Goal: Task Accomplishment & Management: Manage account settings

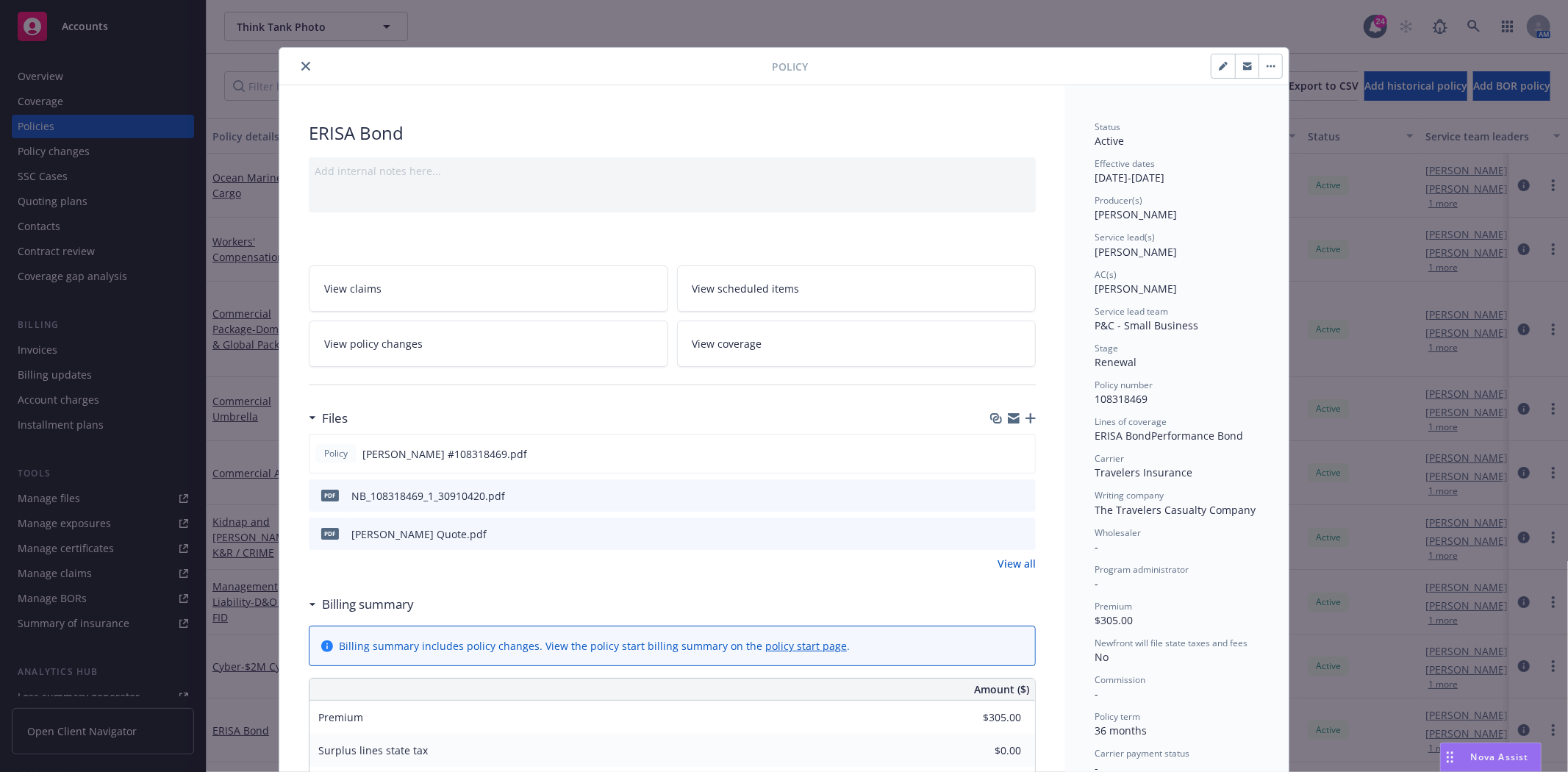
scroll to position [44, 0]
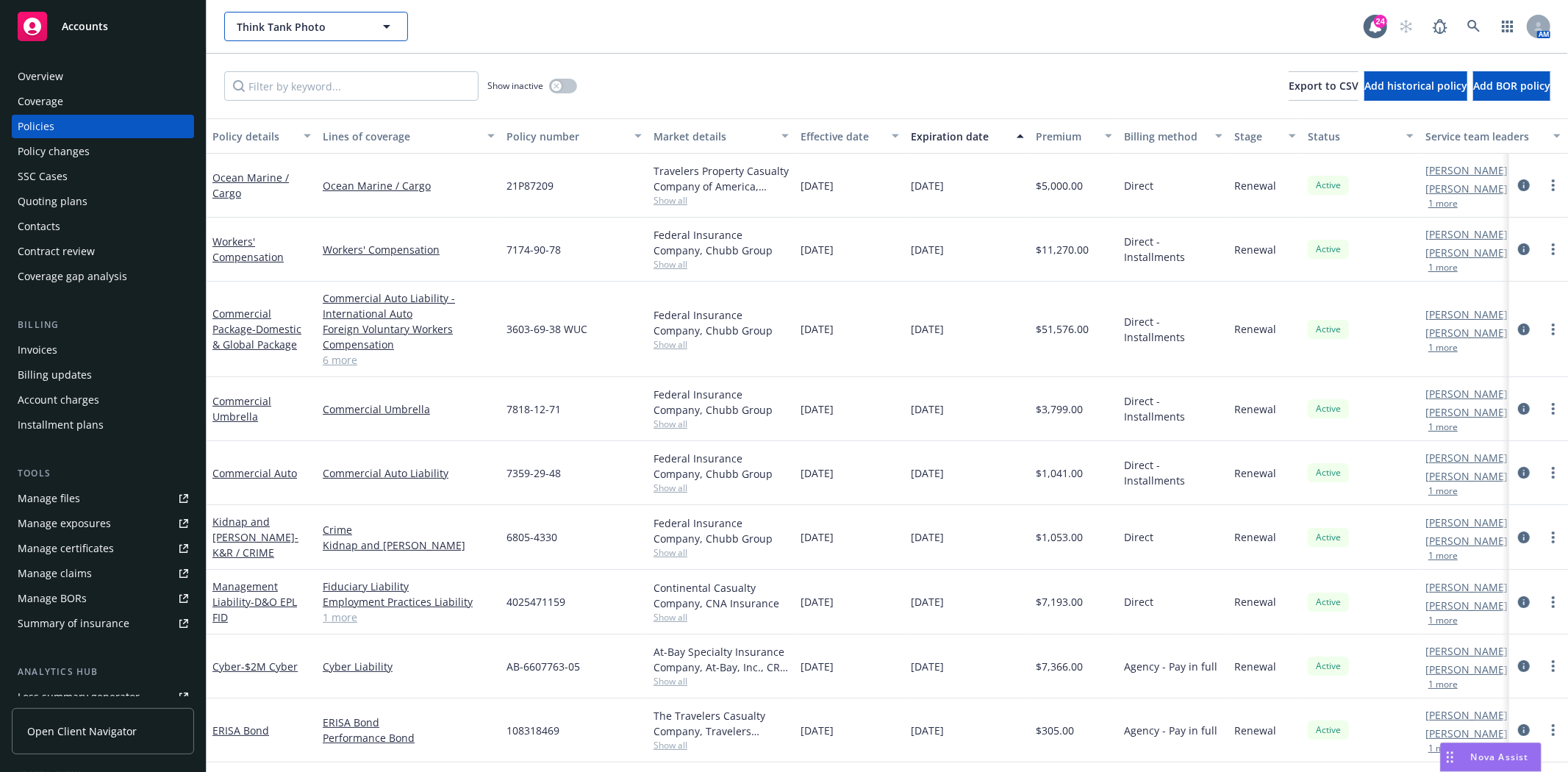
click at [304, 29] on span "Think Tank Photo" at bounding box center [300, 27] width 127 height 15
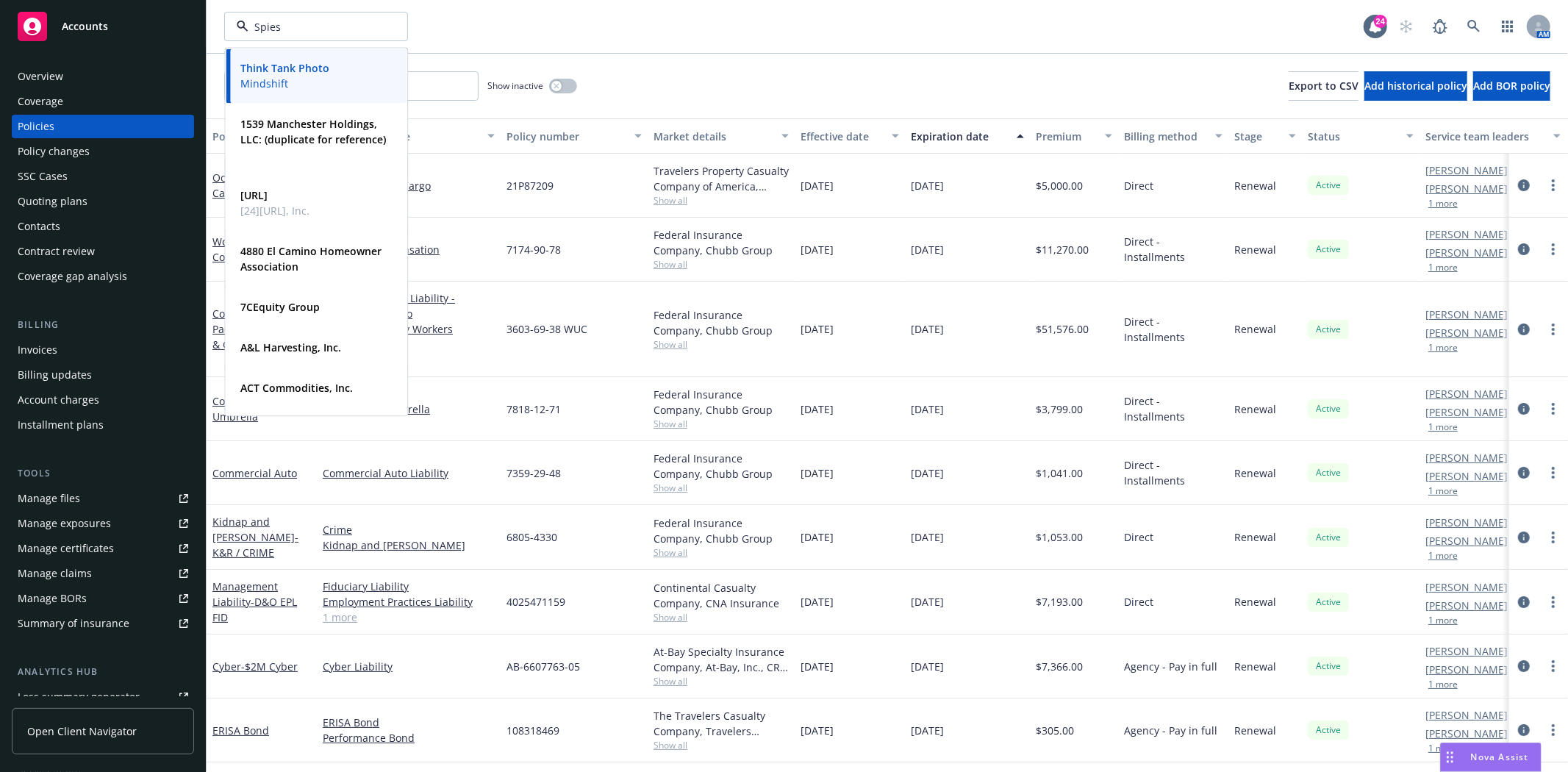
type input "Spiess"
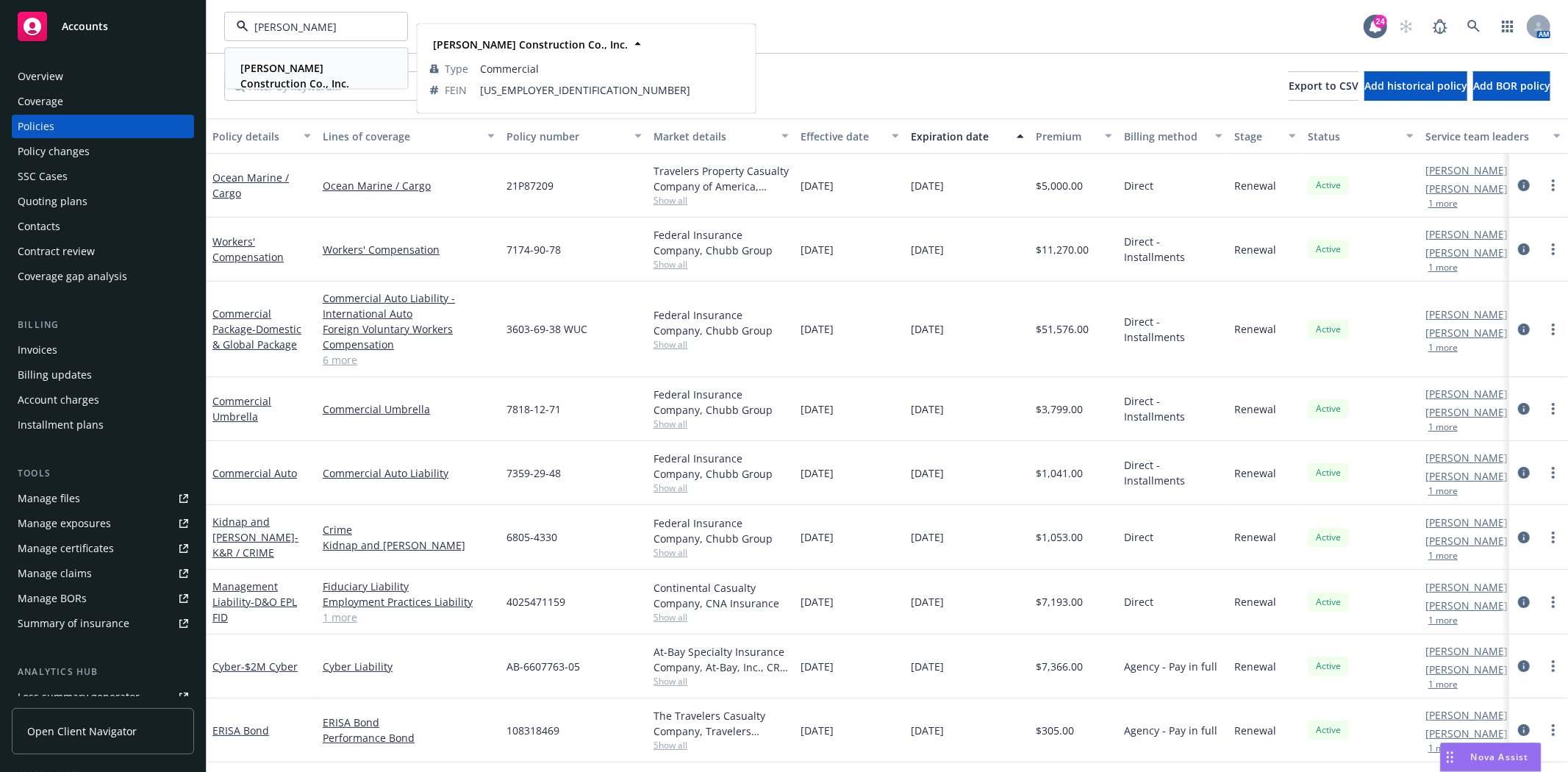
click at [334, 75] on div "[PERSON_NAME] Construction Co., Inc." at bounding box center [313, 75] width 157 height 36
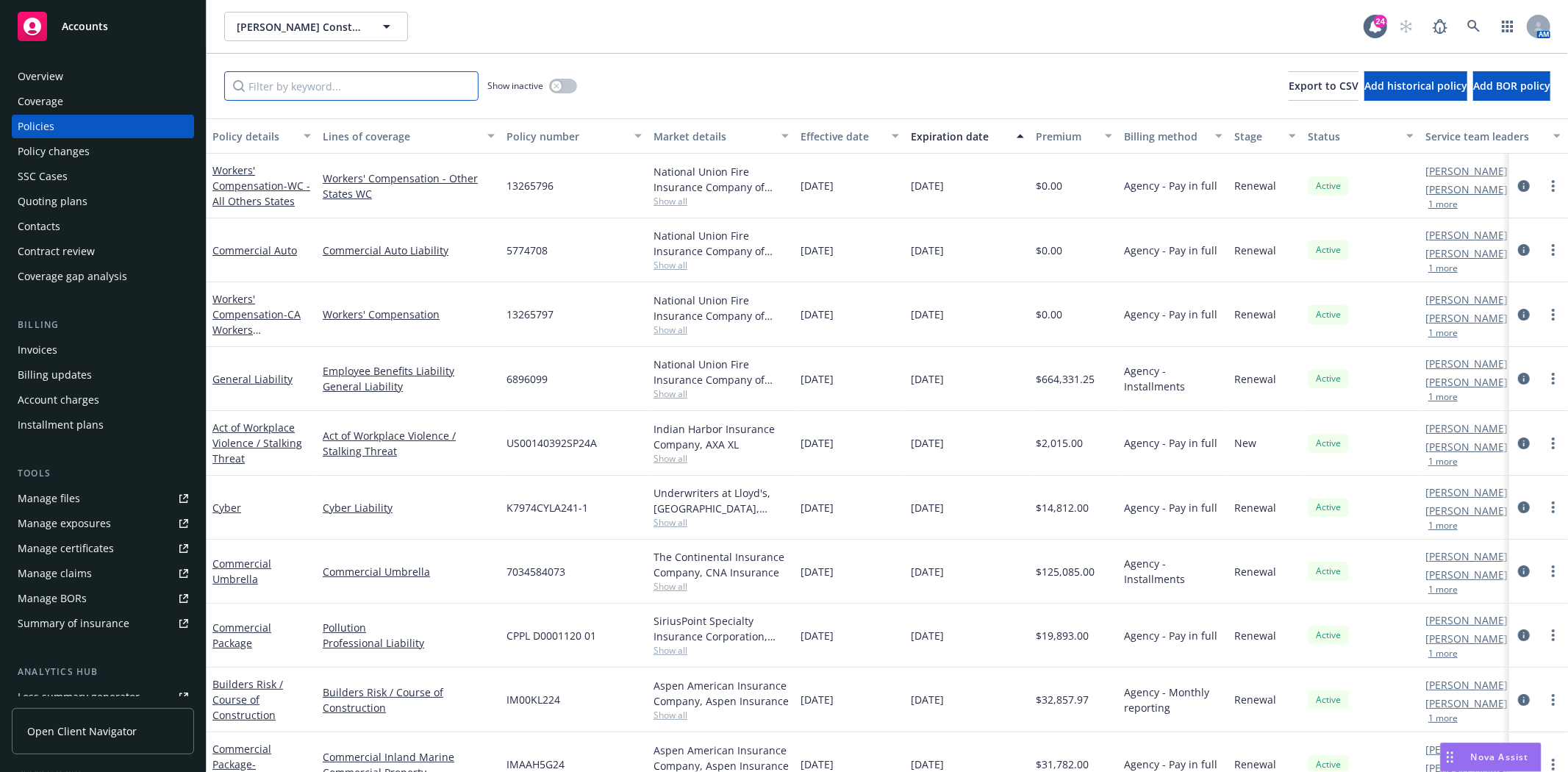
click at [314, 85] on input "Filter by keyword..." at bounding box center [352, 86] width 255 height 29
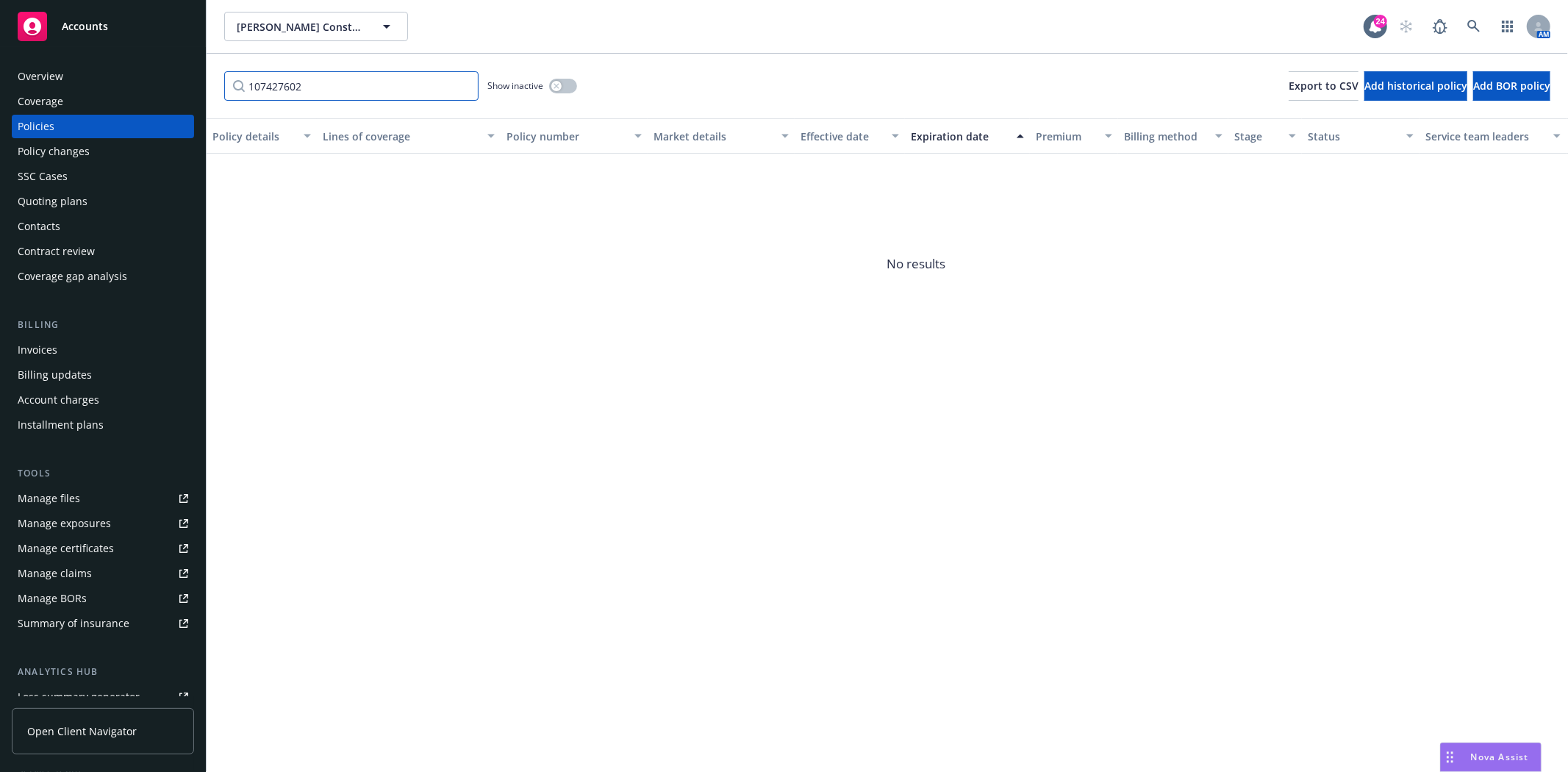
type input "107427602"
click at [554, 85] on icon "button" at bounding box center [556, 85] width 6 height 6
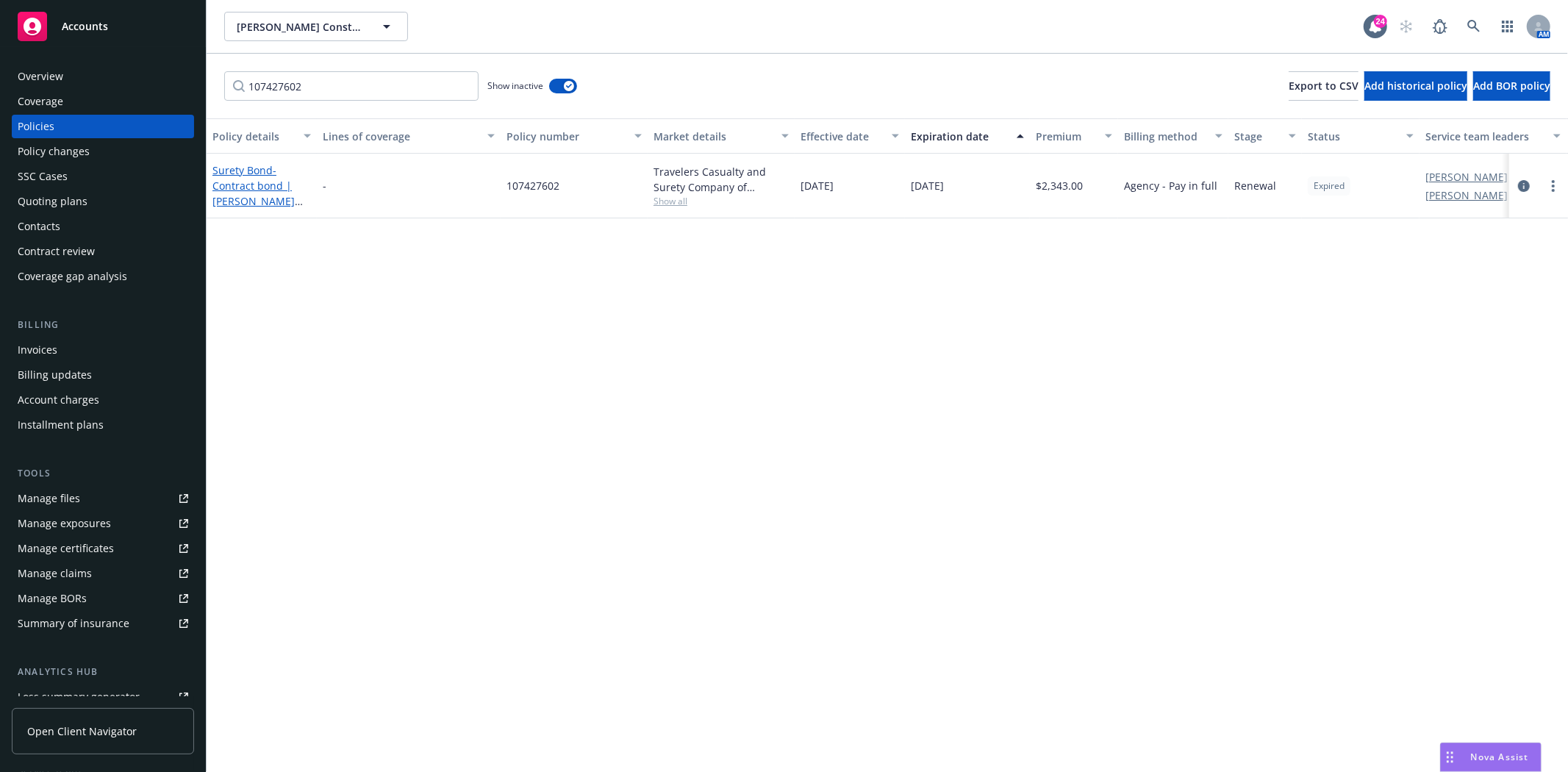
click at [267, 184] on span "- Contract bond | Harper Construction-Job #22135" at bounding box center [258, 200] width 91 height 75
click at [231, 190] on span "- Contract bond | Harper Construction-Job #22135" at bounding box center [258, 200] width 91 height 75
click at [231, 195] on span "- Contract bond | Harper Construction-Job #22135" at bounding box center [258, 200] width 91 height 75
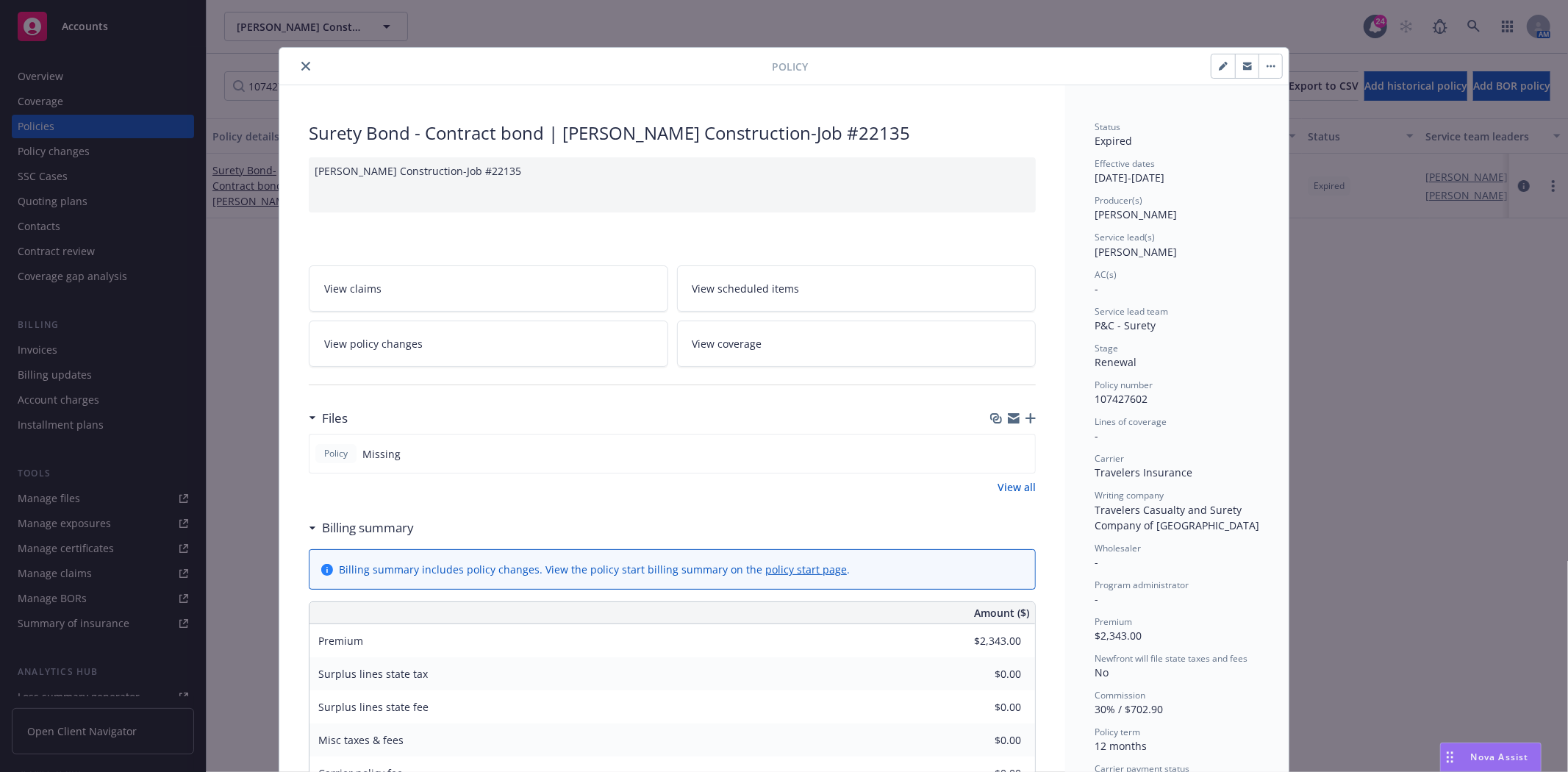
click at [1213, 72] on button "button" at bounding box center [1223, 66] width 24 height 24
select select "RENEWAL"
select select "12"
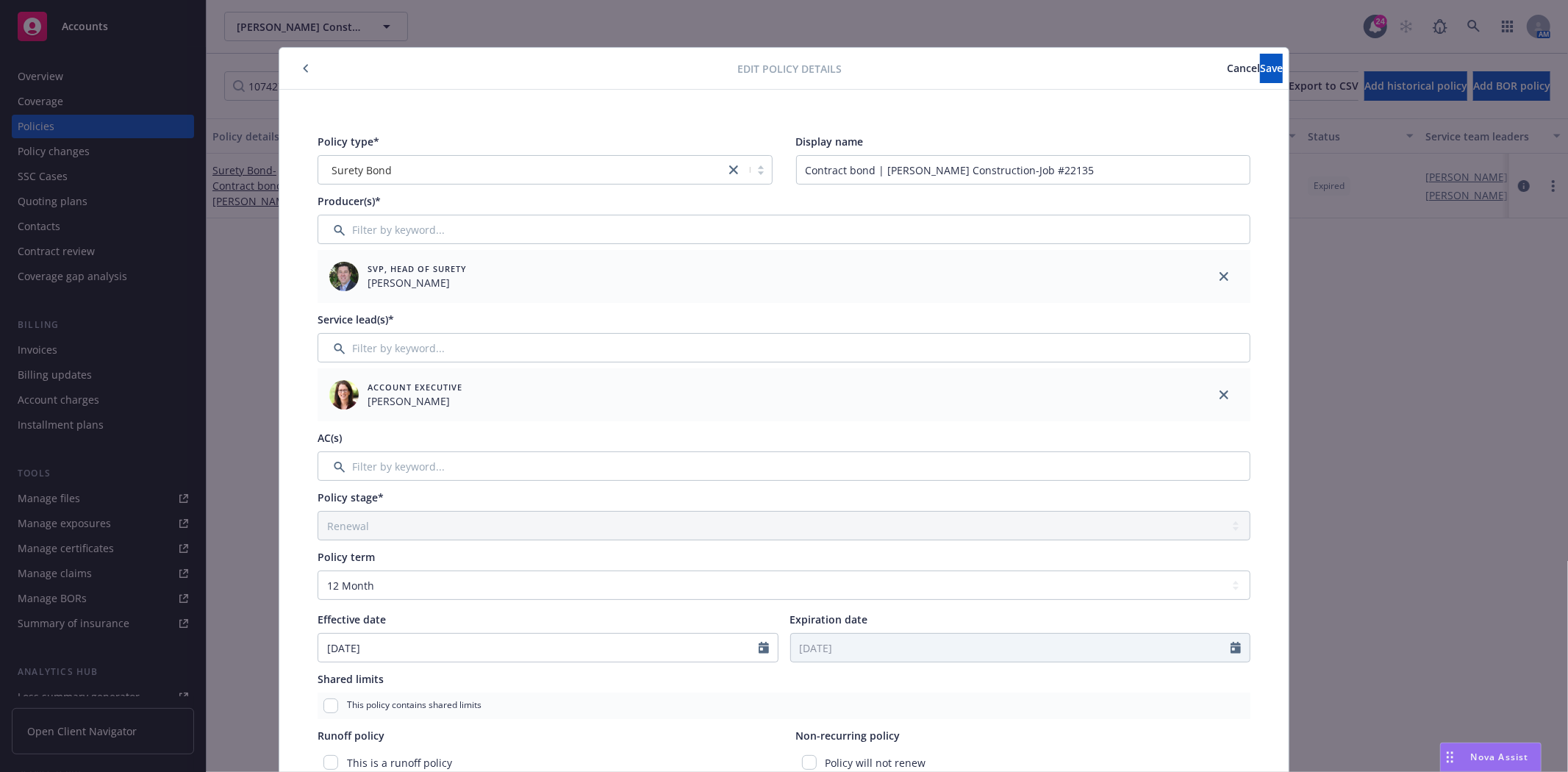
scroll to position [163, 0]
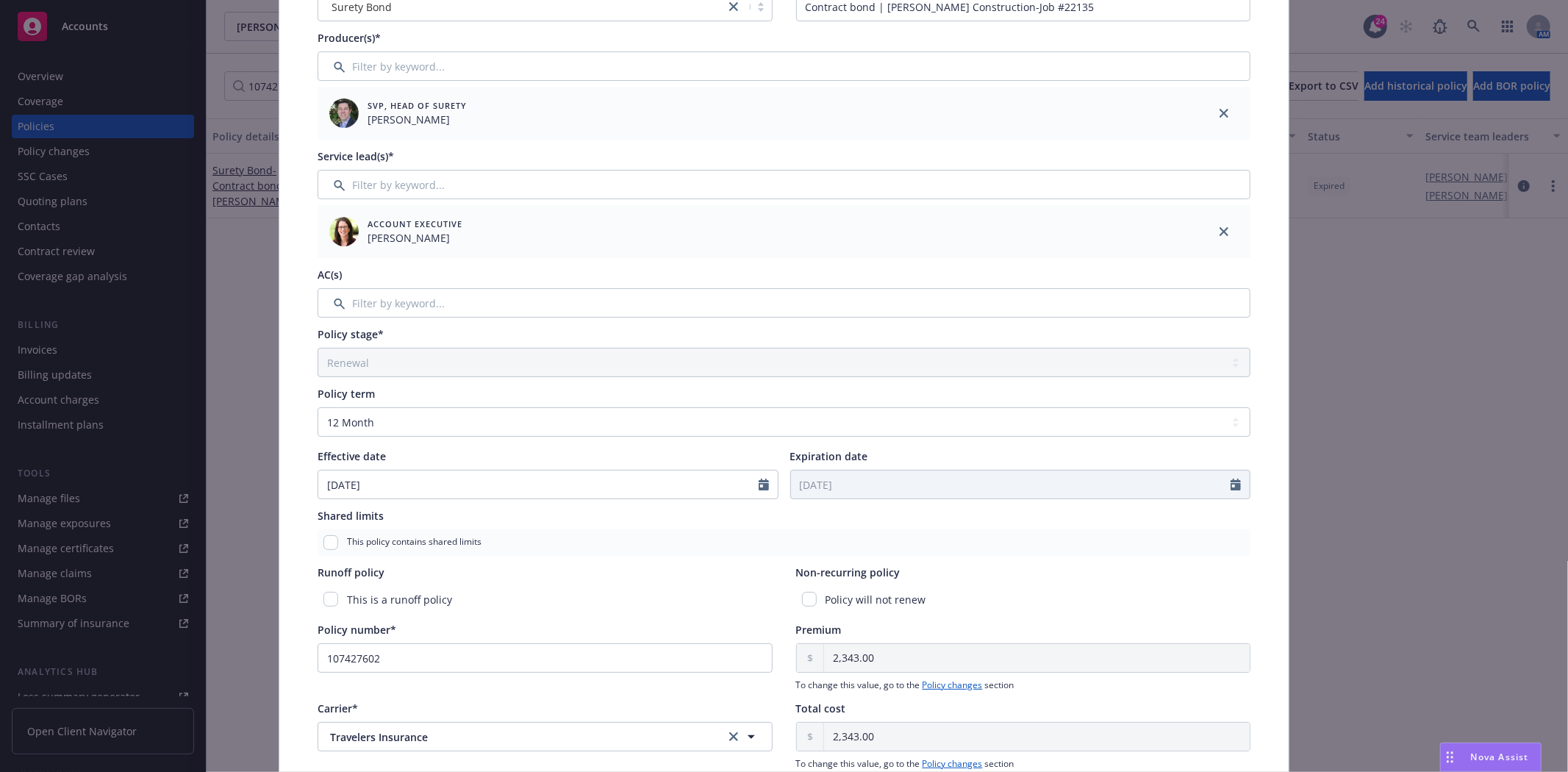
click at [805, 607] on div "Policy will not renew" at bounding box center [1023, 600] width 455 height 28
click at [805, 601] on input "checkbox" at bounding box center [809, 599] width 15 height 15
checkbox input "true"
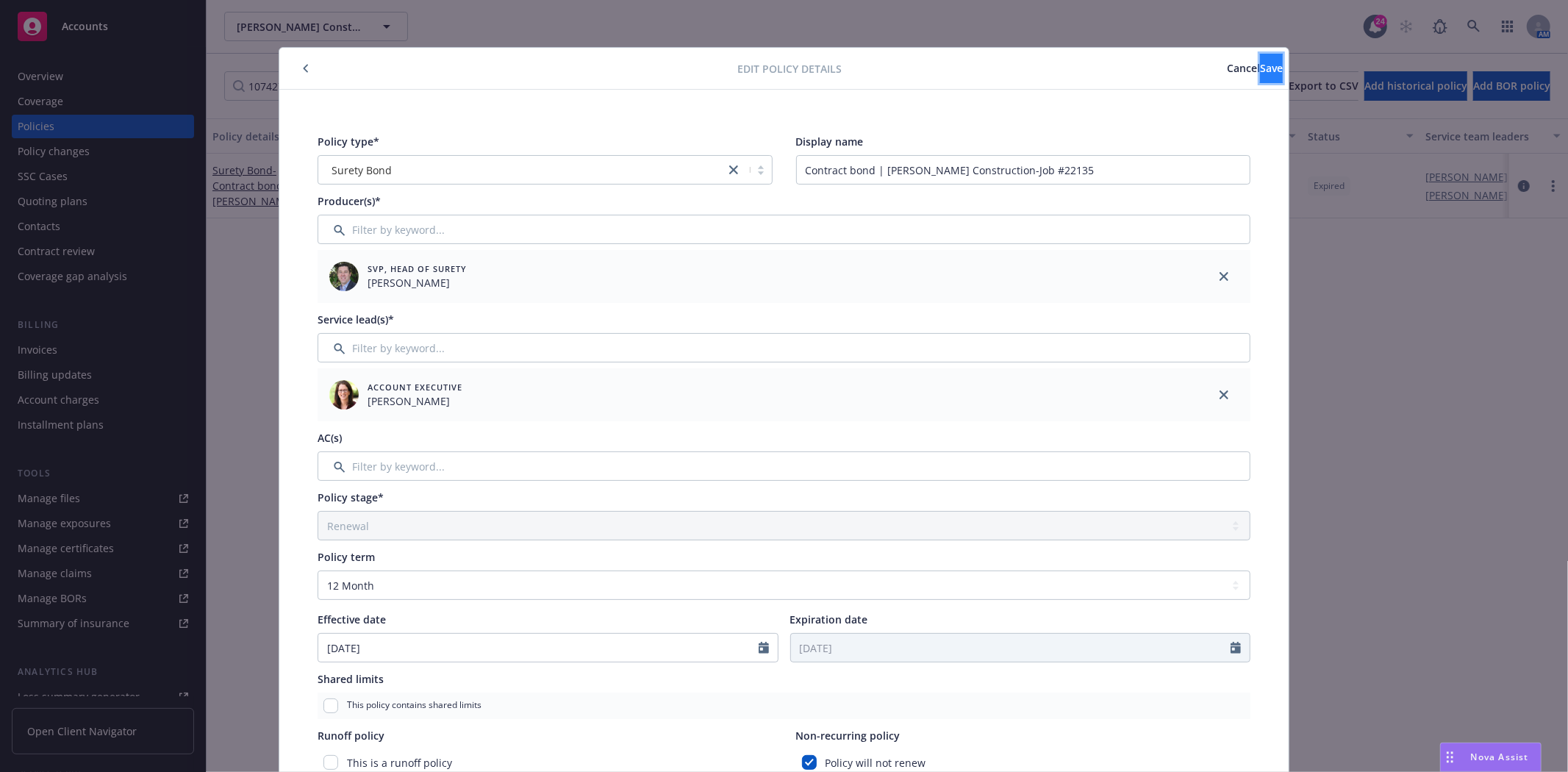
click at [1260, 72] on span "Save" at bounding box center [1271, 67] width 23 height 14
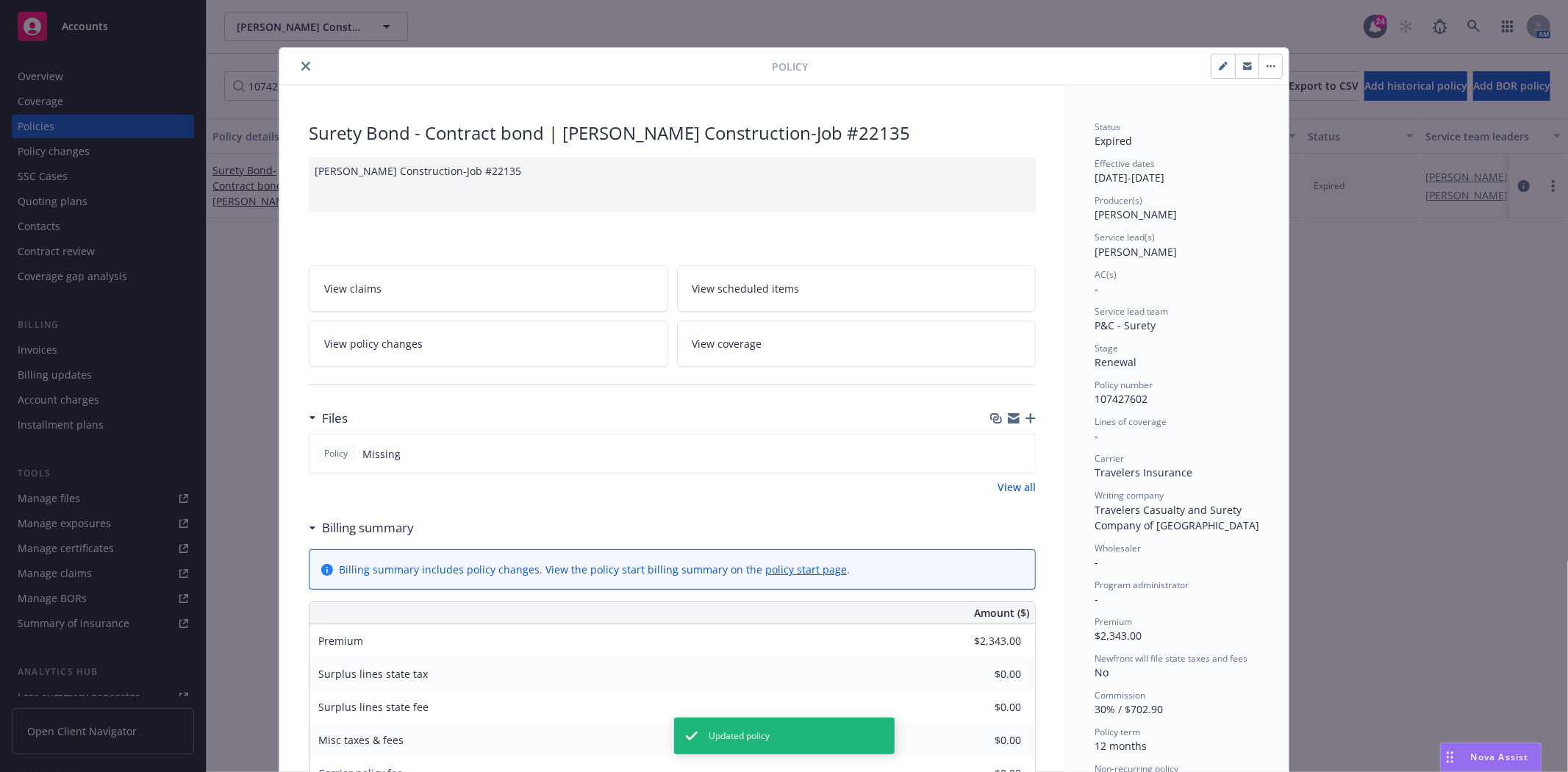
click at [290, 70] on div at bounding box center [529, 66] width 486 height 18
click at [297, 66] on button "close" at bounding box center [306, 66] width 18 height 18
click at [302, 65] on icon "close" at bounding box center [306, 66] width 9 height 9
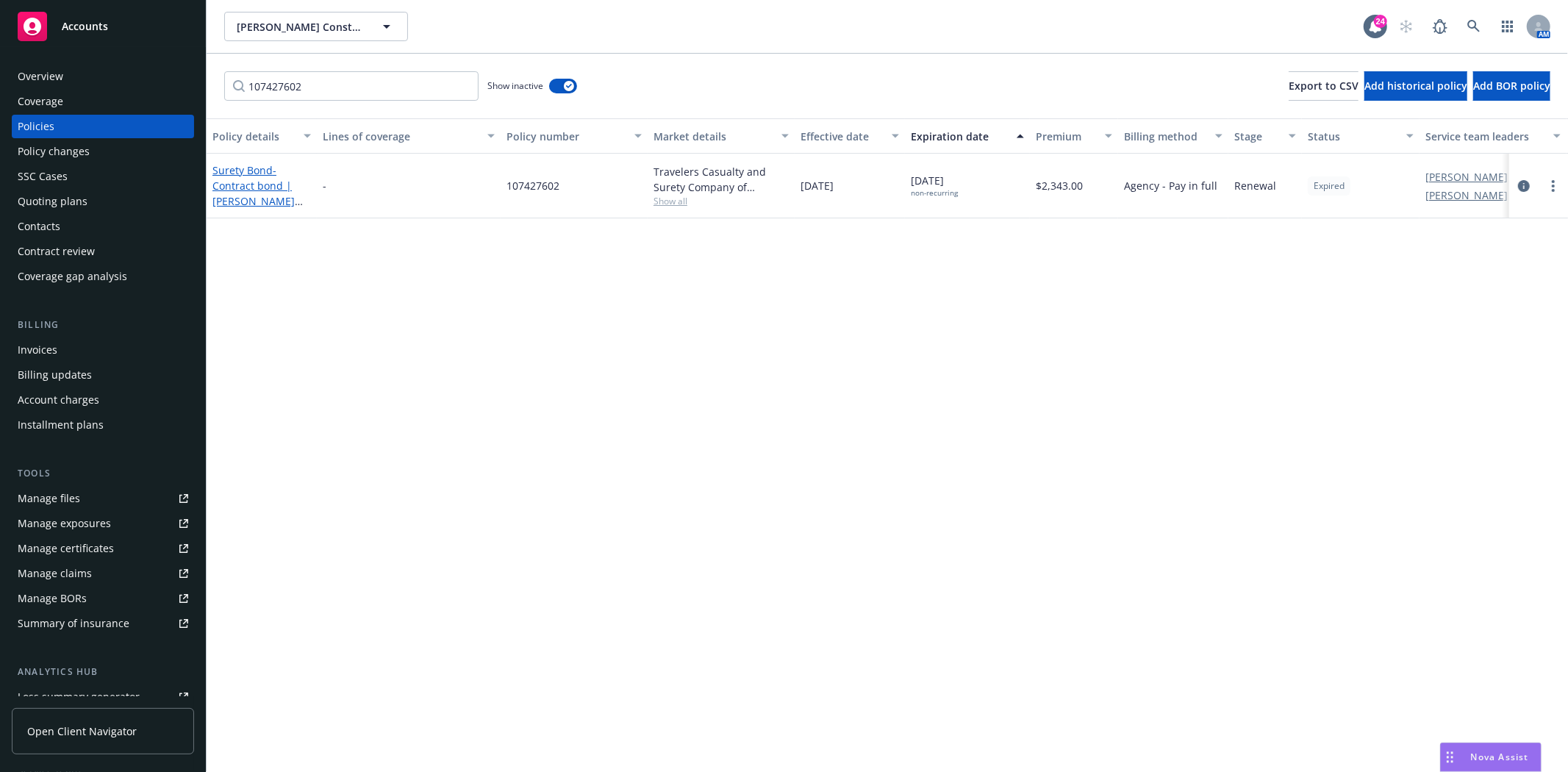
click at [235, 185] on span "- Contract bond | Harper Construction-Job #22135" at bounding box center [258, 200] width 91 height 75
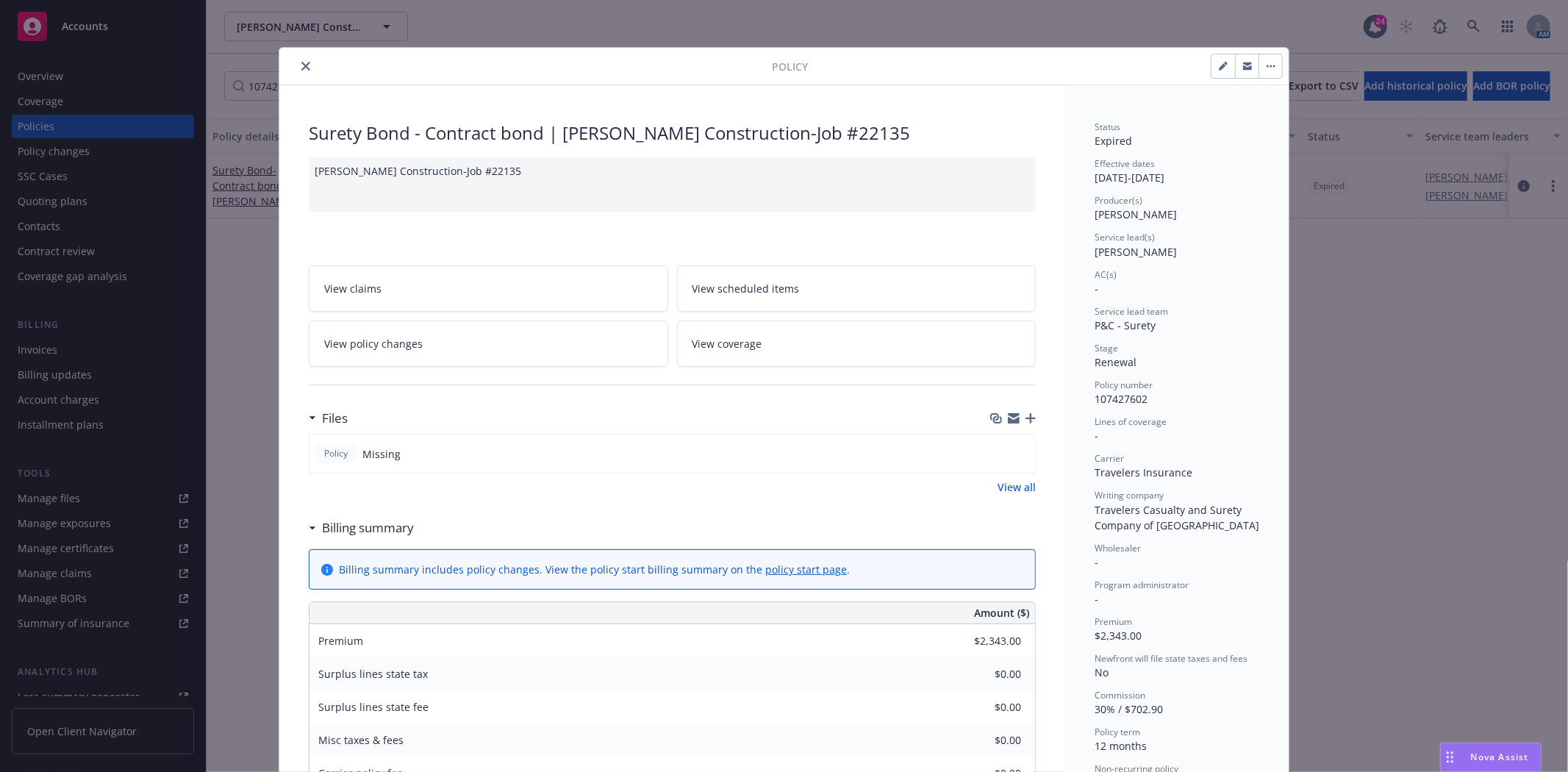
scroll to position [44, 0]
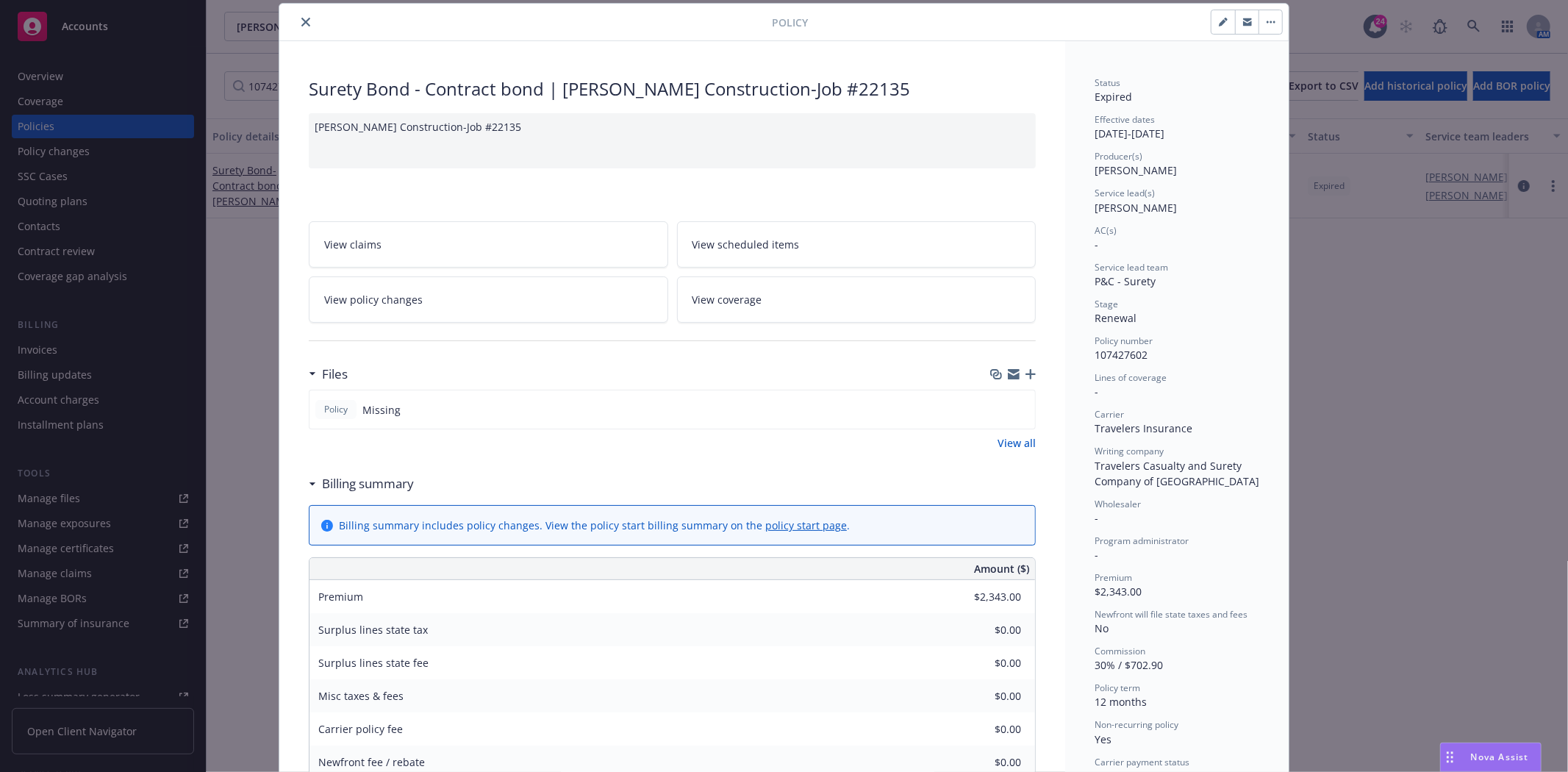
click at [1030, 376] on div "Surety Bond - Contract bond | Harper Construction-Job #22135 Harper Constructio…" at bounding box center [672, 604] width 786 height 1126
click at [1017, 375] on div at bounding box center [1013, 374] width 45 height 12
click at [1026, 375] on icon "button" at bounding box center [1030, 374] width 11 height 11
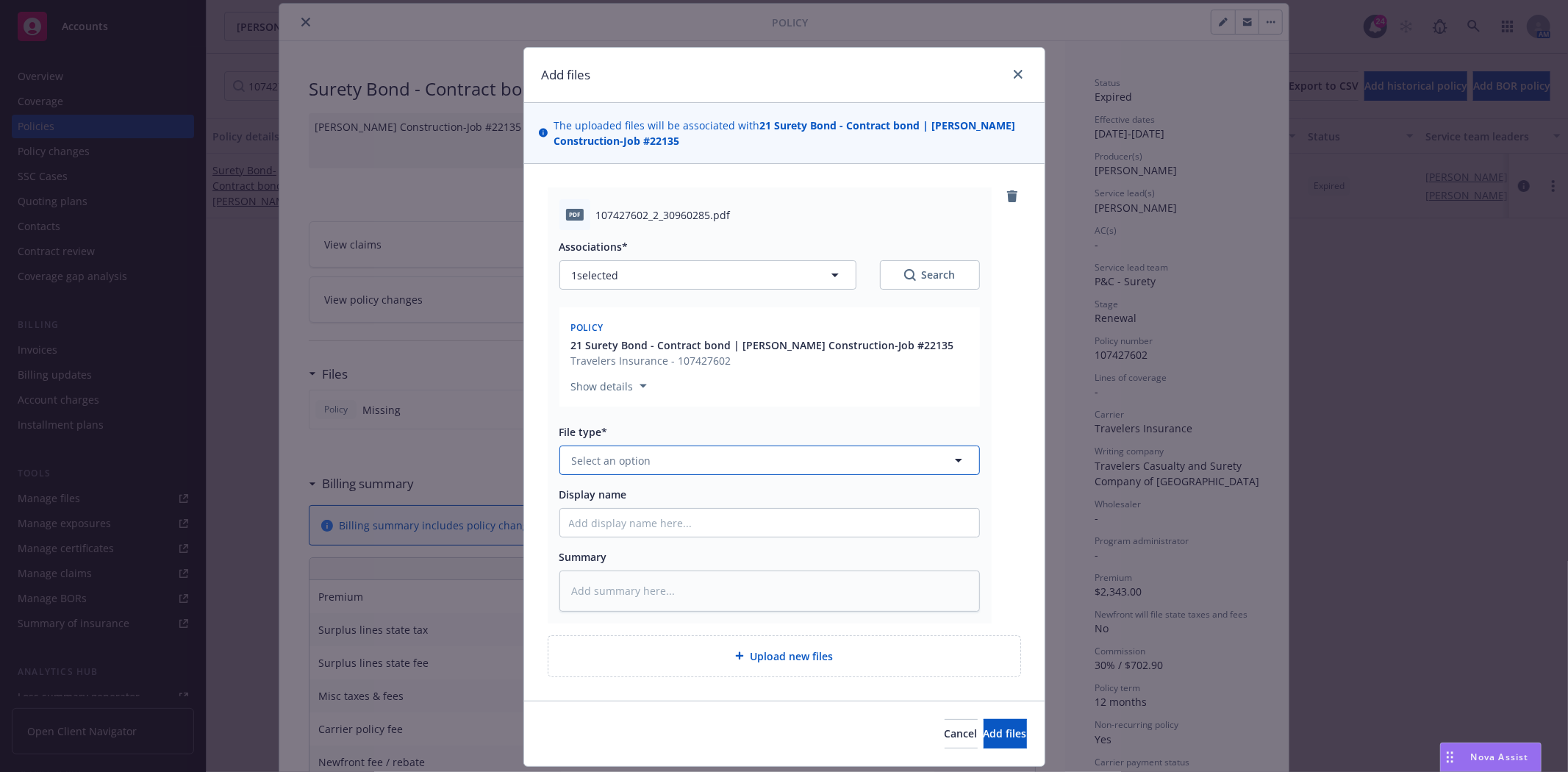
click at [648, 457] on button "Select an option" at bounding box center [769, 460] width 421 height 29
type input "Invoi"
click at [656, 537] on span "Invoice - Third Party" at bounding box center [625, 539] width 101 height 15
click at [619, 494] on span "Display name" at bounding box center [593, 494] width 67 height 14
click at [619, 508] on input "Display name" at bounding box center [769, 522] width 419 height 28
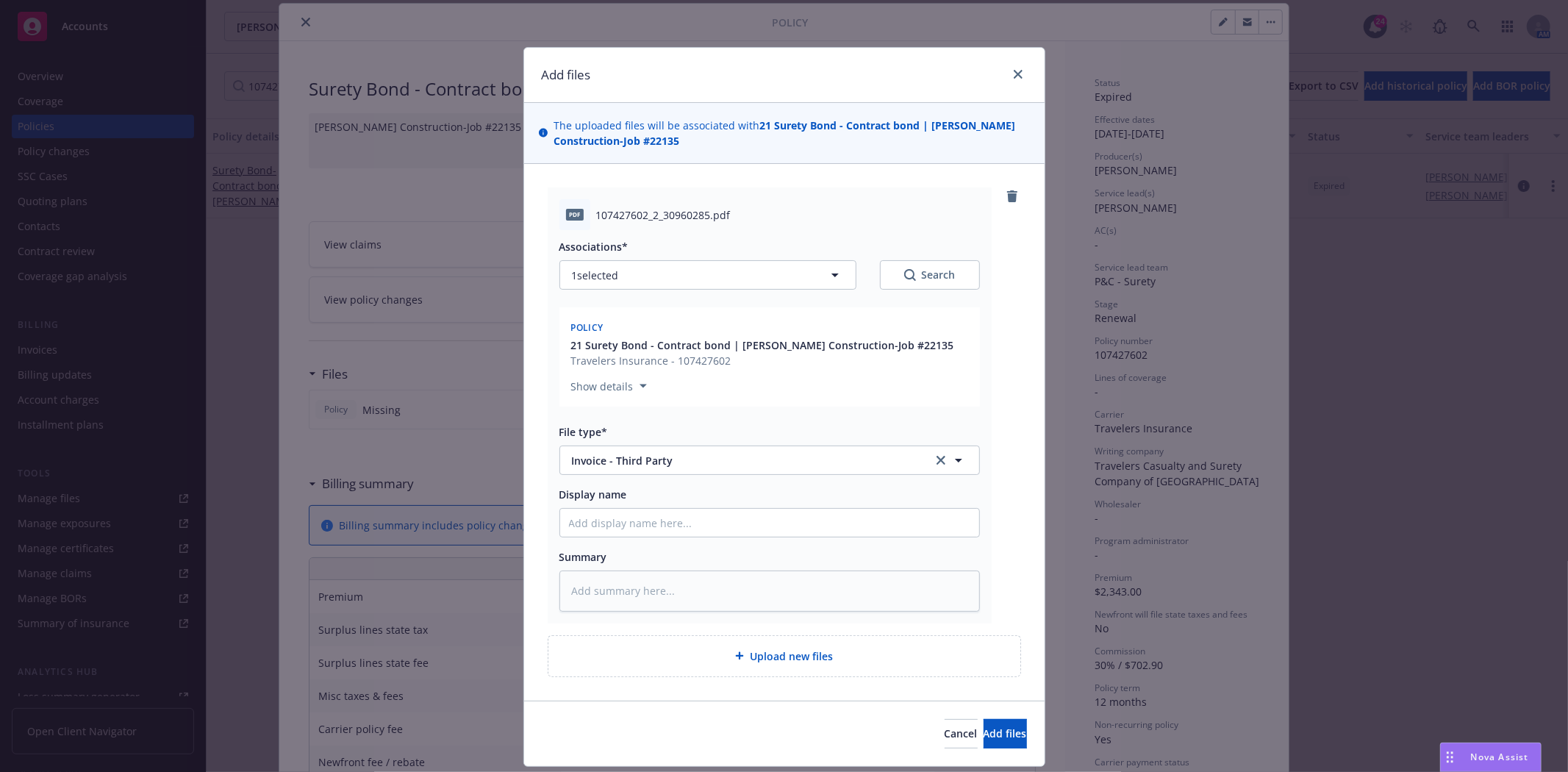
click at [619, 506] on div "Display name" at bounding box center [769, 512] width 421 height 51
click at [611, 532] on input "Display name" at bounding box center [769, 522] width 419 height 28
type textarea "x"
type input "T"
type textarea "x"
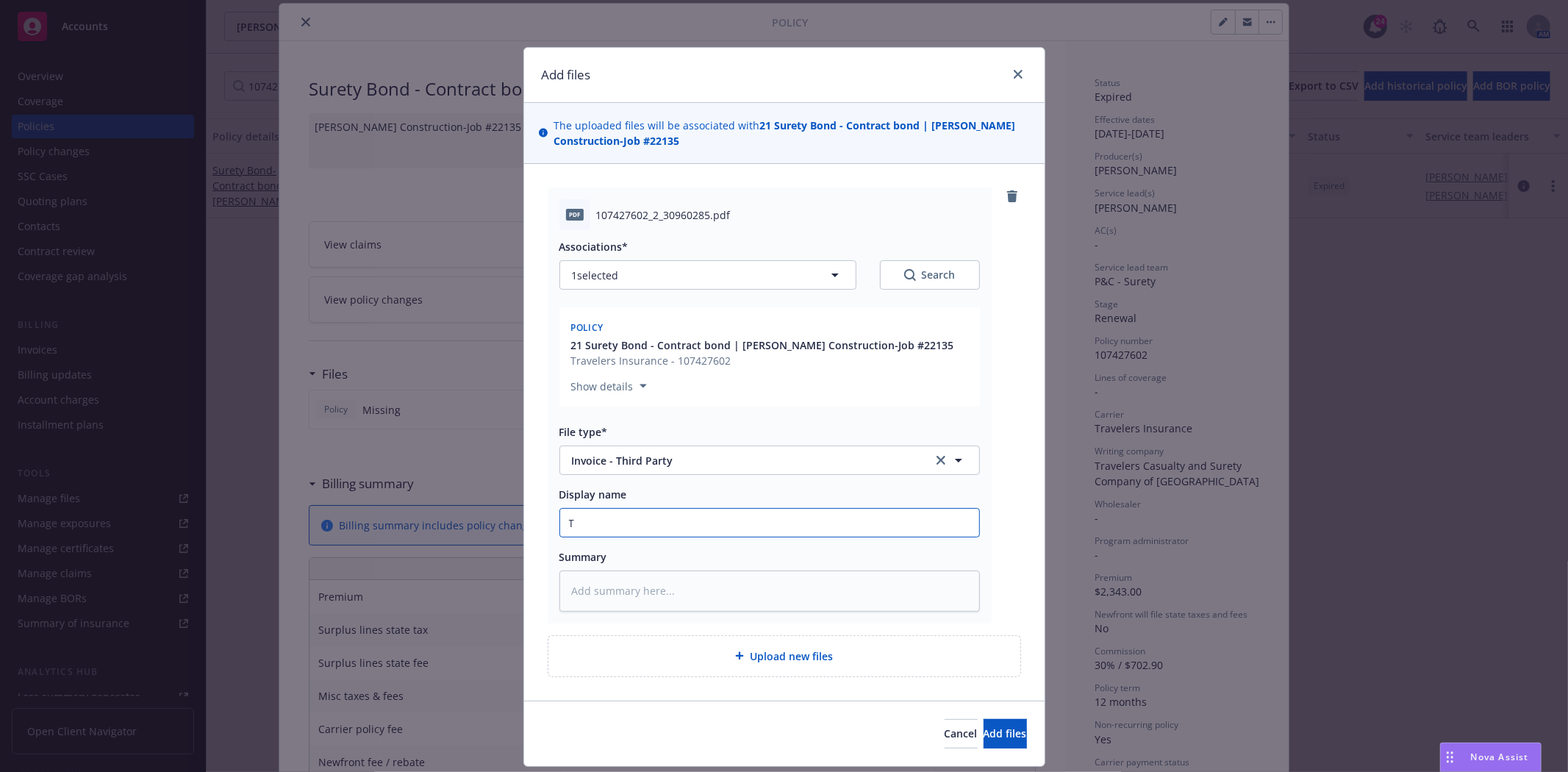
type input "Tr"
type textarea "x"
type input "Trav"
type textarea "x"
type input "Trave"
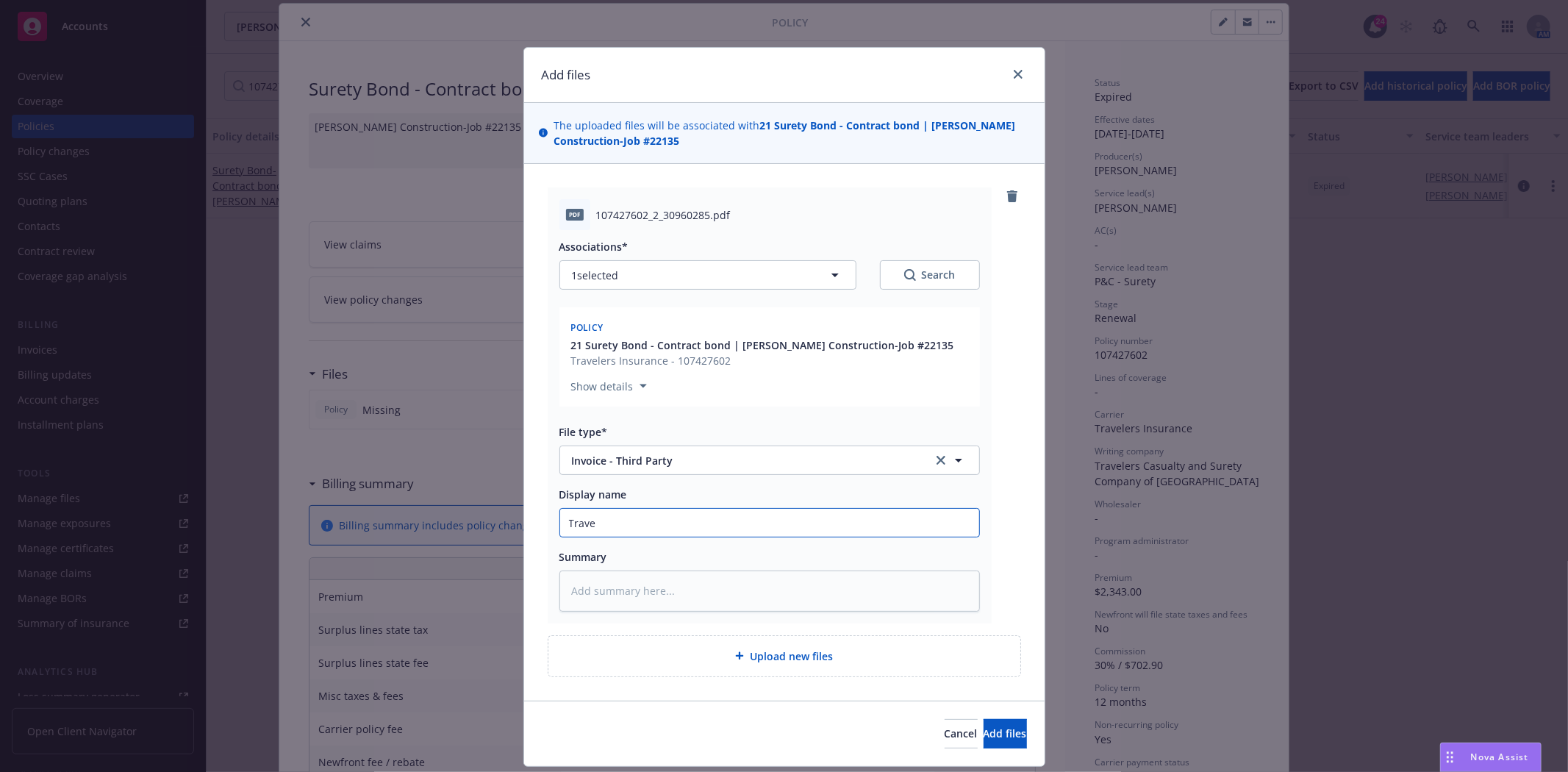
type textarea "x"
type input "Travel"
type textarea "x"
type input "Travele"
type textarea "x"
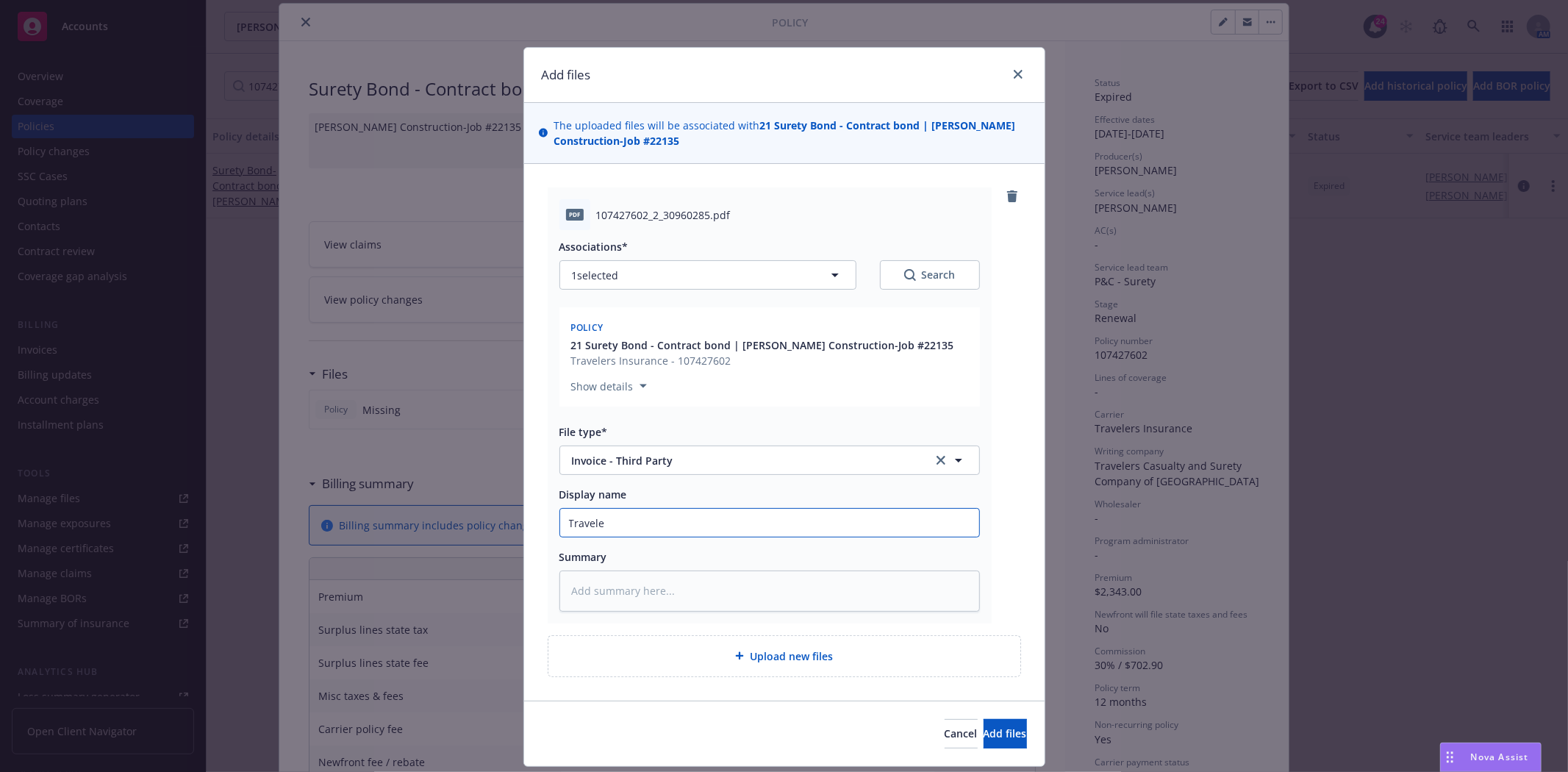
type input "Traveler"
type textarea "x"
type input "Travelers"
type textarea "x"
type input "Travelers"
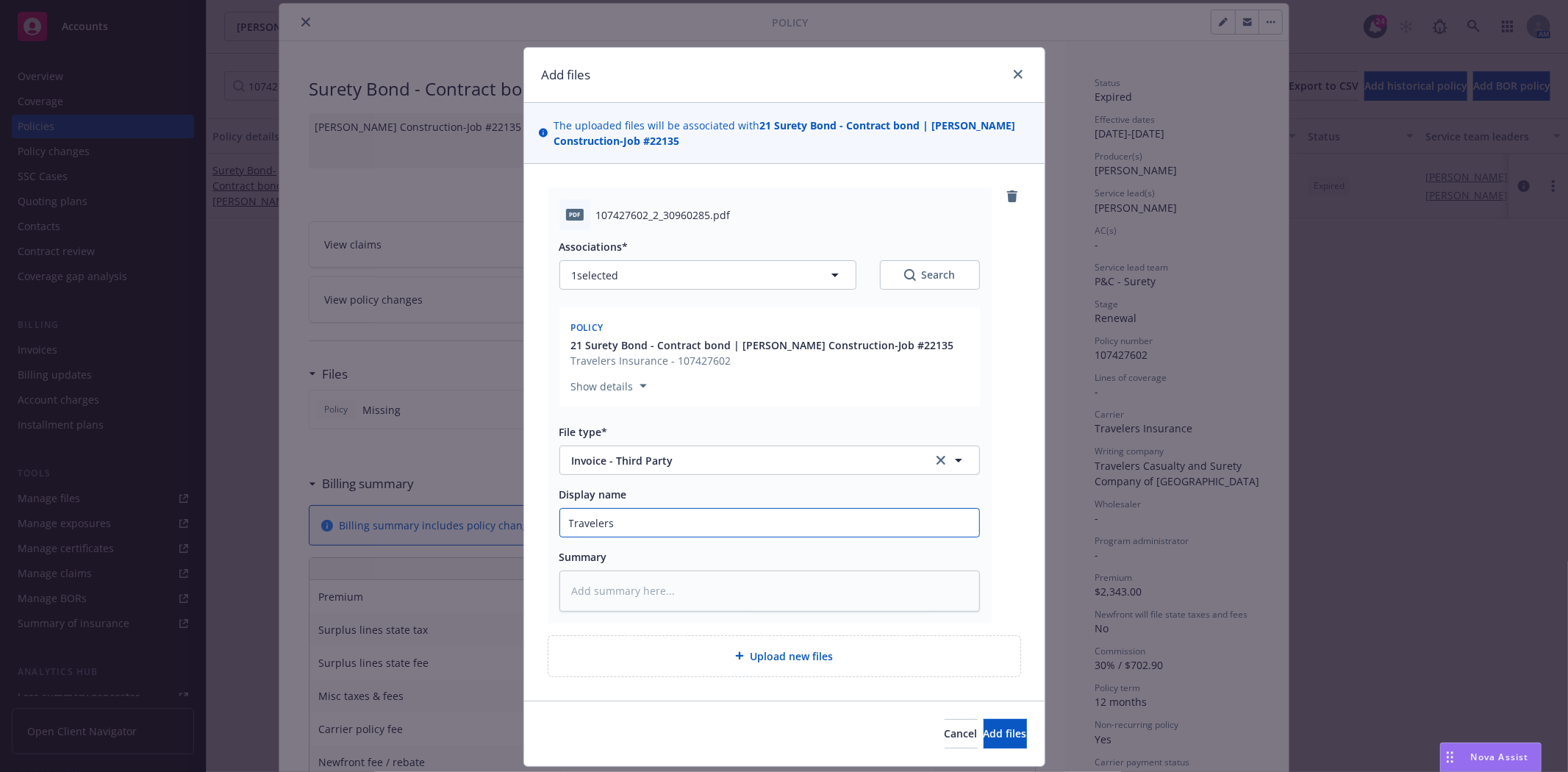
type textarea "x"
type input "Travelers F"
type textarea "x"
type input "Travelers FC"
type textarea "x"
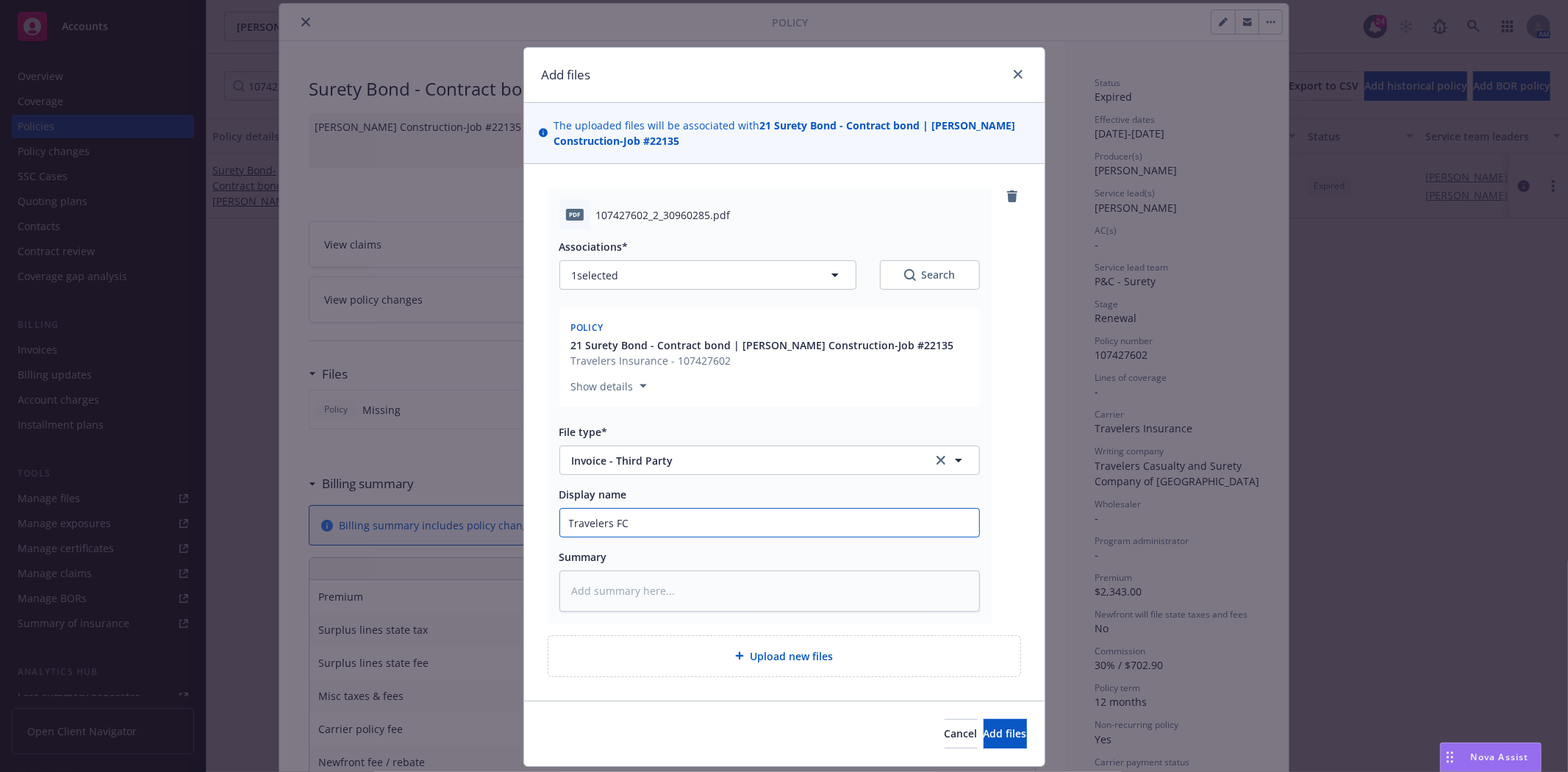
type input "Travelers FC["
type textarea "x"
type input "Travelers FC"
type textarea "x"
type input "Travelers FCP"
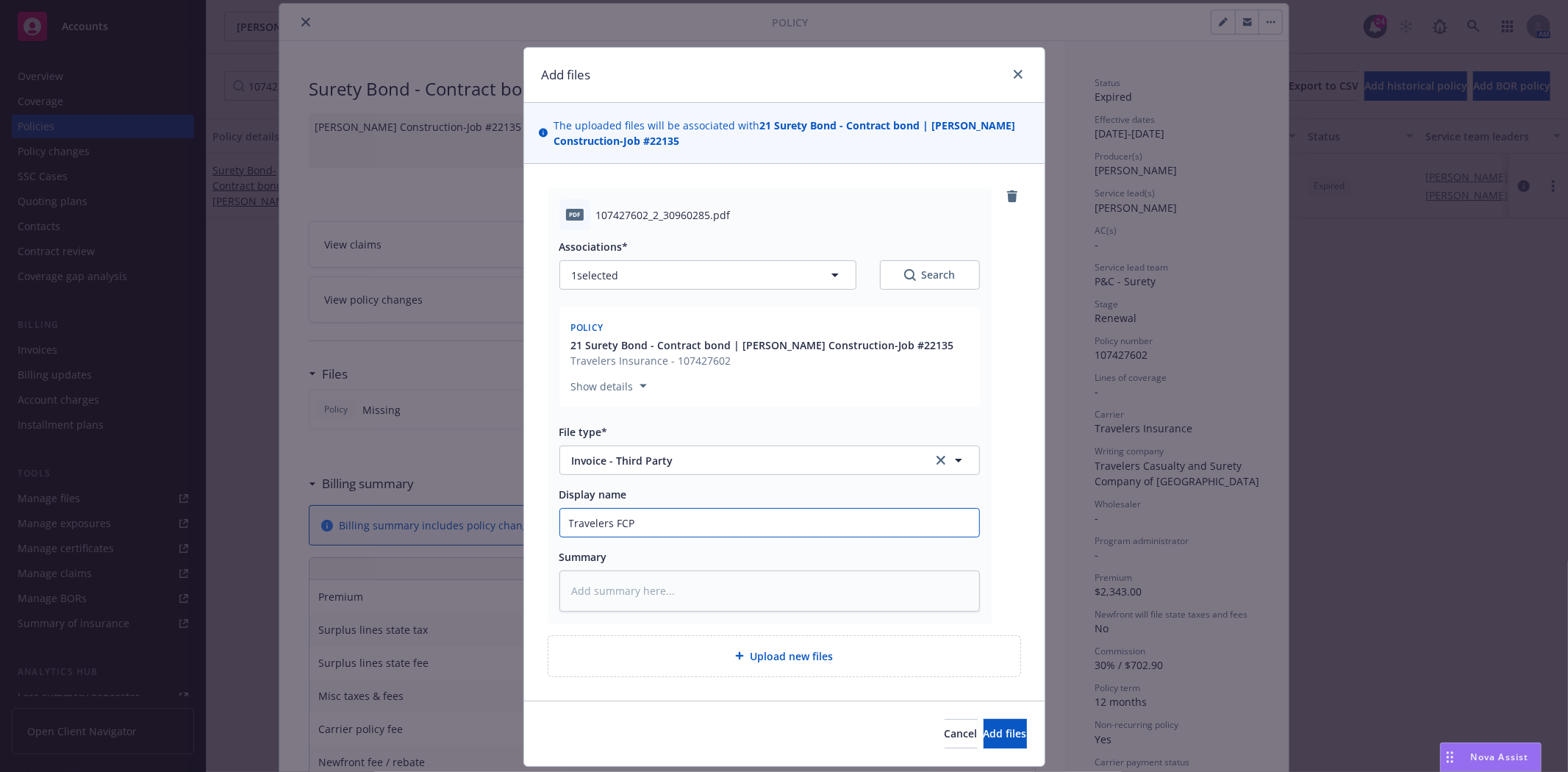
type textarea "x"
type input "Travelers FCP"
type textarea "x"
type input "Travelers FCP I"
type textarea "x"
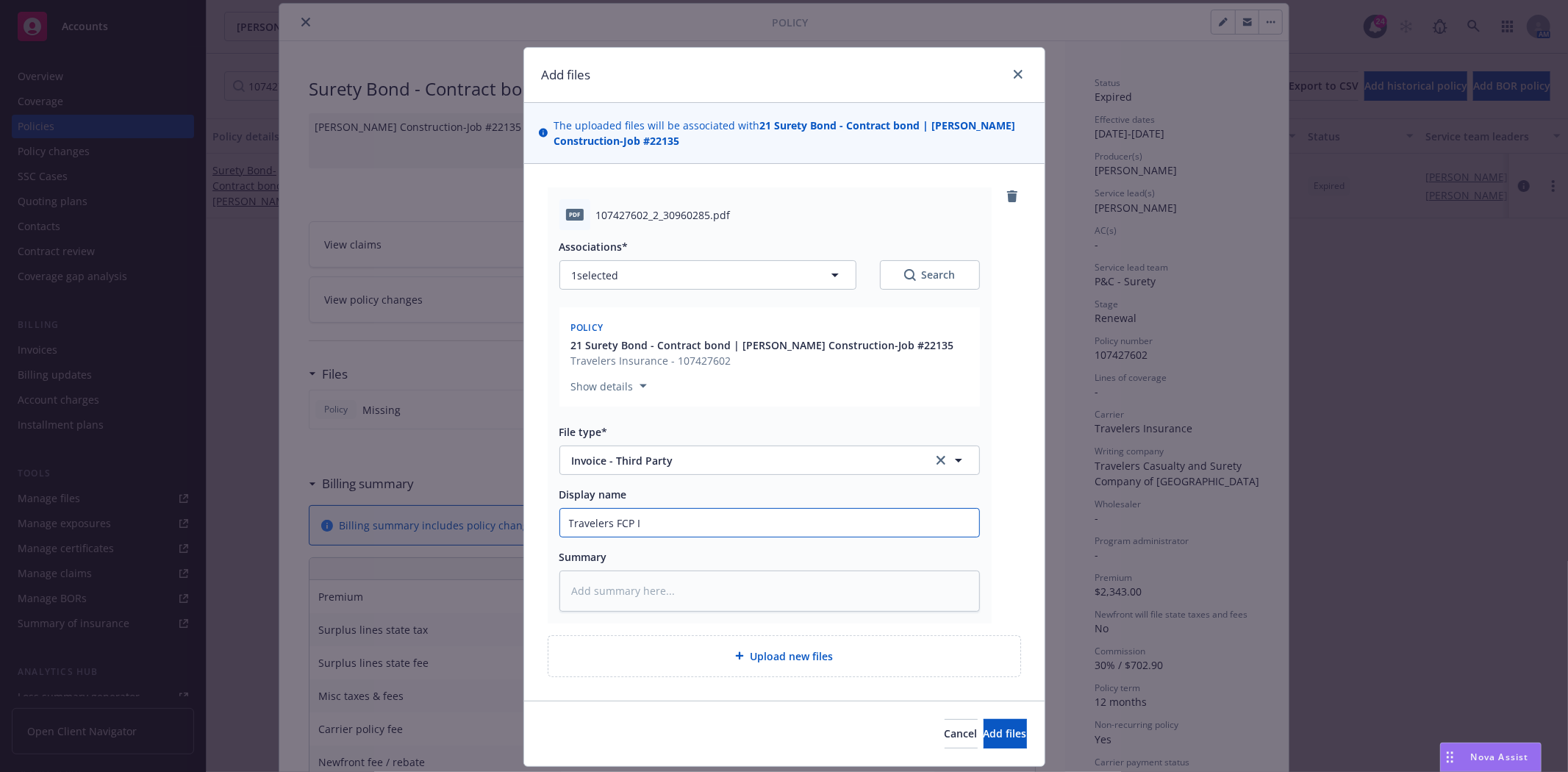
type input "Travelers FCP In"
type textarea "x"
type input "Travelers FCP Inv"
type textarea "x"
type input "Travelers FCP Invo"
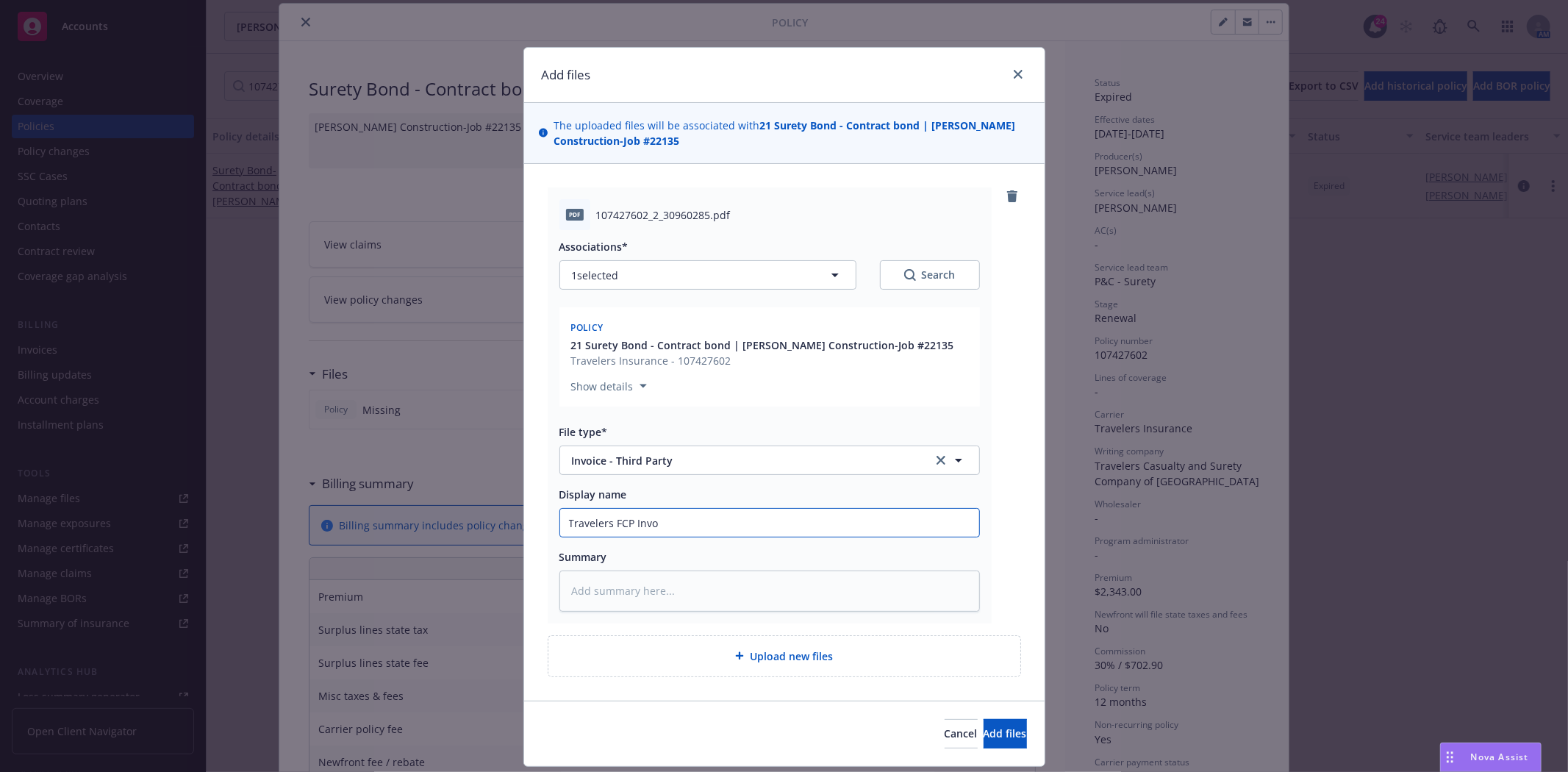
type textarea "x"
type input "Travelers FCP Invoic"
type textarea "x"
type input "Travelers FCP Invoice"
type textarea "x"
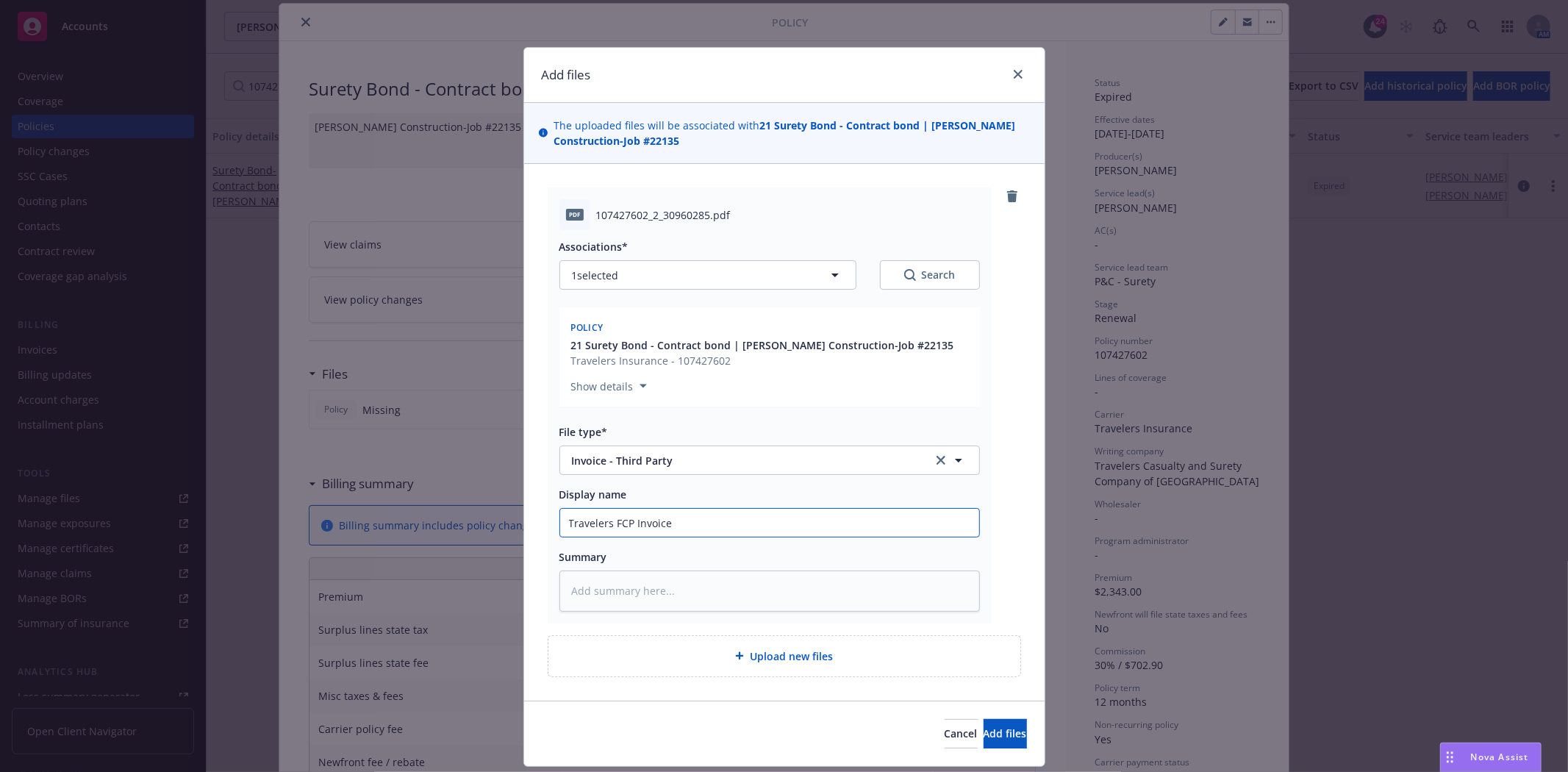
type input "Travelers FCP Invoice"
type textarea "x"
type input "Travelers FCP Invoice ("
type textarea "x"
type input "Travelers FCP Invoice (n"
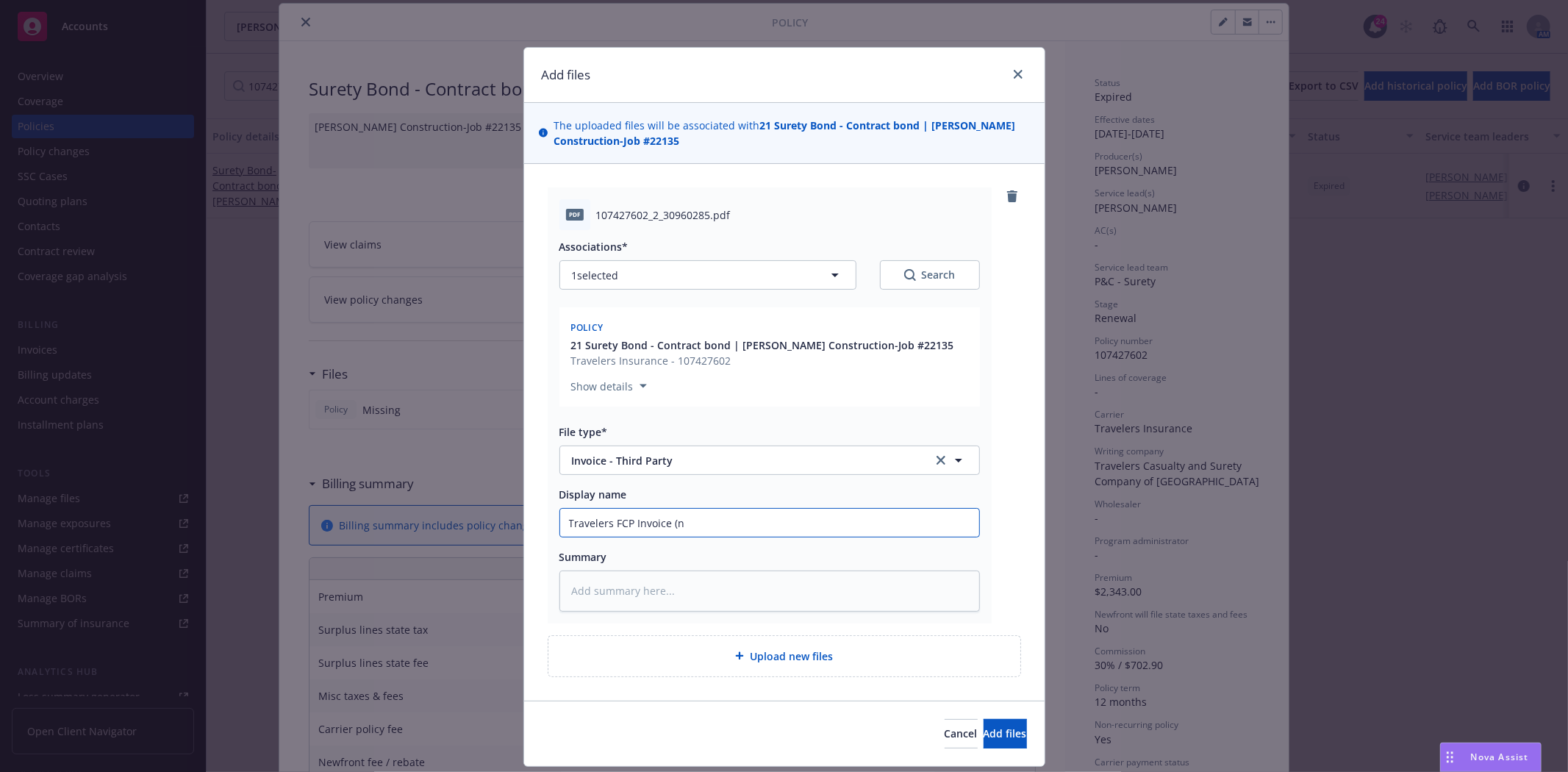
type textarea "x"
type input "Travelers FCP Invoice (no"
type textarea "x"
type input "Travelers FCP Invoice (no"
type textarea "x"
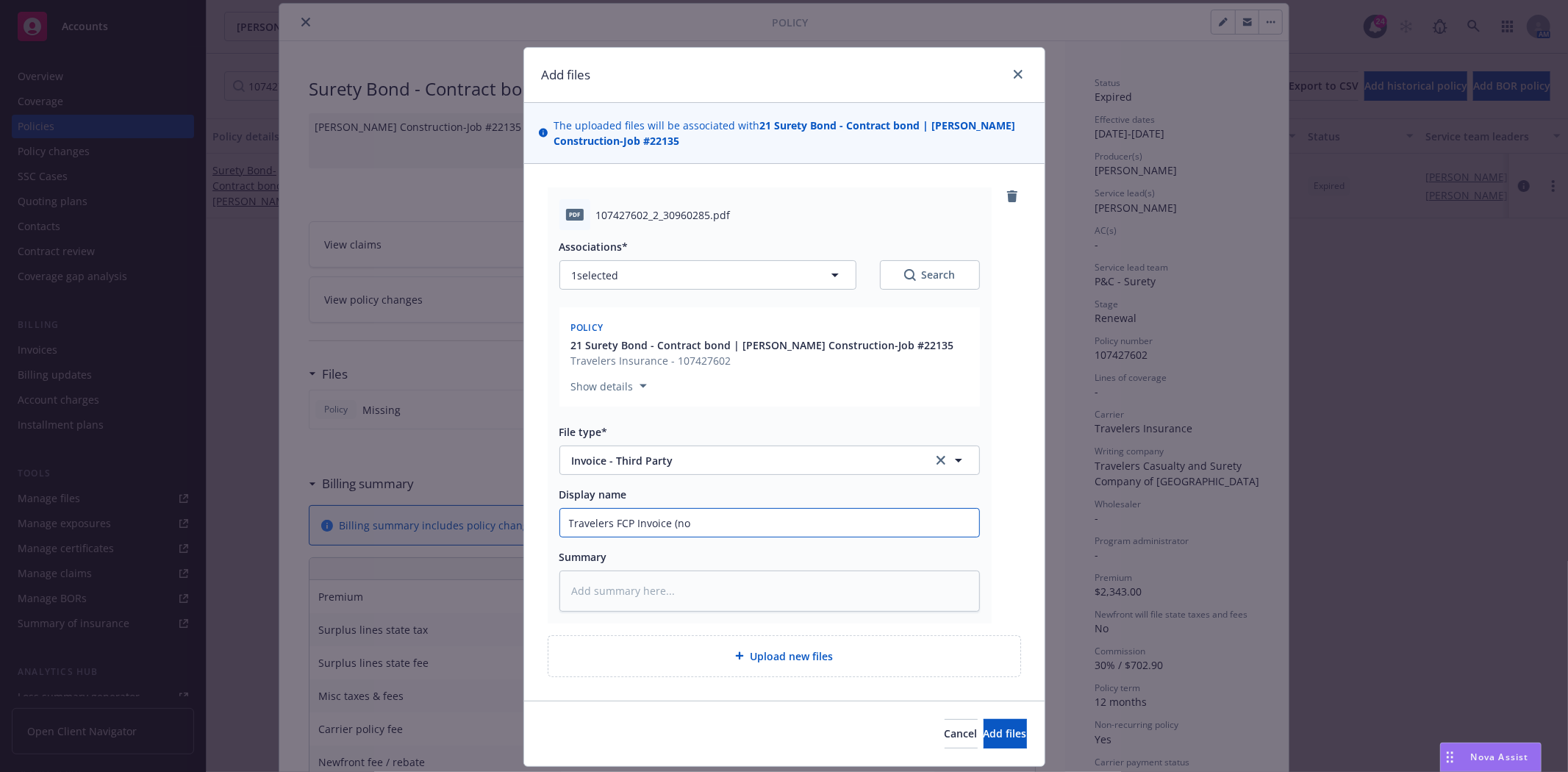
type input "Travelers FCP Invoice (no A"
type textarea "x"
type input "Travelers FCP Invoice (no AP"
type textarea "x"
type input "Travelers FCP Invoice (no AP)"
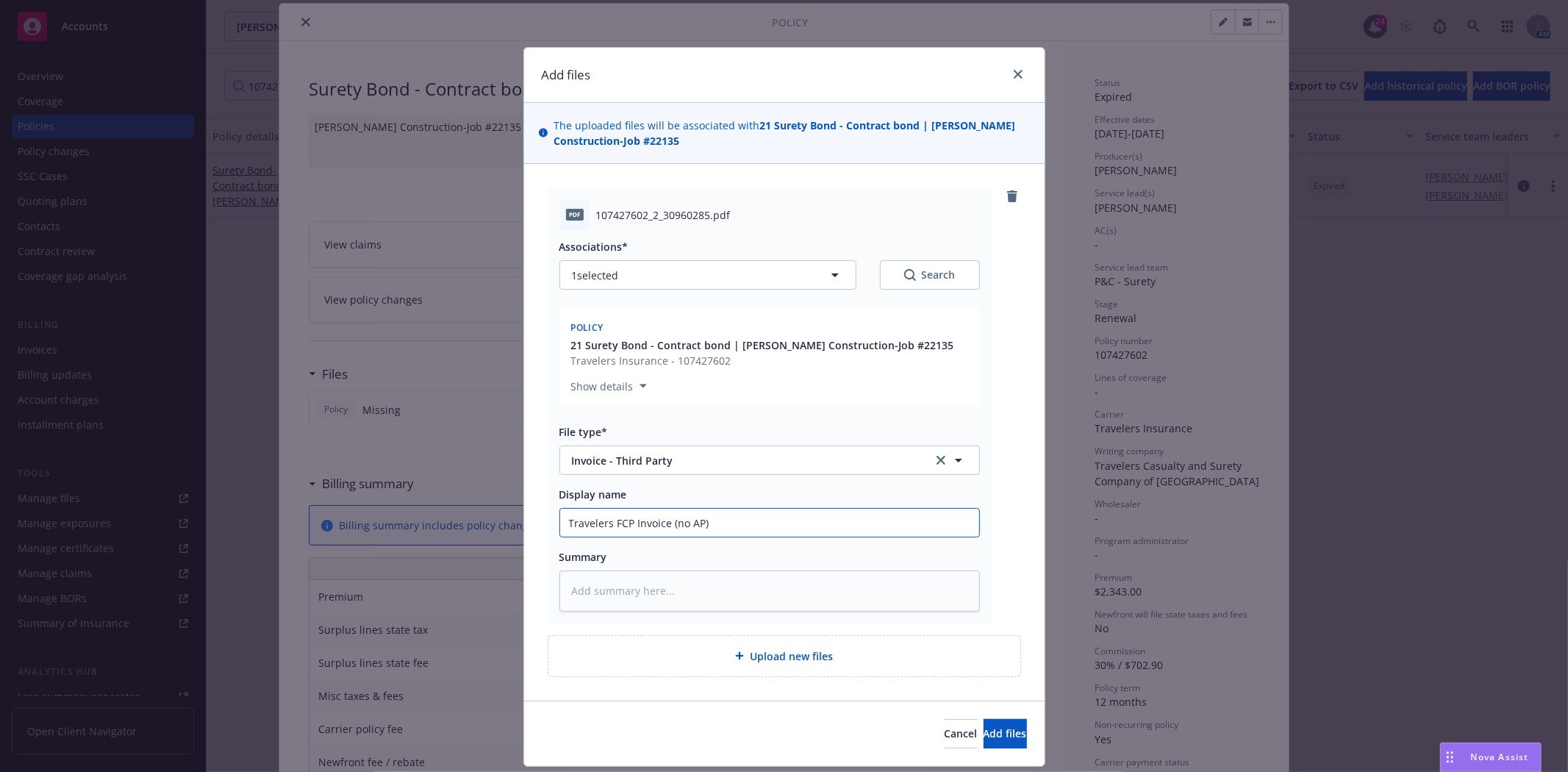
type textarea "x"
type input "Travelers FCP Invoice (no AP)"
type textarea "x"
type input "Travelers FCP Invoice (no AP) B"
type textarea "x"
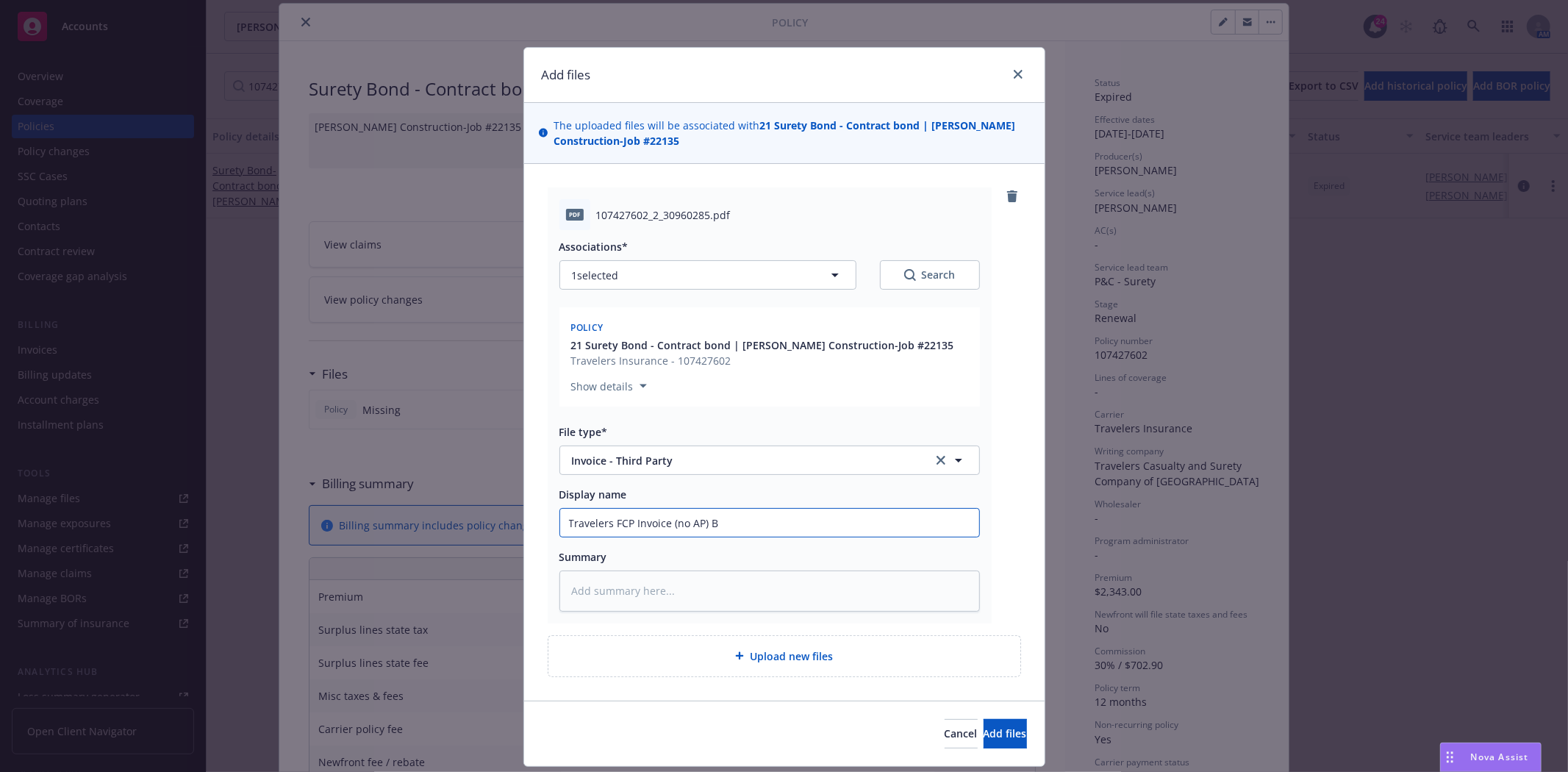
type input "Travelers FCP Invoice (no AP) Bo"
type textarea "x"
type input "Travelers FCP Invoice (no AP) Bon"
type textarea "x"
type input "Travelers FCP Invoice (no AP) Bond"
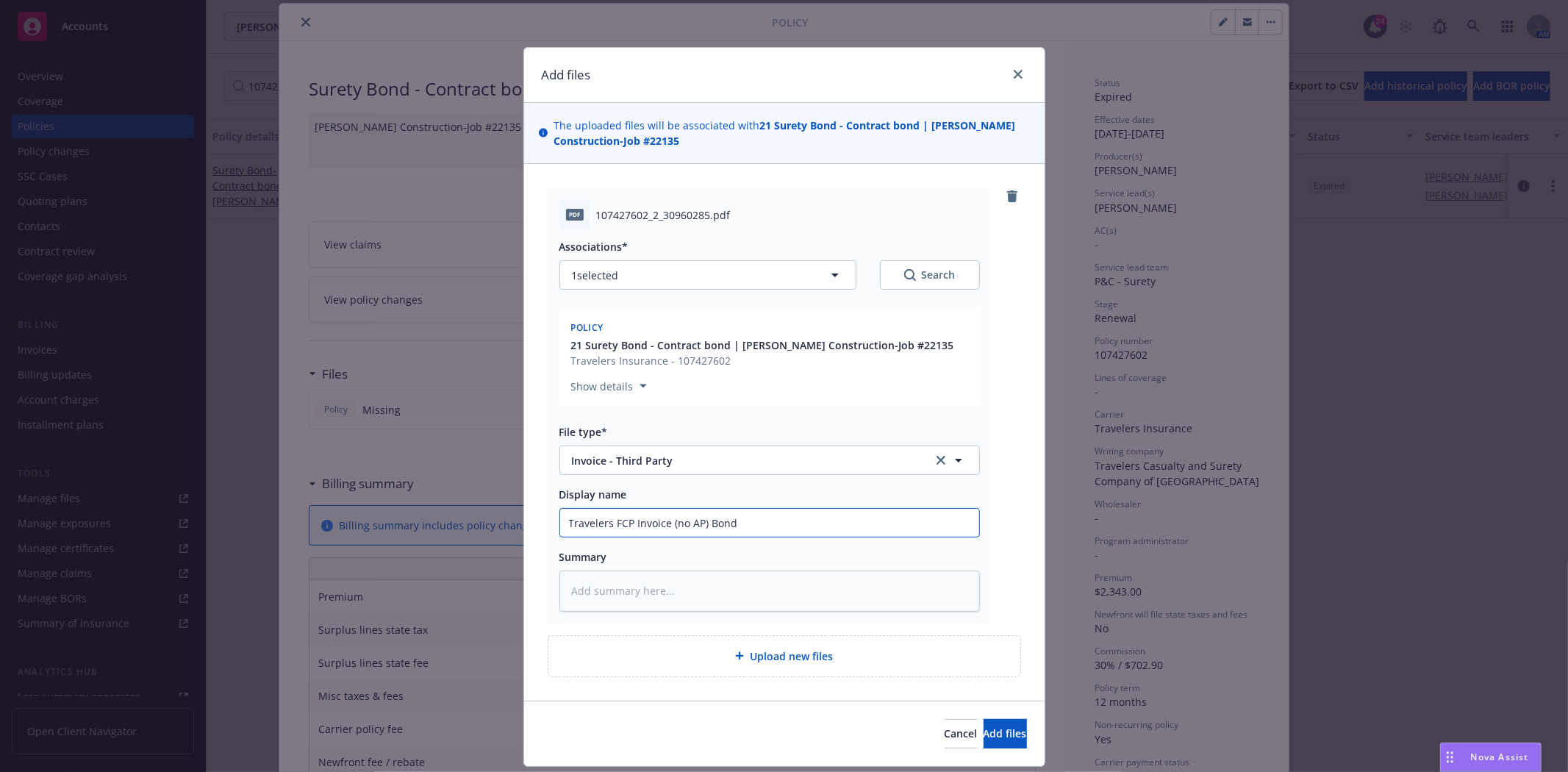
type textarea "x"
type input "Travelers FCP Invoice (no AP) Bond #"
type textarea "x"
type input "Travelers FCP Invoice (no AP) Bond #1"
type textarea "x"
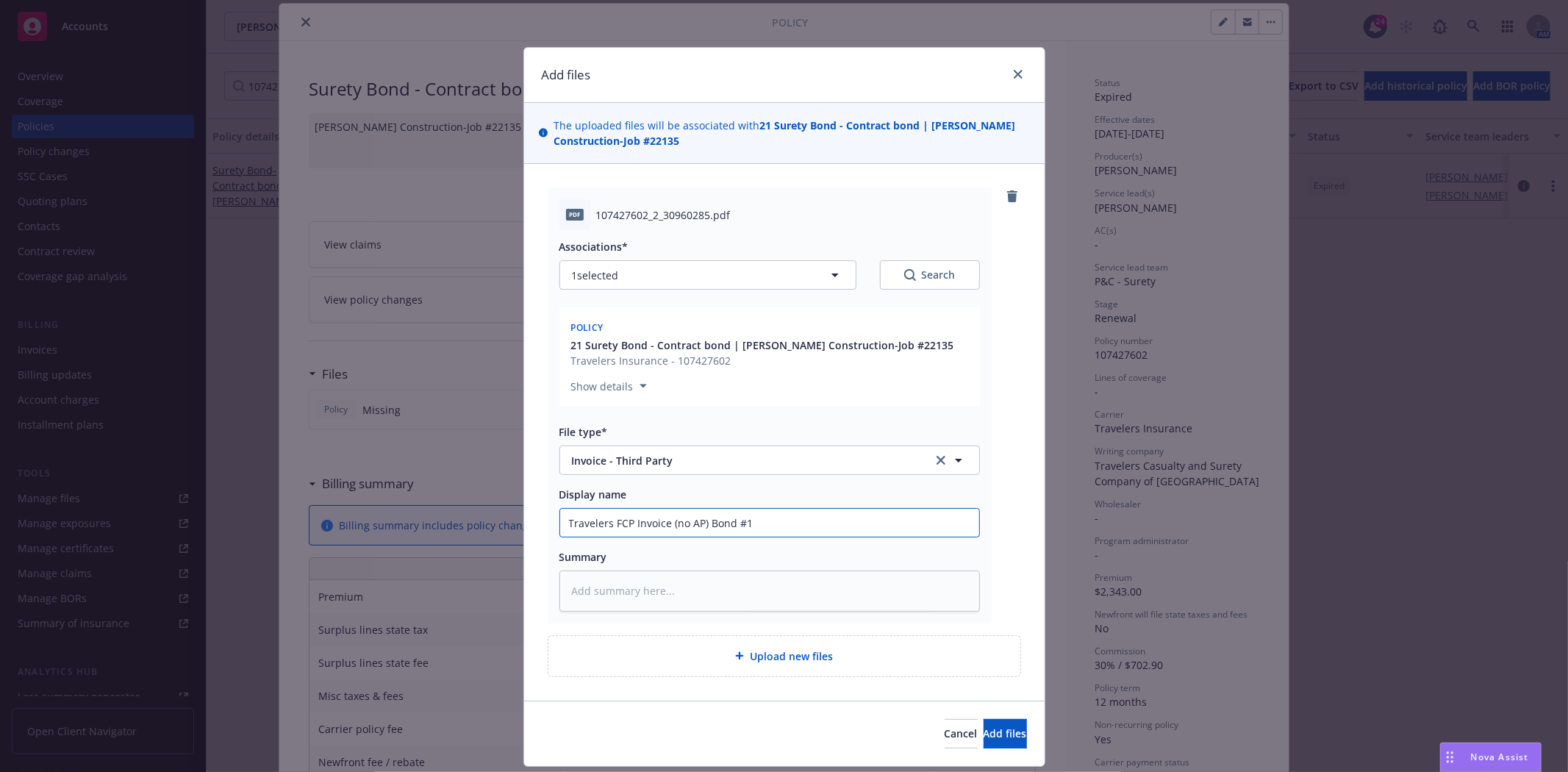
type input "Travelers FCP Invoice (no AP) Bond #10"
type textarea "x"
type input "Travelers FCP Invoice (no AP) Bond #107"
type textarea "x"
type input "Travelers FCP Invoice (no AP) Bond #1074"
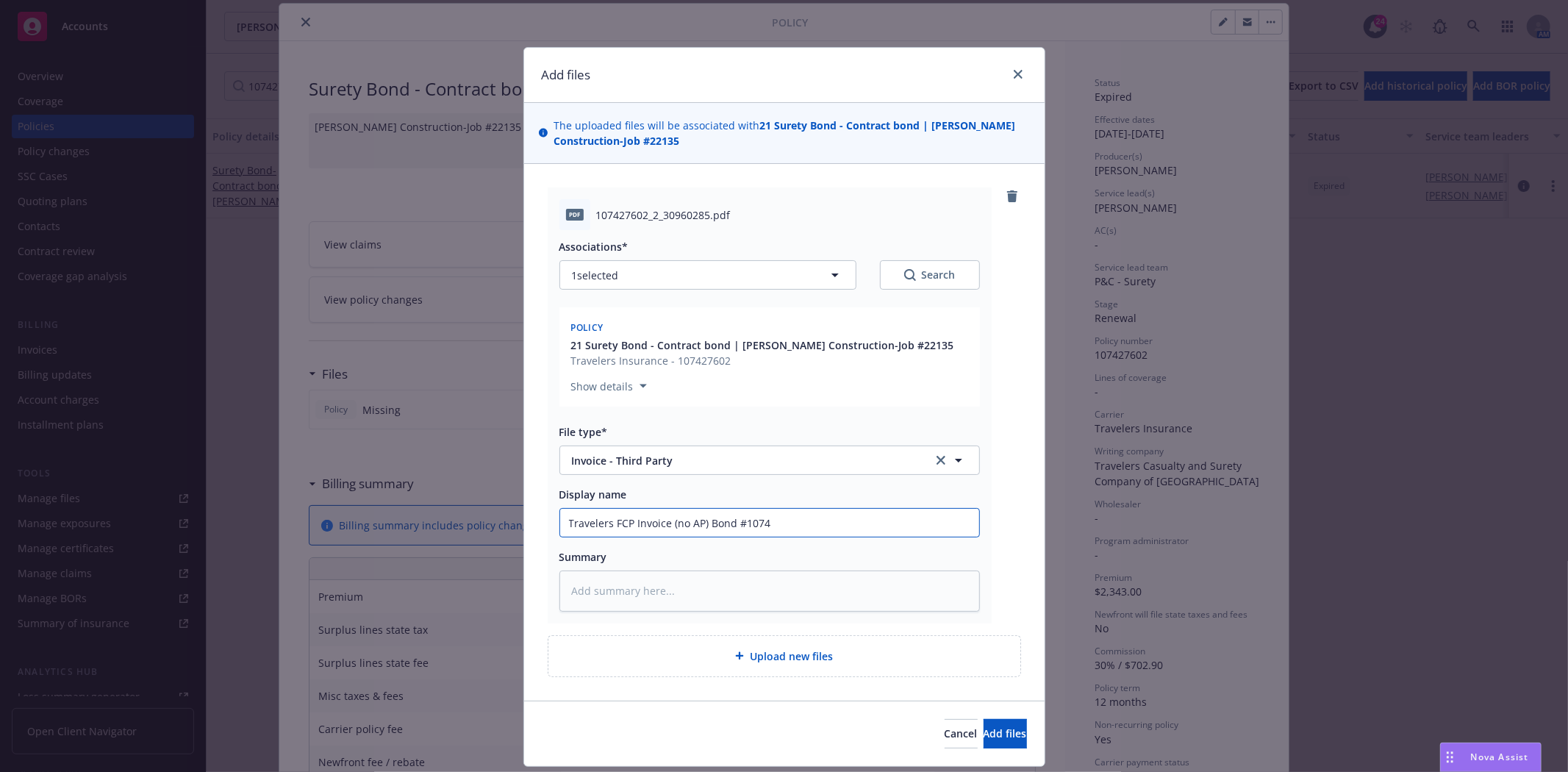
type textarea "x"
type input "Travelers FCP Invoice (no AP) Bond #10742"
type textarea "x"
type input "Travelers FCP Invoice (no AP) Bond #107427"
type textarea "x"
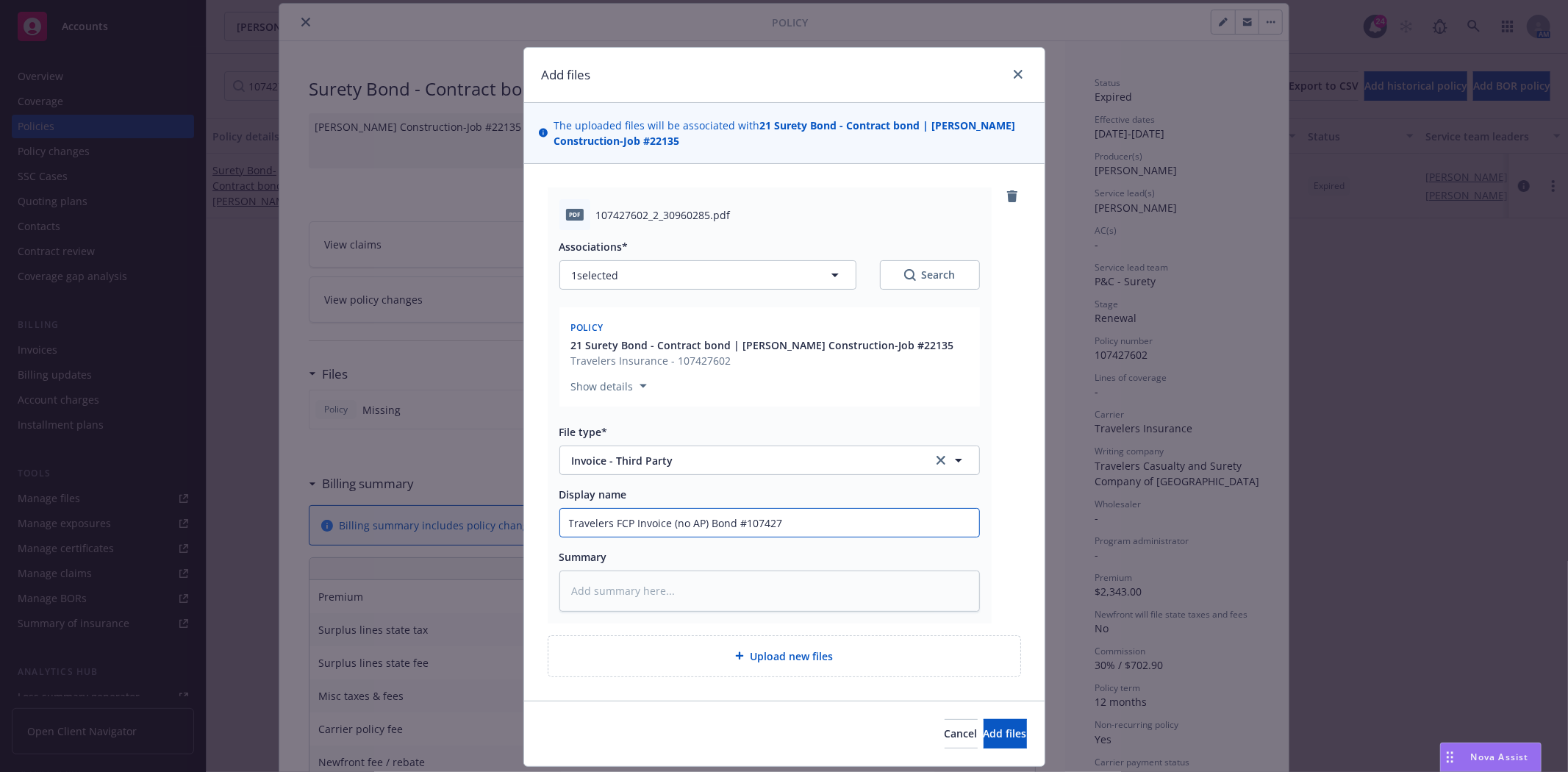
type input "Travelers FCP Invoice (no AP) Bond #1074276"
type textarea "x"
type input "Travelers FCP Invoice (no AP) Bond #10742760"
type textarea "x"
type input "Travelers FCP Invoice (no AP) Bond #107427602"
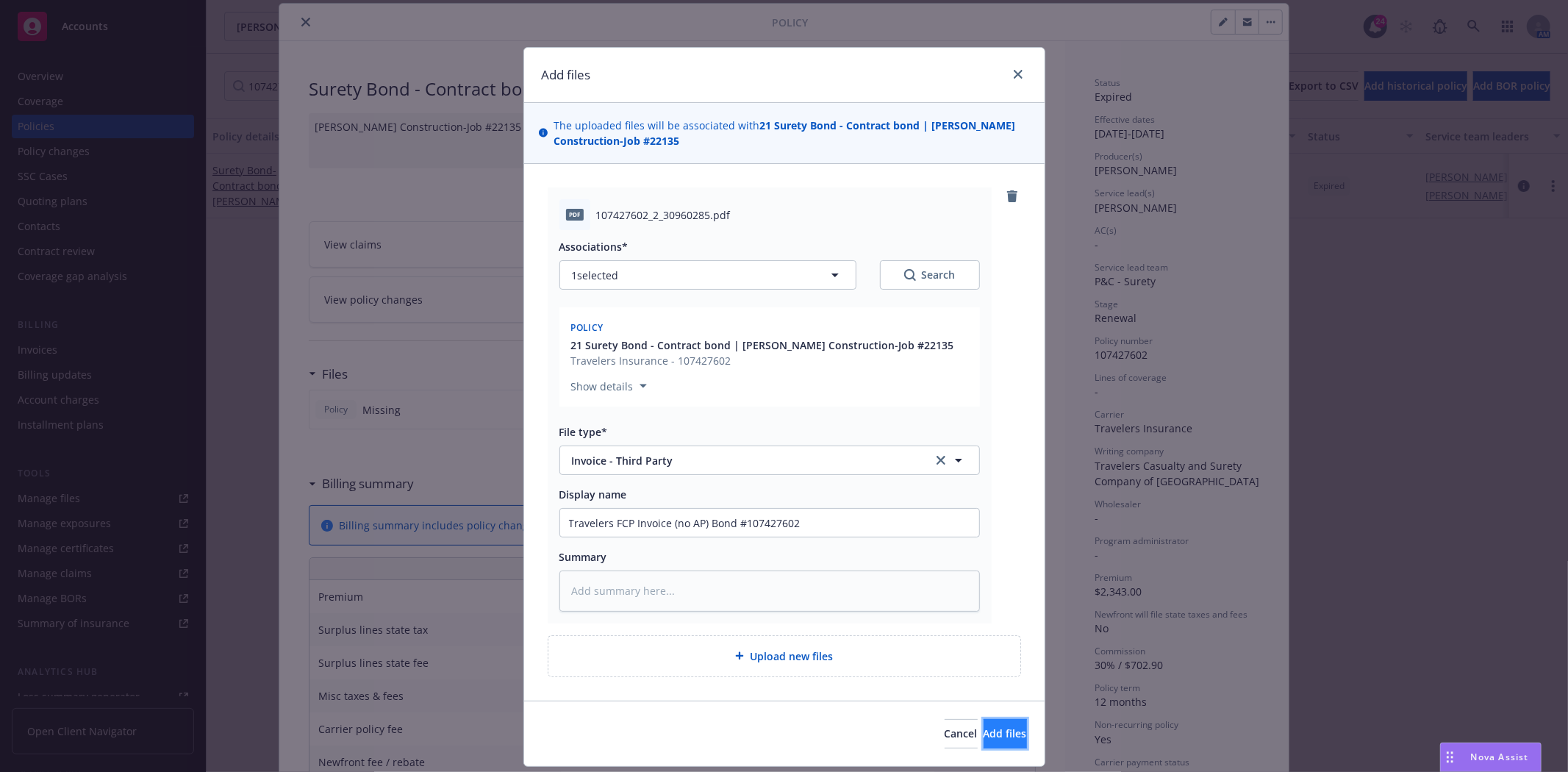
click at [1005, 733] on button "Add files" at bounding box center [1005, 734] width 43 height 29
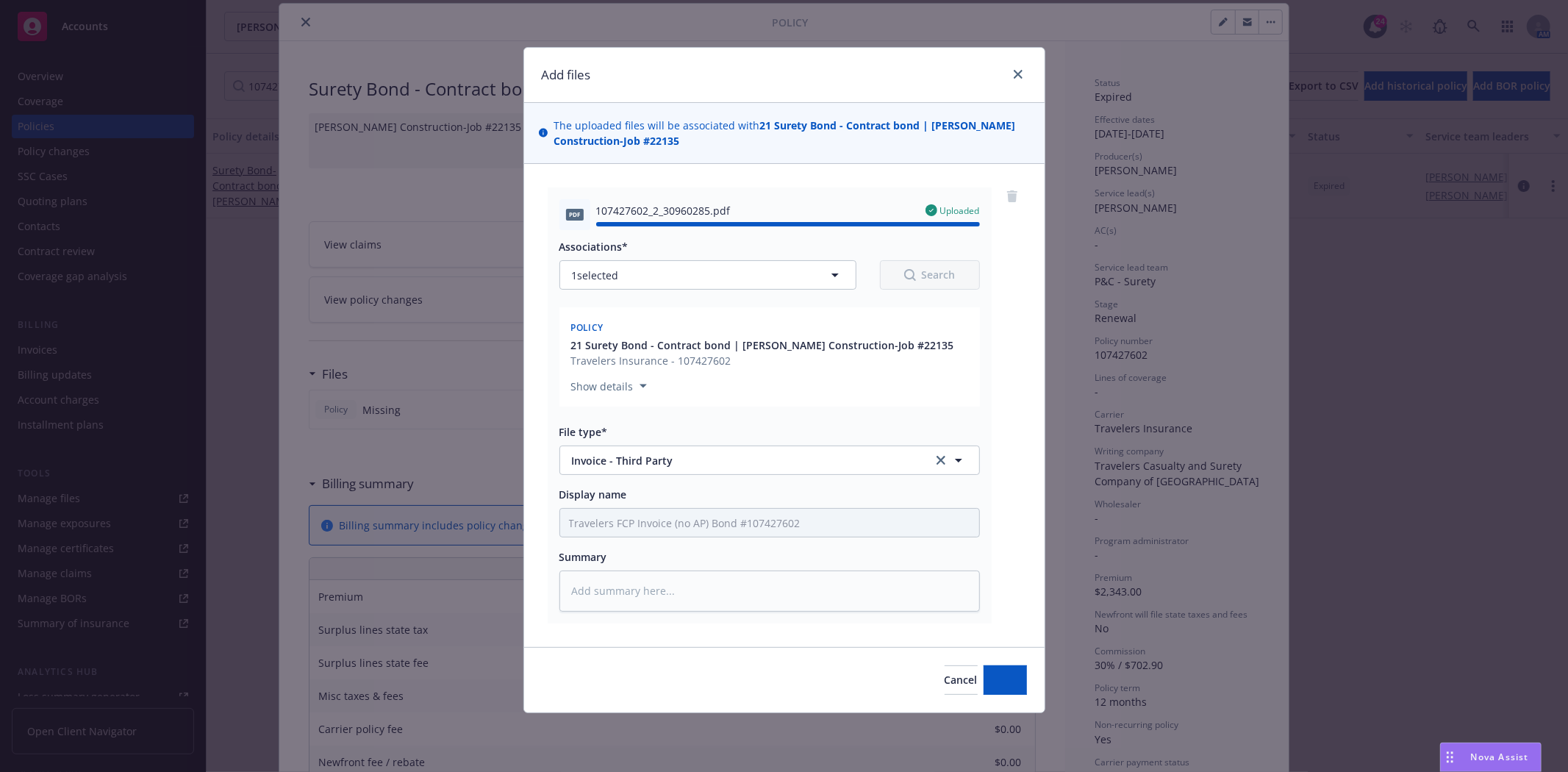
type textarea "x"
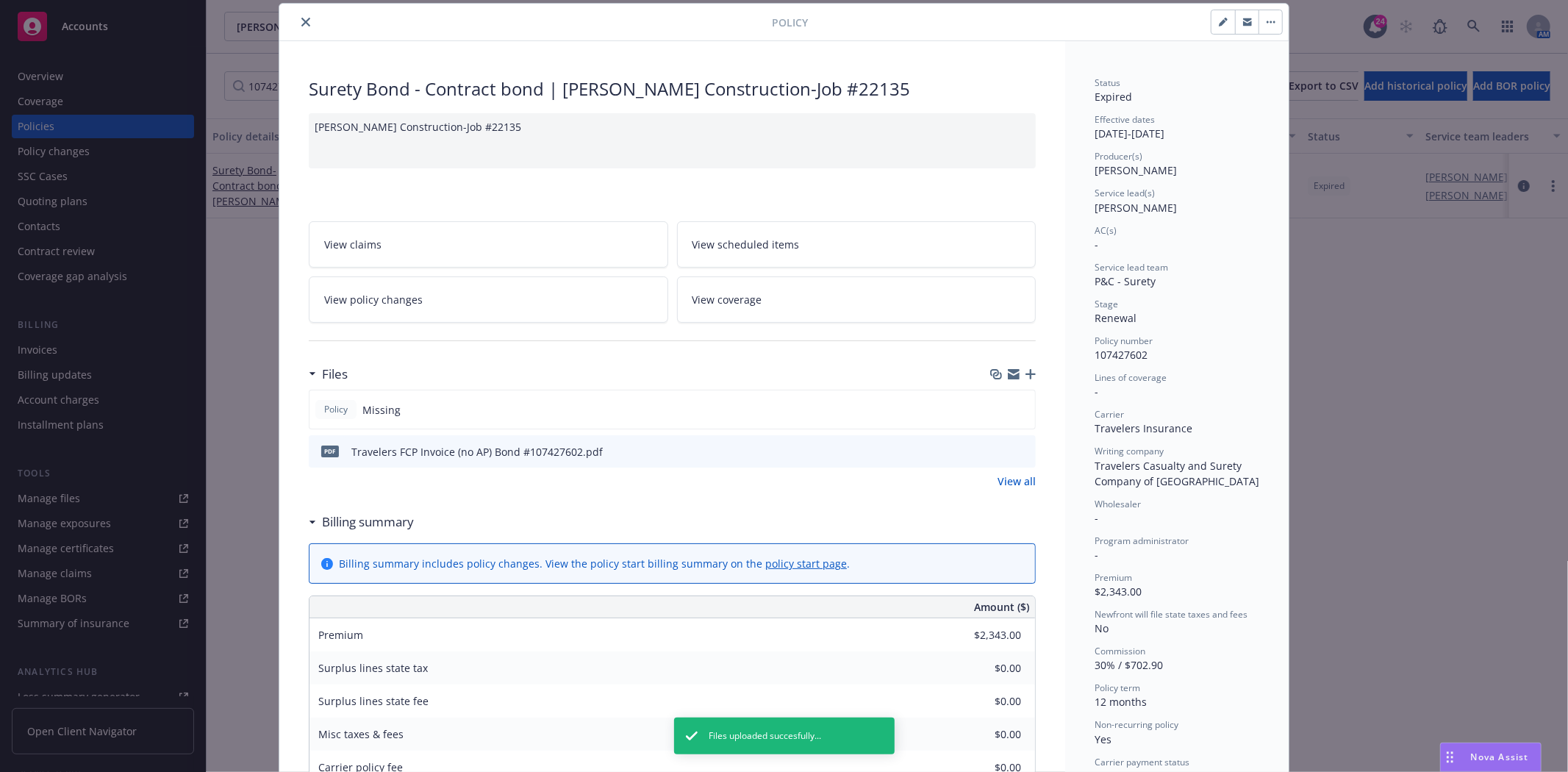
click at [302, 19] on icon "close" at bounding box center [306, 22] width 9 height 9
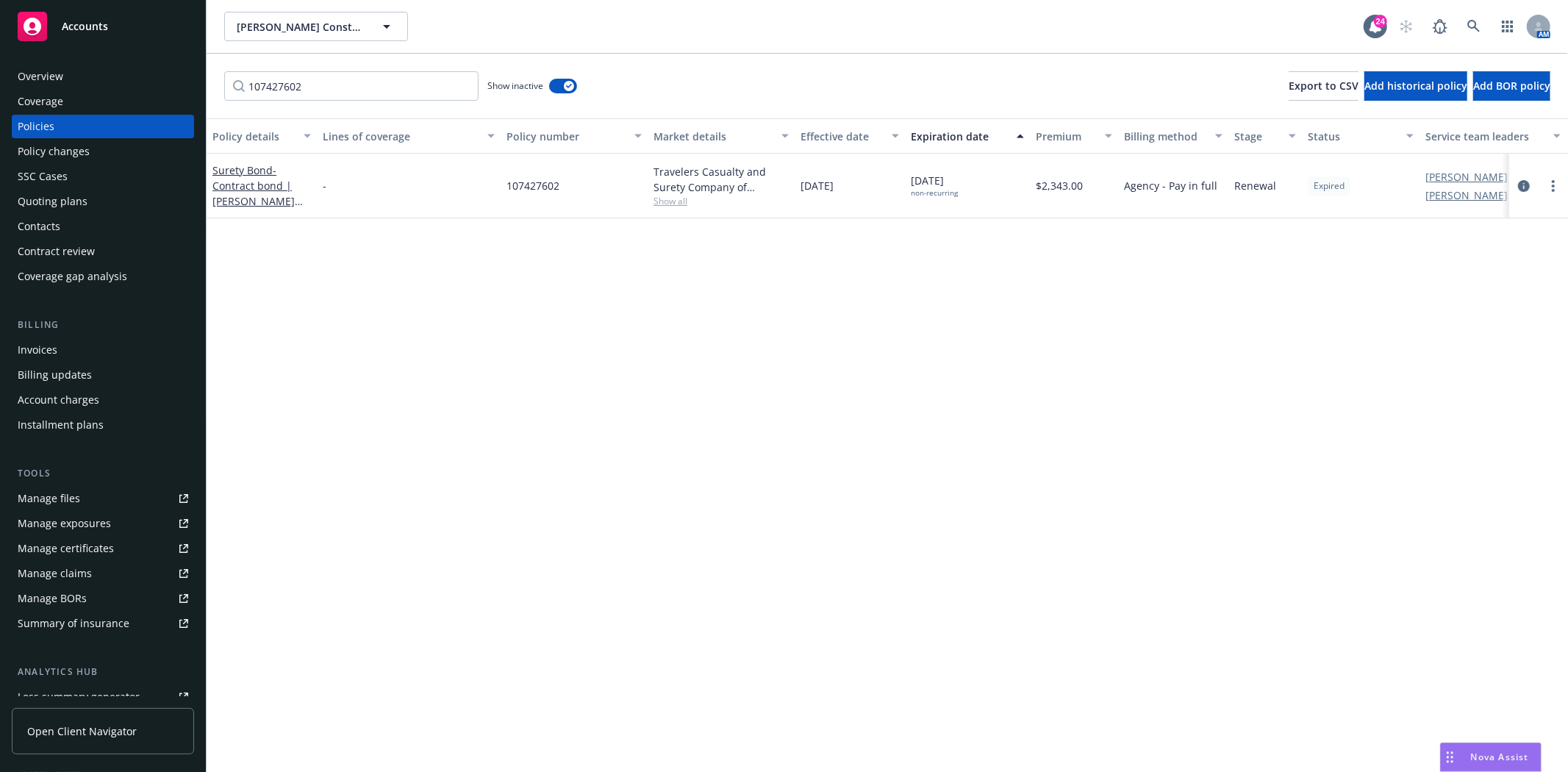
click at [56, 154] on div "Policy changes" at bounding box center [54, 151] width 72 height 24
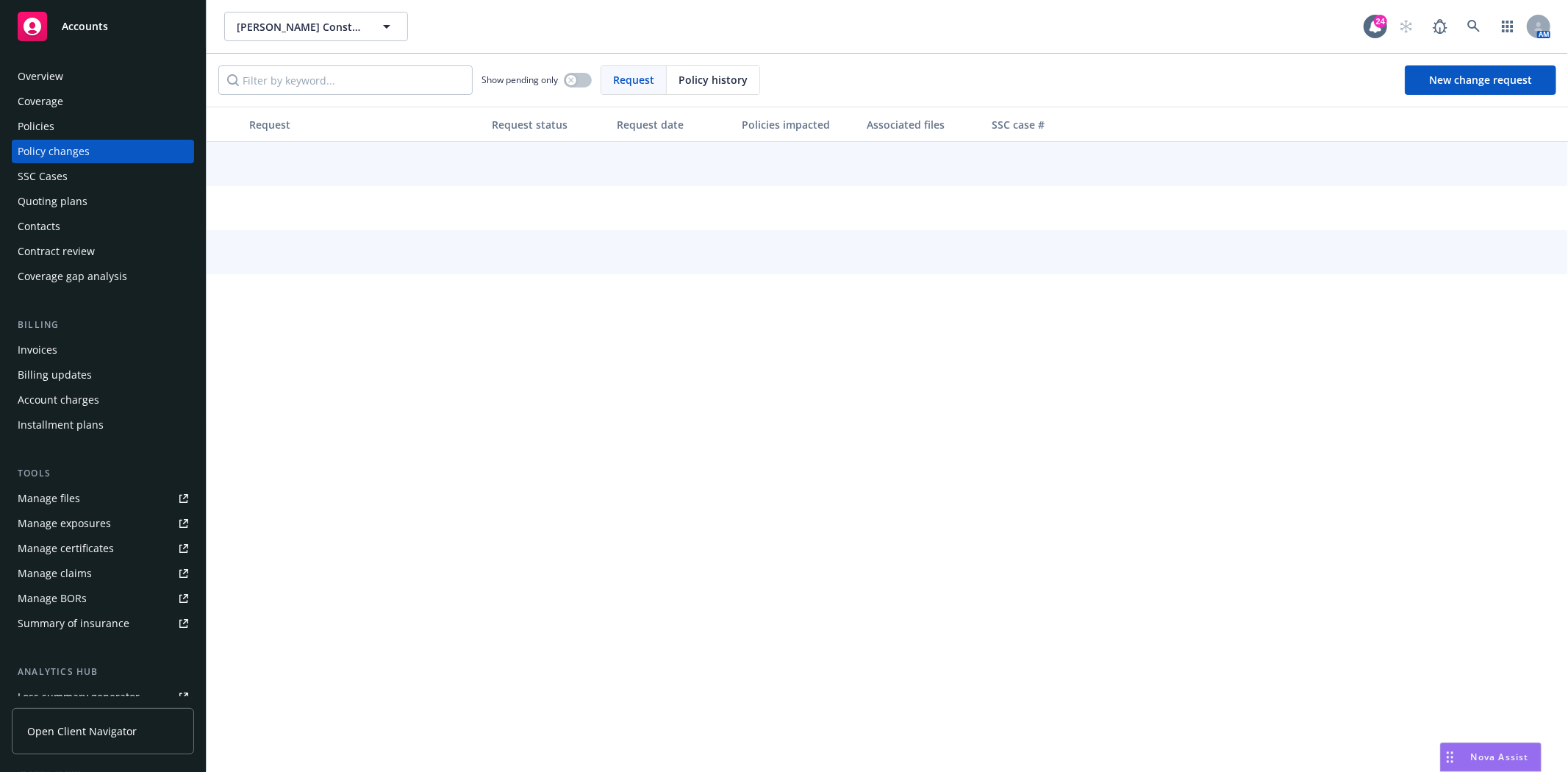
click at [30, 120] on div "Policies" at bounding box center [36, 126] width 36 height 24
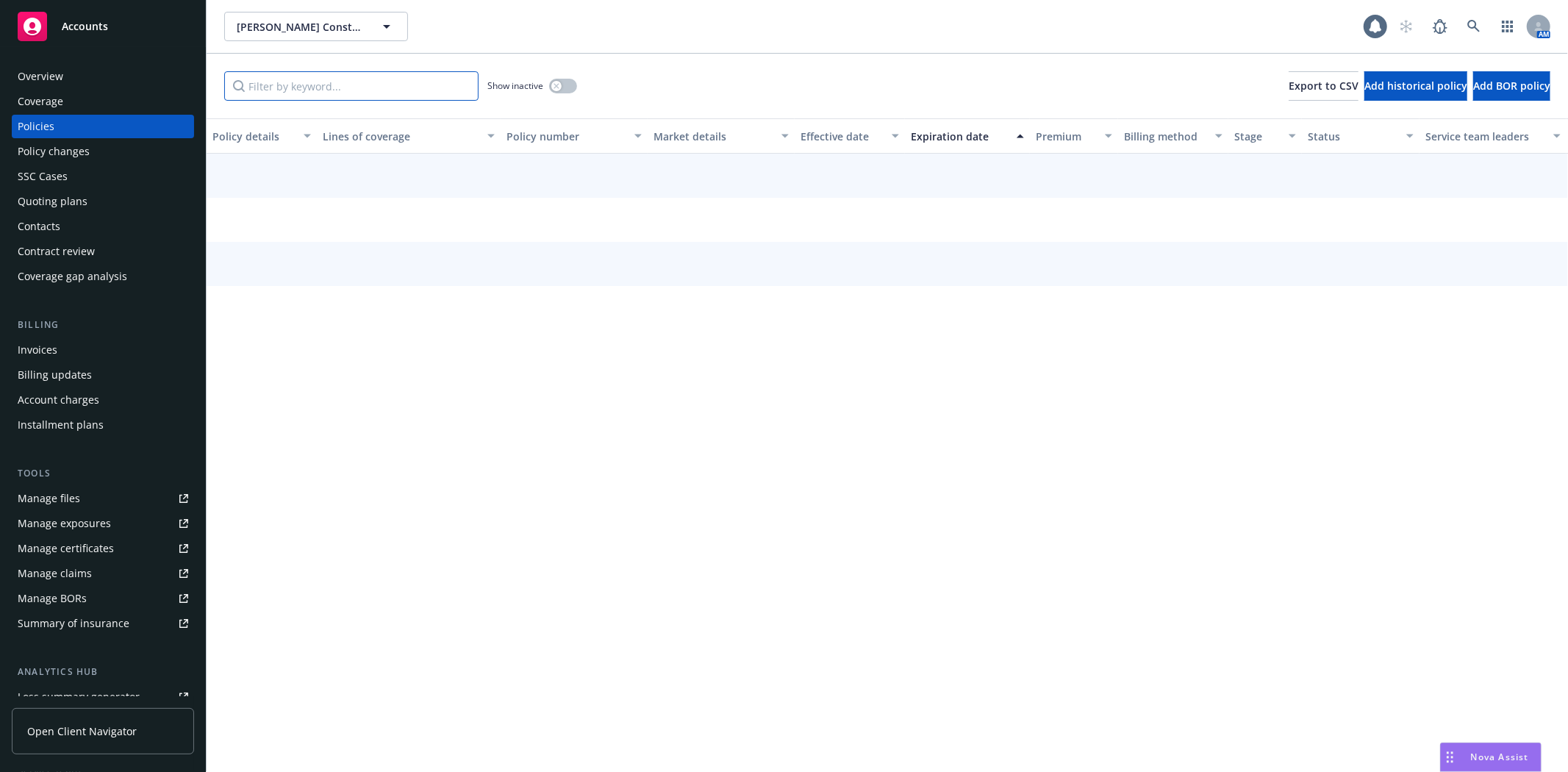
click at [346, 81] on input "Filter by keyword..." at bounding box center [352, 86] width 255 height 29
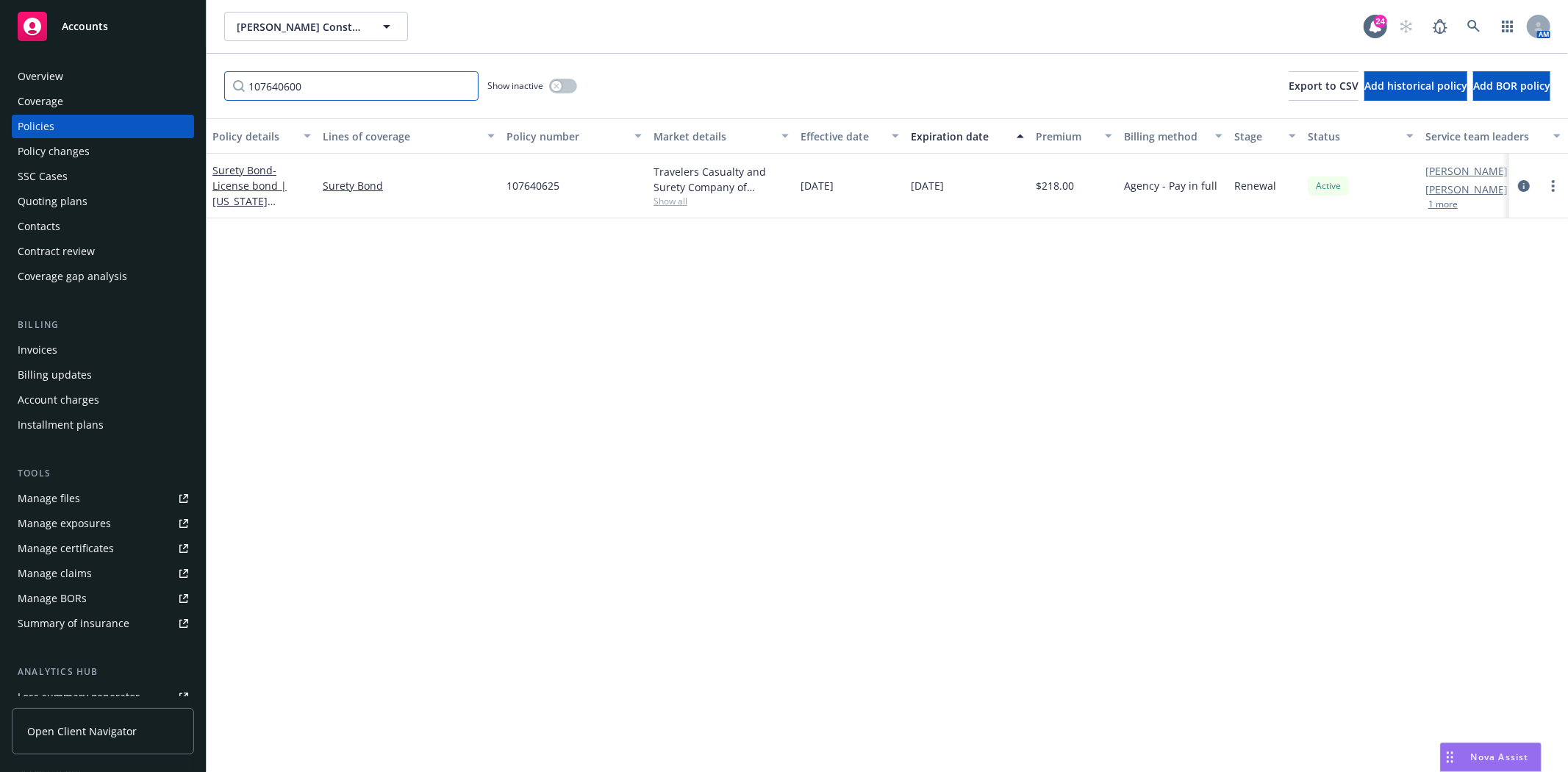
type input "107640600"
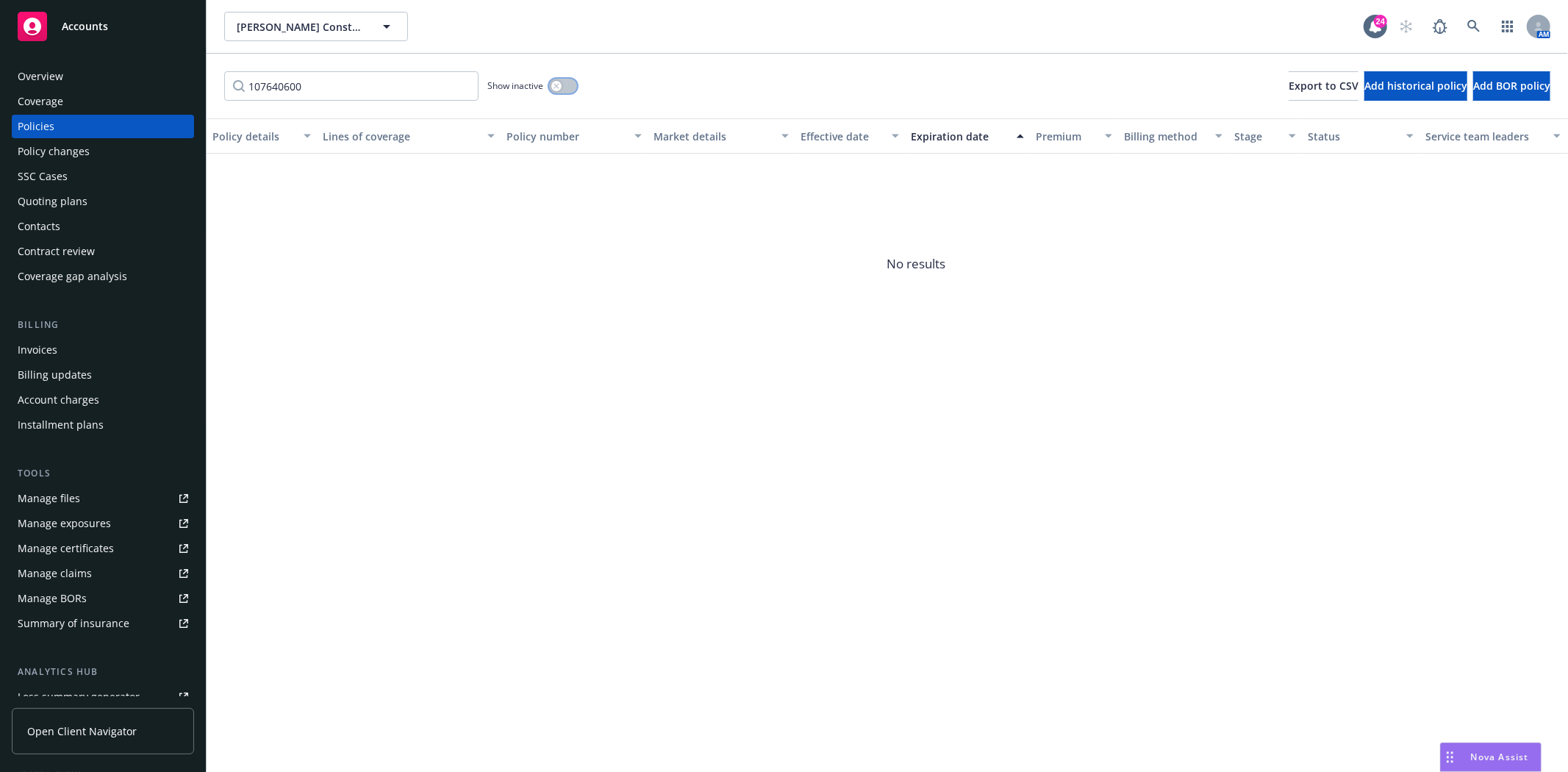
click at [559, 83] on icon "button" at bounding box center [556, 85] width 6 height 6
click at [556, 84] on icon "button" at bounding box center [556, 85] width 6 height 6
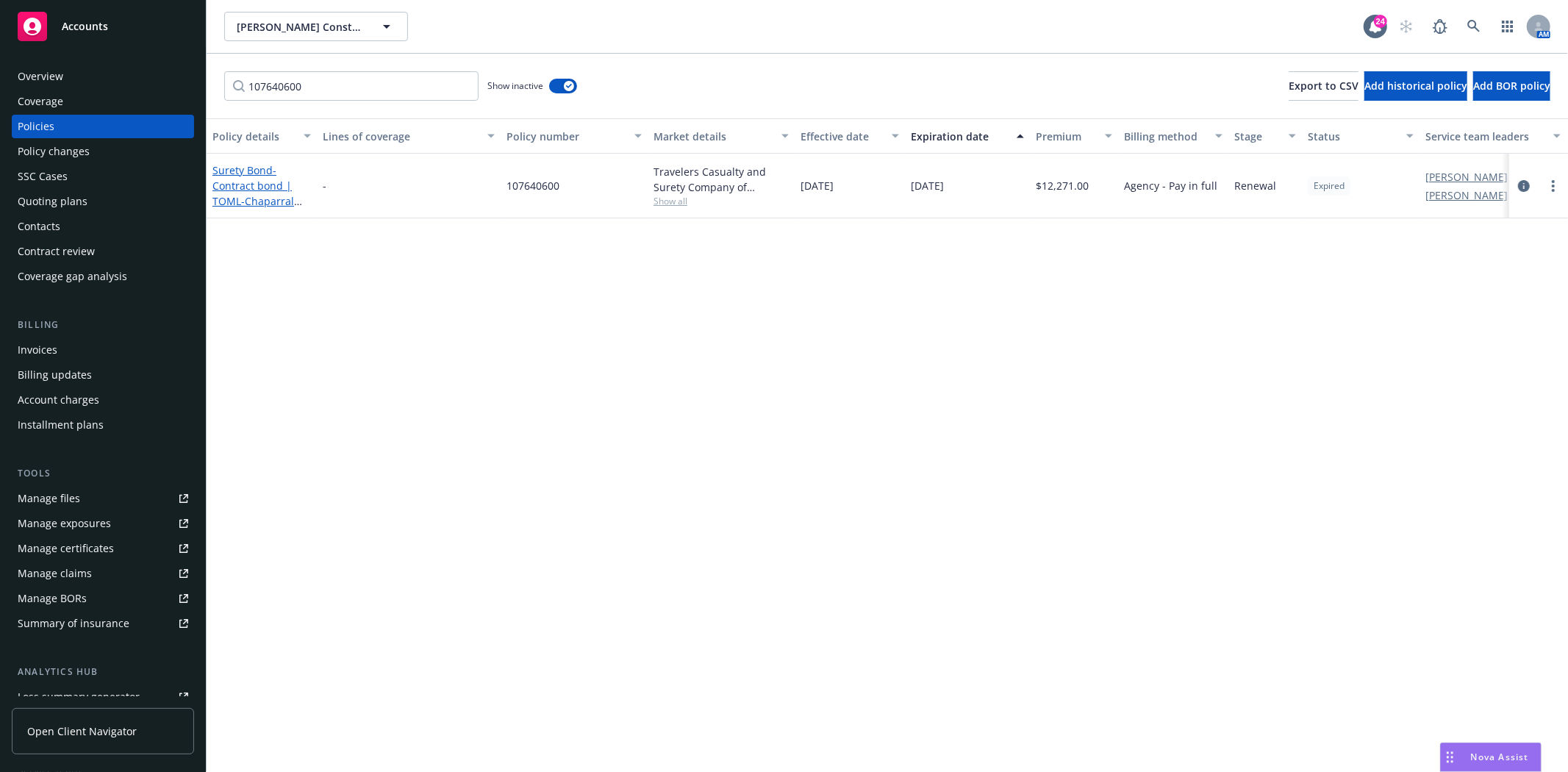
click at [218, 182] on span "- Contract bond | TOML-Chaparral Rd-Job #22216" at bounding box center [257, 193] width 90 height 60
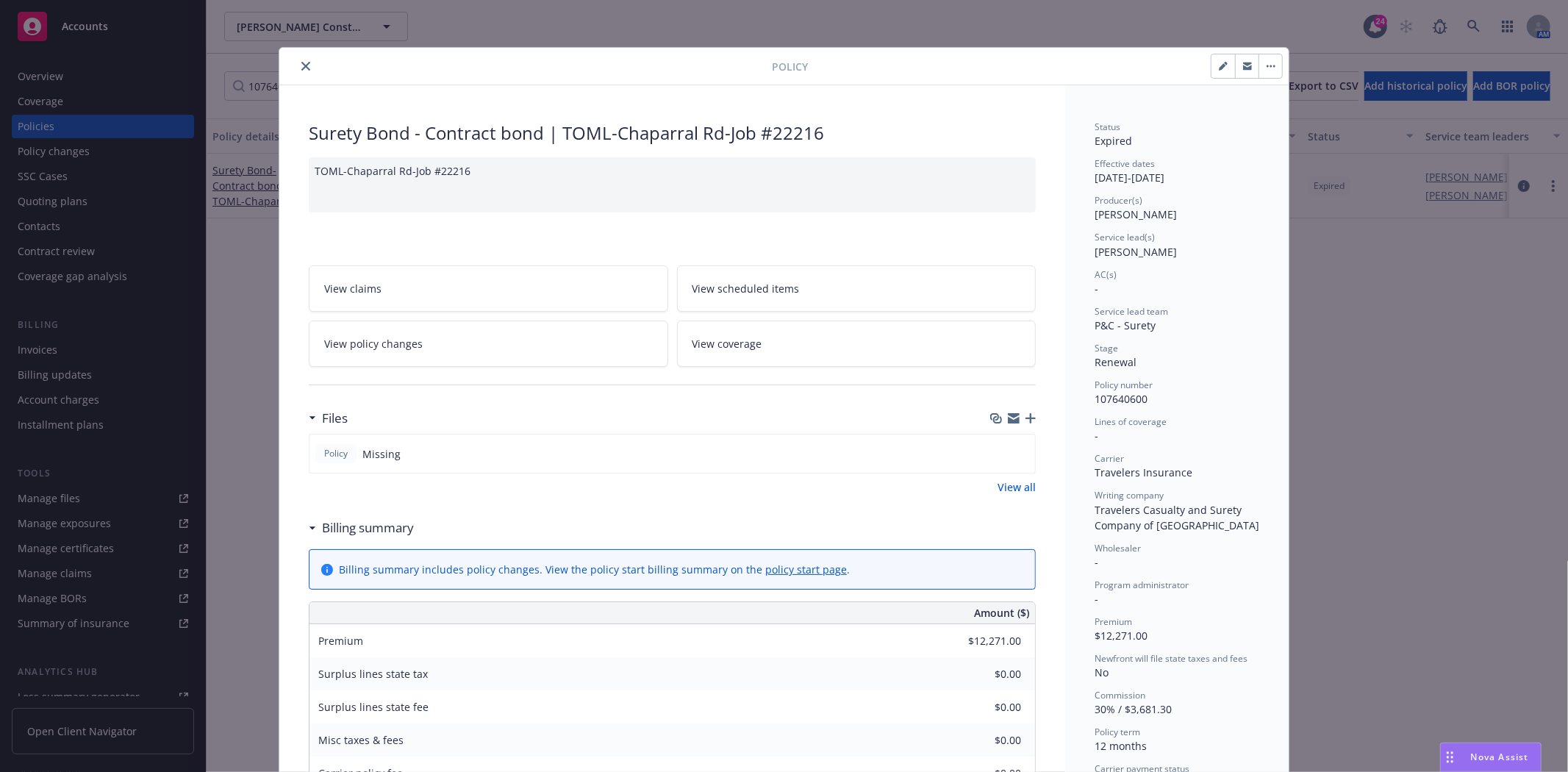
click at [1211, 57] on button "button" at bounding box center [1223, 66] width 24 height 24
select select "RENEWAL"
select select "12"
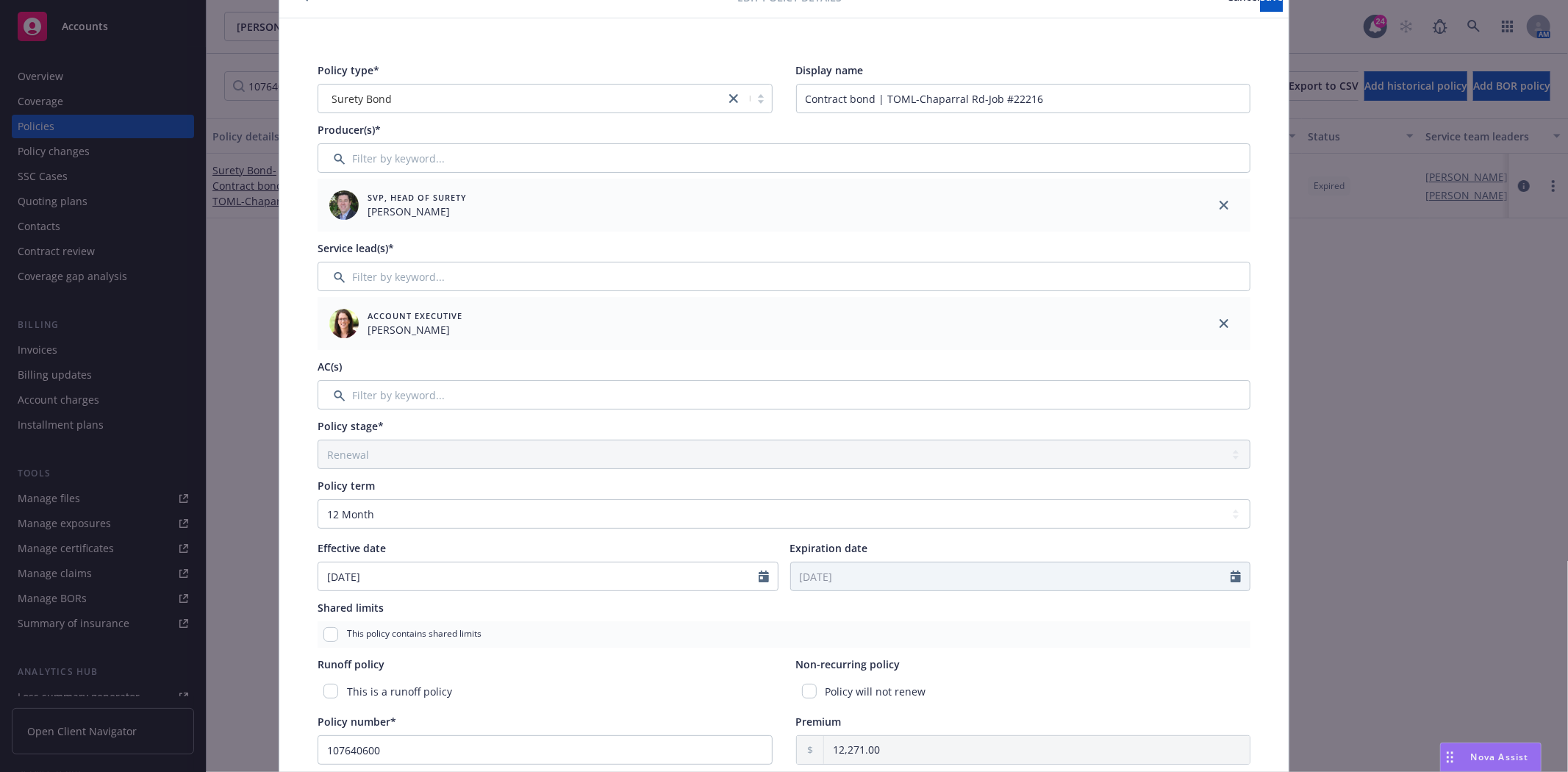
scroll to position [163, 0]
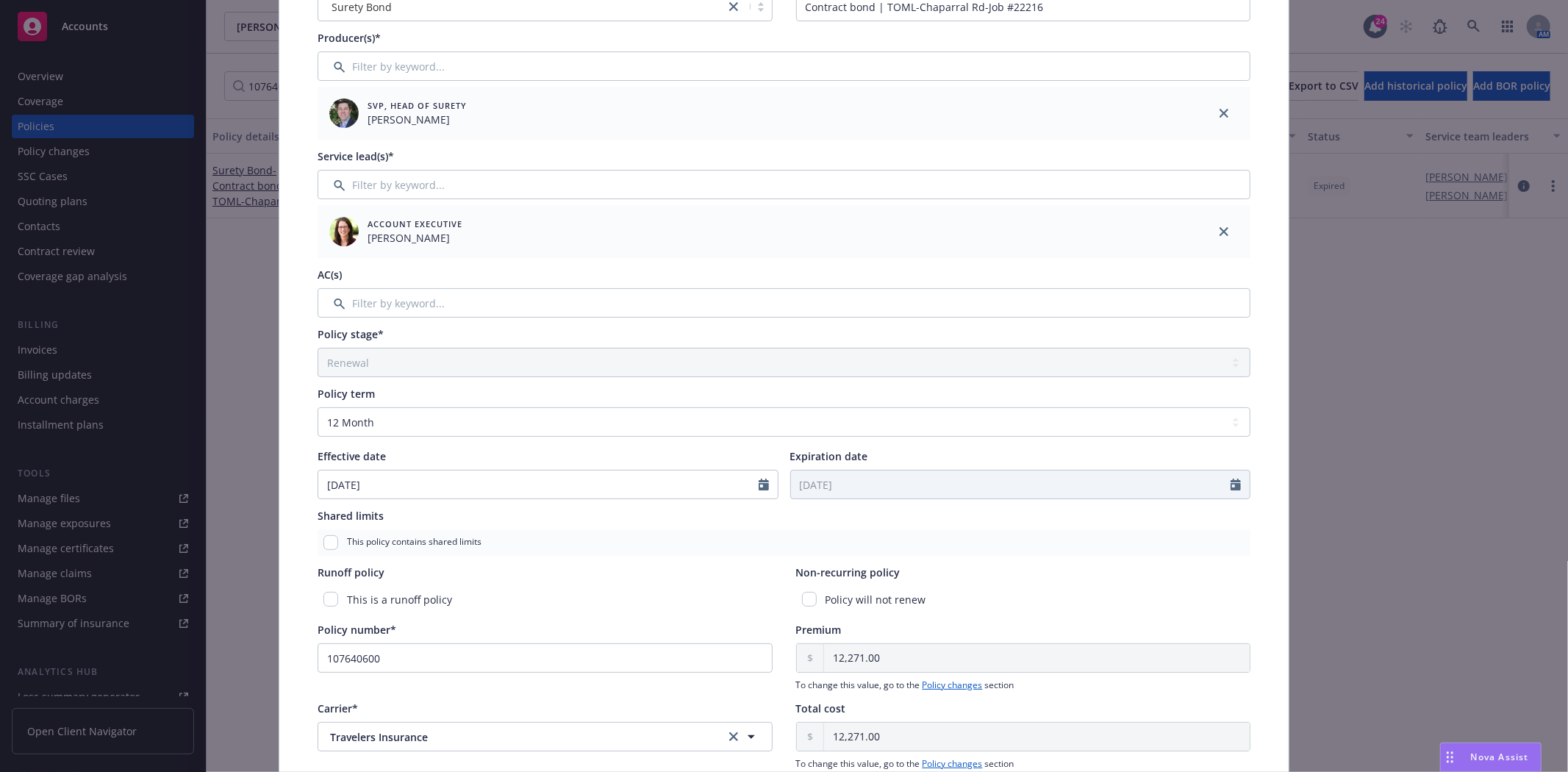
click at [803, 607] on div "Policy will not renew" at bounding box center [1023, 600] width 455 height 28
click at [806, 602] on input "checkbox" at bounding box center [809, 599] width 15 height 15
checkbox input "true"
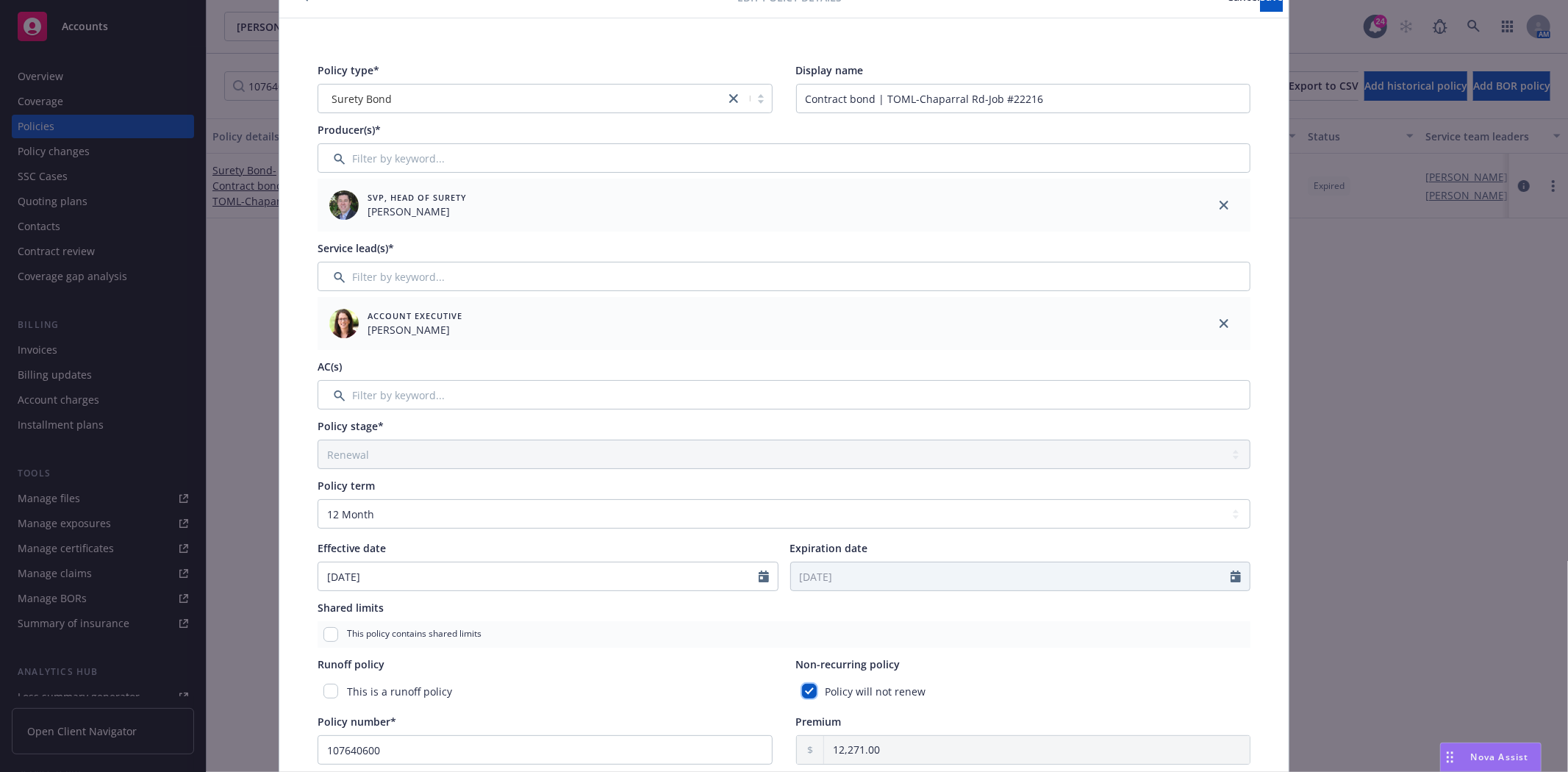
scroll to position [0, 0]
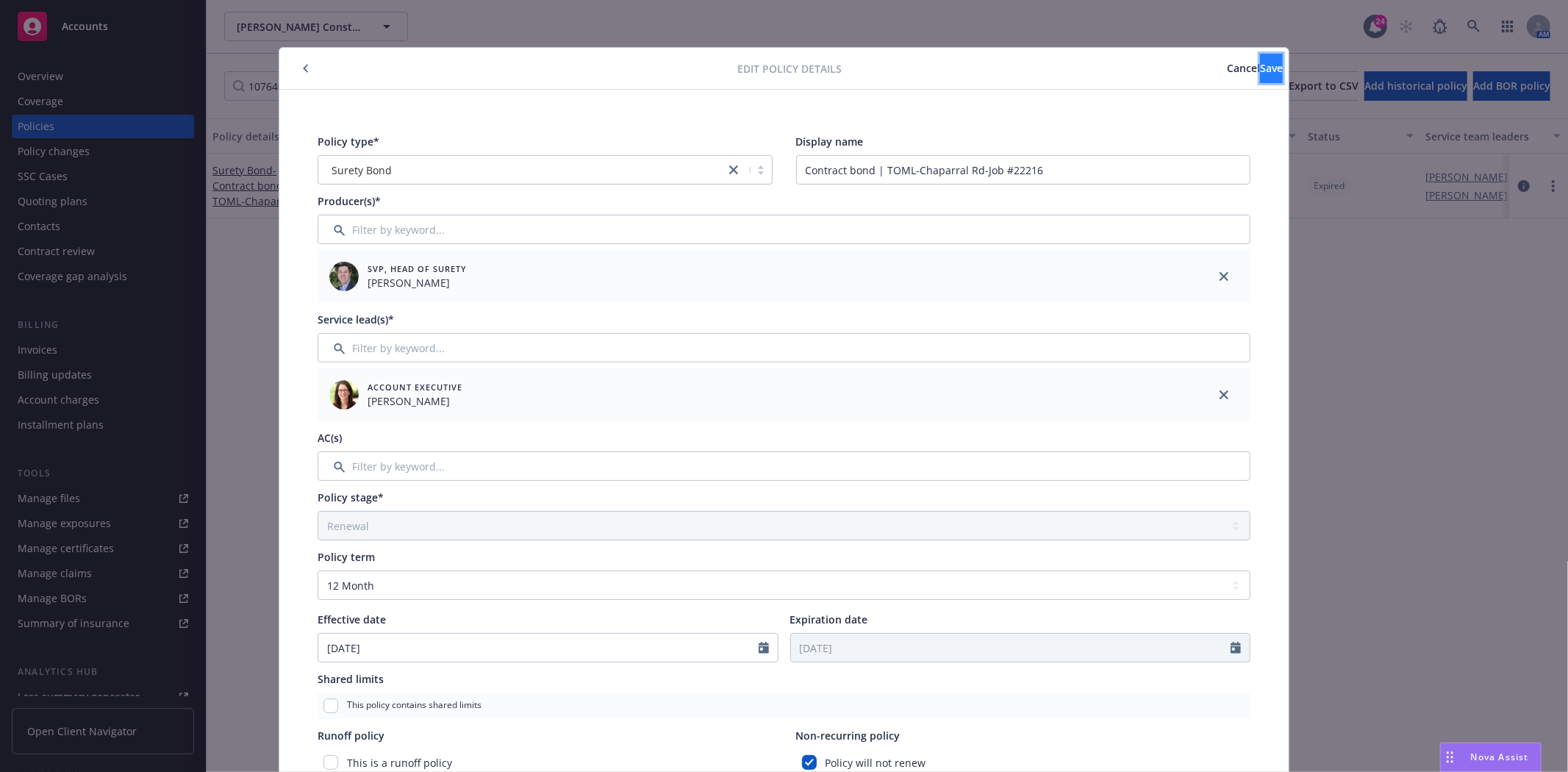
click at [1260, 67] on span "Save" at bounding box center [1271, 67] width 23 height 14
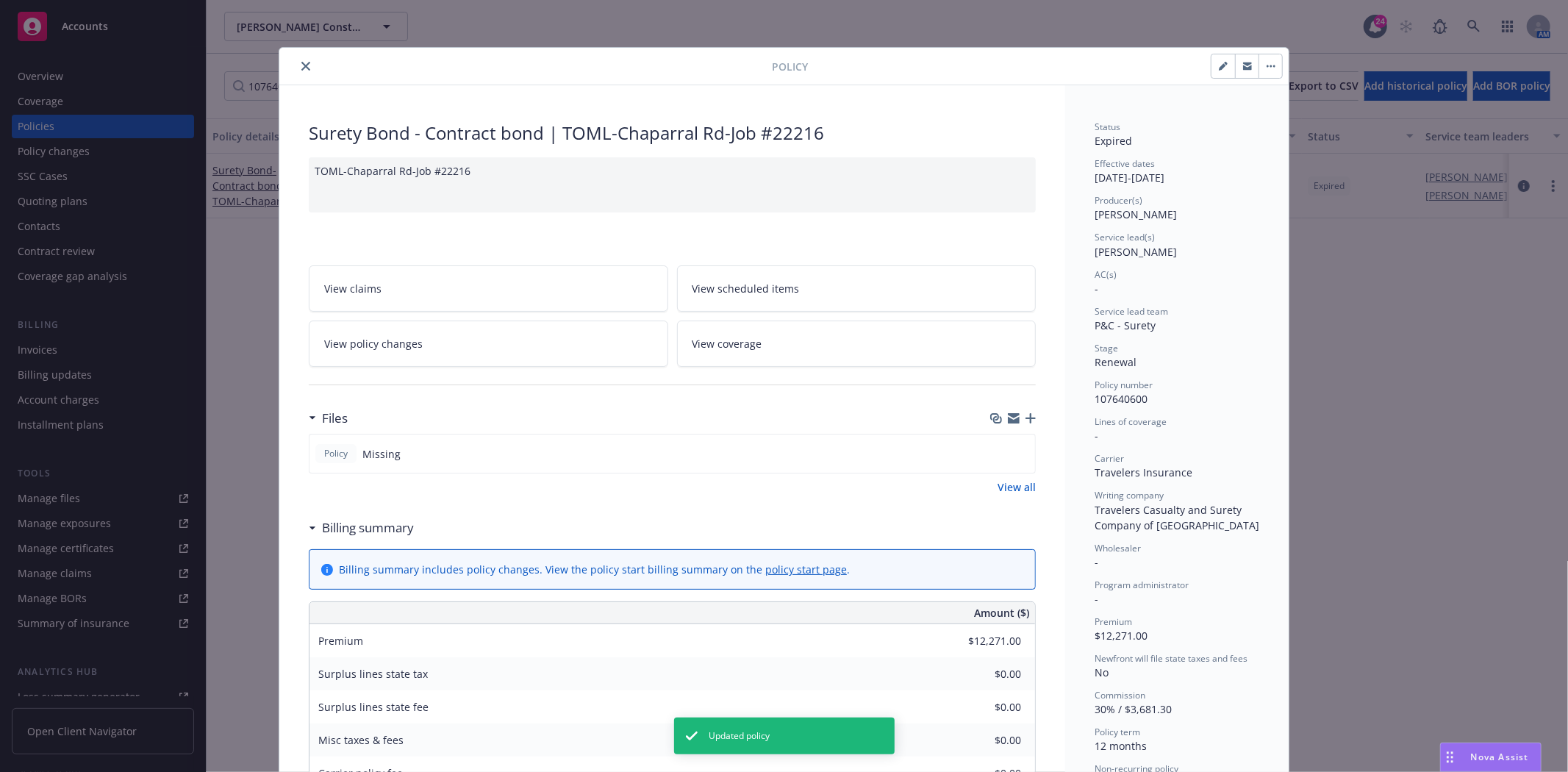
click at [302, 62] on icon "close" at bounding box center [306, 66] width 9 height 9
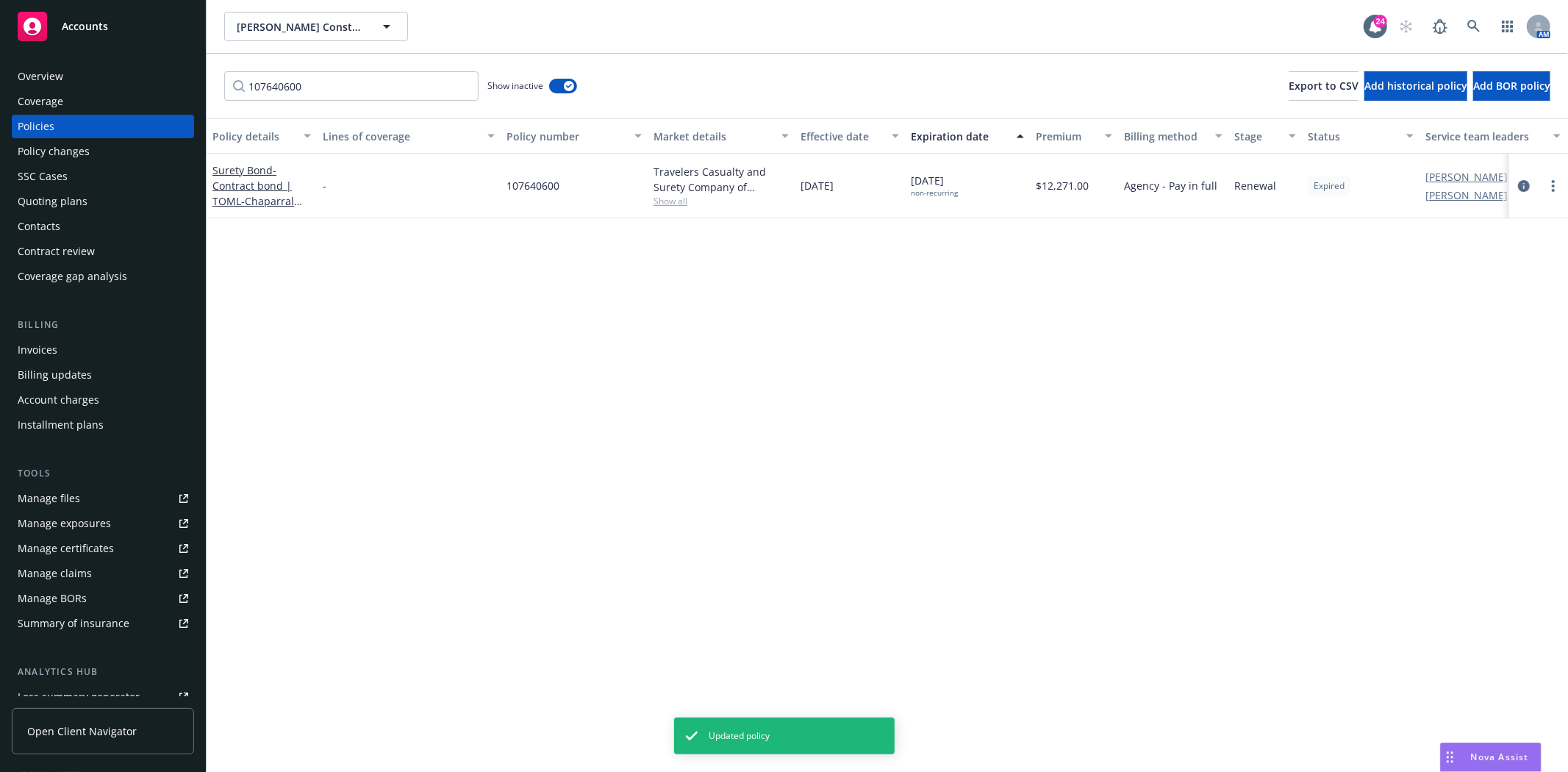
click at [41, 196] on div "Quoting plans" at bounding box center [53, 201] width 70 height 24
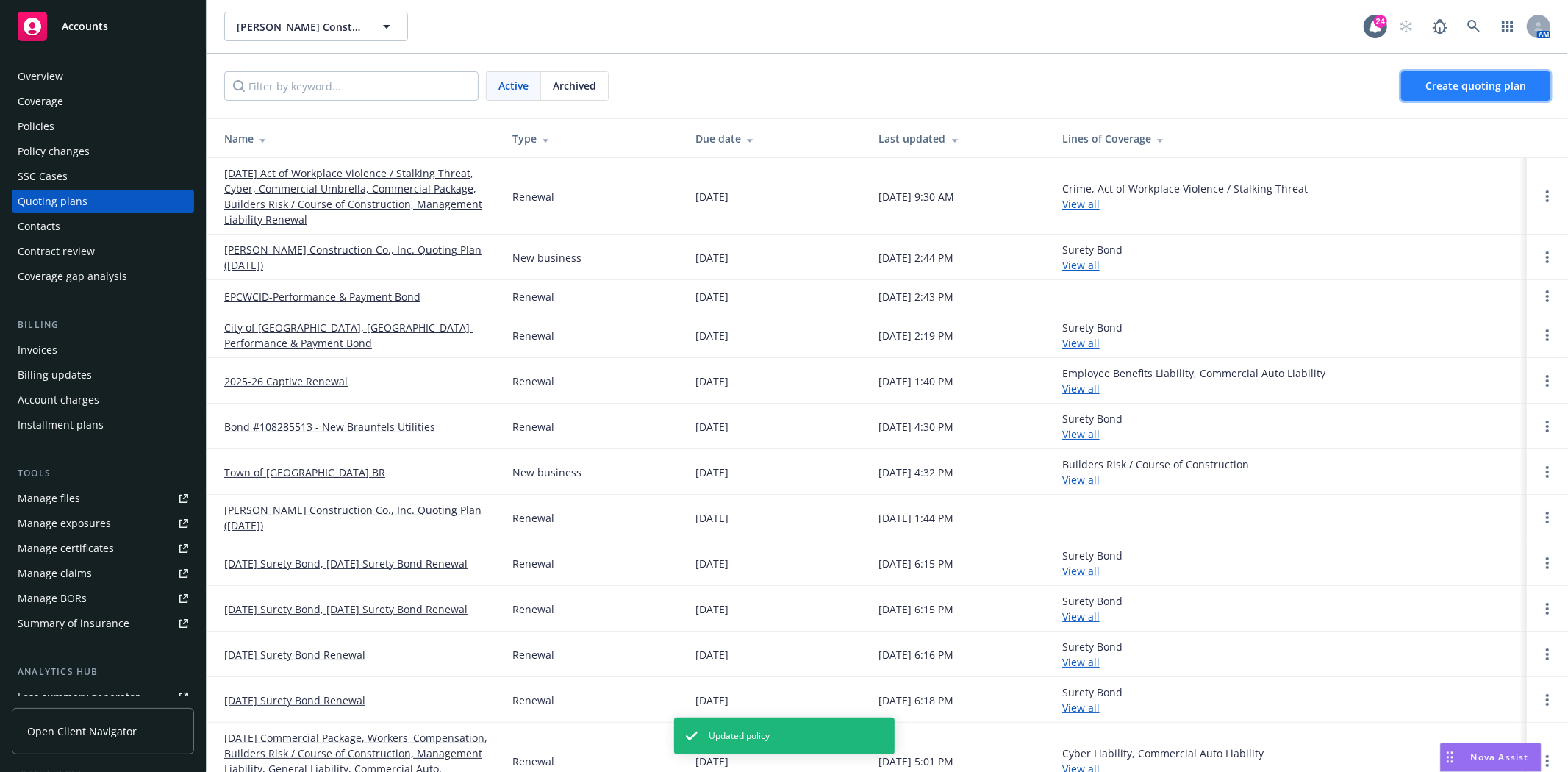
click at [1450, 91] on span "Create quoting plan" at bounding box center [1476, 85] width 101 height 14
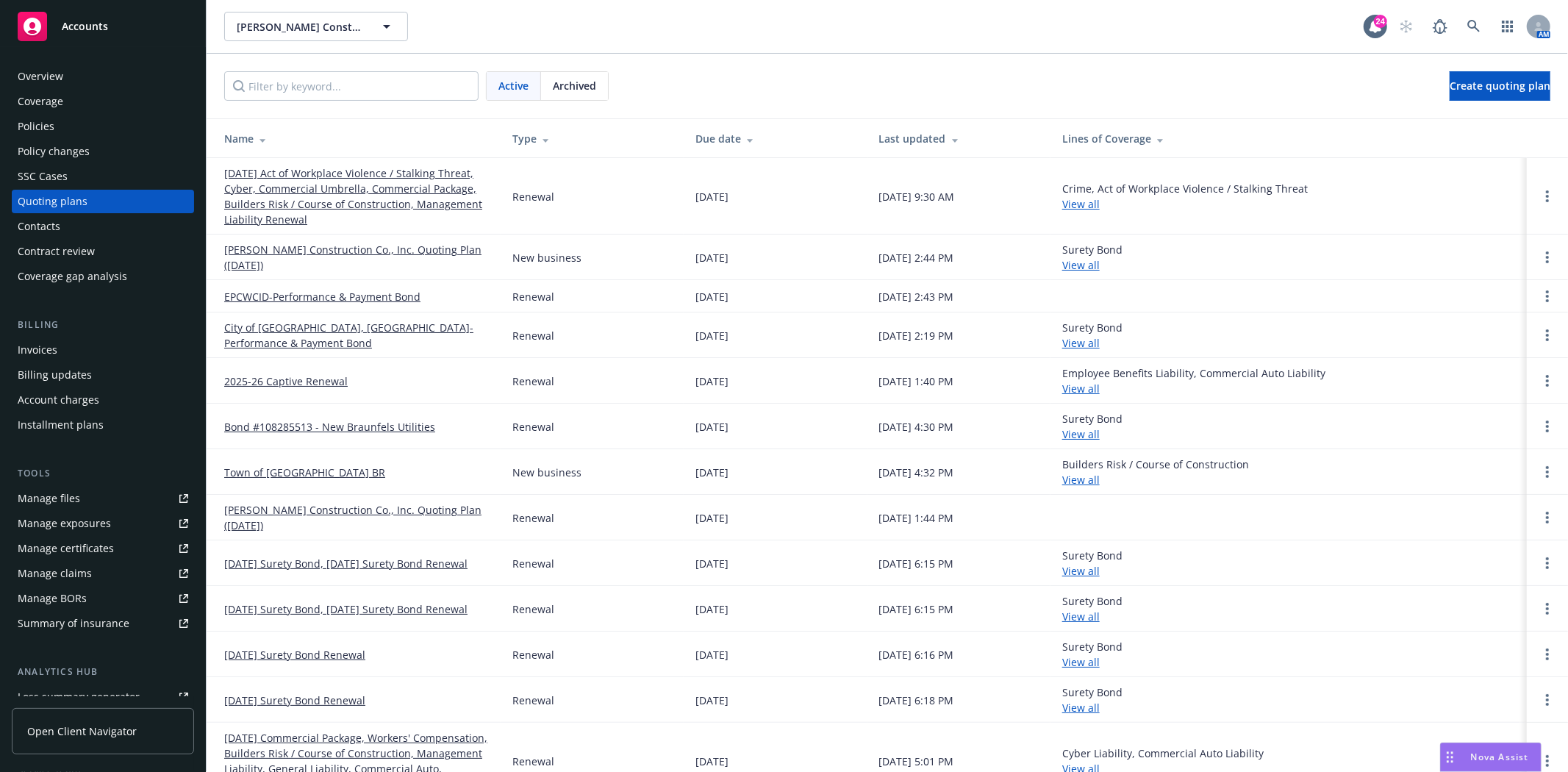
click at [72, 146] on div "Policy changes" at bounding box center [54, 151] width 72 height 24
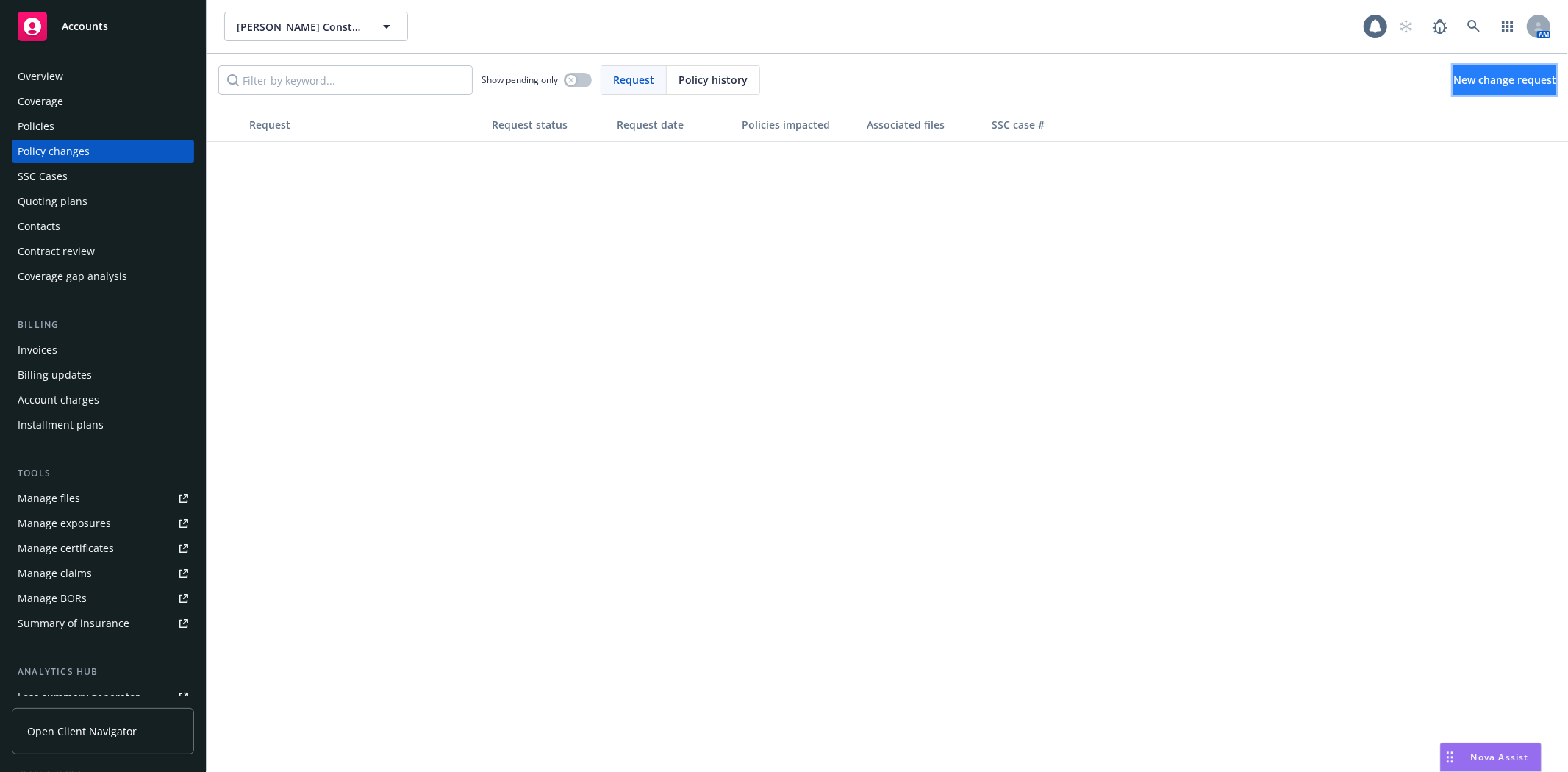
click at [1478, 83] on span "New change request" at bounding box center [1505, 79] width 103 height 14
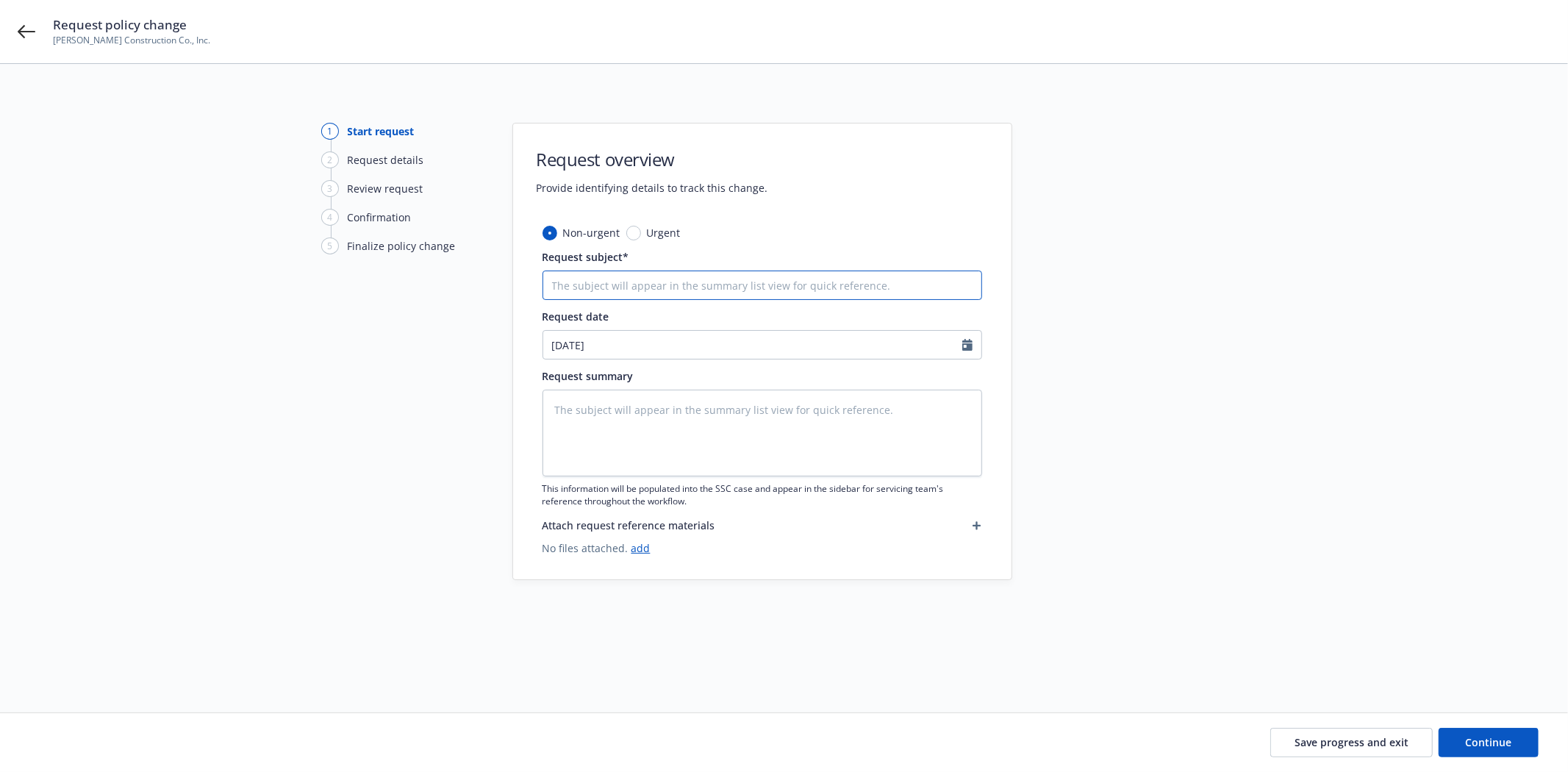
click at [611, 280] on input "Request subject*" at bounding box center [762, 285] width 439 height 29
type textarea "x"
type input "B"
type textarea "x"
type input "Bo"
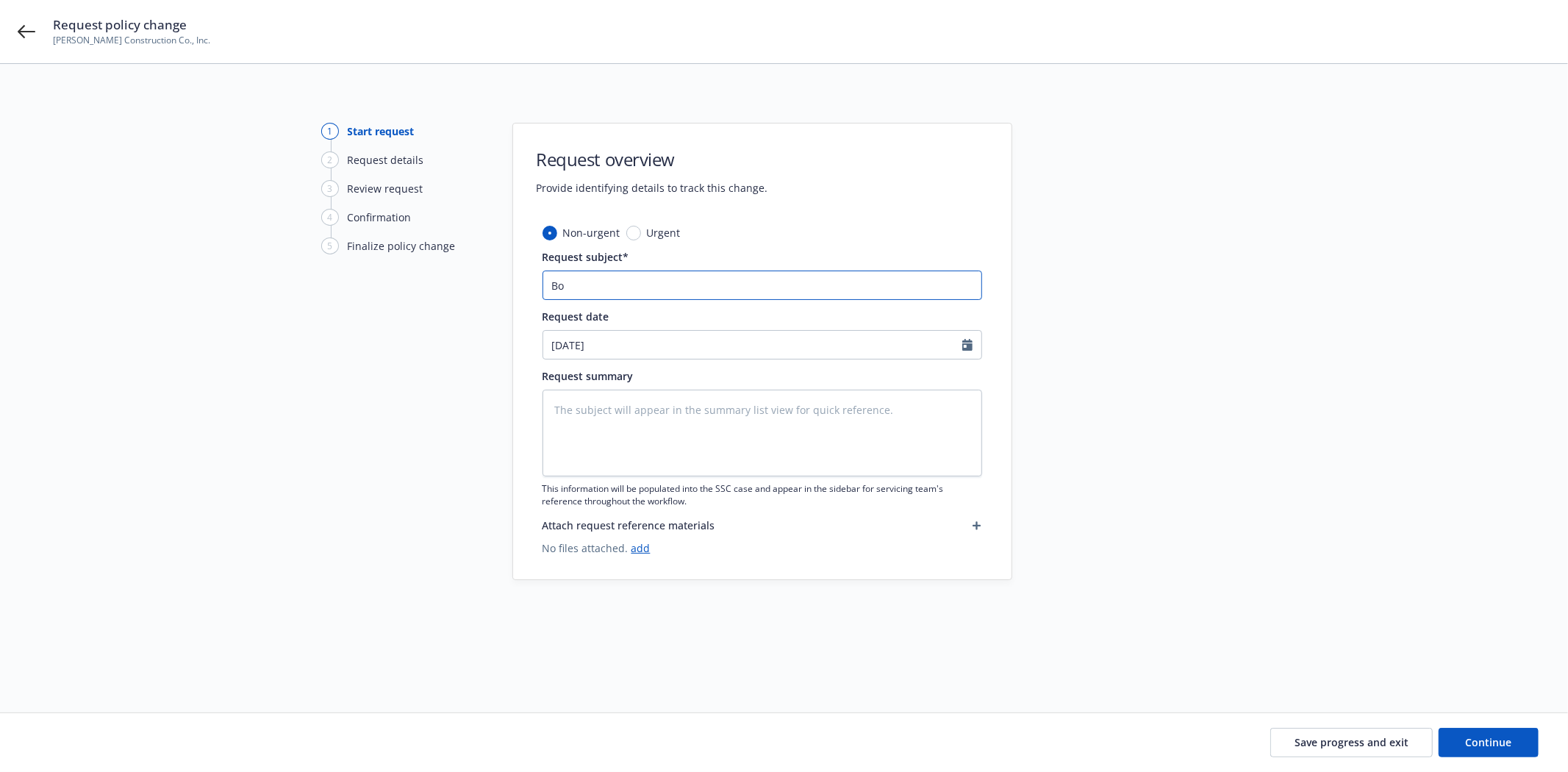
type textarea "x"
type input "Bon"
type textarea "x"
type input "Bond"
type textarea "x"
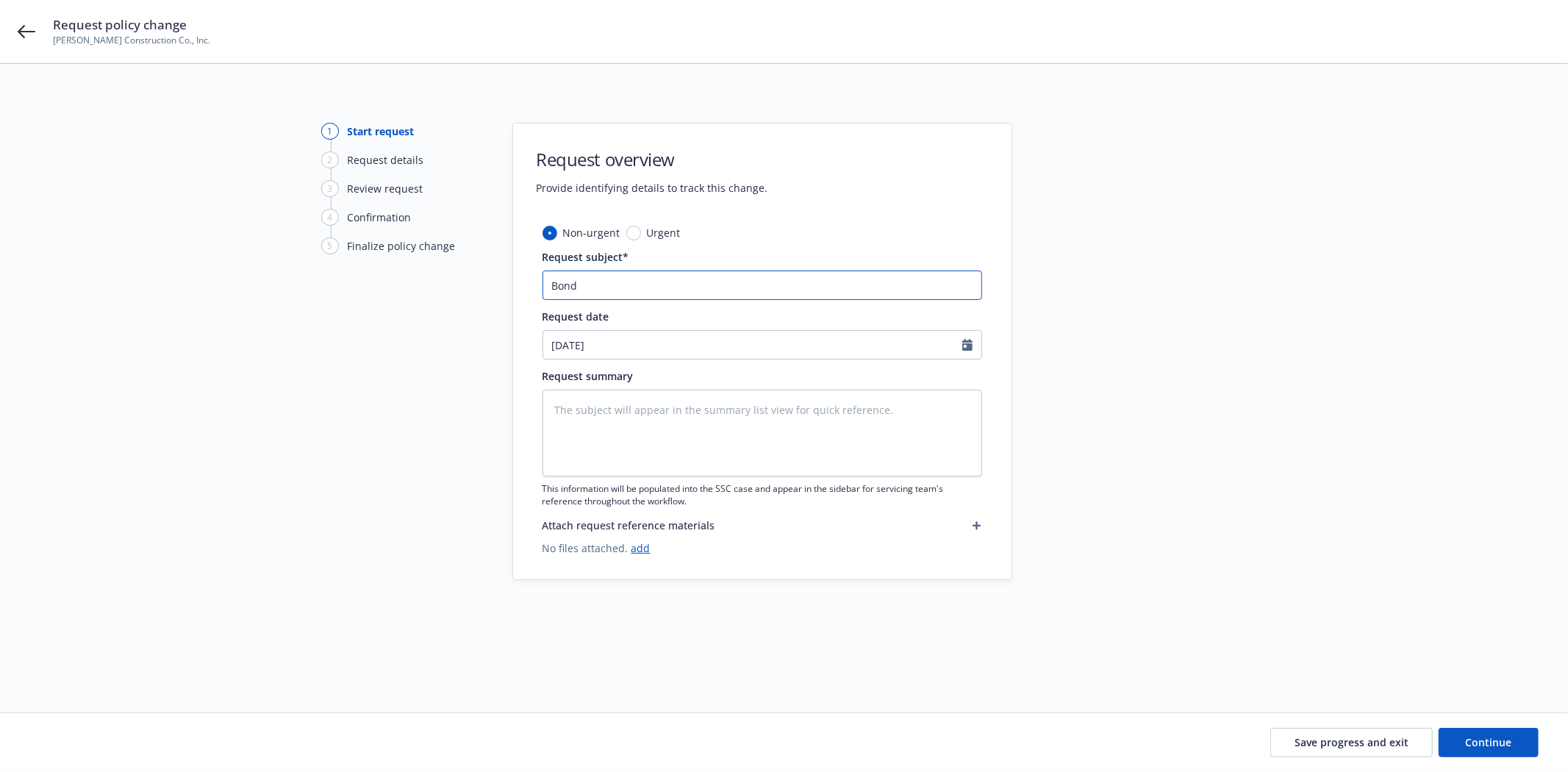
type input "Bond"
type textarea "x"
type input "Bond #"
type textarea "x"
type input "Bond #1"
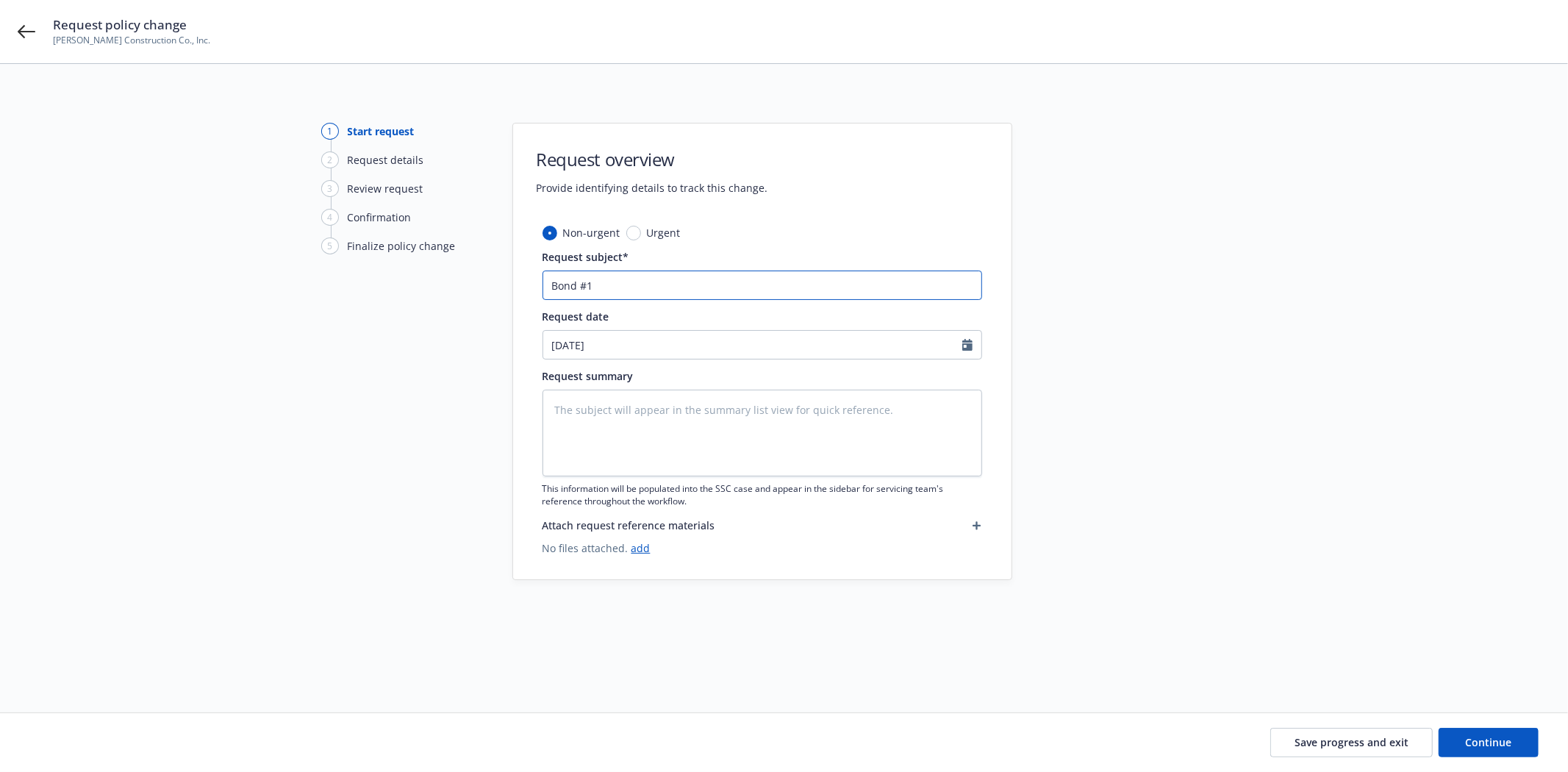
type textarea "x"
type input "Bond #10"
type textarea "x"
type input "Bond #107"
type textarea "x"
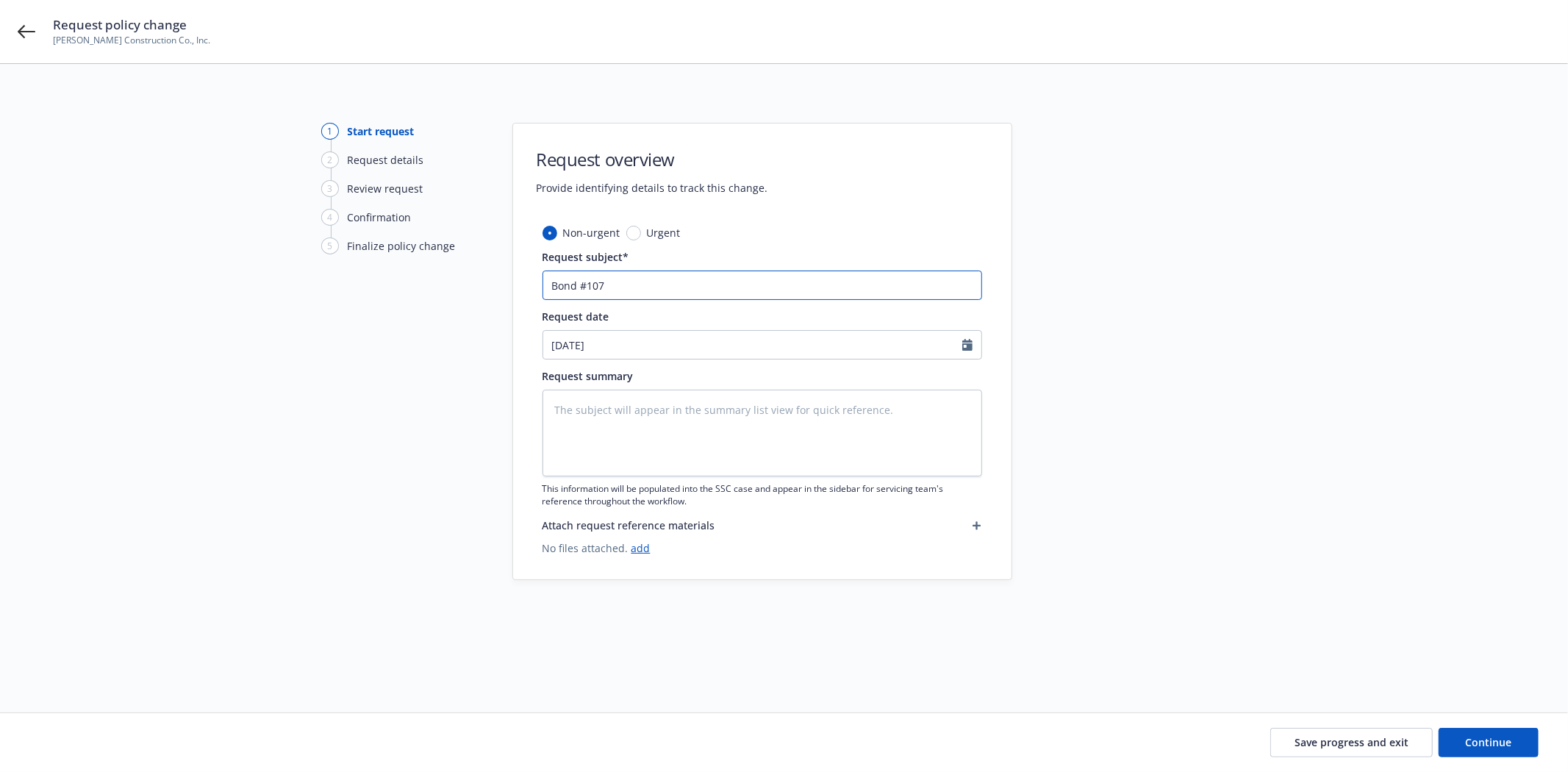
type input "Bond #1076"
type textarea "x"
type input "Bond #10764"
type textarea "x"
type input "Bond #107640"
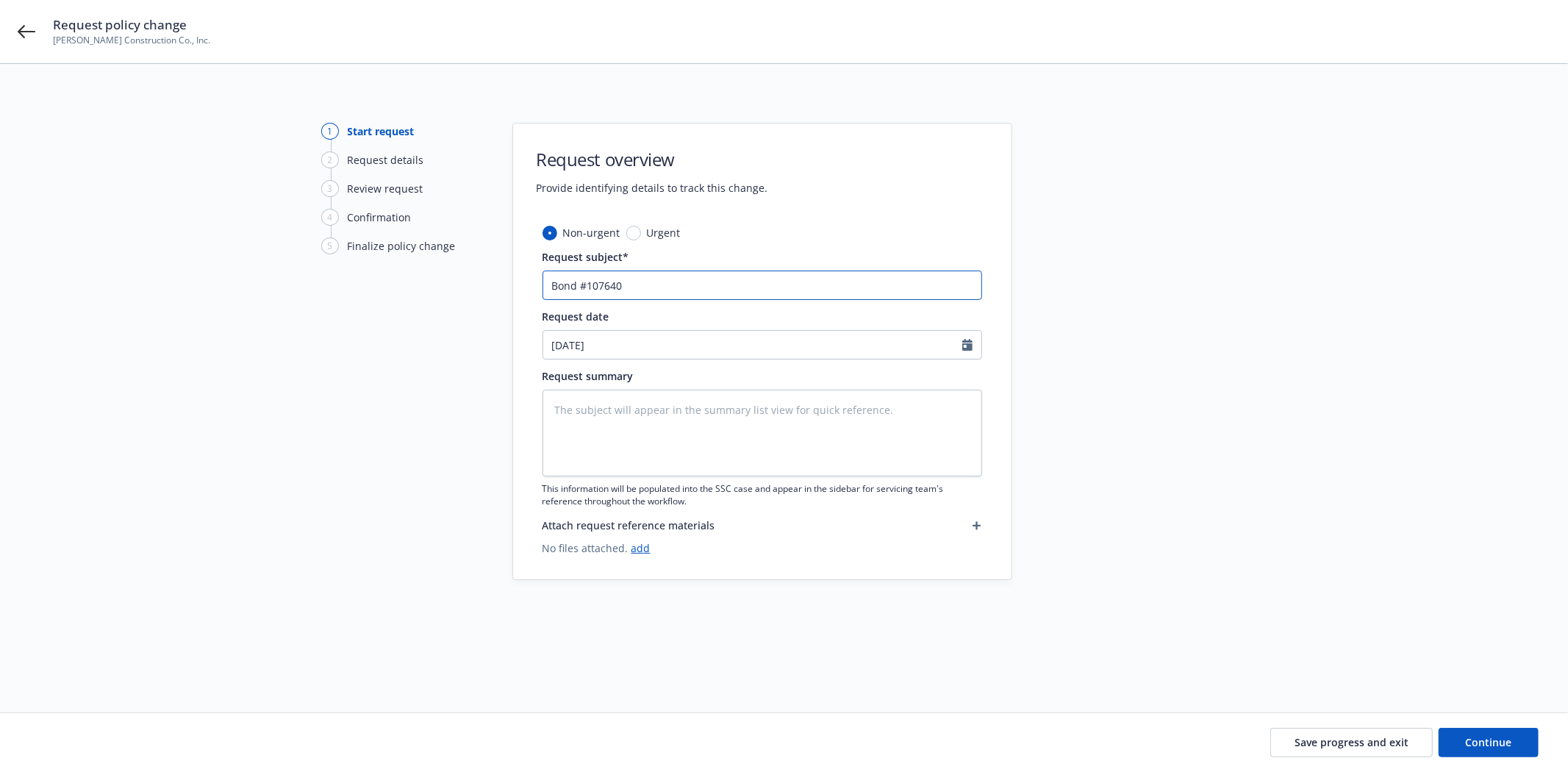
type textarea "x"
type input "Bond #1076406"
type textarea "x"
type input "Bond #10764060"
type textarea "x"
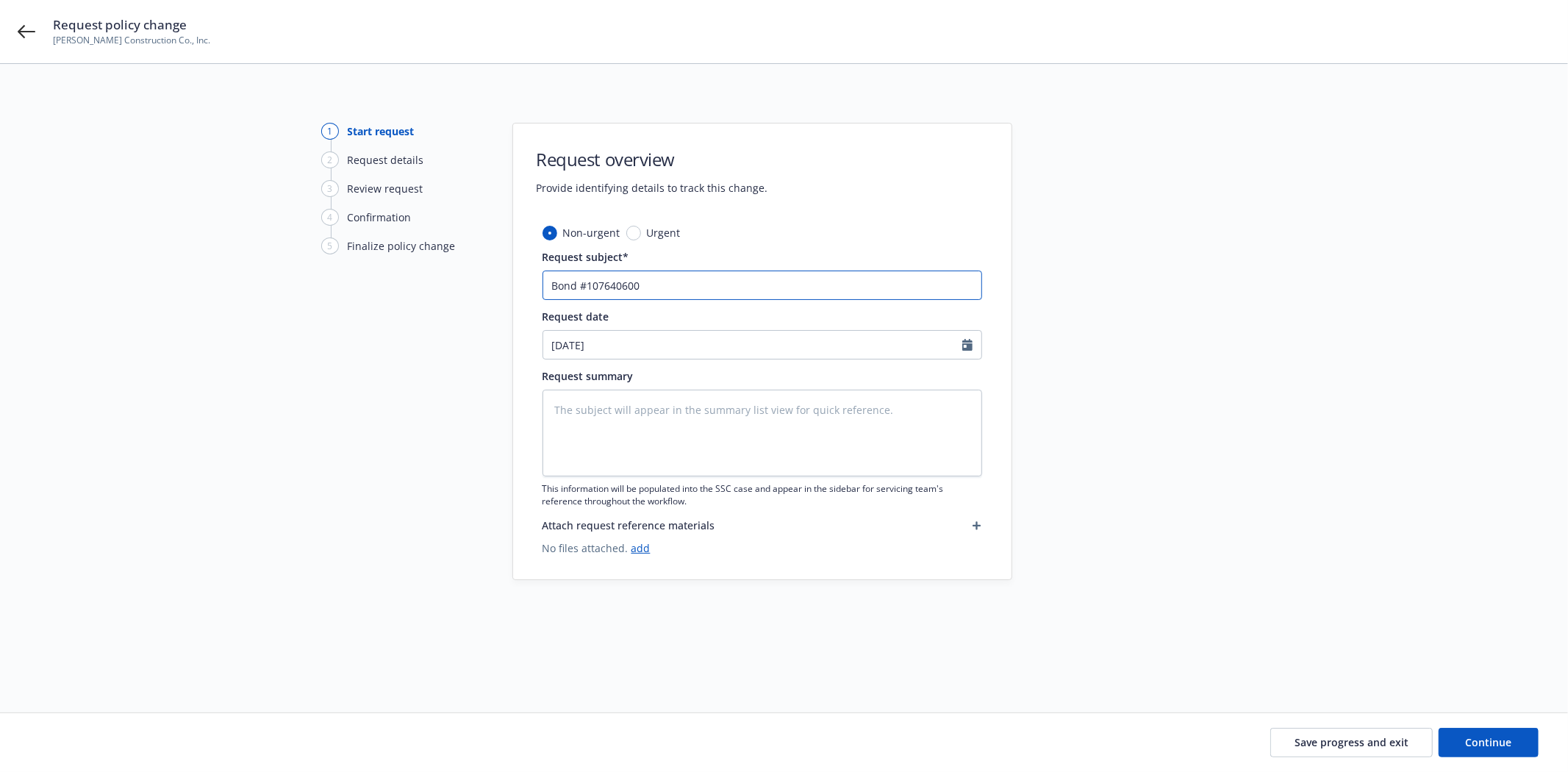
type input "Bond #107640600"
click at [642, 468] on textarea at bounding box center [762, 433] width 439 height 87
type textarea "x"
type textarea "I"
type textarea "x"
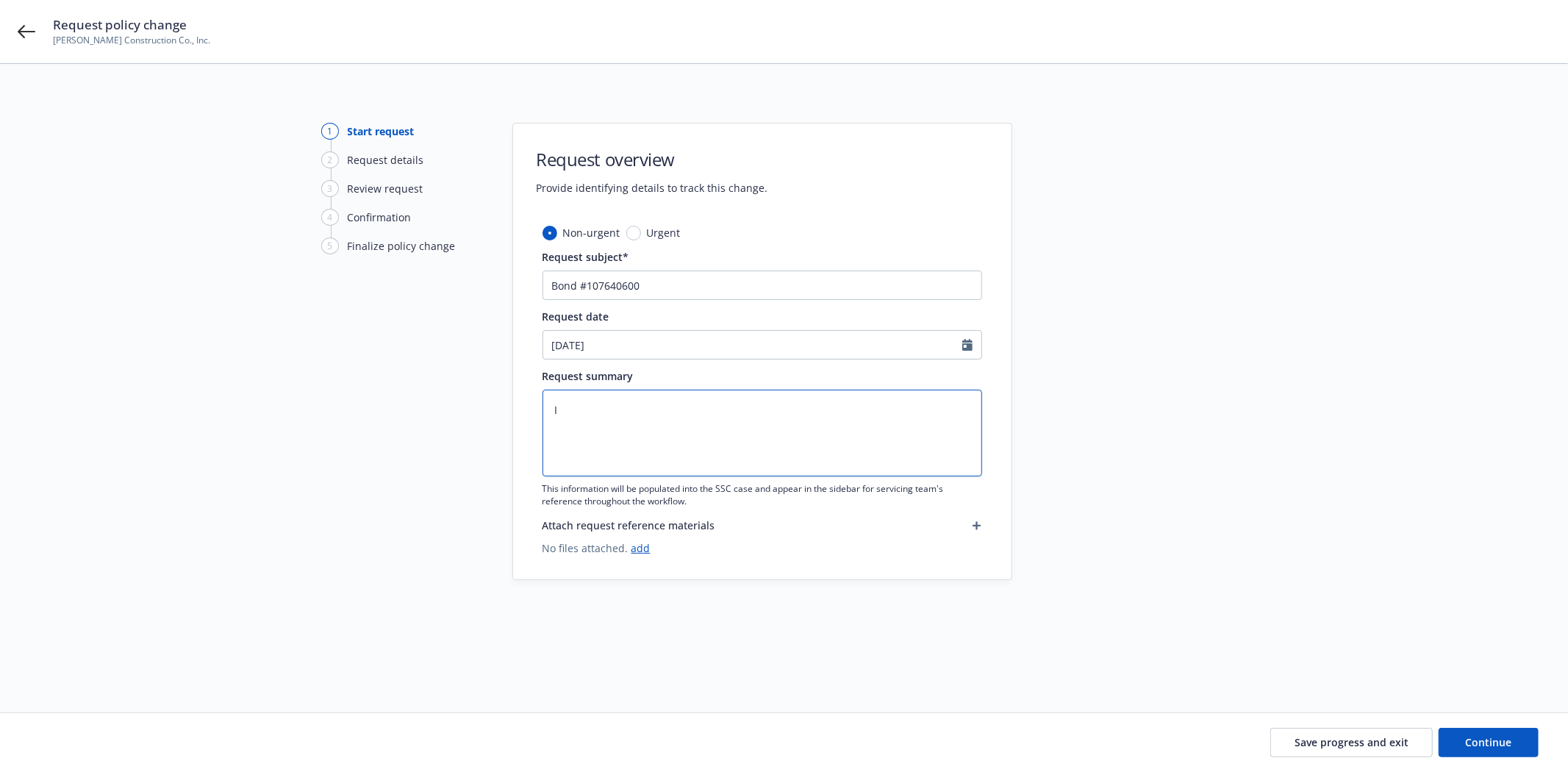
type textarea "In"
type textarea "x"
type textarea "Inc"
type textarea "x"
type textarea "Incr"
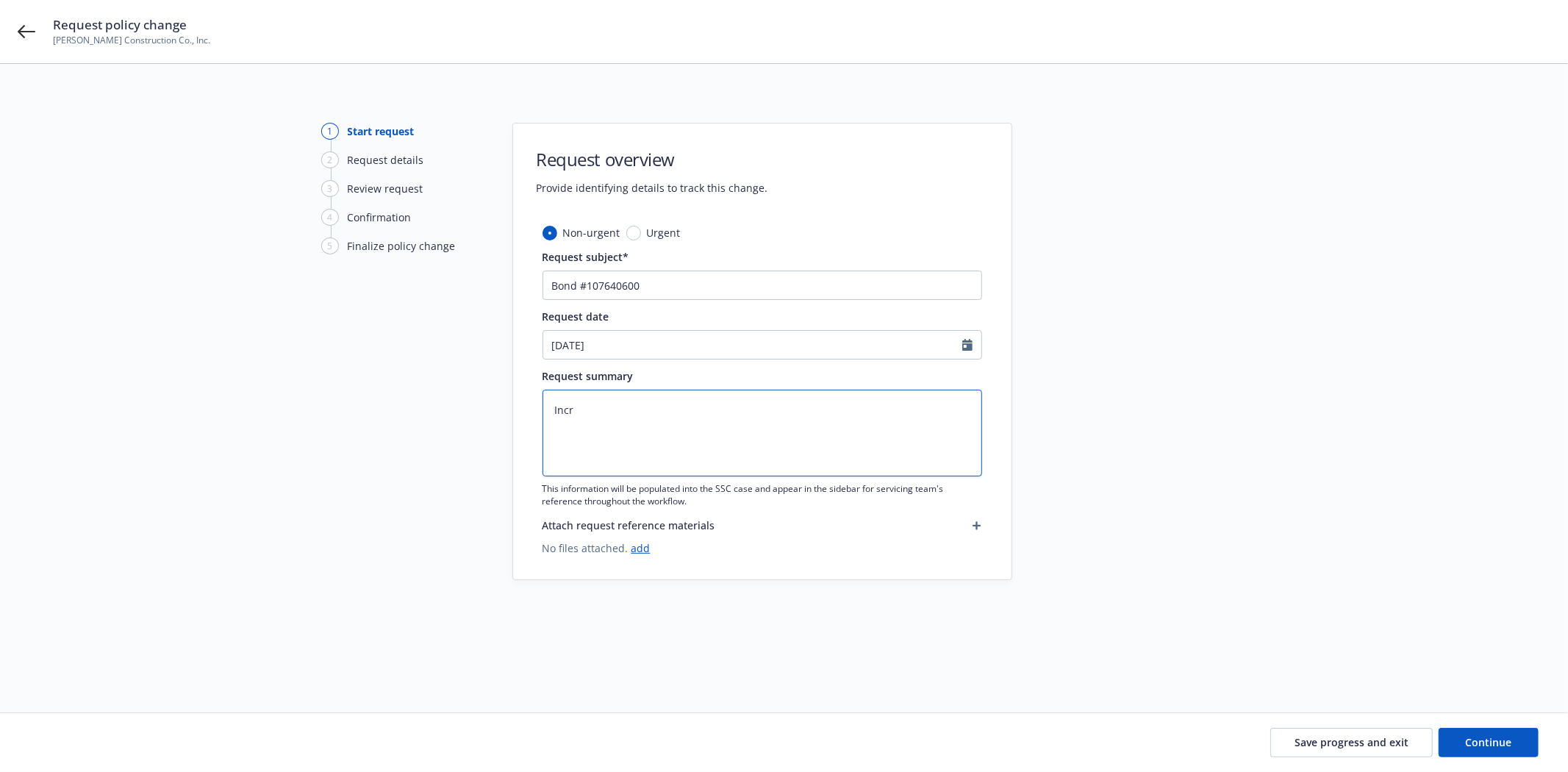
type textarea "x"
type textarea "Incre"
type textarea "x"
type textarea "Increa"
type textarea "x"
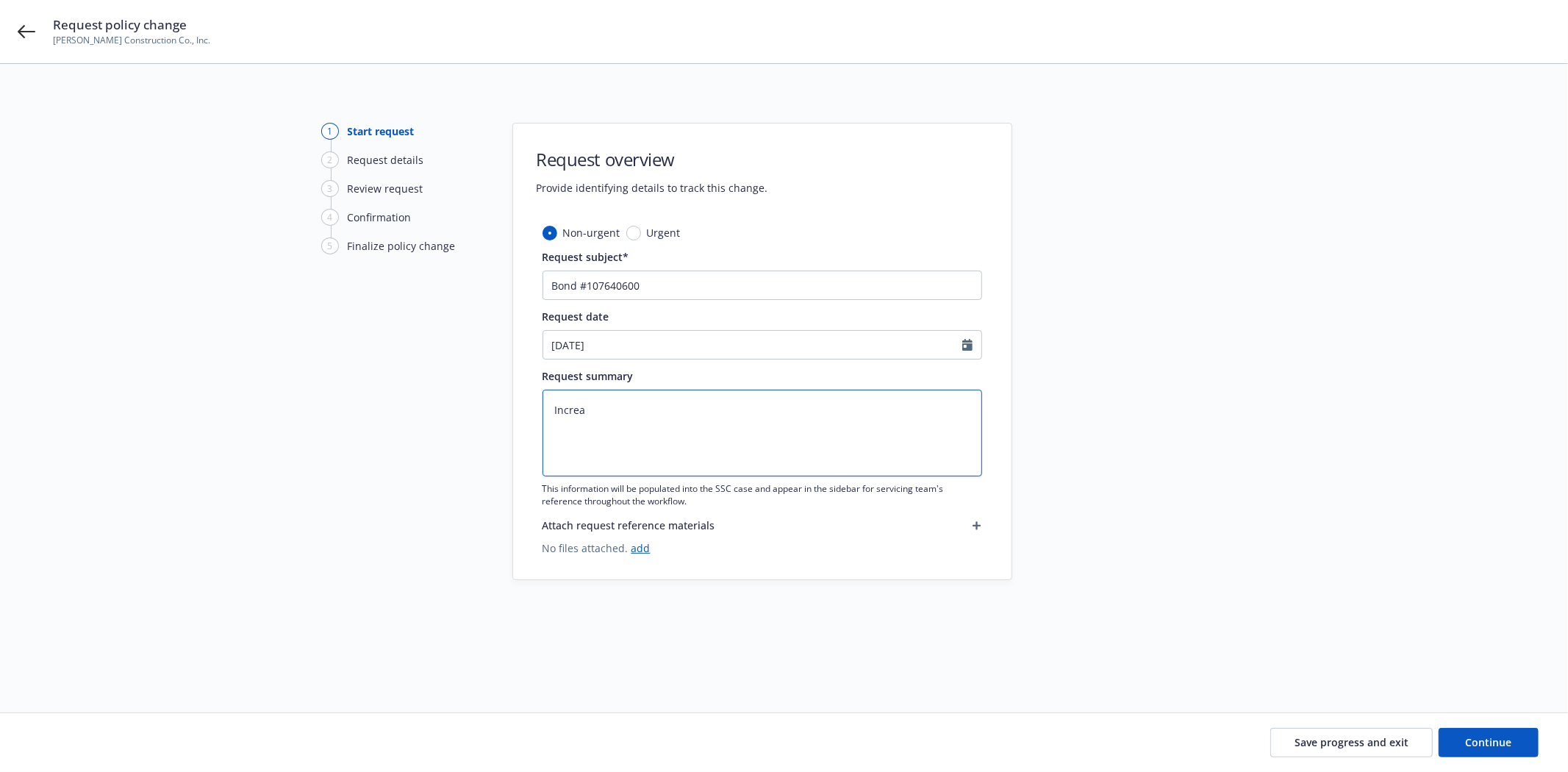
type textarea "Increas"
type textarea "x"
type textarea "Increasi"
type textarea "x"
type textarea "Increasing"
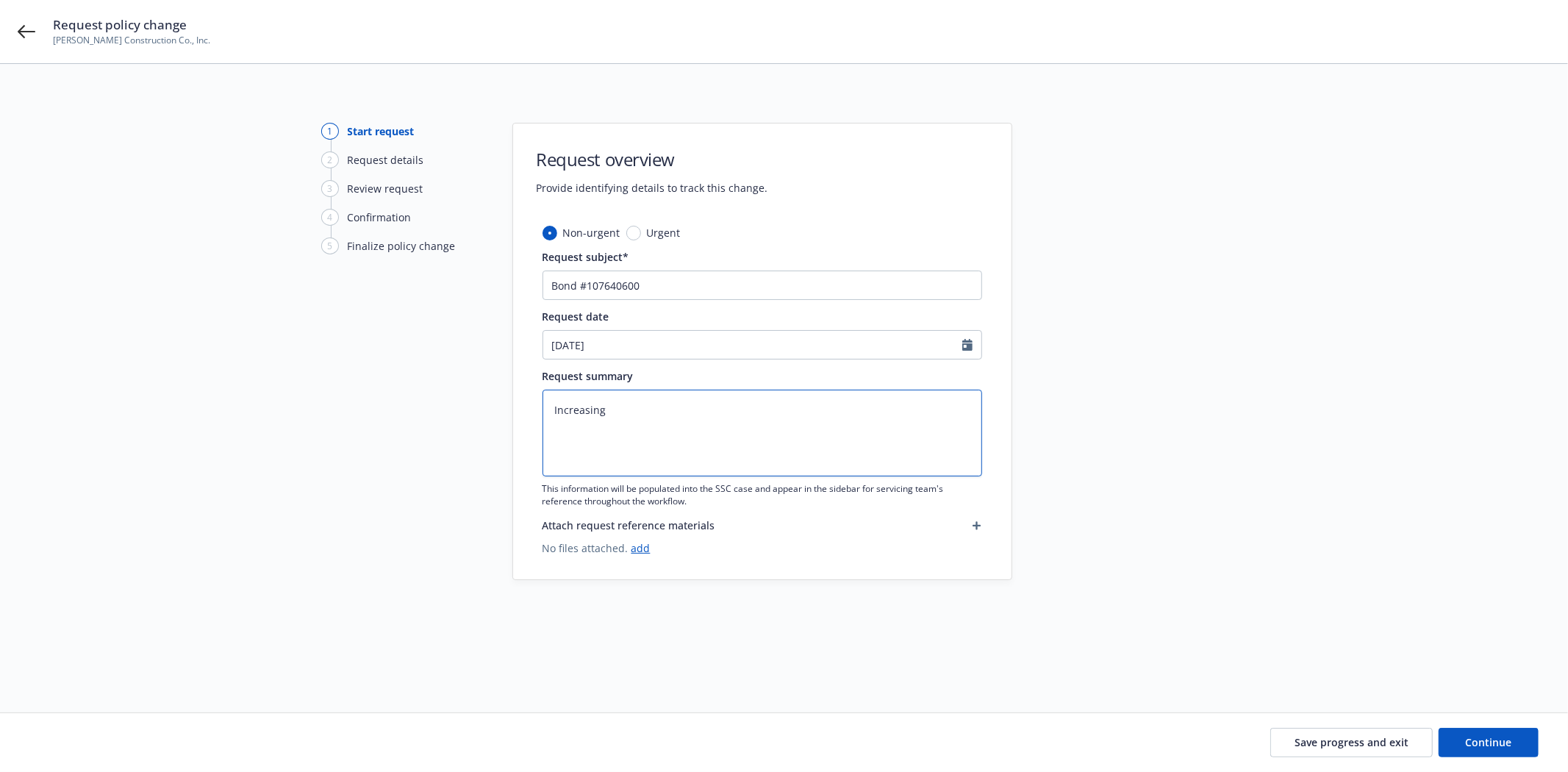
type textarea "x"
type textarea "Increasing"
type textarea "x"
type textarea "Increasing b"
type textarea "x"
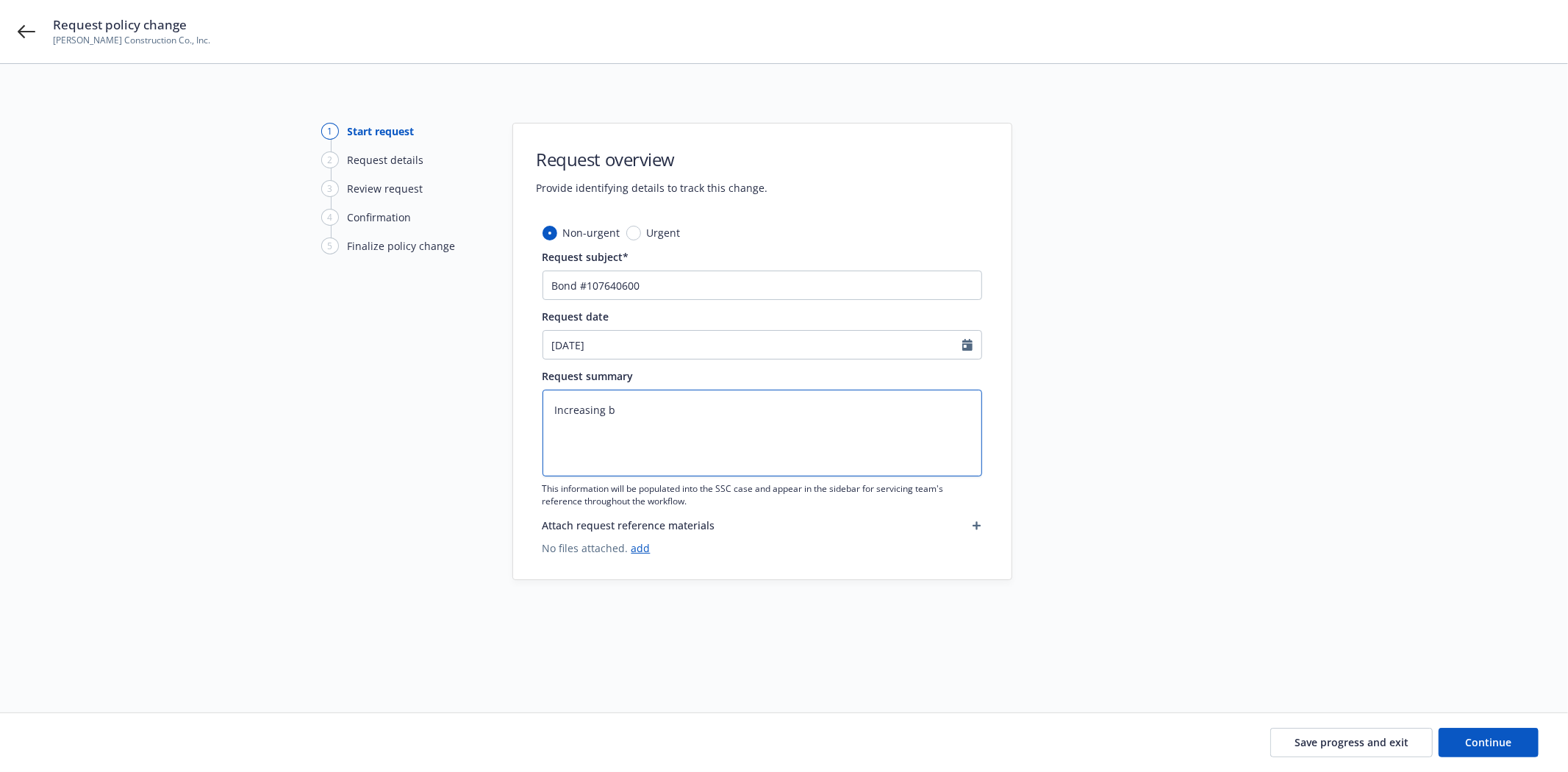
type textarea "Increasing bo"
type textarea "x"
type textarea "Increasing bon"
type textarea "x"
type textarea "Increasing bond"
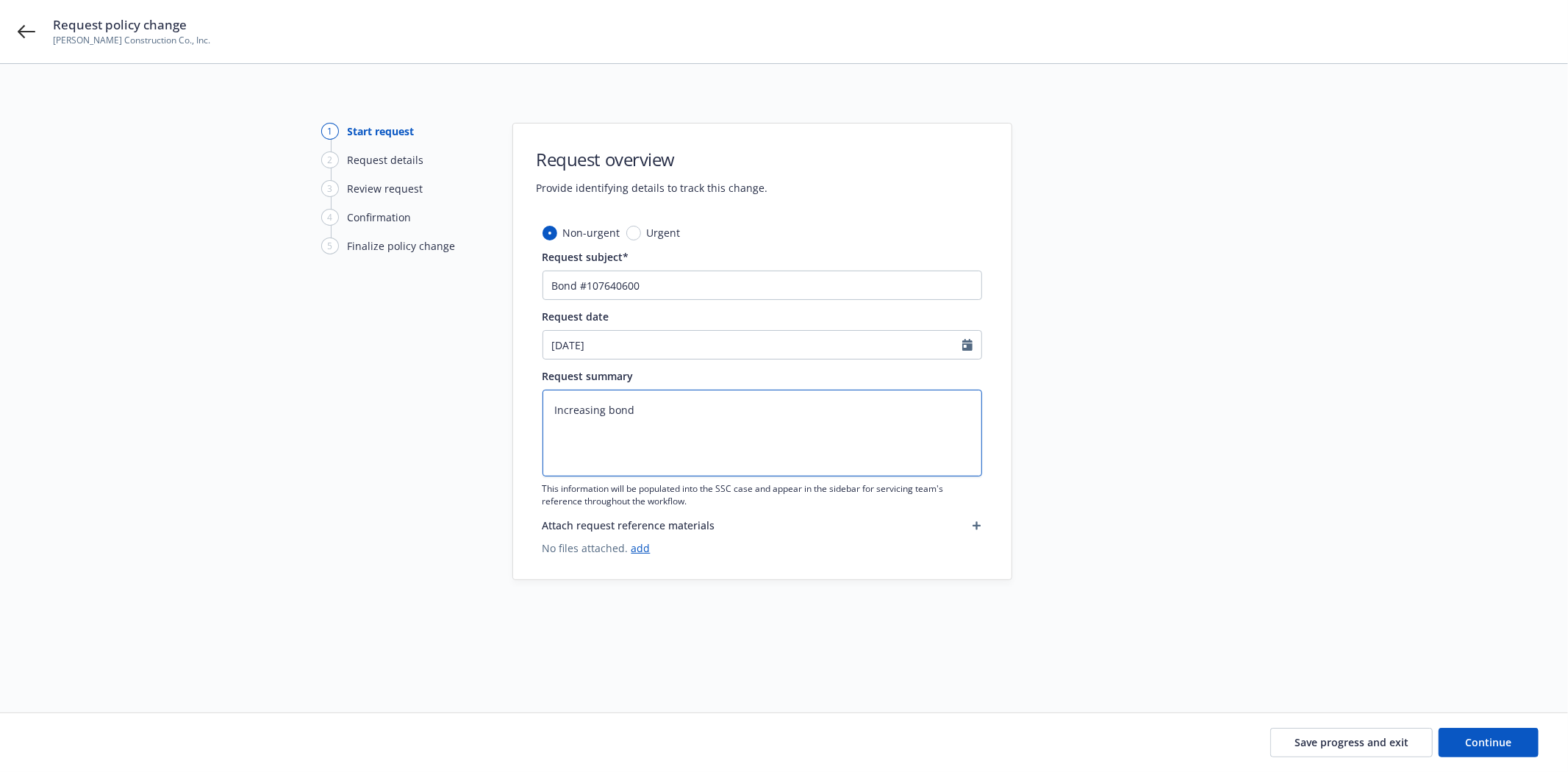
type textarea "x"
type textarea "Increasing bond"
type textarea "x"
type textarea "Increasing bond a"
type textarea "x"
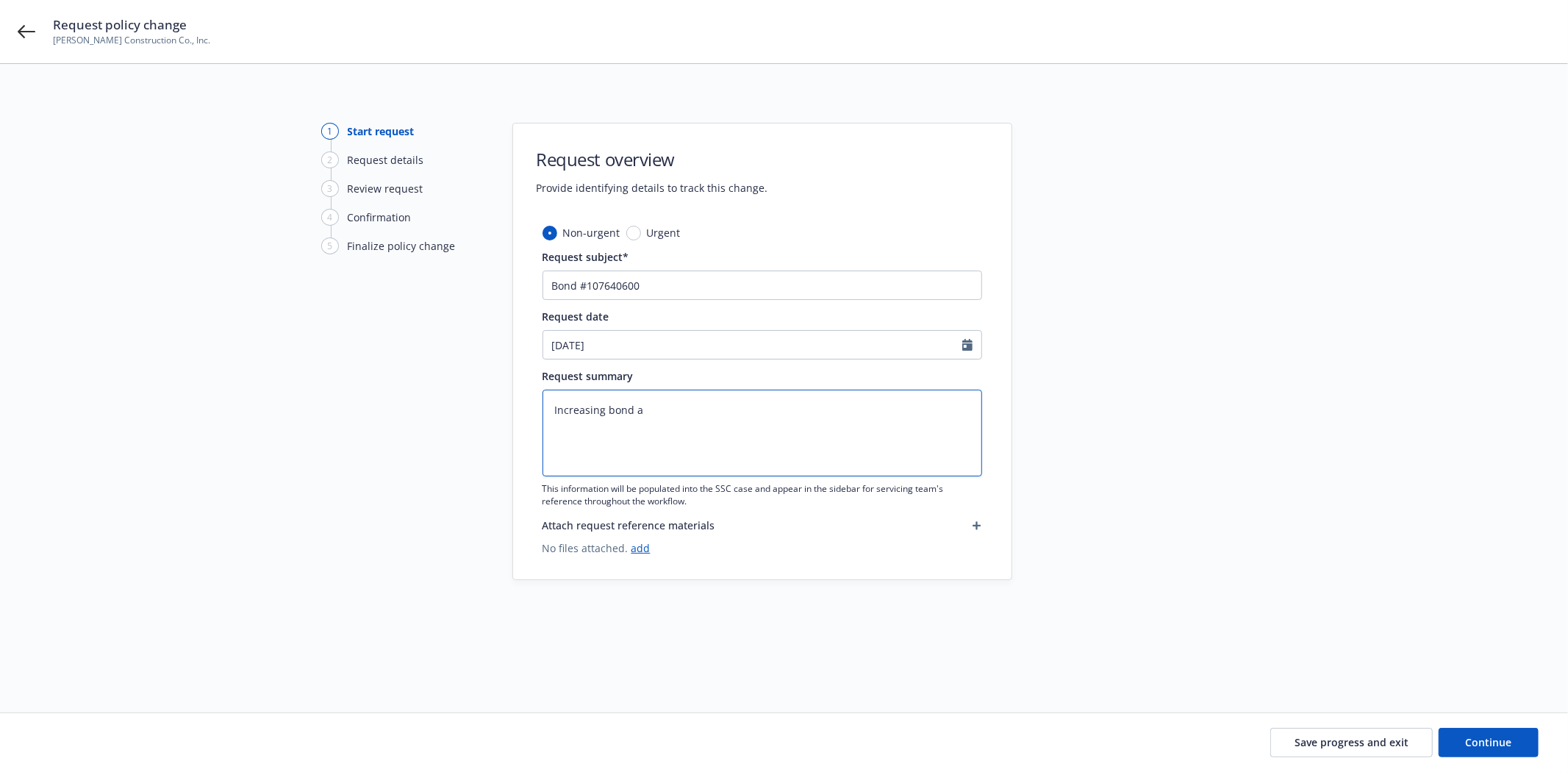
type textarea "Increasing bond am"
type textarea "x"
type textarea "Increasing bond amo"
type textarea "x"
type textarea "Increasing bond amou"
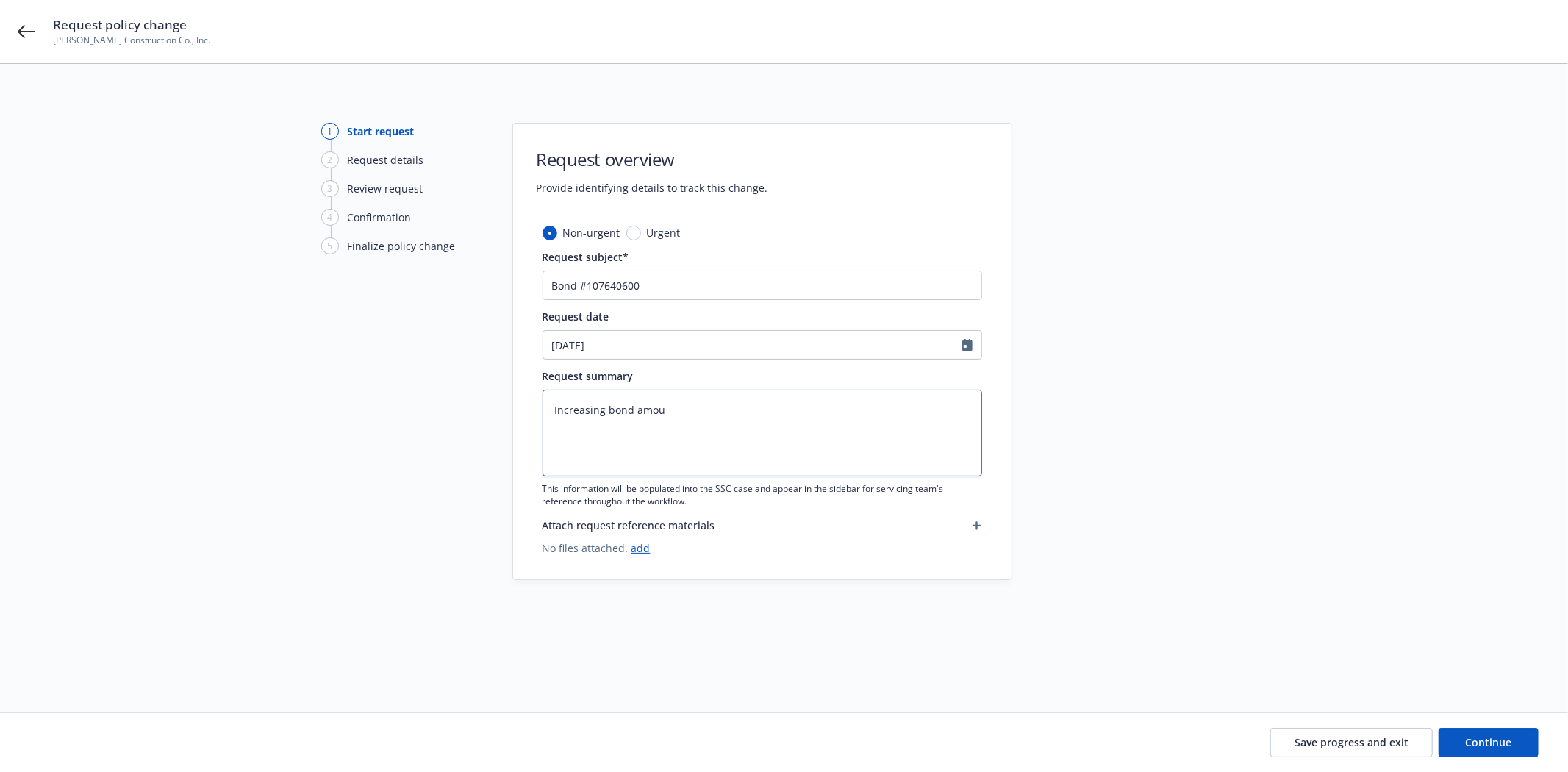
type textarea "x"
type textarea "Increasing bond amoun"
type textarea "x"
type textarea "Increasing bond amount"
type textarea "x"
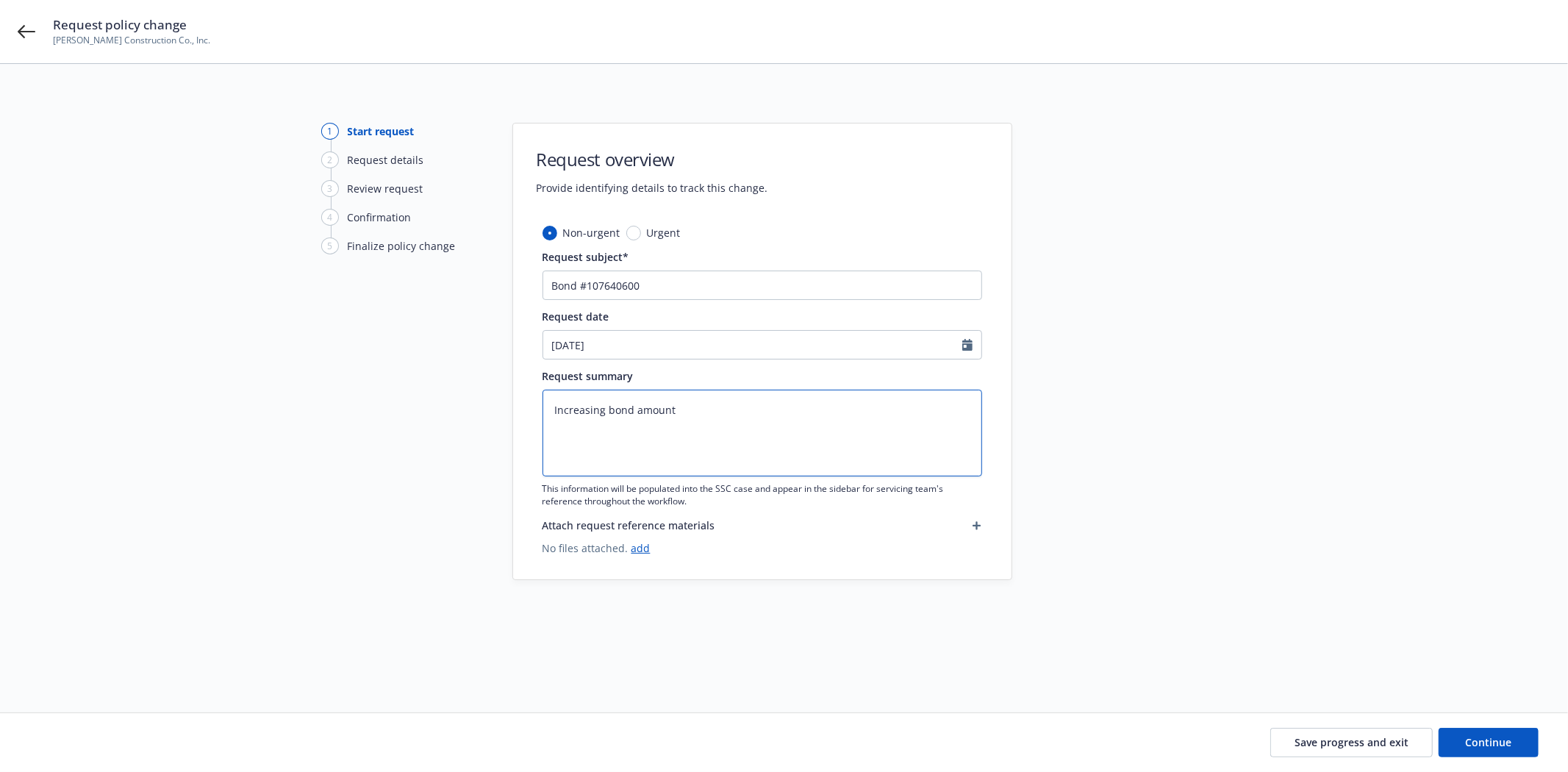
type textarea "Increasing bond amount"
type textarea "x"
type textarea "Increasing bond amount t"
type textarea "x"
type textarea "Increasing bond amount to"
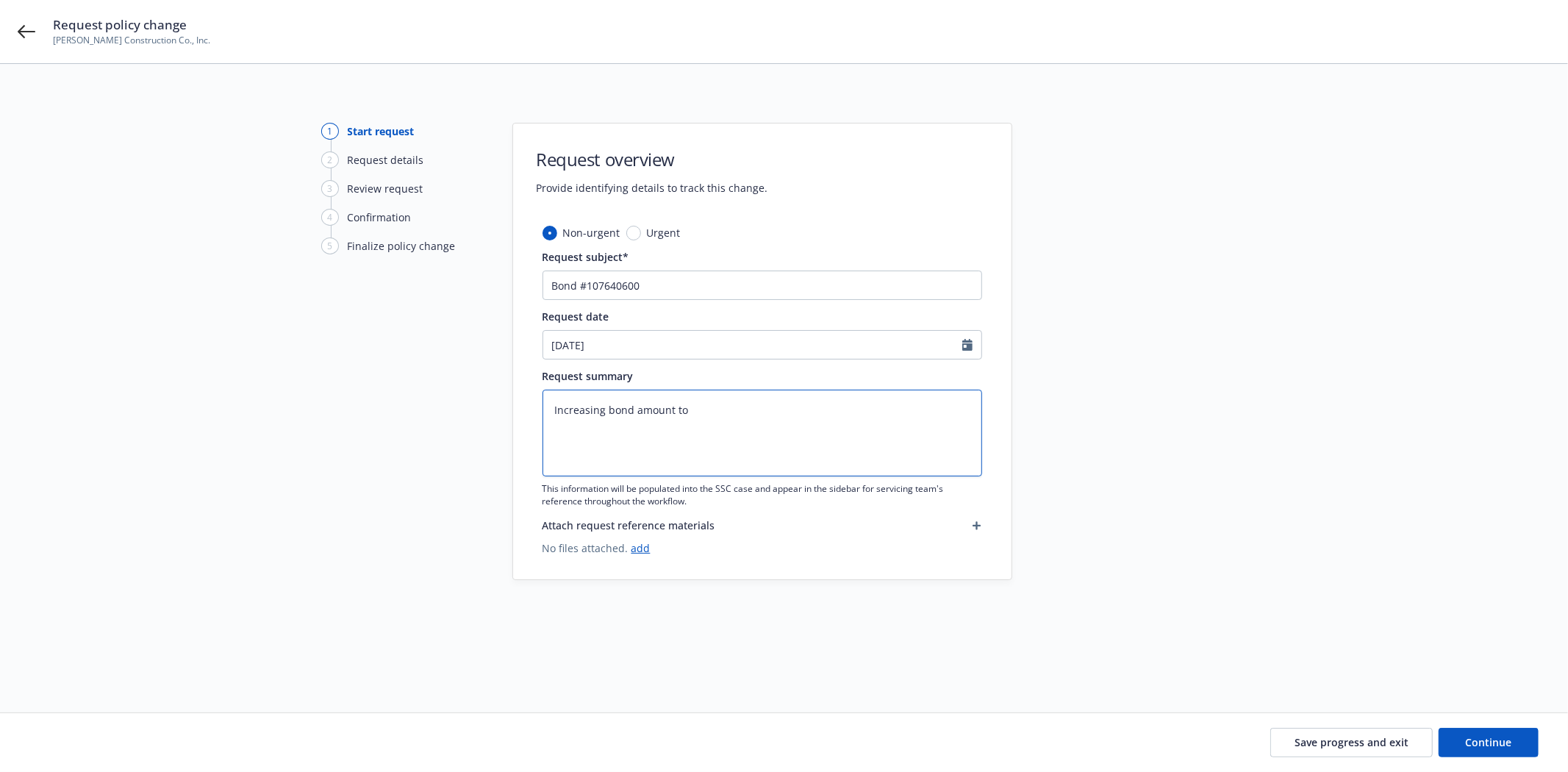
type textarea "x"
type textarea "Increasing bond amount to"
type textarea "x"
type textarea "Increasing bond amount to $"
type textarea "x"
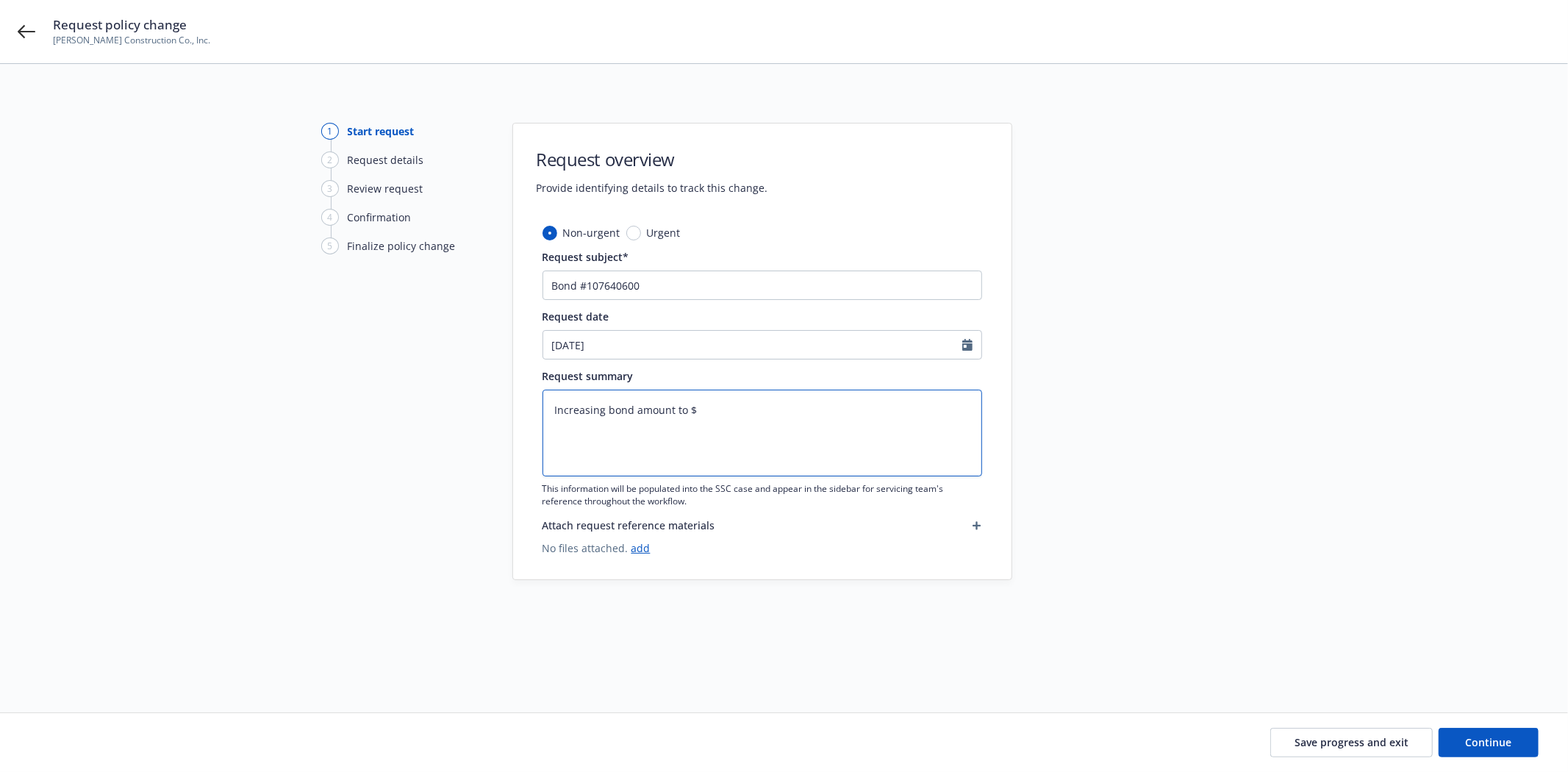
type textarea "Increasing bond amount to $1"
type textarea "x"
type textarea "Increasing bond amount to $1,"
type textarea "x"
type textarea "Increasing bond amount to $1,9"
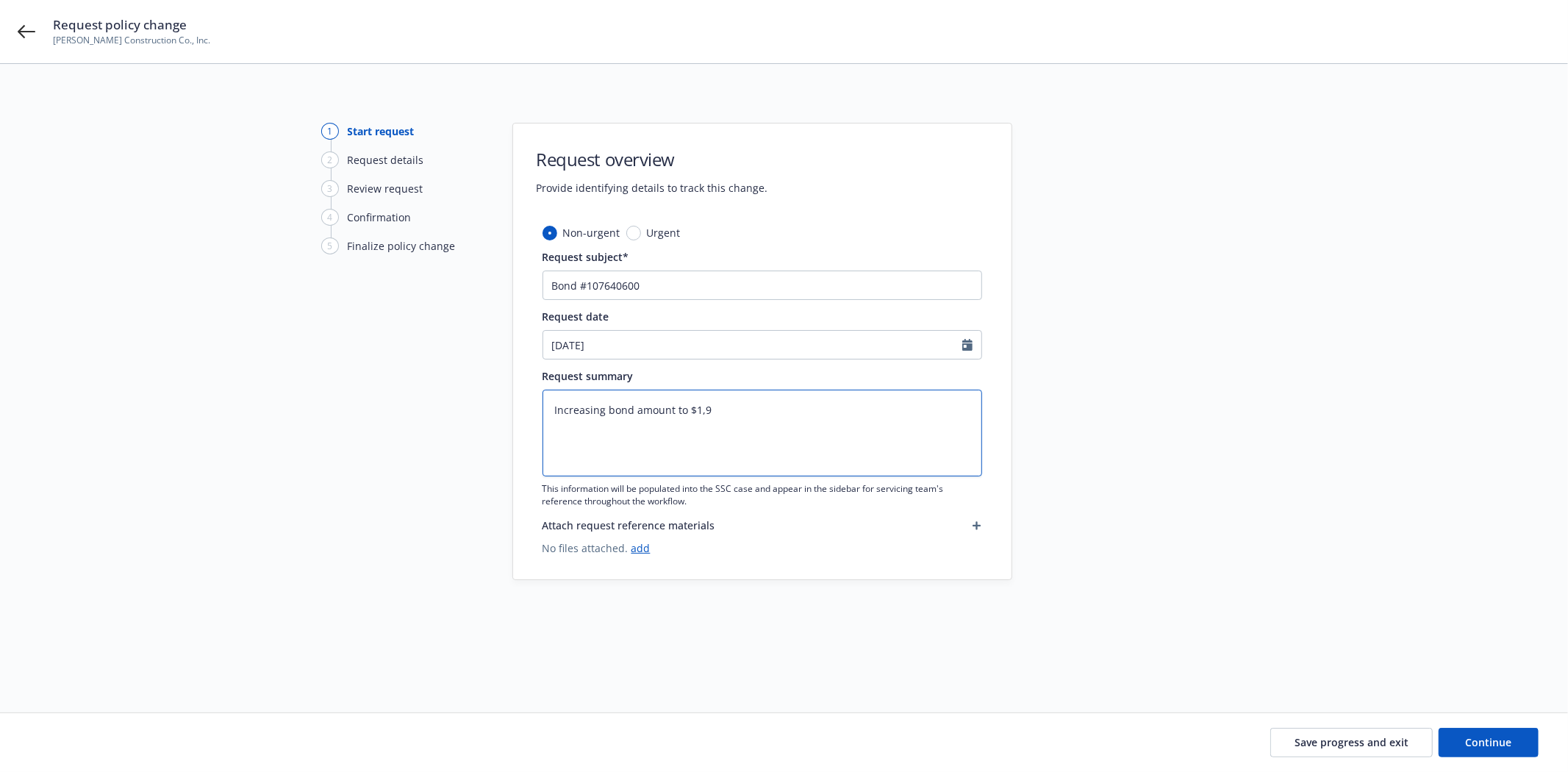
type textarea "x"
type textarea "Increasing bond amount to $1,92"
type textarea "x"
type textarea "Increasing bond amount to $1,923"
type textarea "x"
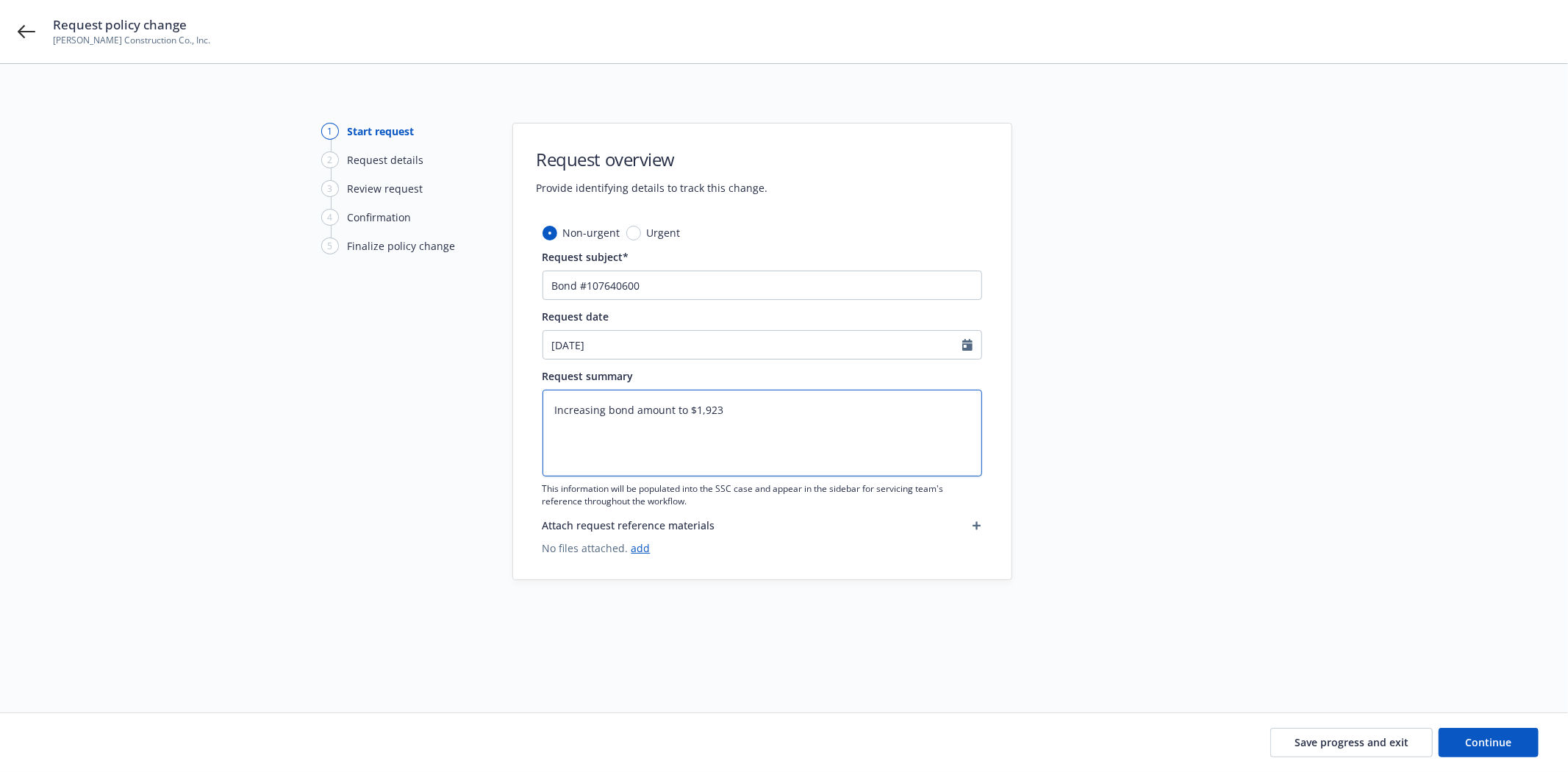
type textarea "Increasing bond amount to $1,923,"
type textarea "x"
type textarea "Increasing bond amount to $1,923,8"
type textarea "x"
type textarea "Increasing bond amount to $1,923,88"
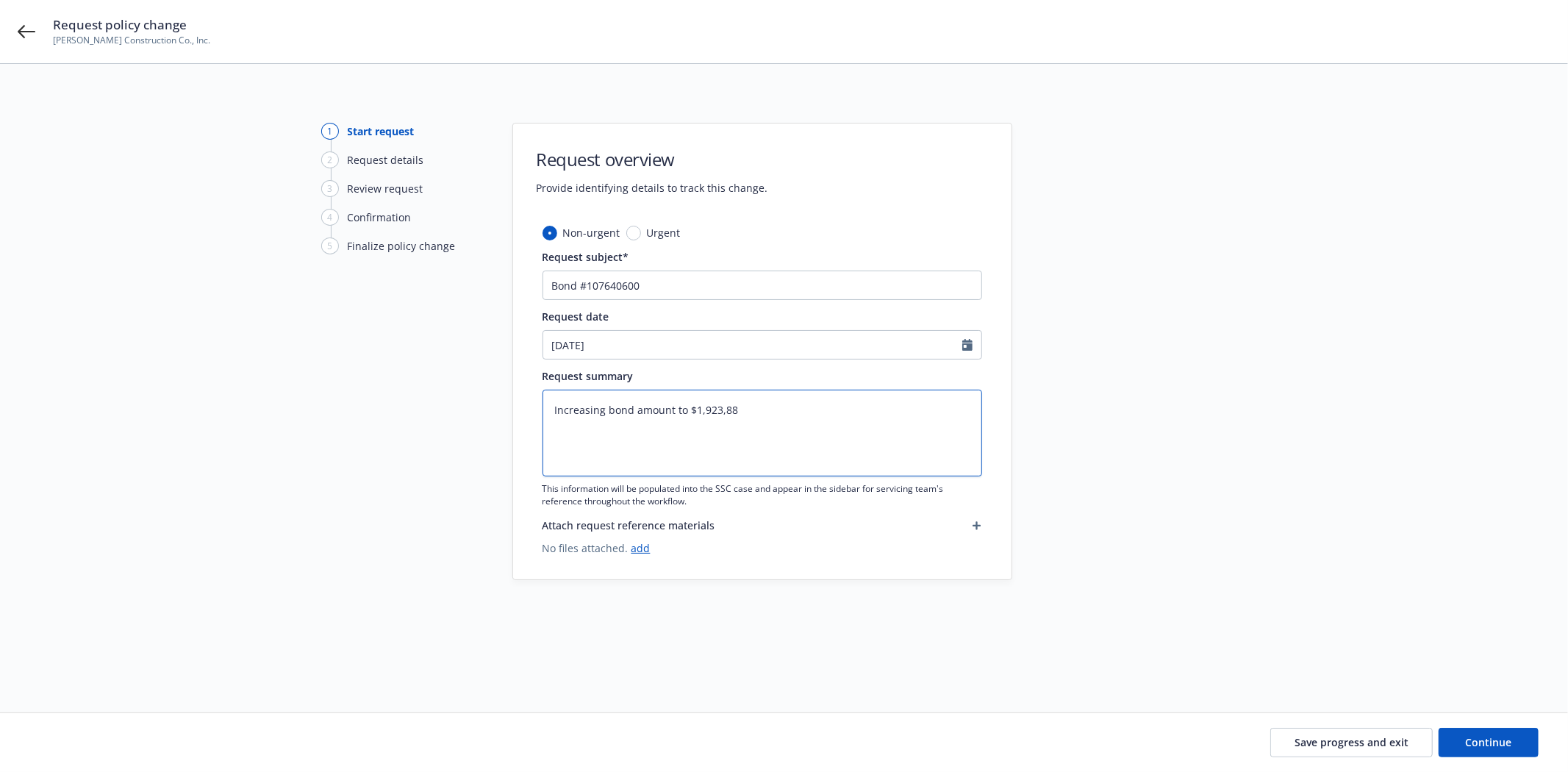
type textarea "x"
type textarea "Increasing bond amount to $1,923,881"
click at [1501, 756] on button "Continue" at bounding box center [1489, 743] width 100 height 29
type textarea "x"
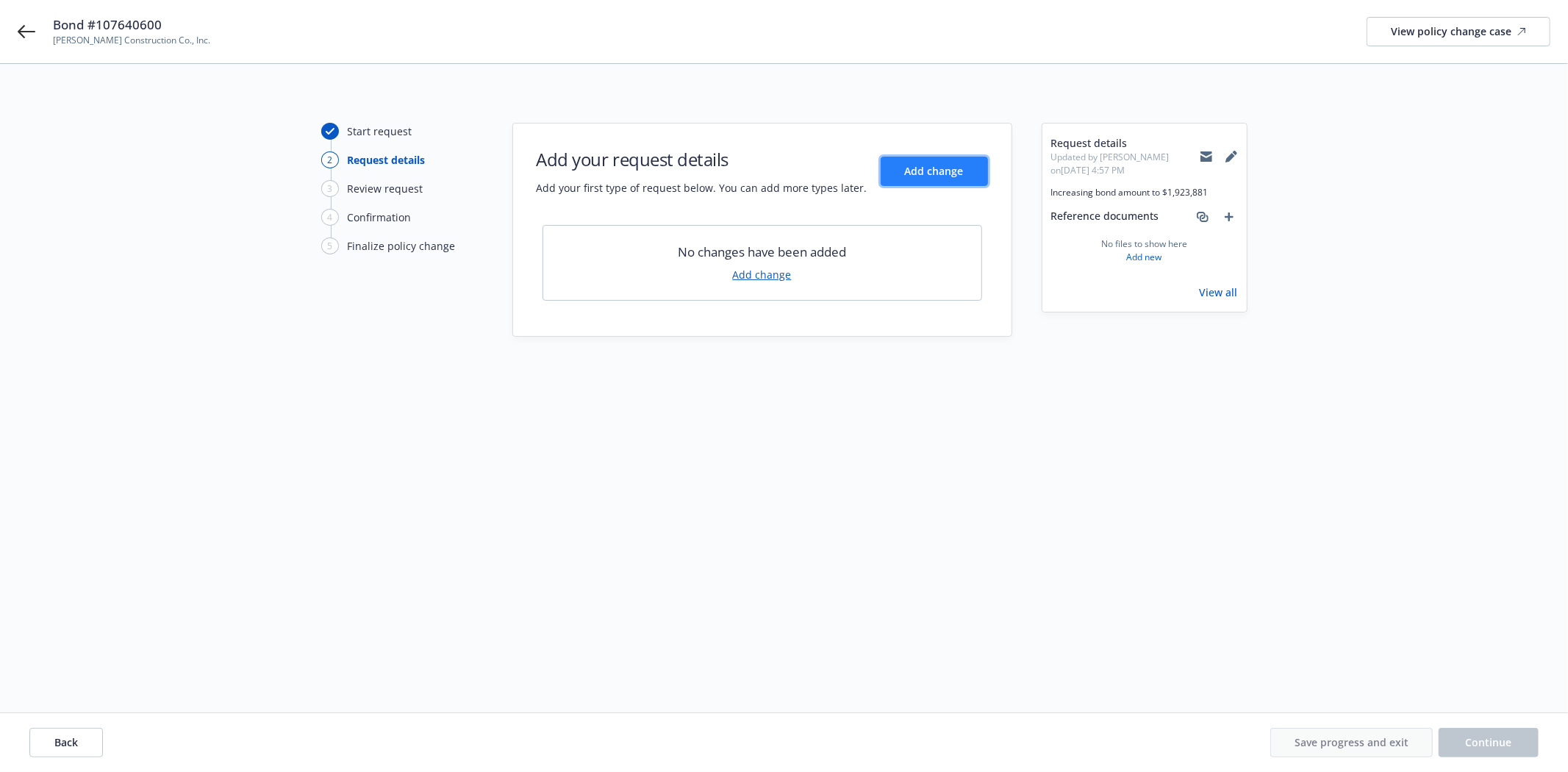
click at [985, 161] on button "Add change" at bounding box center [934, 171] width 107 height 29
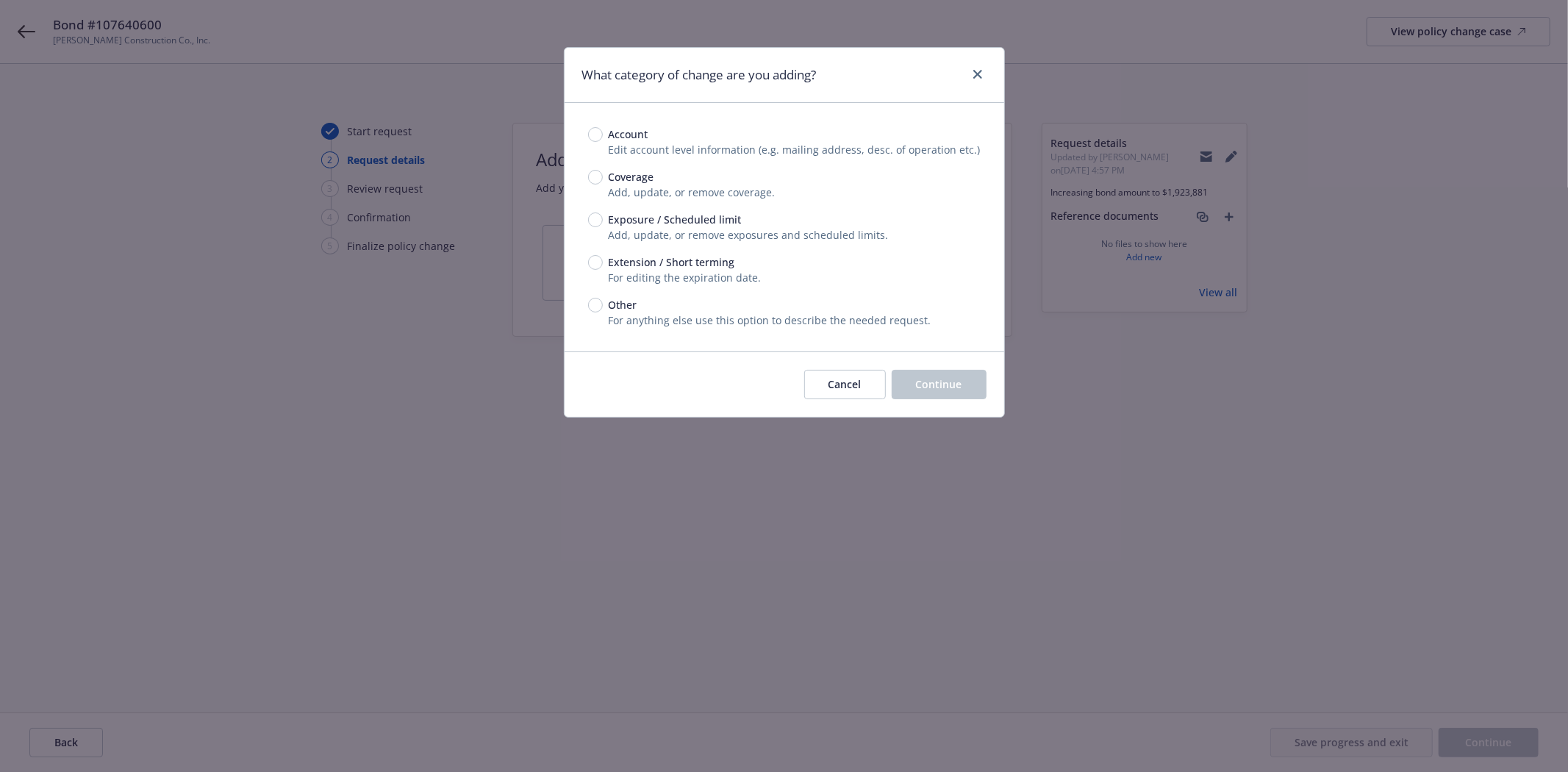
click at [627, 225] on span "Exposure / Scheduled limit" at bounding box center [675, 219] width 133 height 15
click at [603, 225] on input "Exposure / Scheduled limit" at bounding box center [595, 220] width 15 height 15
radio input "true"
click at [923, 378] on span "Continue" at bounding box center [939, 384] width 46 height 14
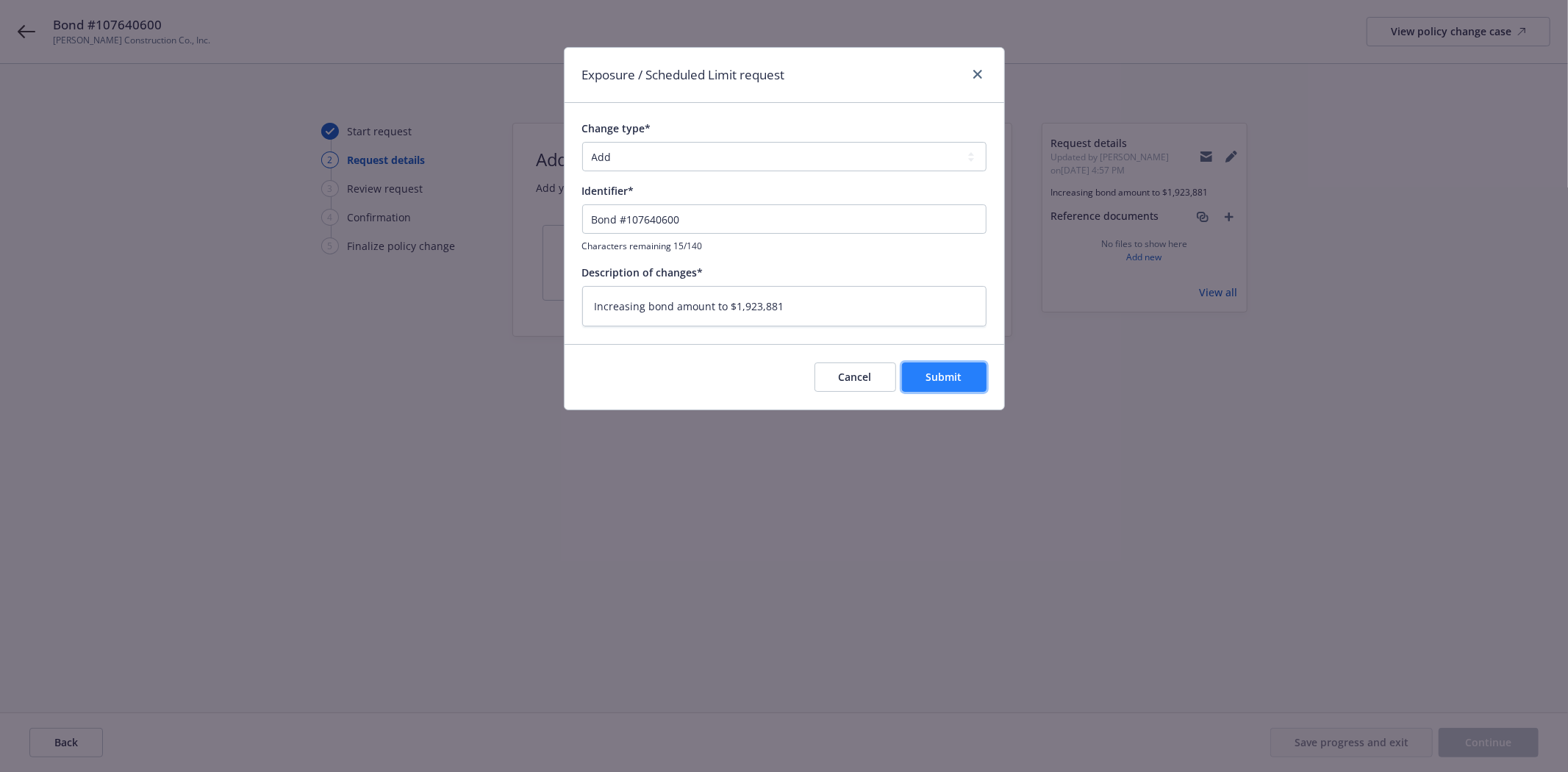
click at [967, 387] on button "Submit" at bounding box center [945, 377] width 84 height 29
type textarea "x"
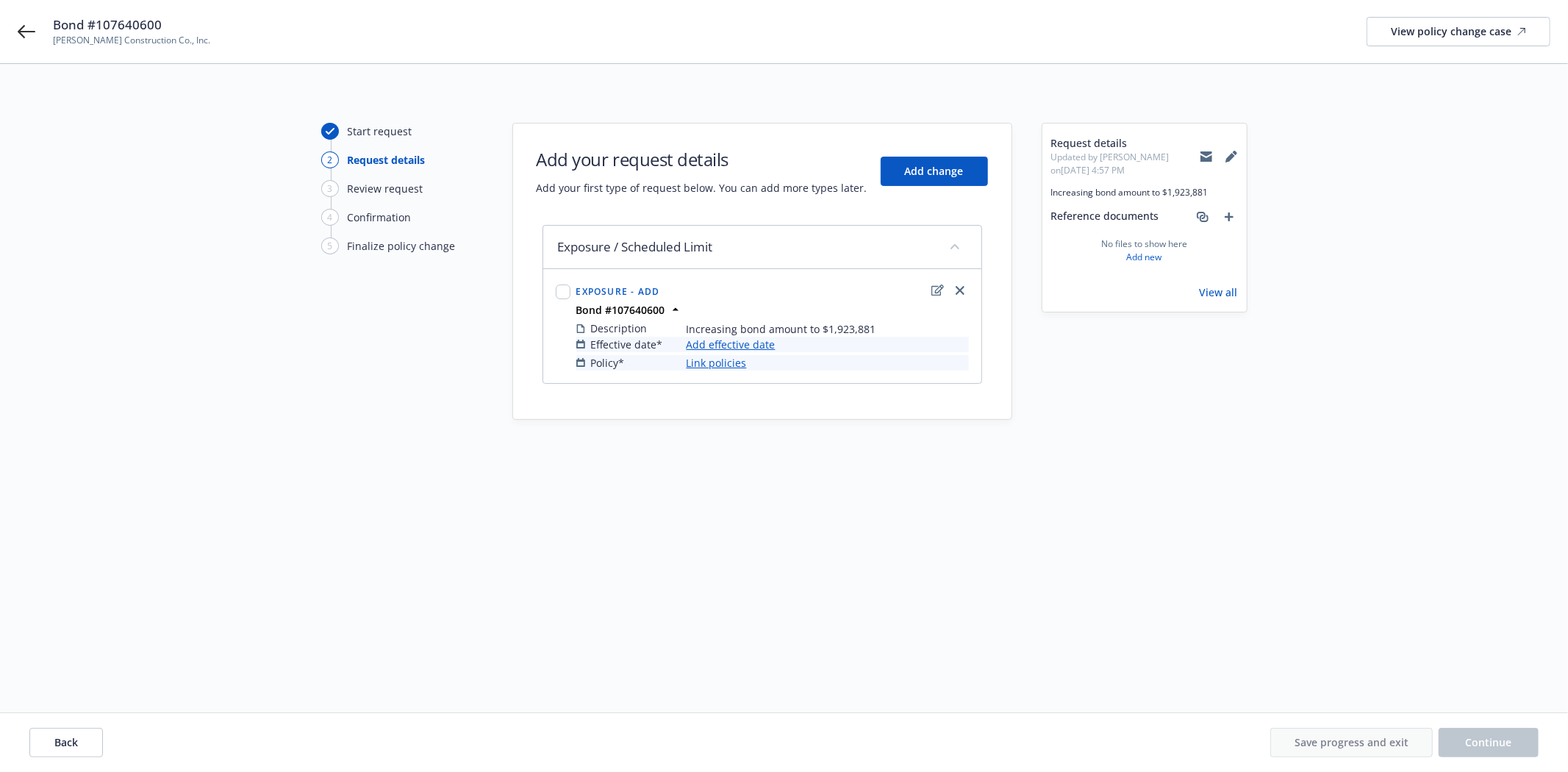
click at [726, 343] on link "Add effective date" at bounding box center [731, 344] width 89 height 15
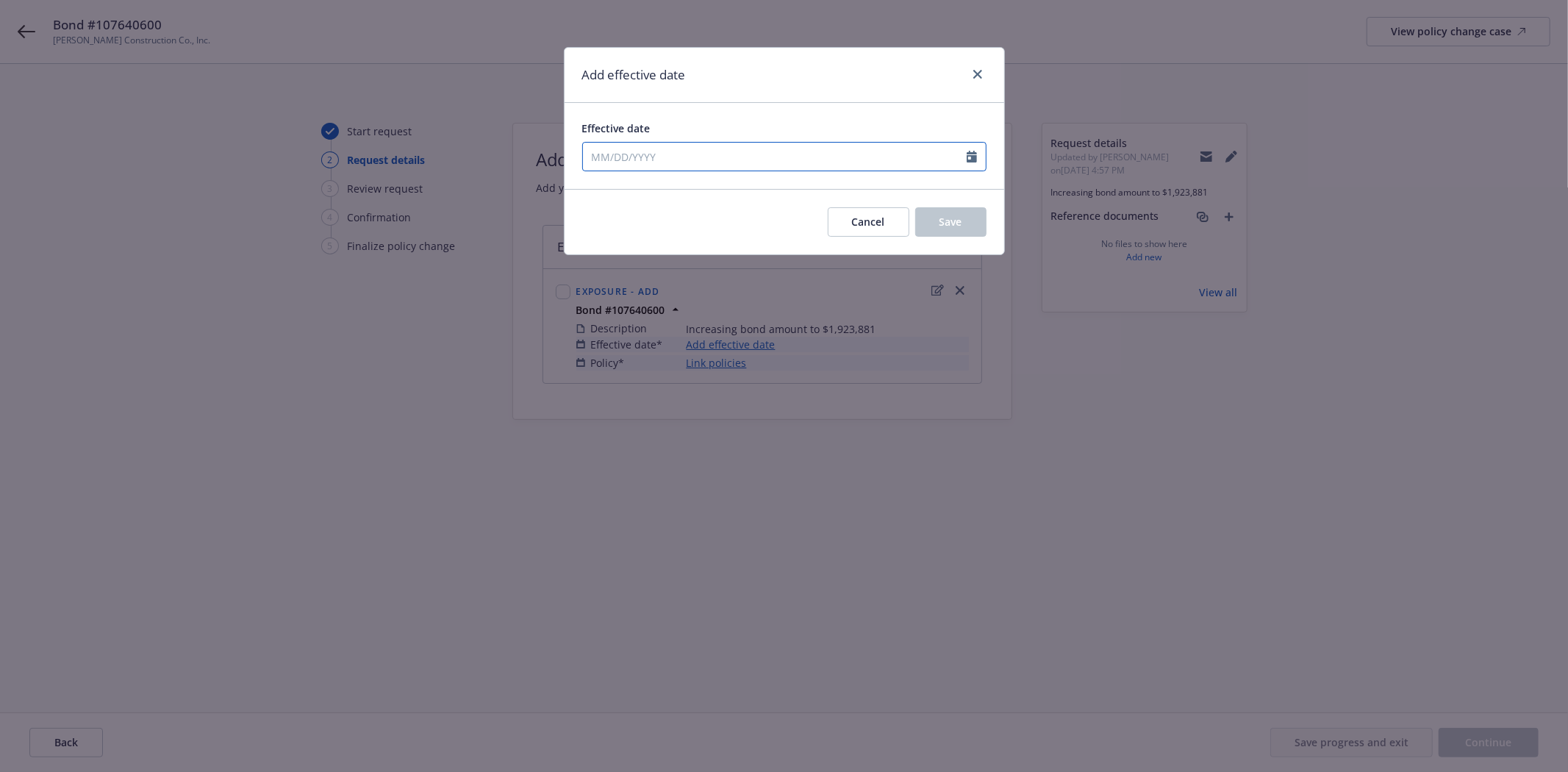
click at [595, 153] on input "Effective date" at bounding box center [774, 157] width 383 height 28
select select "8"
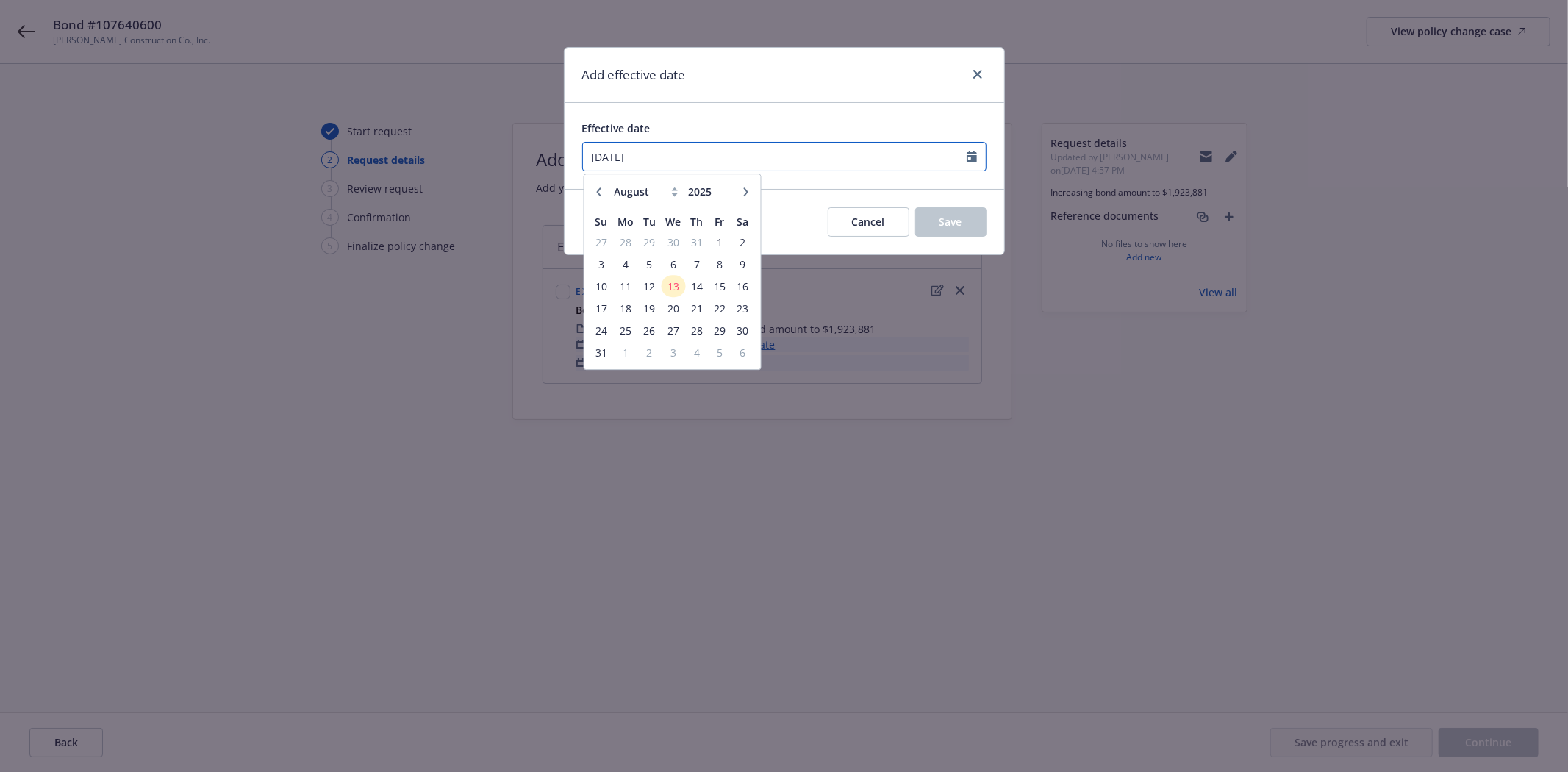
type input "07/15/2022"
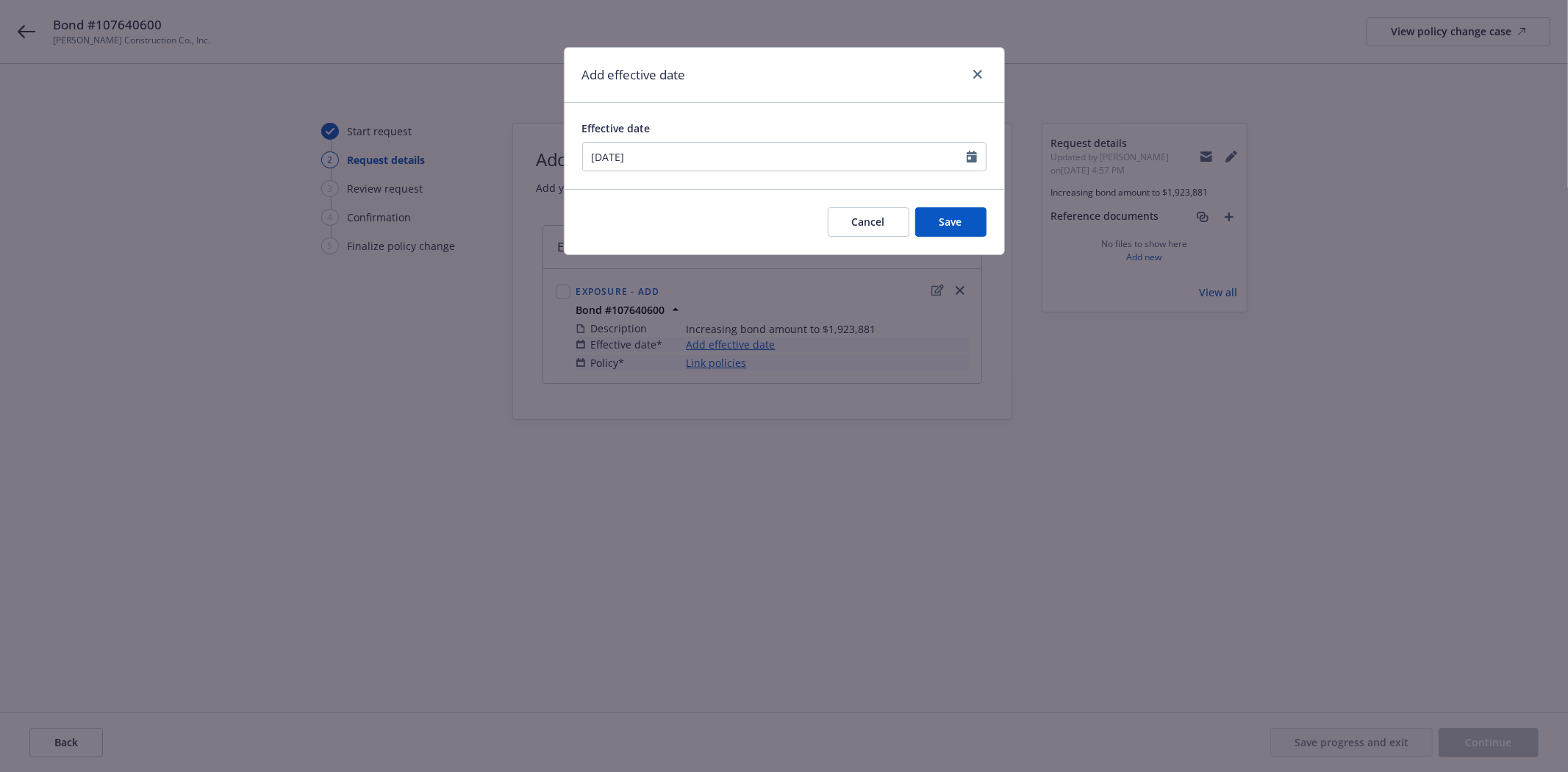
click at [827, 92] on div "Add effective date" at bounding box center [784, 75] width 439 height 55
click at [947, 213] on button "Save" at bounding box center [951, 222] width 71 height 29
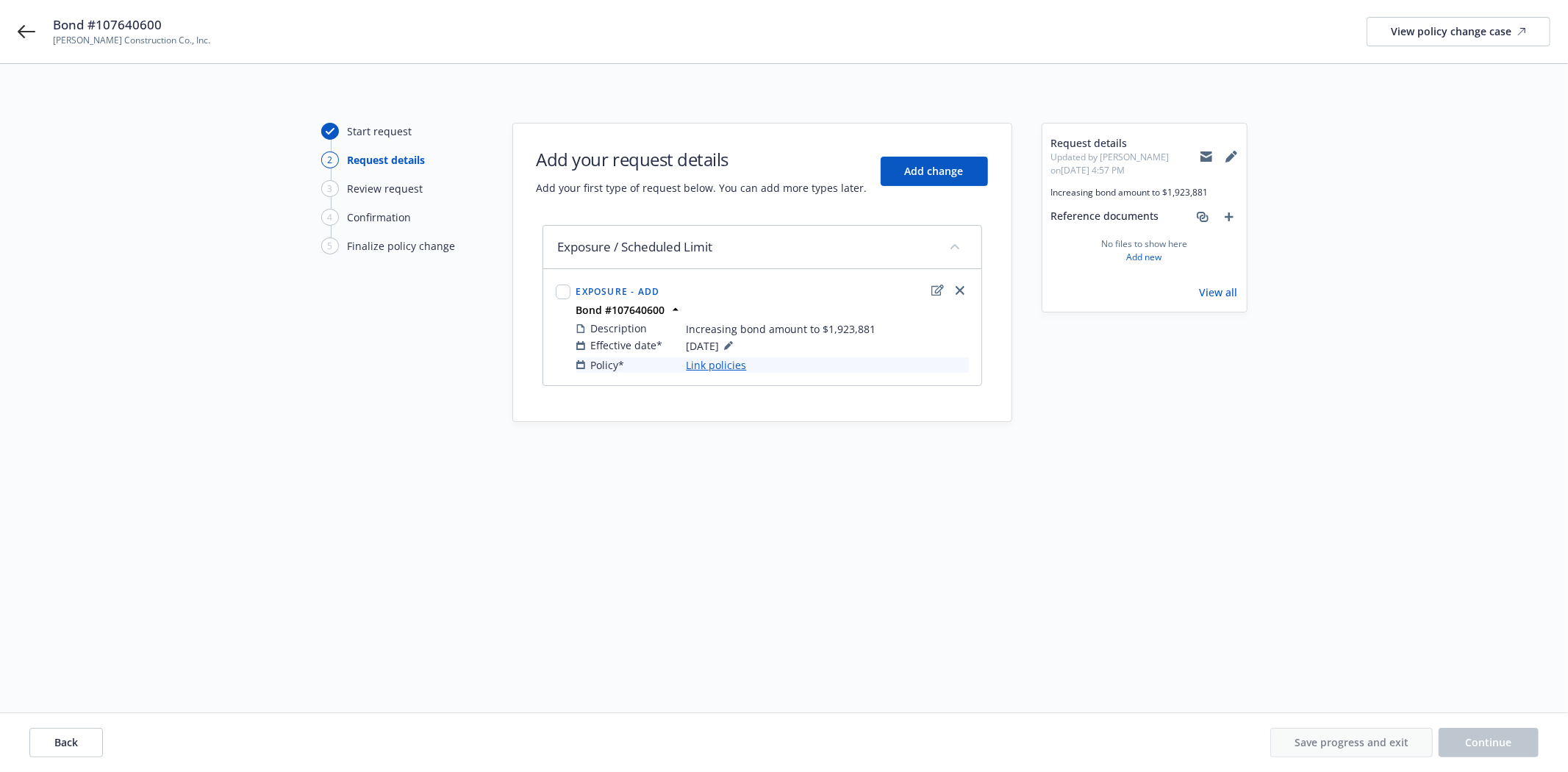
click at [731, 363] on link "Link policies" at bounding box center [717, 365] width 60 height 15
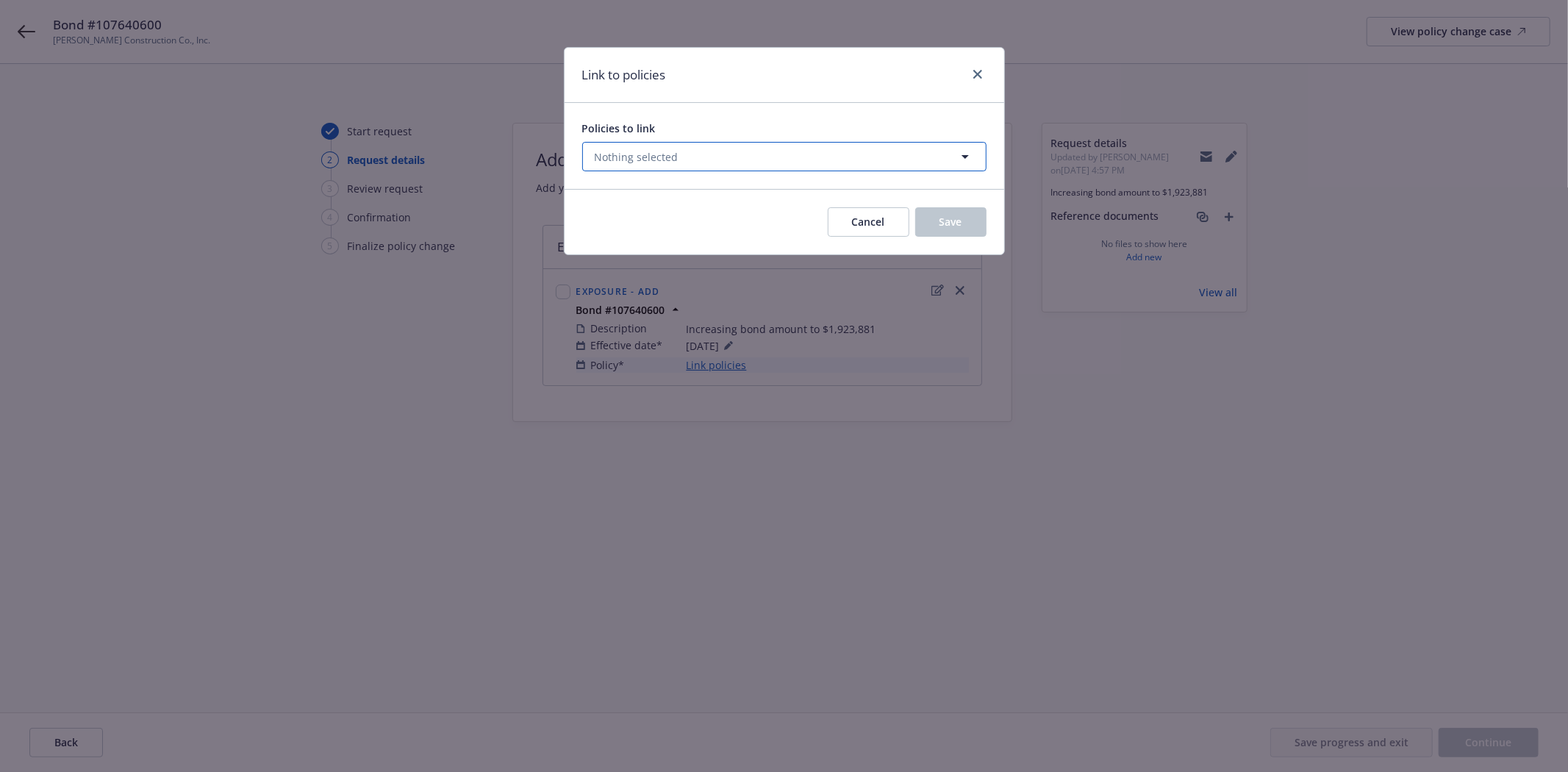
click at [628, 153] on span "Nothing selected" at bounding box center [636, 157] width 84 height 15
select select "ACTIVE"
type input "107640600"
click at [919, 197] on select "All Active Upcoming Expired Cancelled" at bounding box center [913, 192] width 84 height 24
select select
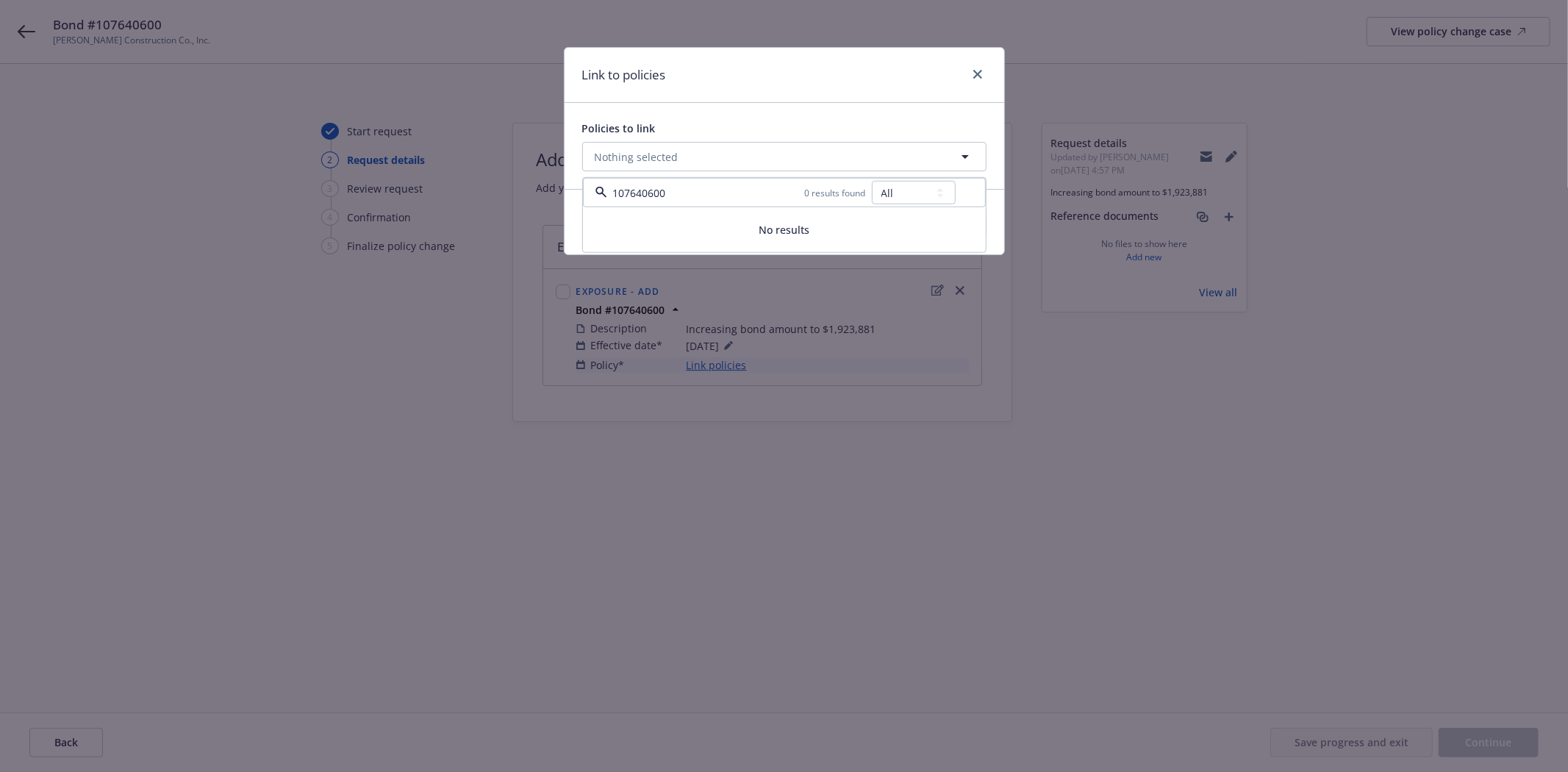
click at [872, 181] on select "All Active Upcoming Expired Cancelled" at bounding box center [913, 192] width 84 height 24
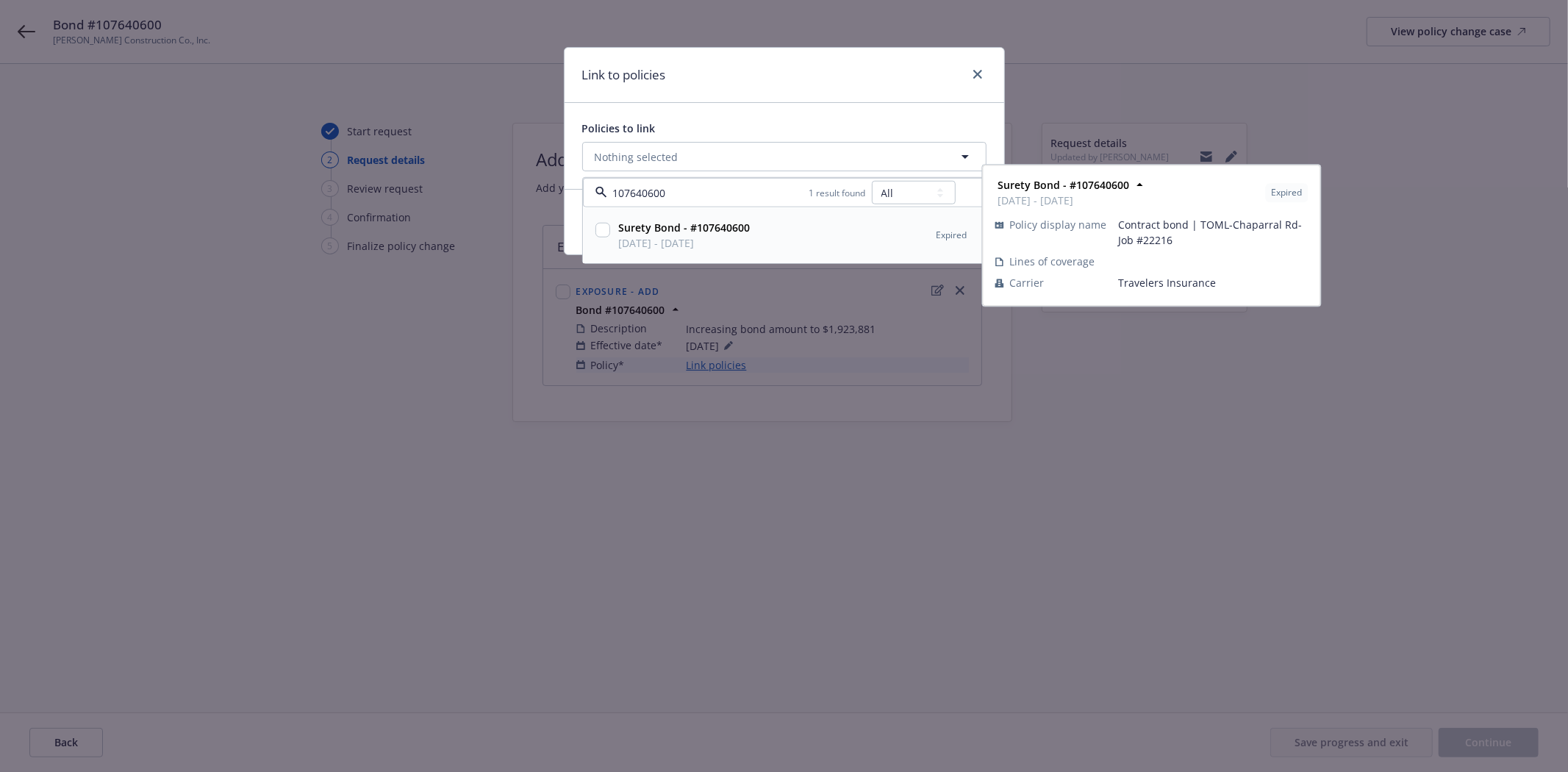
click at [603, 223] on input "checkbox" at bounding box center [602, 230] width 15 height 15
checkbox input "true"
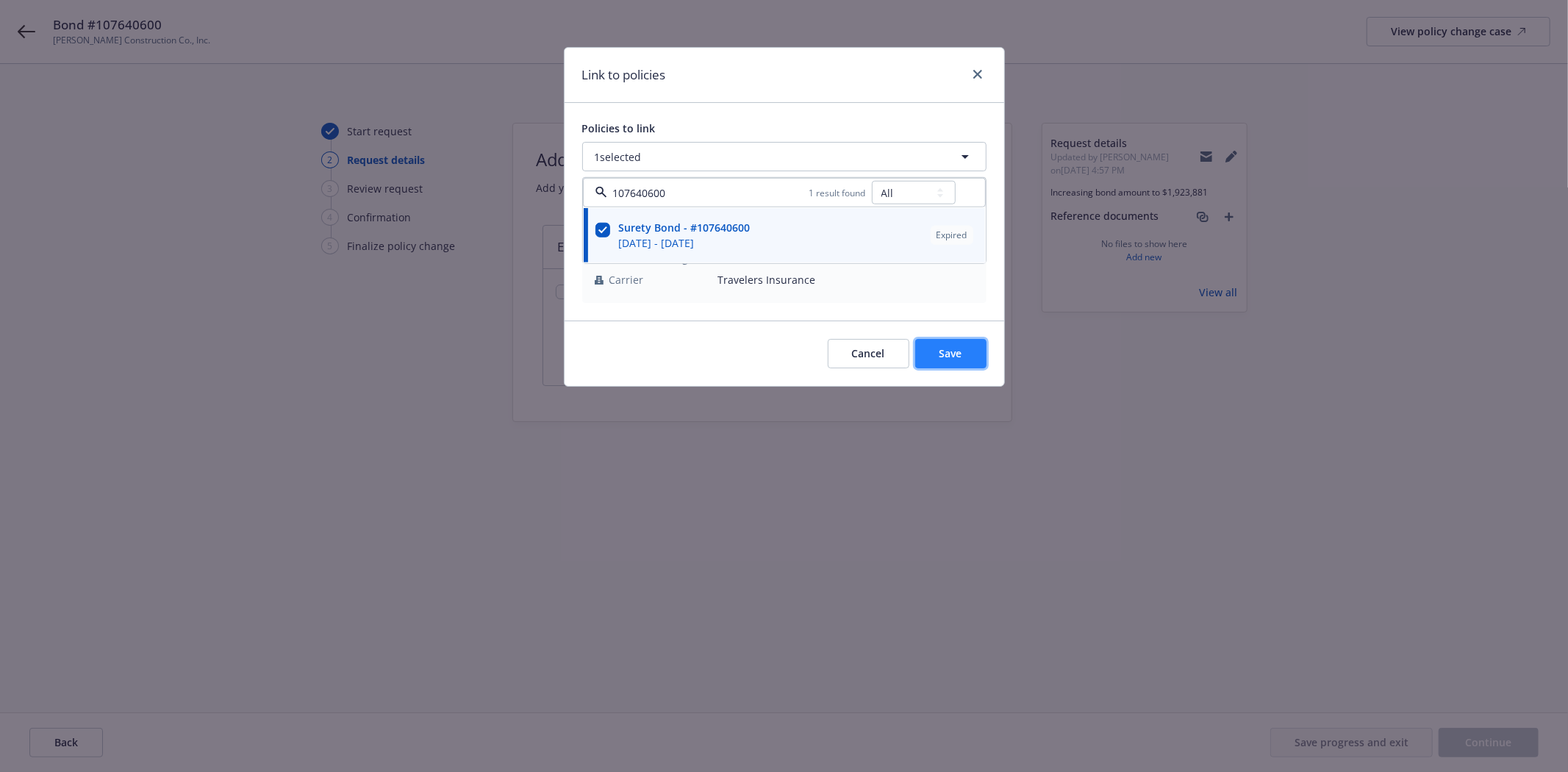
click at [940, 351] on span "Save" at bounding box center [951, 353] width 23 height 14
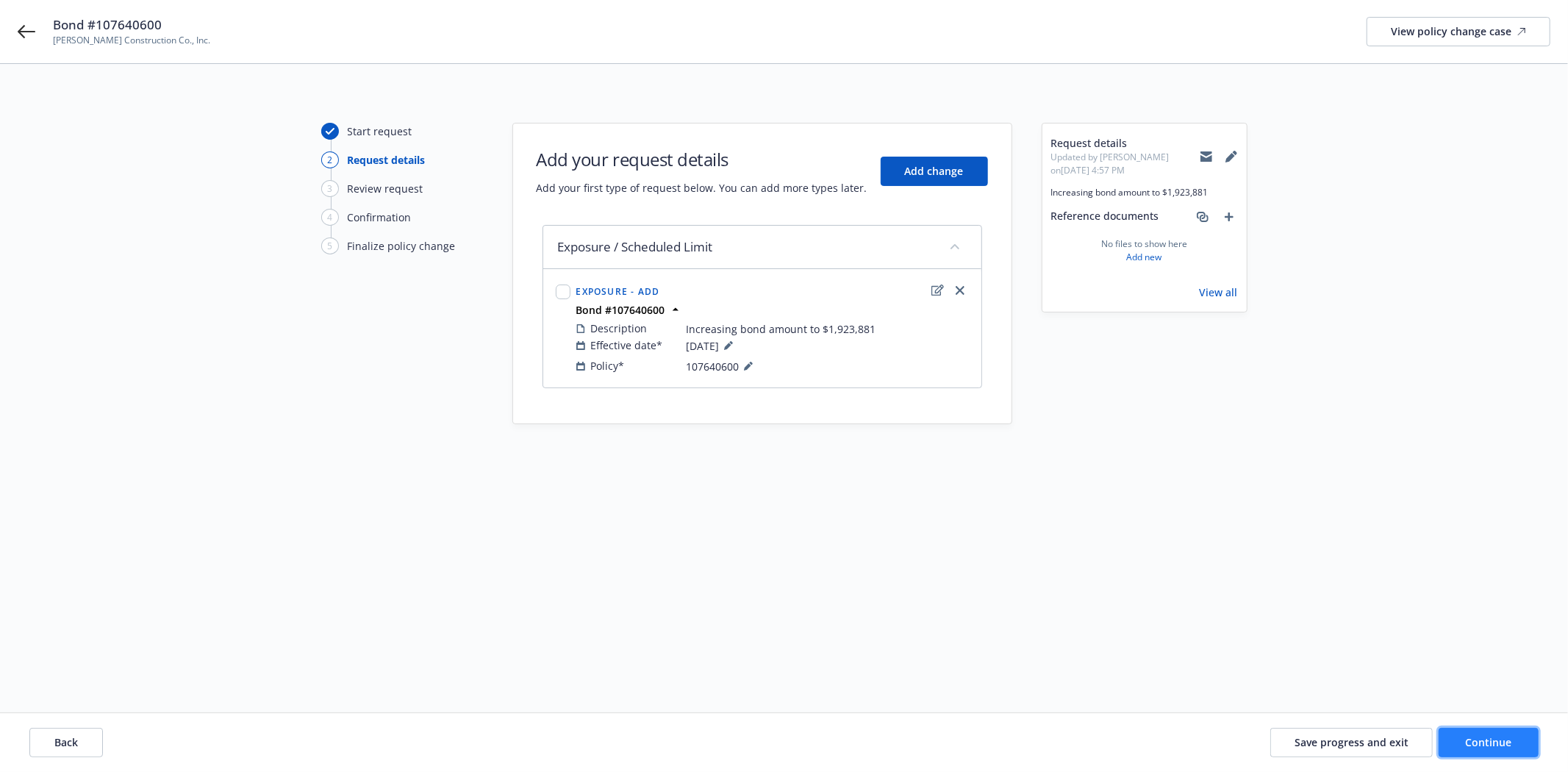
click at [1480, 736] on span "Continue" at bounding box center [1489, 742] width 46 height 14
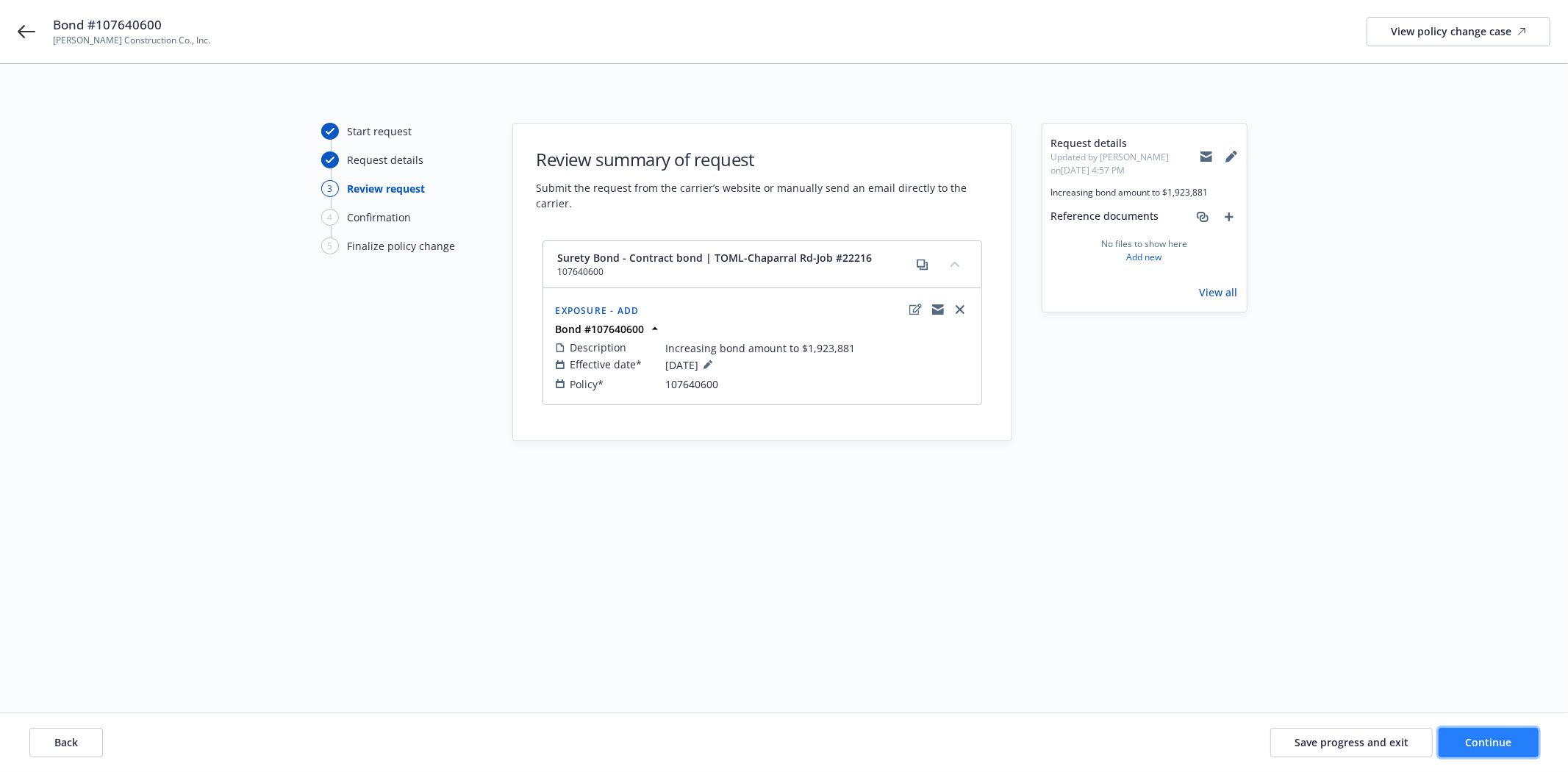
click at [1501, 729] on button "Continue" at bounding box center [1489, 743] width 100 height 29
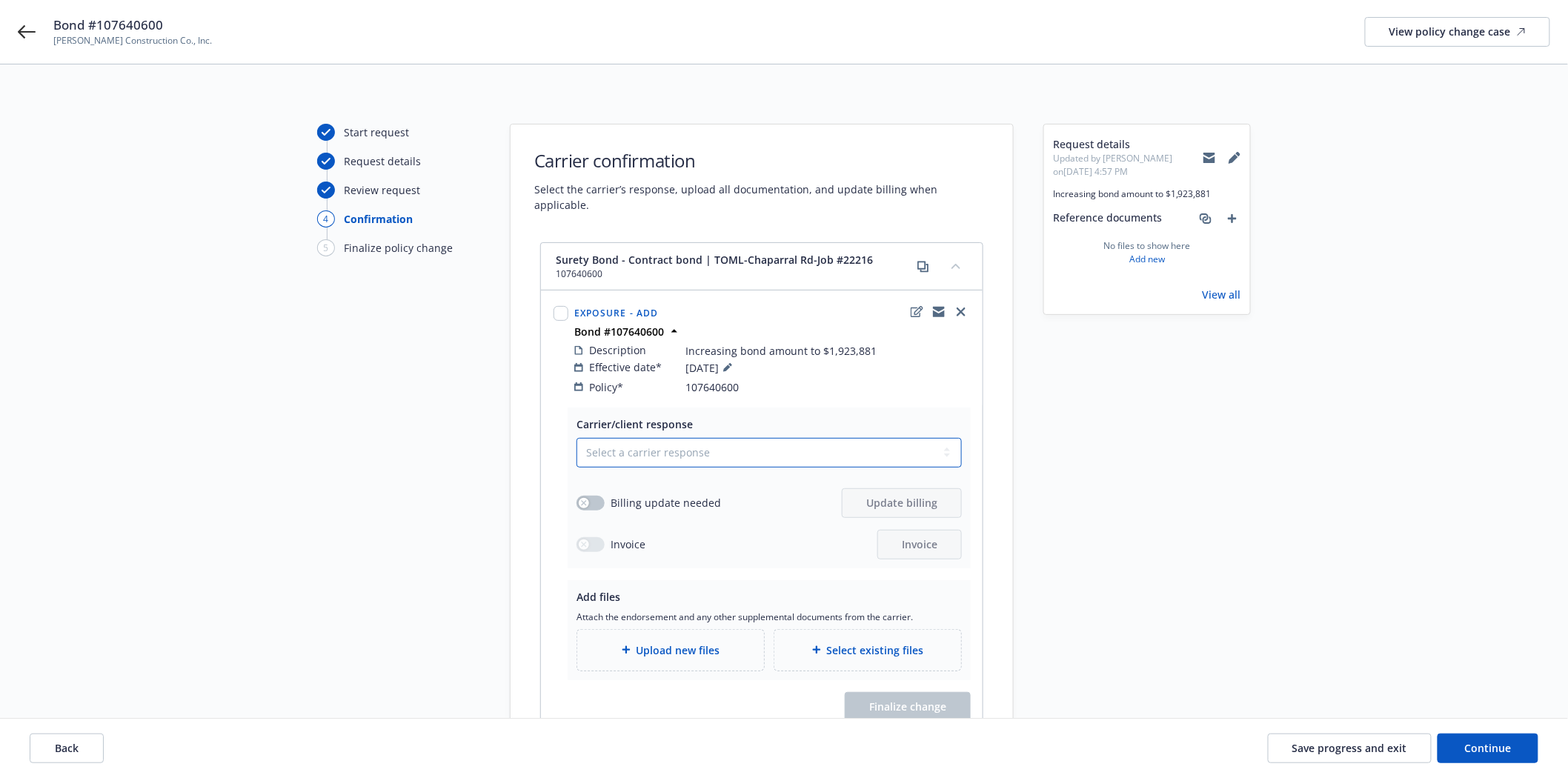
drag, startPoint x: 632, startPoint y: 431, endPoint x: 632, endPoint y: 446, distance: 15.0
click at [632, 438] on select "Select a carrier response Accepted Accepted with revision No endorsement needed…" at bounding box center [769, 453] width 386 height 29
select select "ACCEPTED"
click at [576, 438] on select "Select a carrier response Accepted Accepted with revision No endorsement needed…" at bounding box center [769, 453] width 386 height 29
click at [596, 496] on button "button" at bounding box center [590, 503] width 28 height 15
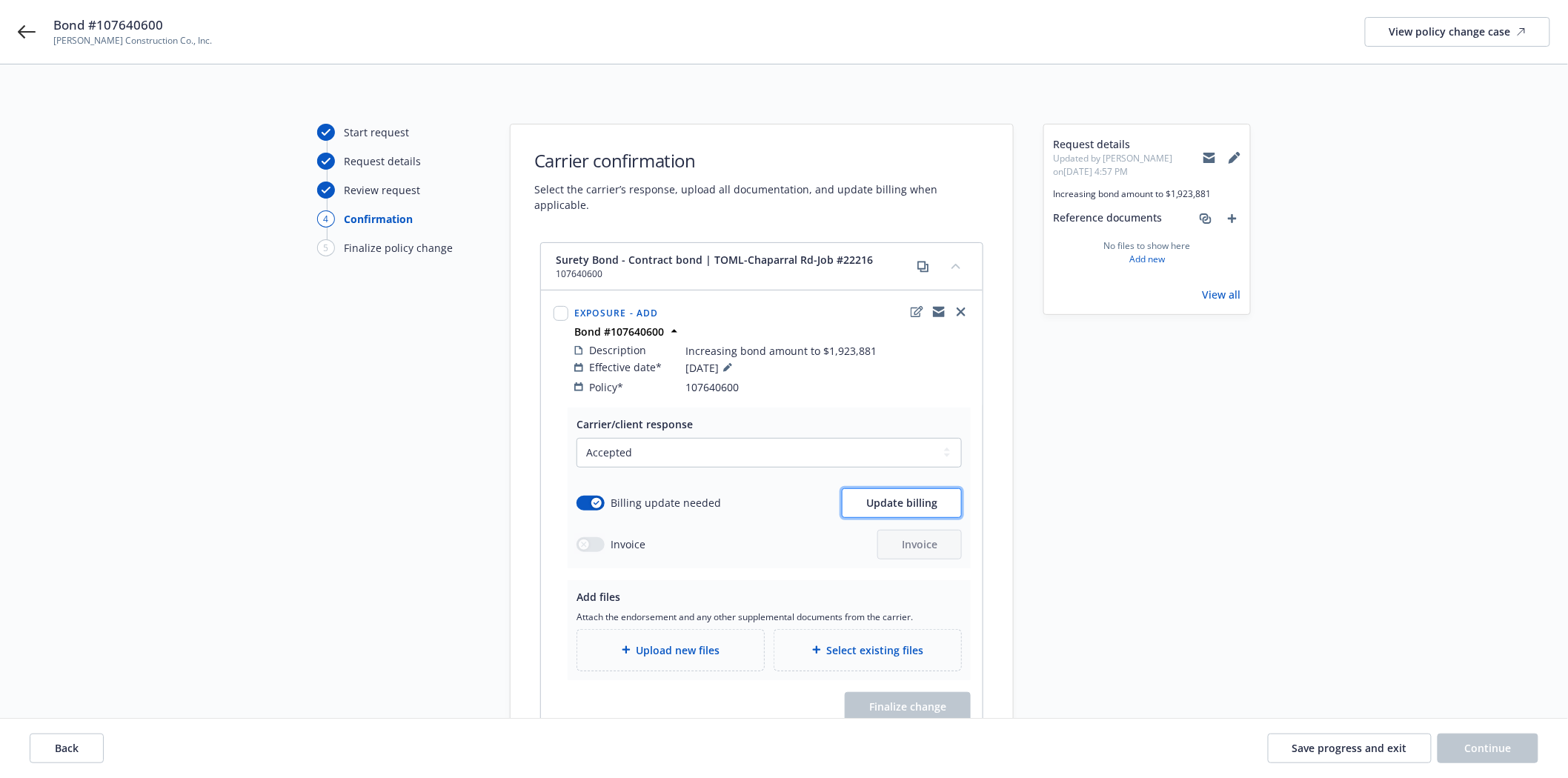
click at [916, 497] on button "Update billing" at bounding box center [901, 503] width 120 height 29
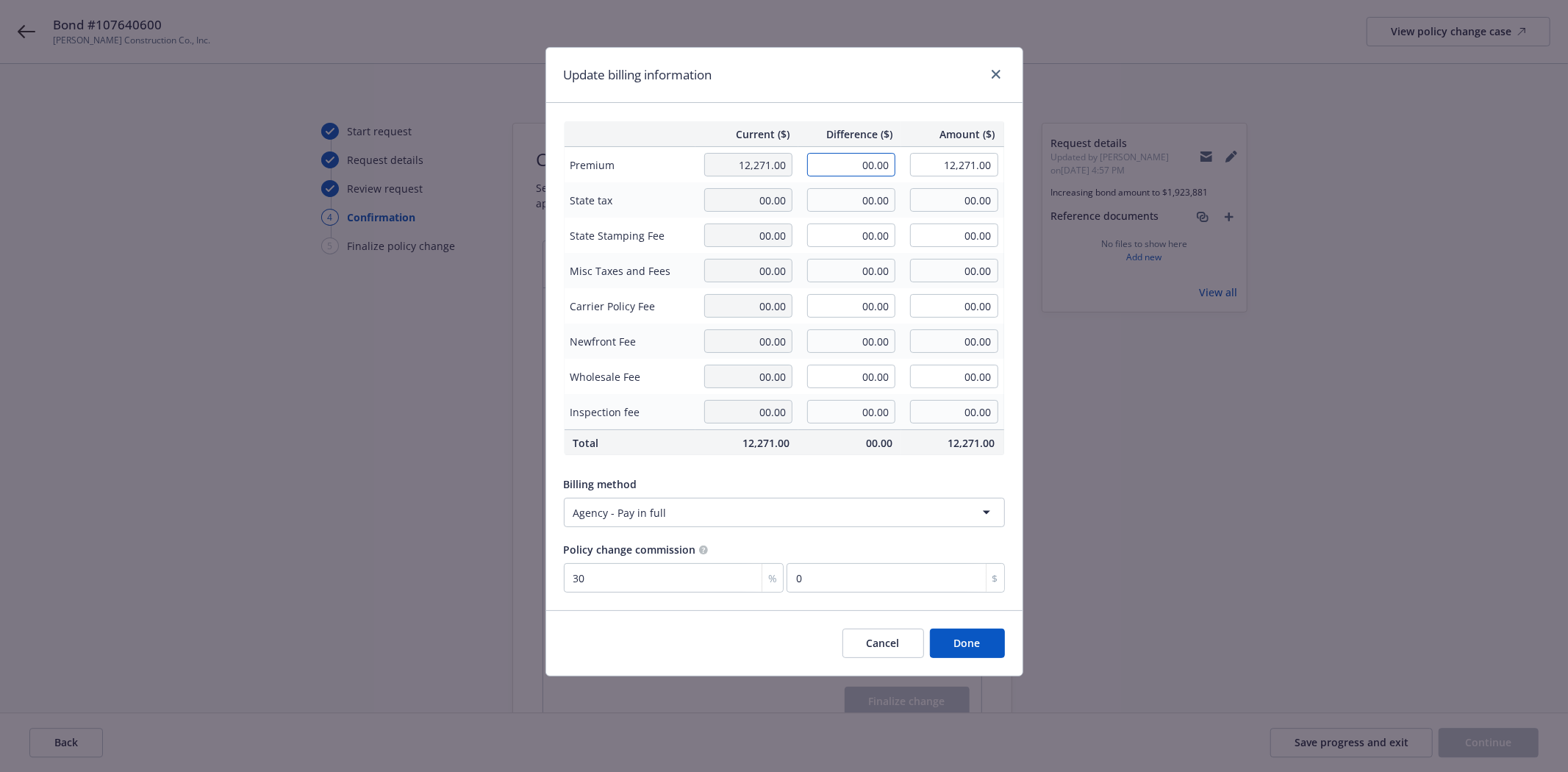
click at [846, 166] on input "00.00" at bounding box center [851, 165] width 88 height 24
type input "765.00"
type input "13,036.00"
type input "229.5"
click at [989, 657] on button "Done" at bounding box center [967, 643] width 75 height 29
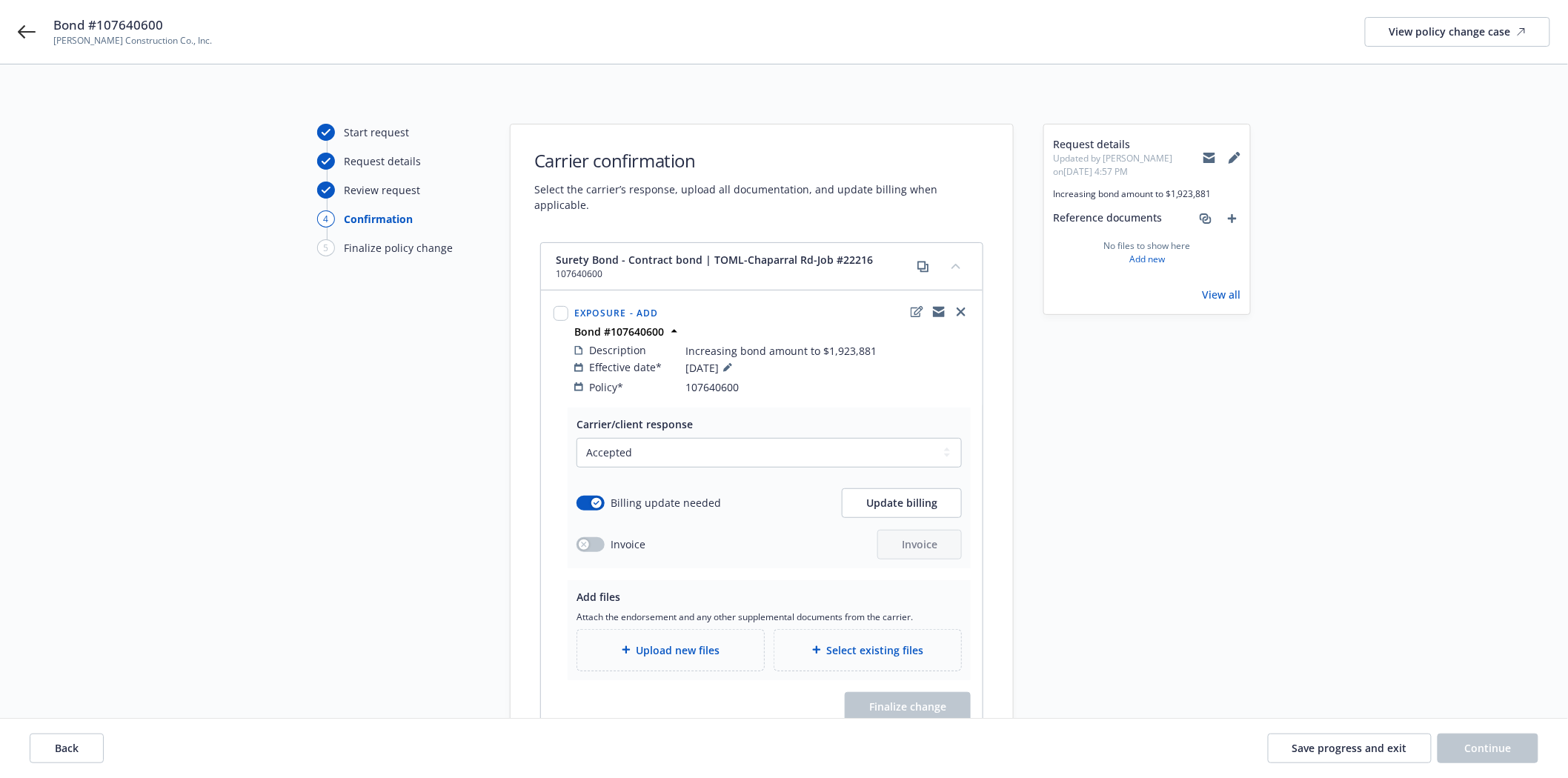
click at [645, 630] on div "Upload new files" at bounding box center [670, 651] width 187 height 41
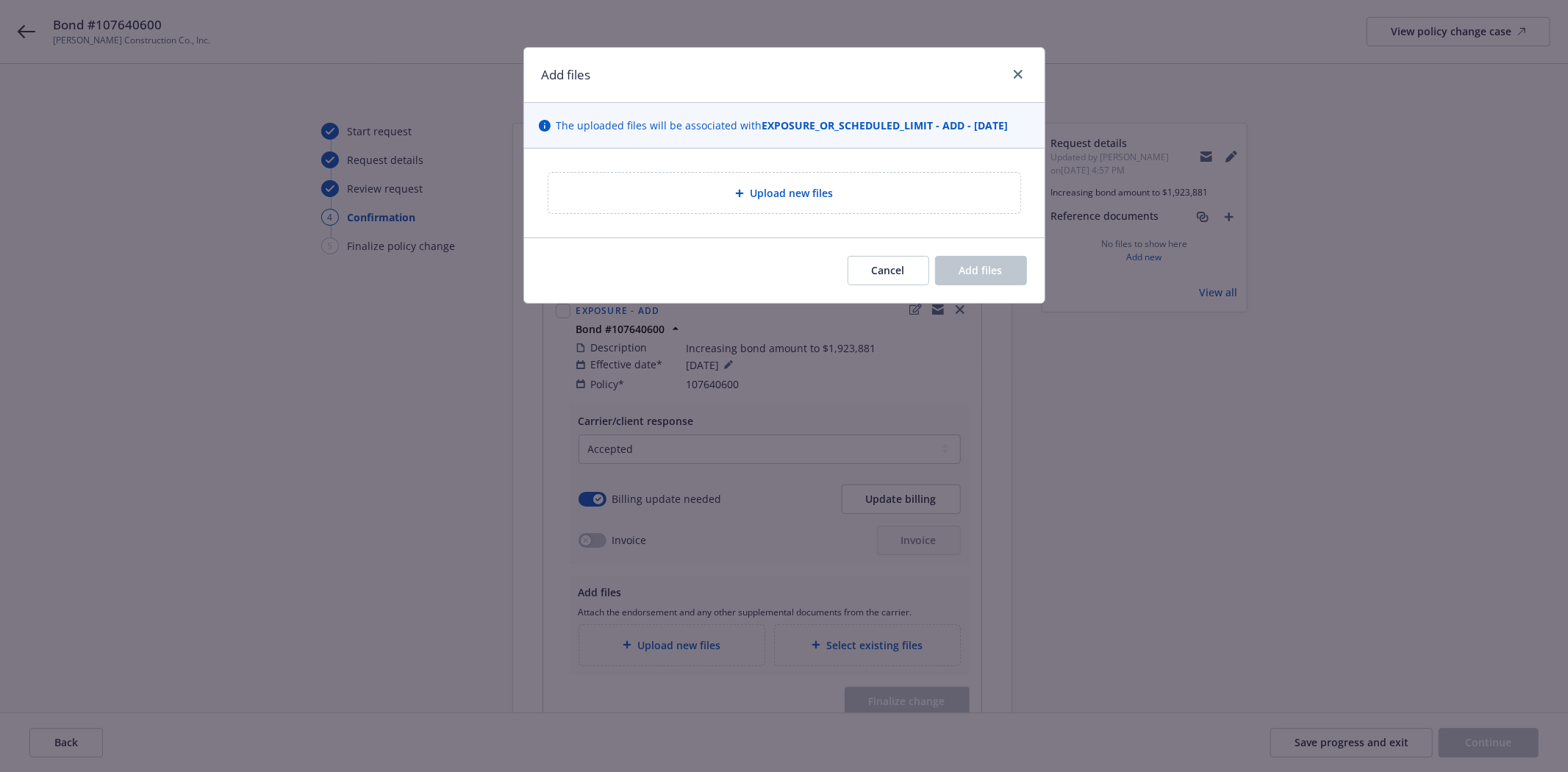
type textarea "x"
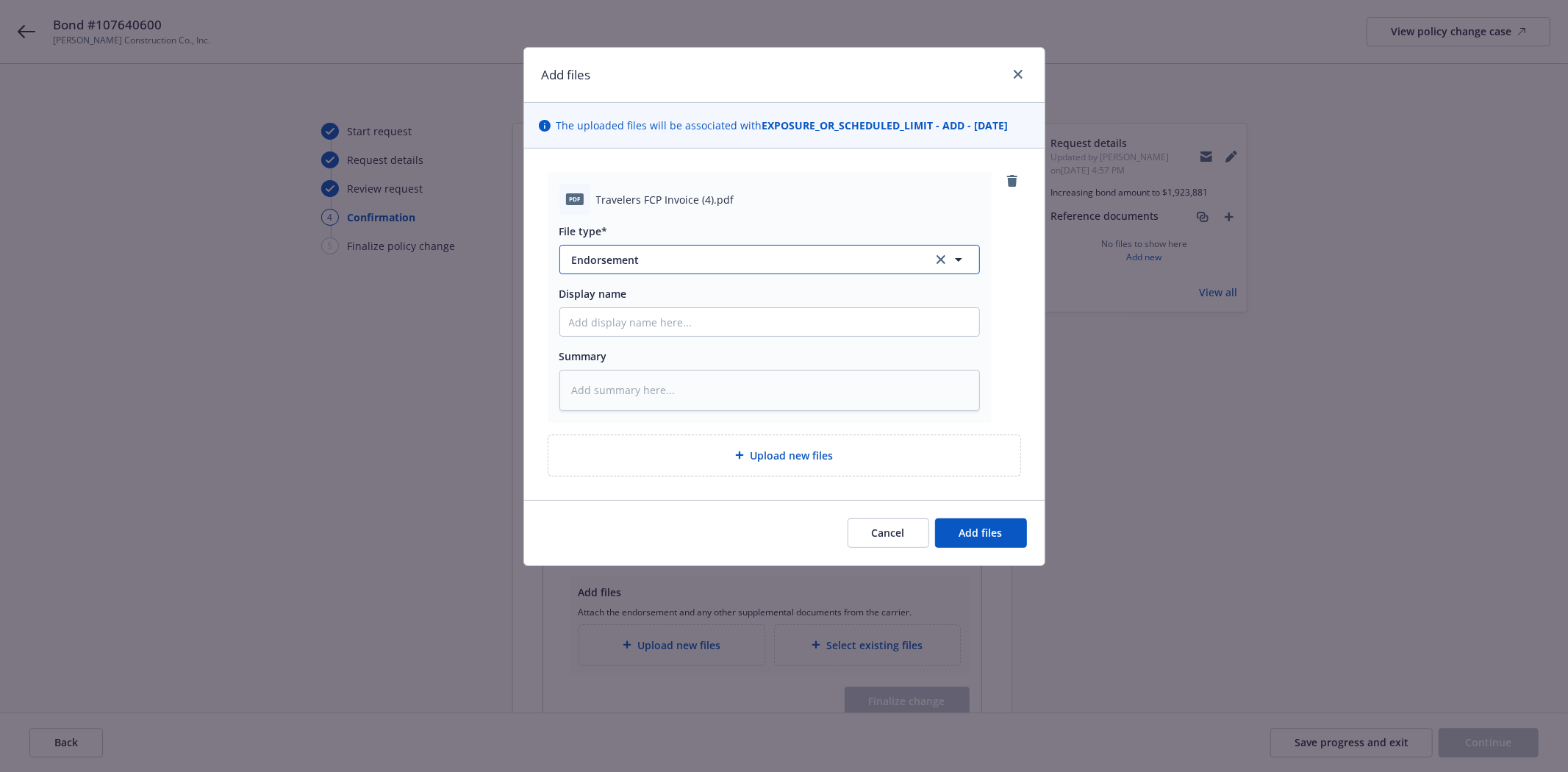
click at [603, 247] on button "Endorsement" at bounding box center [769, 259] width 421 height 29
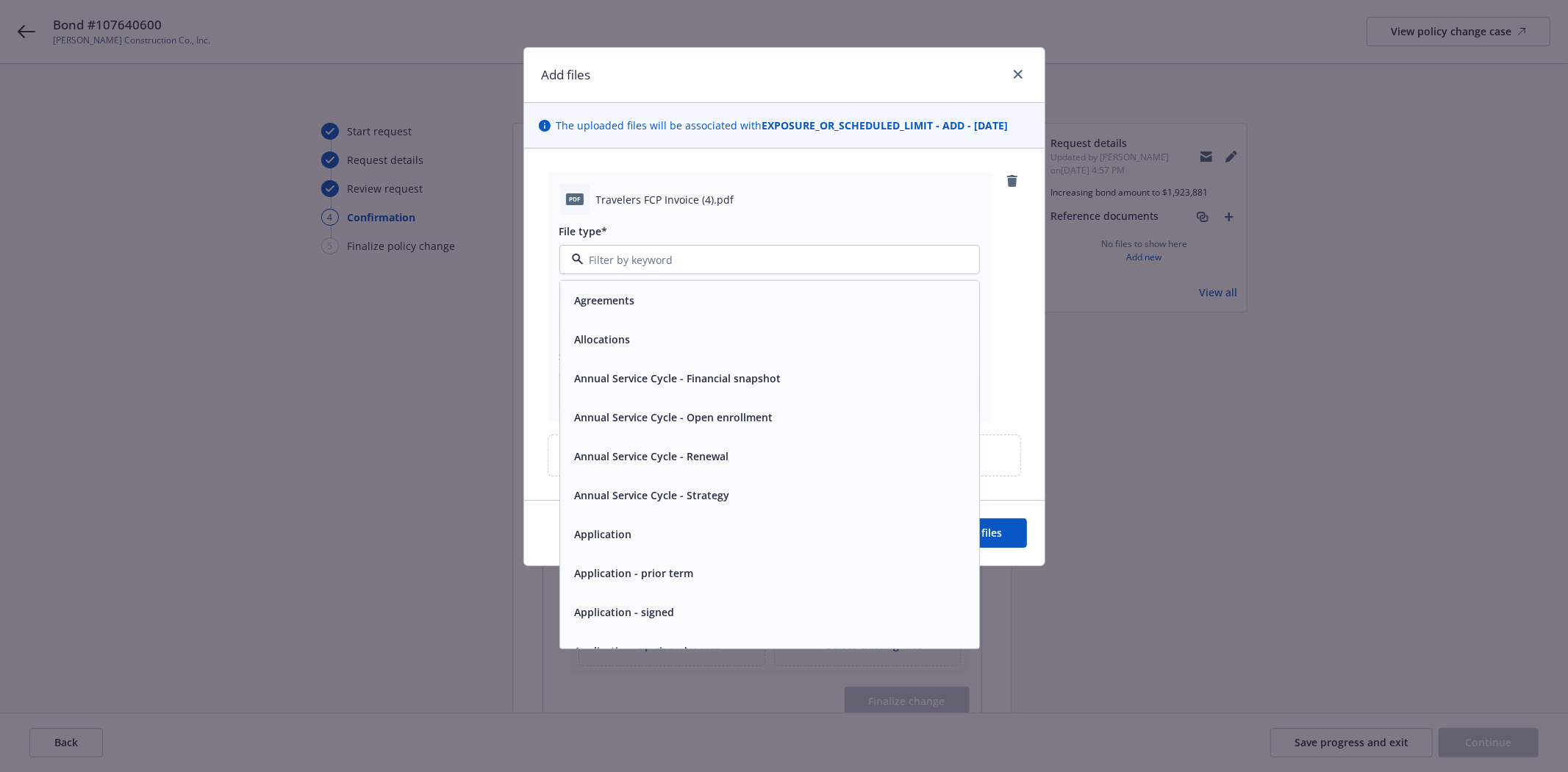
type input "e"
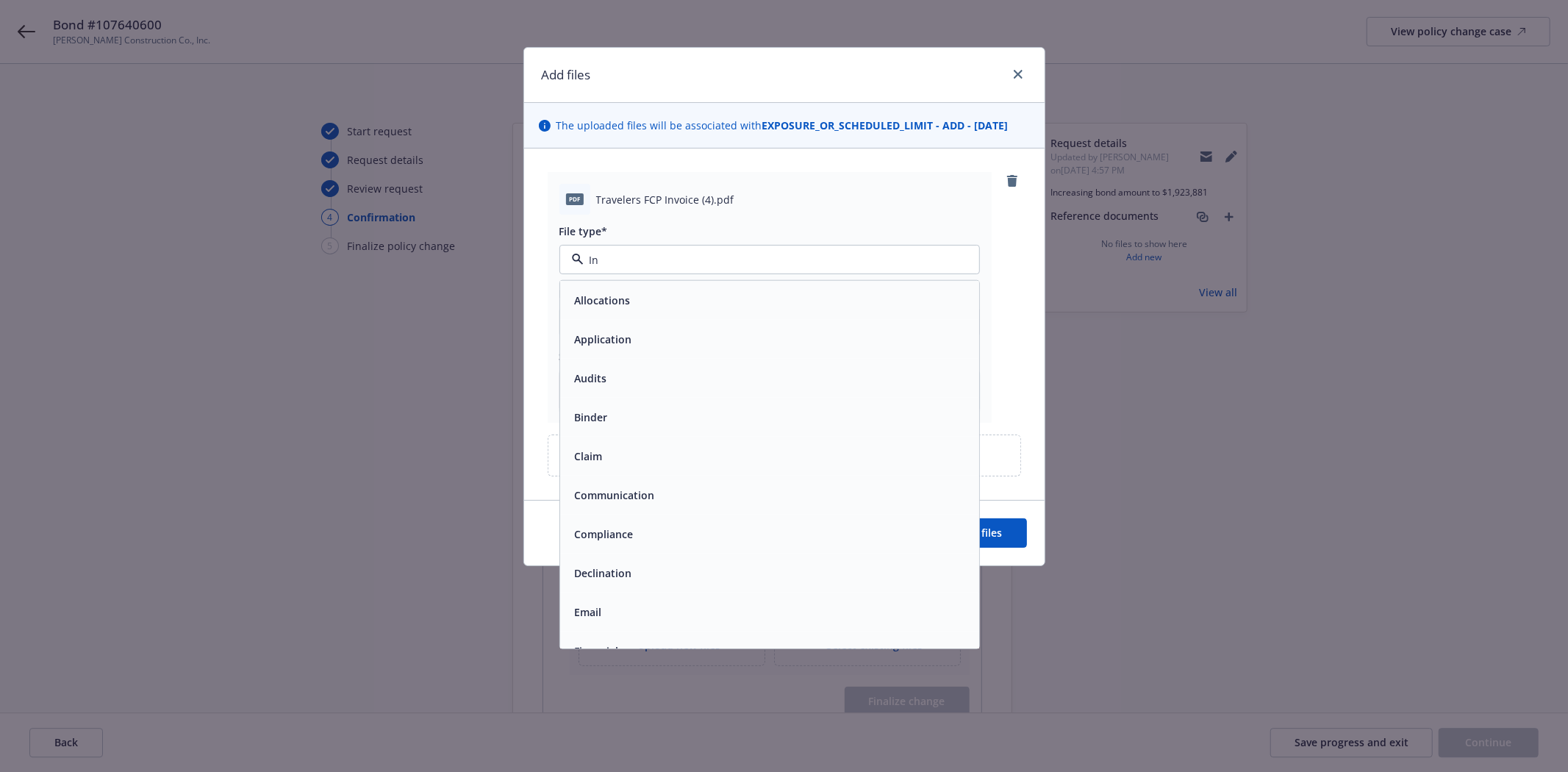
type input "Inv"
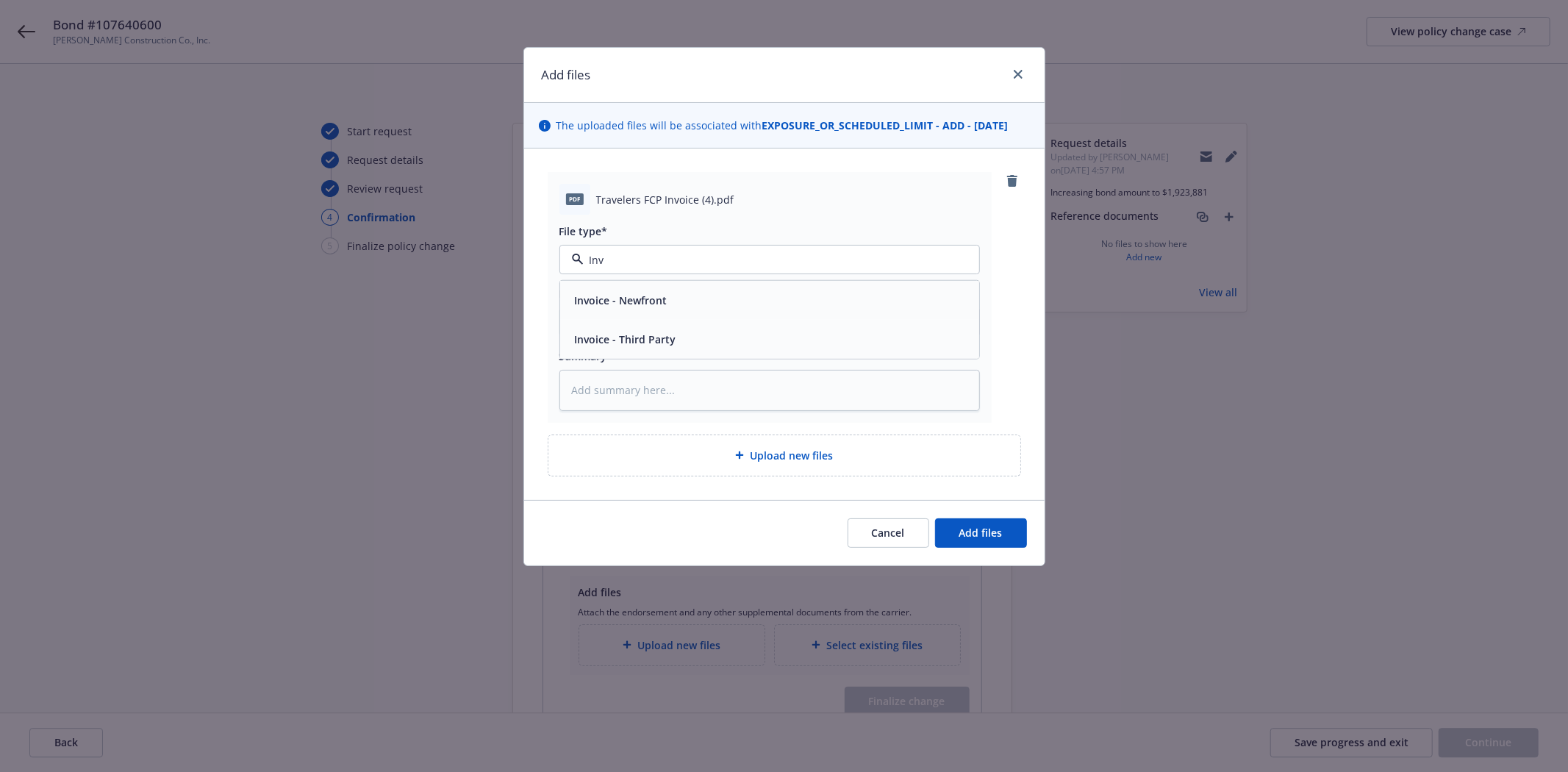
click at [630, 334] on span "Invoice - Third Party" at bounding box center [625, 339] width 101 height 15
click at [627, 320] on input "Display name" at bounding box center [769, 322] width 419 height 28
click at [679, 195] on span "Travelers FCP Invoice (4).pdf" at bounding box center [665, 199] width 138 height 15
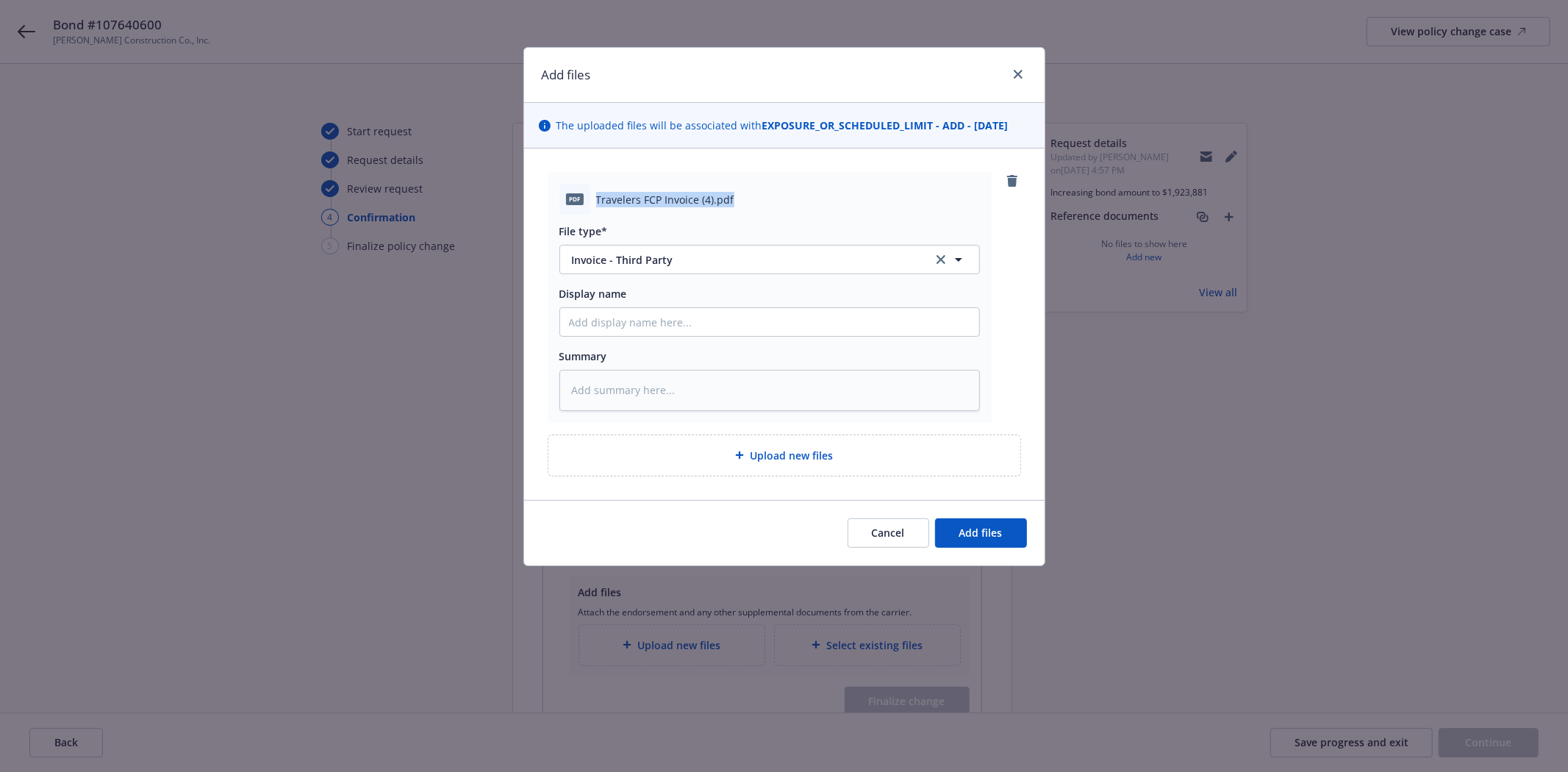
copy span "Travelers FCP Invoice (4).pdf"
click at [627, 327] on input "Display name" at bounding box center [769, 322] width 419 height 28
paste input "Travelers FCP Invoice (4).pdf"
type textarea "x"
type input "Travelers FCP Invoice (4).pdf"
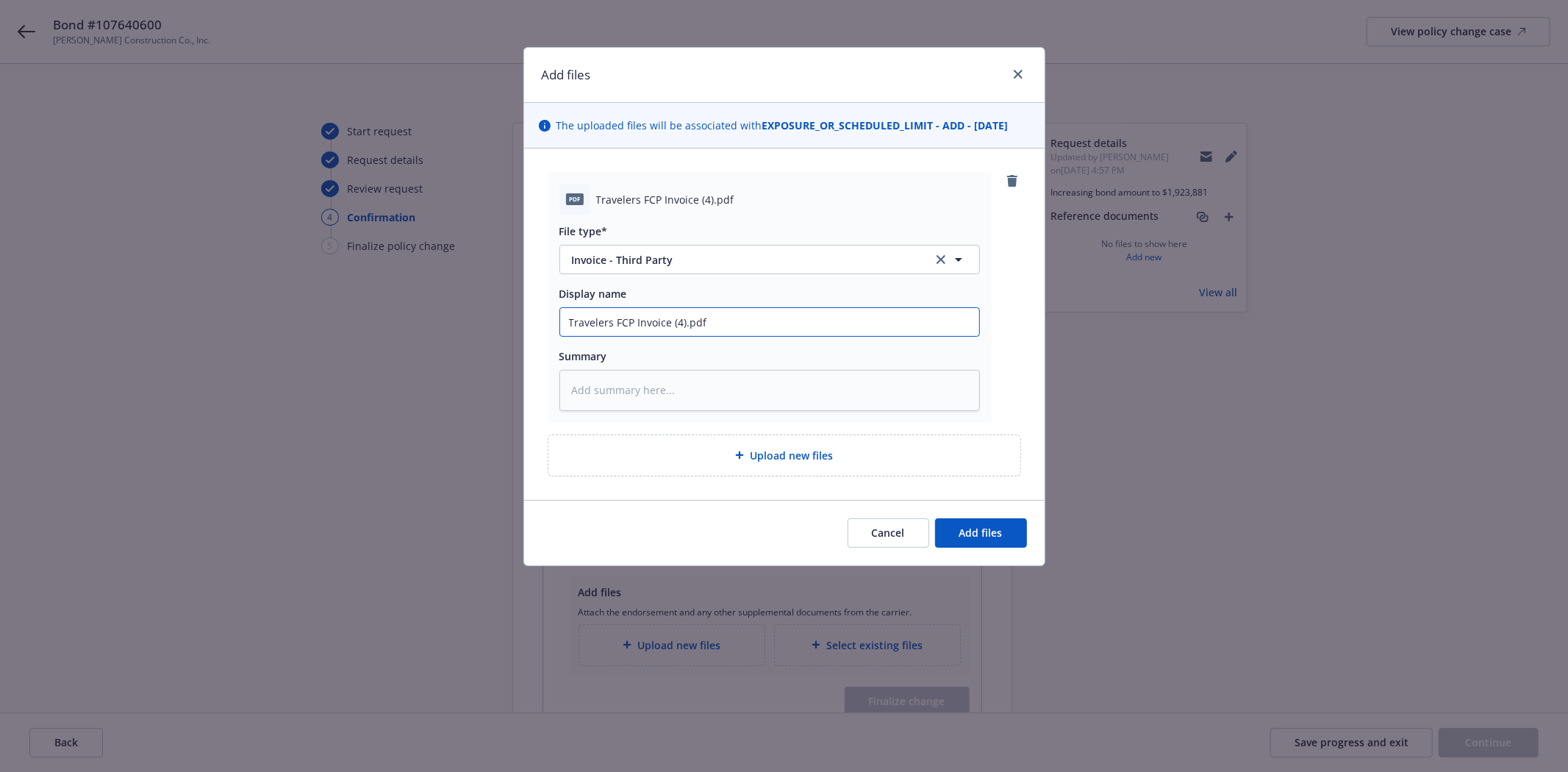
type textarea "x"
type input "Travelers FCP Invoice (4).pd"
type textarea "x"
type input "Travelers FCP Invoice (4).p"
type textarea "x"
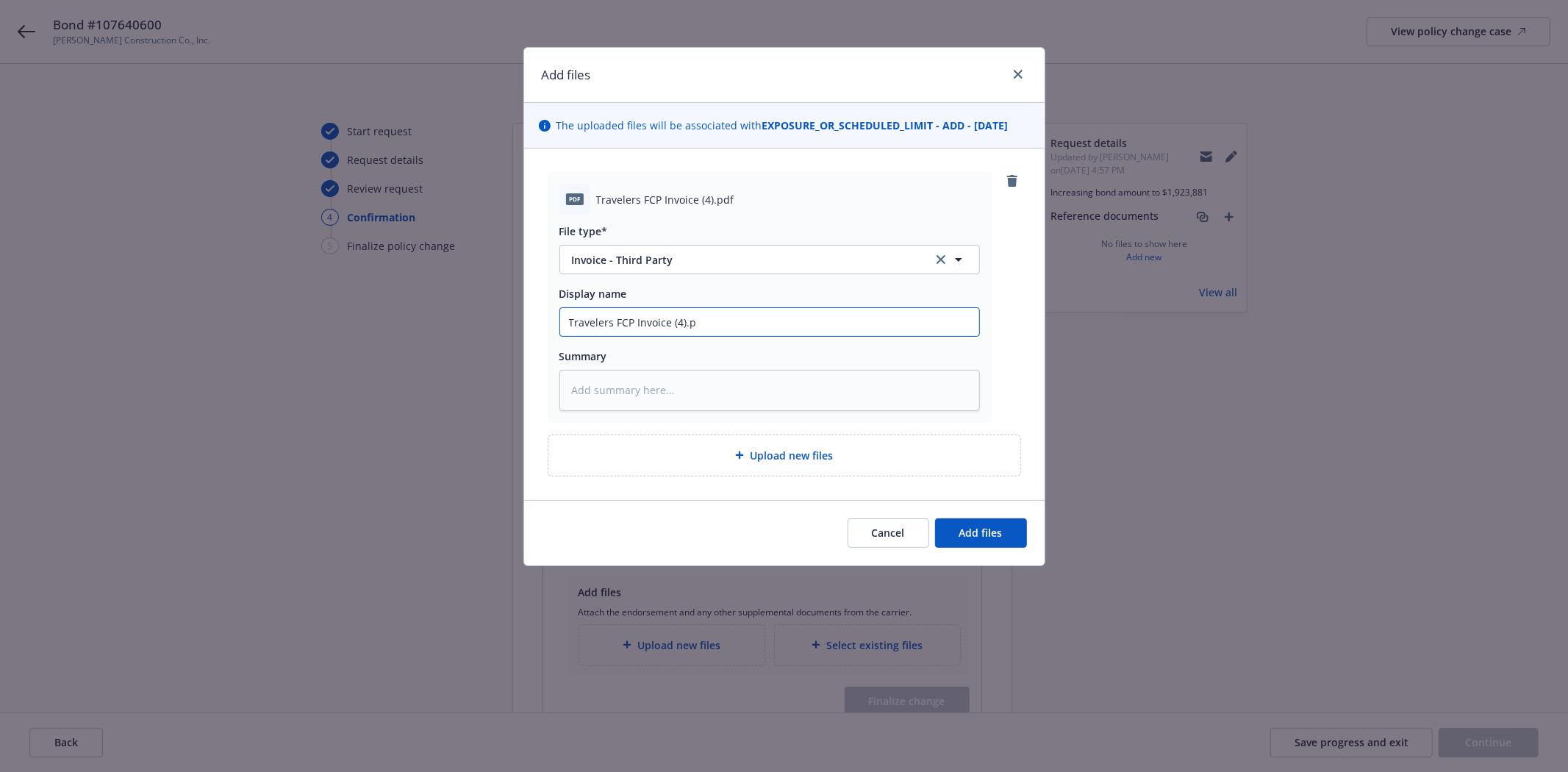
type input "Travelers FCP Invoice (4)."
type textarea "x"
type input "Travelers FCP Invoice (4)"
type textarea "x"
type input "Travelers FCP Invoice (4"
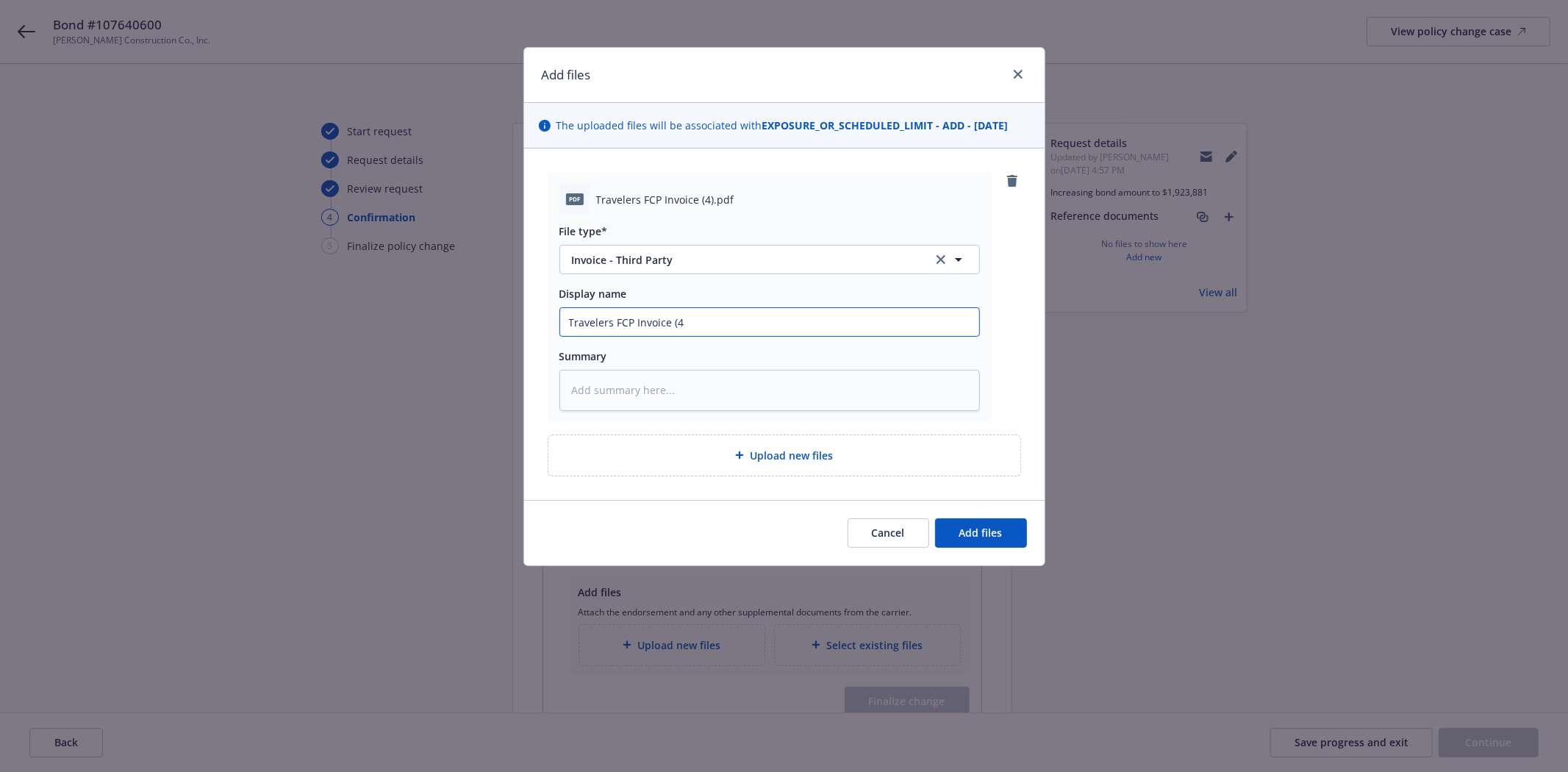
type textarea "x"
type input "Travelers FCP Invoice ("
type textarea "x"
type input "Travelers FCP Invoice"
type textarea "x"
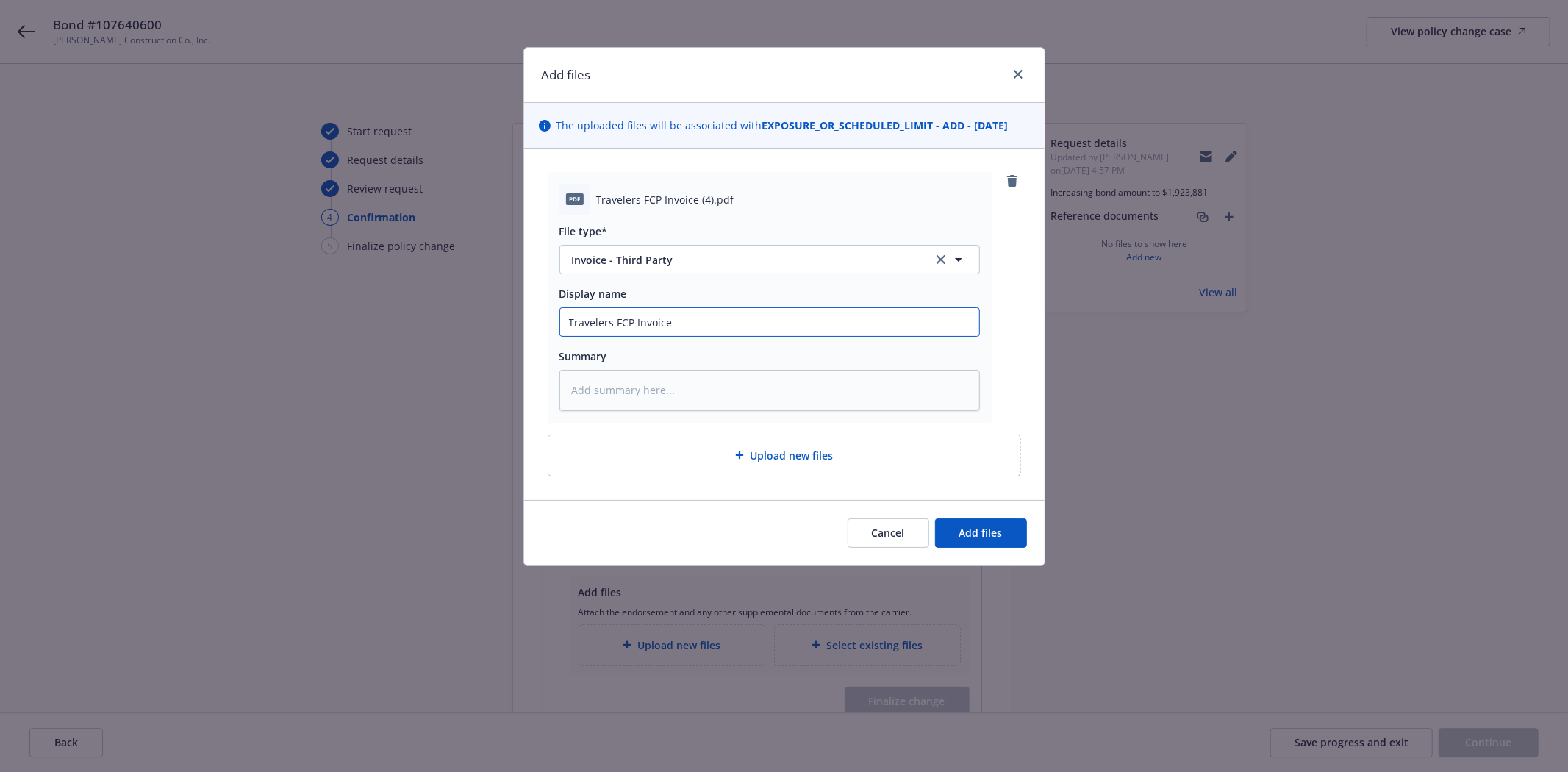
type input "Travelers FCP Invoice B"
type textarea "x"
type input "Travelers FCP Invoice Bo"
type textarea "x"
type input "Travelers FCP Invoice Bon"
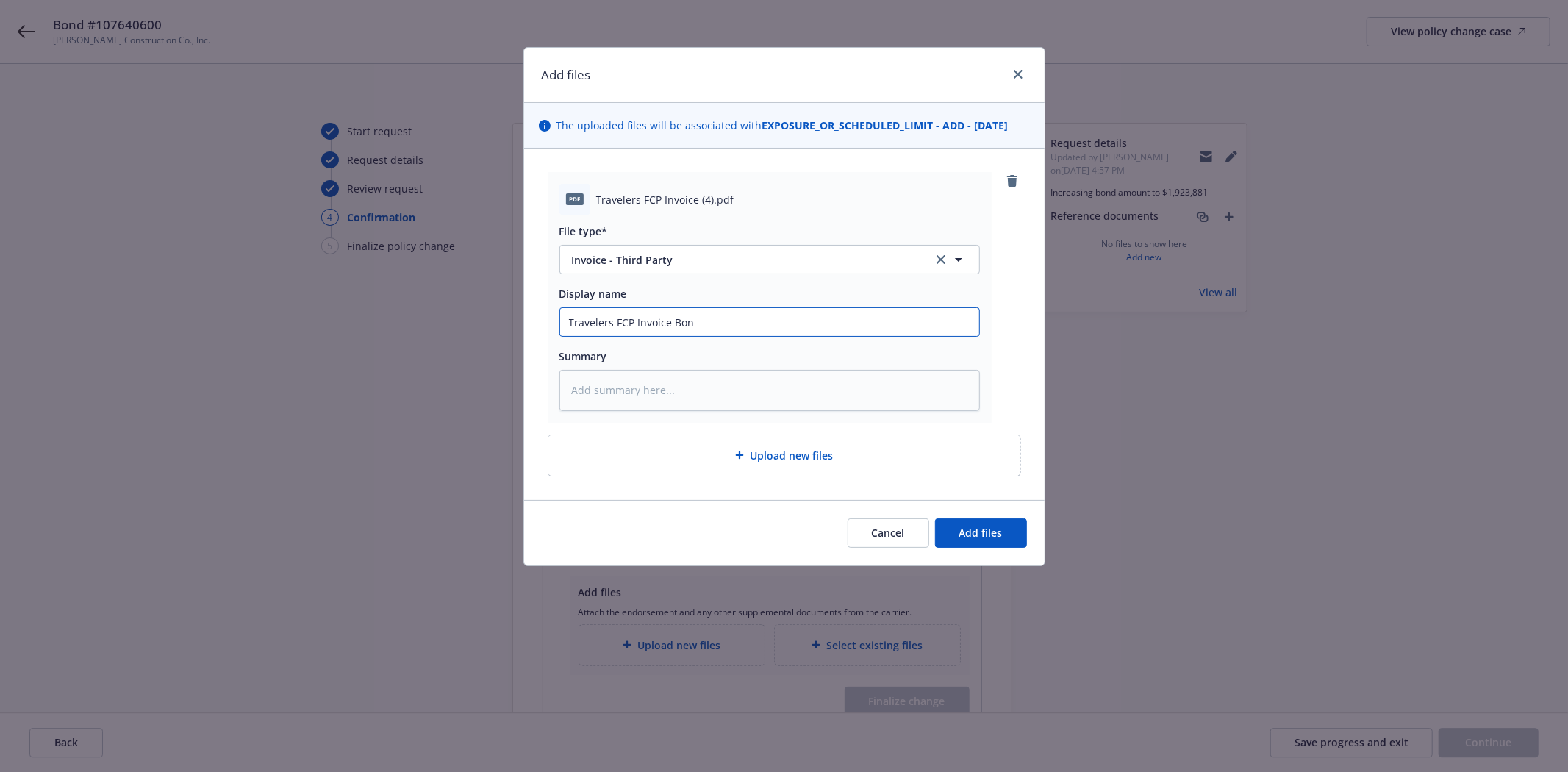
type textarea "x"
type input "Travelers FCP Invoice Bond"
type textarea "x"
type input "Travelers FCP Invoice Bond"
type textarea "x"
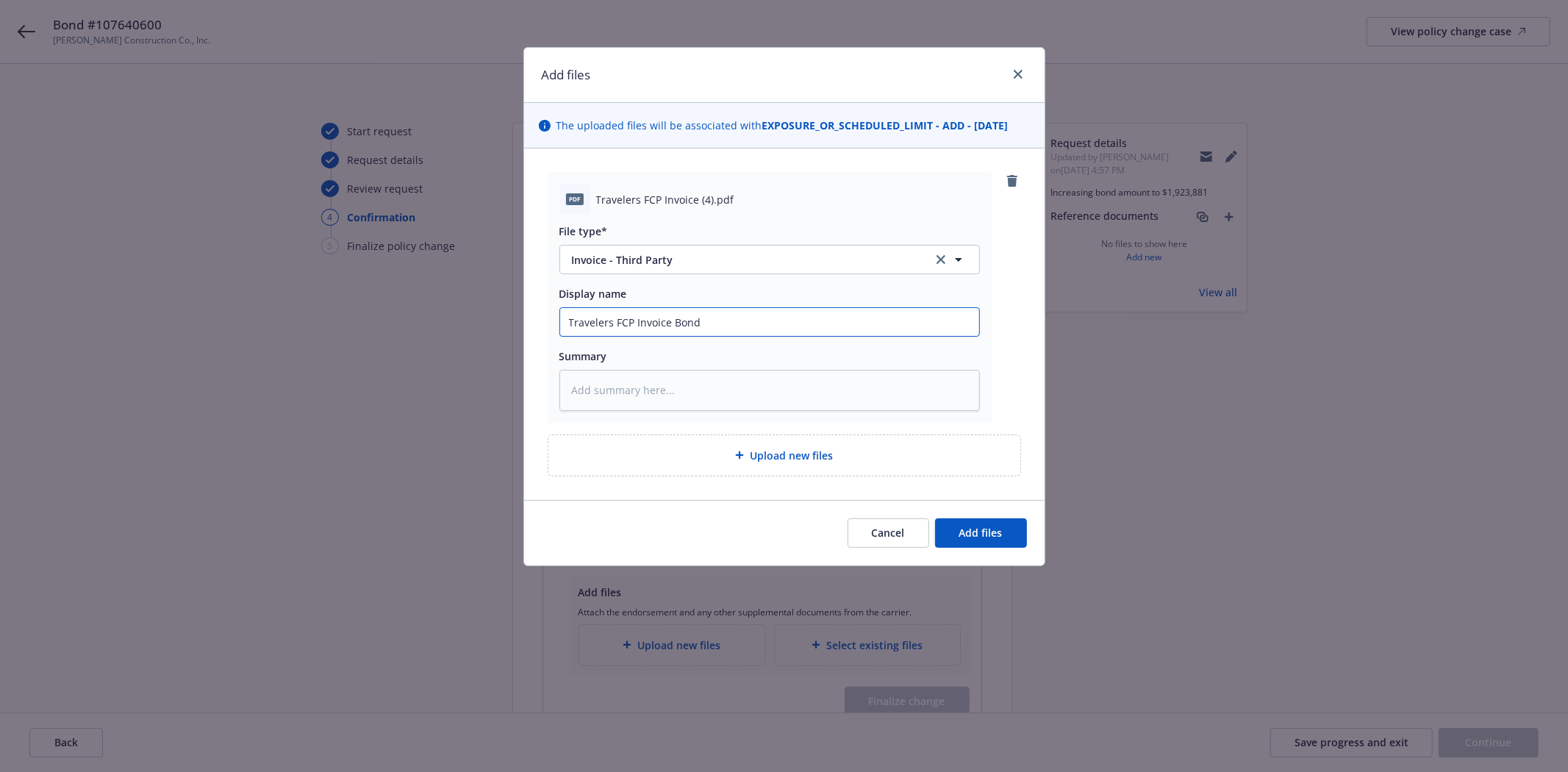
type input "Travelers FCP Invoice Bond #"
type textarea "x"
type input "Travelers FCP Invoice Bond #1"
type textarea "x"
type input "Travelers FCP Invoice Bond #10"
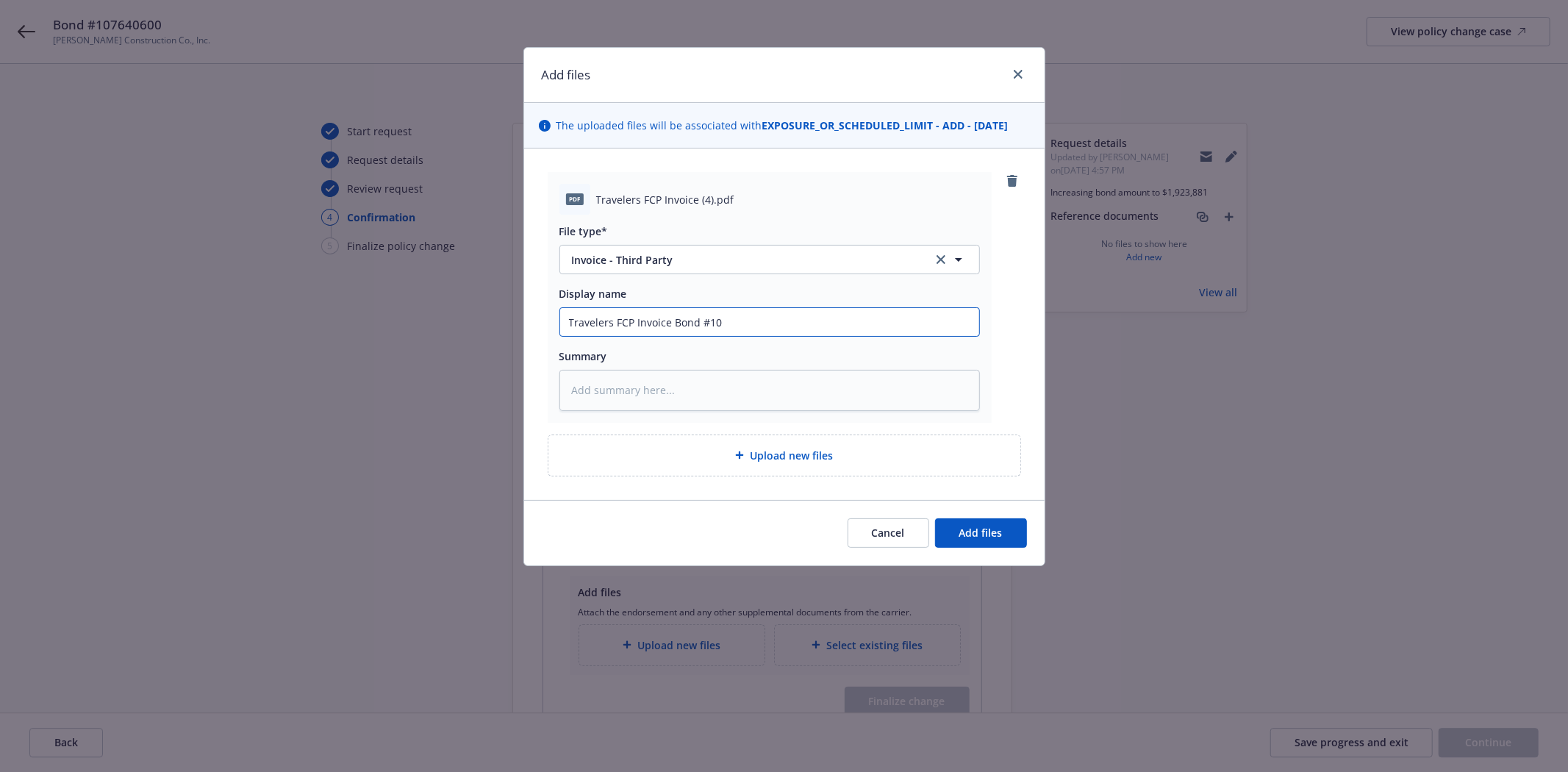
type textarea "x"
type input "Travelers FCP Invoice Bond #107"
type textarea "x"
type input "Travelers FCP Invoice Bond #1076"
type textarea "x"
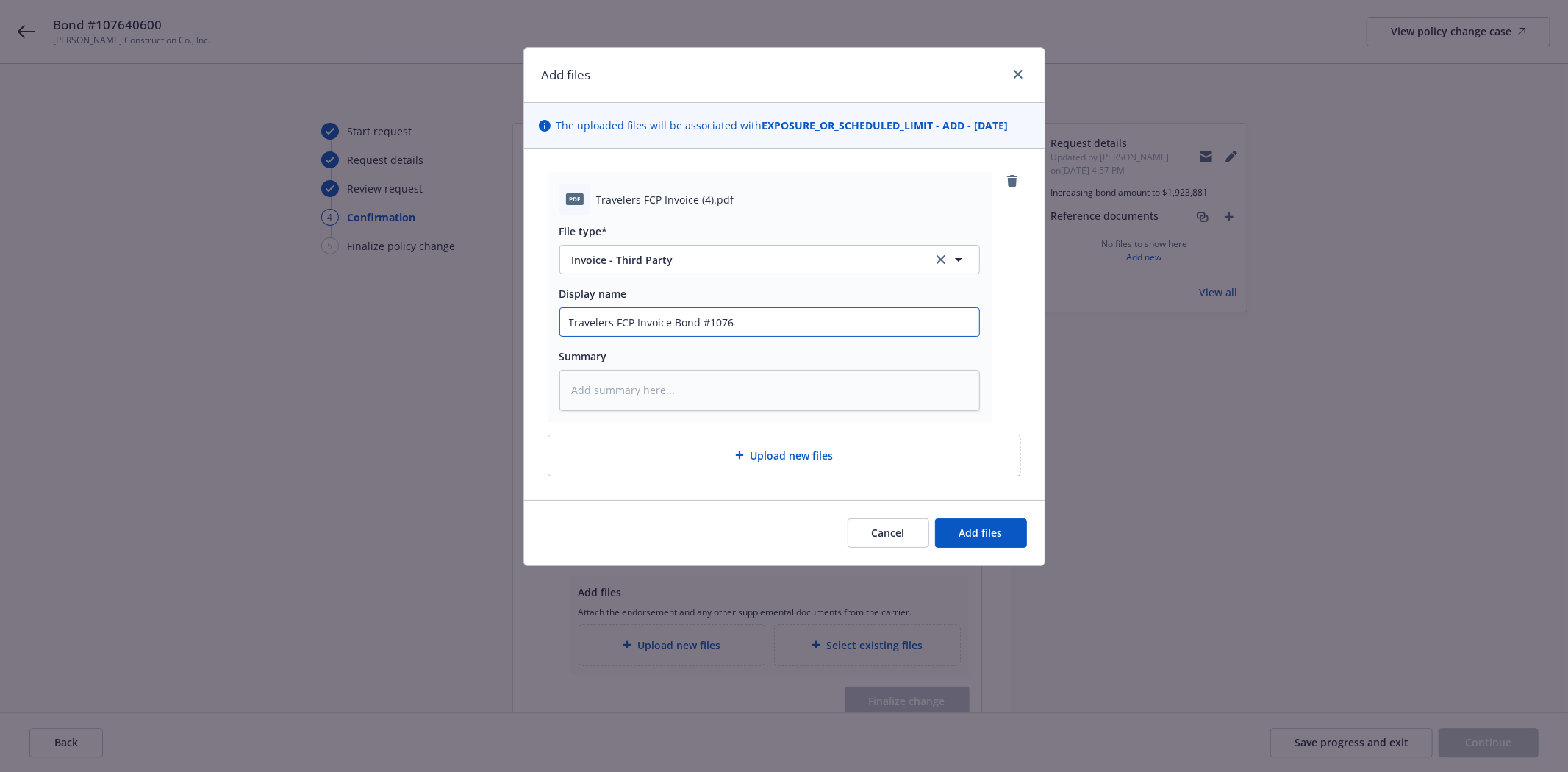
type input "Travelers FCP Invoice Bond #10764"
type textarea "x"
type input "Travelers FCP Invoice Bond #107640"
type textarea "x"
type input "Travelers FCP Invoice Bond #1076406"
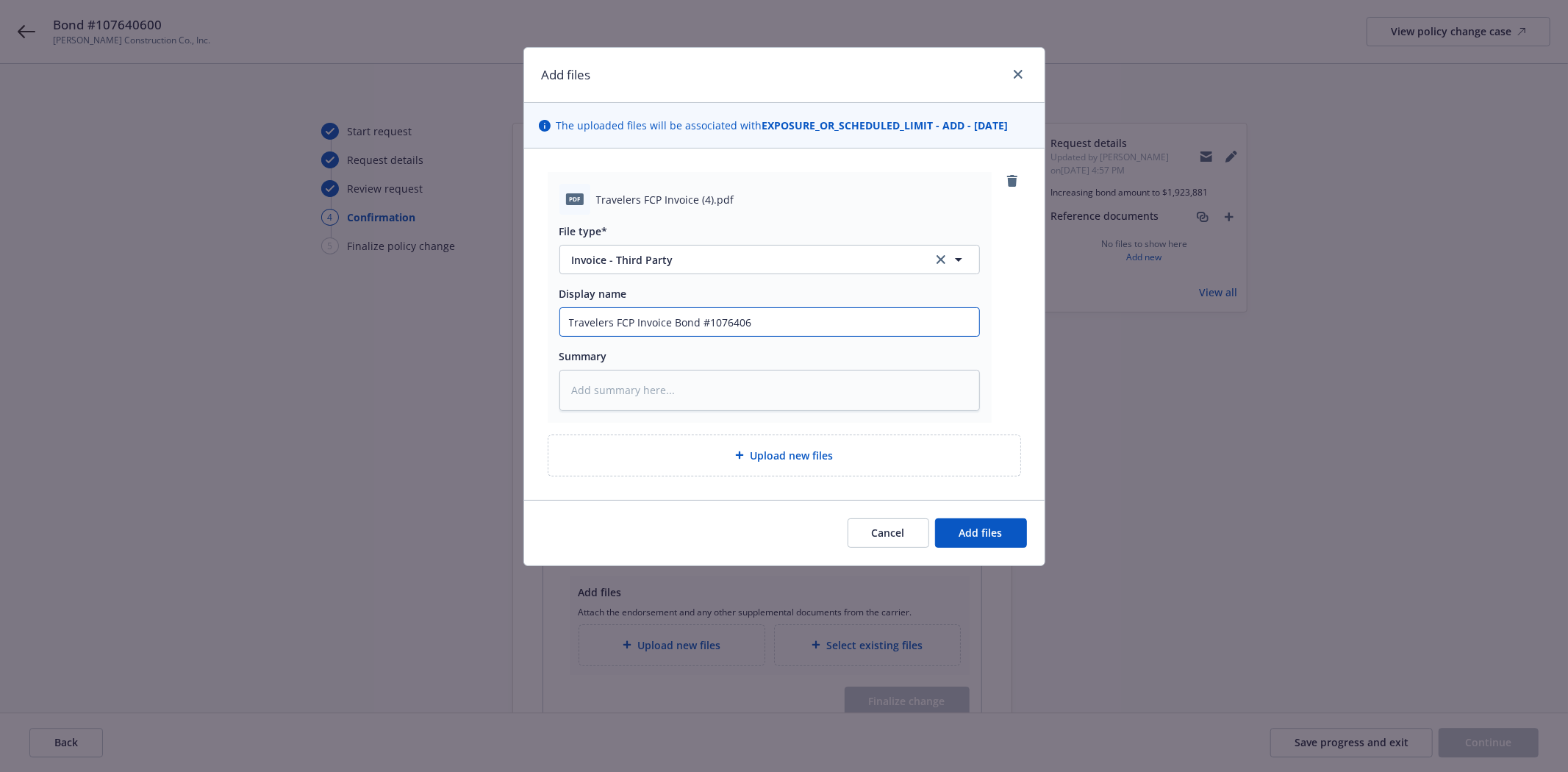
type textarea "x"
type input "Travelers FCP Invoice Bond #10764060"
type textarea "x"
type input "Travelers FCP Invoice Bond #107640600"
click at [992, 533] on span "Add files" at bounding box center [980, 532] width 43 height 14
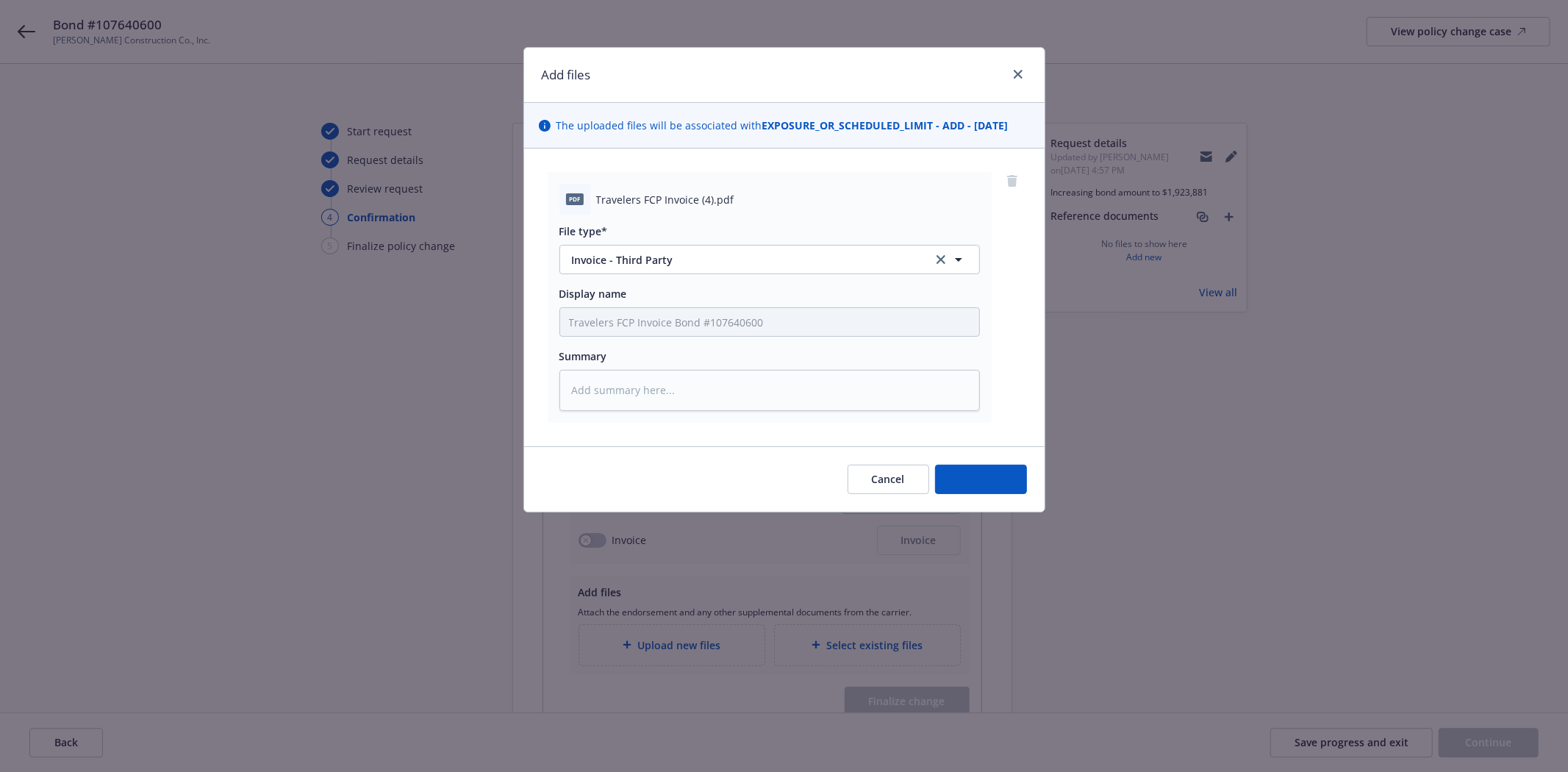
type textarea "x"
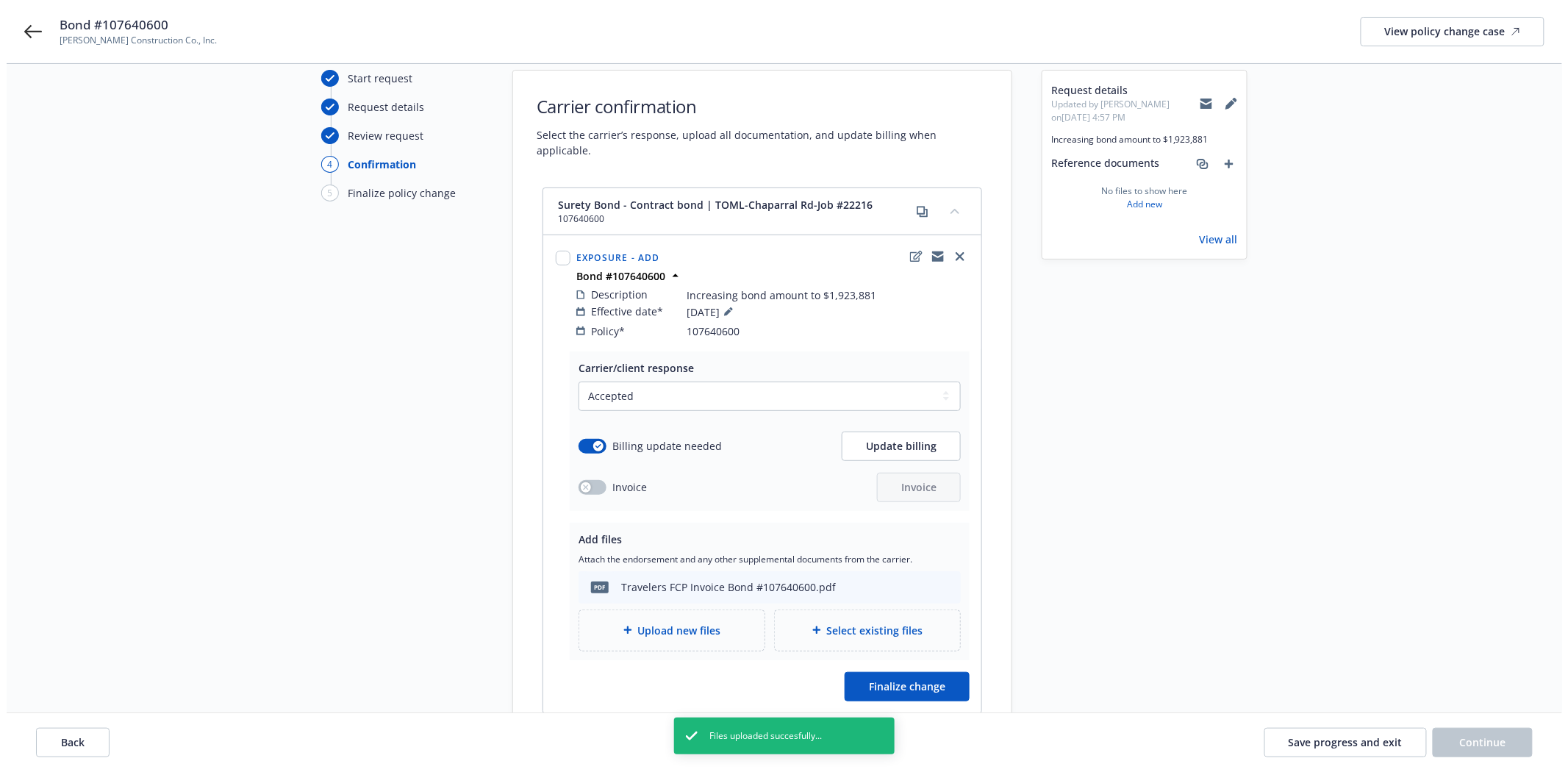
scroll to position [82, 0]
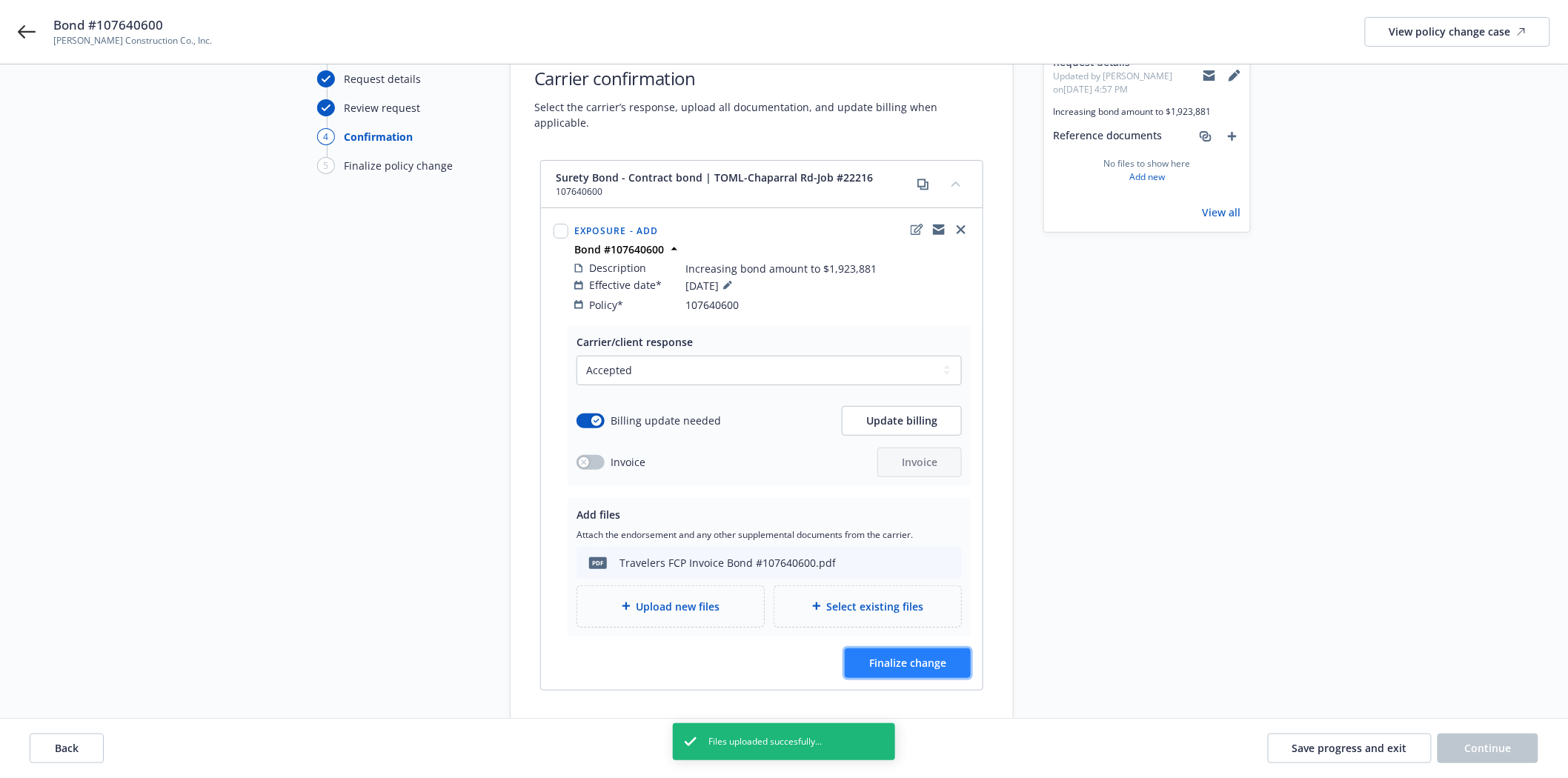
click at [896, 655] on span "Finalize change" at bounding box center [908, 662] width 77 height 14
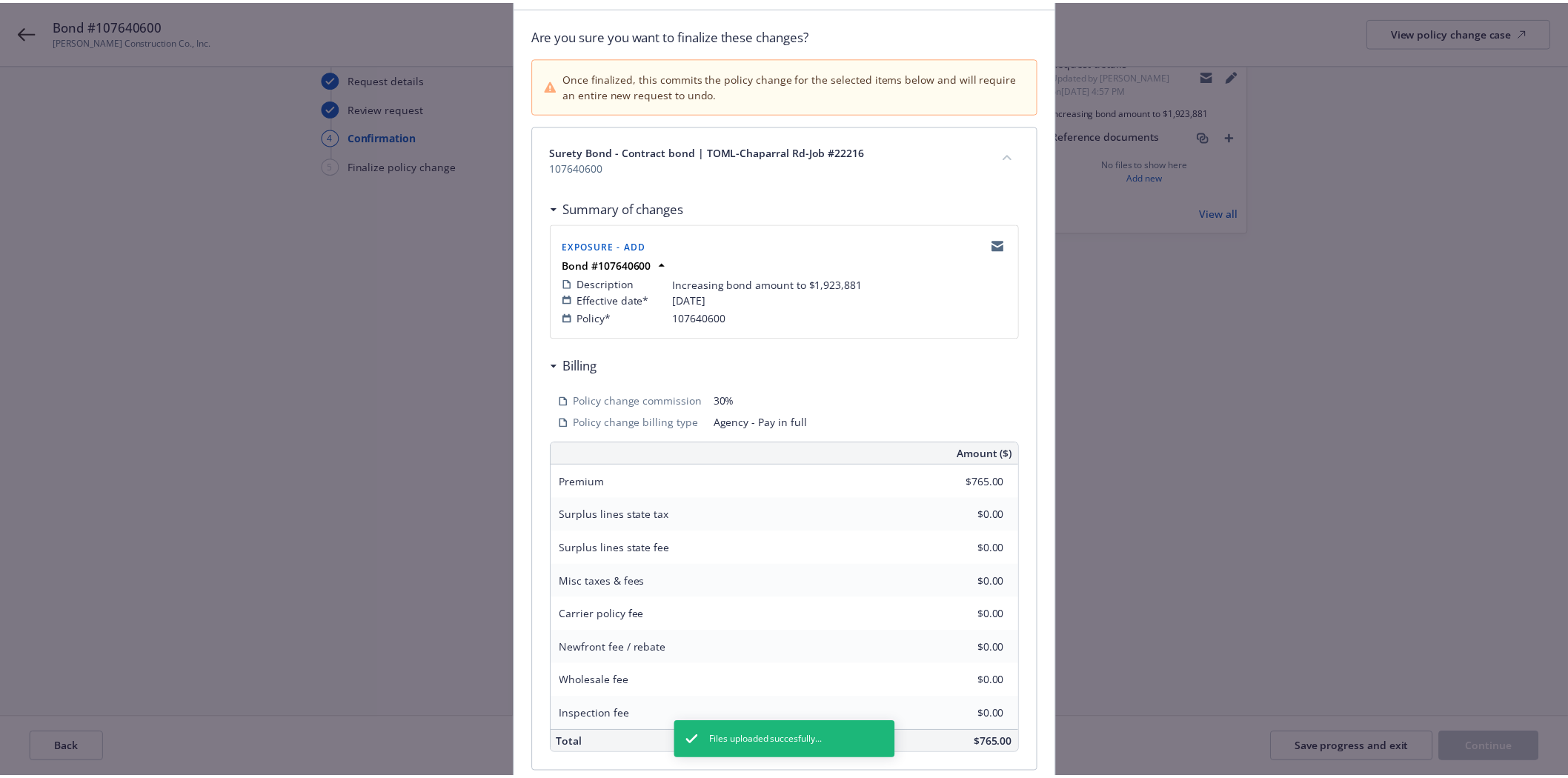
scroll to position [226, 0]
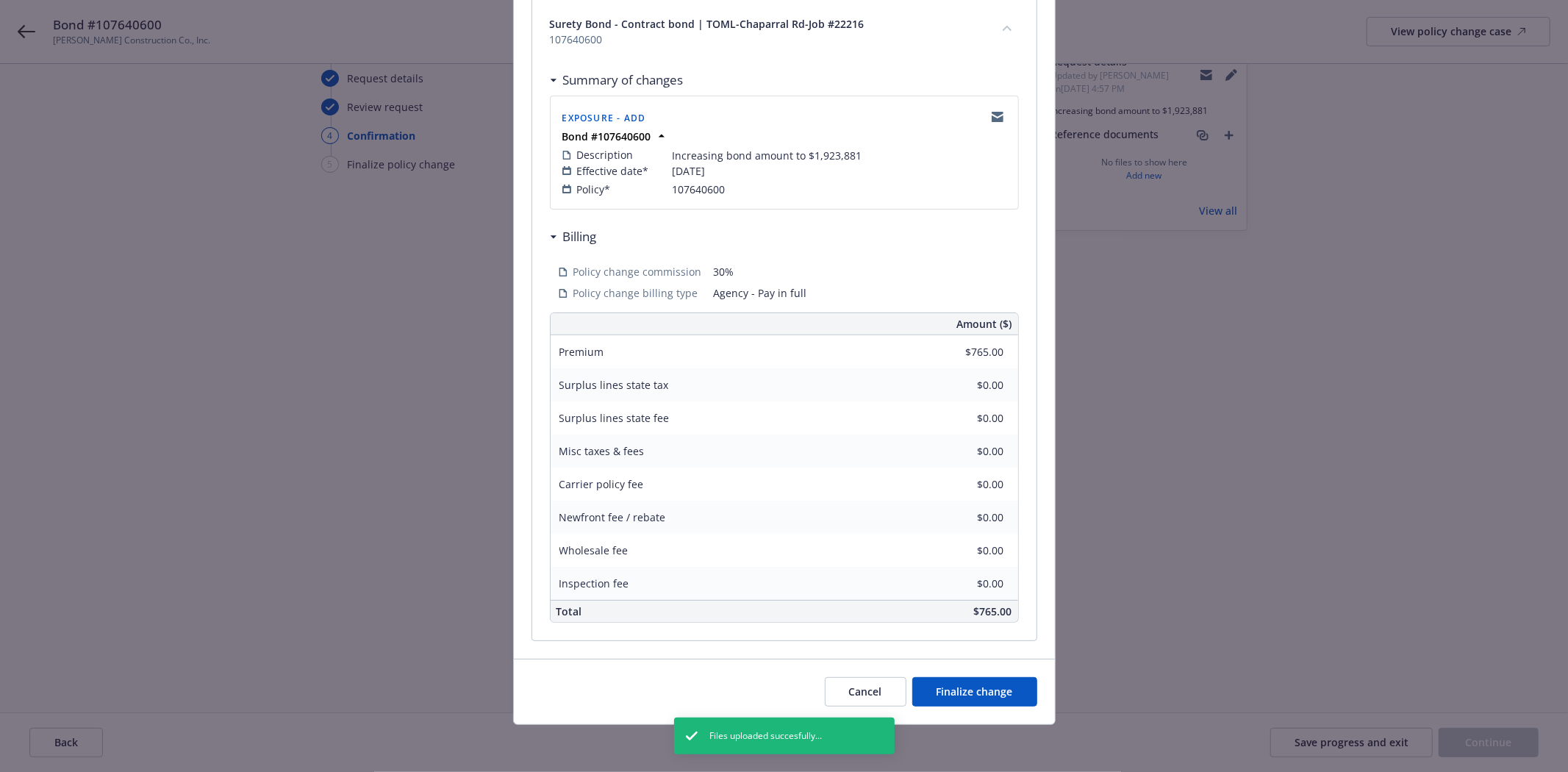
click at [959, 673] on div "Cancel Finalize change" at bounding box center [784, 691] width 541 height 66
click at [960, 692] on span "Finalize change" at bounding box center [975, 691] width 76 height 14
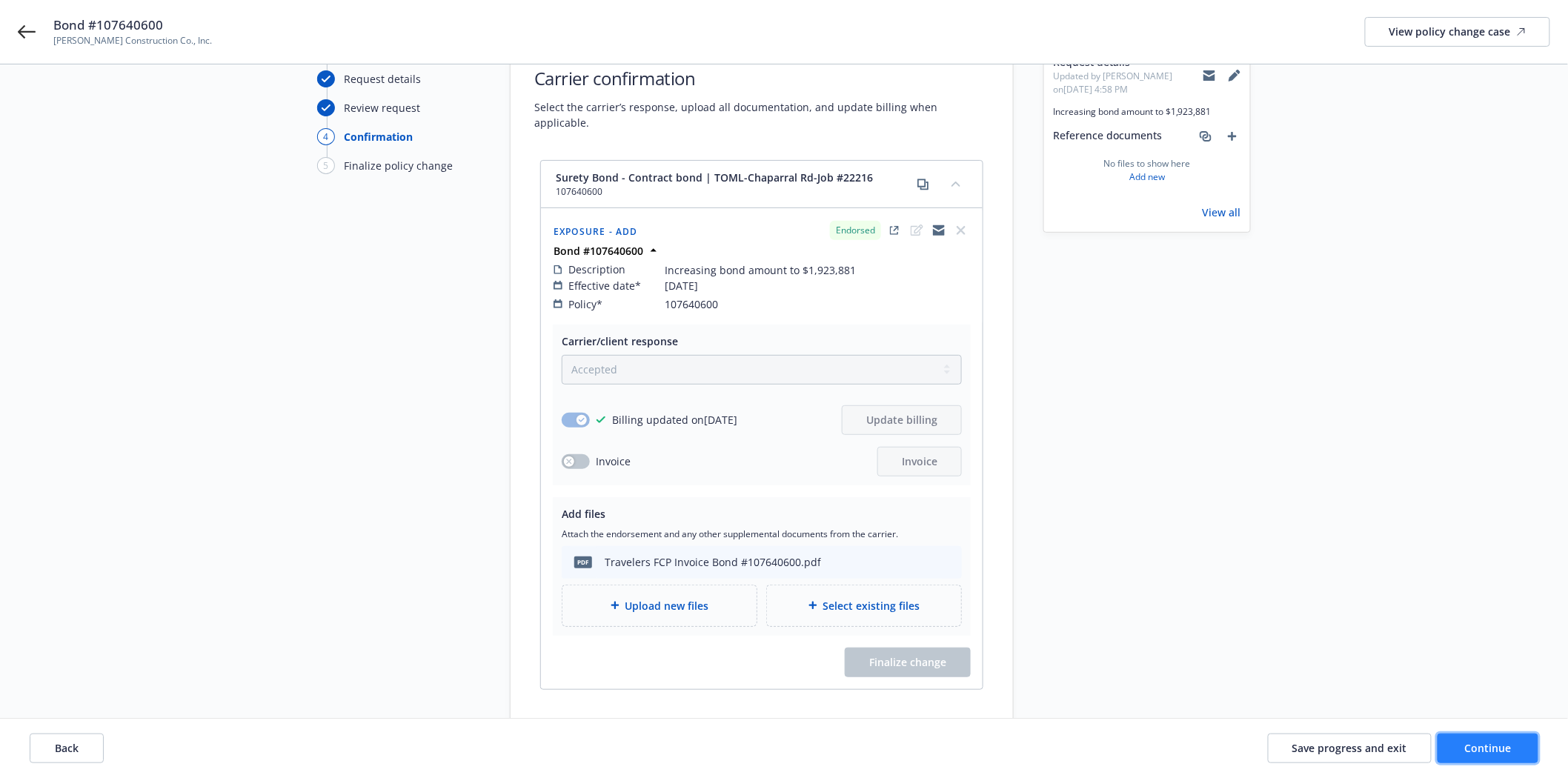
click at [1472, 750] on span "Continue" at bounding box center [1488, 748] width 47 height 14
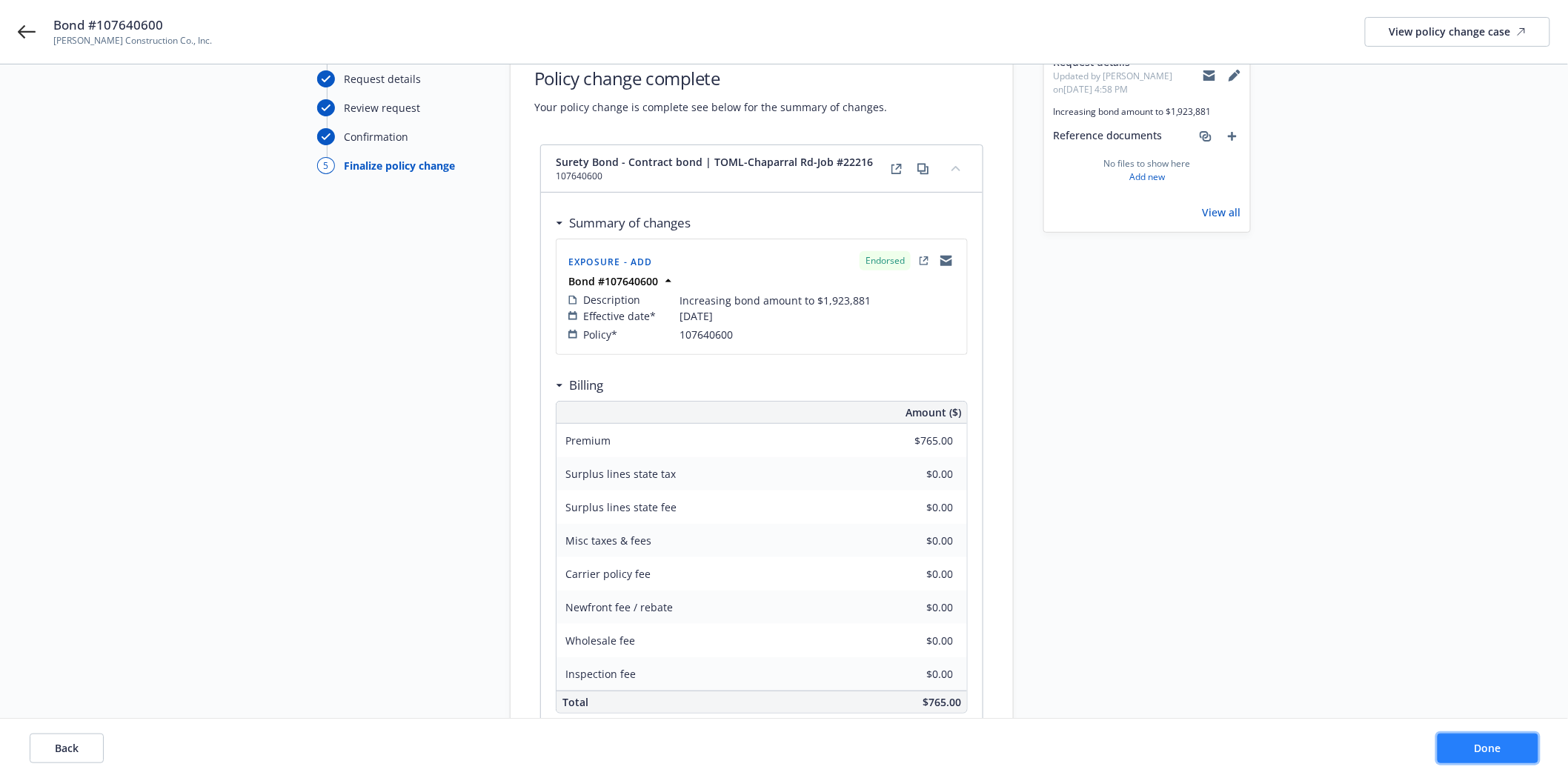
click at [1471, 749] on button "Done" at bounding box center [1487, 749] width 101 height 29
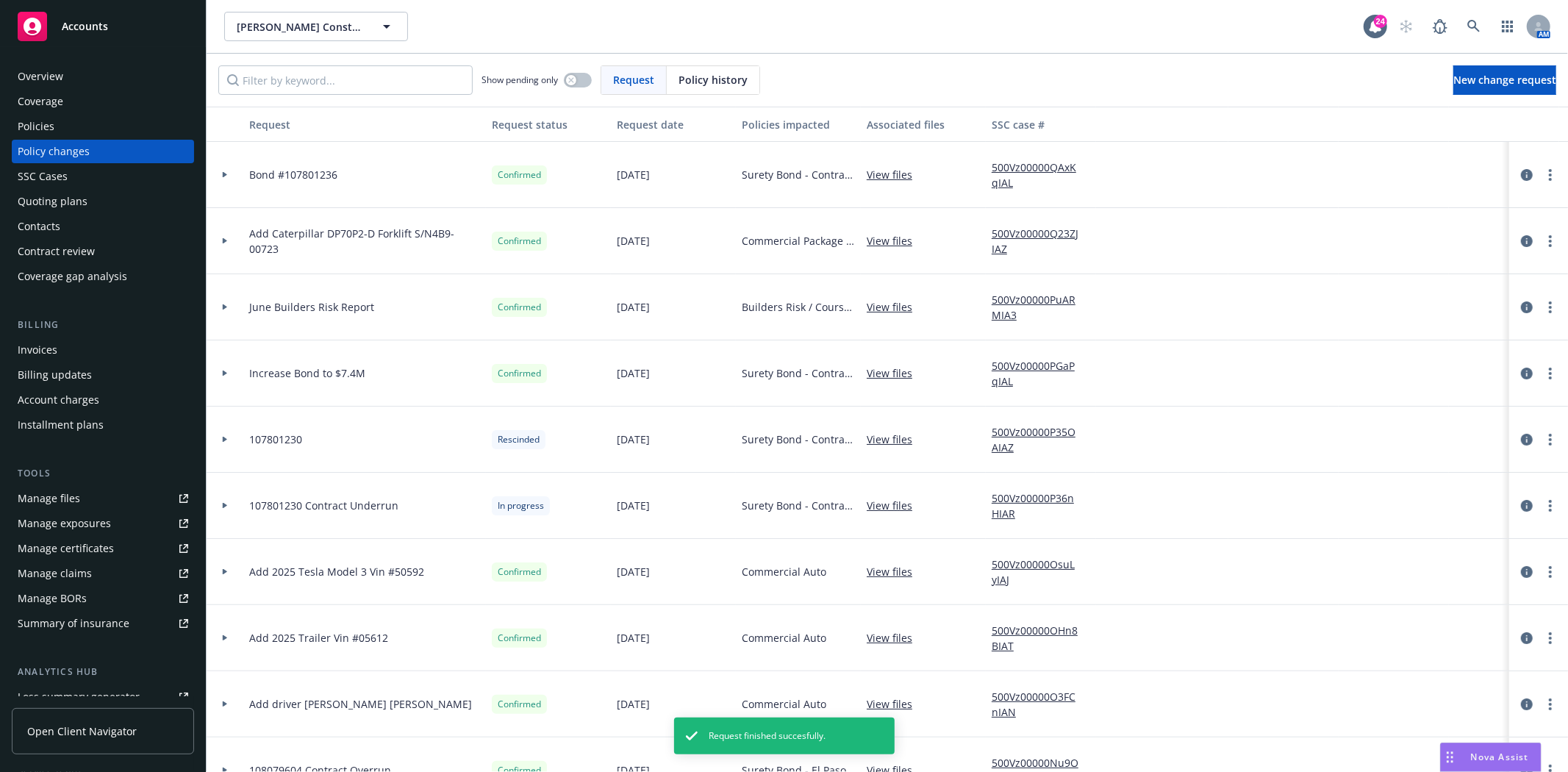
click at [51, 354] on div "Invoices" at bounding box center [37, 350] width 40 height 24
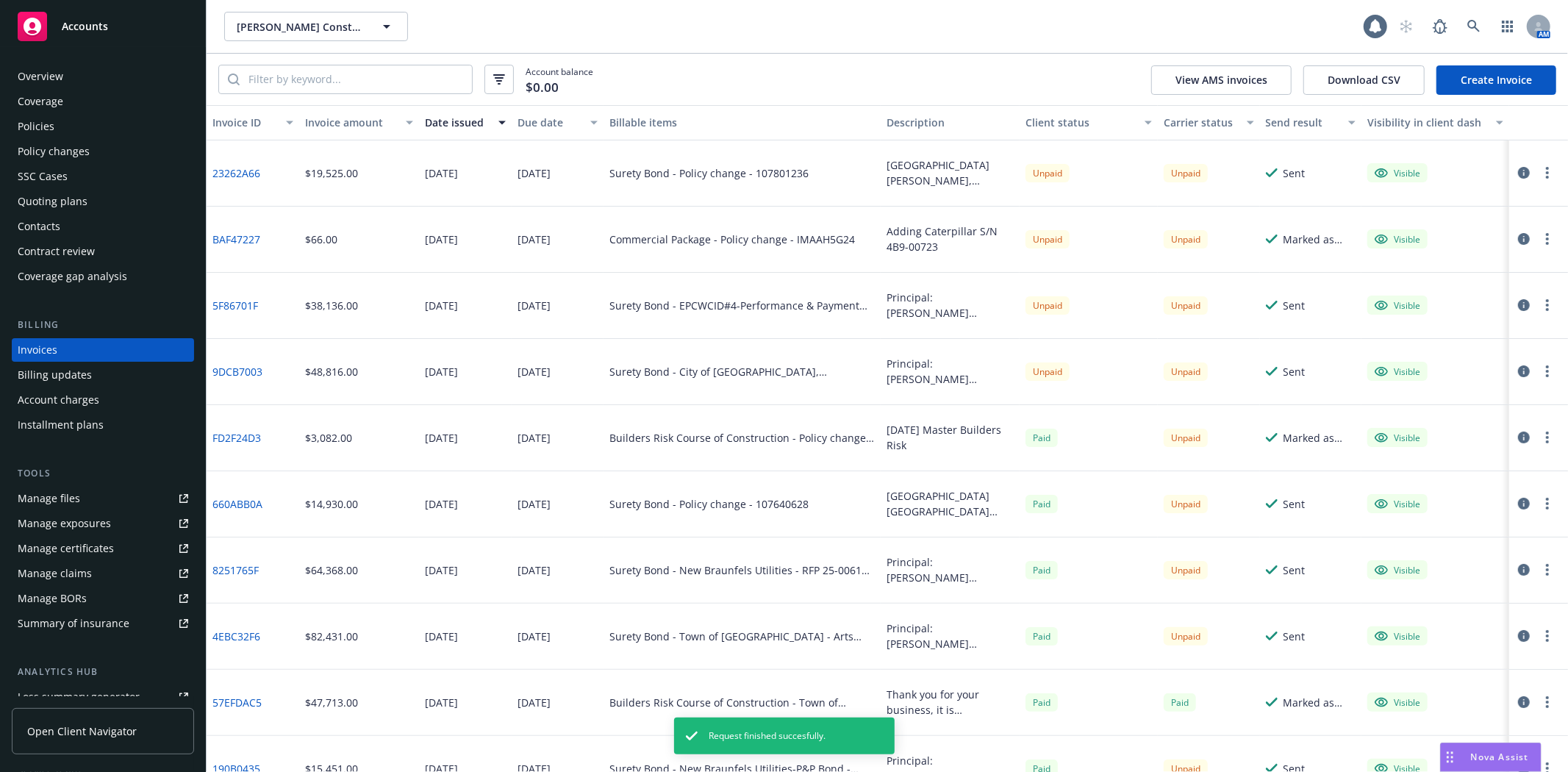
click at [1485, 75] on link "Create Invoice" at bounding box center [1497, 80] width 120 height 29
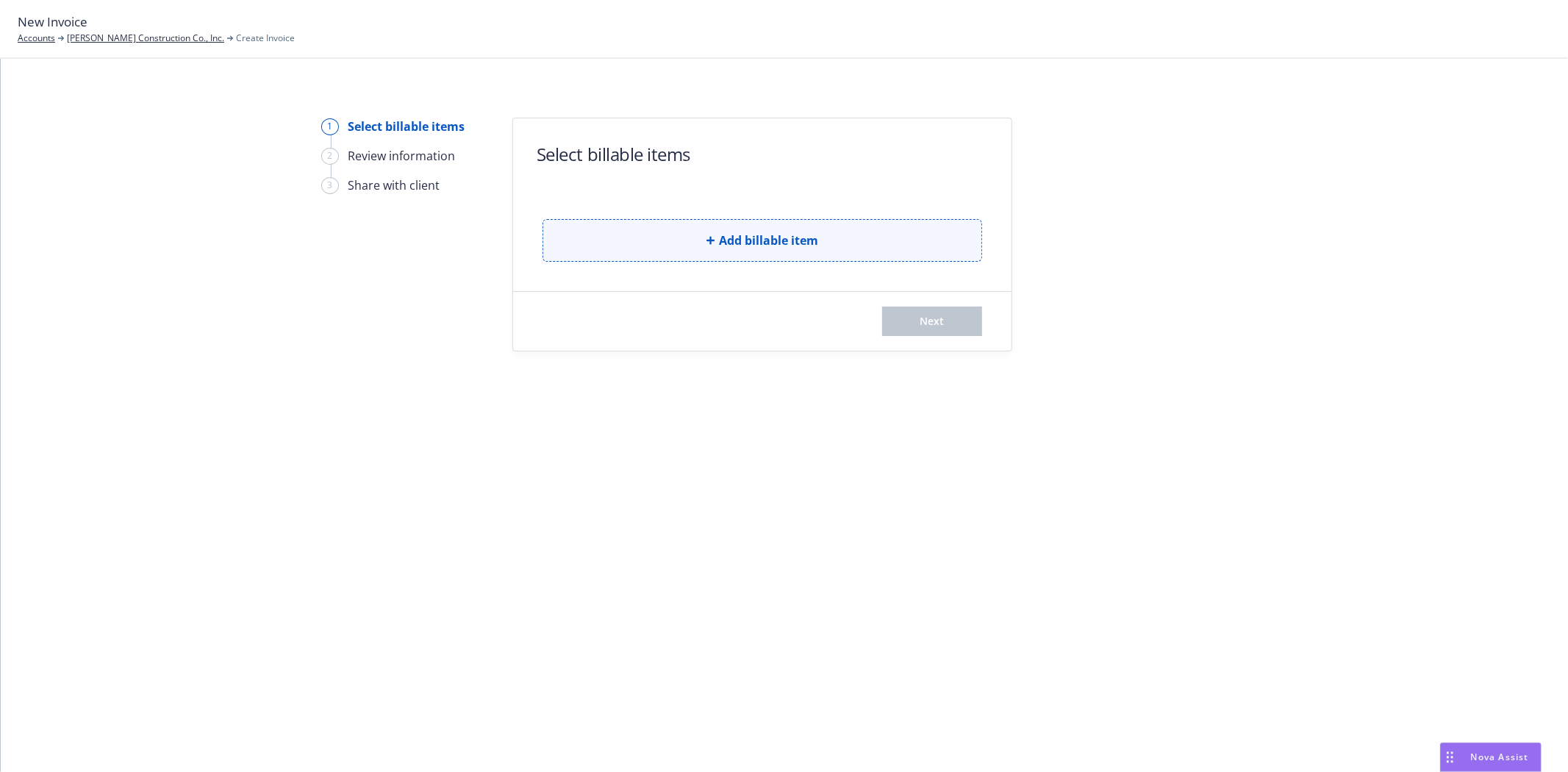
click at [738, 238] on span "Add billable item" at bounding box center [769, 241] width 99 height 18
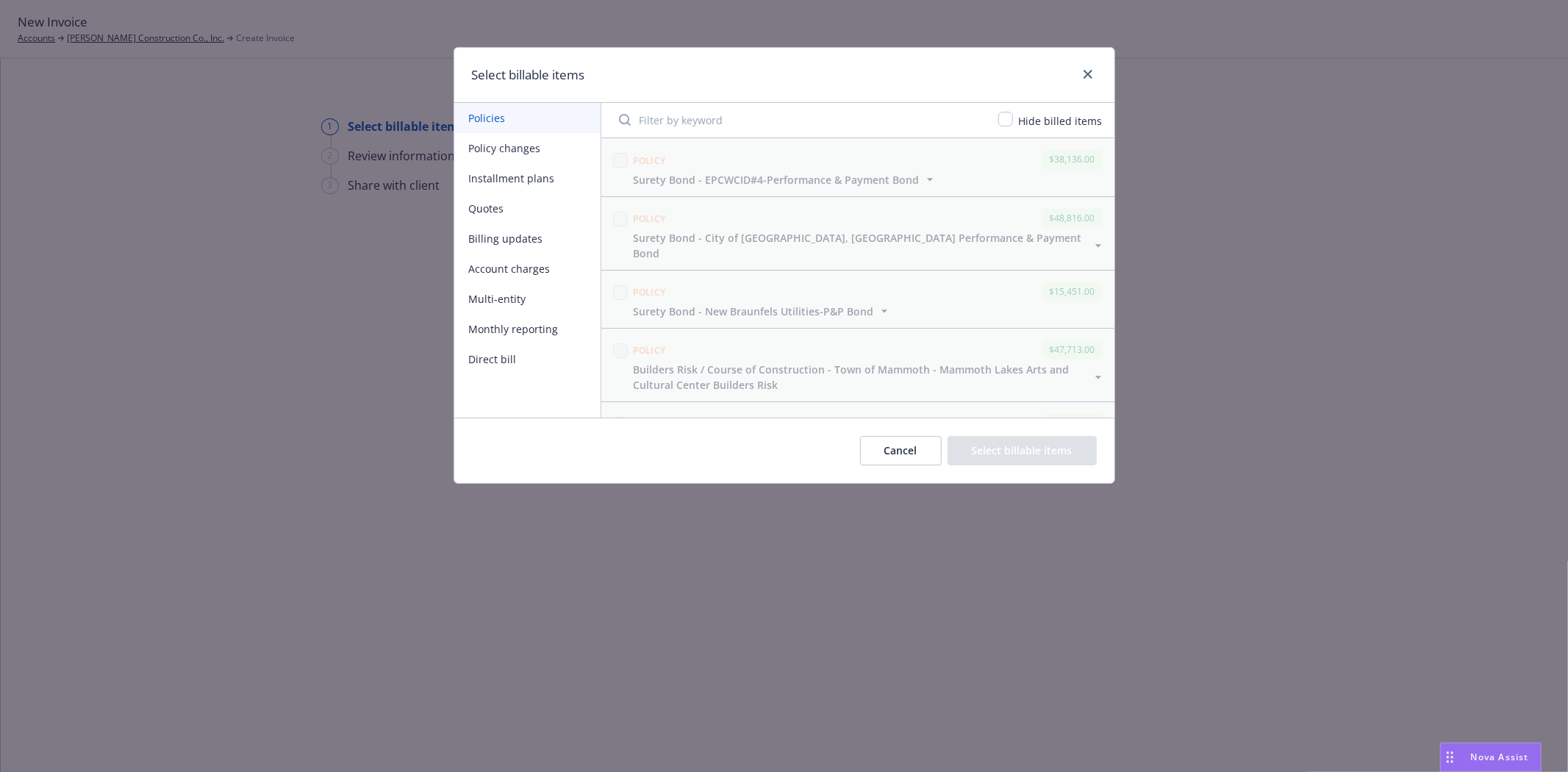
click at [501, 148] on button "Policy changes" at bounding box center [527, 148] width 146 height 30
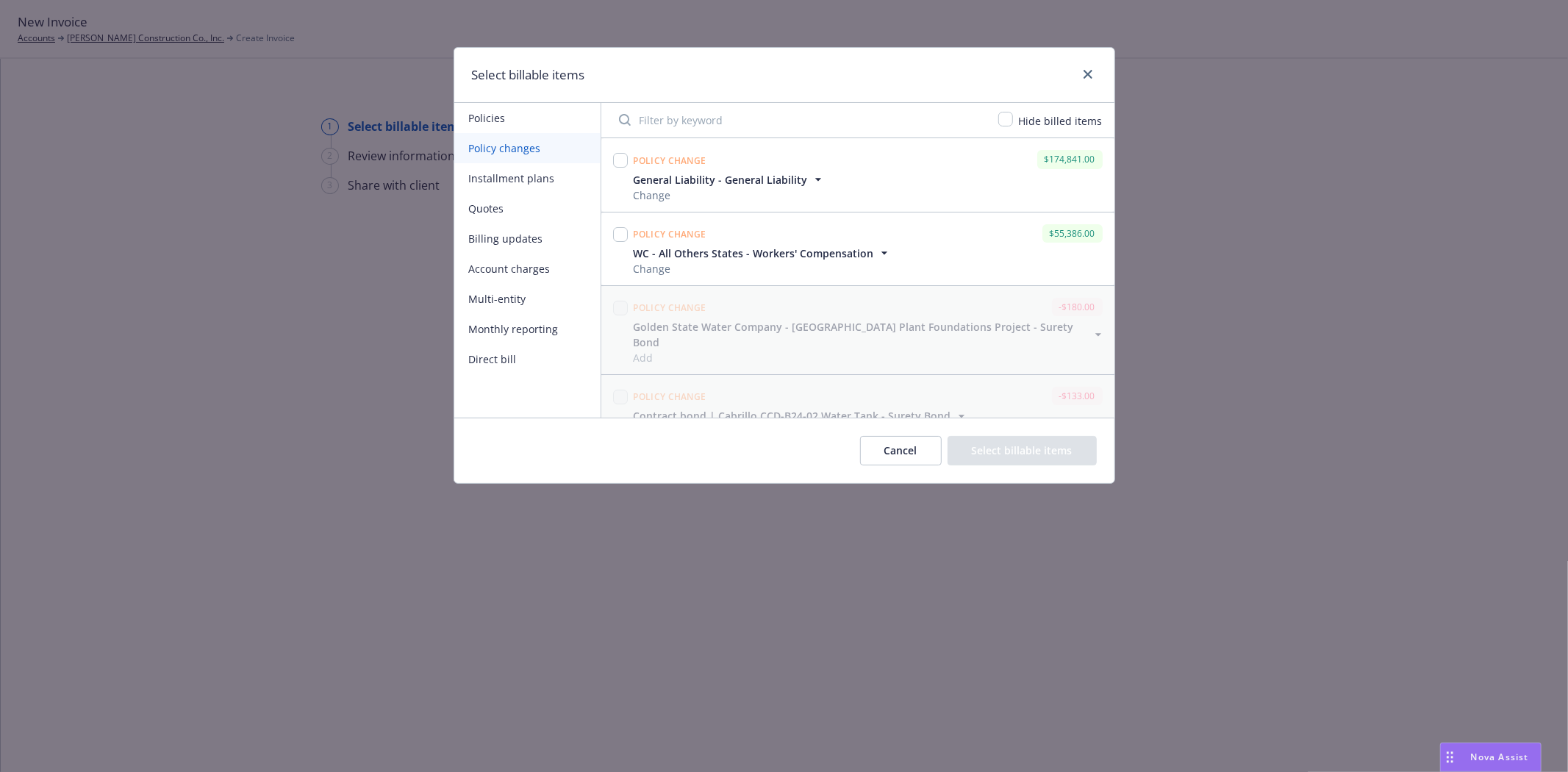
click at [657, 126] on input "Filter by keyword" at bounding box center [800, 120] width 379 height 29
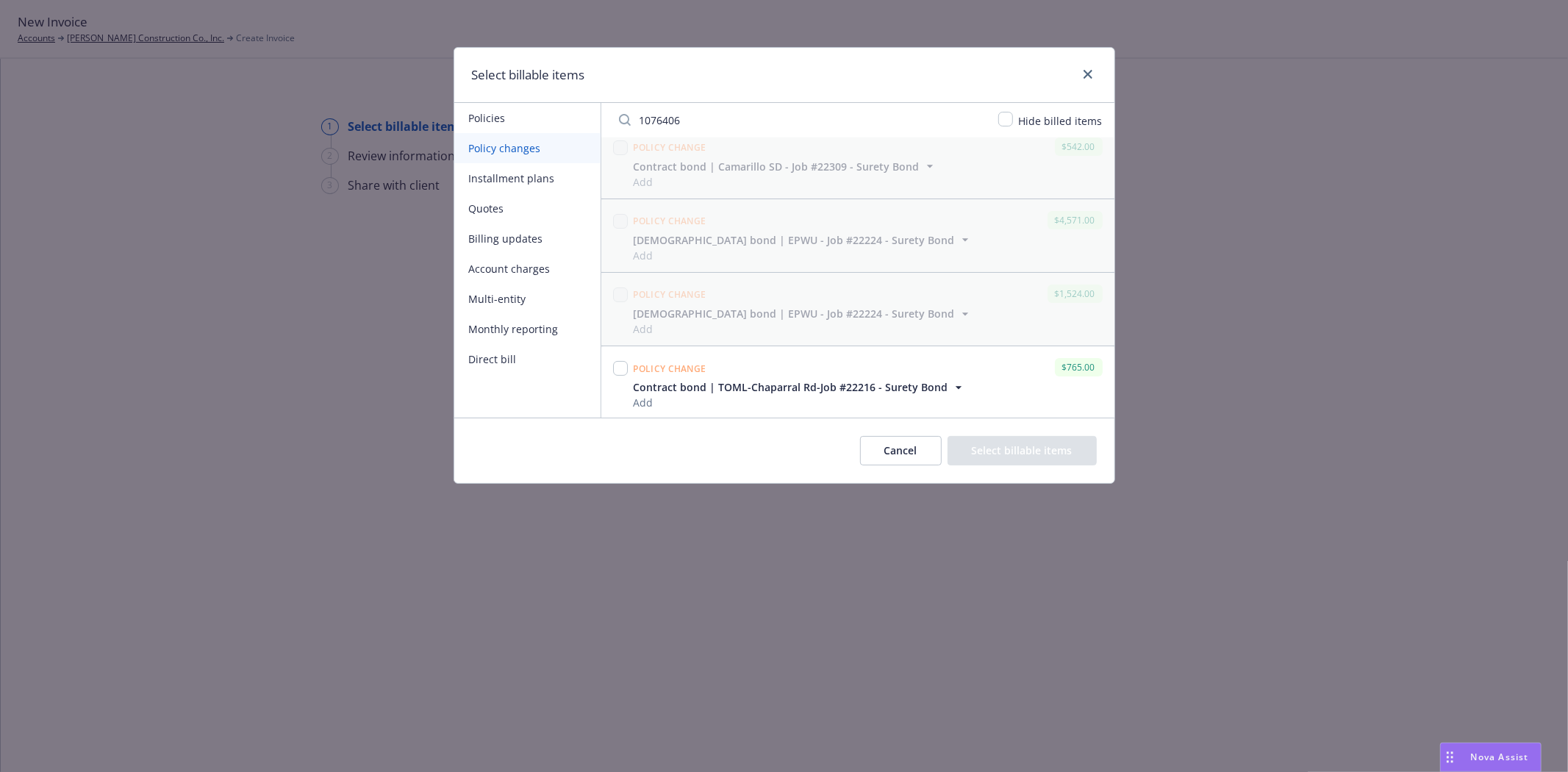
scroll to position [89, 0]
type input "1076406"
click at [616, 358] on input "checkbox" at bounding box center [620, 366] width 15 height 15
checkbox input "true"
click at [1005, 451] on button "Select billable items" at bounding box center [1022, 451] width 149 height 29
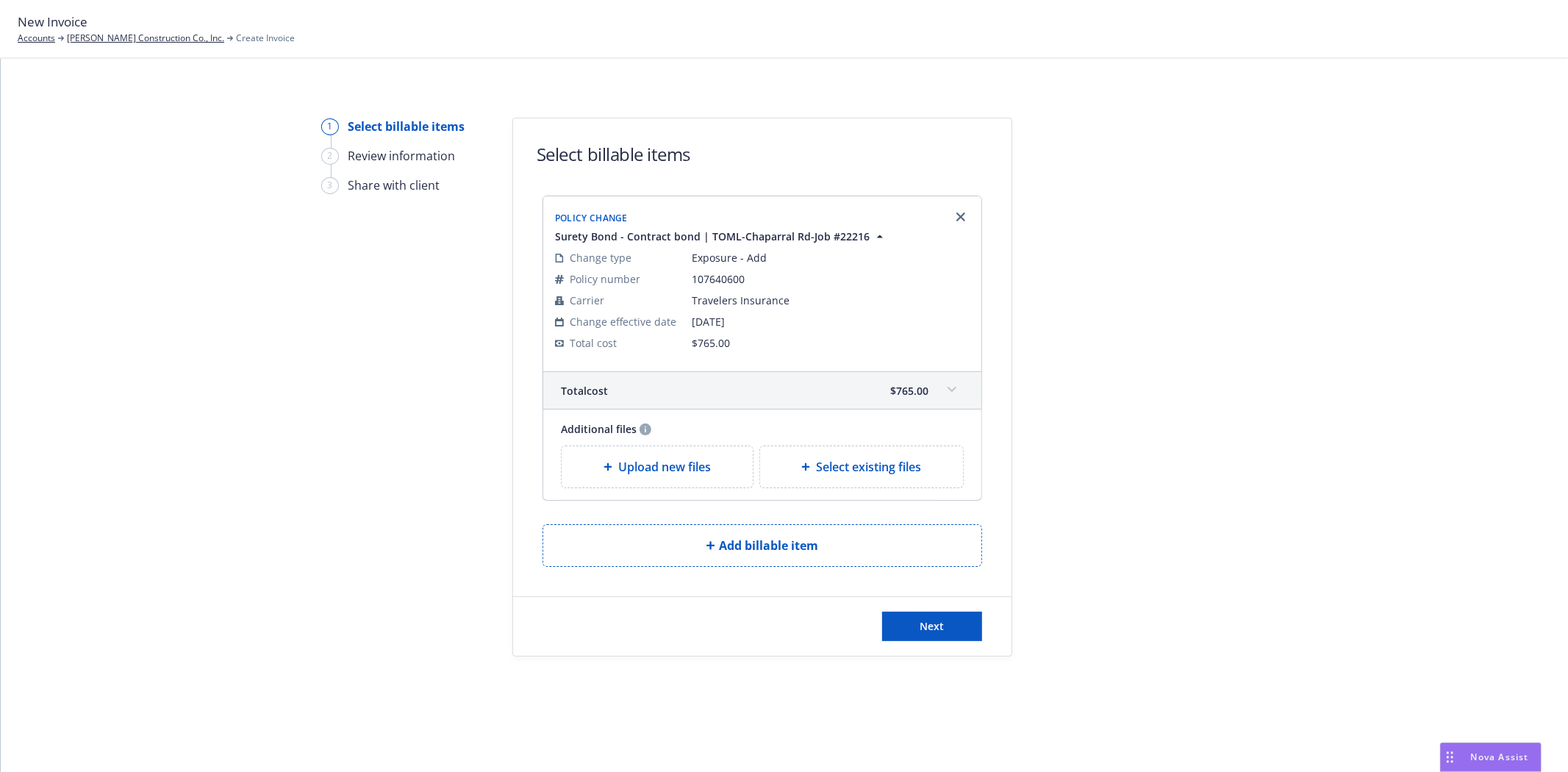
click at [928, 642] on div "Next" at bounding box center [762, 626] width 499 height 59
click at [923, 628] on span "Next" at bounding box center [932, 625] width 24 height 14
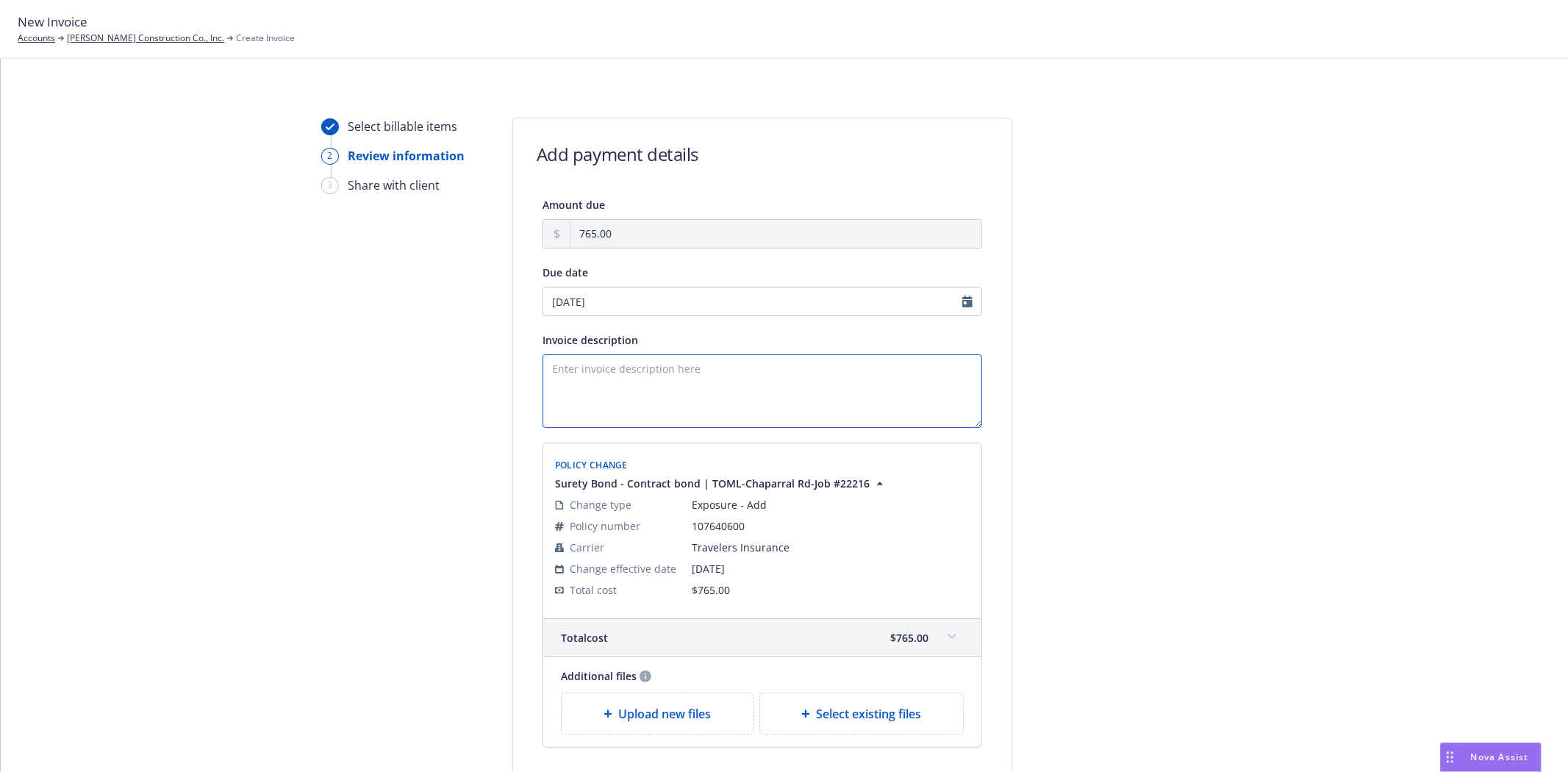
click at [846, 419] on textarea "Invoice description" at bounding box center [762, 391] width 439 height 74
paste textarea "Travelers FCP Invoice (4).pdf"
type textarea "Travelers FCP Invoice (4).pdf"
drag, startPoint x: 765, startPoint y: 373, endPoint x: 351, endPoint y: 366, distance: 414.1
click at [351, 366] on div "Select billable items 2 Review information 3 Share with client Add payment deta…" at bounding box center [785, 478] width 1532 height 720
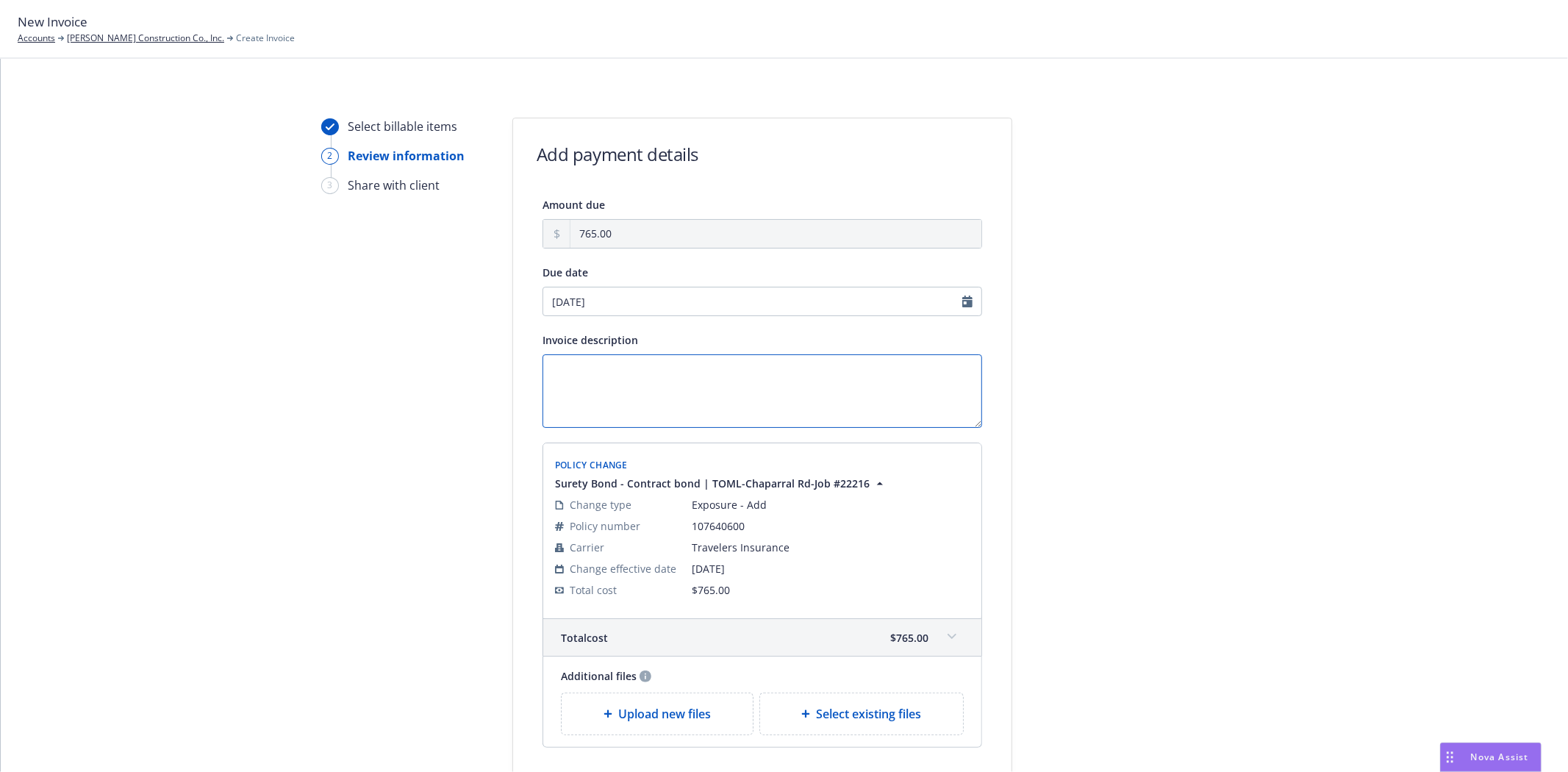
click at [876, 390] on textarea "Invoice description" at bounding box center [762, 391] width 439 height 74
paste textarea "Chaparral Road Extension Project NO. CAP 22-016 Contract Amount: $1,798,471.00 …"
click at [545, 387] on textarea "Chaparral Road Extension Project NO. CAP 22-016 Contract Amount: $1,798,471.00 …" at bounding box center [762, 391] width 439 height 74
click at [775, 392] on textarea "Chaparral Road Extension Project NO. CAP 22-016 Final Contract Amount: $1,798,4…" at bounding box center [762, 391] width 439 height 74
click at [744, 390] on textarea "Chaparral Road Extension Project NO. CAP 22-016 Final Contract Amount: $1,798,4…" at bounding box center [762, 391] width 439 height 74
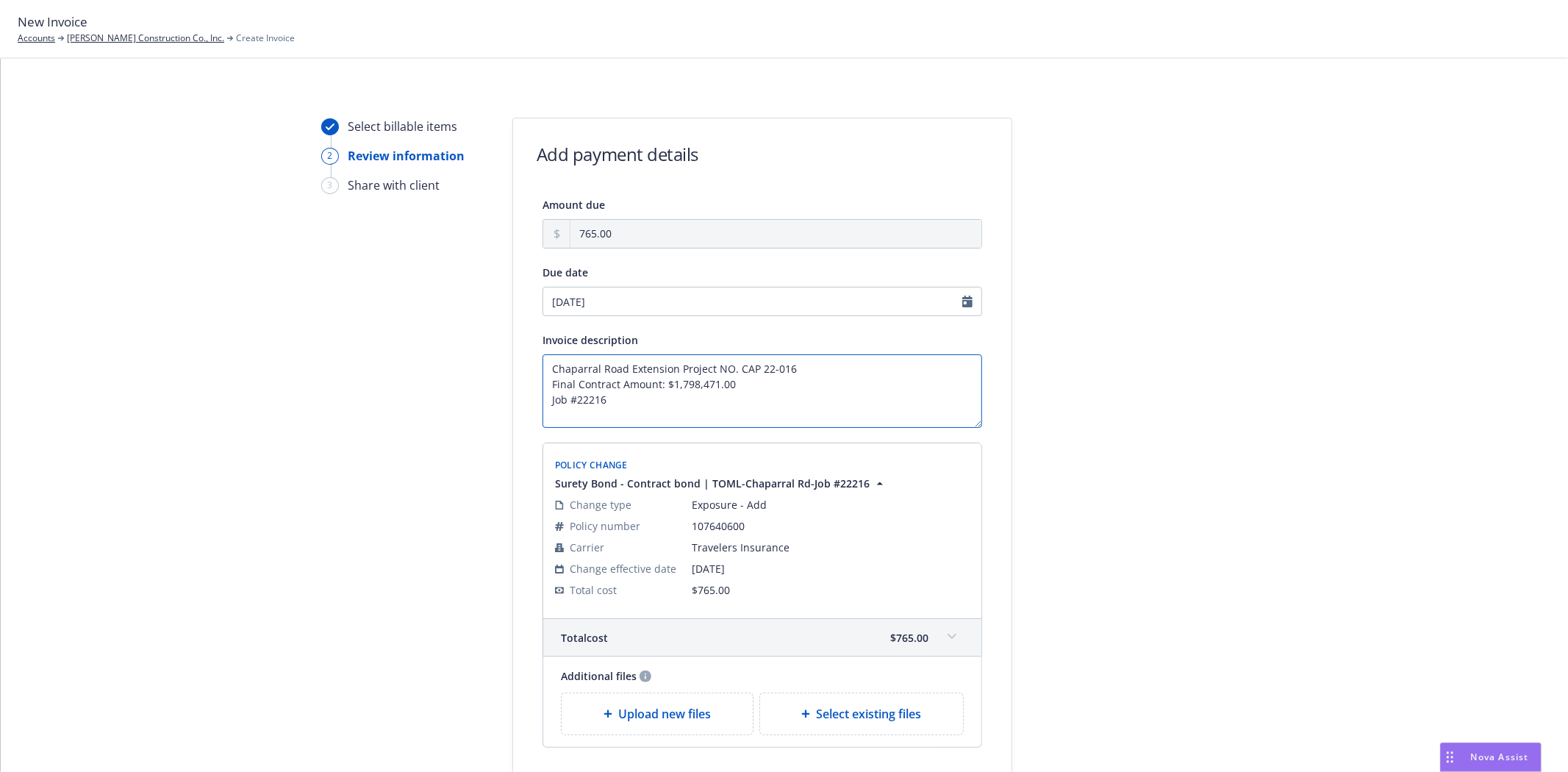
click at [760, 392] on textarea "Chaparral Road Extension Project NO. CAP 22-016 Final Contract Amount: $1,798,4…" at bounding box center [762, 391] width 439 height 74
click at [693, 401] on textarea "Chaparral Road Extension Project NO. CAP 22-016 Final Contract Amount: $1,923,8…" at bounding box center [762, 391] width 439 height 74
type textarea "Chaparral Road Extension Project NO. CAP 22-016 Final Contract Amount: $1,923,8…"
click at [1311, 504] on div "Select billable items 2 Review information 3 Share with client Add payment deta…" at bounding box center [785, 478] width 1532 height 720
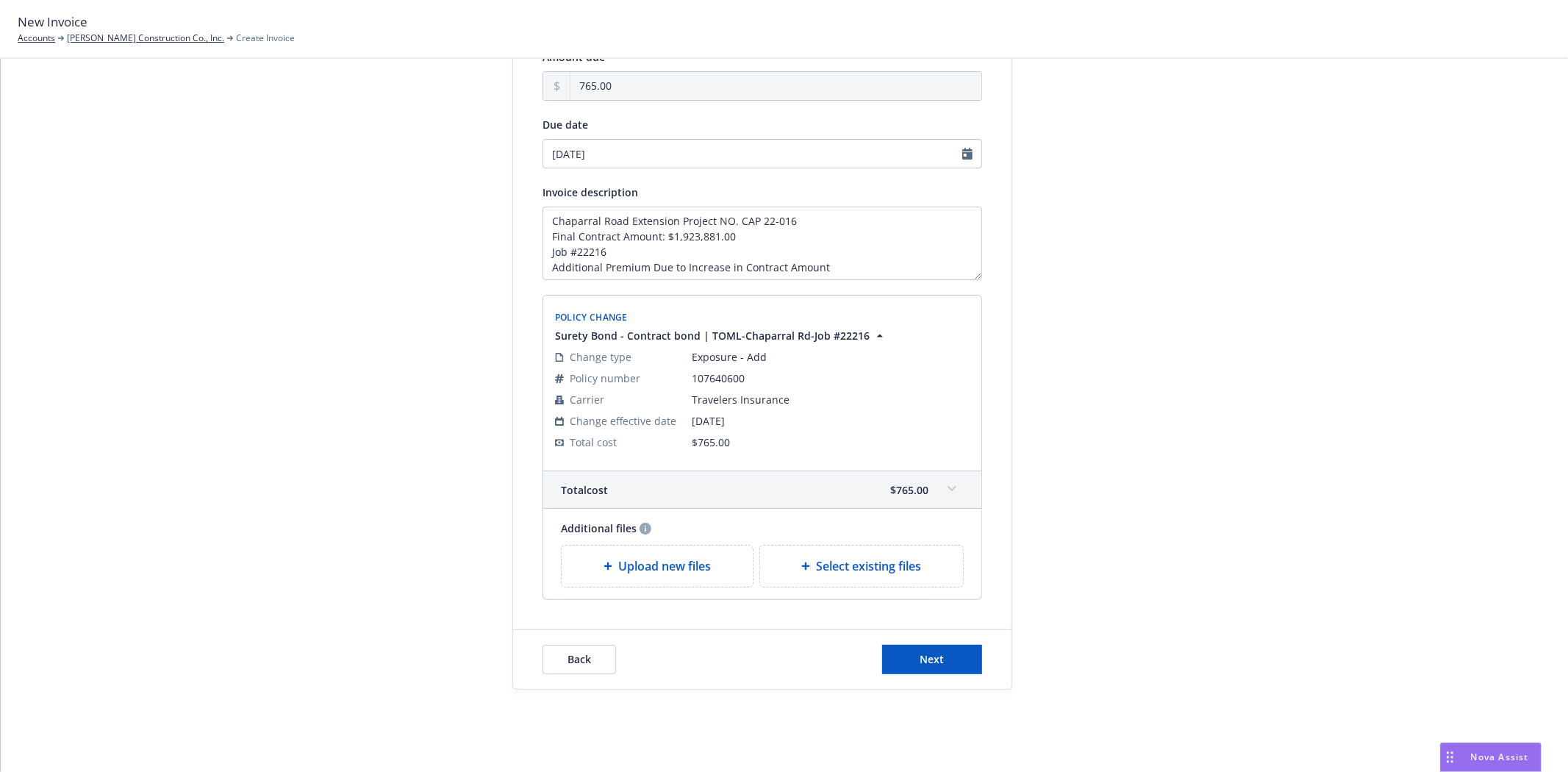
scroll to position [161, 0]
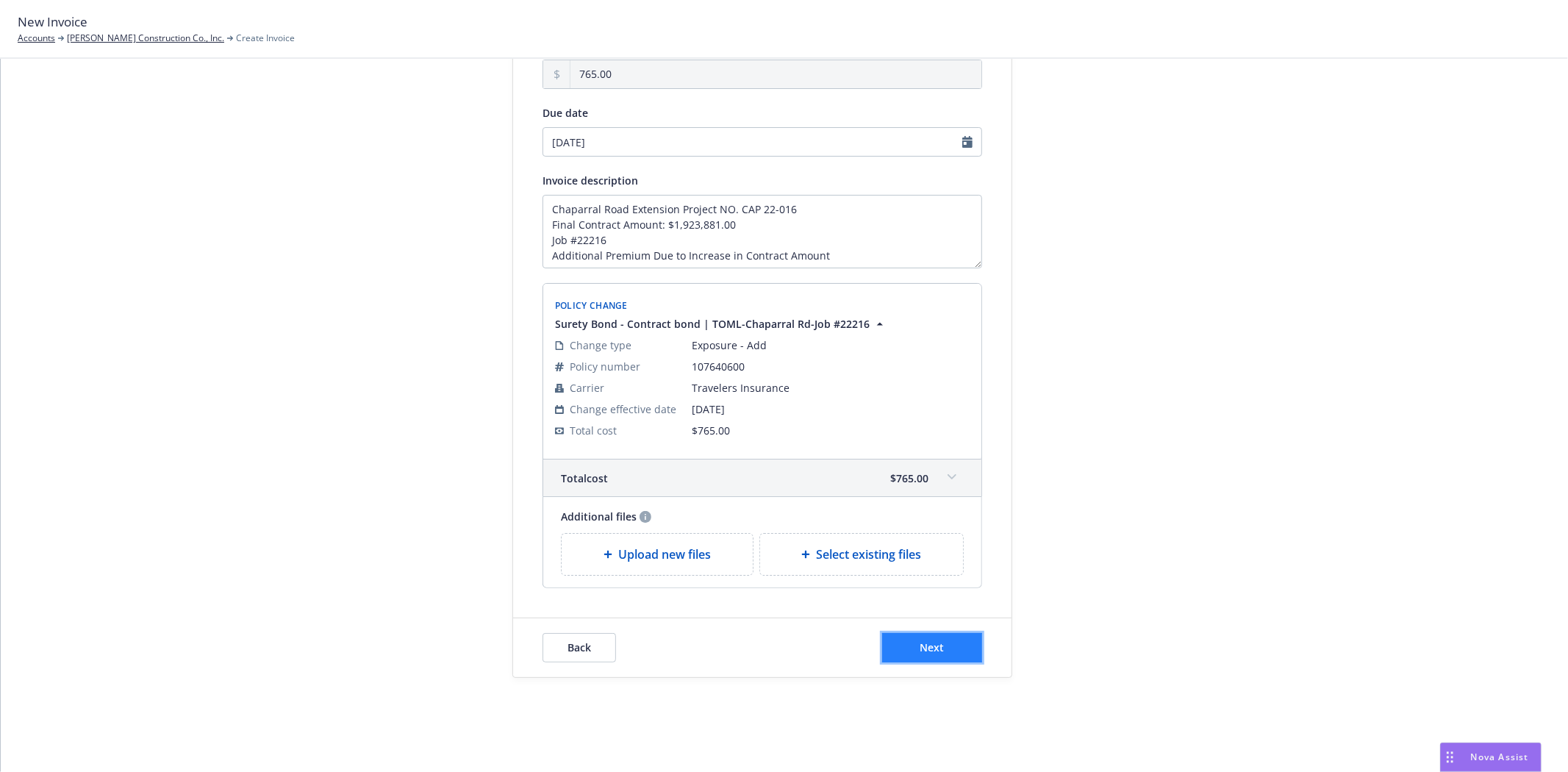
click at [974, 649] on button "Next" at bounding box center [932, 648] width 100 height 29
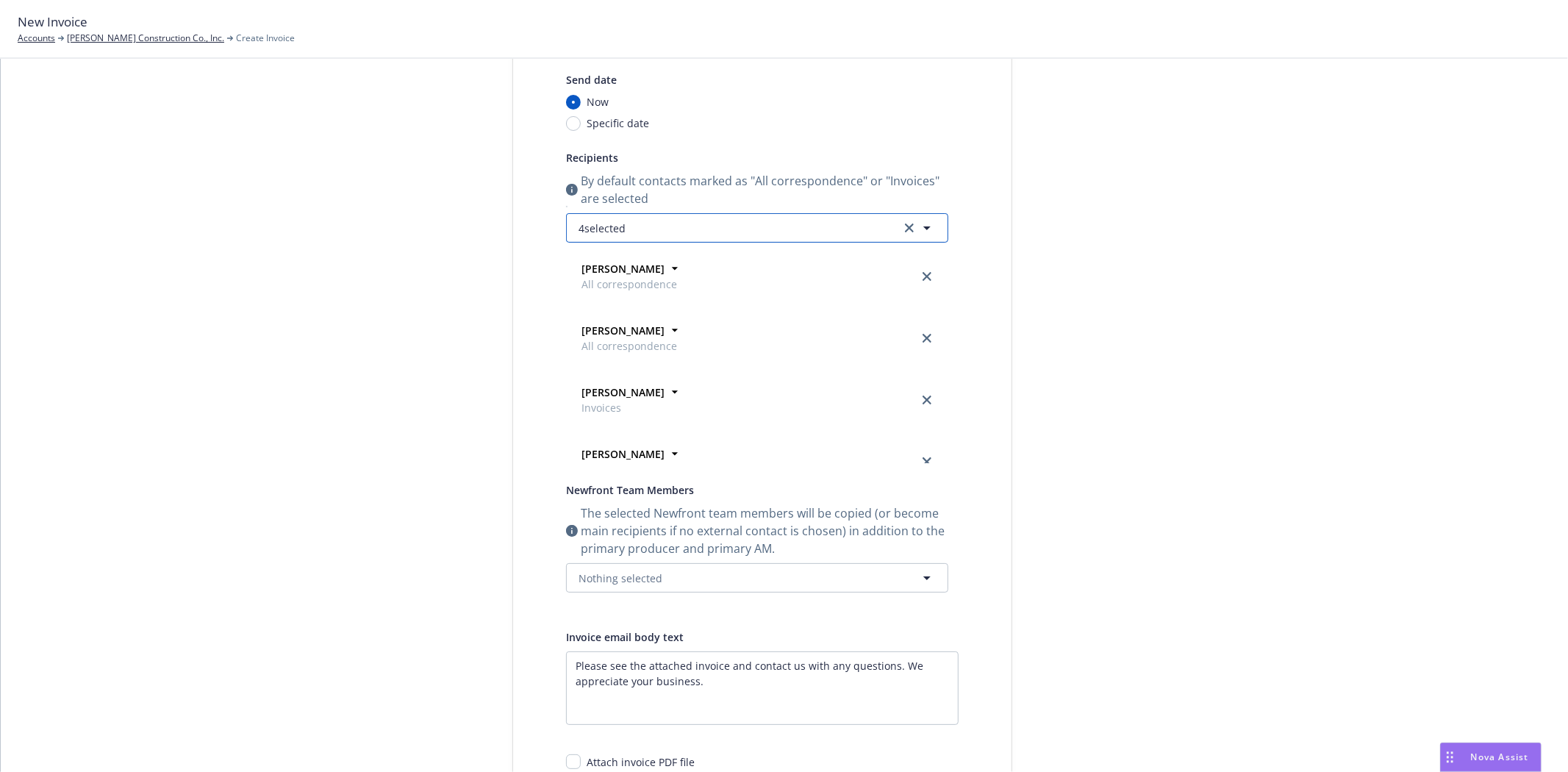
click at [622, 221] on button "4 selected" at bounding box center [757, 228] width 383 height 29
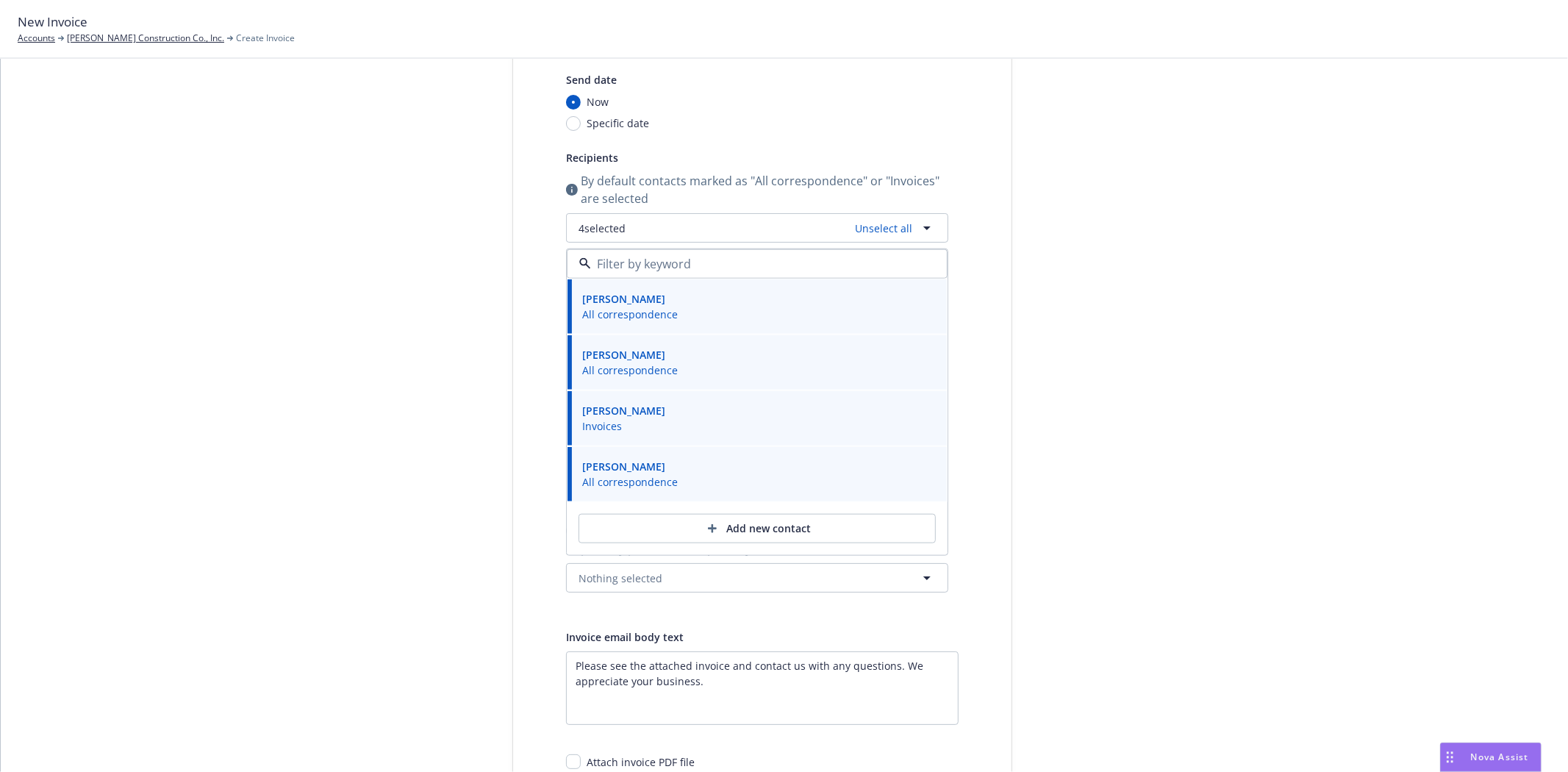
click at [472, 269] on div "Select billable items Review information 3 Share with client" at bounding box center [401, 450] width 161 height 986
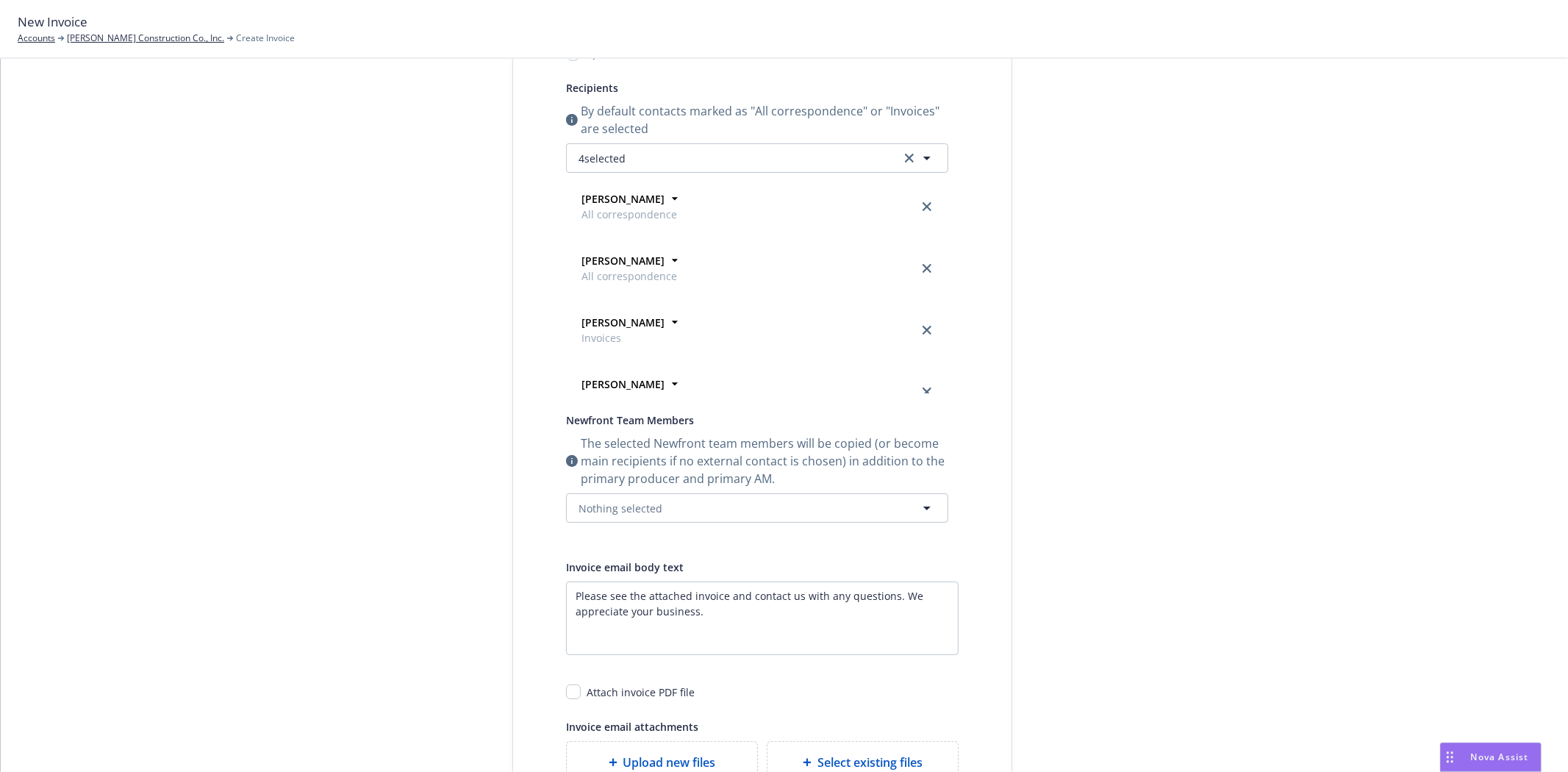
scroll to position [324, 0]
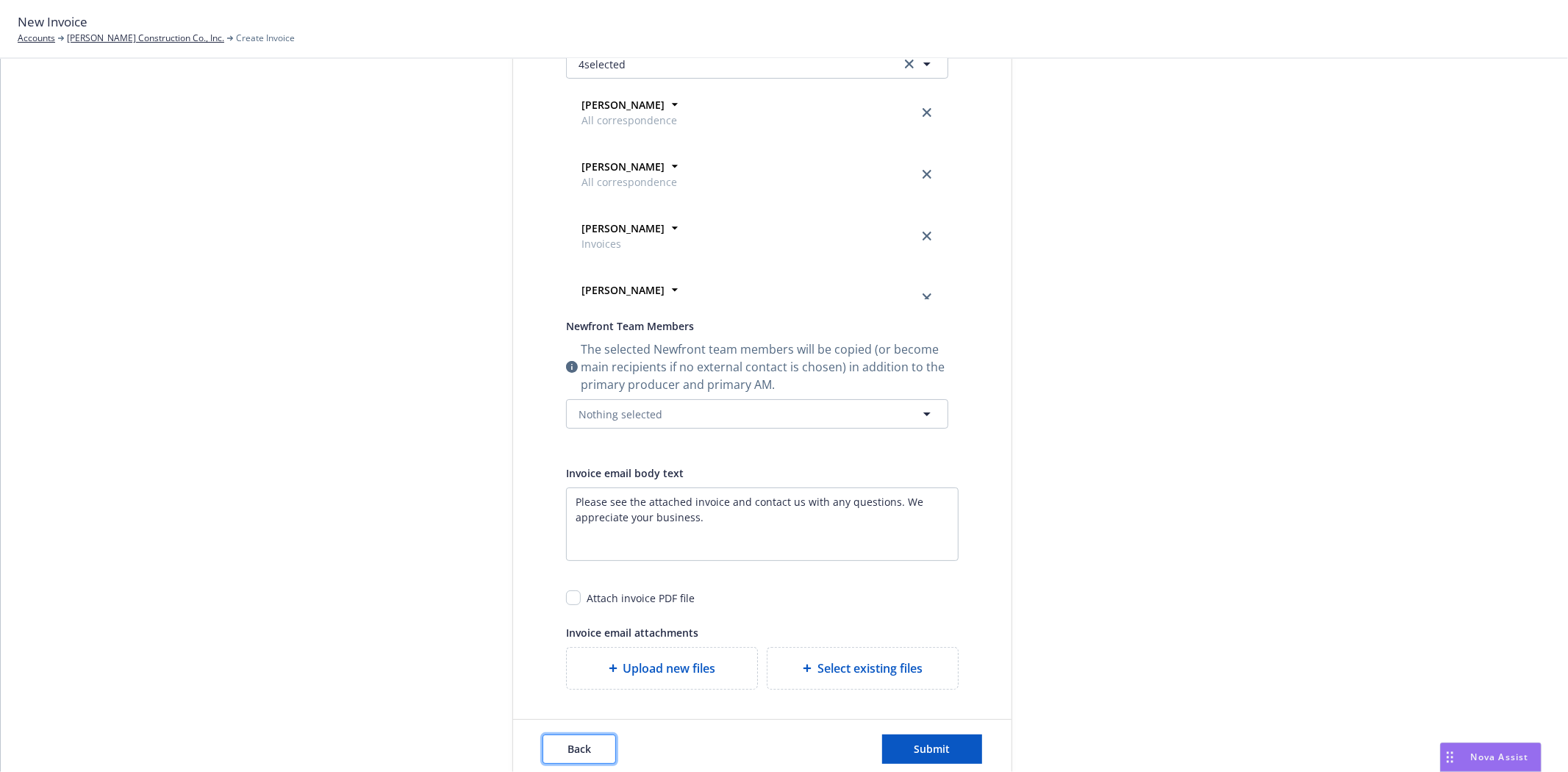
click at [568, 743] on span "Back" at bounding box center [579, 748] width 24 height 14
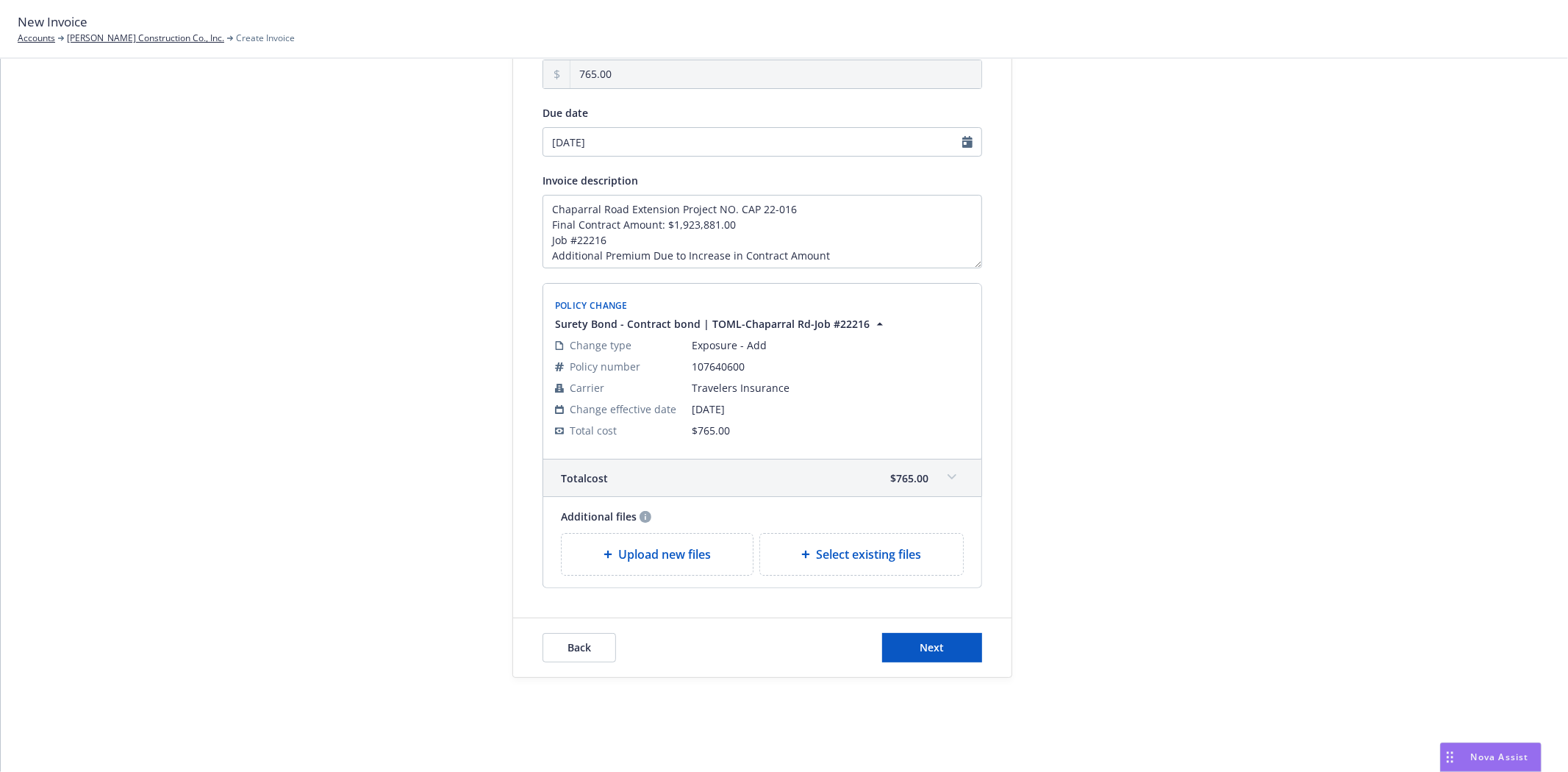
scroll to position [161, 0]
drag, startPoint x: 989, startPoint y: 649, endPoint x: 971, endPoint y: 649, distance: 18.0
click at [983, 649] on div "Back Next" at bounding box center [762, 648] width 499 height 59
click at [938, 650] on button "Next" at bounding box center [932, 648] width 100 height 29
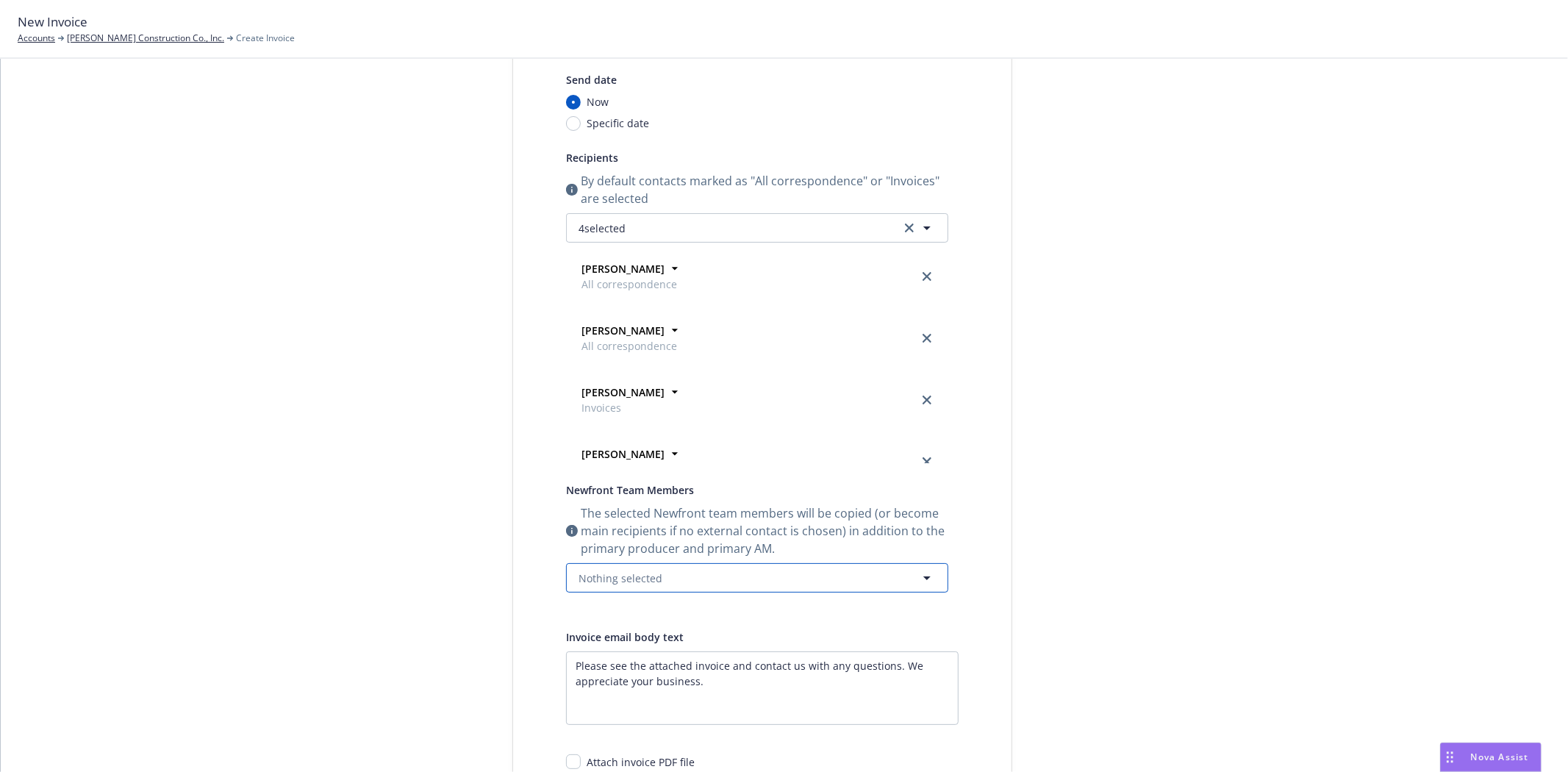
click at [608, 567] on button "Nothing selected" at bounding box center [757, 578] width 383 height 29
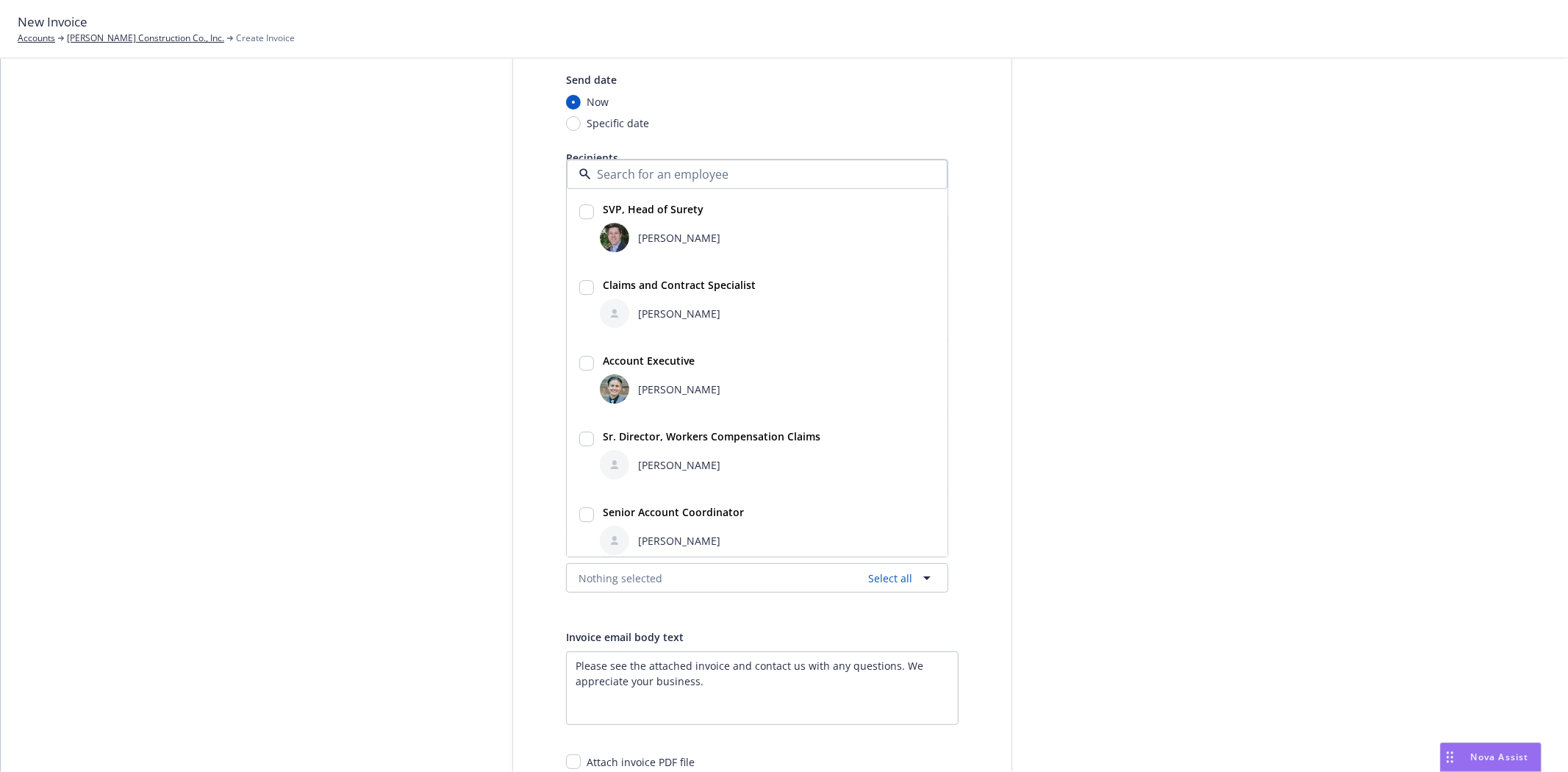
click at [626, 255] on div "SVP, Head of Surety Bryan Martin" at bounding box center [757, 227] width 379 height 75
checkbox input "true"
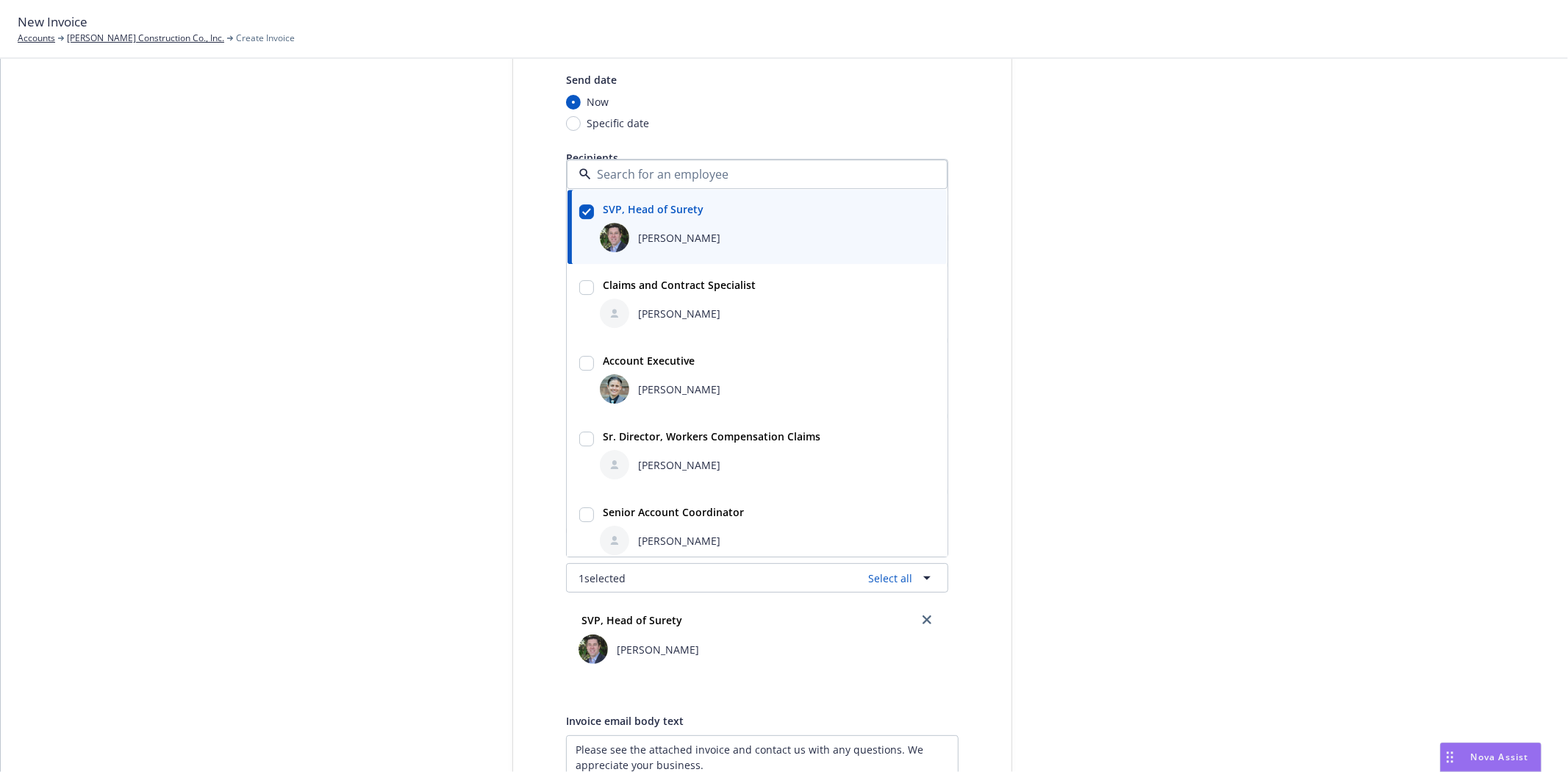
click at [662, 524] on div "Halle Bautista" at bounding box center [767, 541] width 341 height 36
checkbox input "true"
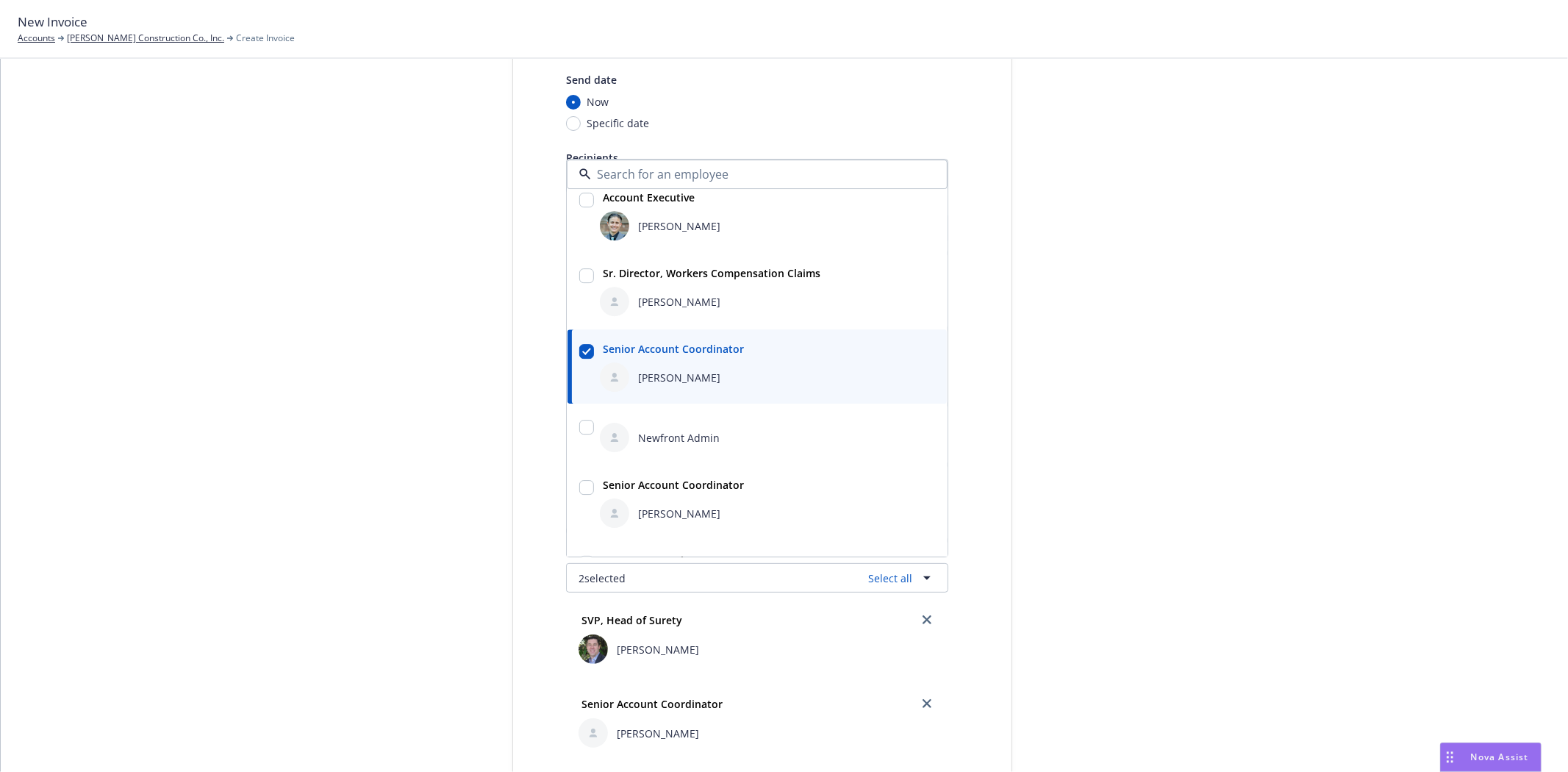
scroll to position [222, 0]
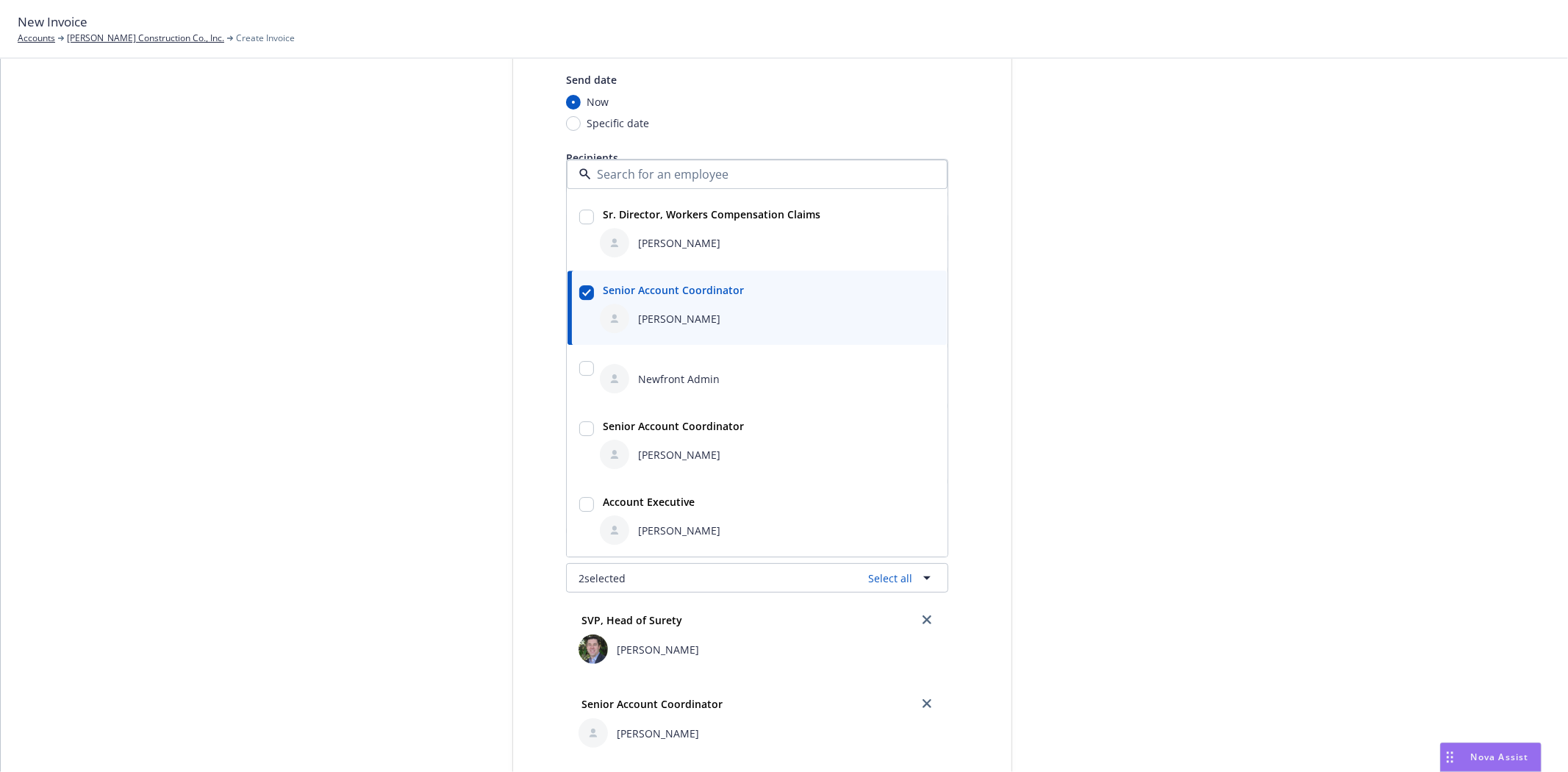
drag, startPoint x: 679, startPoint y: 520, endPoint x: 468, endPoint y: 482, distance: 214.4
click at [680, 520] on div "Susan Exline" at bounding box center [767, 530] width 335 height 29
checkbox input "true"
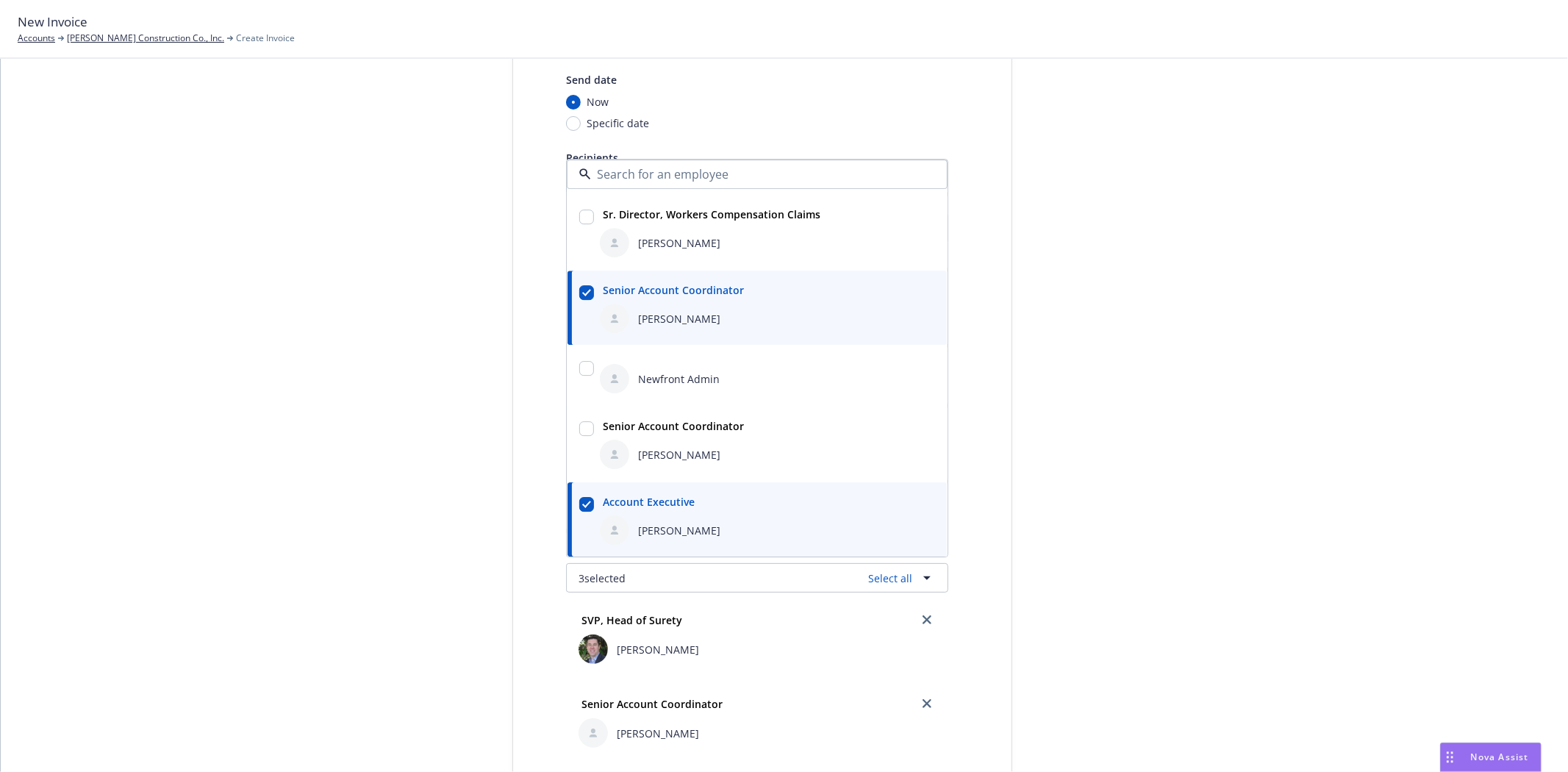
click at [136, 443] on div "Select billable items Review information 3 Share with client Share with client …" at bounding box center [785, 560] width 1532 height 1207
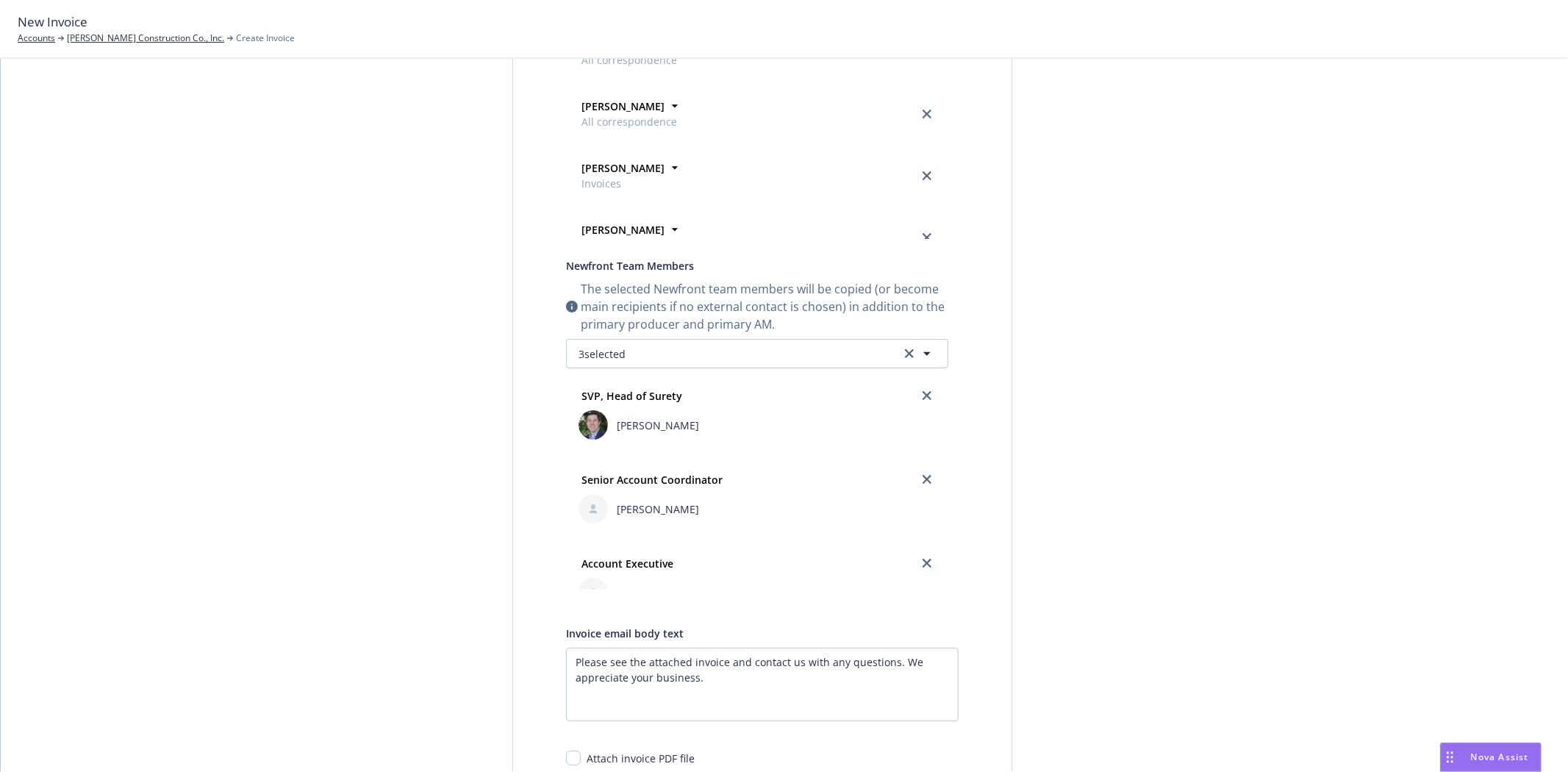
scroll to position [406, 0]
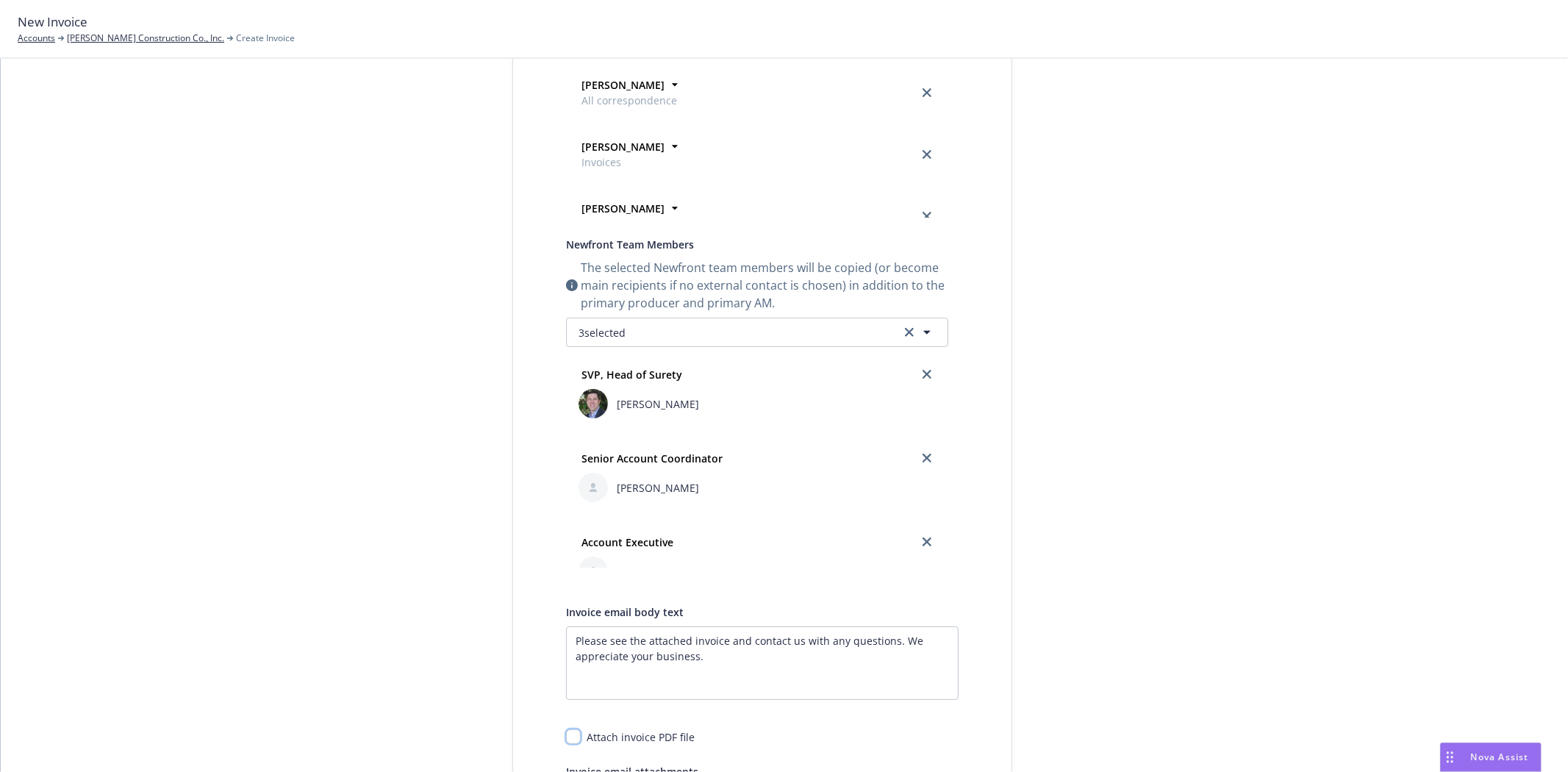
click at [567, 740] on input "checkbox" at bounding box center [573, 737] width 15 height 15
checkbox input "true"
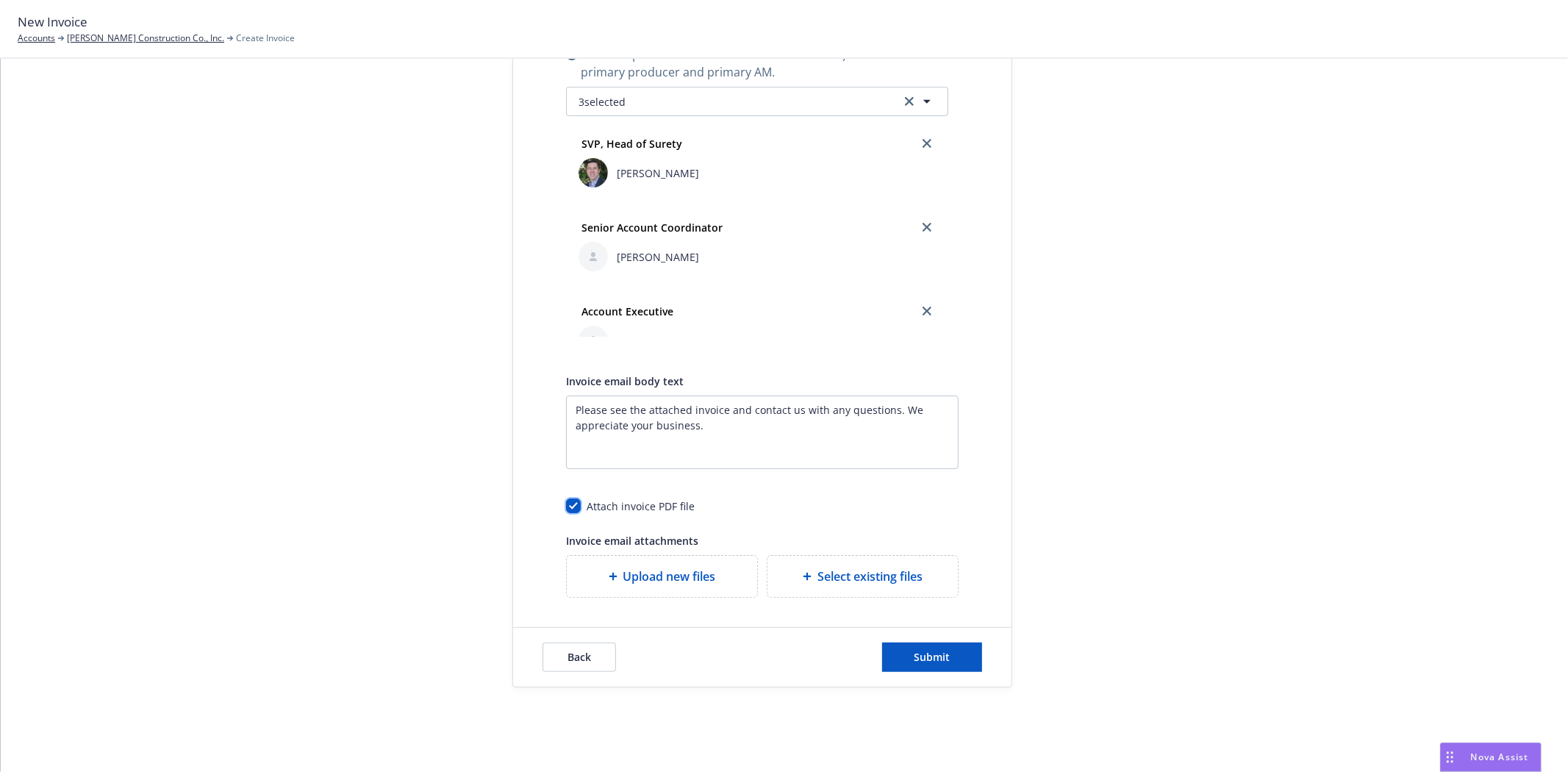
scroll to position [648, 0]
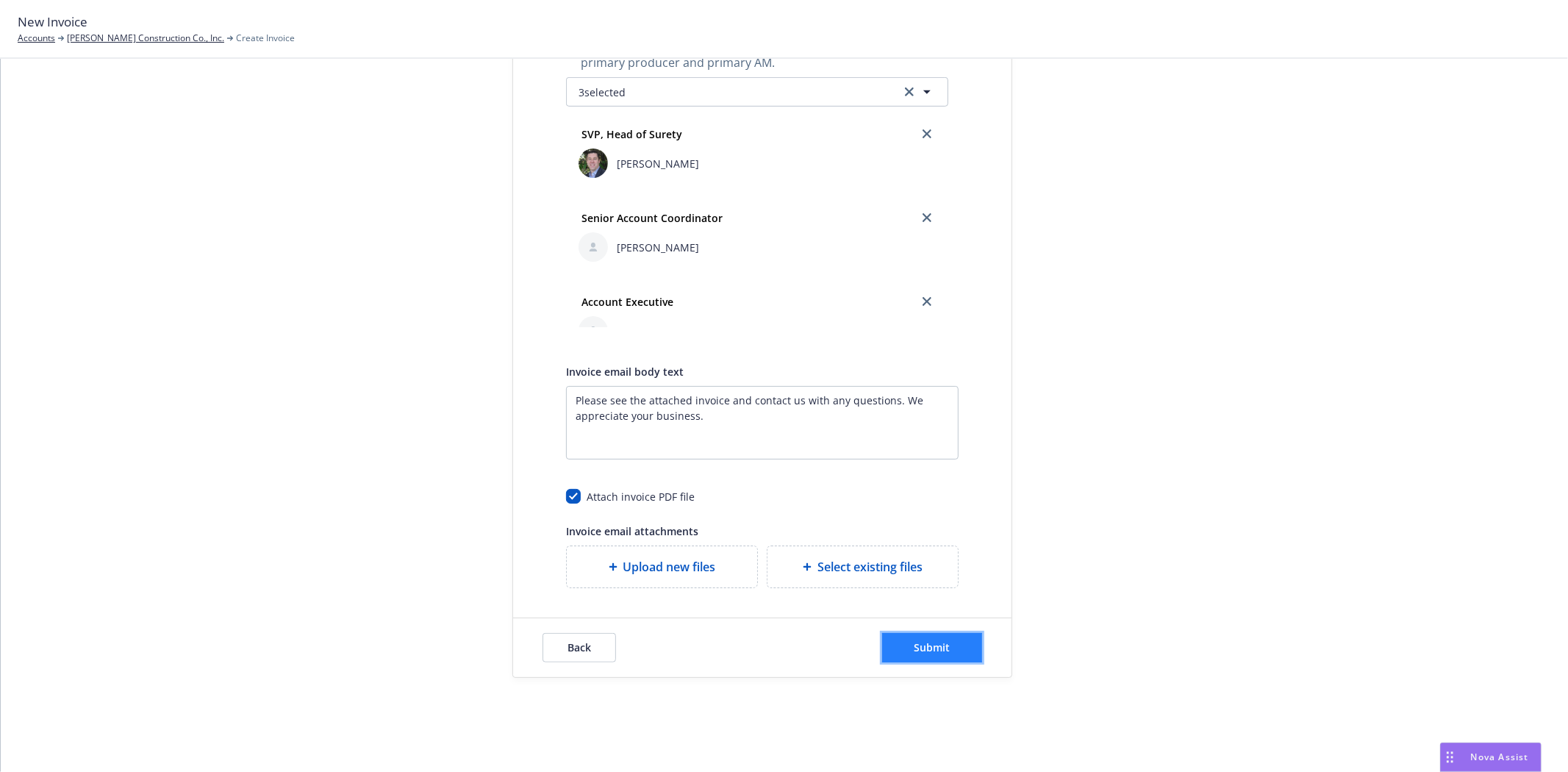
click at [915, 652] on span "Submit" at bounding box center [932, 647] width 36 height 14
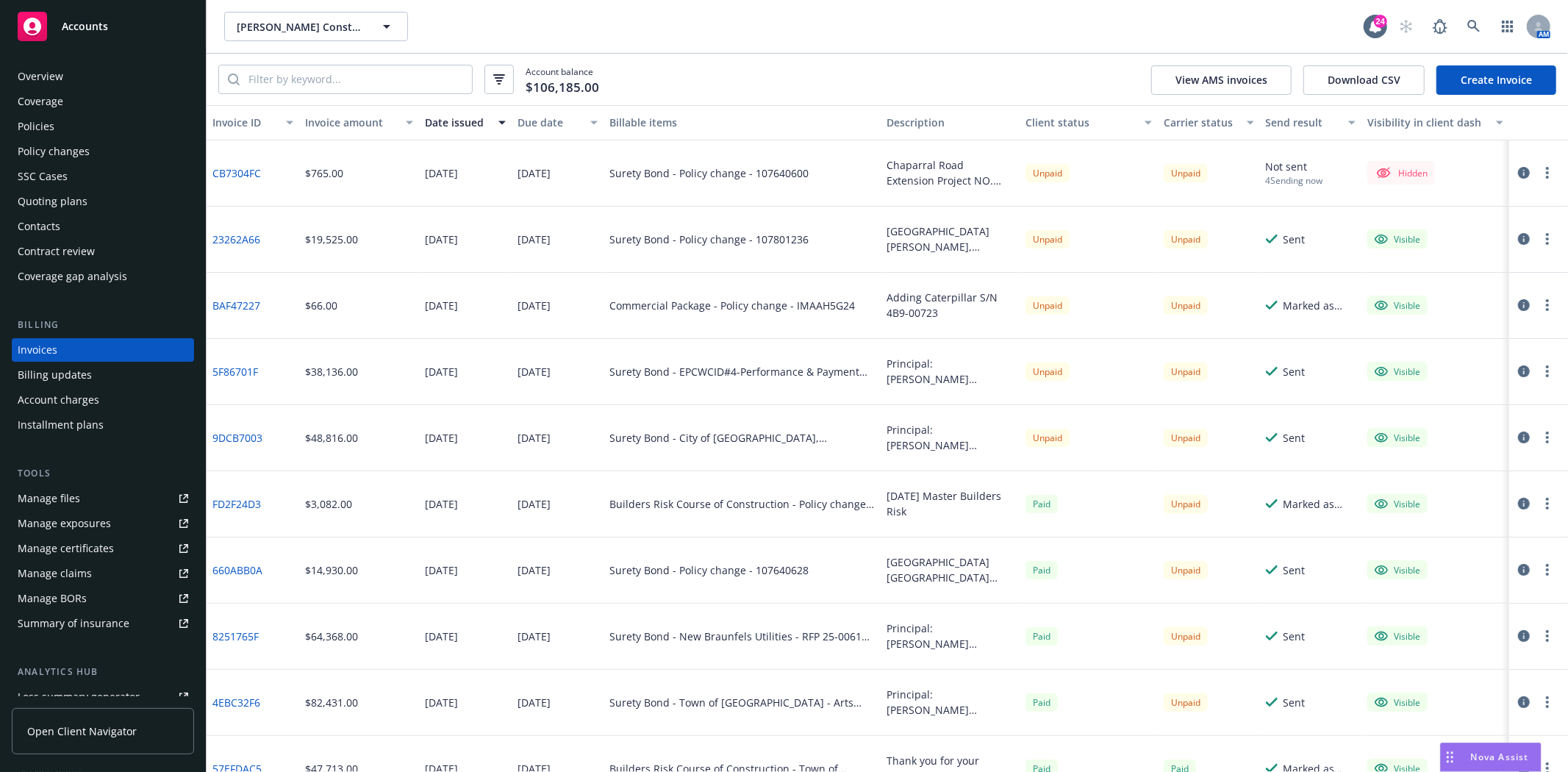
click at [1539, 168] on button "button" at bounding box center [1548, 173] width 18 height 18
click at [1439, 291] on link "Make it visible in client dash" at bounding box center [1450, 292] width 187 height 29
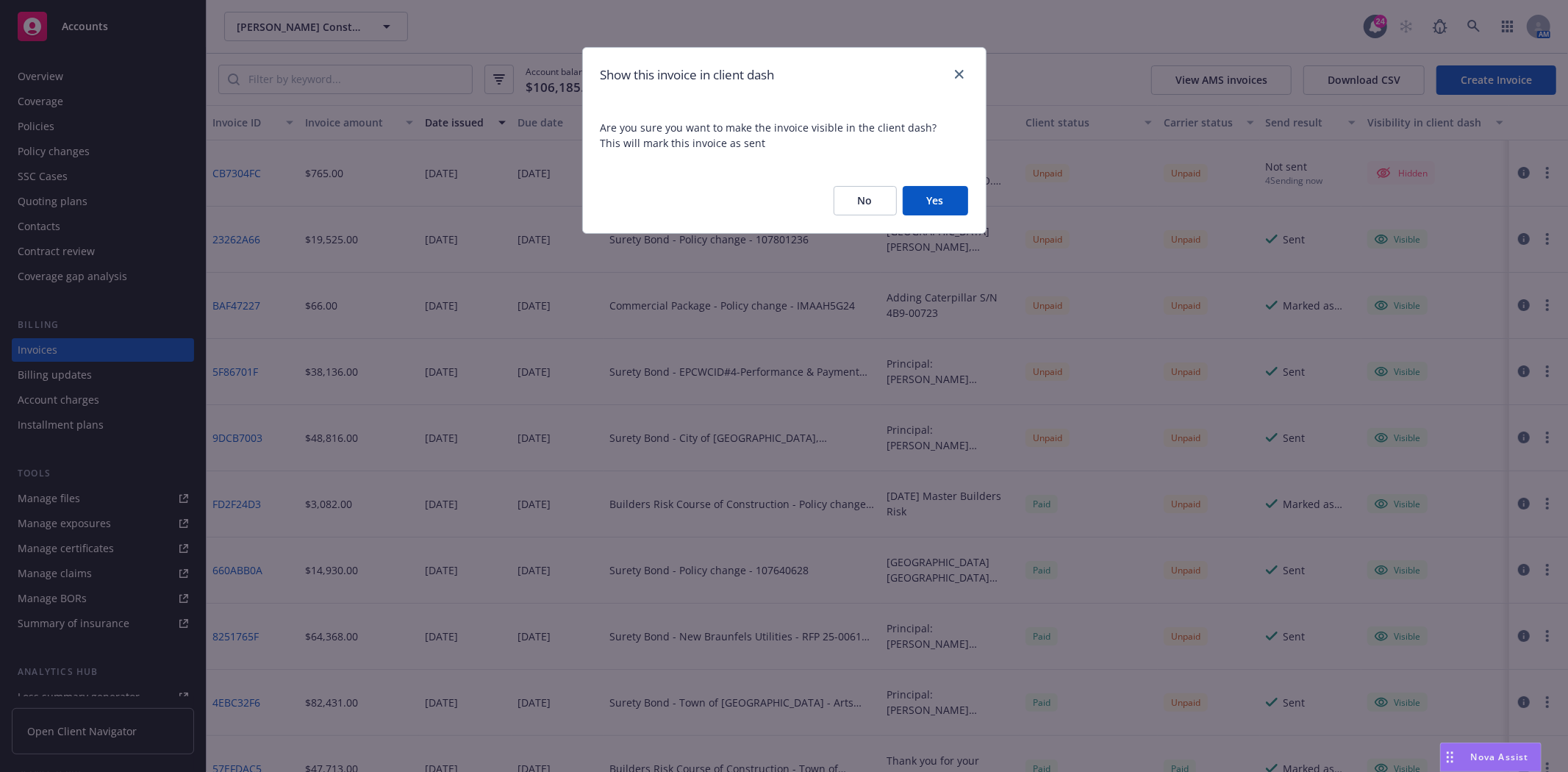
click at [949, 201] on button "Yes" at bounding box center [936, 200] width 66 height 29
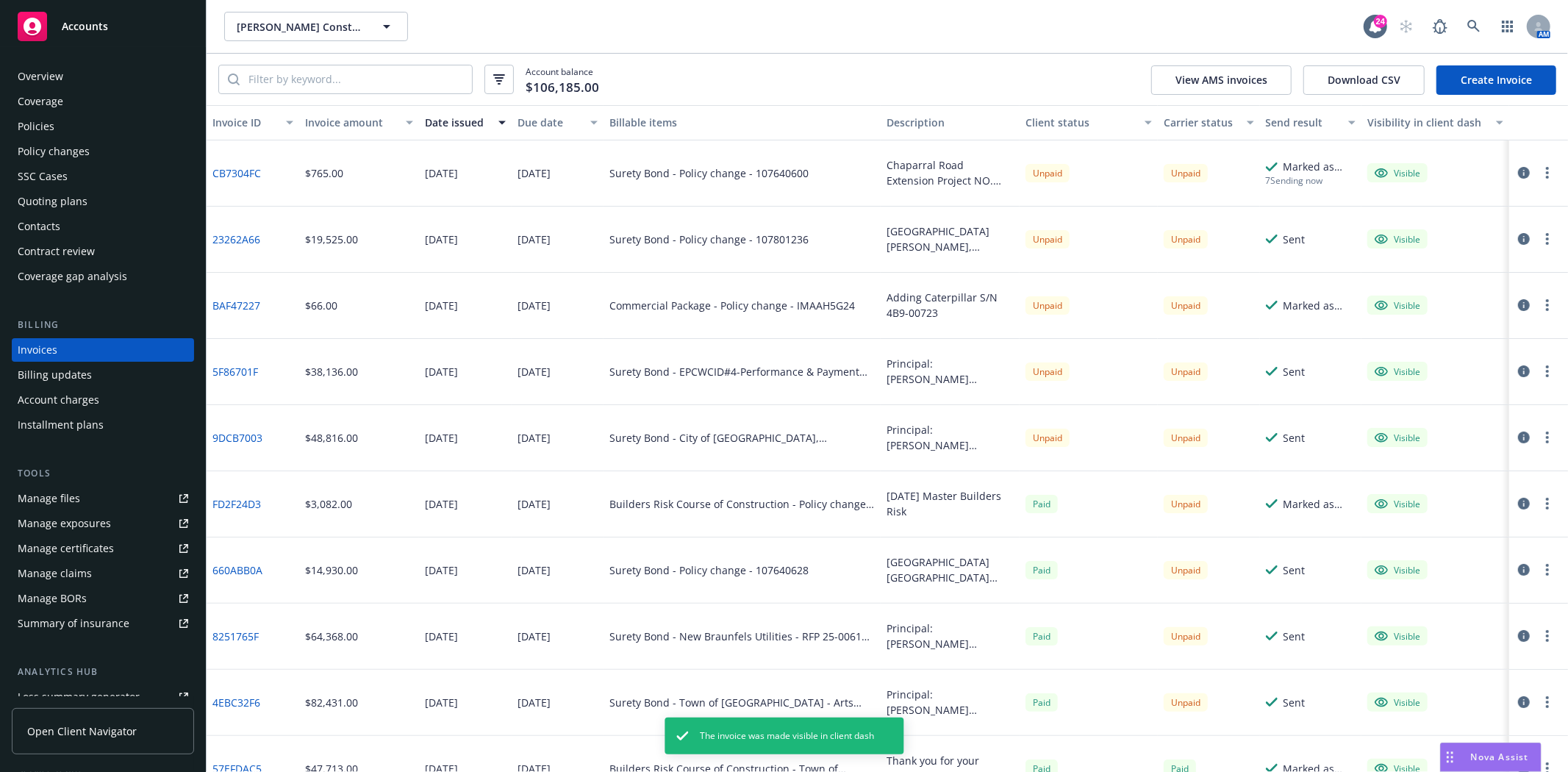
click at [1546, 178] on circle "button" at bounding box center [1548, 178] width 3 height 3
click at [1416, 348] on link "Generate invoice PDF" at bounding box center [1450, 350] width 187 height 29
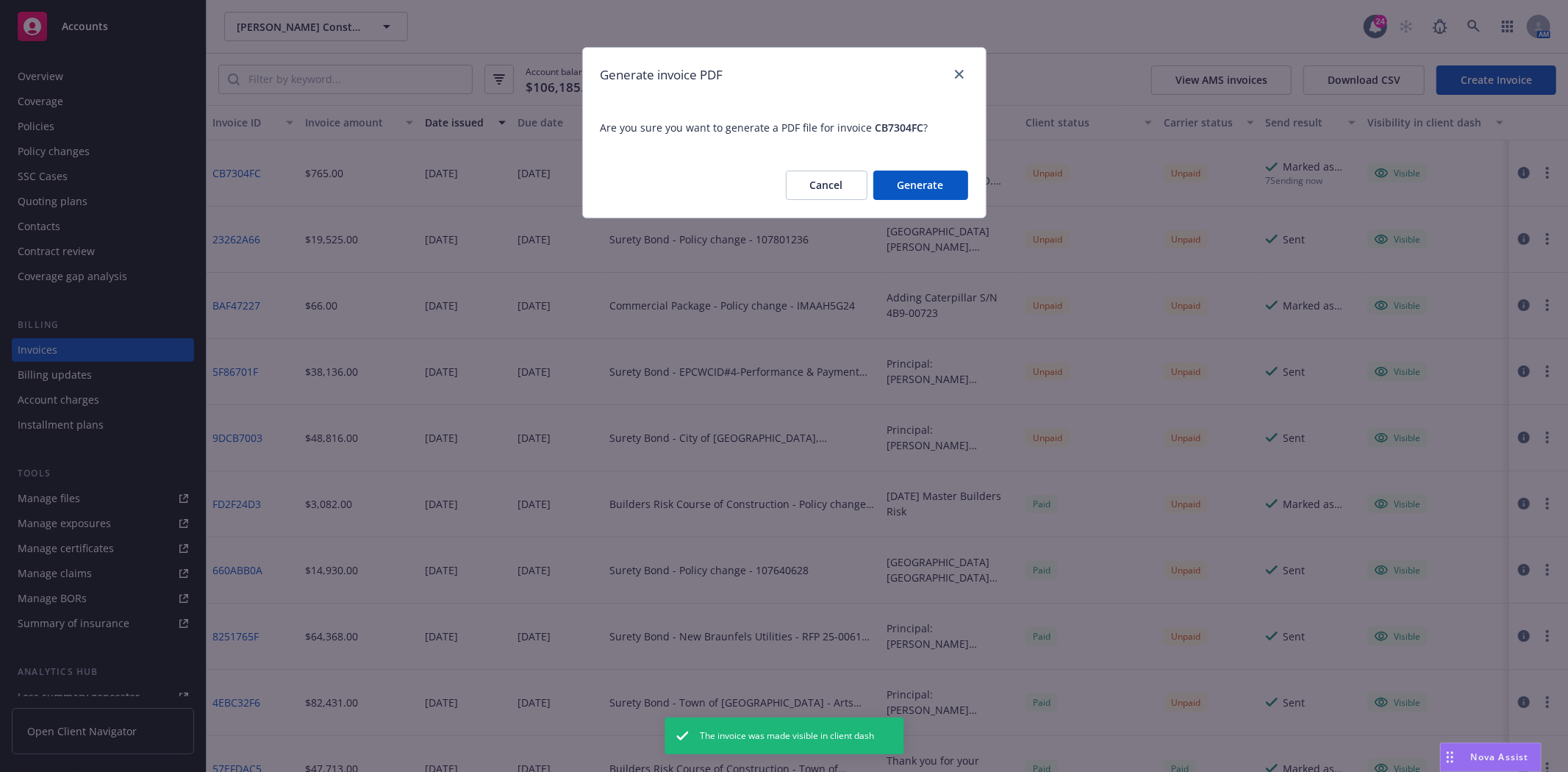
click at [923, 179] on button "Generate" at bounding box center [920, 185] width 95 height 29
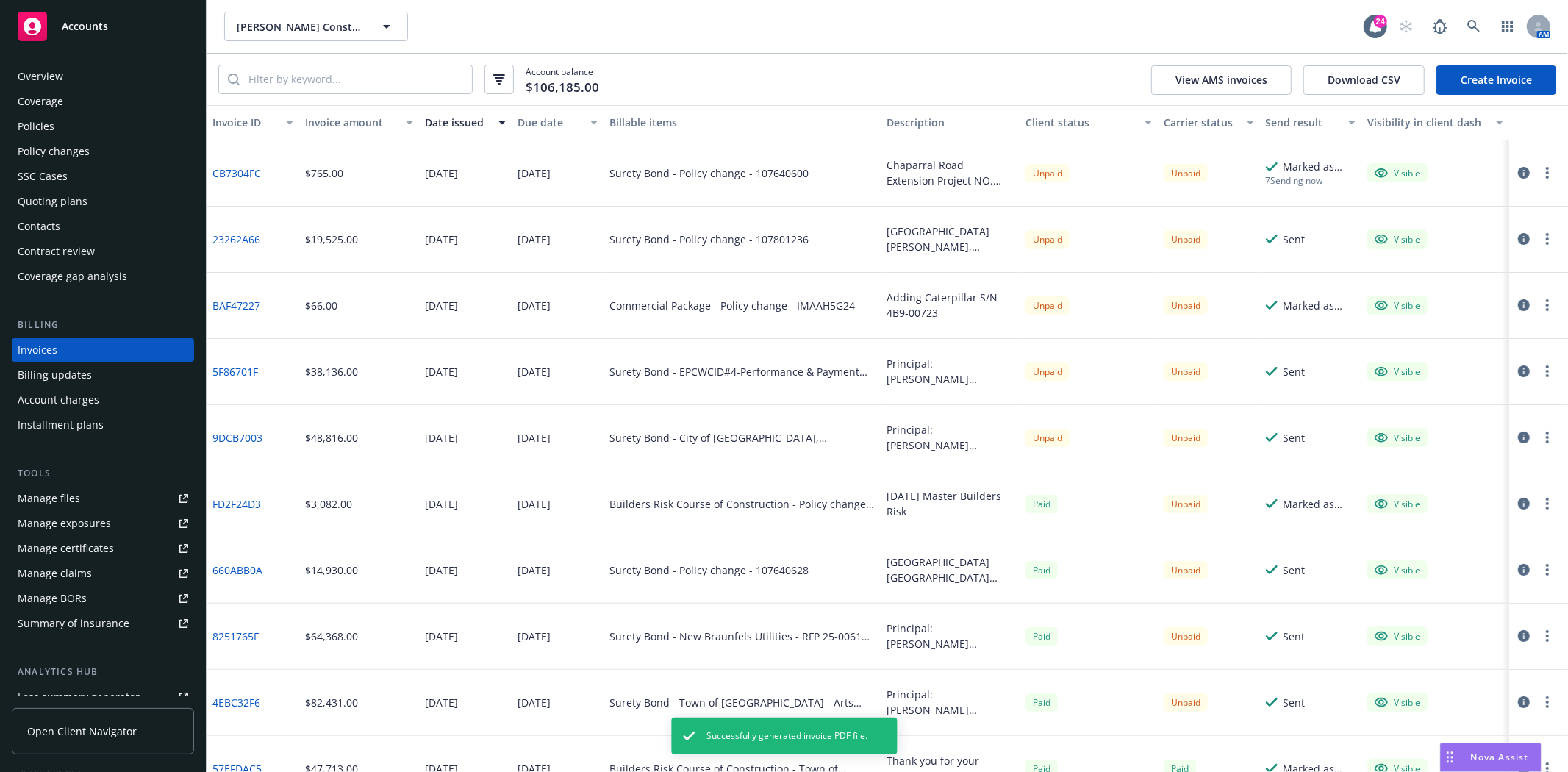
click at [1546, 170] on icon "button" at bounding box center [1548, 173] width 3 height 12
click at [1427, 350] on link "Download invoice PDF" at bounding box center [1450, 350] width 187 height 29
click at [127, 28] on div "Accounts" at bounding box center [103, 27] width 170 height 29
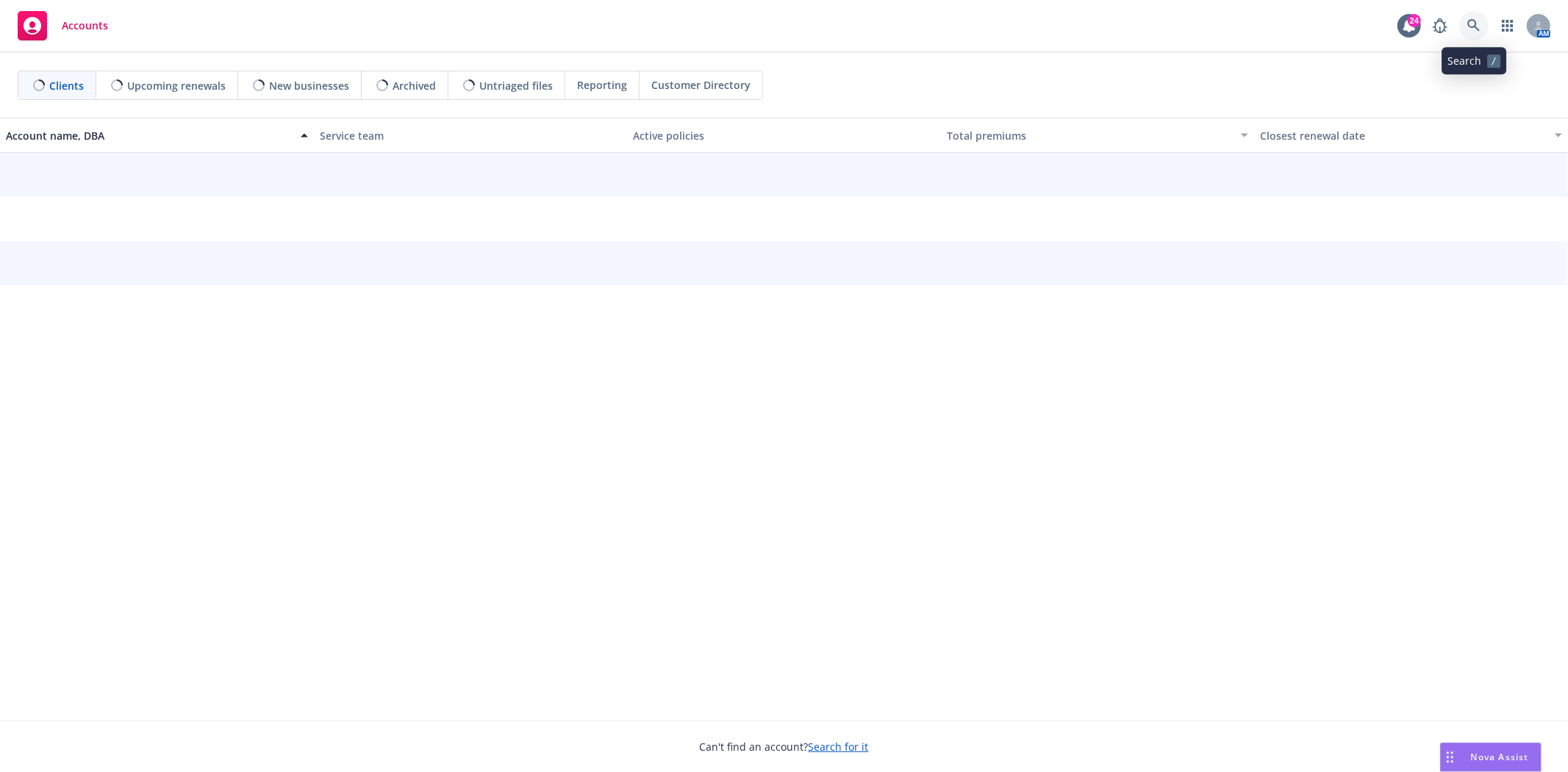
click at [1482, 22] on link at bounding box center [1474, 26] width 29 height 29
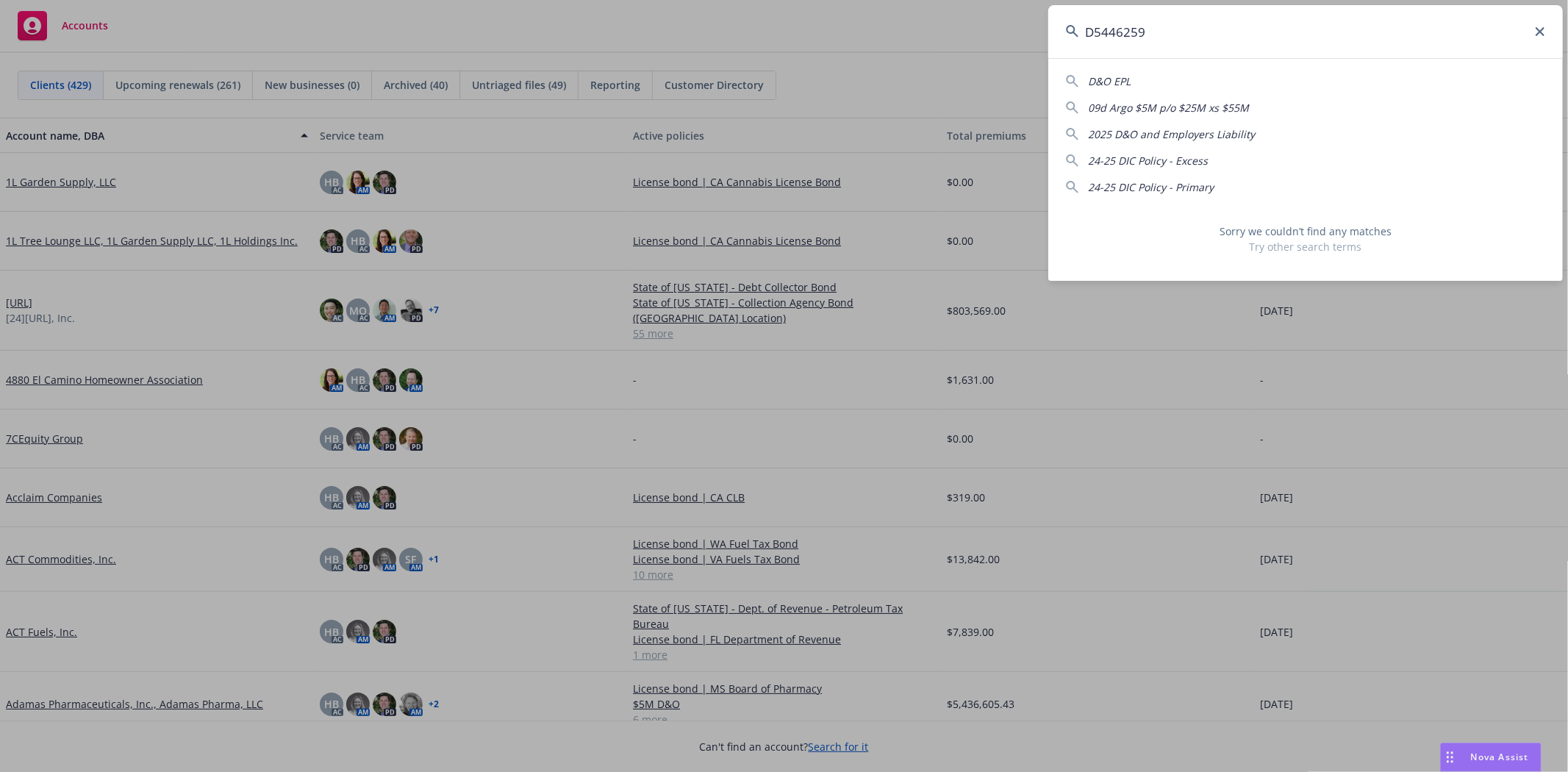
drag, startPoint x: 1193, startPoint y: 36, endPoint x: 990, endPoint y: 20, distance: 203.6
click at [990, 20] on div "D5446259 D&O EPL 09d Argo $5M p/o $25M xs $55M 2025 D&O and Employers Liability…" at bounding box center [784, 386] width 1568 height 772
paste input "9475953"
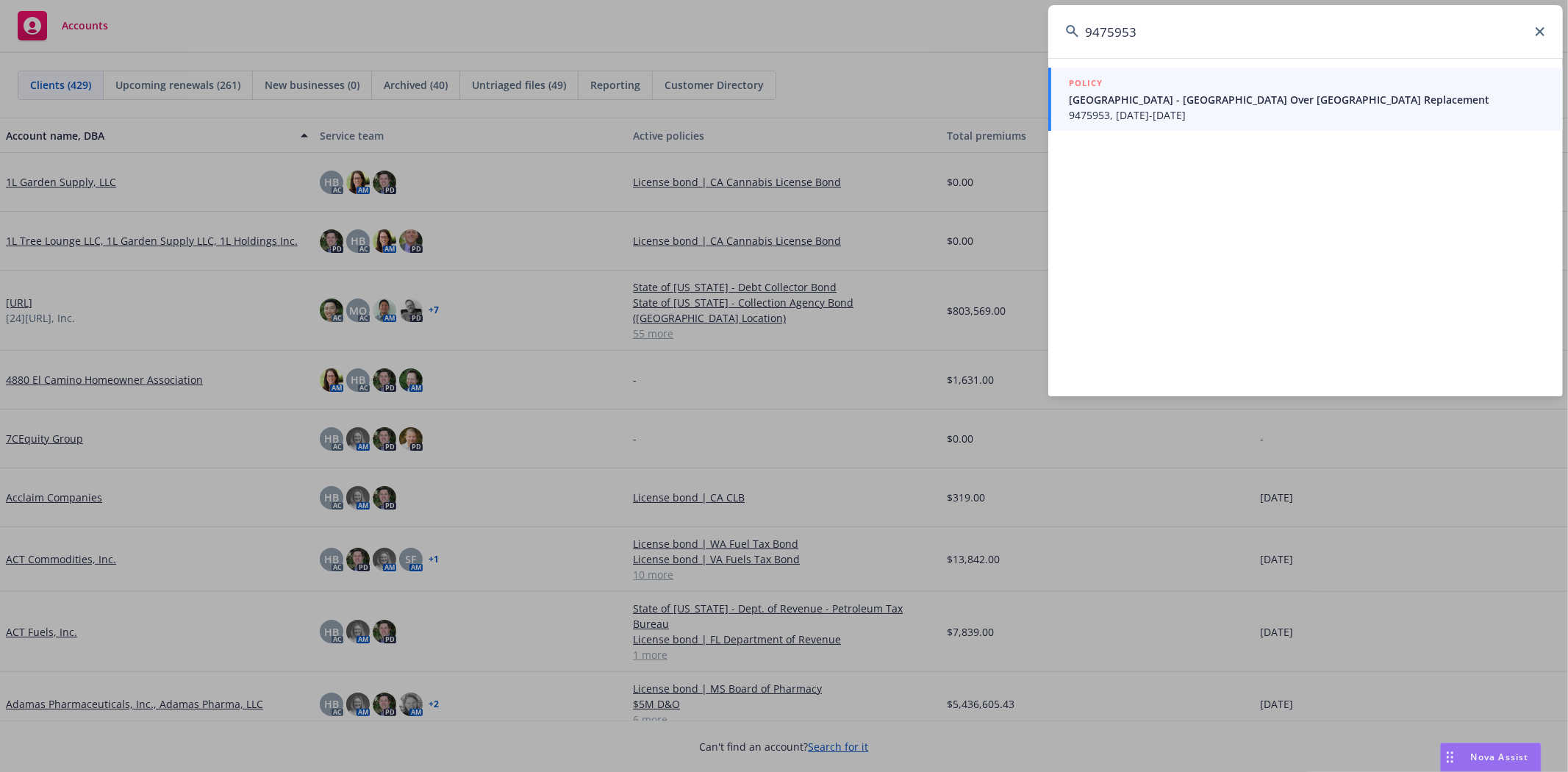
type input "9475953"
click at [1266, 113] on span "9475953, [DATE]-[DATE]" at bounding box center [1307, 114] width 477 height 15
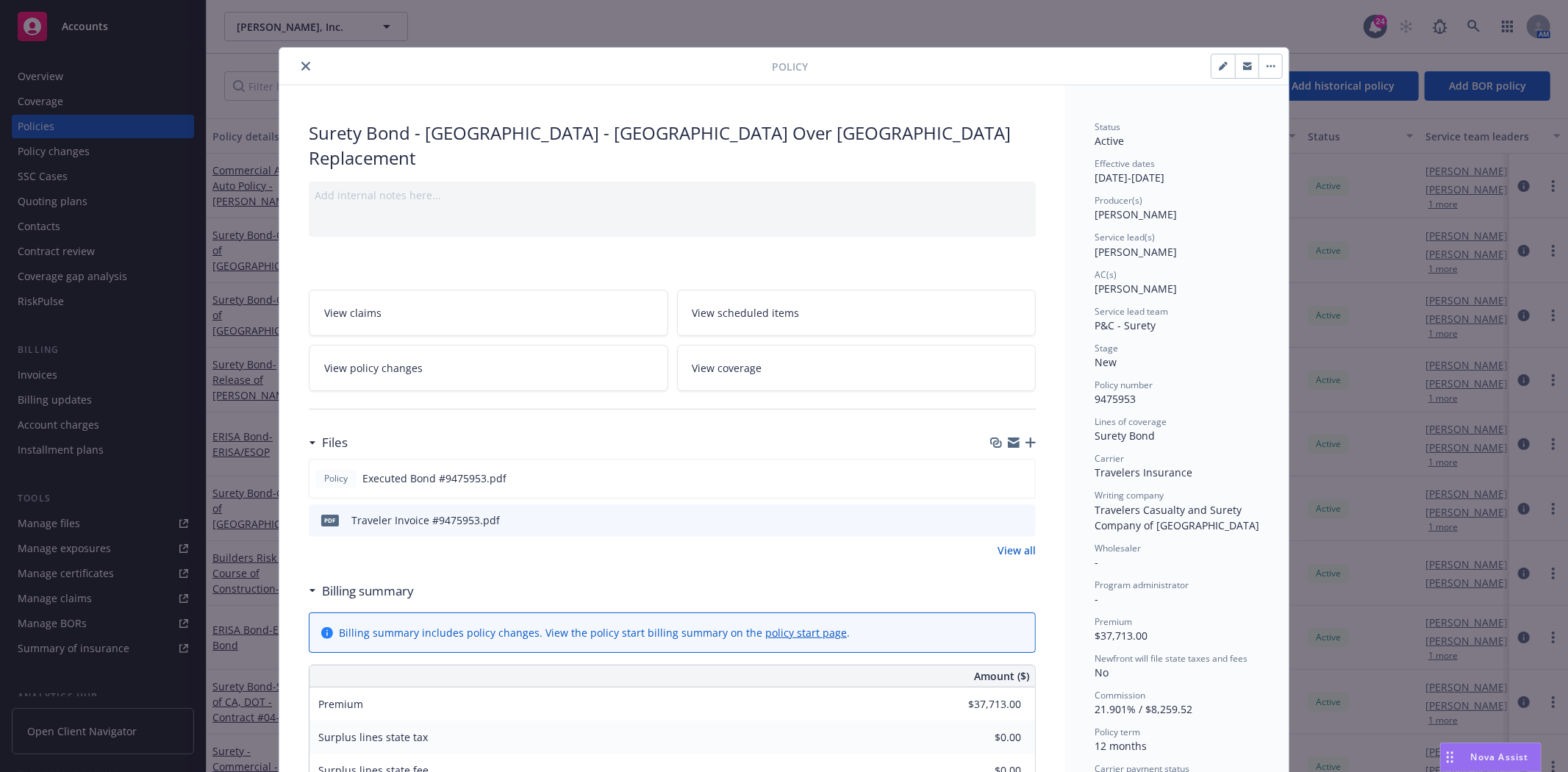
click at [302, 67] on icon "close" at bounding box center [306, 66] width 9 height 9
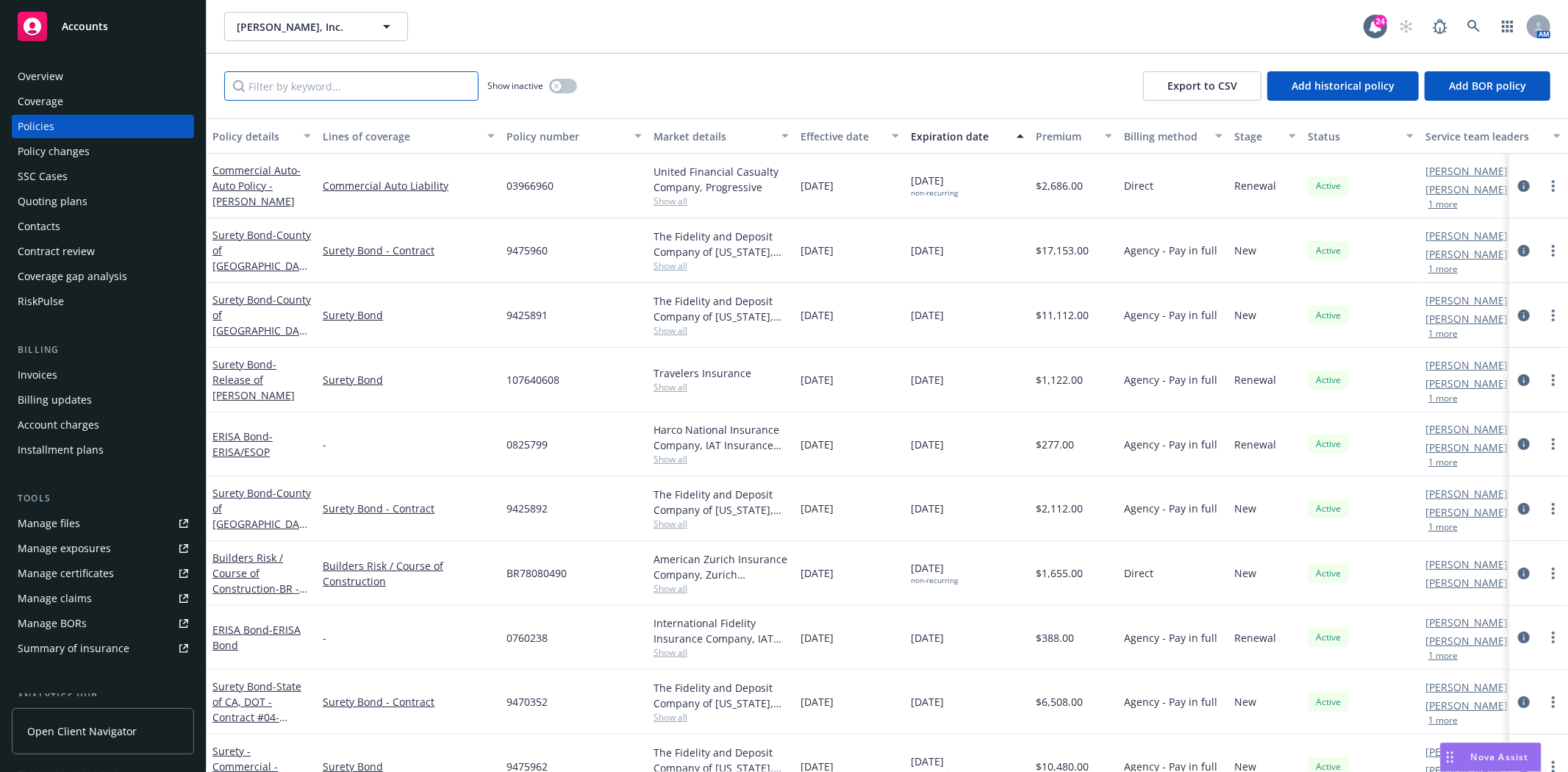
click at [327, 89] on input "Filter by keyword..." at bounding box center [352, 86] width 255 height 29
paste input "9475953"
type input "9475953"
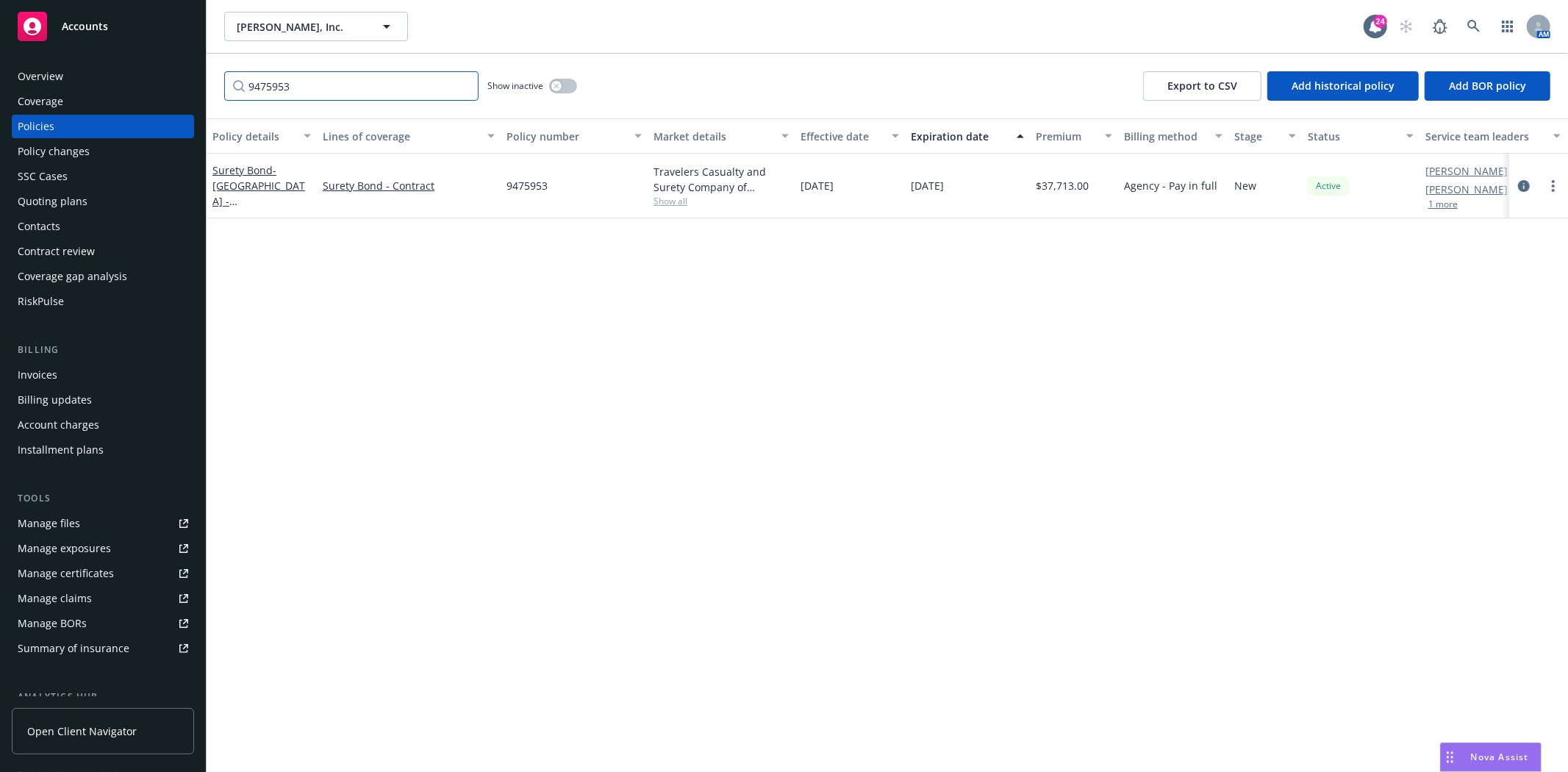
click at [465, 88] on input "9475953" at bounding box center [352, 86] width 255 height 29
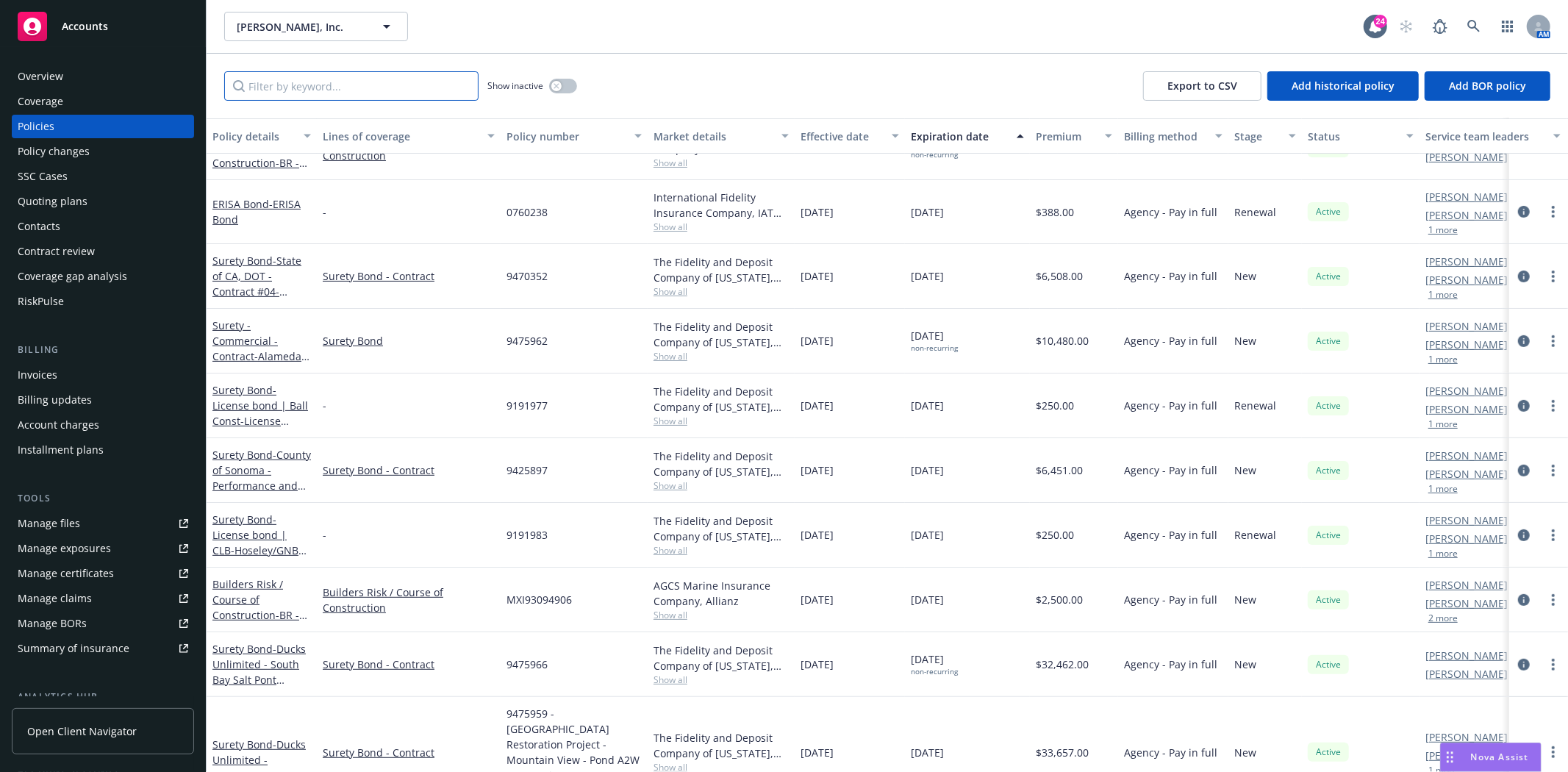
scroll to position [245, 0]
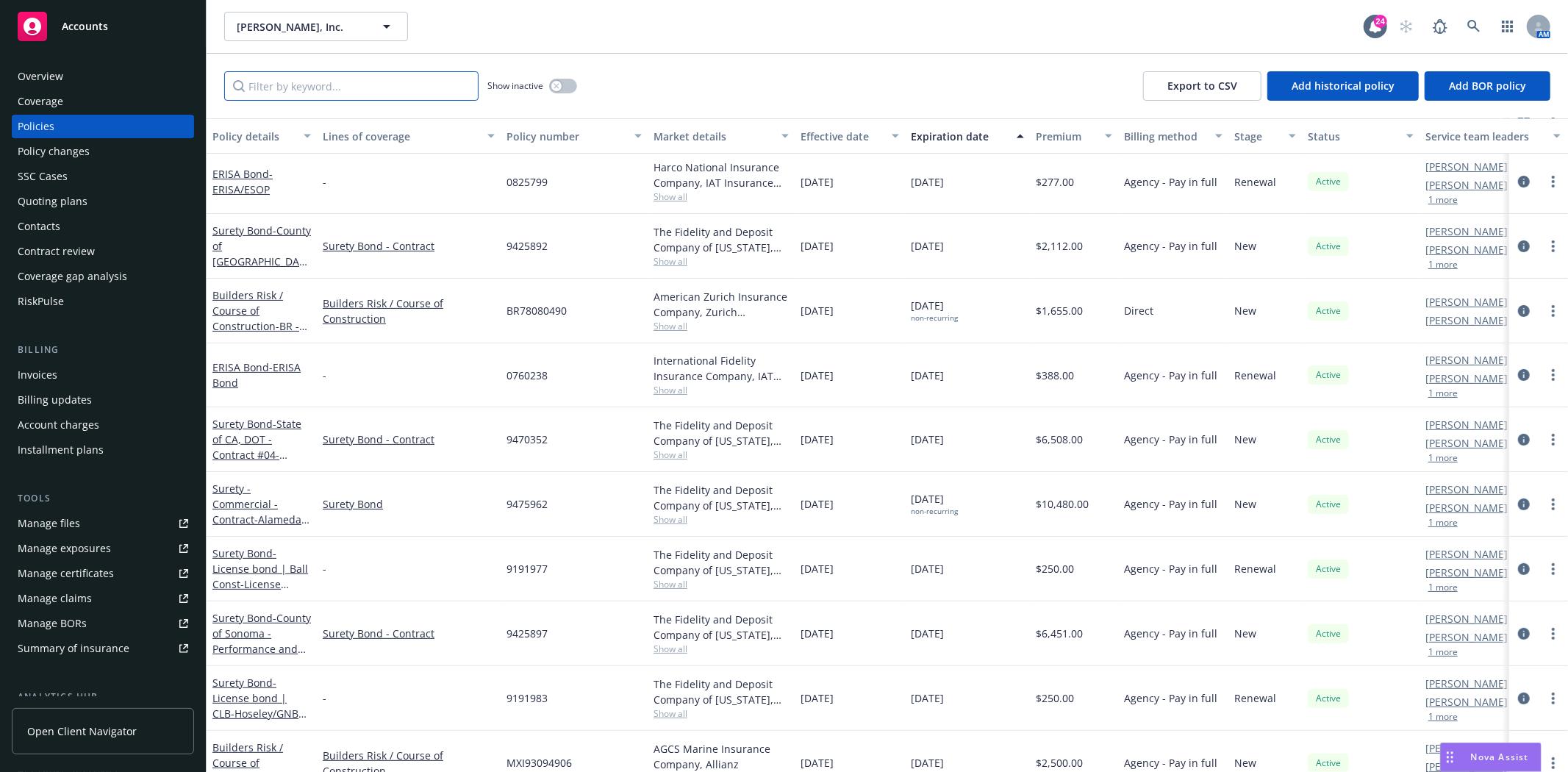
click at [358, 85] on input "Filter by keyword..." at bounding box center [352, 86] width 255 height 29
paste input "9475953"
type input "9475953"
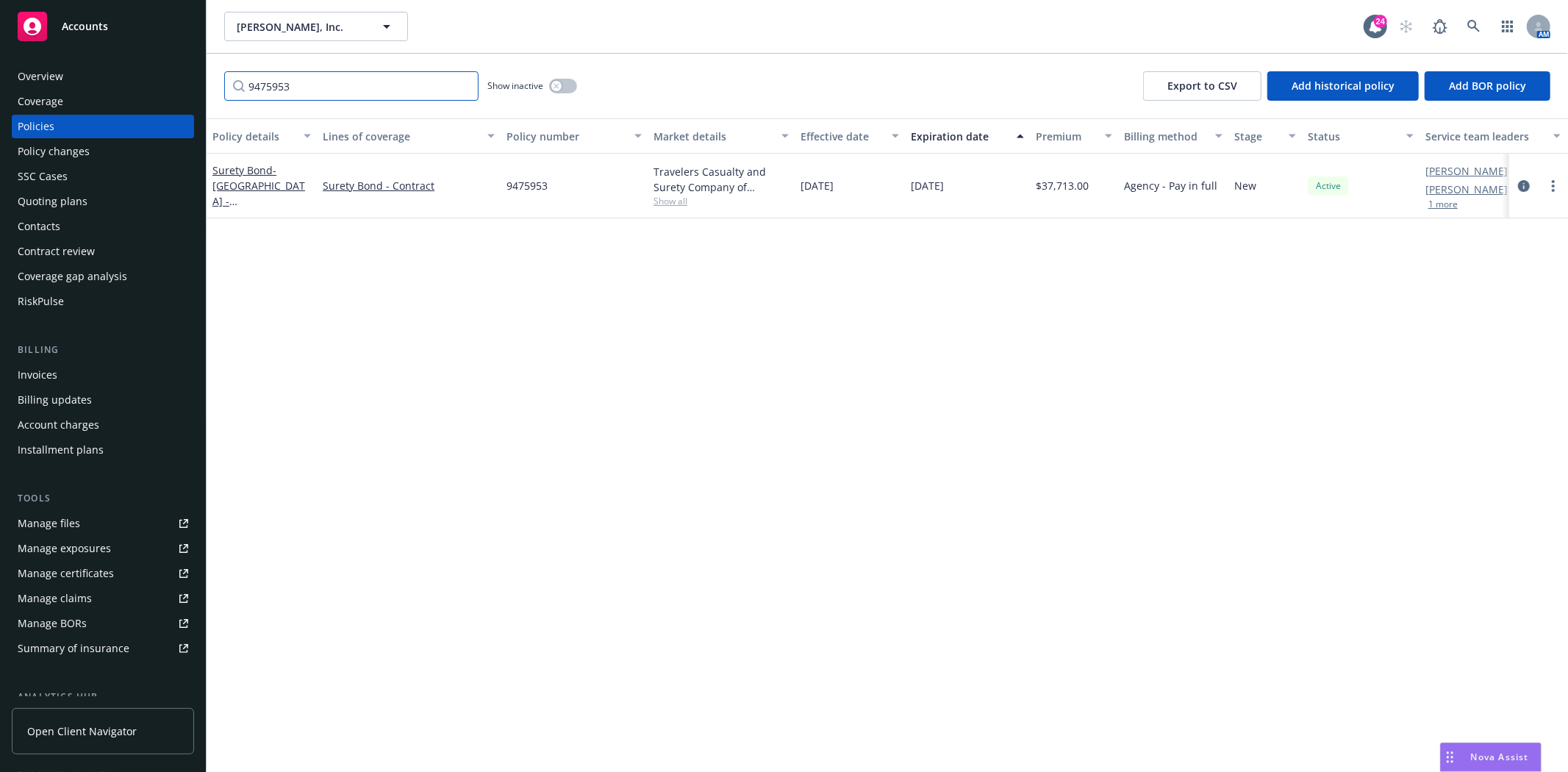
scroll to position [0, 0]
click at [280, 191] on span "- [GEOGRAPHIC_DATA] - [GEOGRAPHIC_DATA] Over [GEOGRAPHIC_DATA] Replacement" at bounding box center [259, 216] width 92 height 106
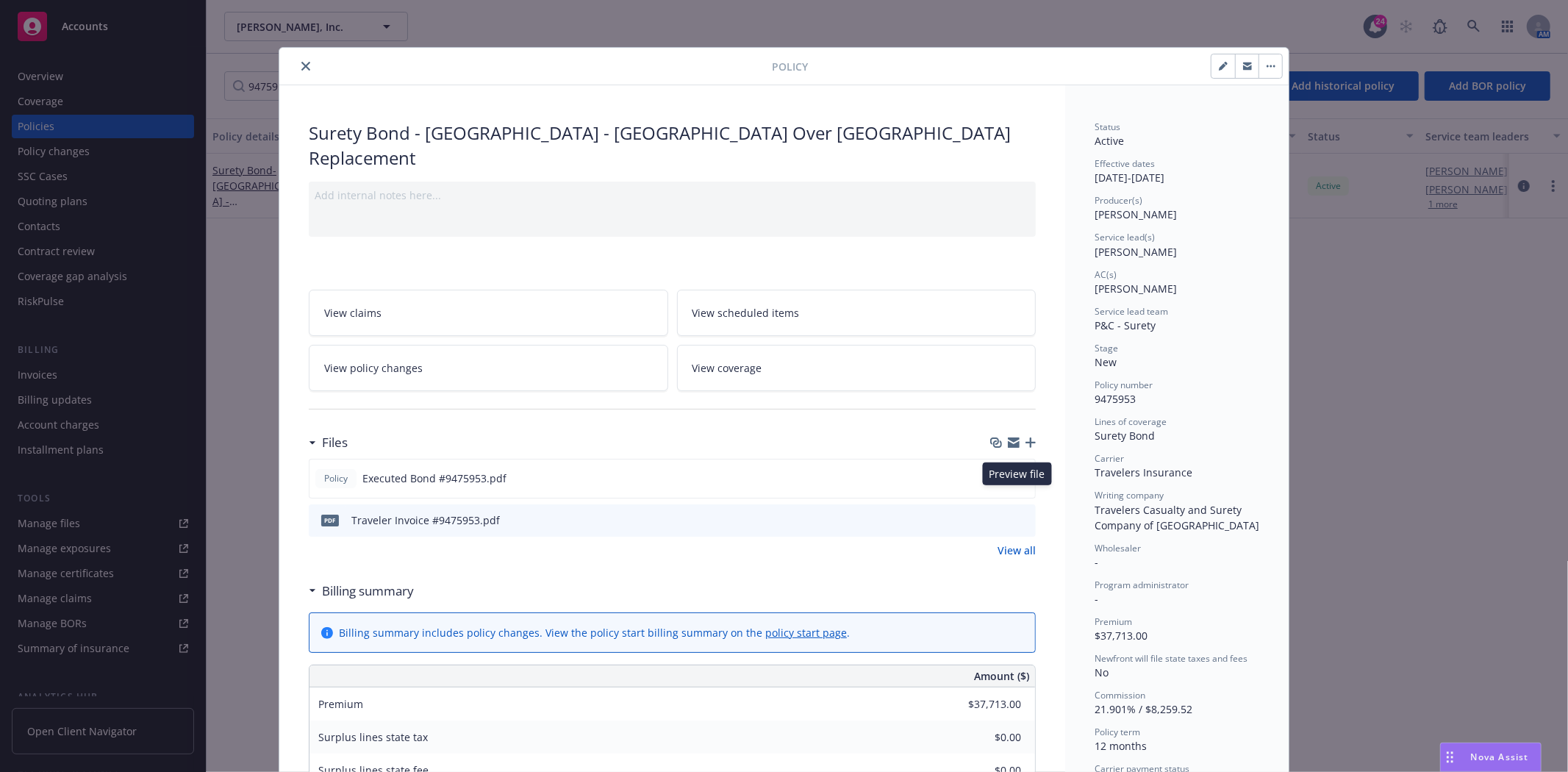
click at [1015, 514] on icon "preview file" at bounding box center [1022, 519] width 13 height 11
click at [1013, 543] on link "View all" at bounding box center [1016, 550] width 38 height 15
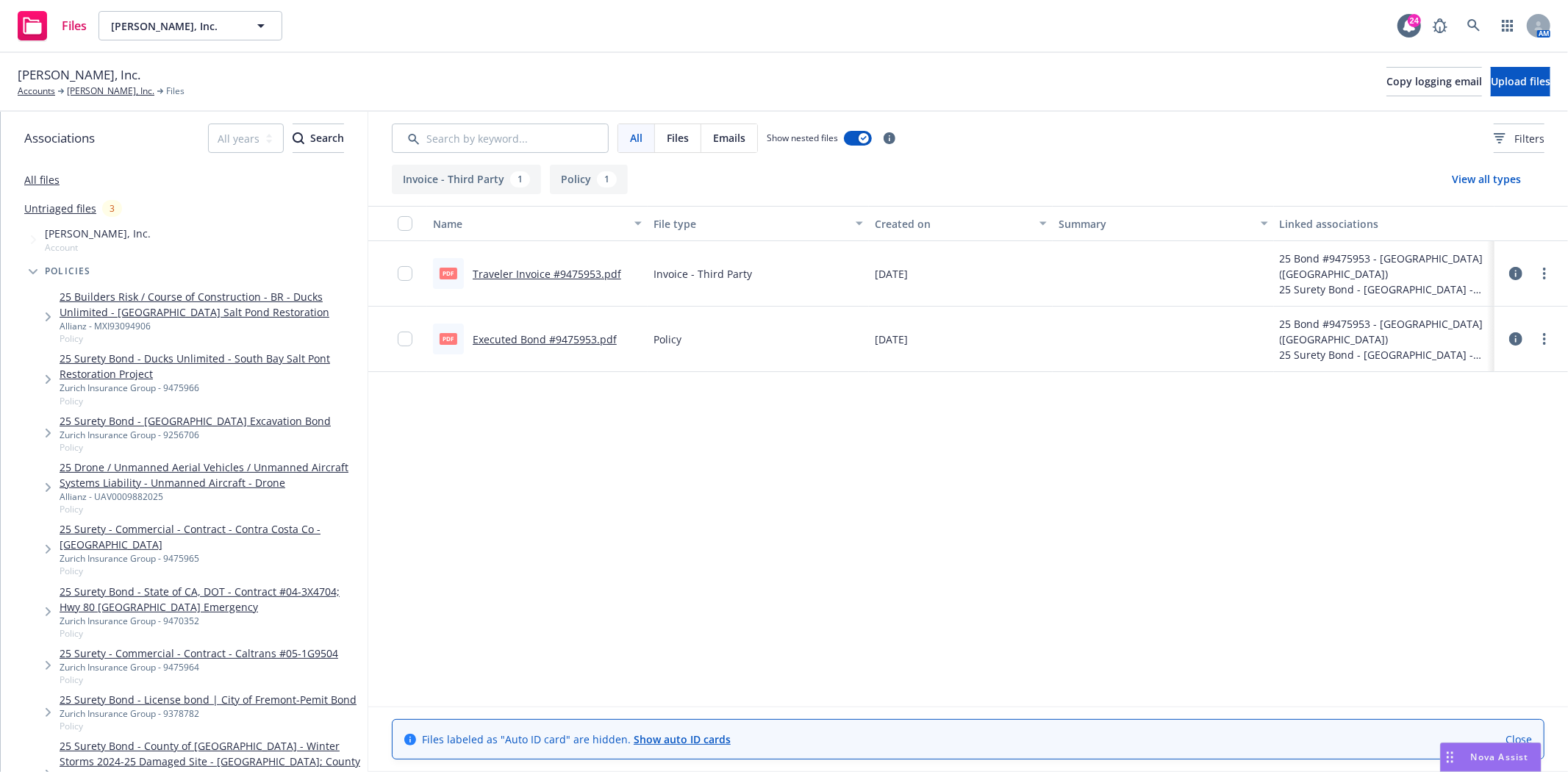
click at [413, 276] on div at bounding box center [409, 273] width 24 height 47
click at [410, 272] on input "checkbox" at bounding box center [405, 273] width 15 height 15
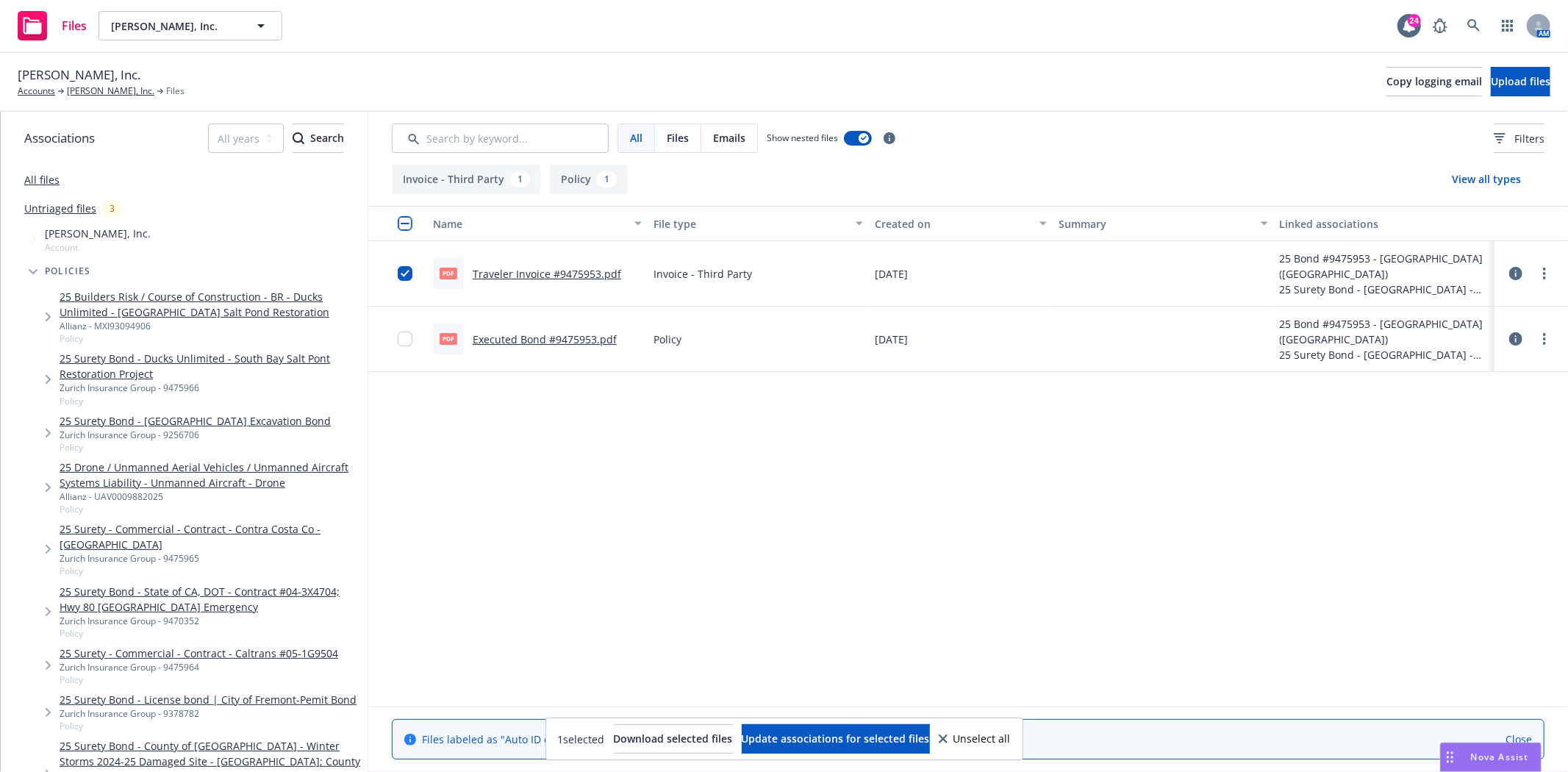
click at [1547, 260] on div at bounding box center [1532, 273] width 44 height 29
click at [1547, 271] on link "more" at bounding box center [1544, 273] width 18 height 18
click at [1460, 307] on link "Archive" at bounding box center [1480, 303] width 146 height 29
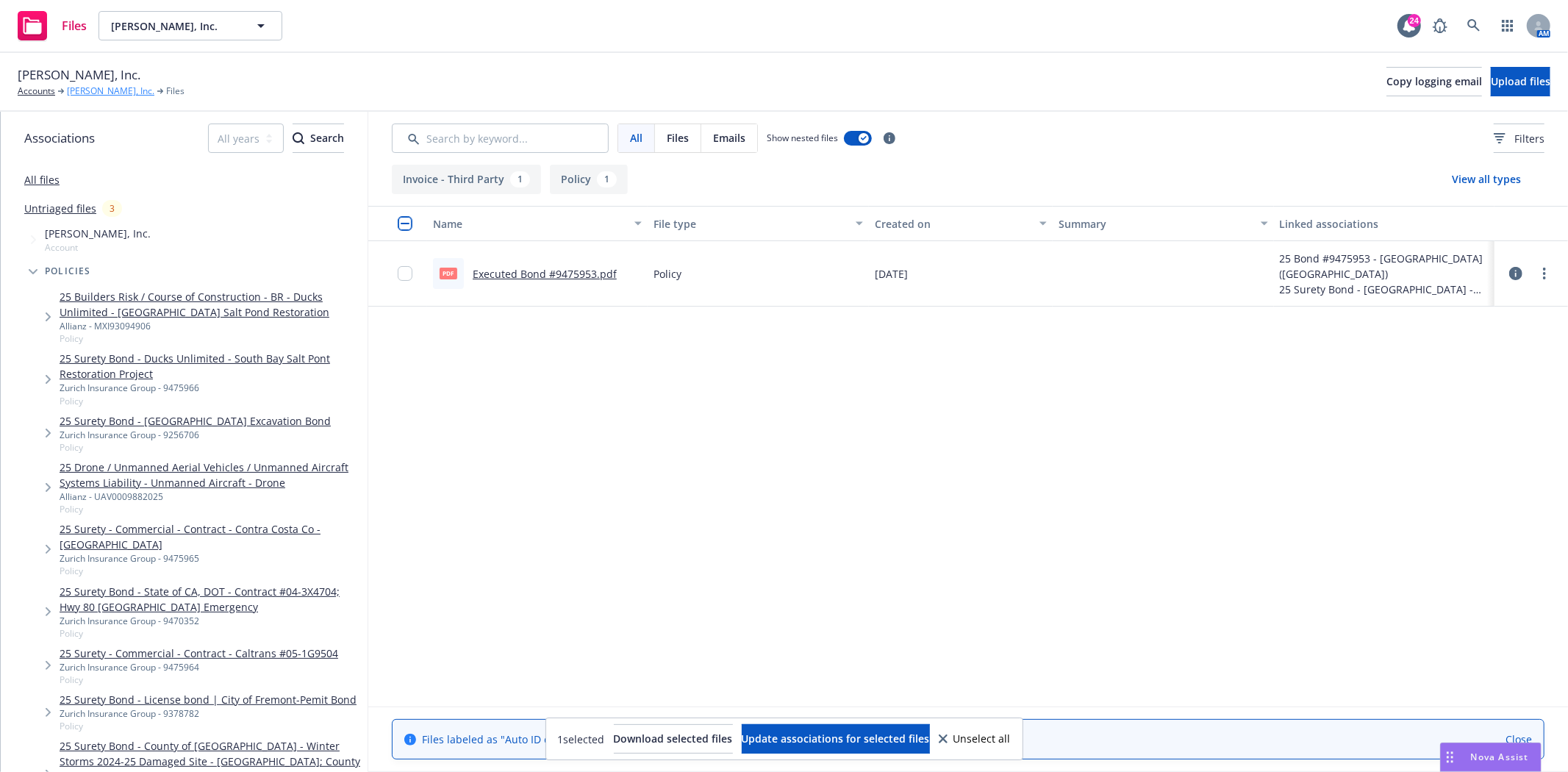
drag, startPoint x: 103, startPoint y: 85, endPoint x: 122, endPoint y: 84, distance: 19.0
click at [103, 84] on link "[PERSON_NAME], Inc." at bounding box center [111, 91] width 88 height 13
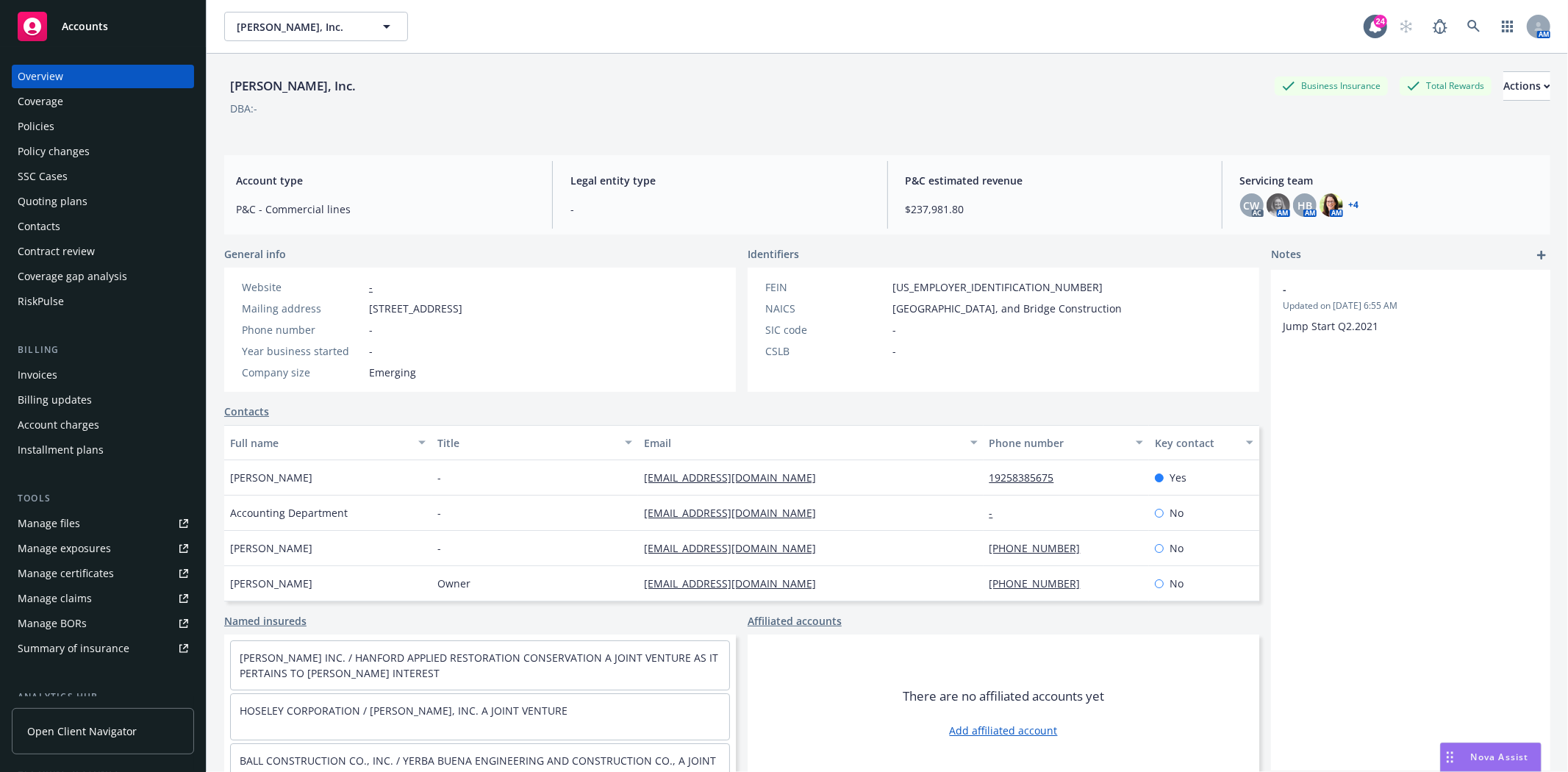
click at [52, 127] on div "Policies" at bounding box center [36, 126] width 36 height 24
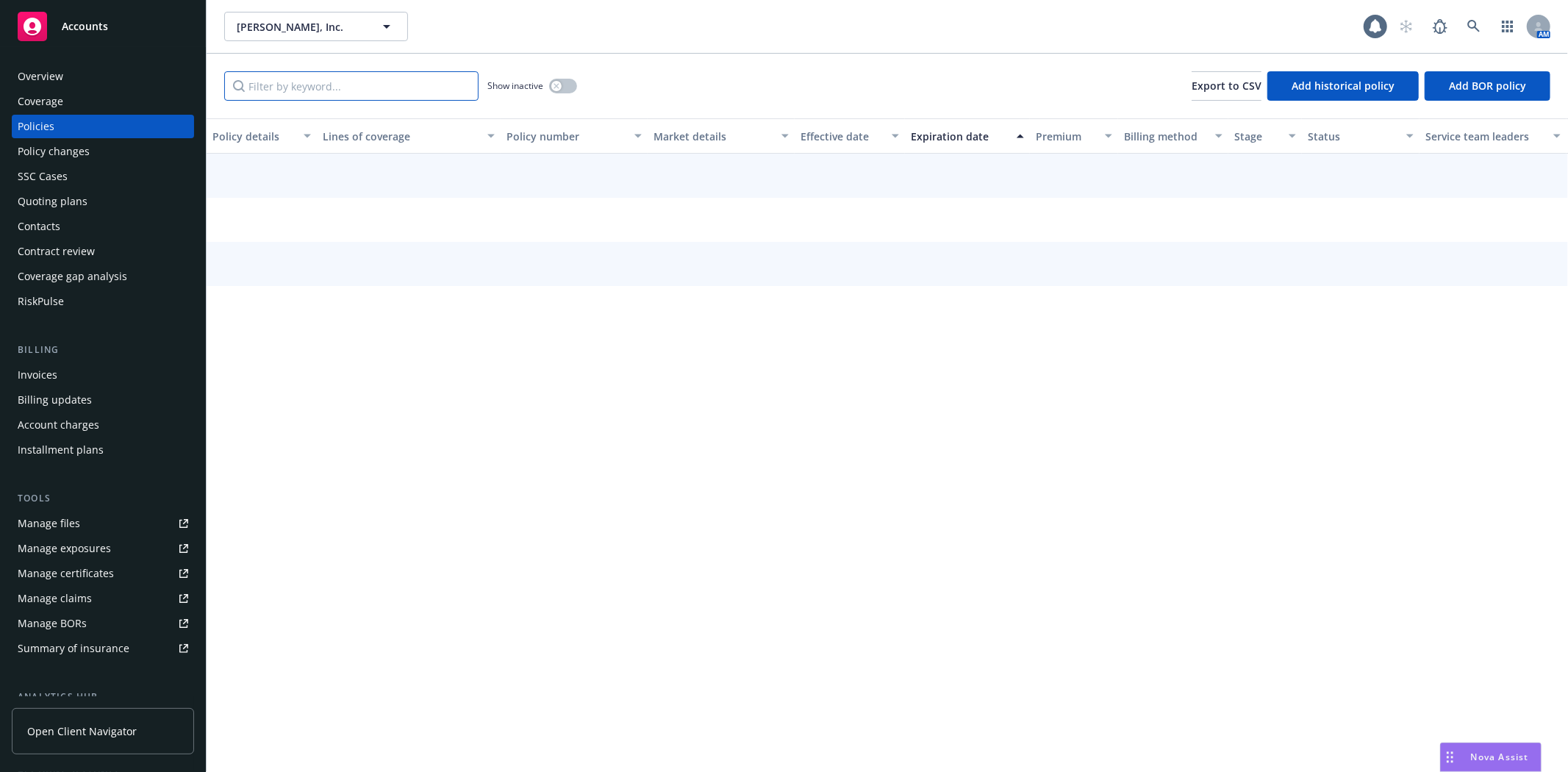
click at [311, 84] on input "Filter by keyword..." at bounding box center [352, 86] width 255 height 29
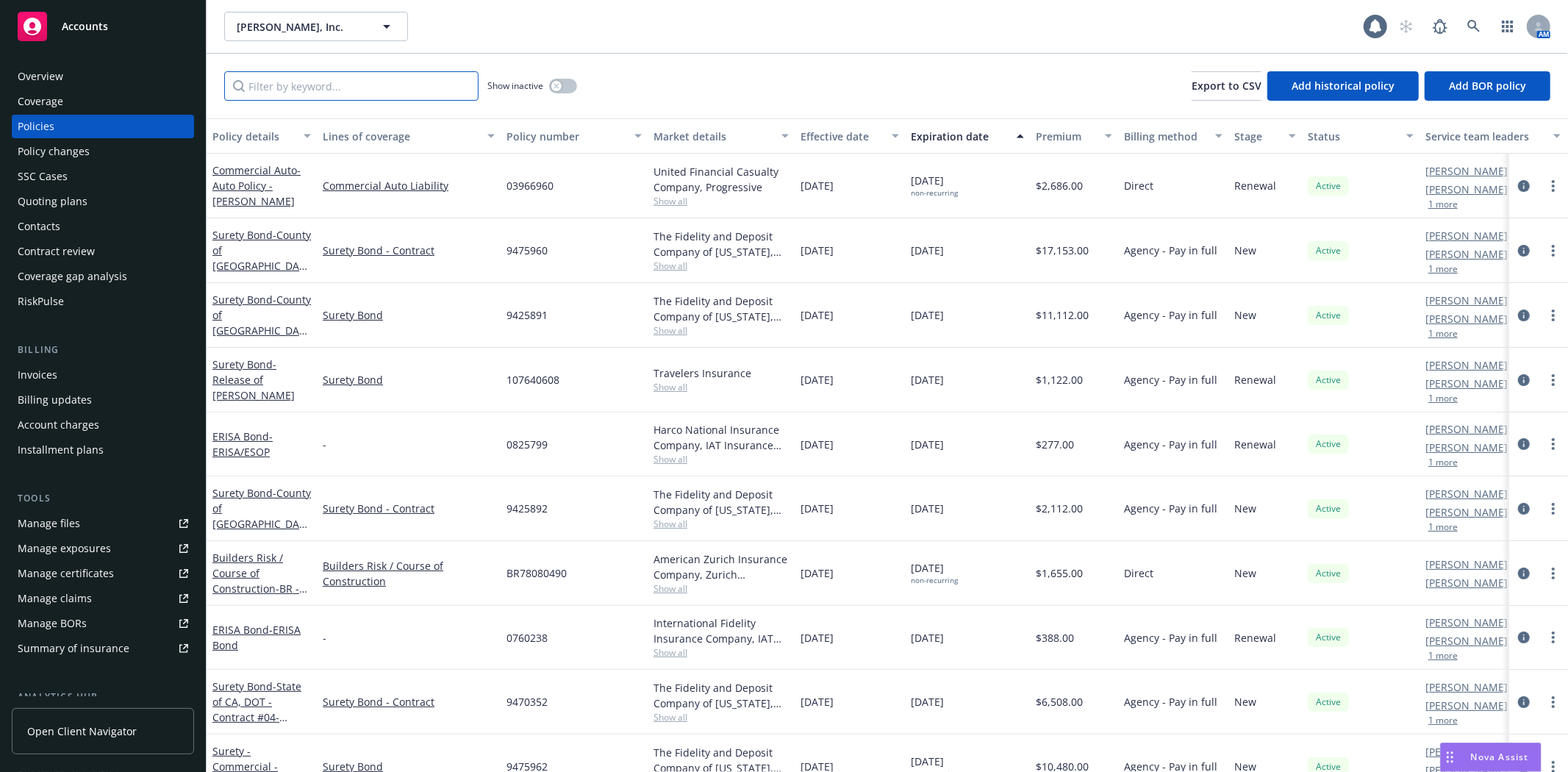
paste input "9475953"
type input "9475953"
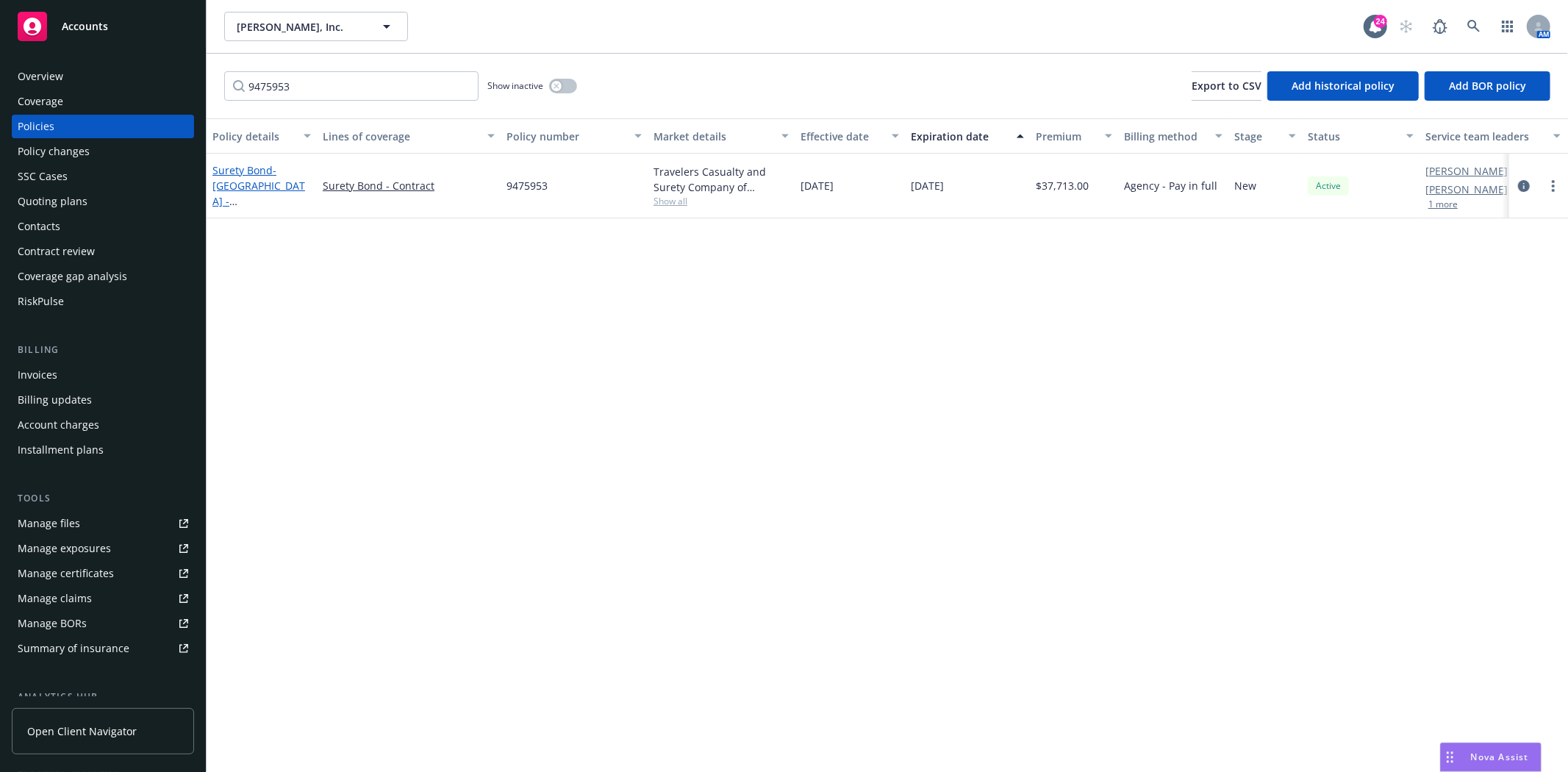
click at [269, 171] on link "Surety Bond - Napa County - Dry Creek Road Bridge Over Dry Creek Replacement" at bounding box center [259, 216] width 92 height 106
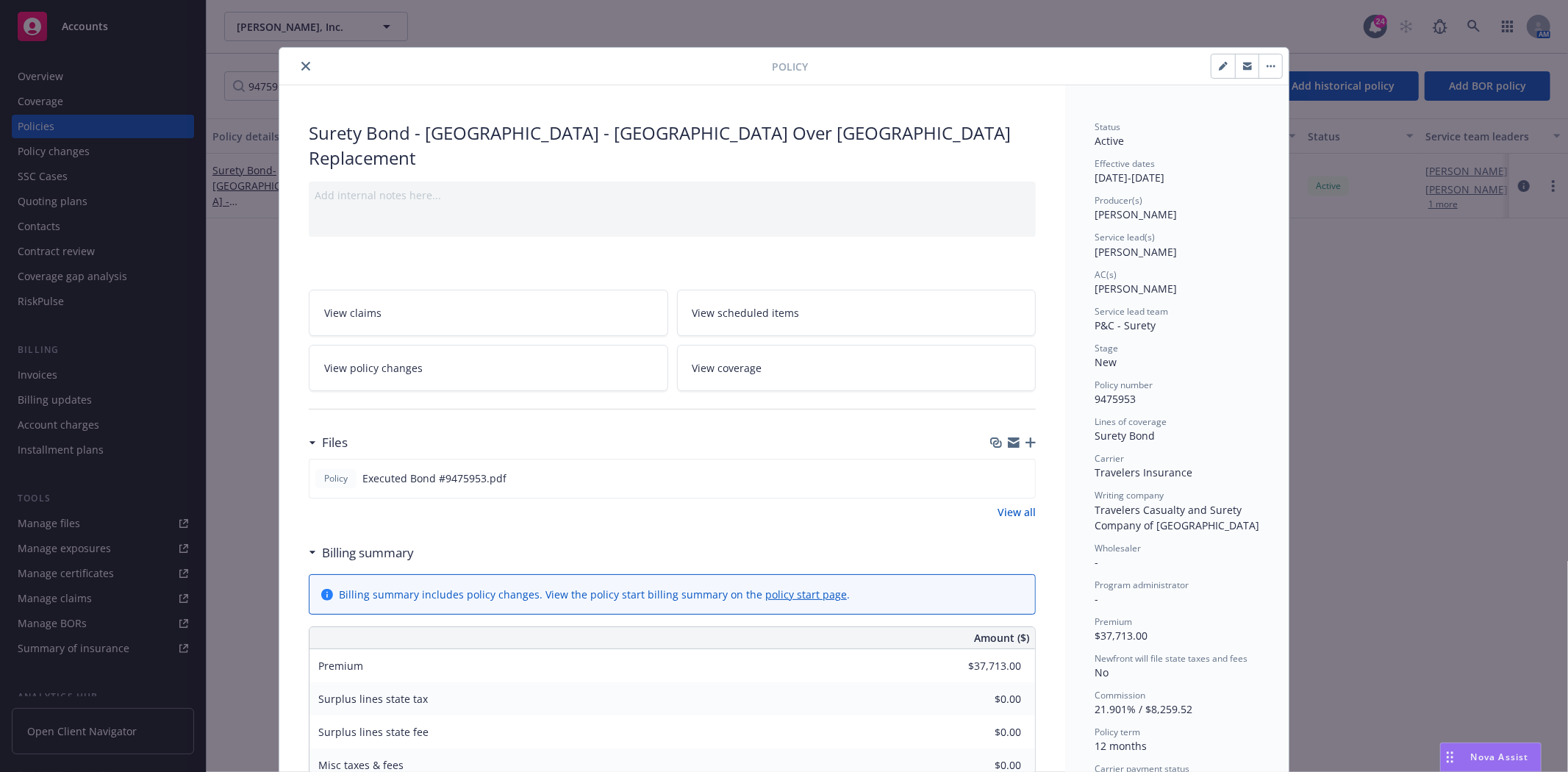
click at [1211, 77] on button "button" at bounding box center [1223, 66] width 24 height 24
select select "NEW"
select select "12"
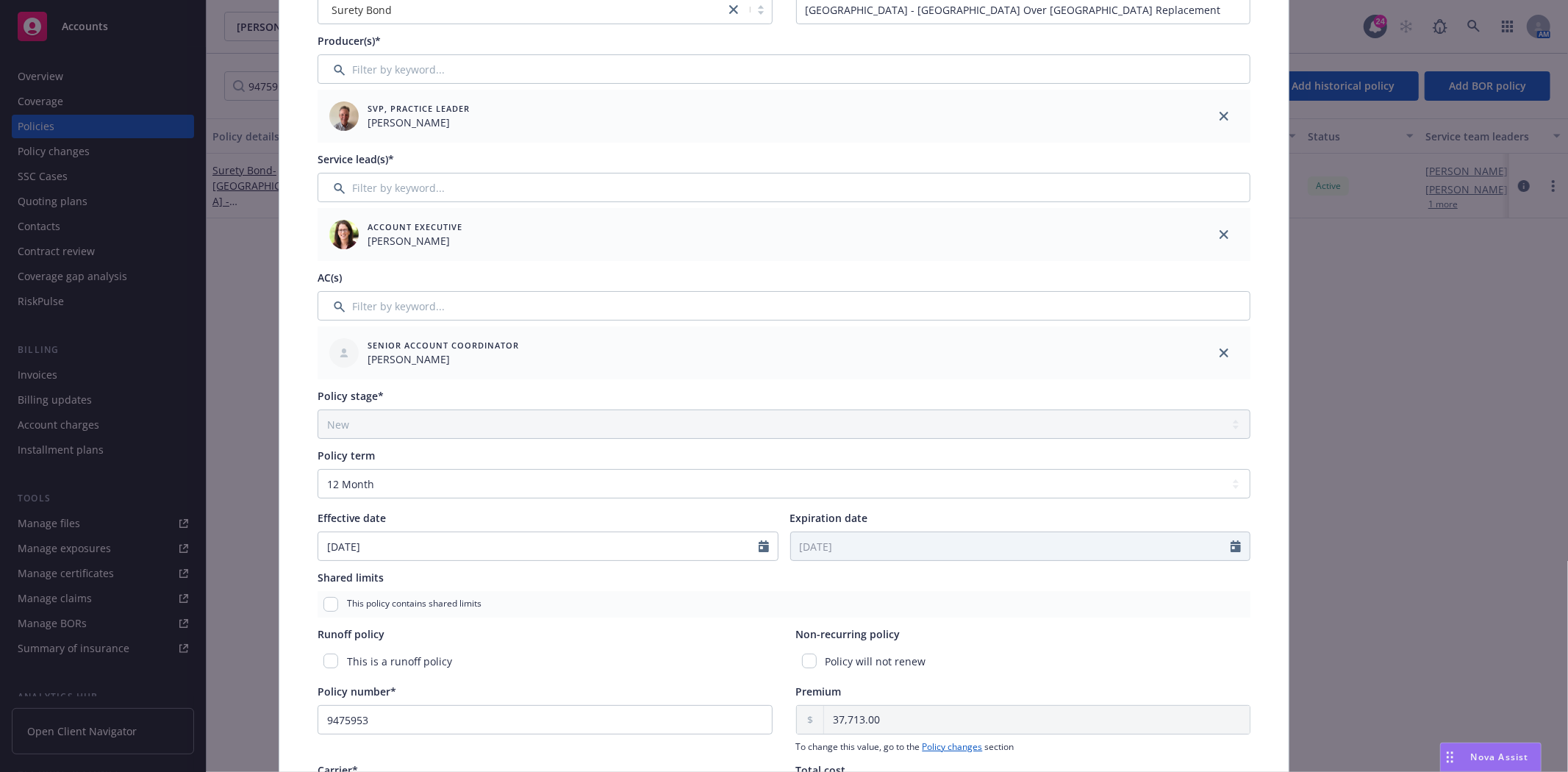
scroll to position [245, 0]
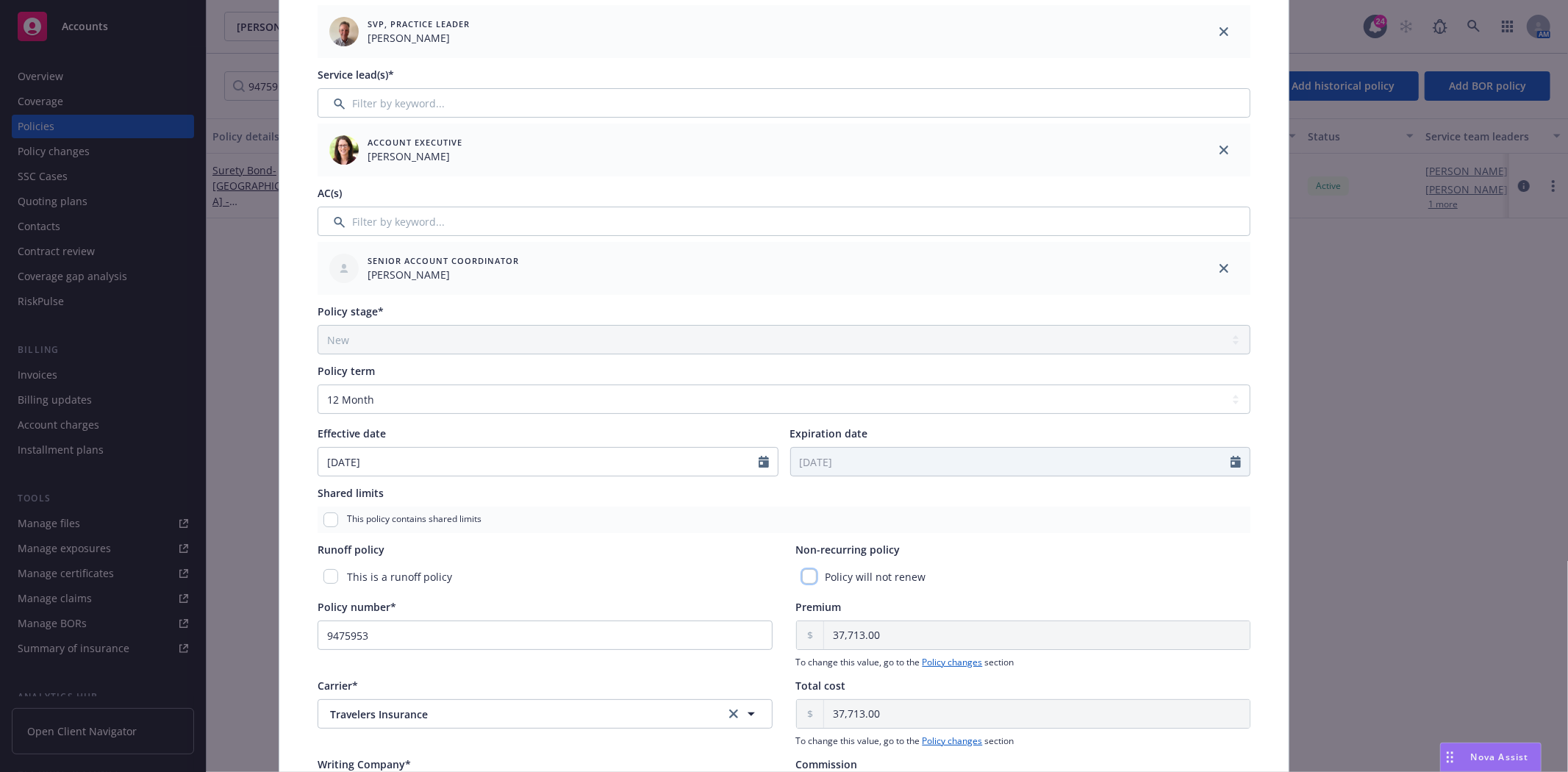
click at [806, 578] on input "checkbox" at bounding box center [809, 577] width 15 height 15
checkbox input "true"
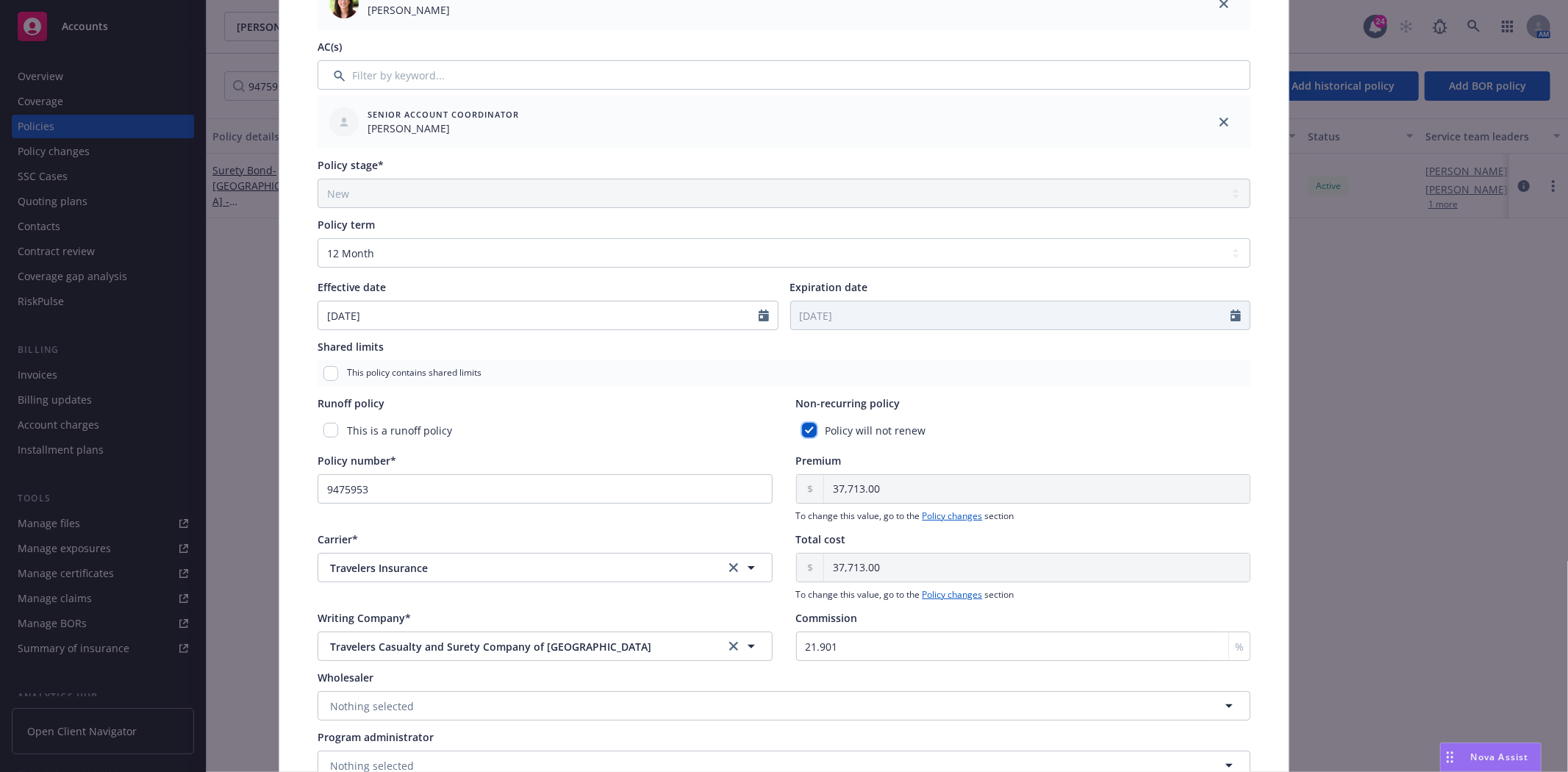
scroll to position [409, 0]
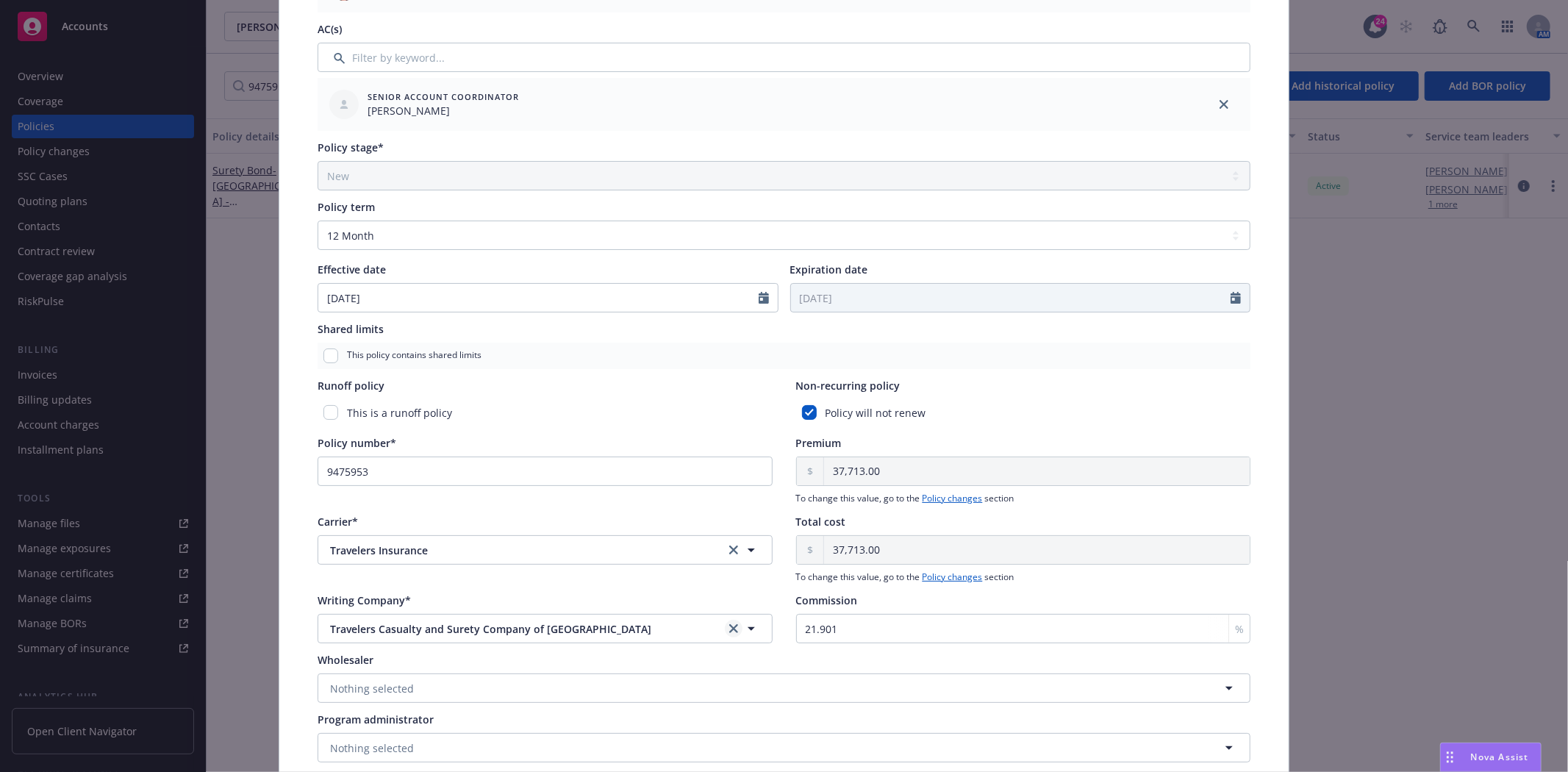
click at [730, 624] on icon "clear selection" at bounding box center [734, 628] width 9 height 9
click at [650, 626] on button "Nothing selected" at bounding box center [545, 628] width 455 height 29
type input "Fidelit"
click at [730, 546] on icon "clear selection" at bounding box center [734, 550] width 9 height 9
click at [457, 620] on button "Nothing selected" at bounding box center [545, 628] width 455 height 29
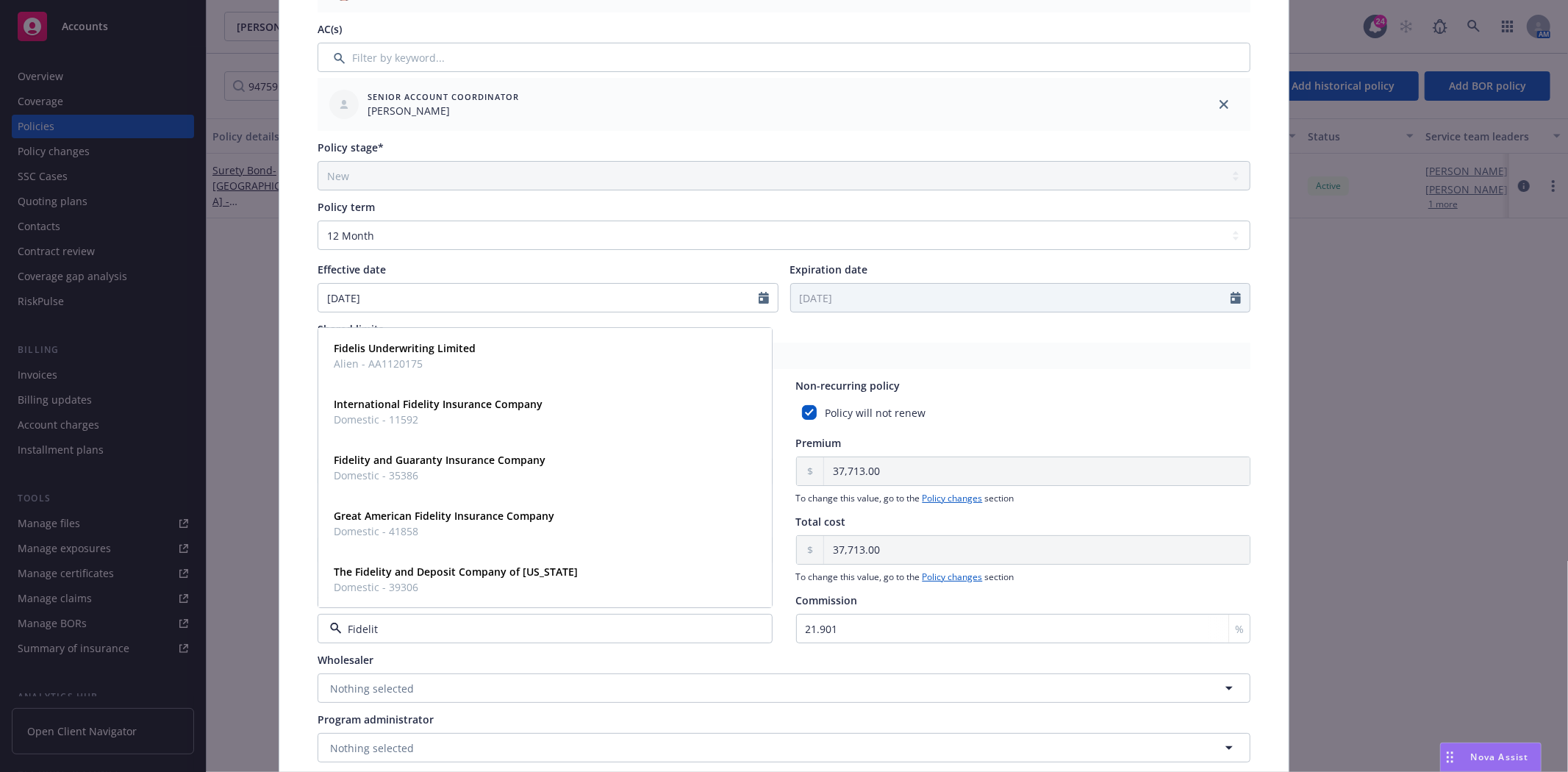
type input "Fidelity"
click at [461, 570] on strong "The Fidelity and Deposit Company of Maryland" at bounding box center [456, 571] width 244 height 14
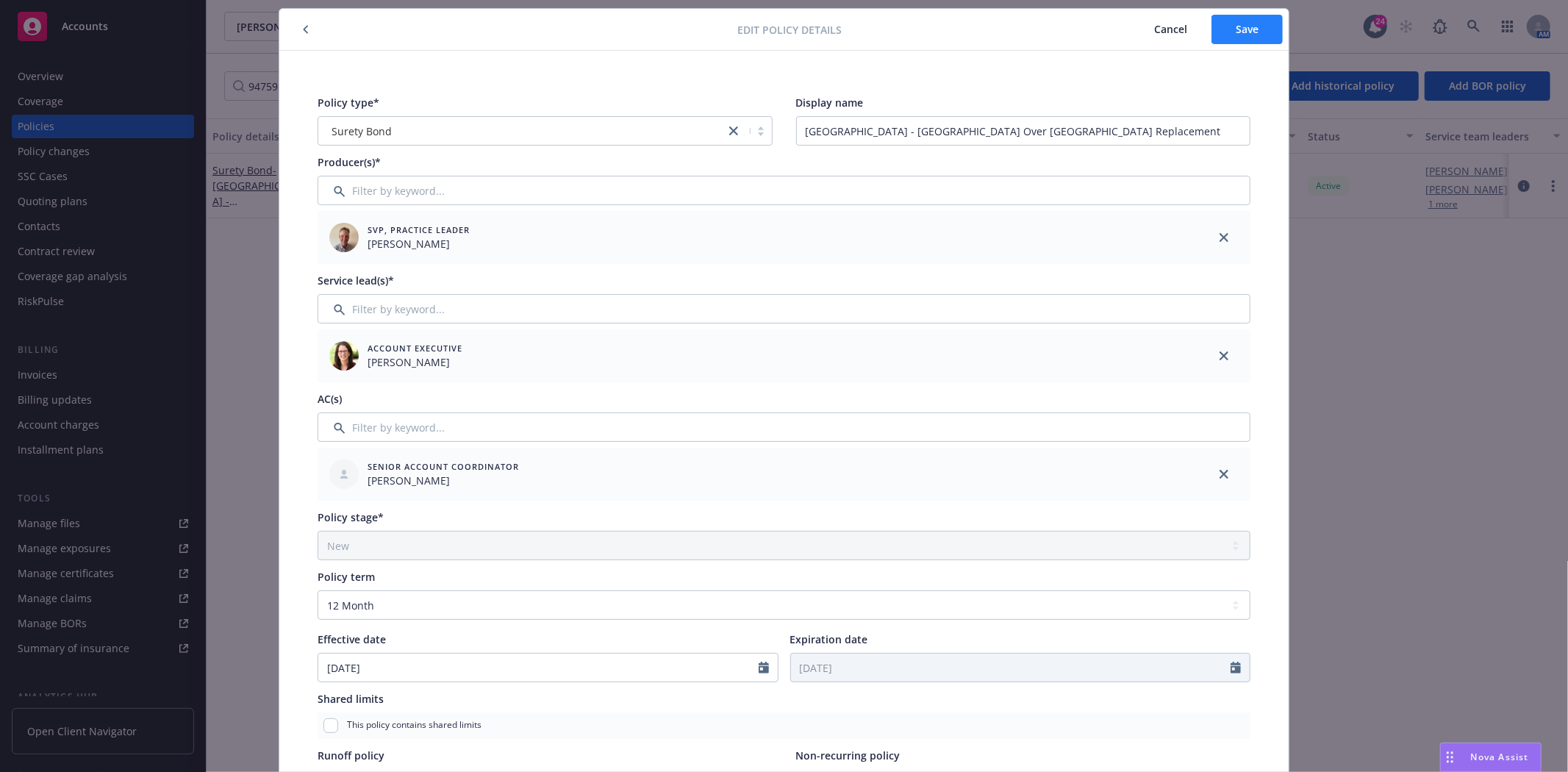
scroll to position [0, 0]
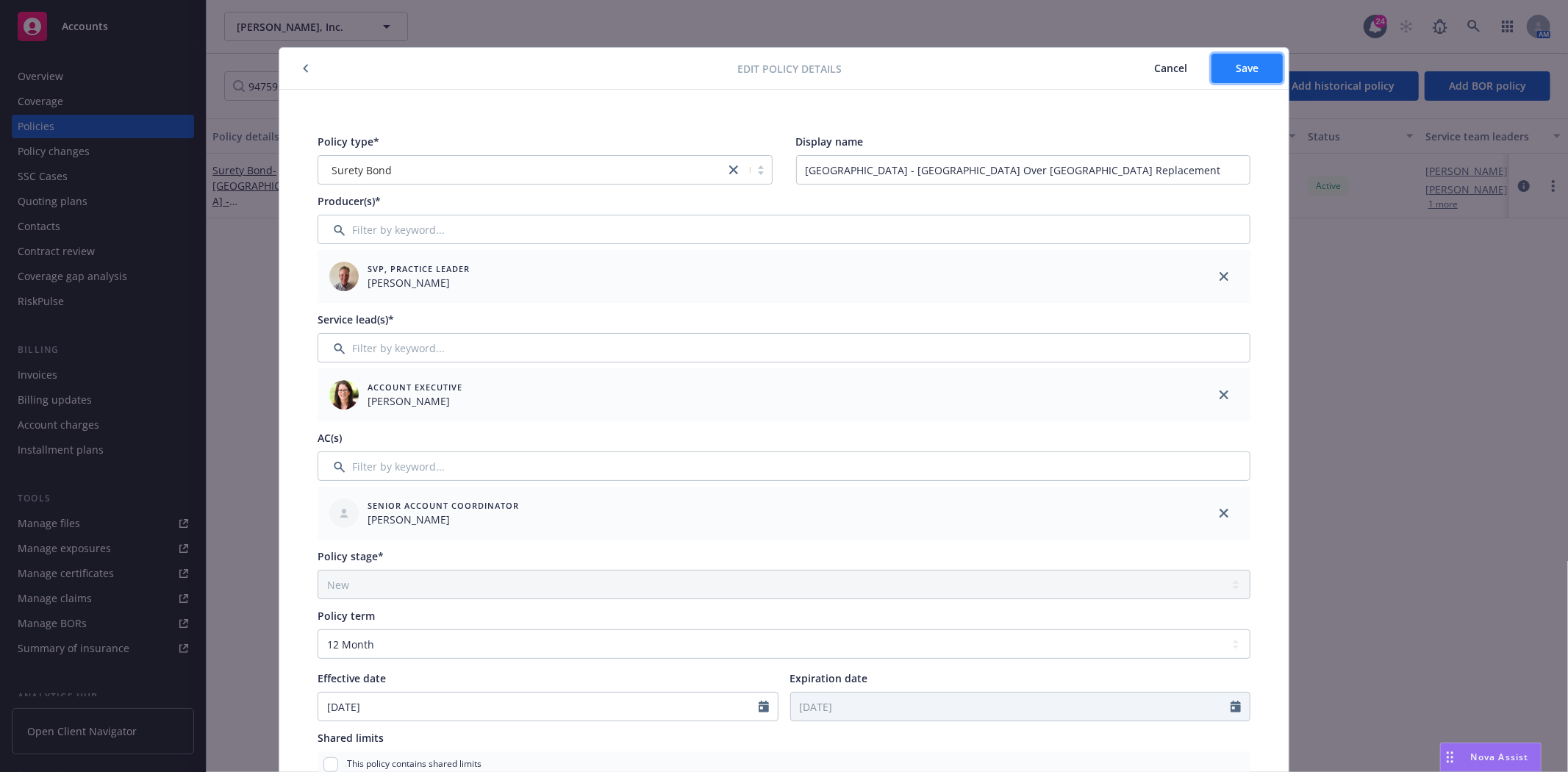
click at [1240, 63] on span "Save" at bounding box center [1247, 67] width 23 height 14
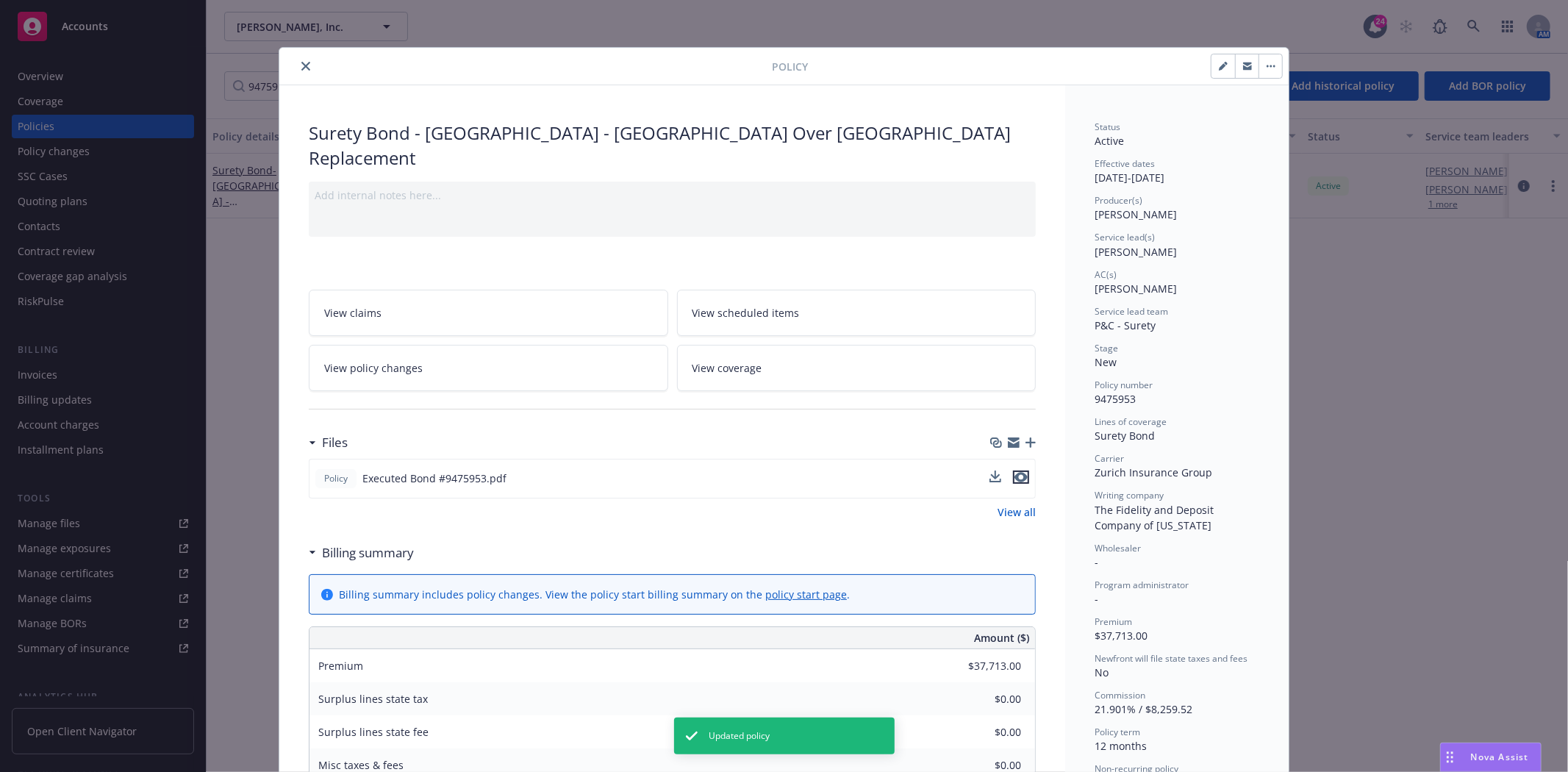
click at [1019, 472] on icon "preview file" at bounding box center [1021, 477] width 13 height 11
click at [1017, 437] on div at bounding box center [1013, 443] width 45 height 12
click at [1018, 437] on div at bounding box center [1013, 443] width 45 height 12
click at [1026, 438] on icon "button" at bounding box center [1030, 443] width 11 height 11
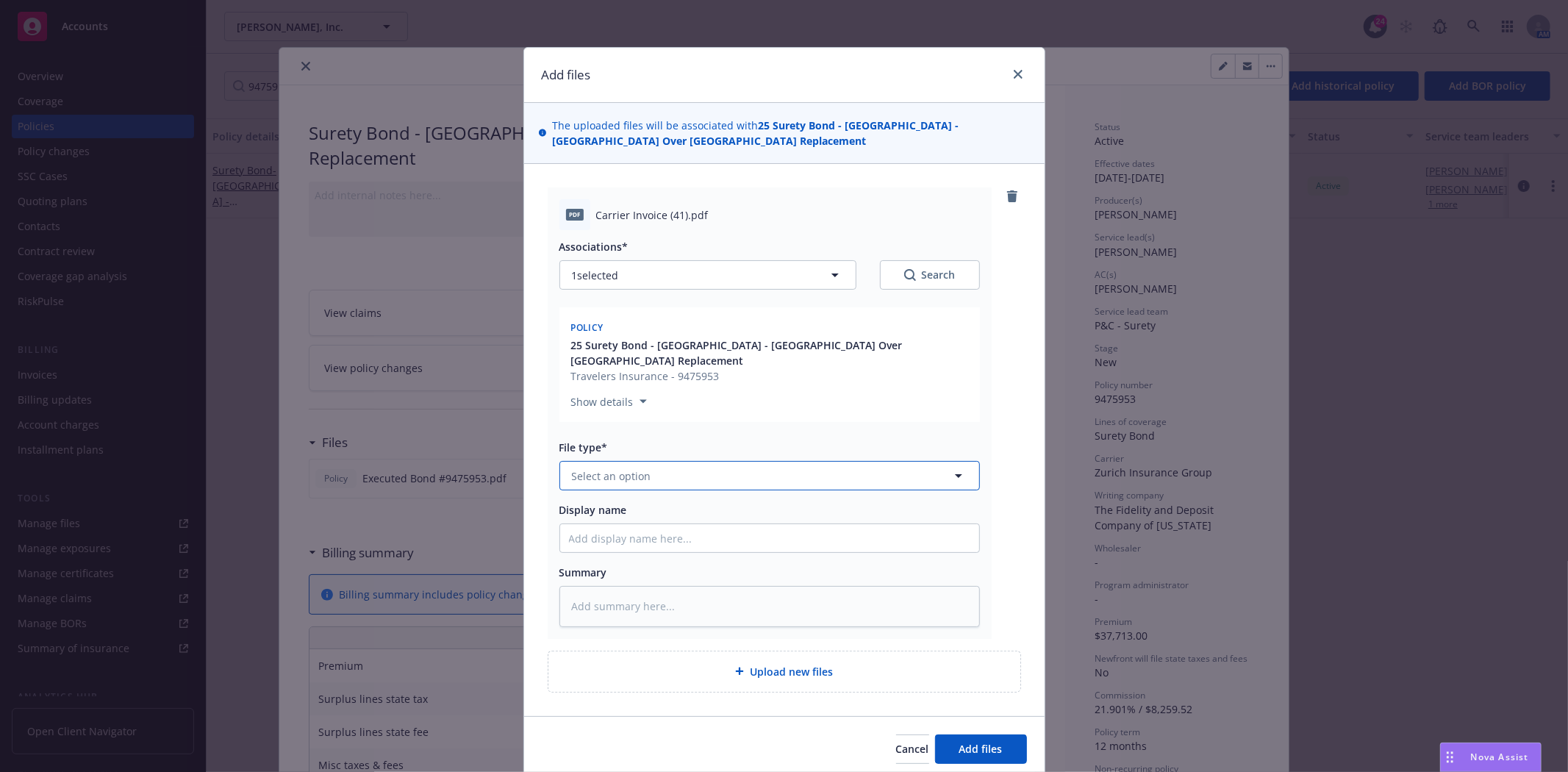
click at [650, 474] on button "Select an option" at bounding box center [769, 476] width 421 height 29
type input "Invoi"
click at [623, 564] on div "Invoice - Third Party" at bounding box center [624, 555] width 110 height 21
click at [611, 527] on input "Display name" at bounding box center [769, 538] width 419 height 28
type textarea "x"
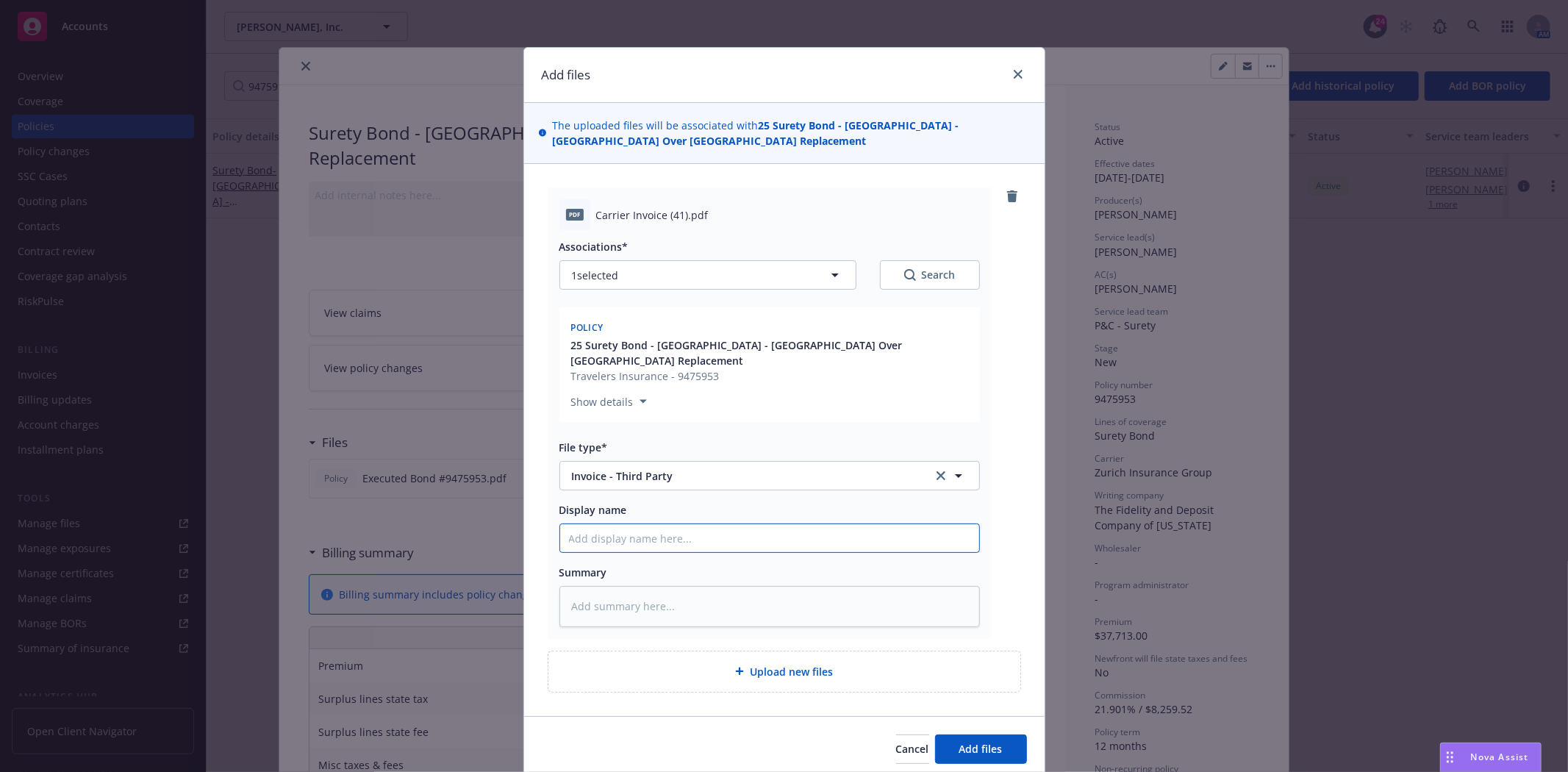
type input "Z"
type textarea "x"
type input "Zu"
type textarea "x"
type input "Zur"
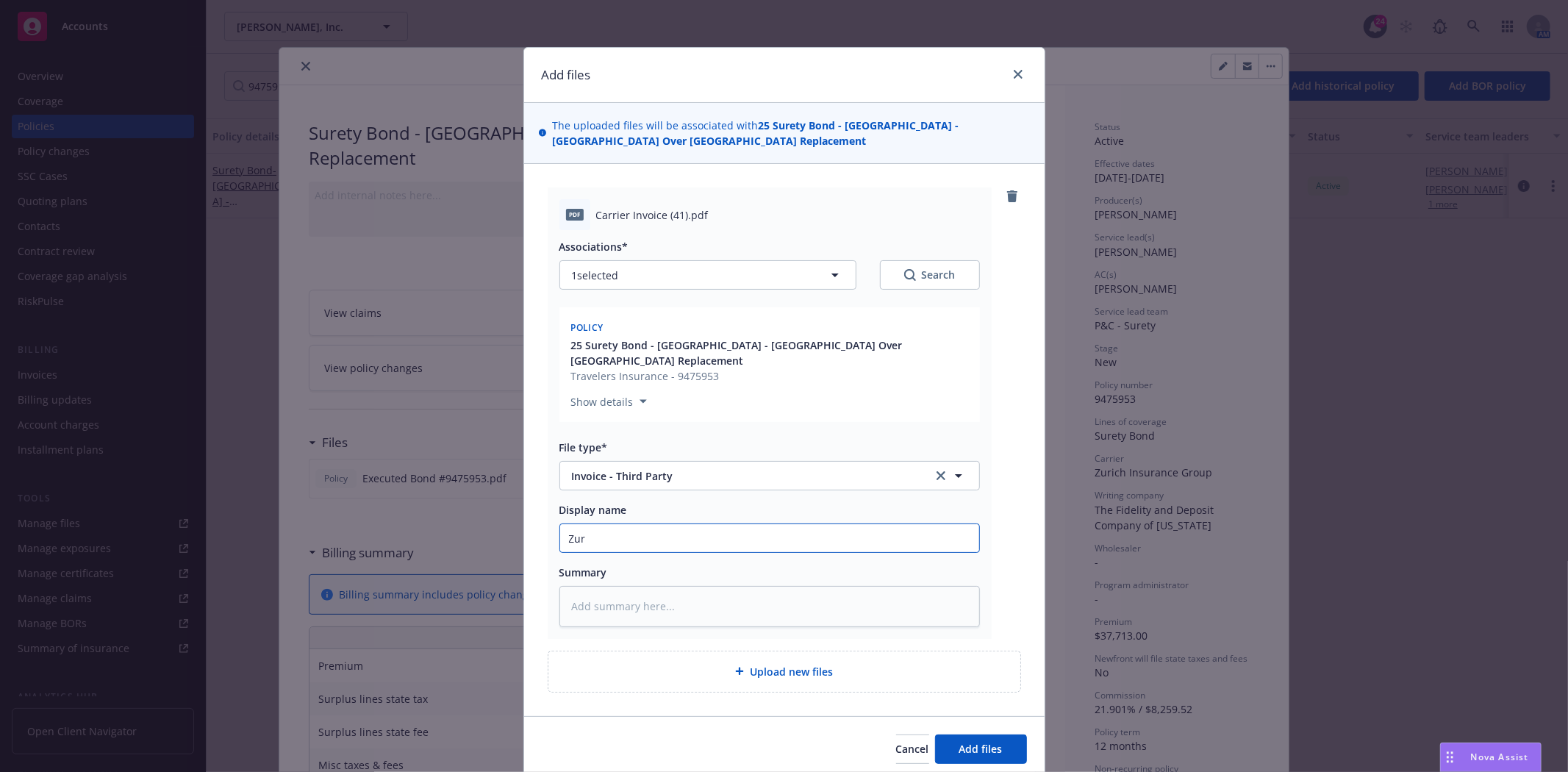
type textarea "x"
type input "Zuri"
type textarea "x"
type input "Zurich"
type textarea "x"
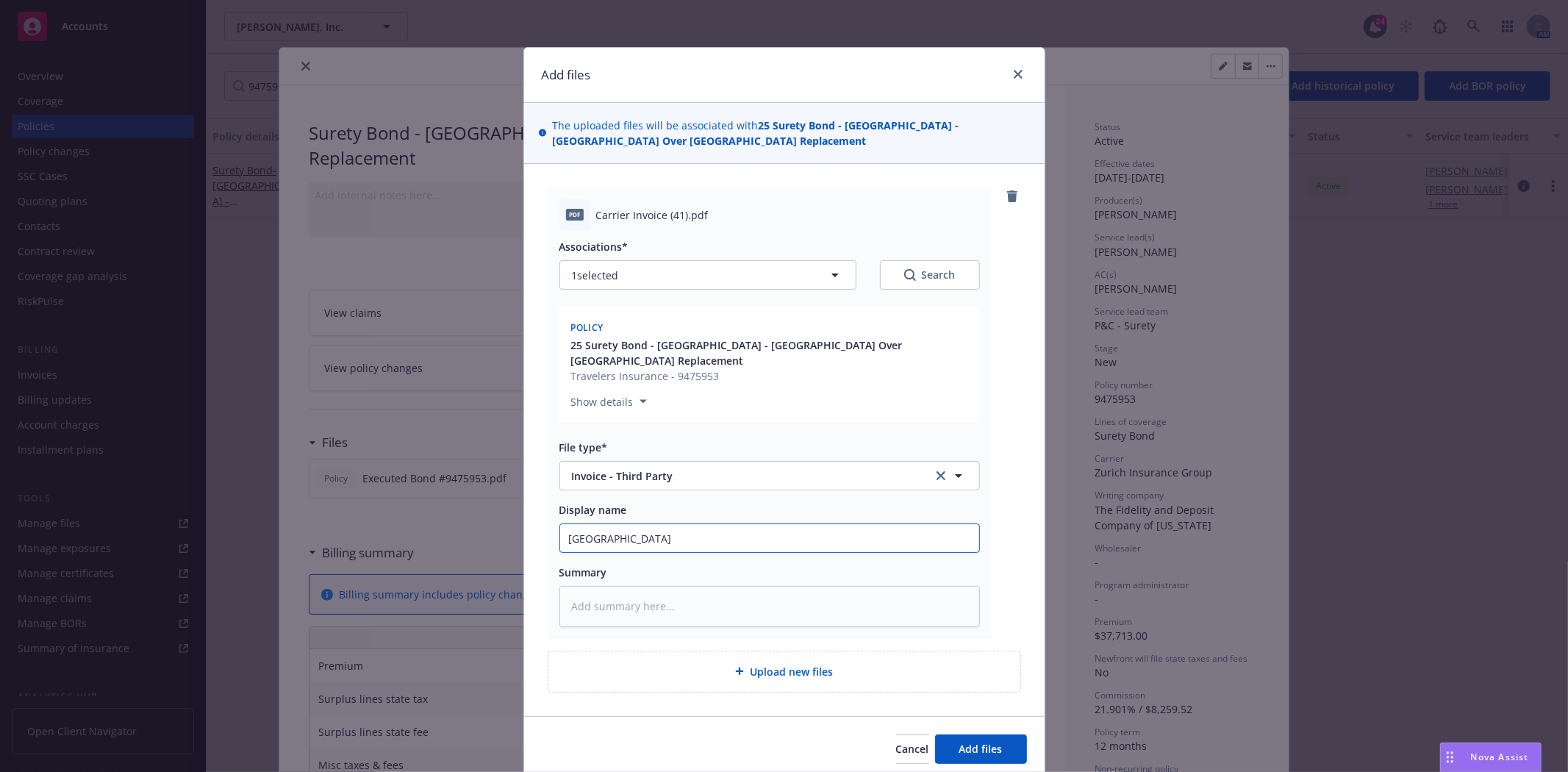
type input "Zurich"
type textarea "x"
type input "Zurich I"
type textarea "x"
type input "Zurich In"
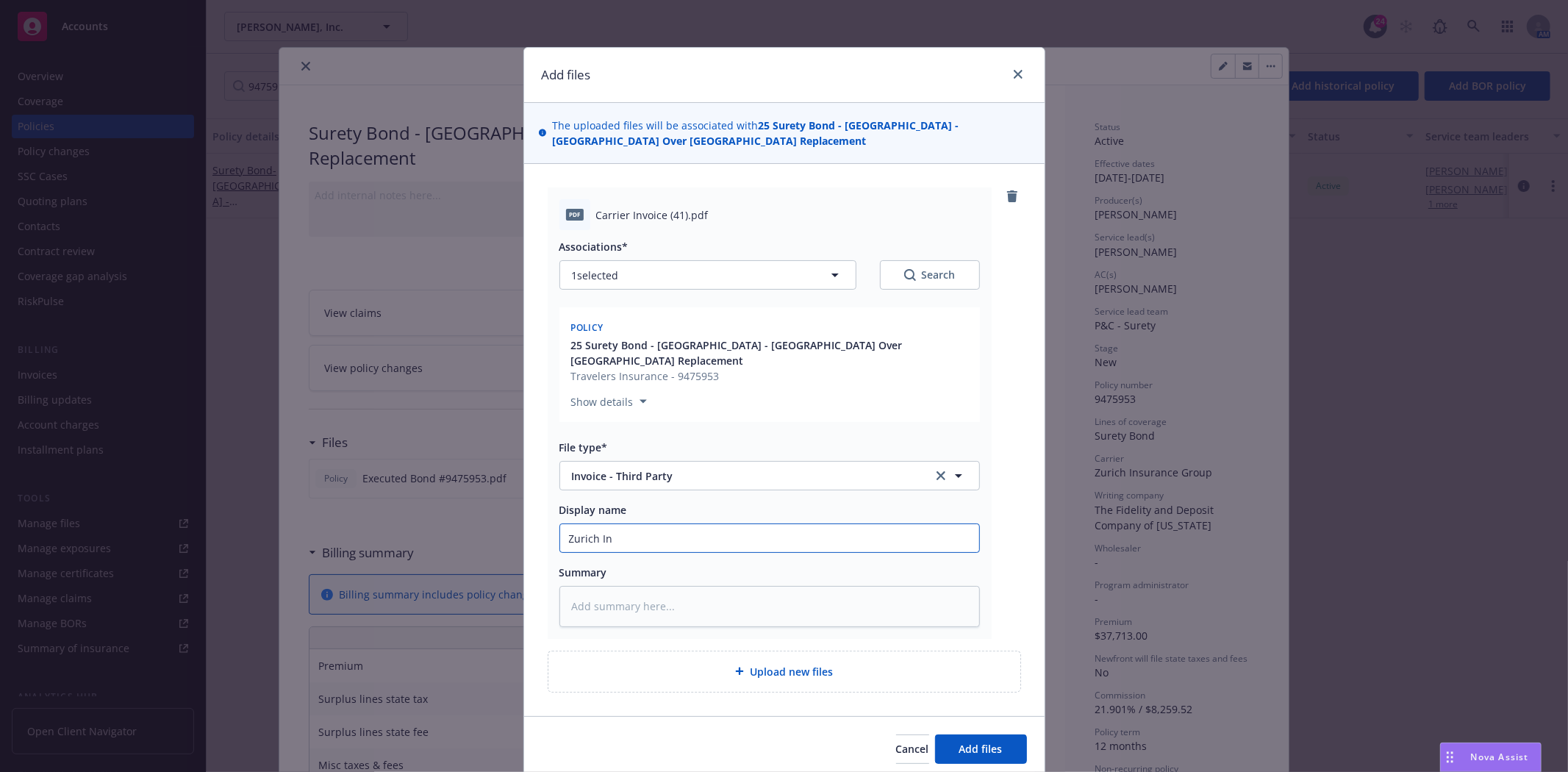
type textarea "x"
type input "Zurich Inv"
type textarea "x"
type input "Zurich Invo"
type textarea "x"
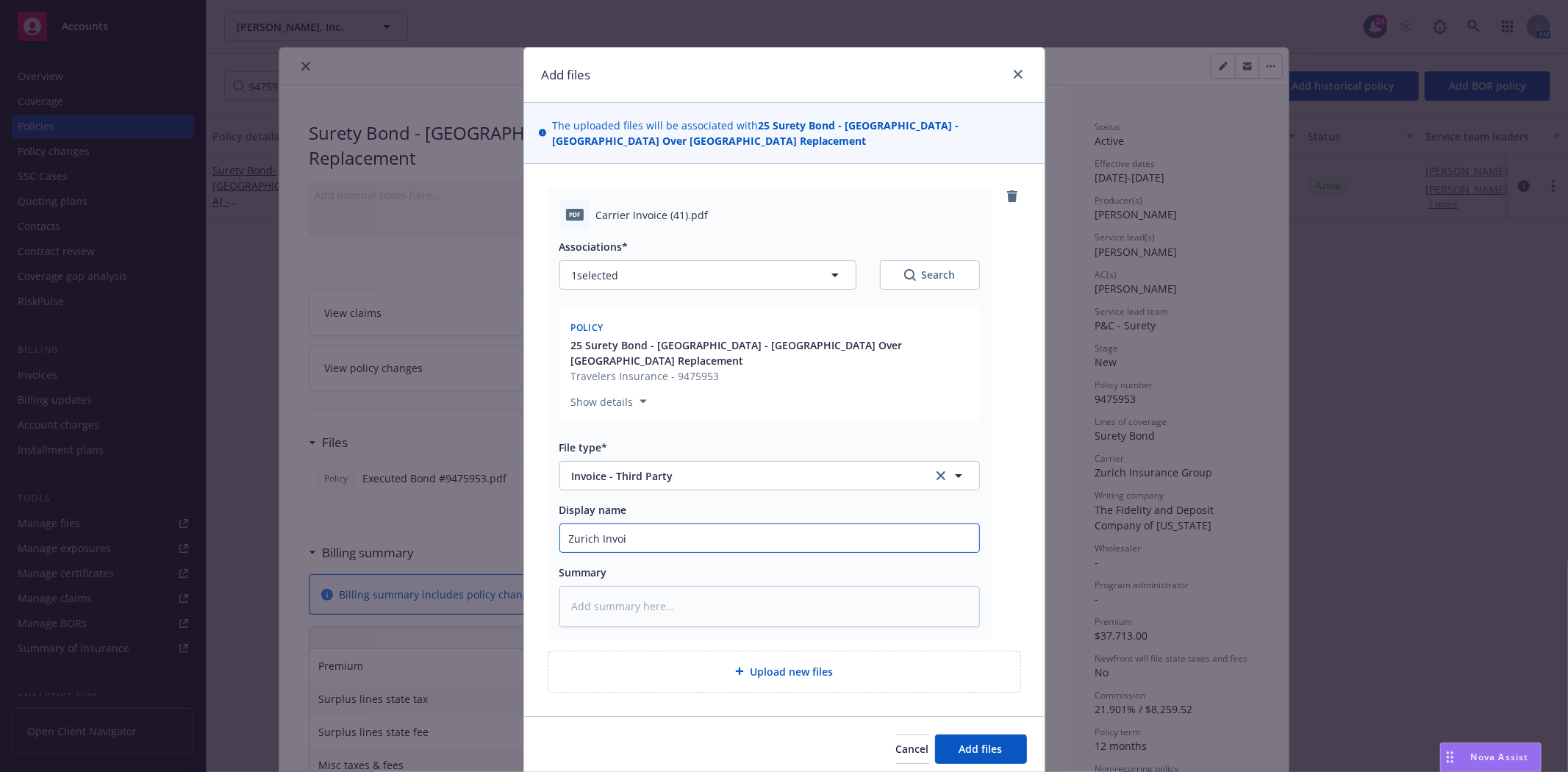
type input "Zurich Invoic"
type textarea "x"
type input "Zurich Invoice"
type textarea "x"
type input "Zurich Invoice"
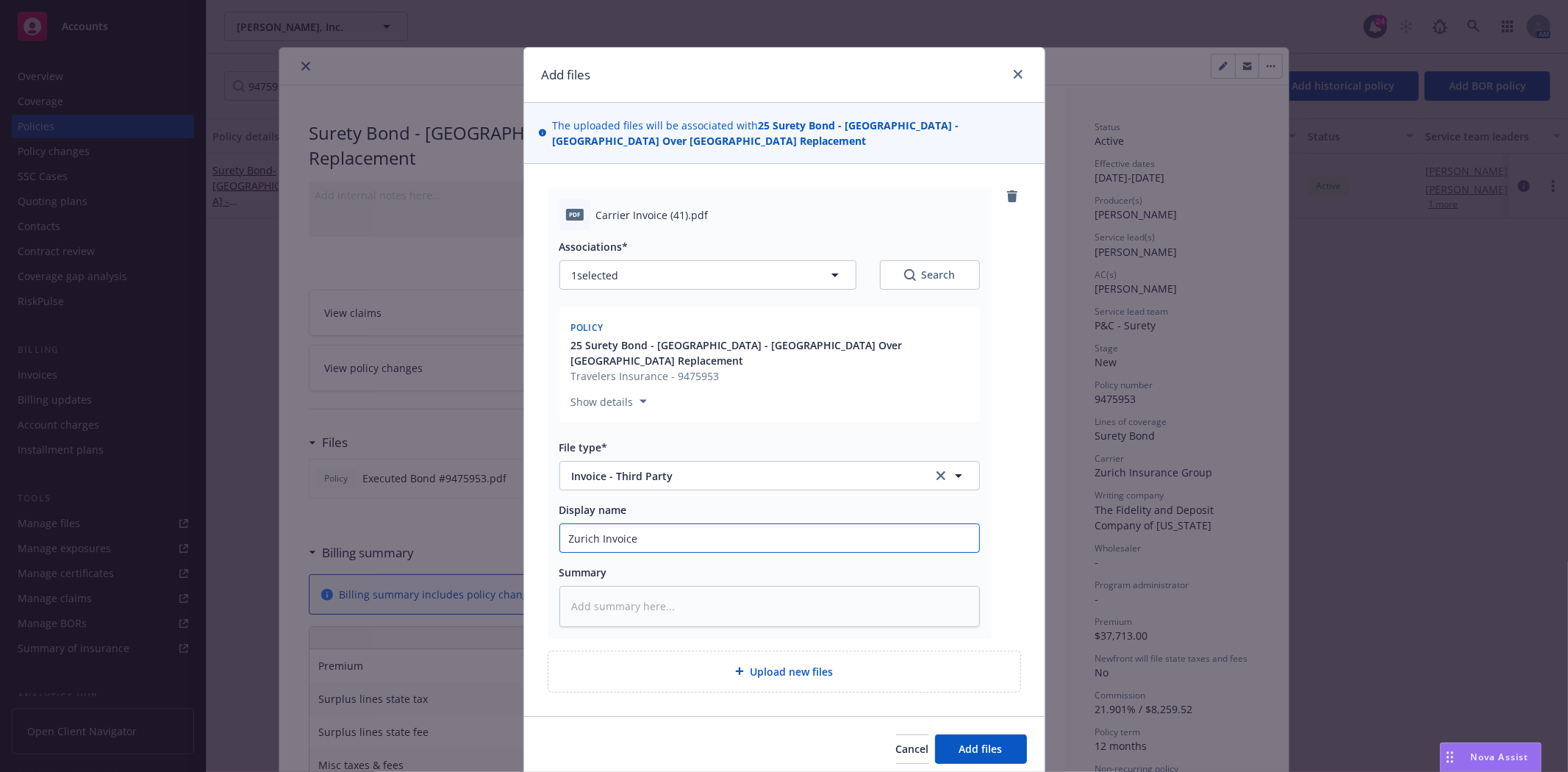
type textarea "x"
type input "Zurich Invoice B"
type textarea "x"
type input "Zurich Invoice Bo"
type textarea "x"
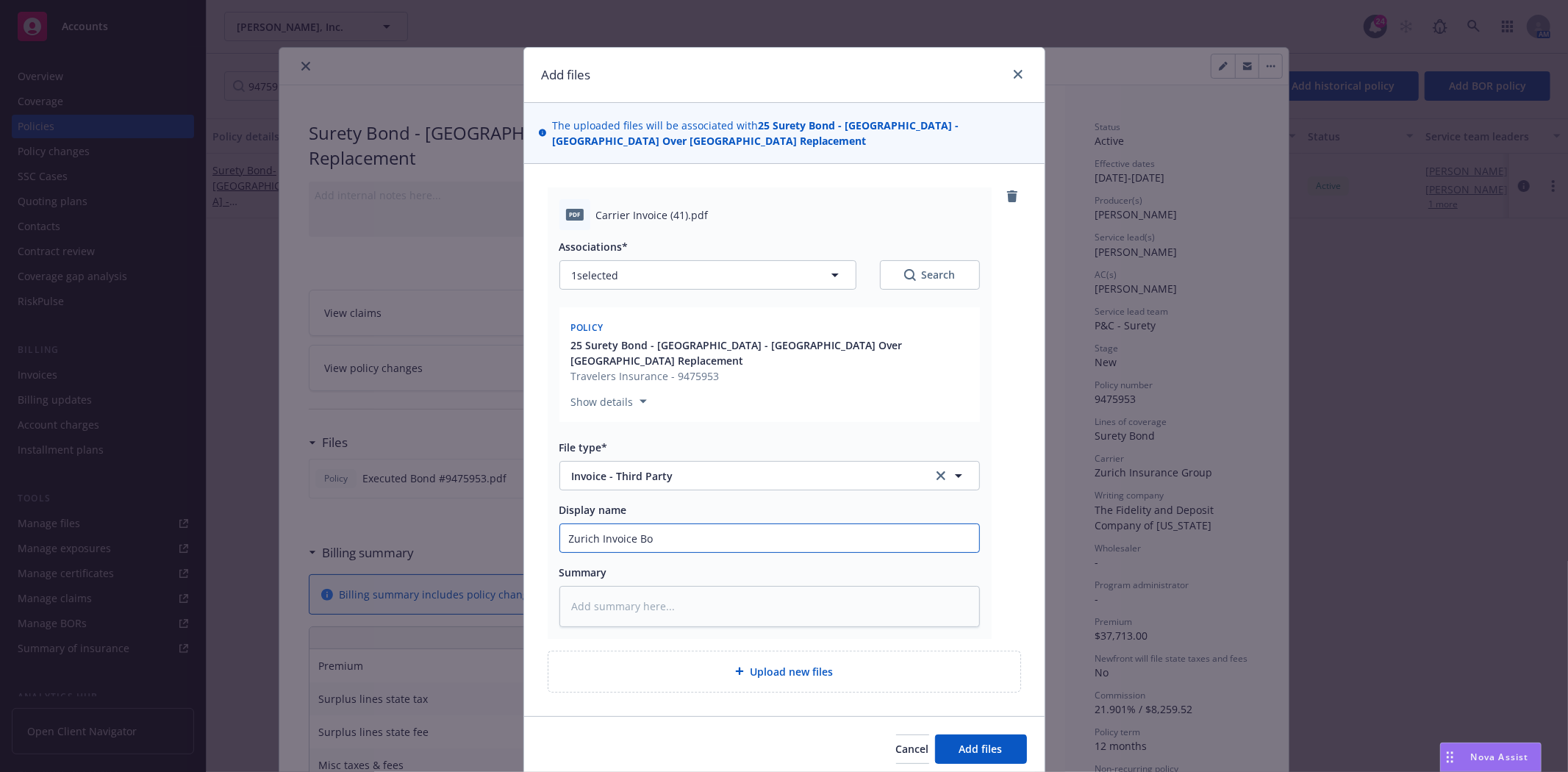
type input "Zurich Invoice Bon"
type textarea "x"
type input "Zurich Invoice Bond"
type textarea "x"
type input "Zurich Invoice Bond"
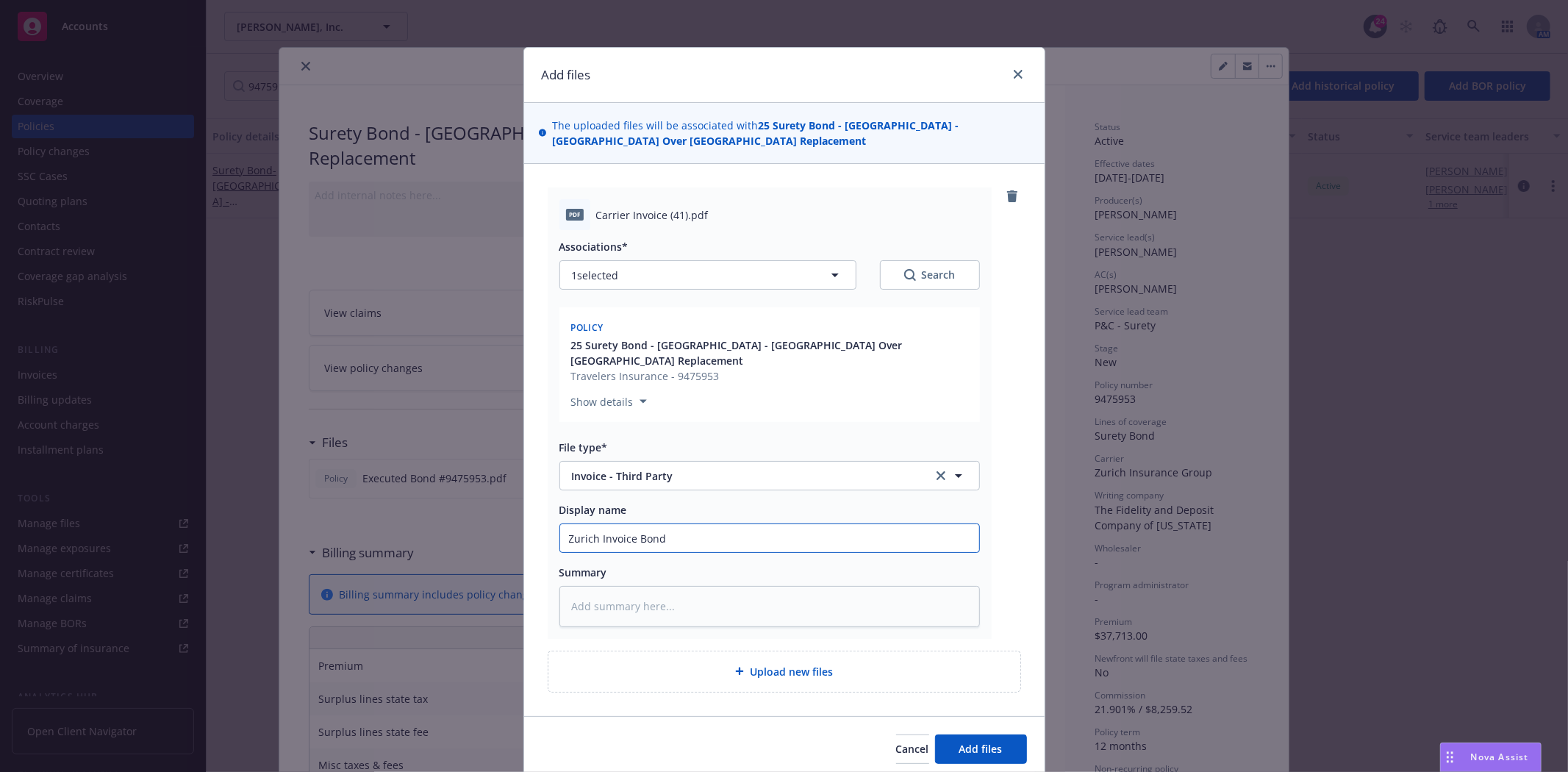
type textarea "x"
type input "Zurich Invoice Bond #"
type textarea "x"
type input "Zurich Invoice Bond #9"
type textarea "x"
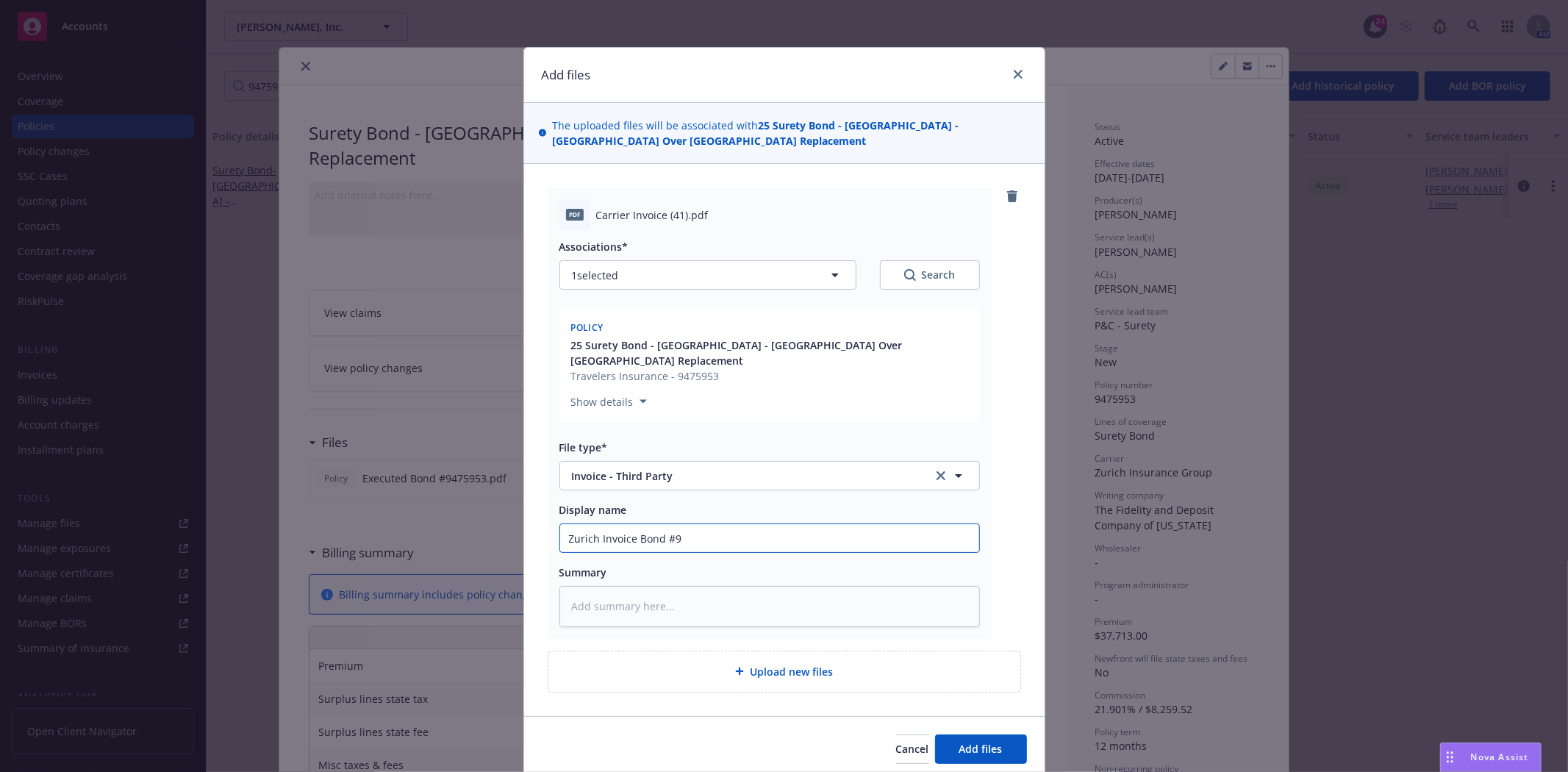
type input "Zurich Invoice Bond #94"
type textarea "x"
type input "Zurich Invoice Bond #947"
type textarea "x"
type input "Zurich Invoice Bond #9475"
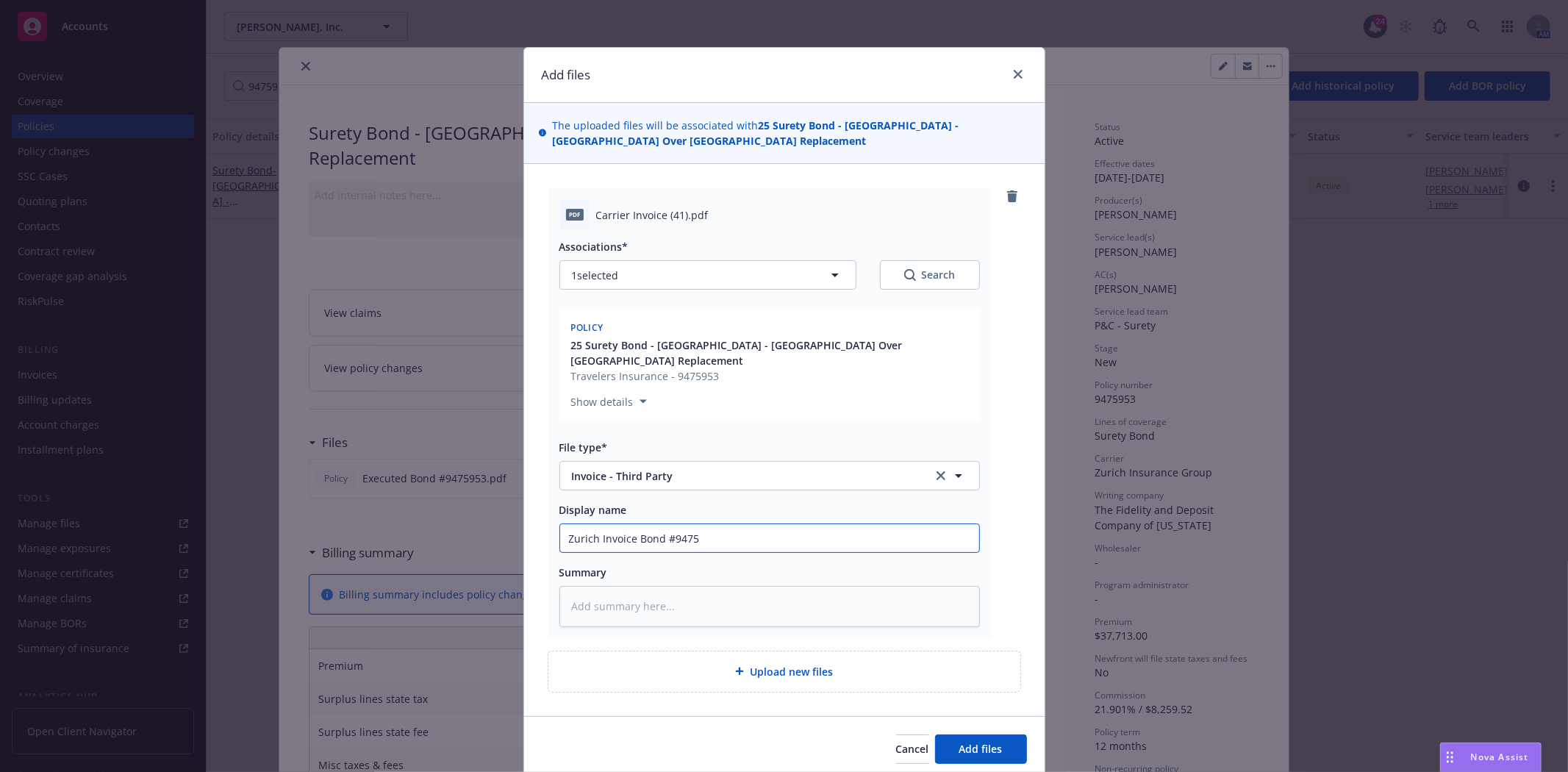
type textarea "x"
type input "Zurich Invoice Bond #94759"
type textarea "x"
type input "Zurich Invoice Bond #947595"
type textarea "x"
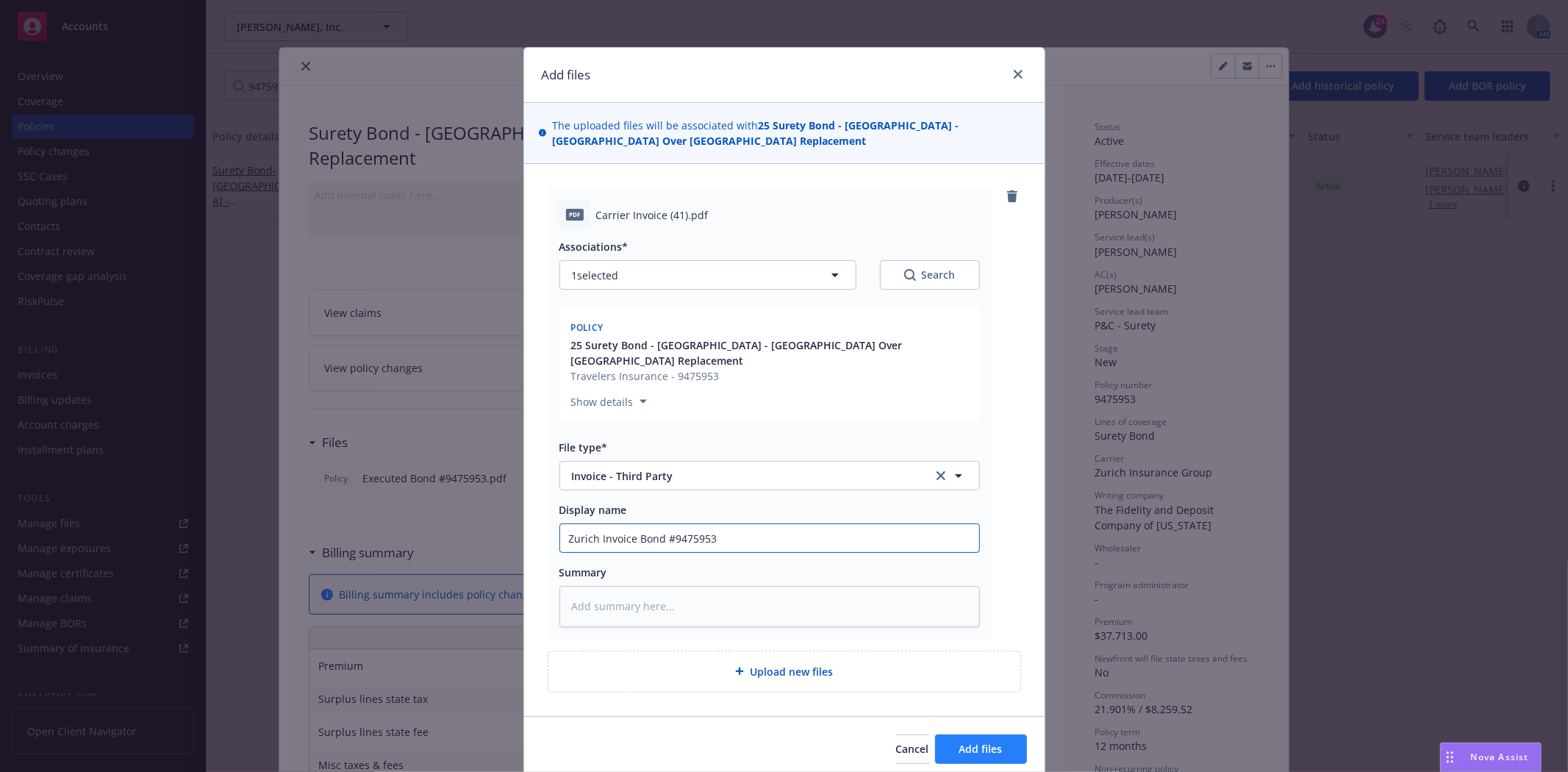
type input "Zurich Invoice Bond #9475953"
click at [982, 753] on span "Add files" at bounding box center [980, 748] width 43 height 14
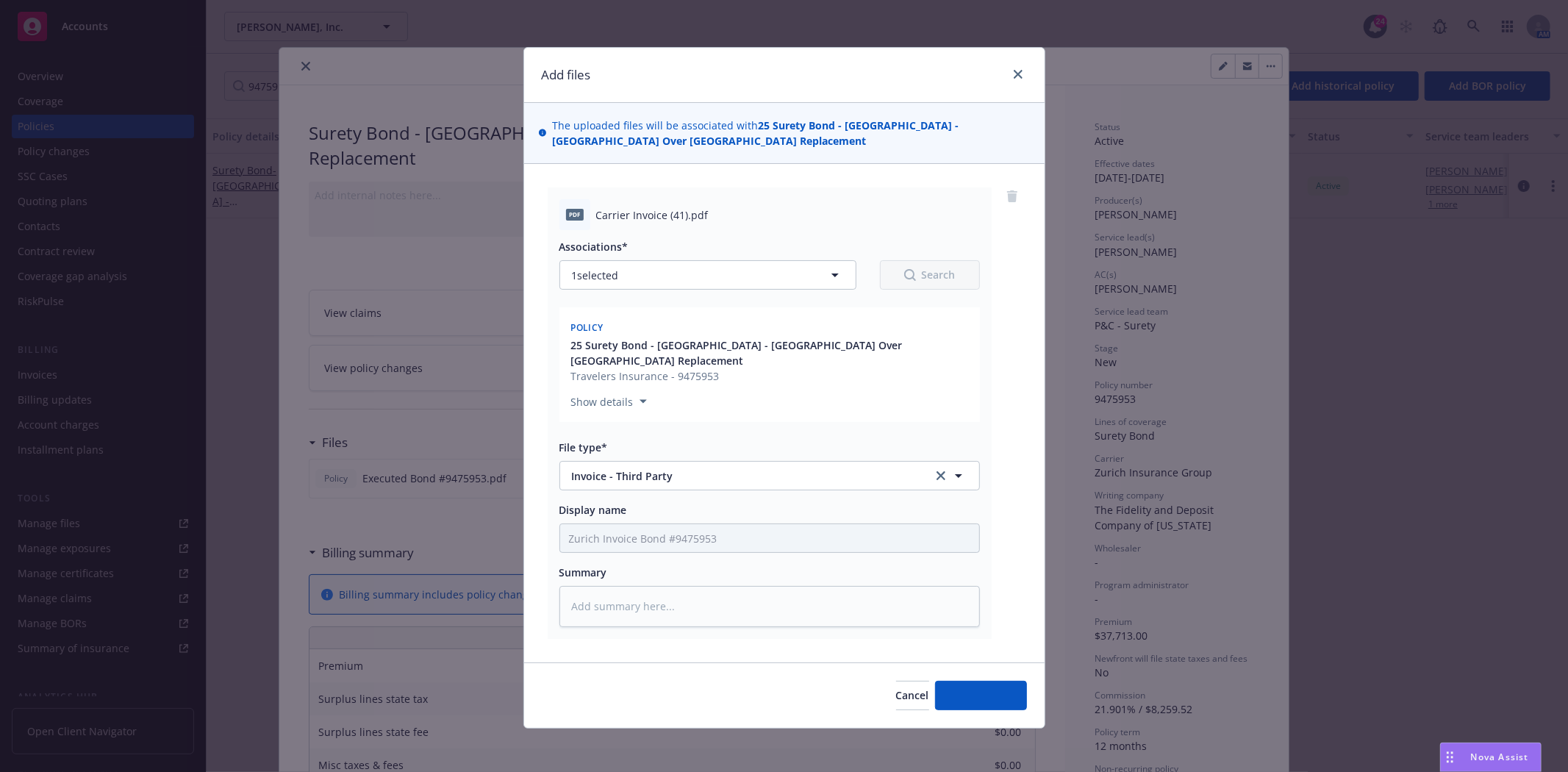
type textarea "x"
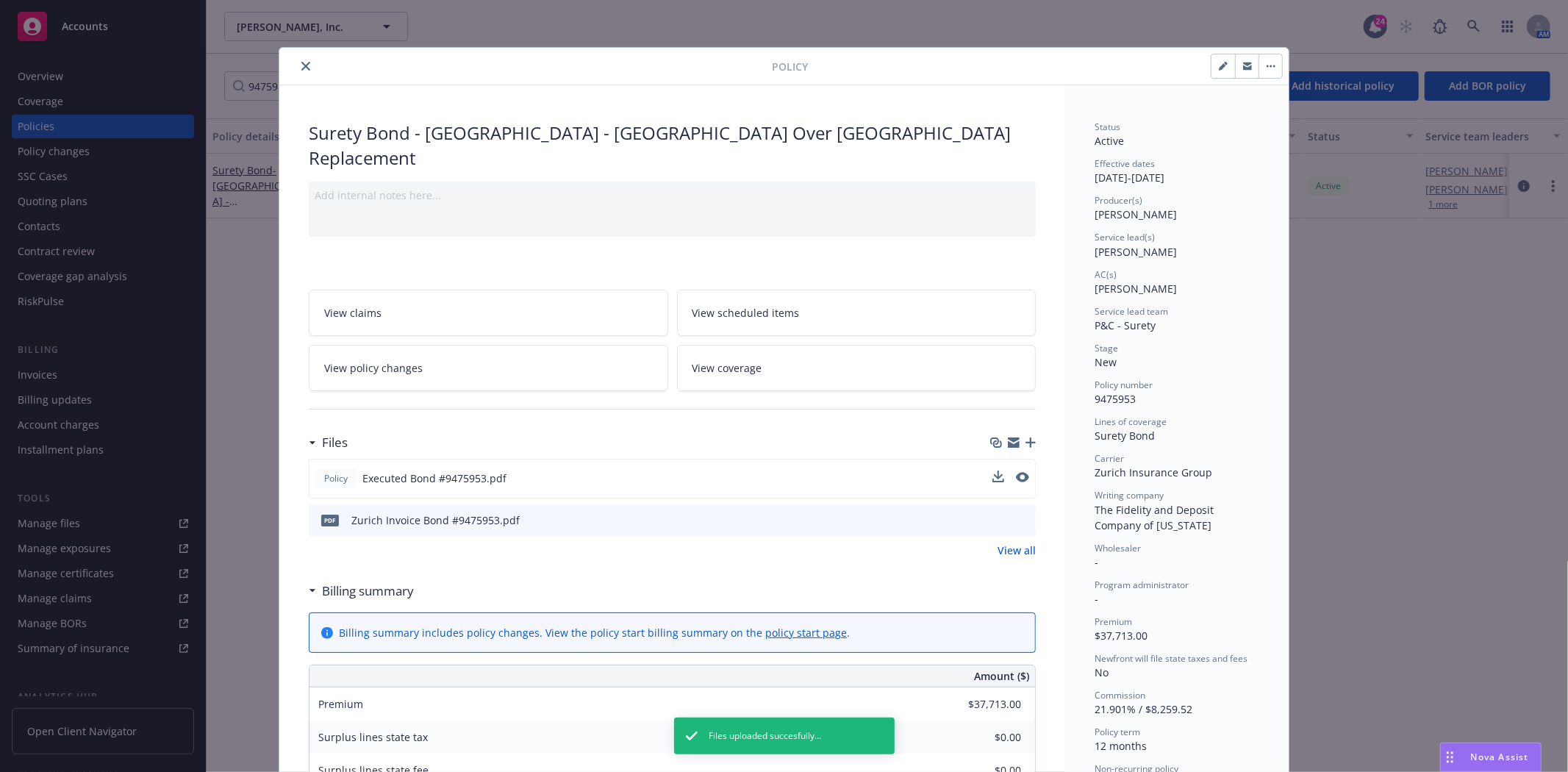
click at [302, 59] on button "close" at bounding box center [306, 66] width 18 height 18
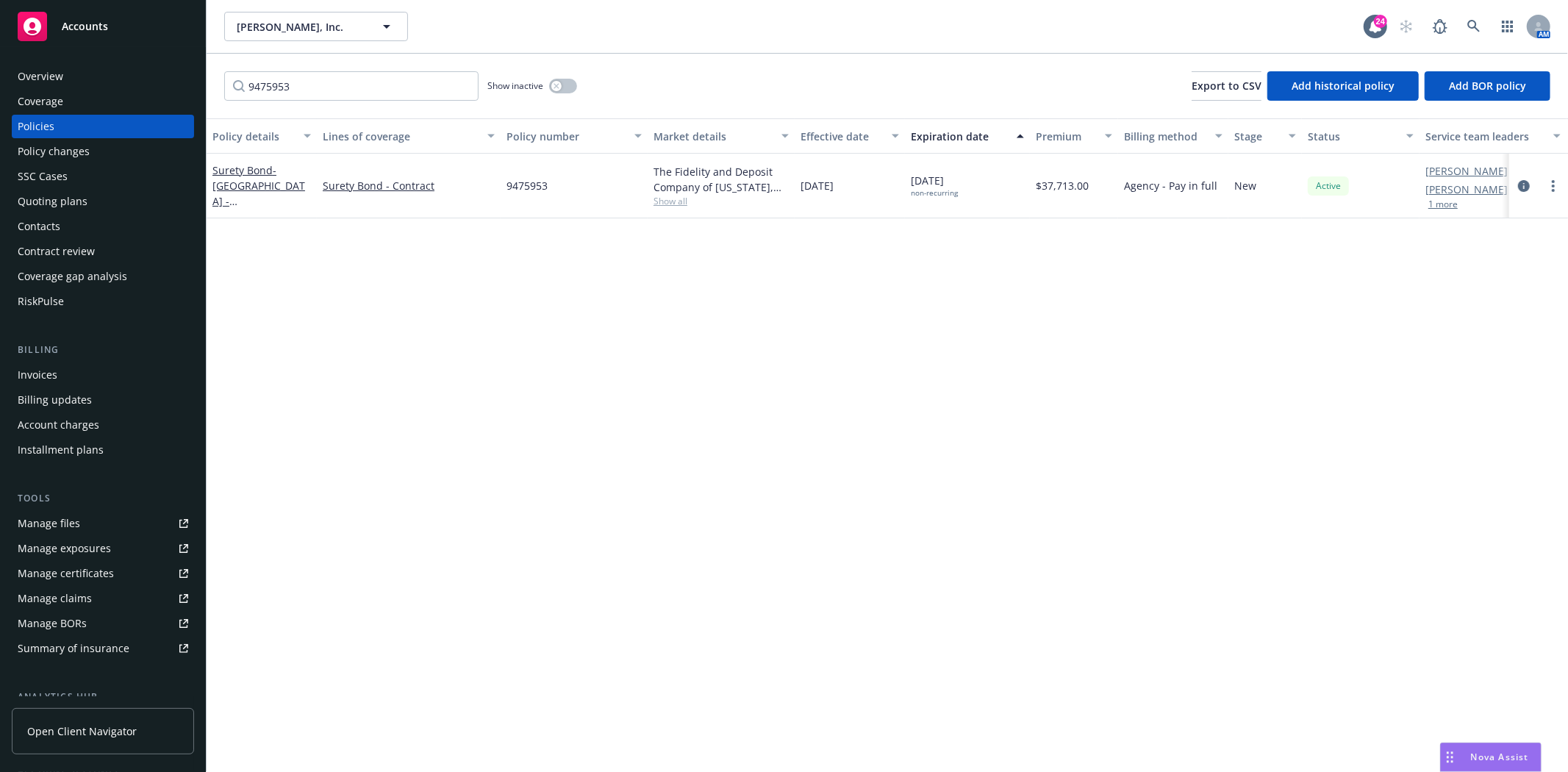
click at [89, 22] on span "Accounts" at bounding box center [84, 26] width 46 height 12
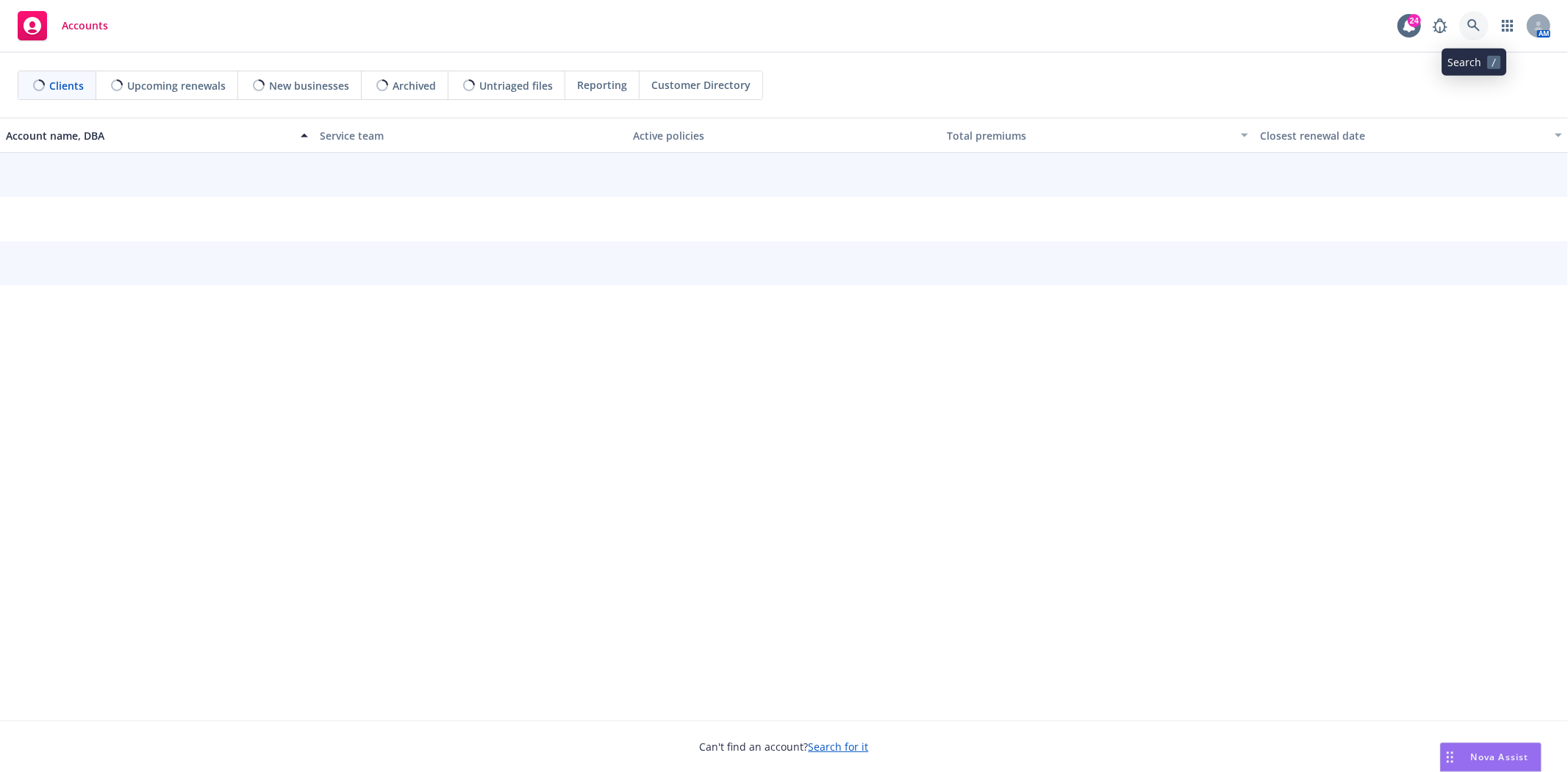
click at [1479, 31] on icon at bounding box center [1474, 26] width 13 height 13
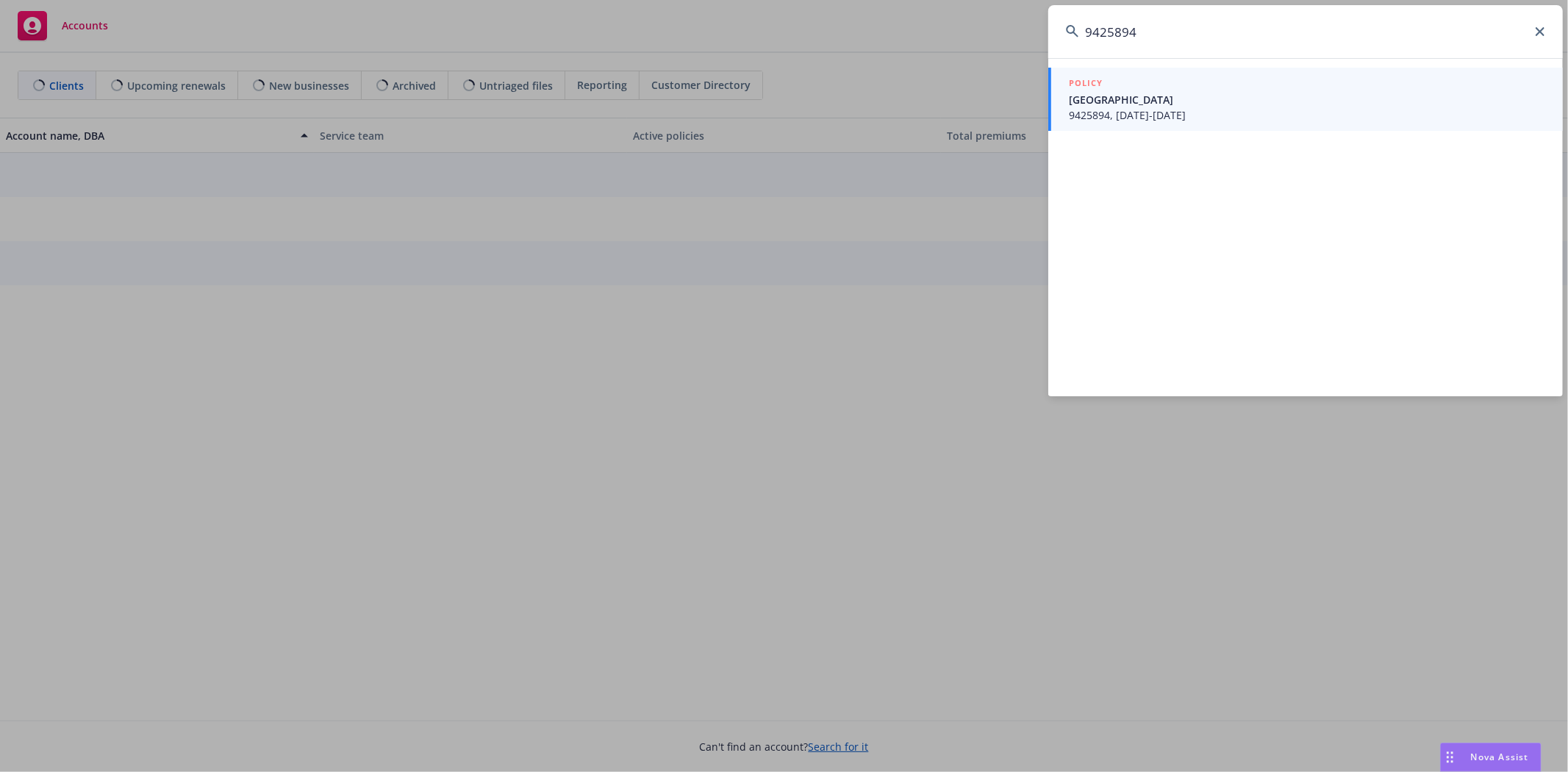
type input "9425894"
click at [1146, 92] on span "Twin Rivers Unified School District" at bounding box center [1307, 99] width 477 height 15
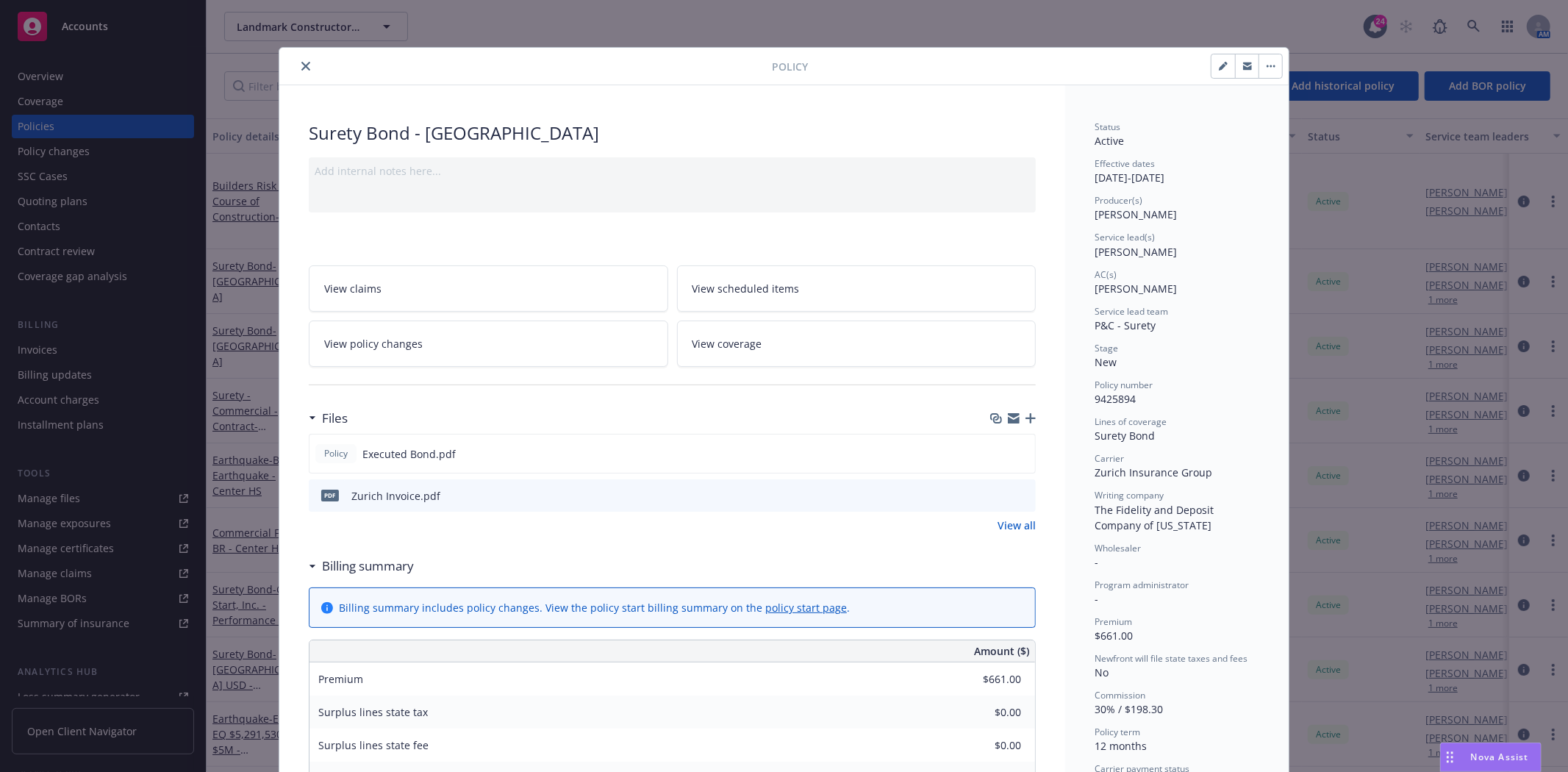
click at [302, 64] on icon "close" at bounding box center [306, 66] width 9 height 9
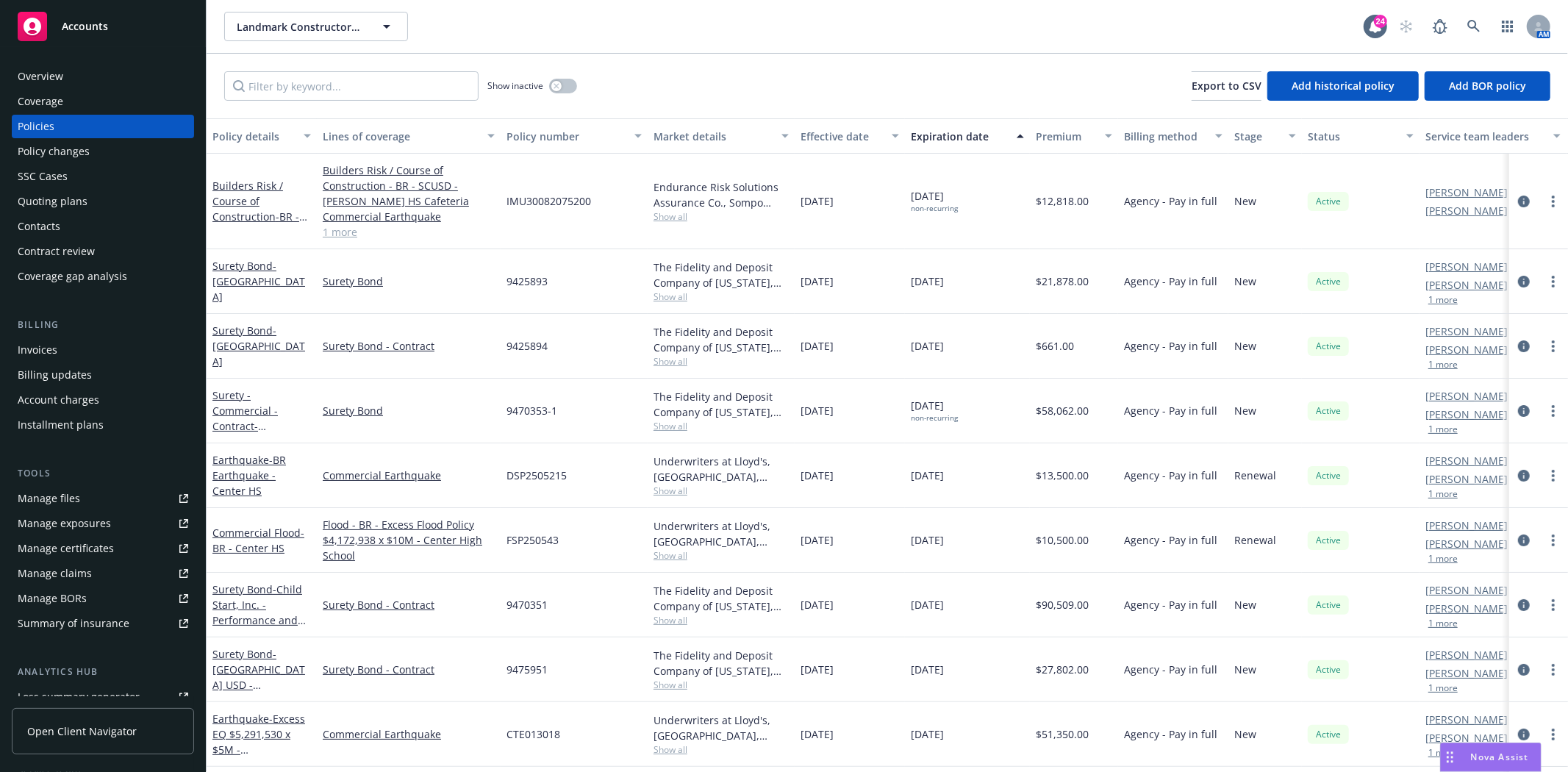
click at [51, 349] on div "Invoices" at bounding box center [37, 350] width 40 height 24
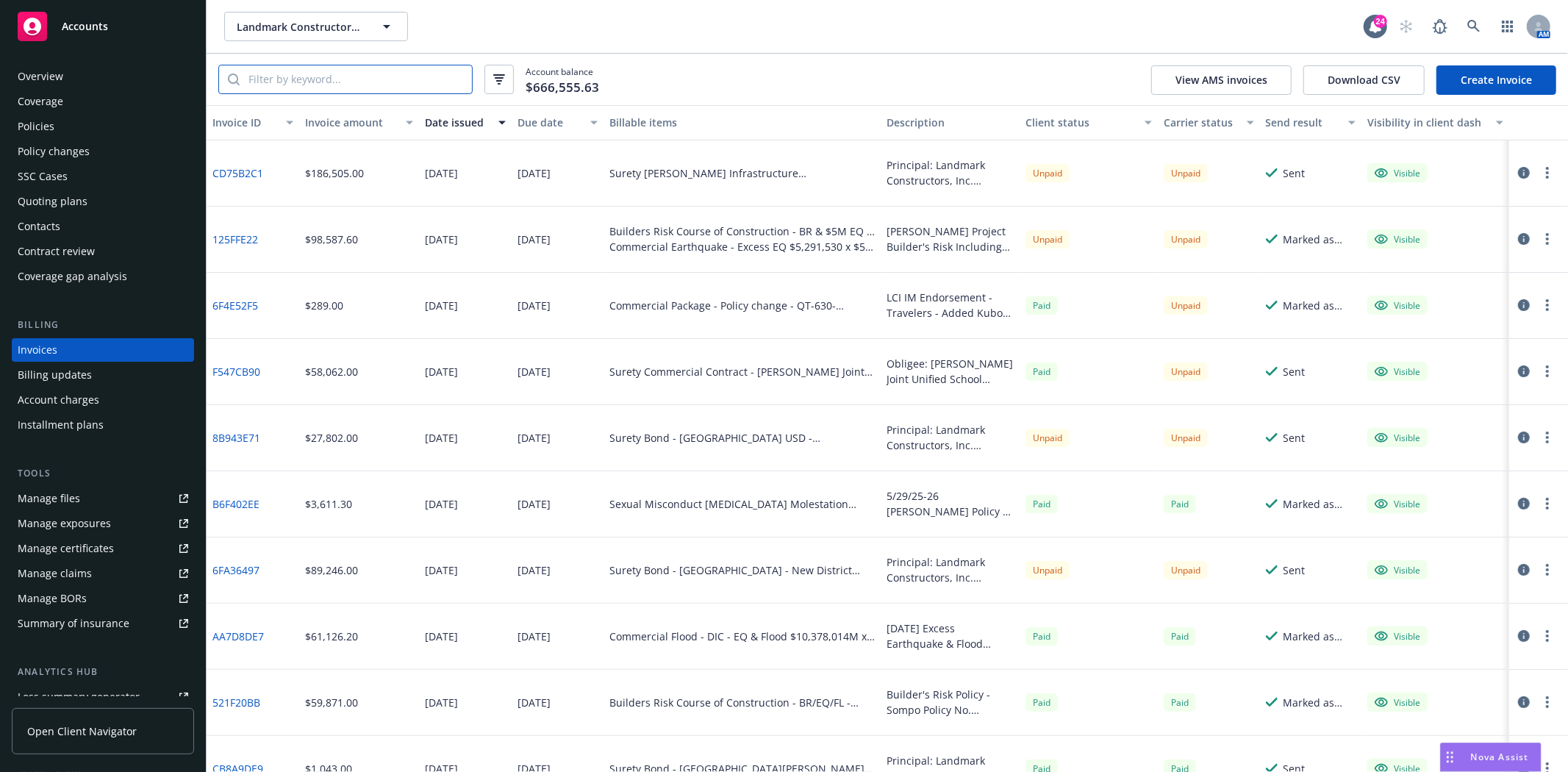
click at [328, 78] on input "search" at bounding box center [356, 79] width 233 height 28
paste input "9425894"
type input "9425894"
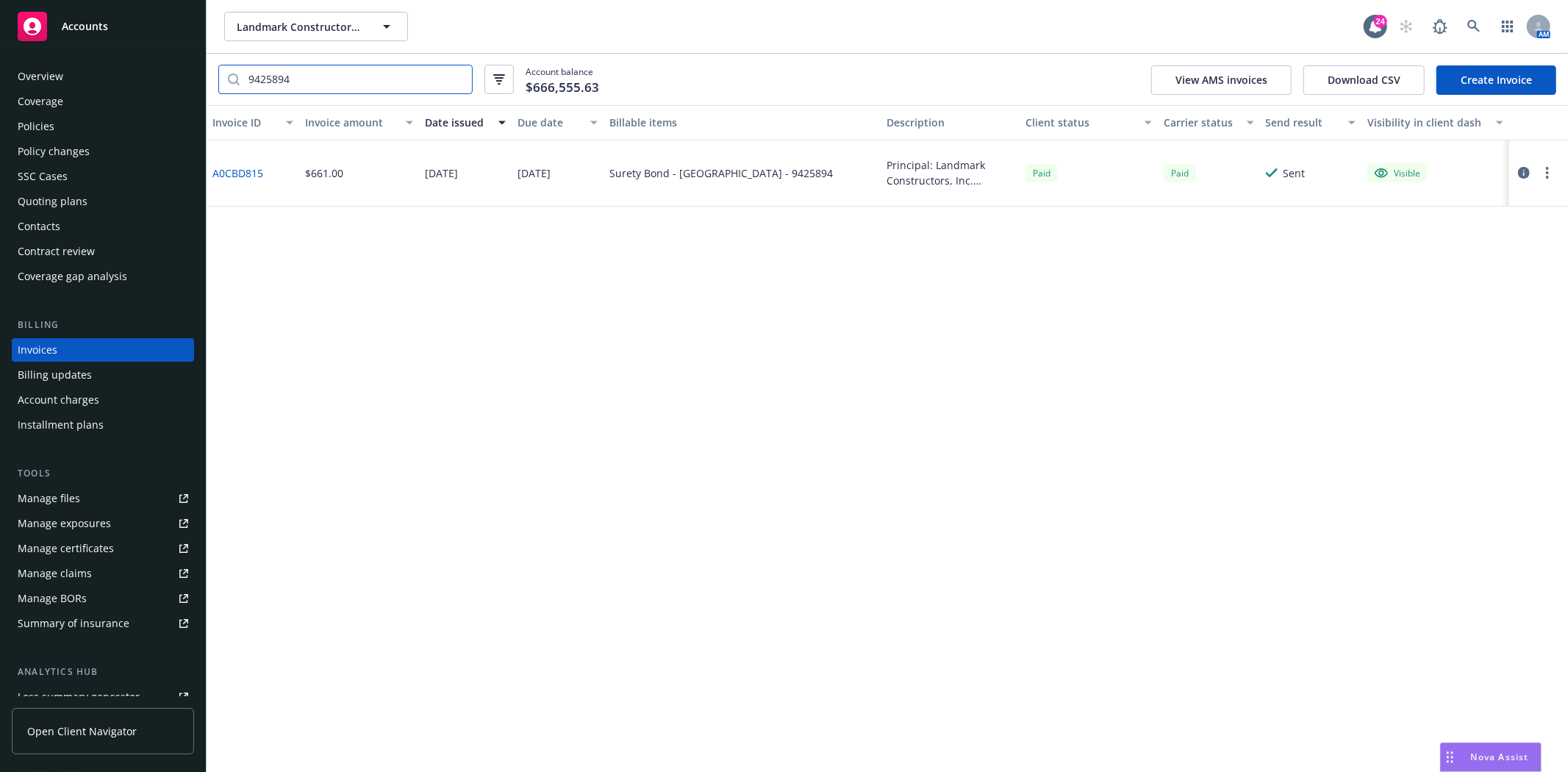
click at [335, 75] on input "9425894" at bounding box center [356, 79] width 233 height 28
click at [88, 12] on div "Accounts" at bounding box center [103, 27] width 170 height 29
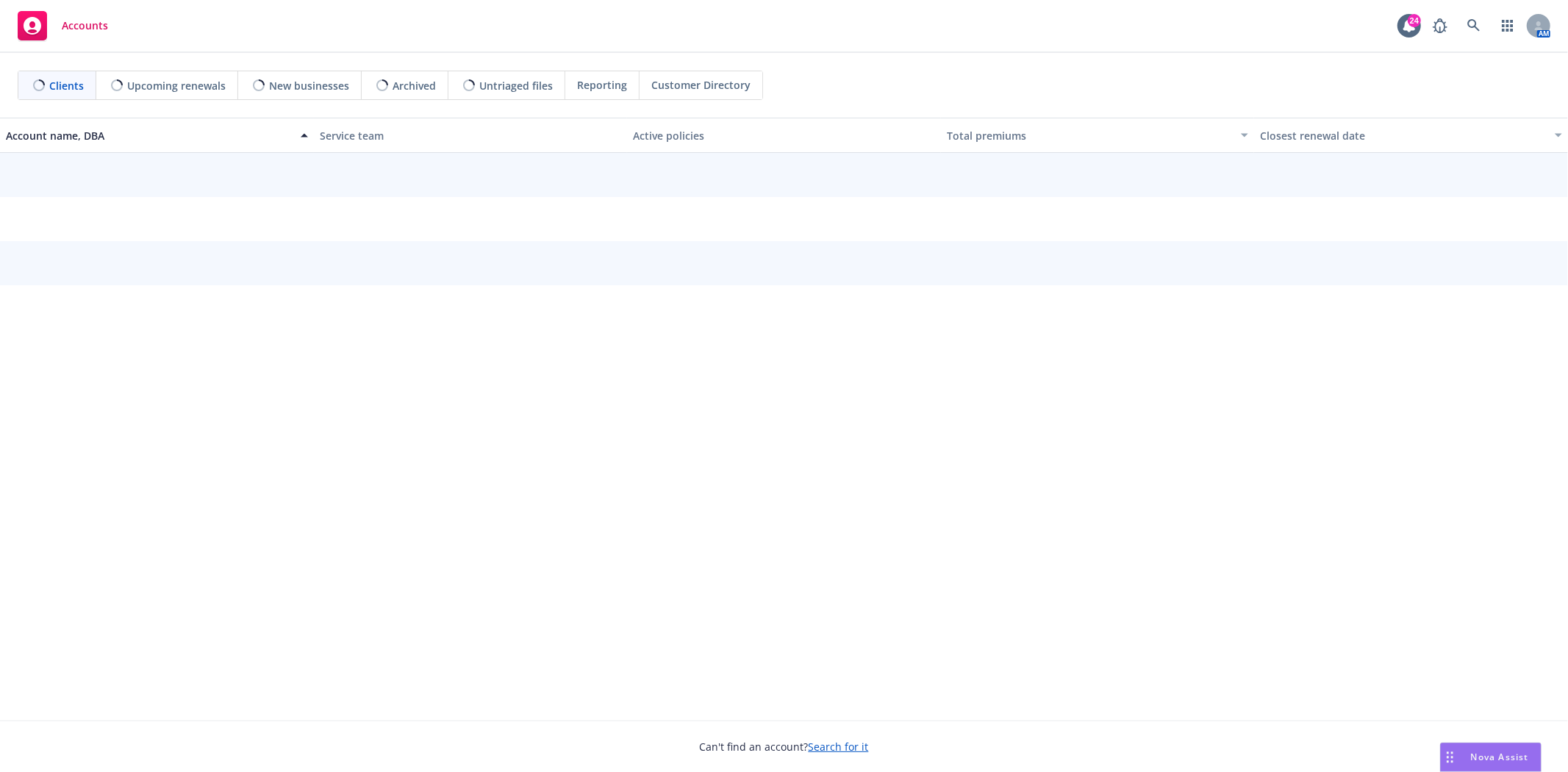
click at [1475, 10] on div "Accounts 24 AM" at bounding box center [784, 26] width 1568 height 53
click at [1473, 26] on icon at bounding box center [1474, 26] width 13 height 13
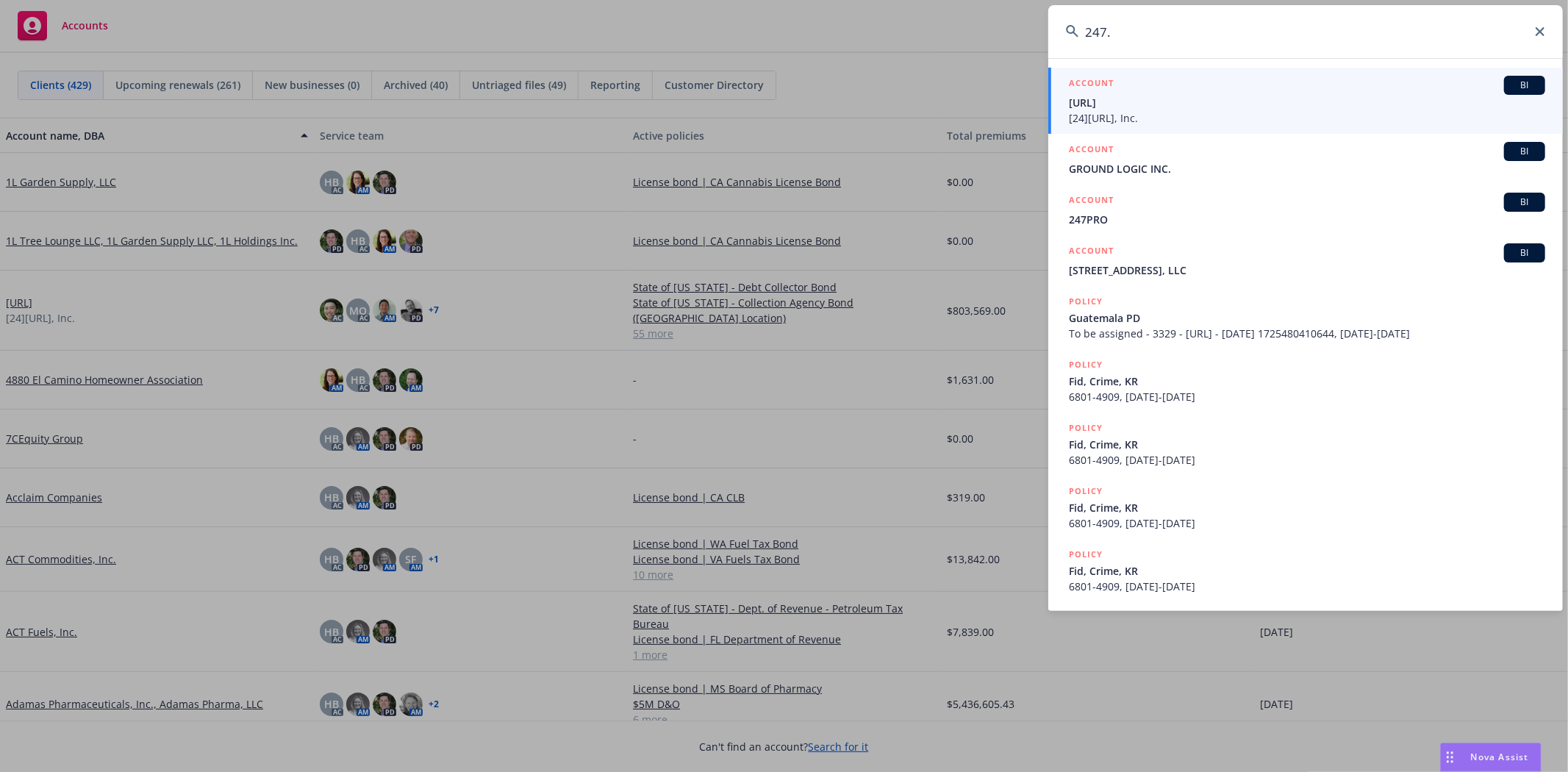
type input "247."
click at [1155, 96] on span "[URL]" at bounding box center [1307, 102] width 477 height 15
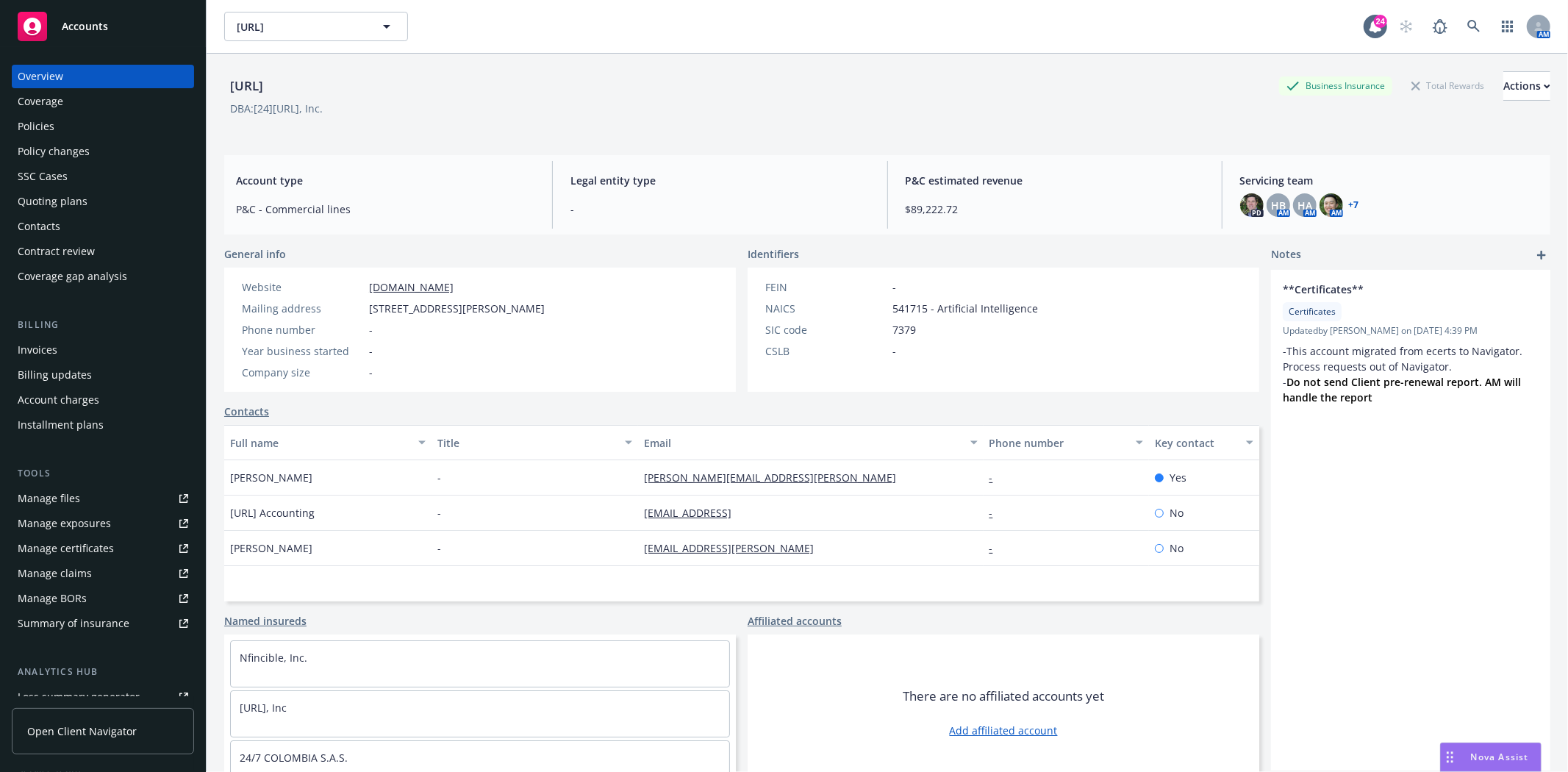
click at [52, 351] on div "Invoices" at bounding box center [37, 350] width 40 height 24
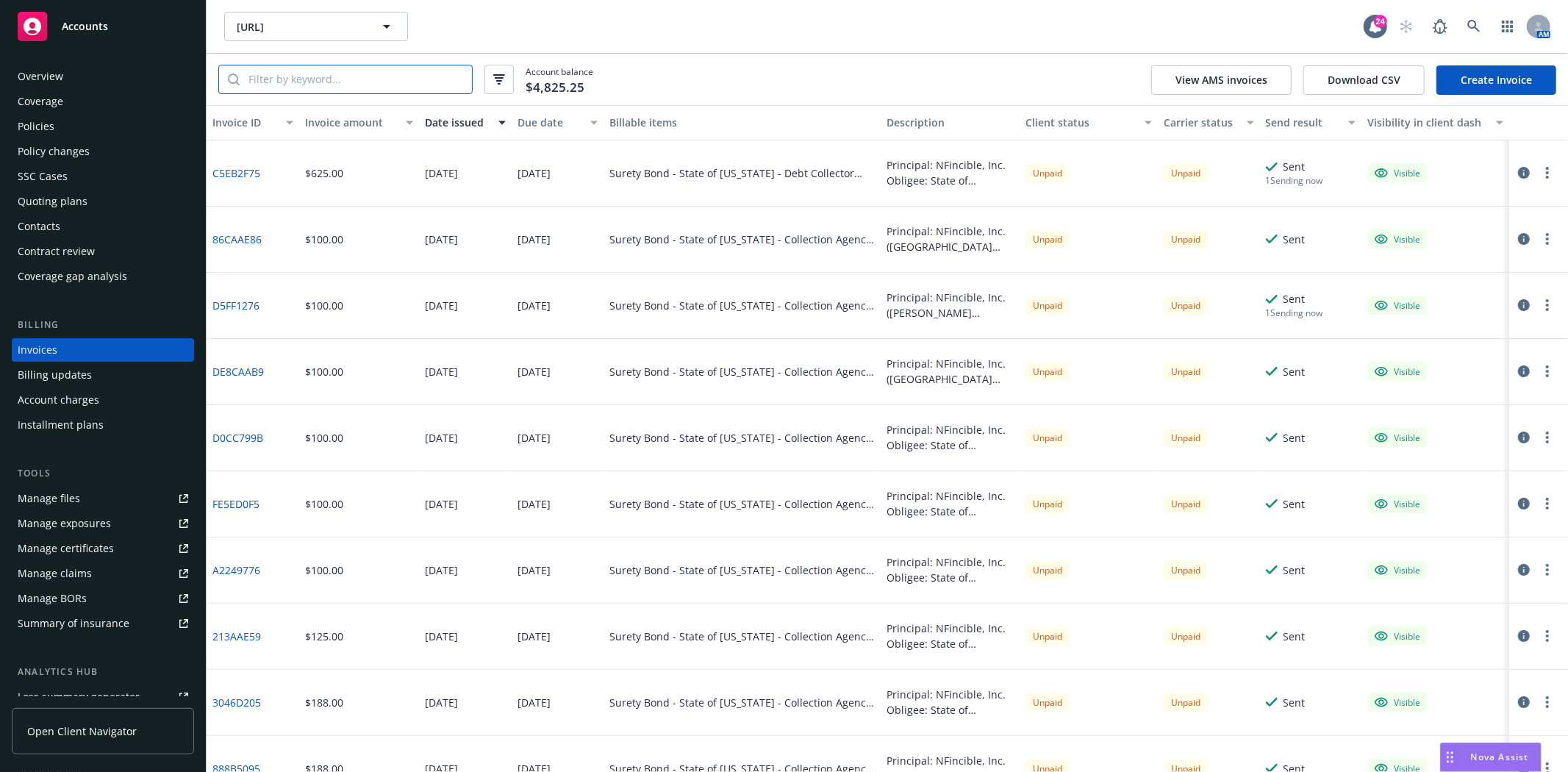
click at [298, 75] on input "search" at bounding box center [356, 79] width 233 height 28
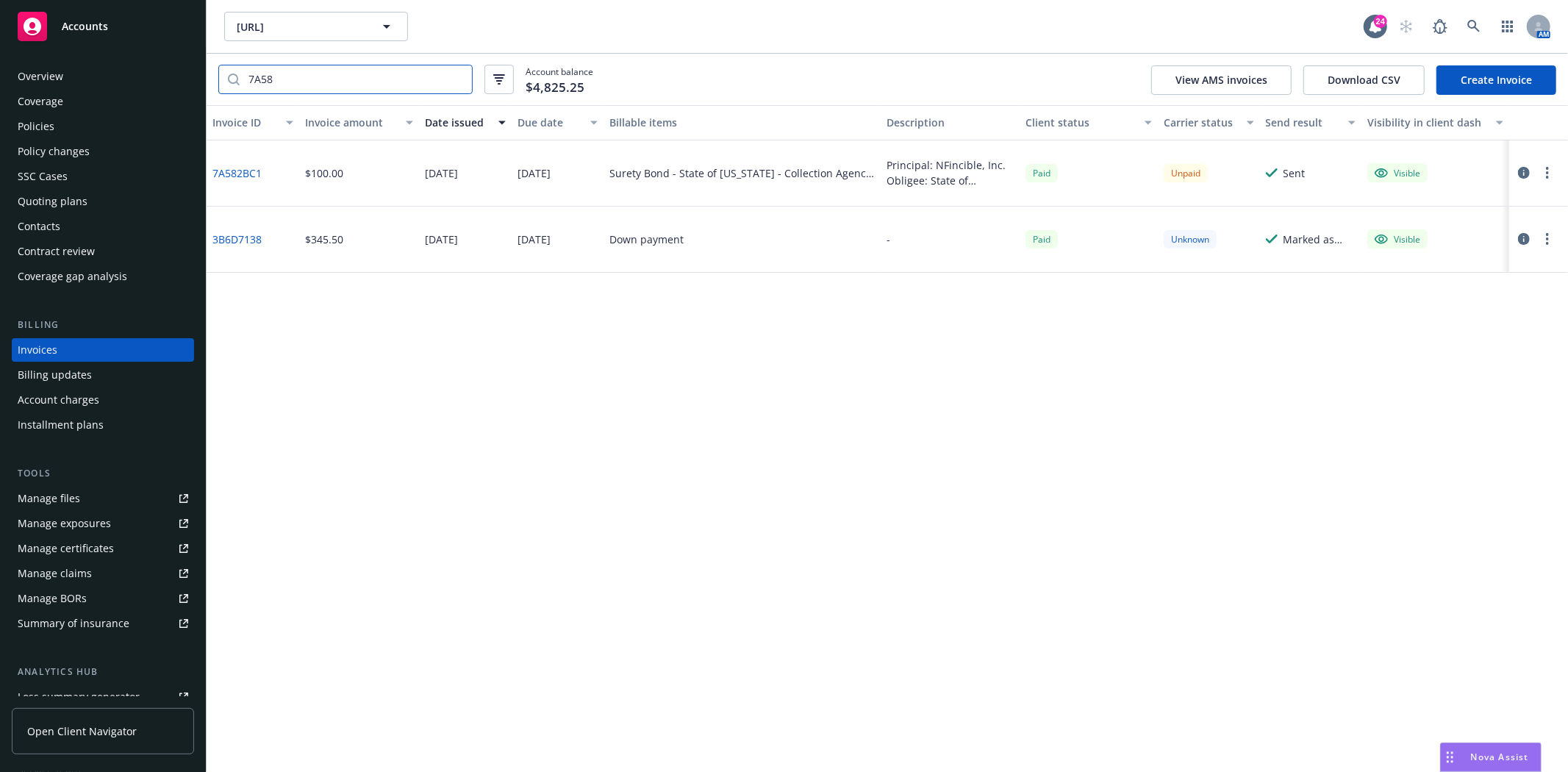
click at [311, 74] on input "7A58" at bounding box center [356, 79] width 233 height 28
click at [304, 77] on input "197A0" at bounding box center [356, 79] width 233 height 28
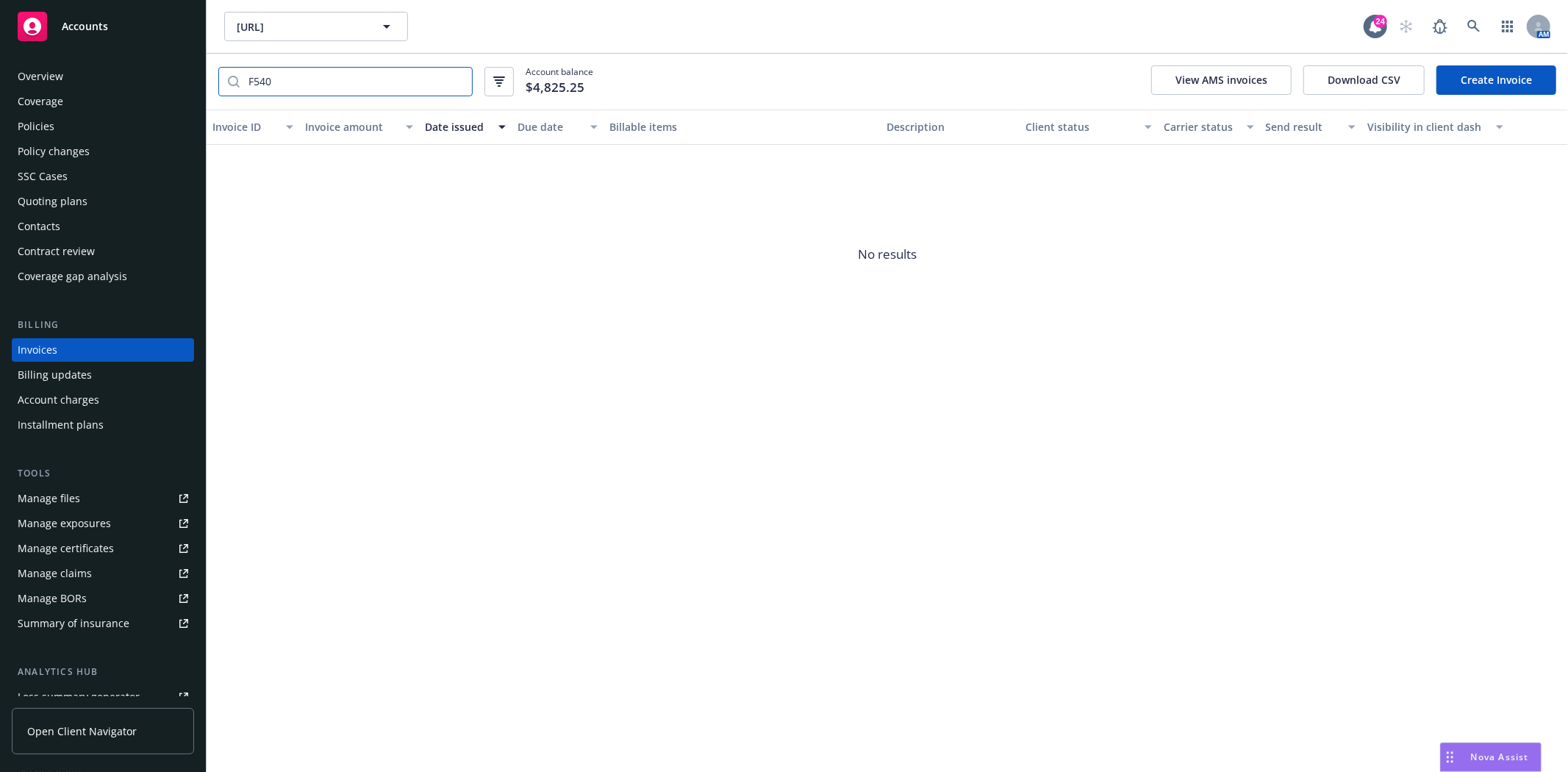
click at [310, 71] on input "F540" at bounding box center [356, 81] width 233 height 28
click at [323, 69] on input "F50" at bounding box center [356, 79] width 233 height 28
type input "Surety"
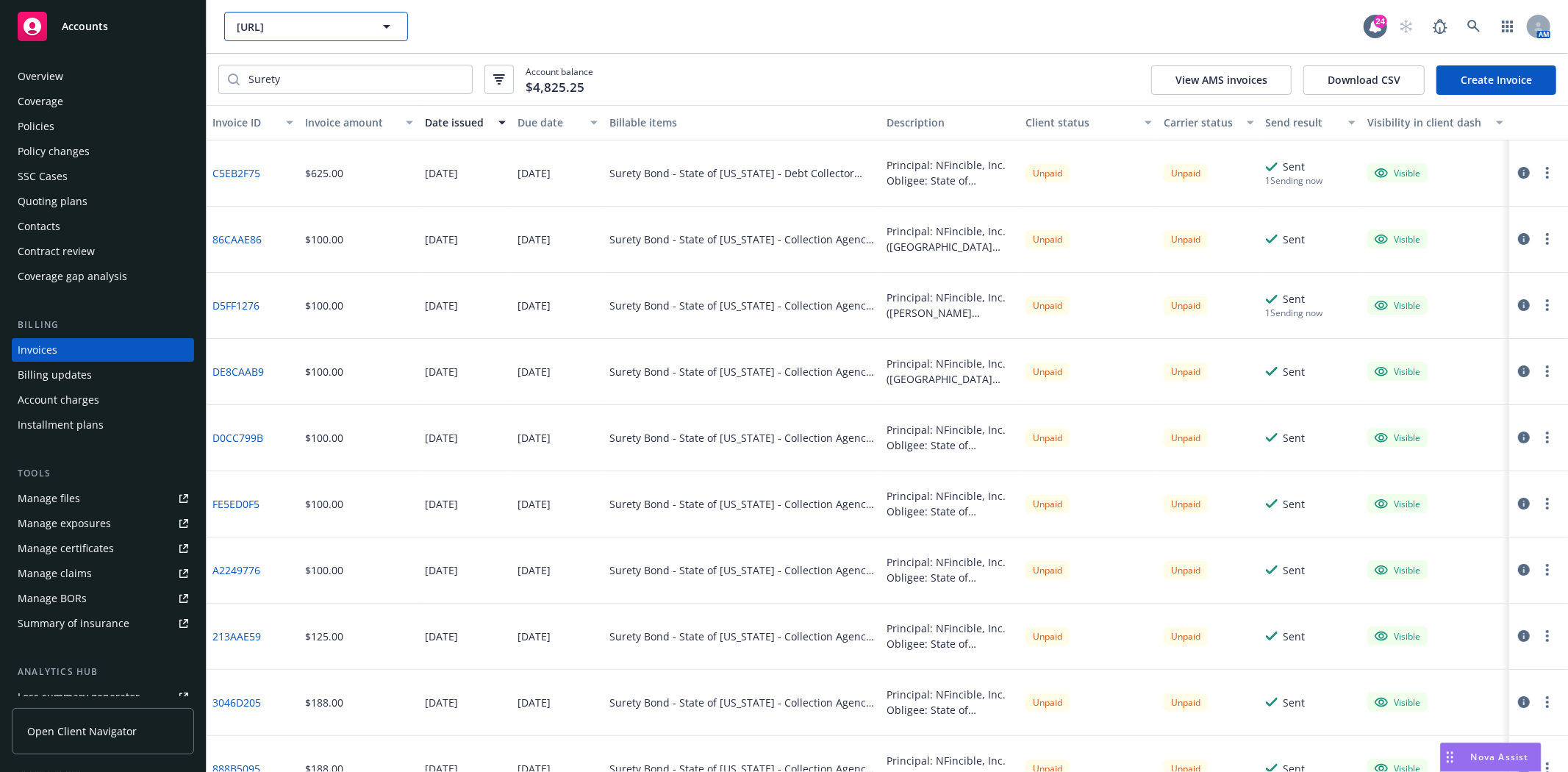
click at [292, 27] on span "[URL]" at bounding box center [300, 27] width 127 height 15
type input "Allied"
click at [165, 24] on div "Accounts" at bounding box center [103, 27] width 170 height 29
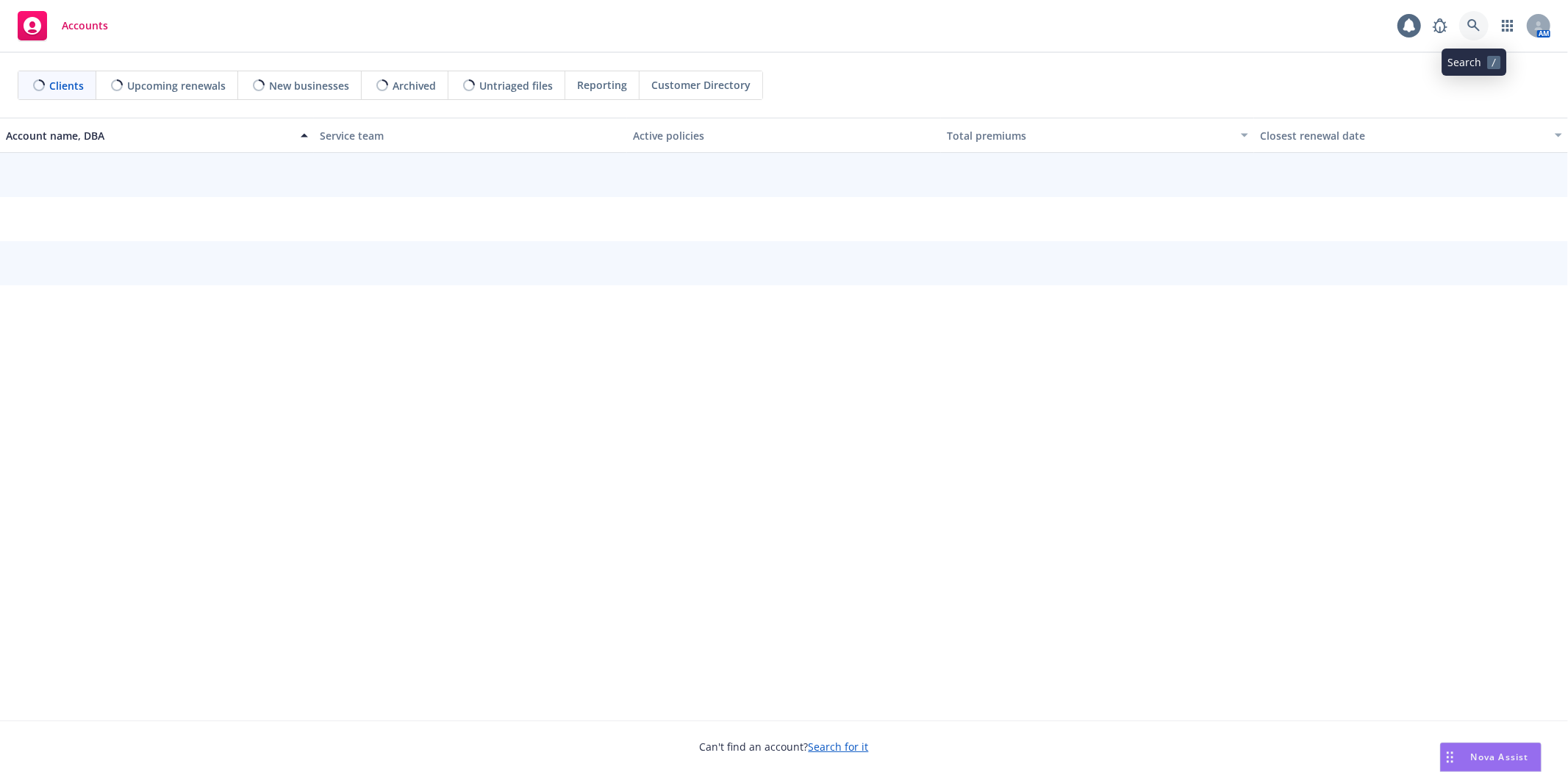
click at [1478, 32] on icon at bounding box center [1474, 26] width 13 height 13
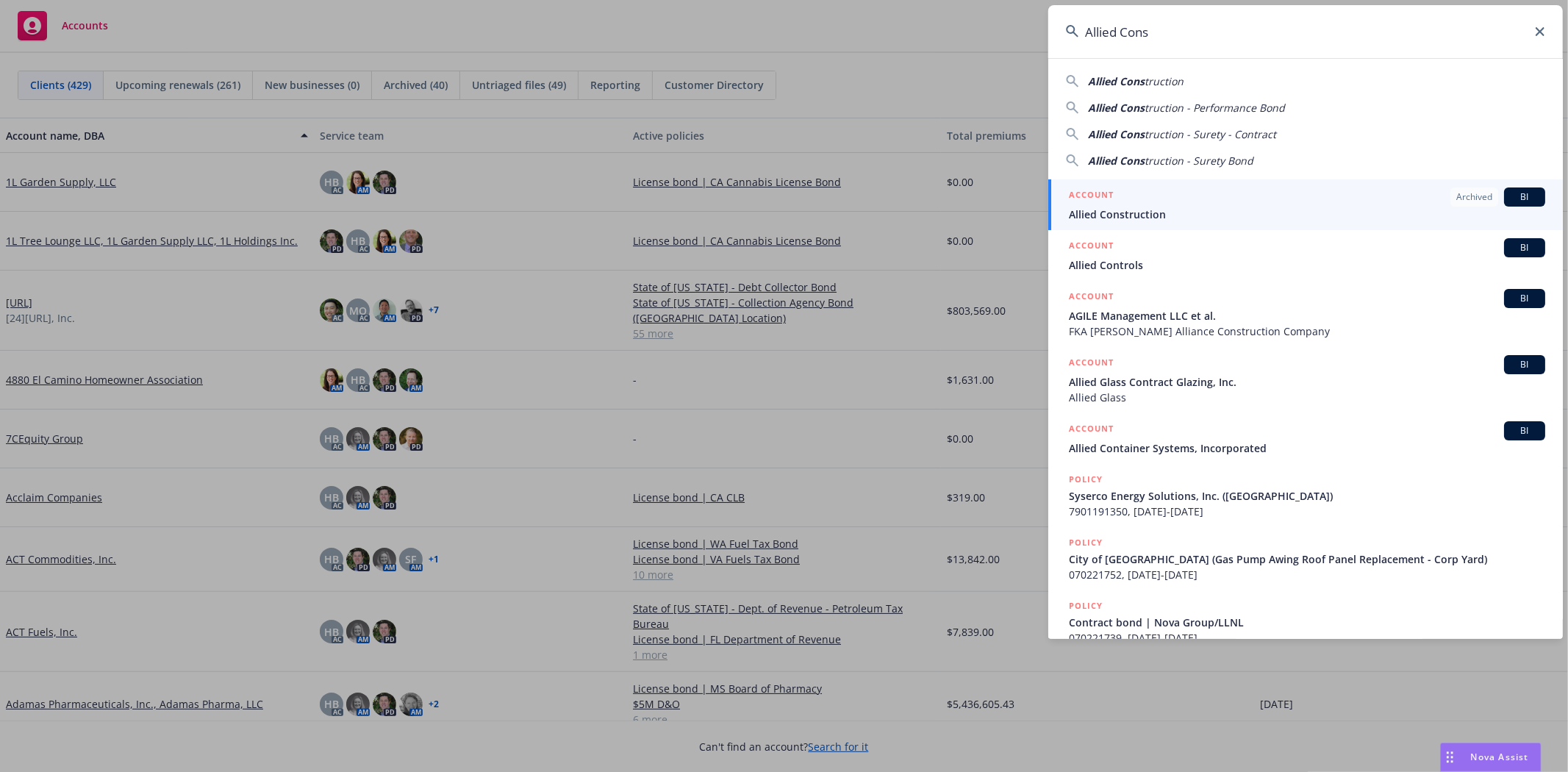
type input "Allied Cons"
click at [1116, 211] on span "Allied Construction" at bounding box center [1307, 214] width 477 height 15
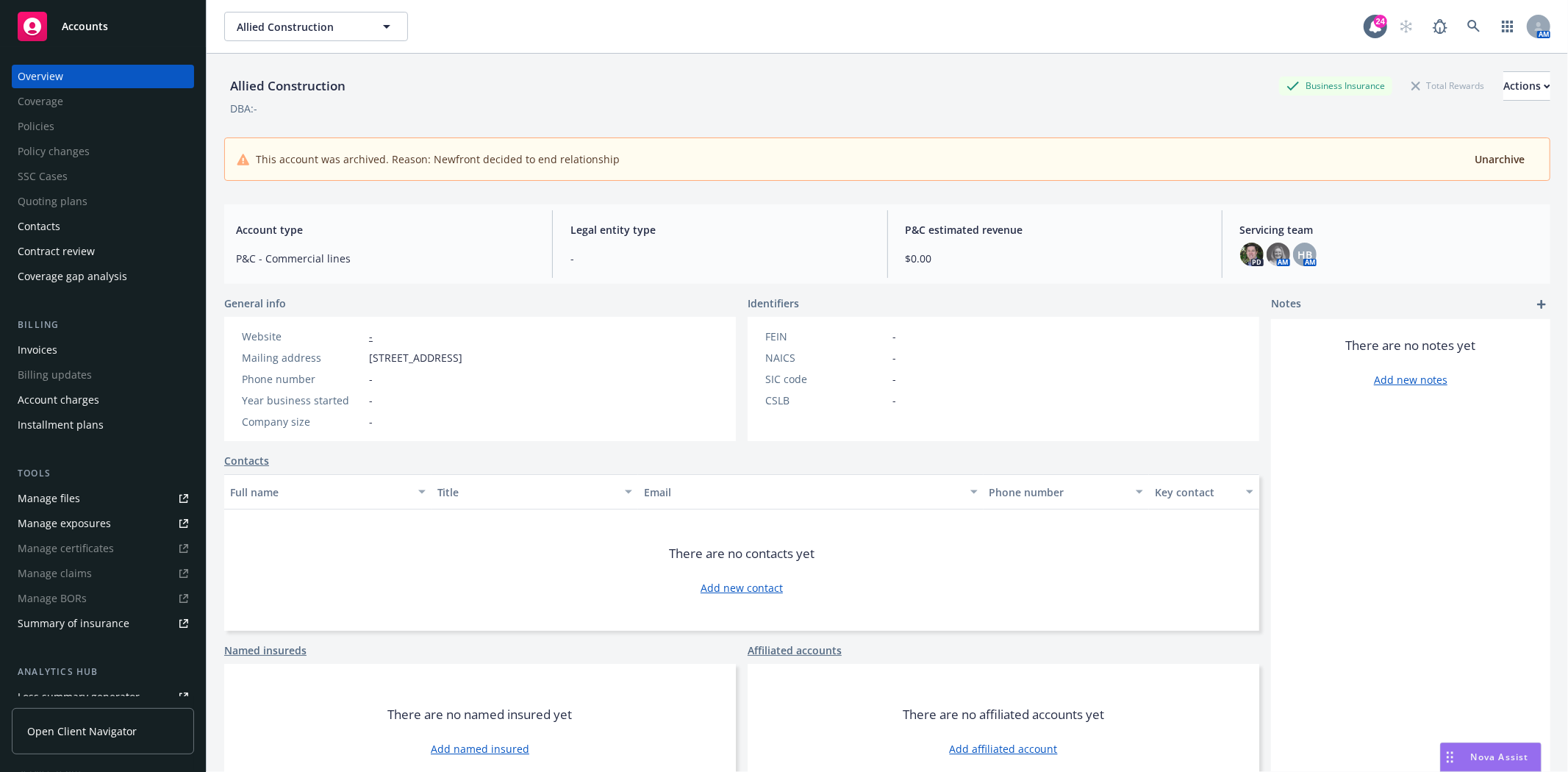
click at [52, 355] on div "Invoices" at bounding box center [37, 350] width 40 height 24
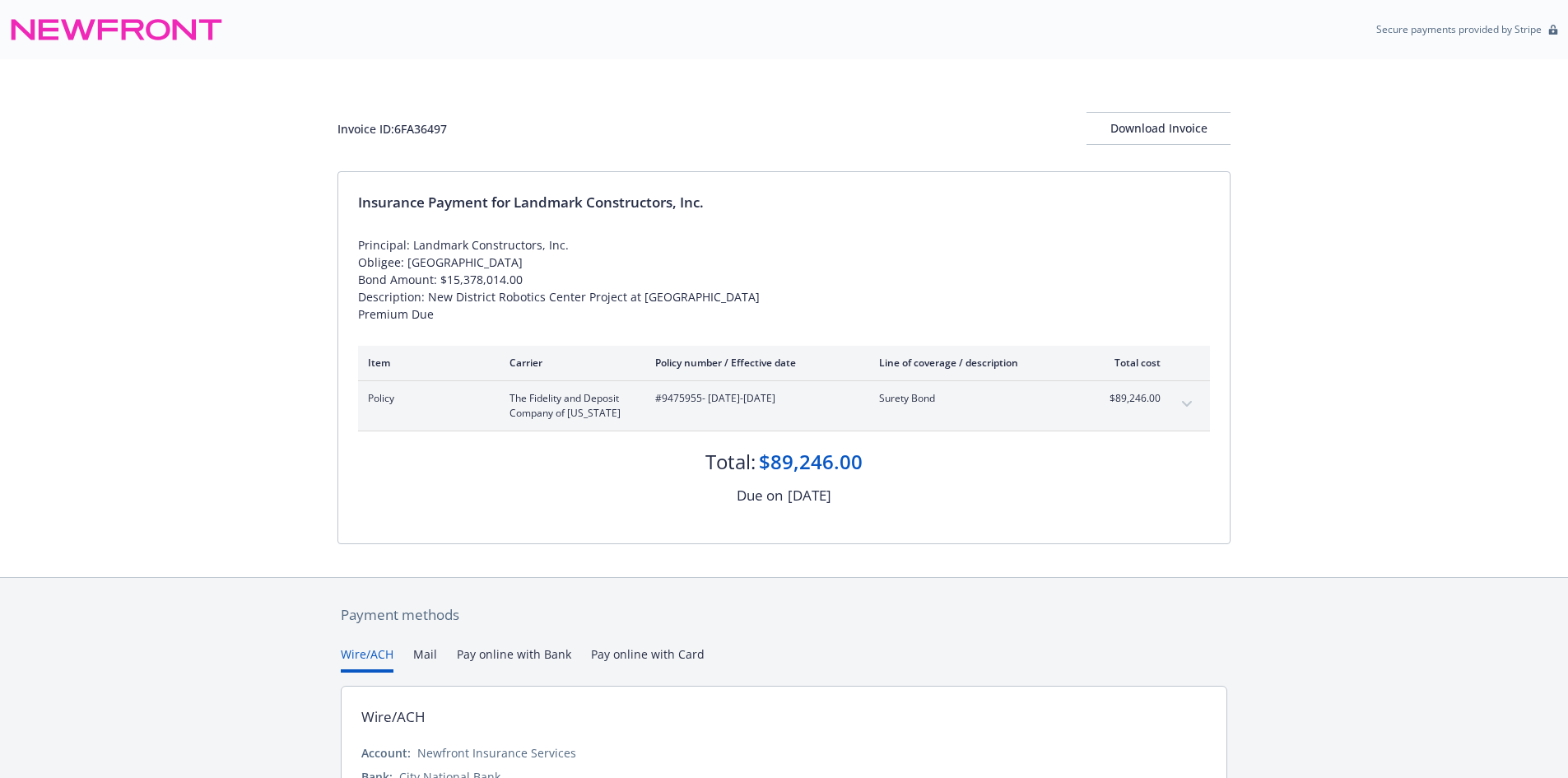
click at [670, 401] on span "#9475955 - [DATE]-[DATE]" at bounding box center [754, 399] width 198 height 15
click at [670, 401] on span "#9475955 - 05/05/2025-05/05/2026" at bounding box center [754, 399] width 198 height 15
copy span "9475955"
click at [684, 406] on span "#9475960 - [DATE]-[DATE]" at bounding box center [754, 399] width 198 height 15
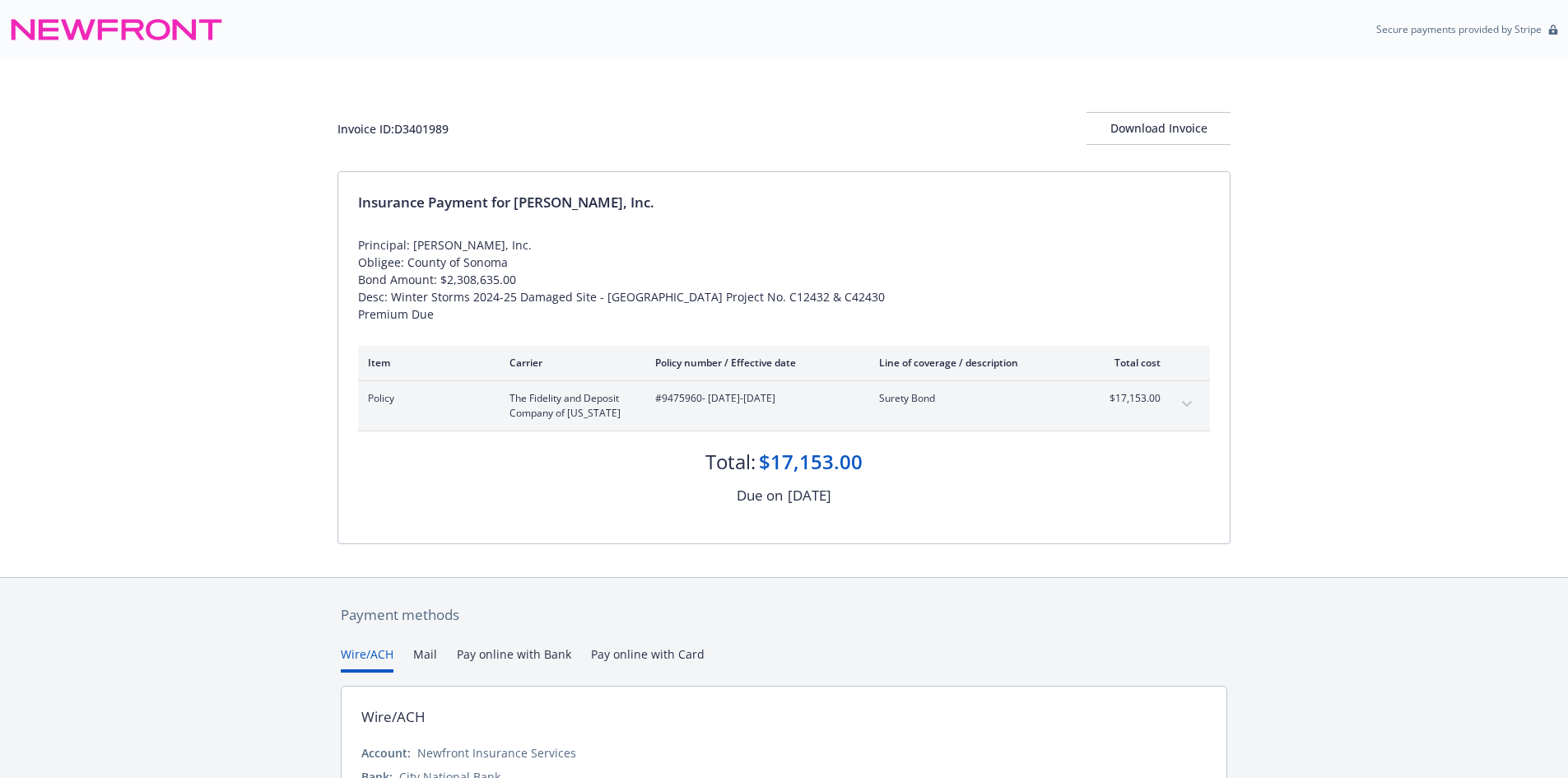
click at [425, 119] on div "Invoice ID: D3401989 Download Invoice" at bounding box center [784, 128] width 893 height 33
click at [425, 128] on div "Invoice ID: D3401989" at bounding box center [393, 128] width 111 height 17
copy div "D3401989"
click at [693, 406] on span "#9475960 - [DATE]-[DATE]" at bounding box center [754, 399] width 198 height 15
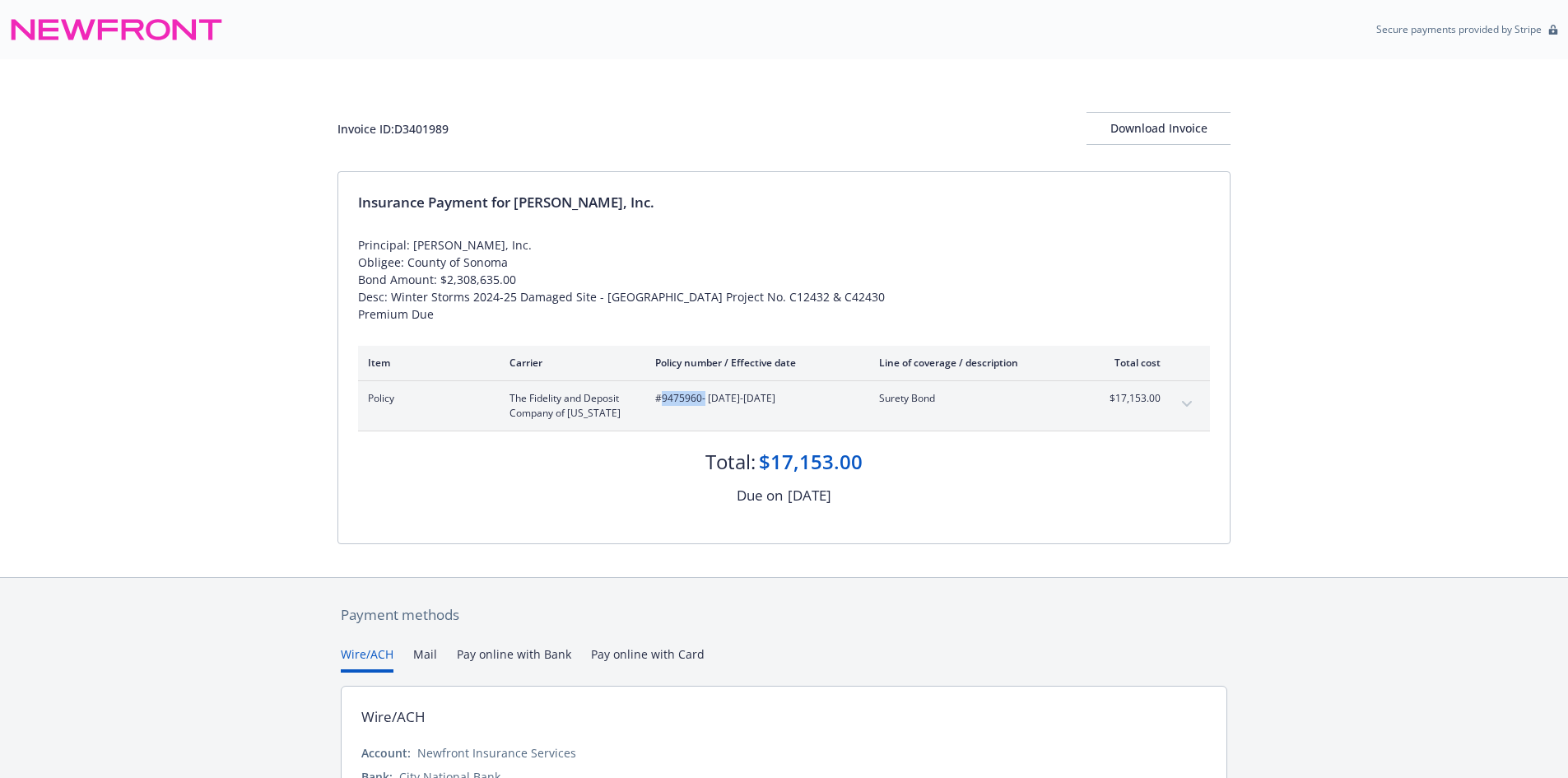
click at [693, 406] on span "#9475960 - [DATE]-[DATE]" at bounding box center [754, 399] width 198 height 15
drag, startPoint x: 693, startPoint y: 413, endPoint x: 740, endPoint y: 311, distance: 112.3
click at [740, 311] on div "Principal: Gordon N. Ball, Inc. Obligee: County of Sonoma Bond Amount: $2,308,6…" at bounding box center [784, 279] width 852 height 86
click at [678, 406] on span "#9475960 - 06/05/2025-08/27/2025" at bounding box center [754, 399] width 198 height 15
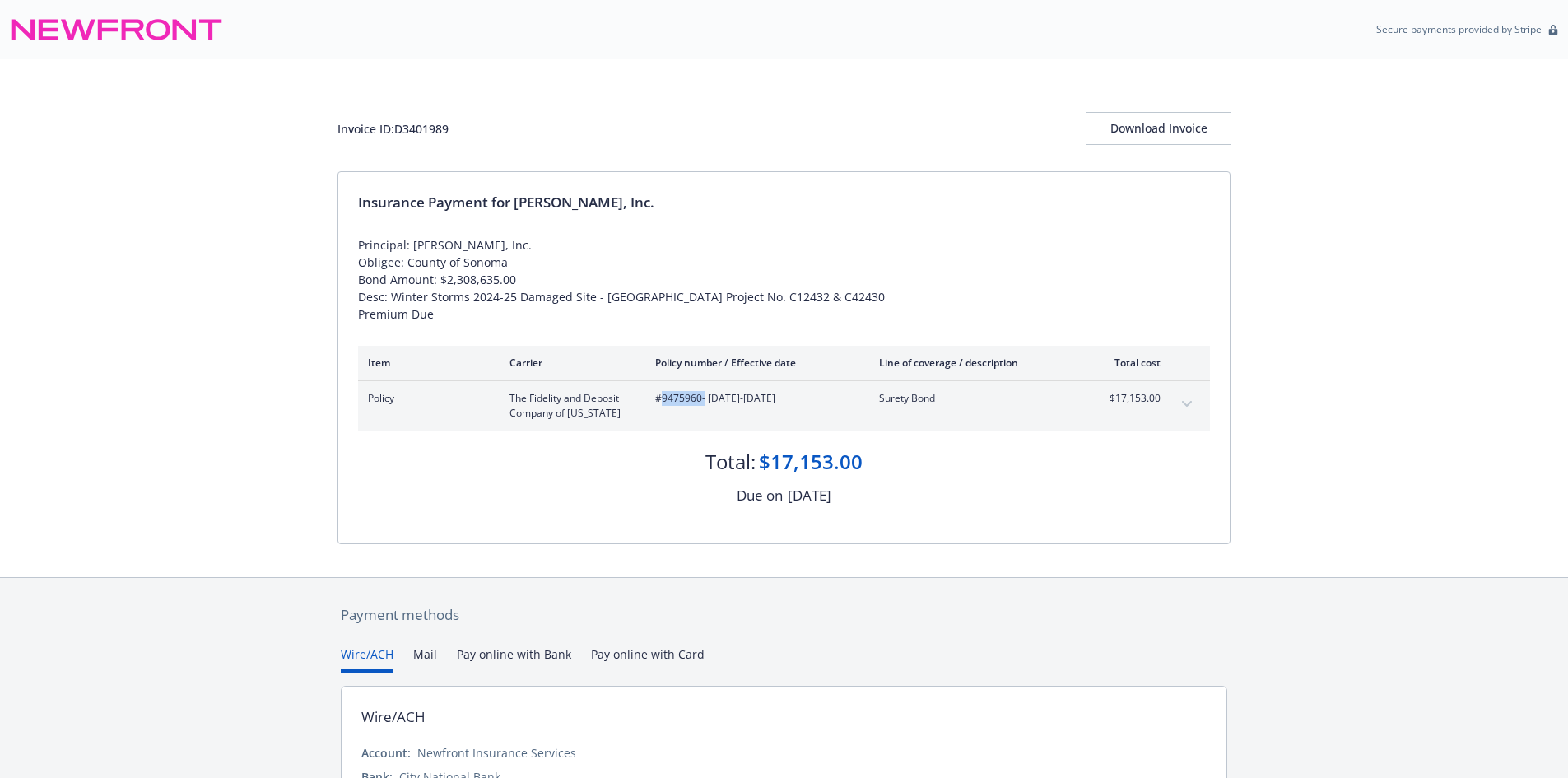
copy span "9475960"
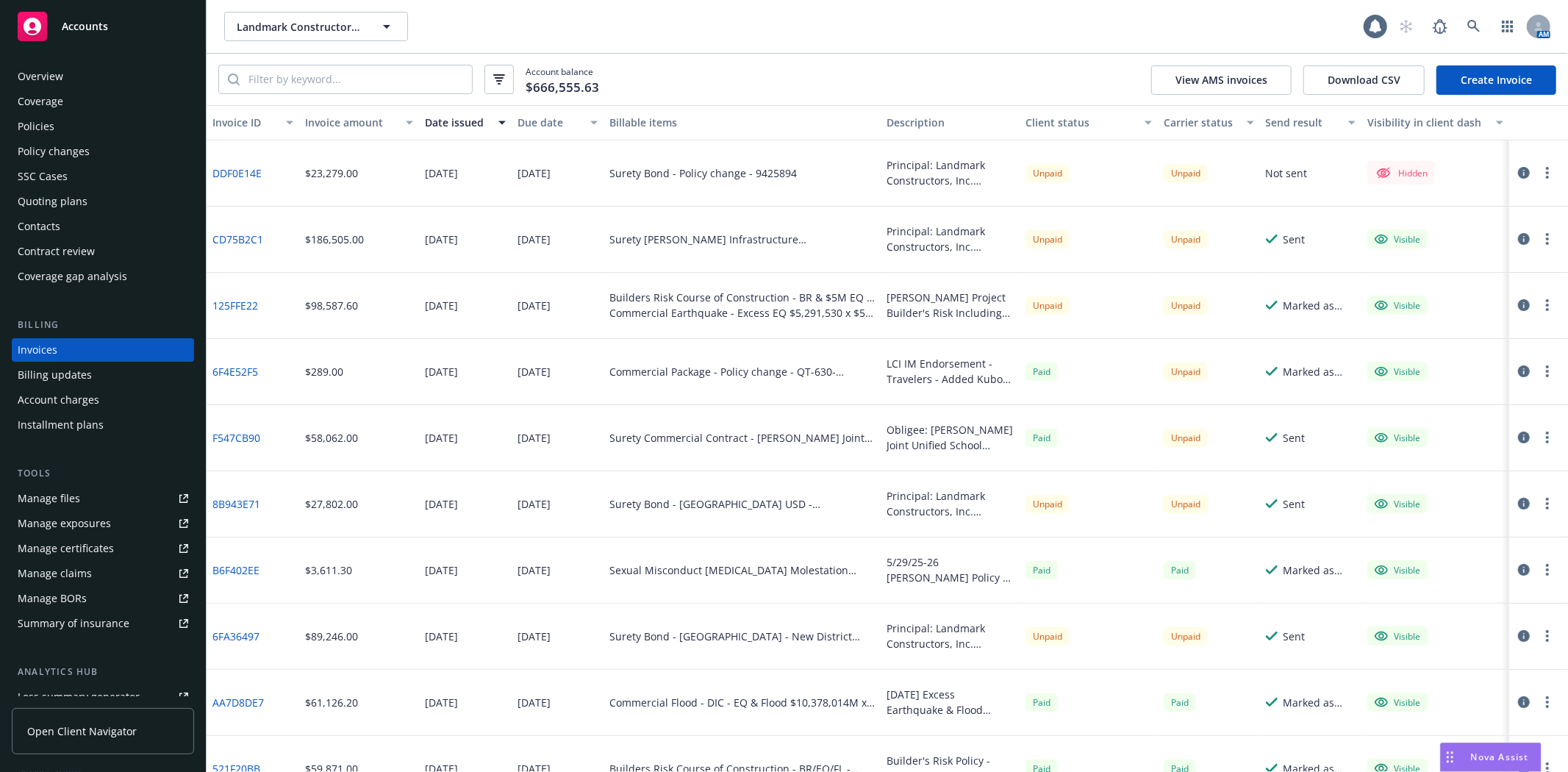
click at [1546, 171] on icon "button" at bounding box center [1548, 173] width 3 height 12
click at [1471, 292] on link "Make it visible in client dash" at bounding box center [1450, 292] width 187 height 29
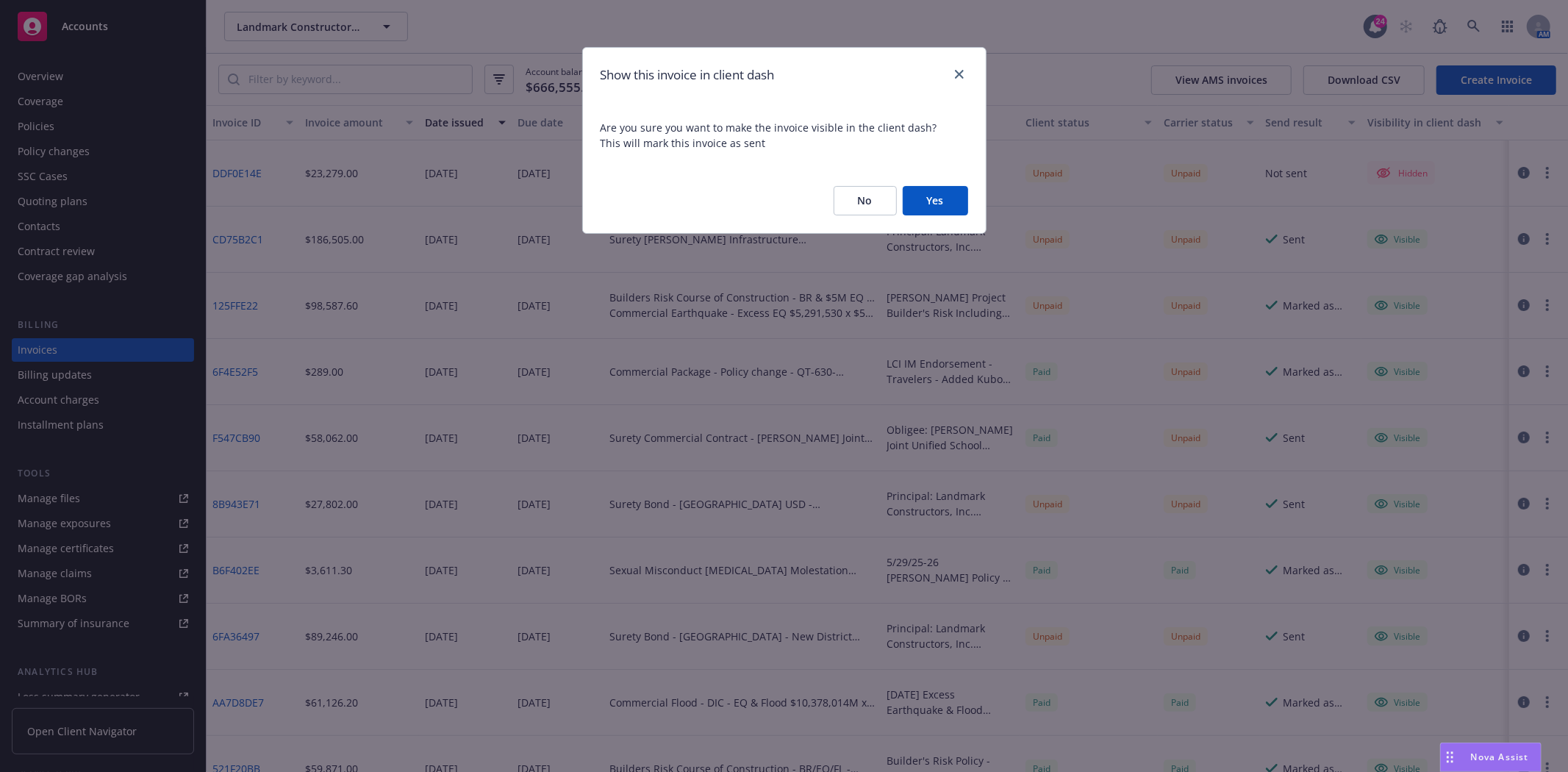
click at [928, 202] on button "Yes" at bounding box center [936, 200] width 66 height 29
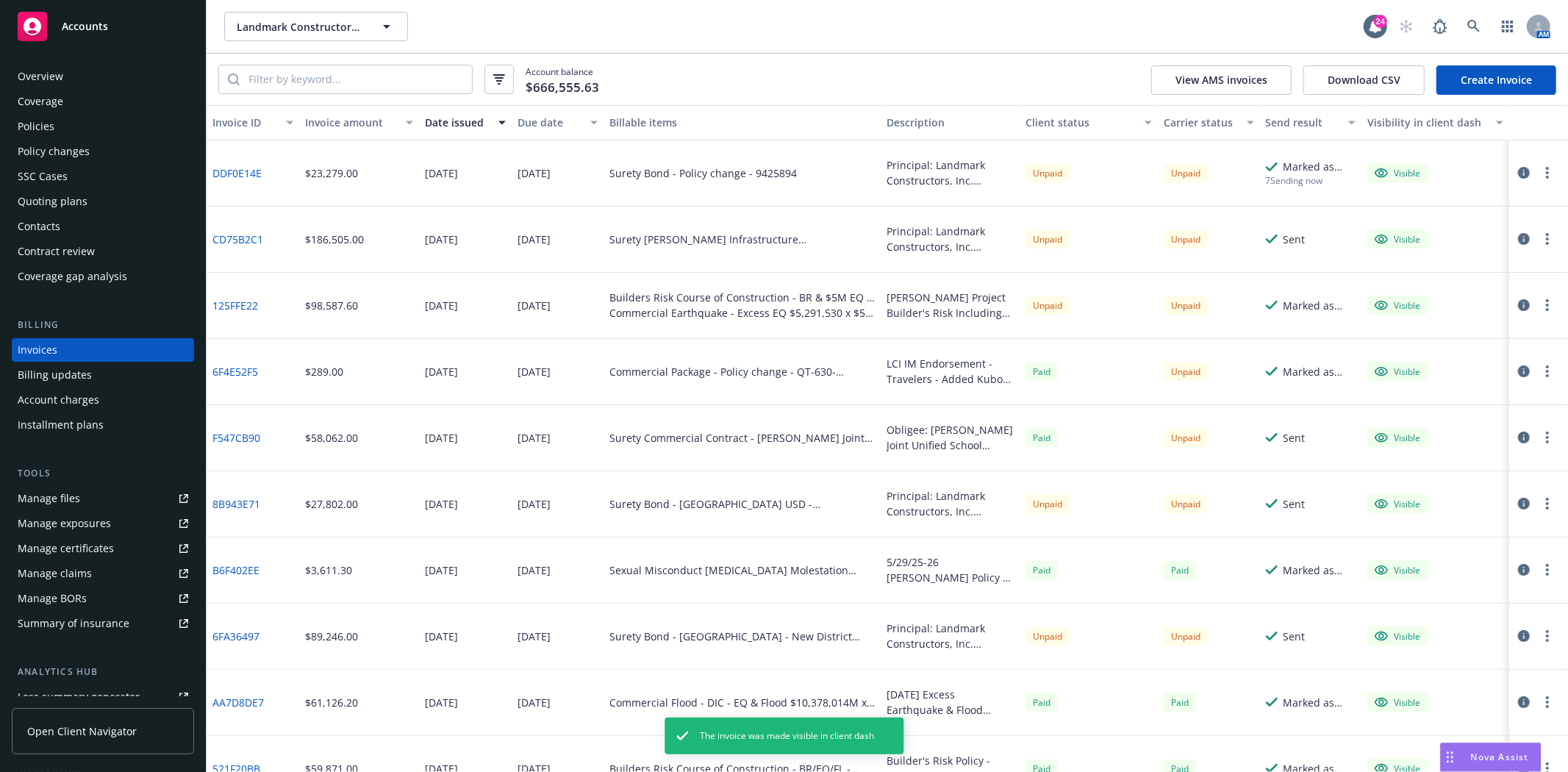
click at [1539, 165] on button "button" at bounding box center [1548, 173] width 18 height 18
click at [1429, 350] on div "Visible" at bounding box center [1435, 372] width 148 height 66
click at [1539, 170] on button "button" at bounding box center [1548, 173] width 18 height 18
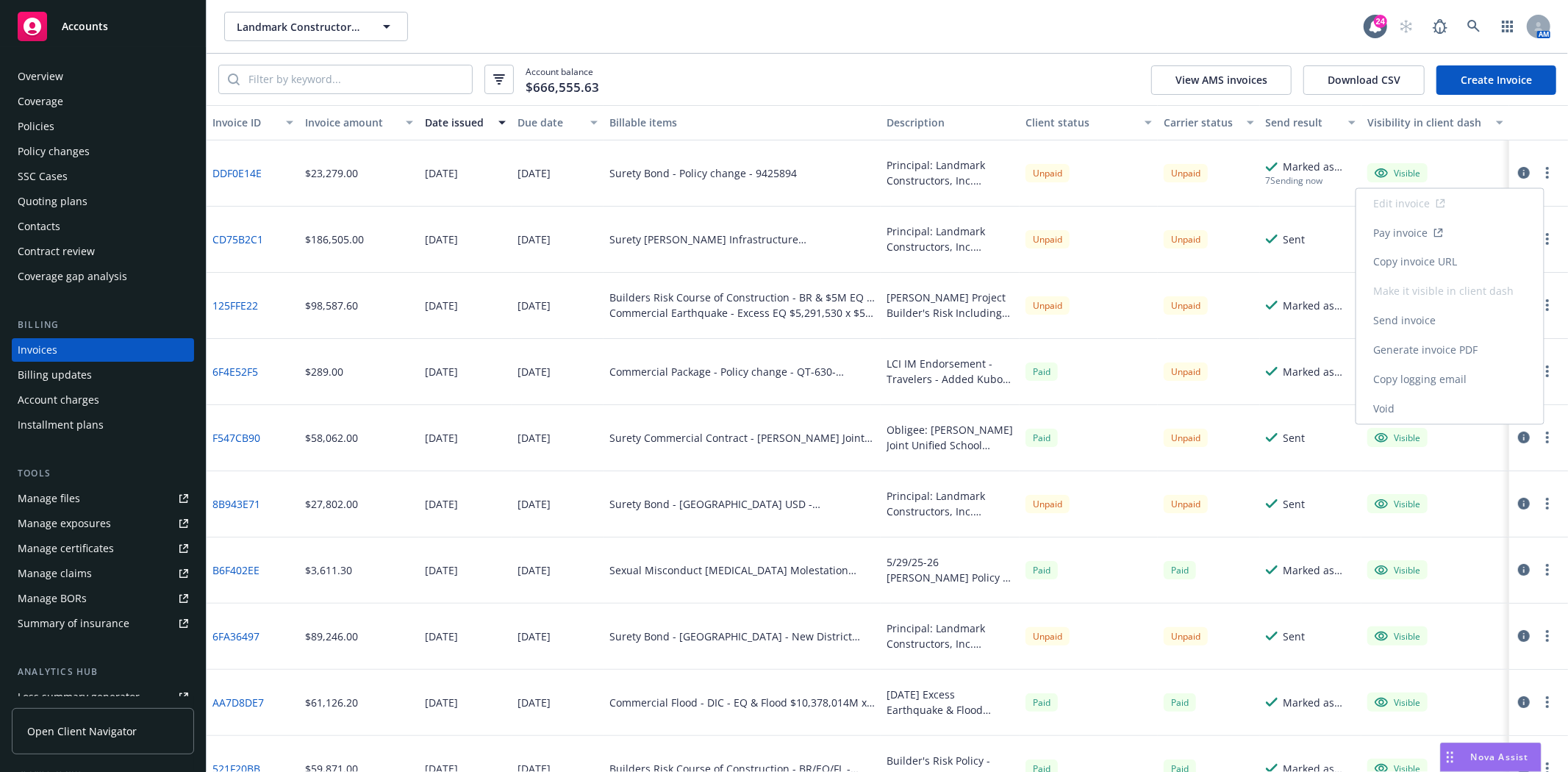
click at [1429, 354] on link "Generate invoice PDF" at bounding box center [1450, 350] width 187 height 29
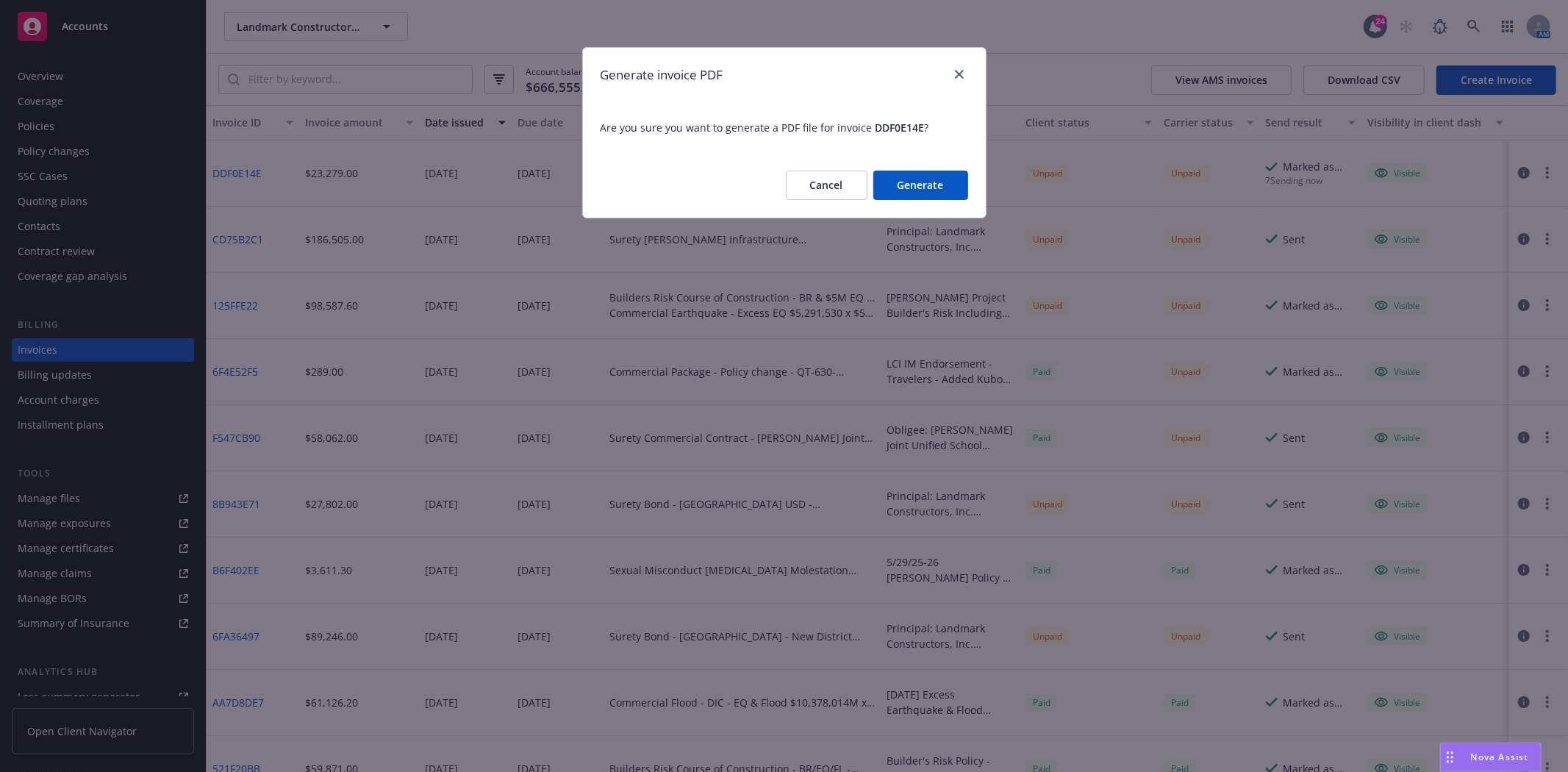
click at [923, 187] on button "Generate" at bounding box center [920, 185] width 95 height 29
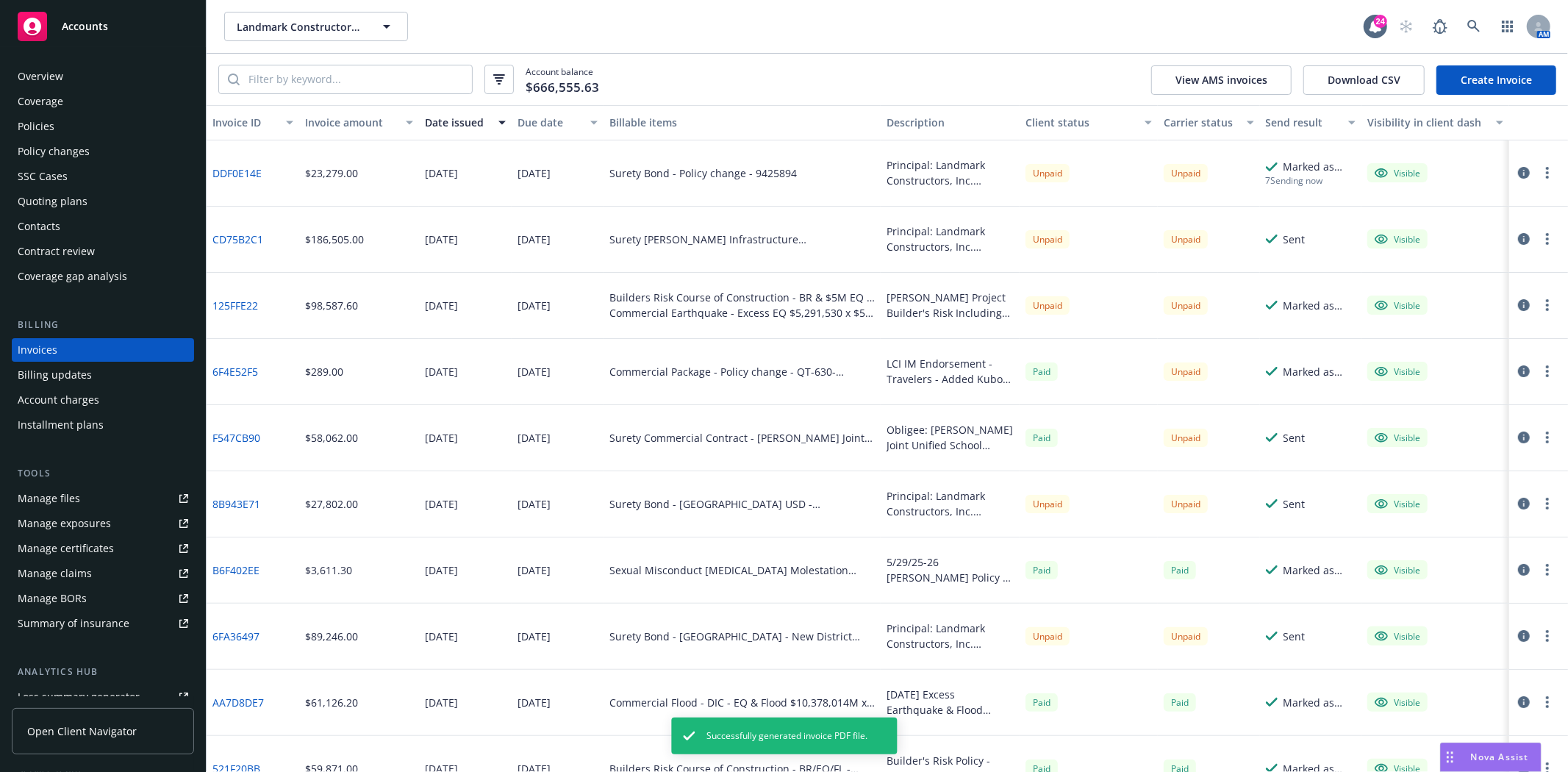
click at [1539, 178] on button "button" at bounding box center [1548, 173] width 18 height 18
click at [1496, 336] on link "Download invoice PDF" at bounding box center [1450, 350] width 187 height 29
click at [103, 29] on span "Accounts" at bounding box center [84, 26] width 46 height 12
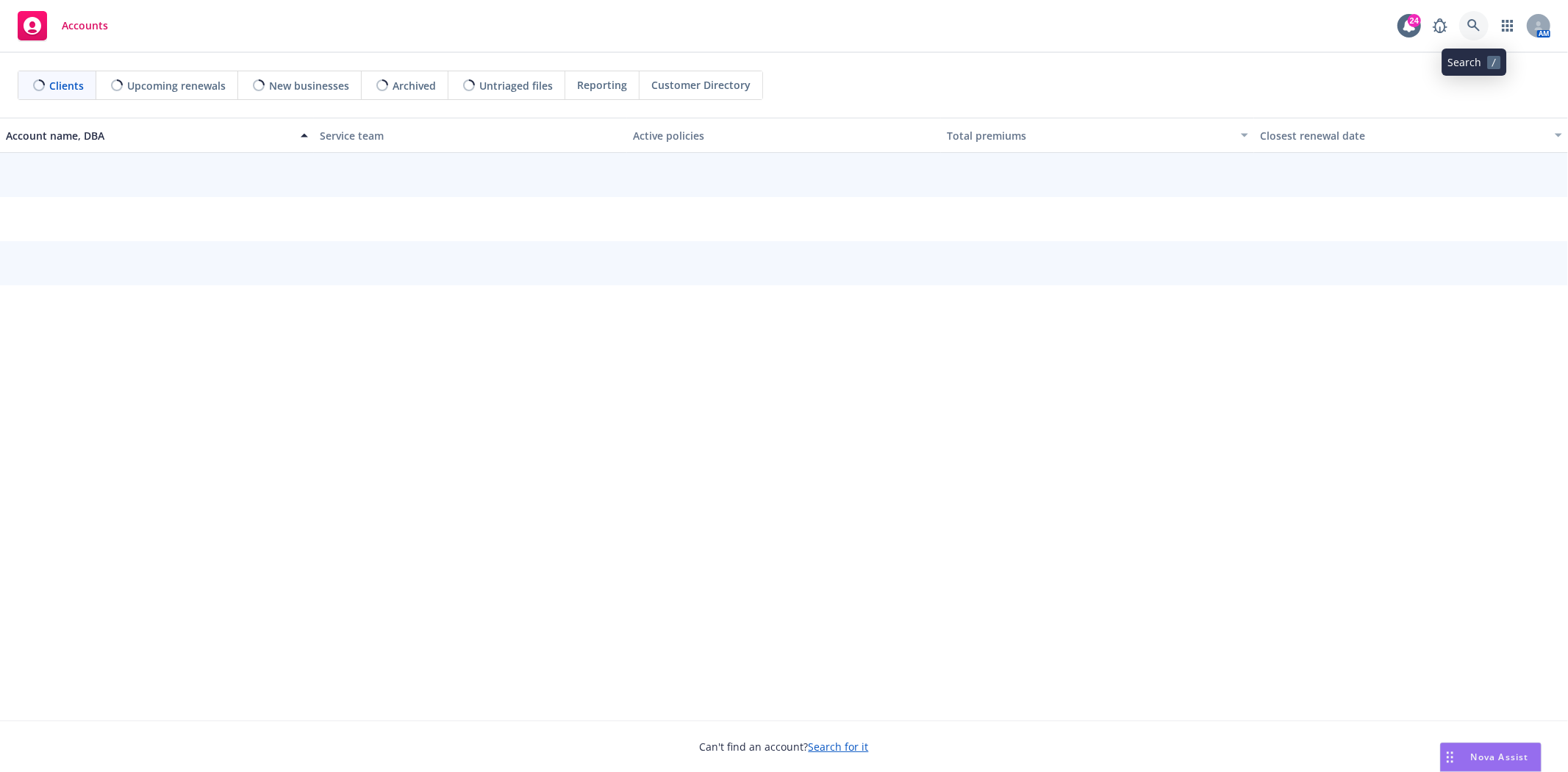
click at [1471, 28] on icon at bounding box center [1473, 25] width 12 height 12
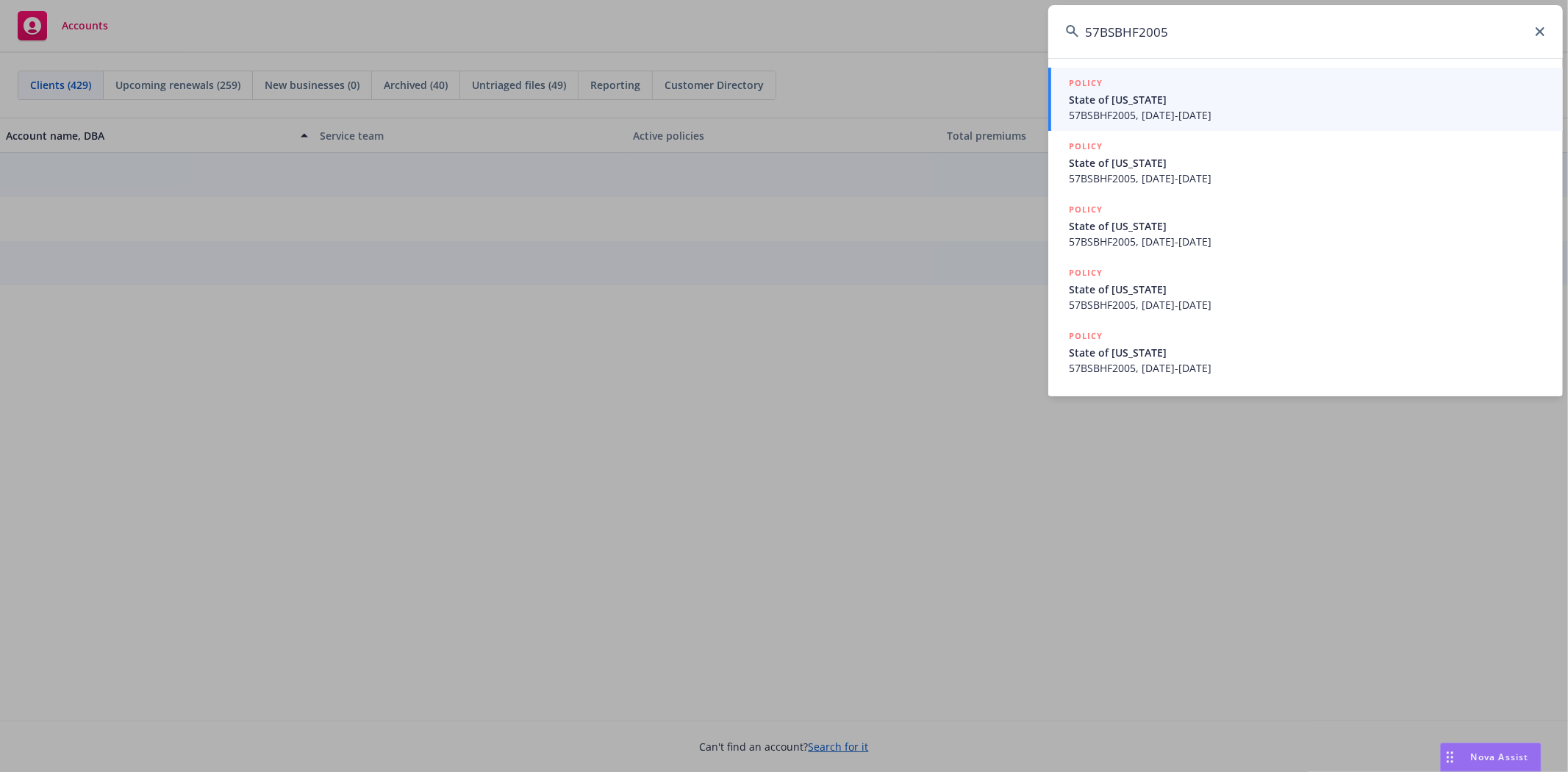
drag, startPoint x: 1299, startPoint y: 32, endPoint x: 961, endPoint y: 41, distance: 338.1
click at [961, 41] on div "57BSBHF2005 POLICY State of [US_STATE] 57BSBHF2005, [DATE]-[DATE] POLICY State …" at bounding box center [784, 386] width 1568 height 772
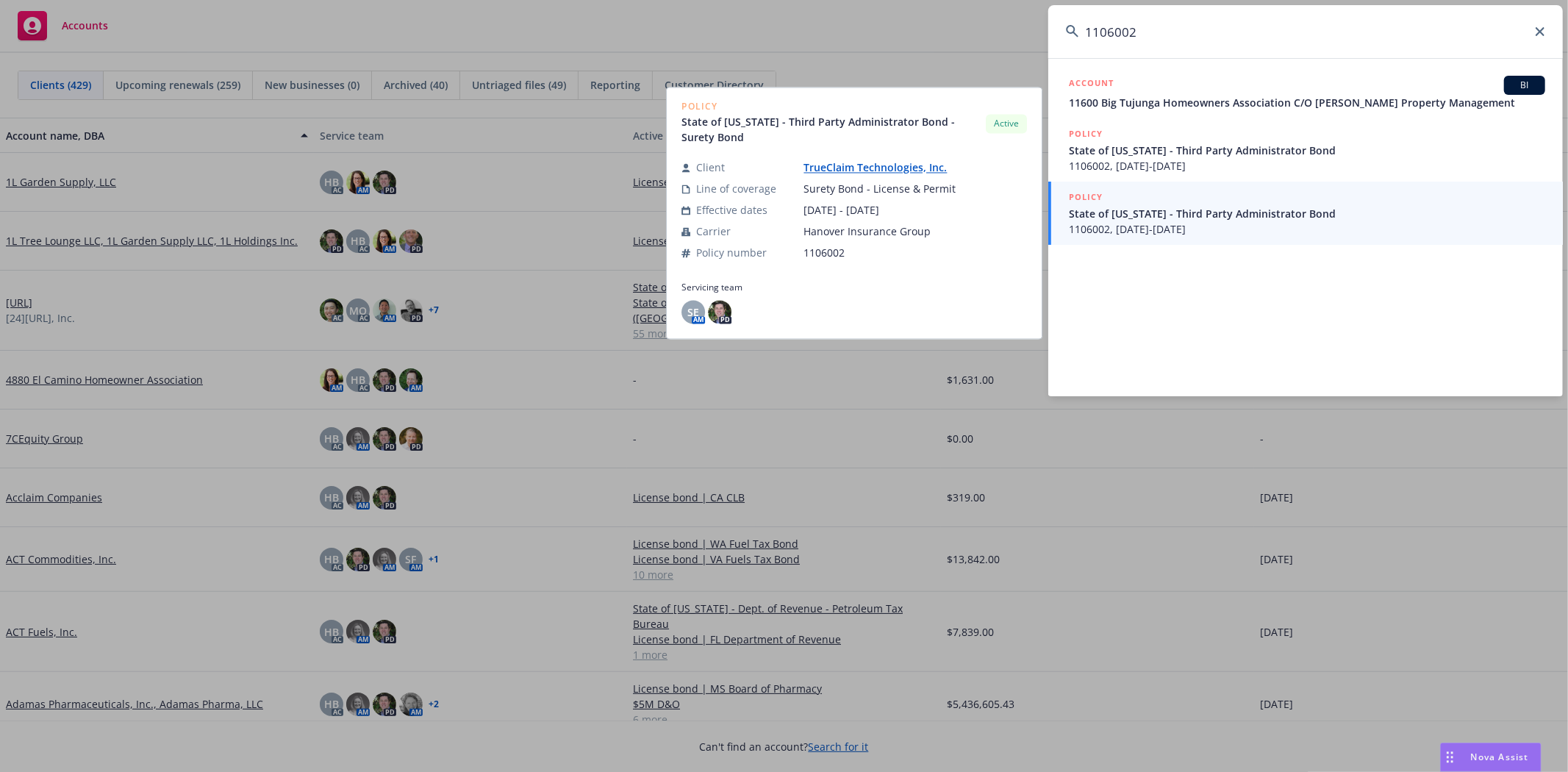
type input "1106002"
click at [1146, 218] on span "State of [US_STATE] - Third Party Administrator Bond" at bounding box center [1307, 213] width 477 height 15
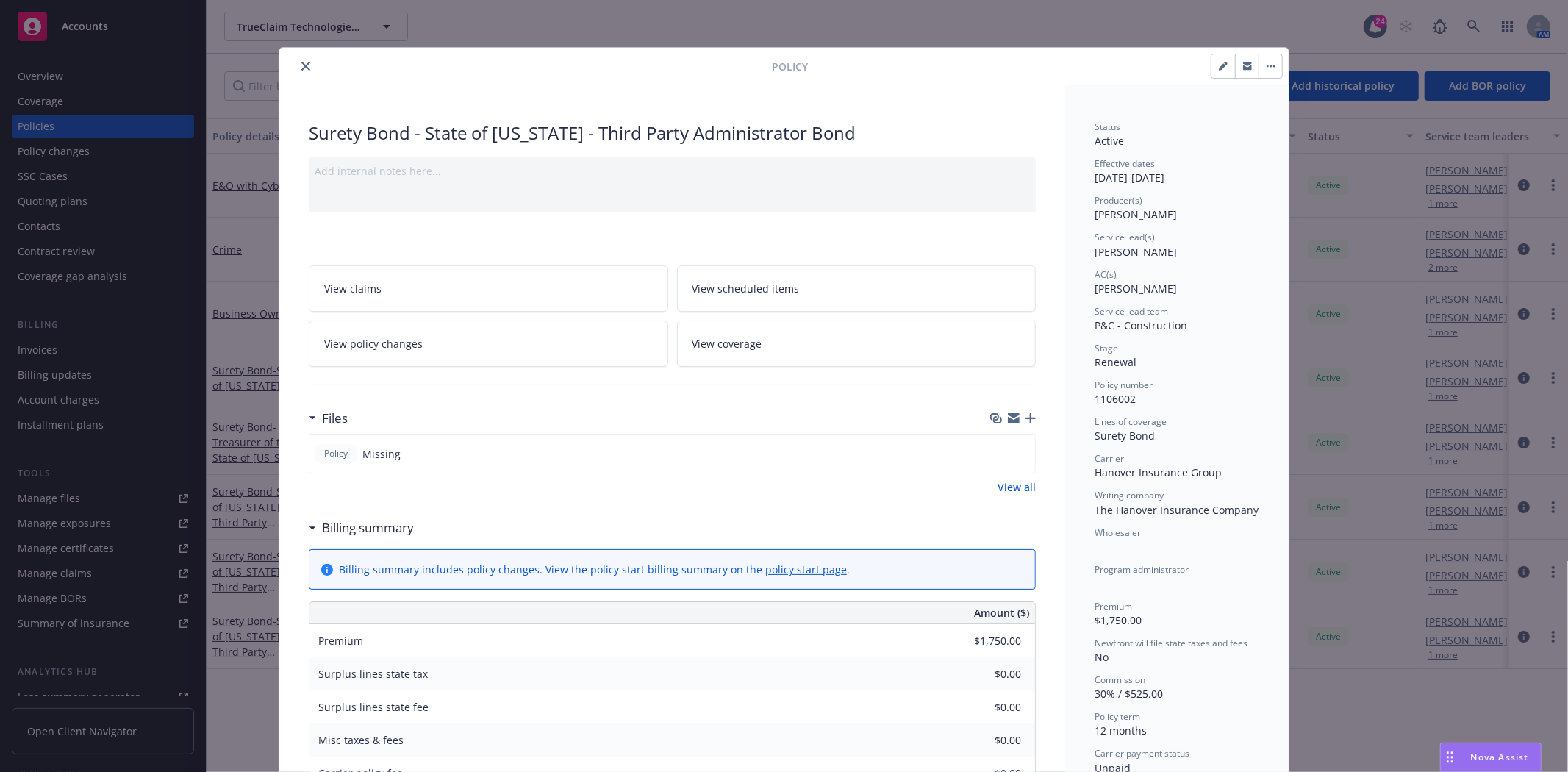
click at [302, 69] on icon "close" at bounding box center [306, 66] width 9 height 9
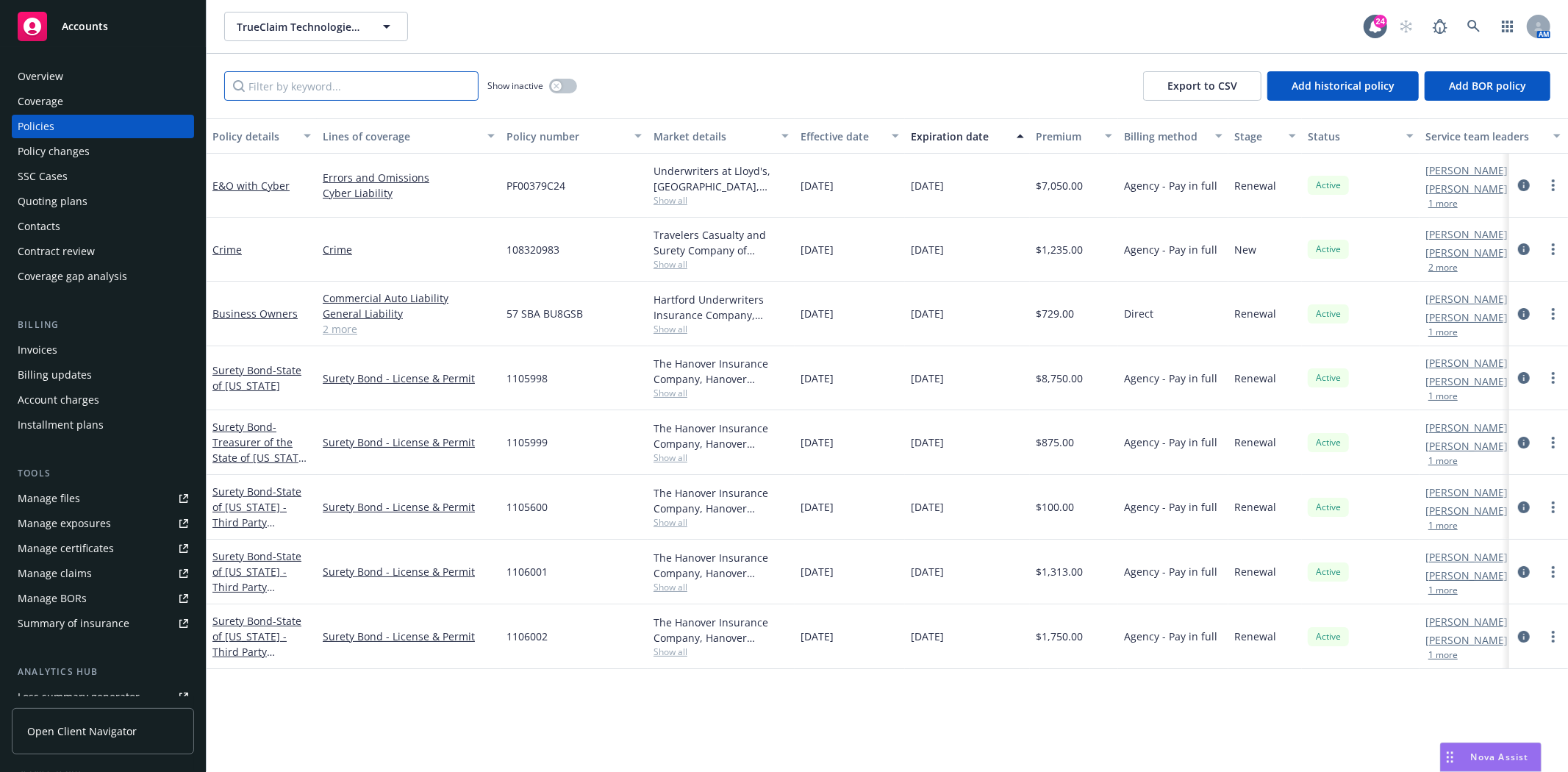
click at [275, 85] on input "Filter by keyword..." at bounding box center [352, 86] width 255 height 29
paste input "57BSBHF2005"
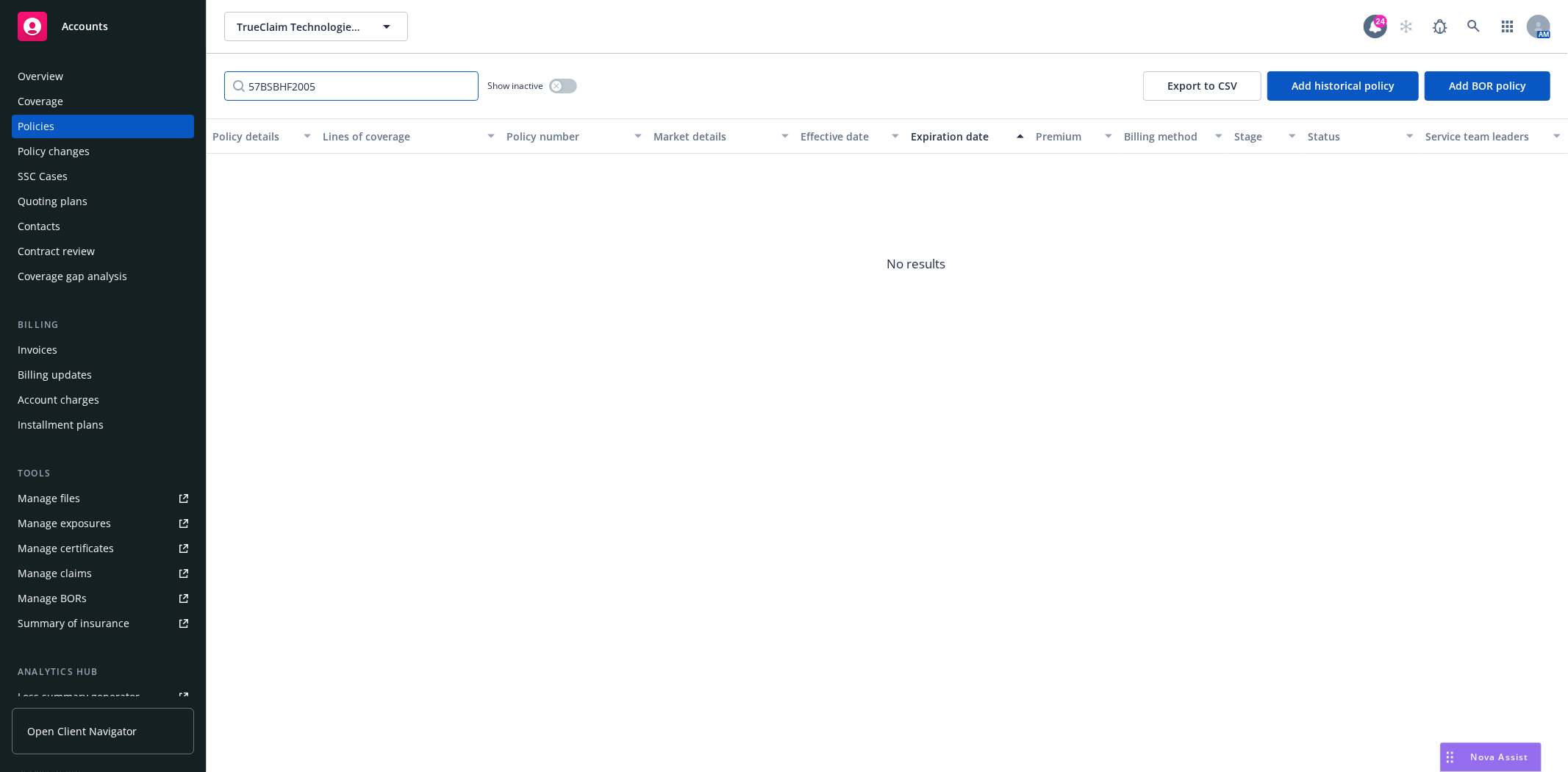
drag, startPoint x: 354, startPoint y: 86, endPoint x: 86, endPoint y: 89, distance: 268.0
click at [86, 89] on div "Accounts Overview Coverage Policies Policy changes SSC Cases Quoting plans Cont…" at bounding box center [784, 386] width 1568 height 772
type input "1106002"
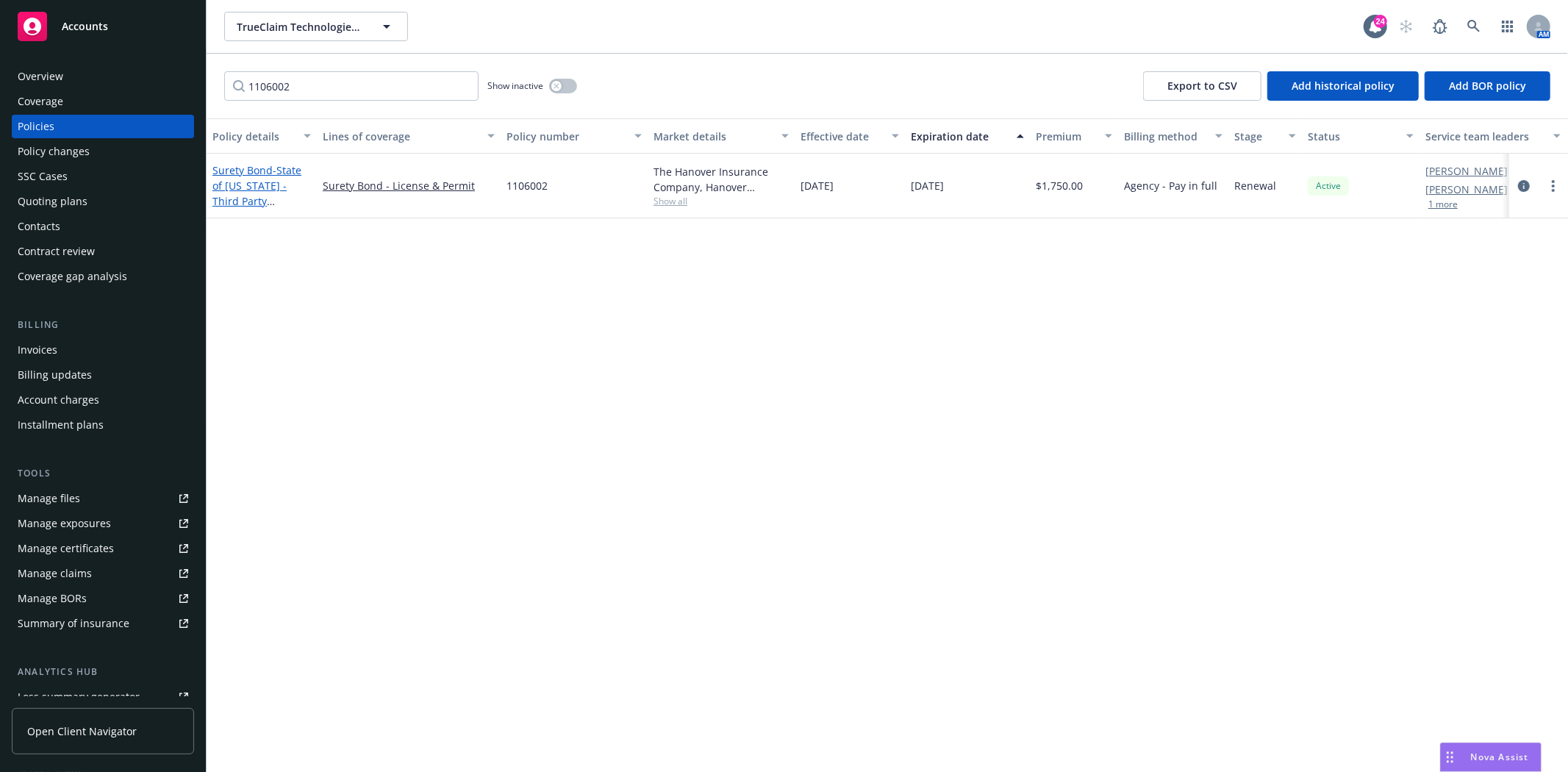
click at [255, 187] on span "- State of [US_STATE] - Third Party Administrator Bond" at bounding box center [261, 193] width 97 height 60
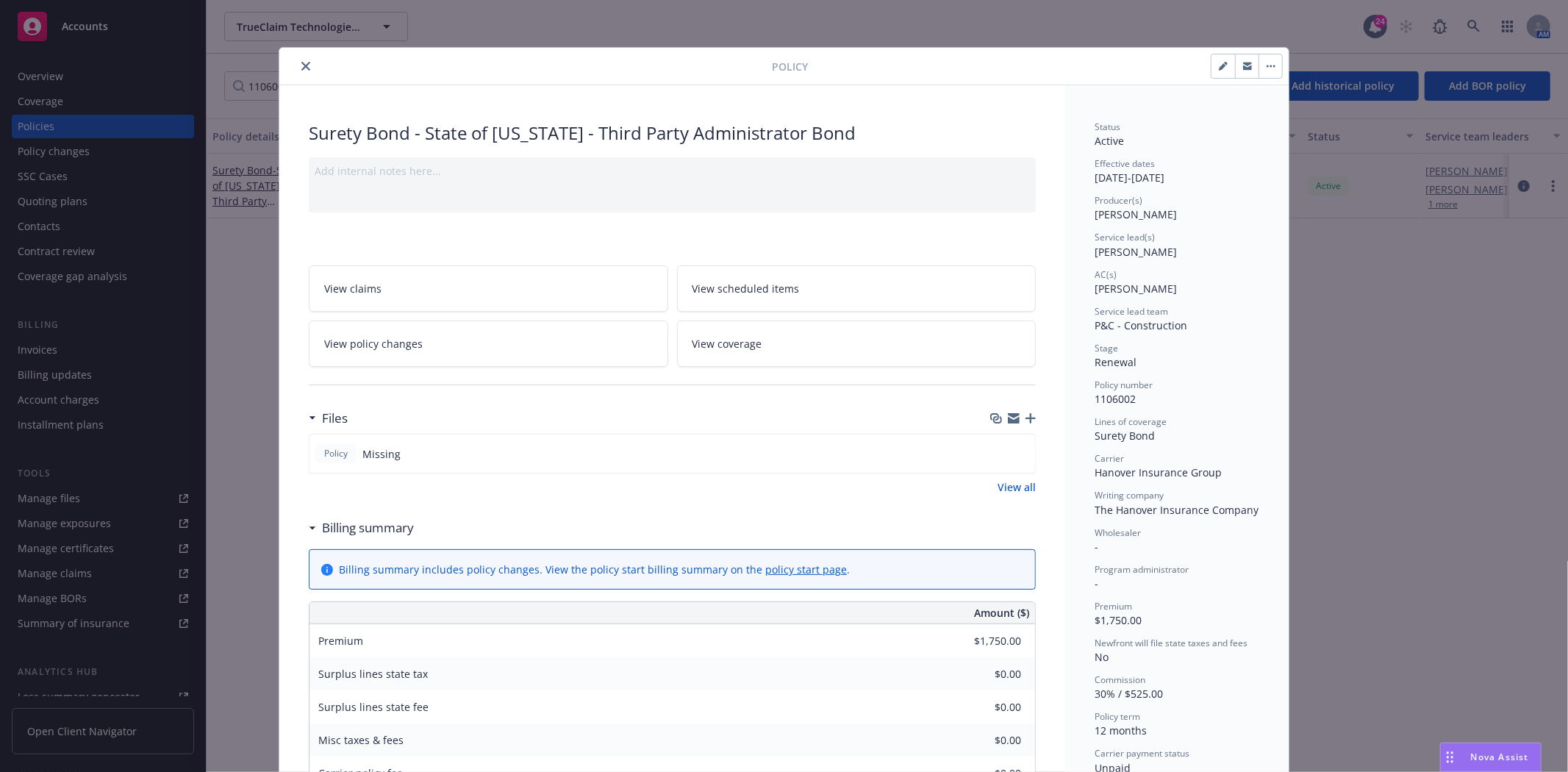
scroll to position [44, 0]
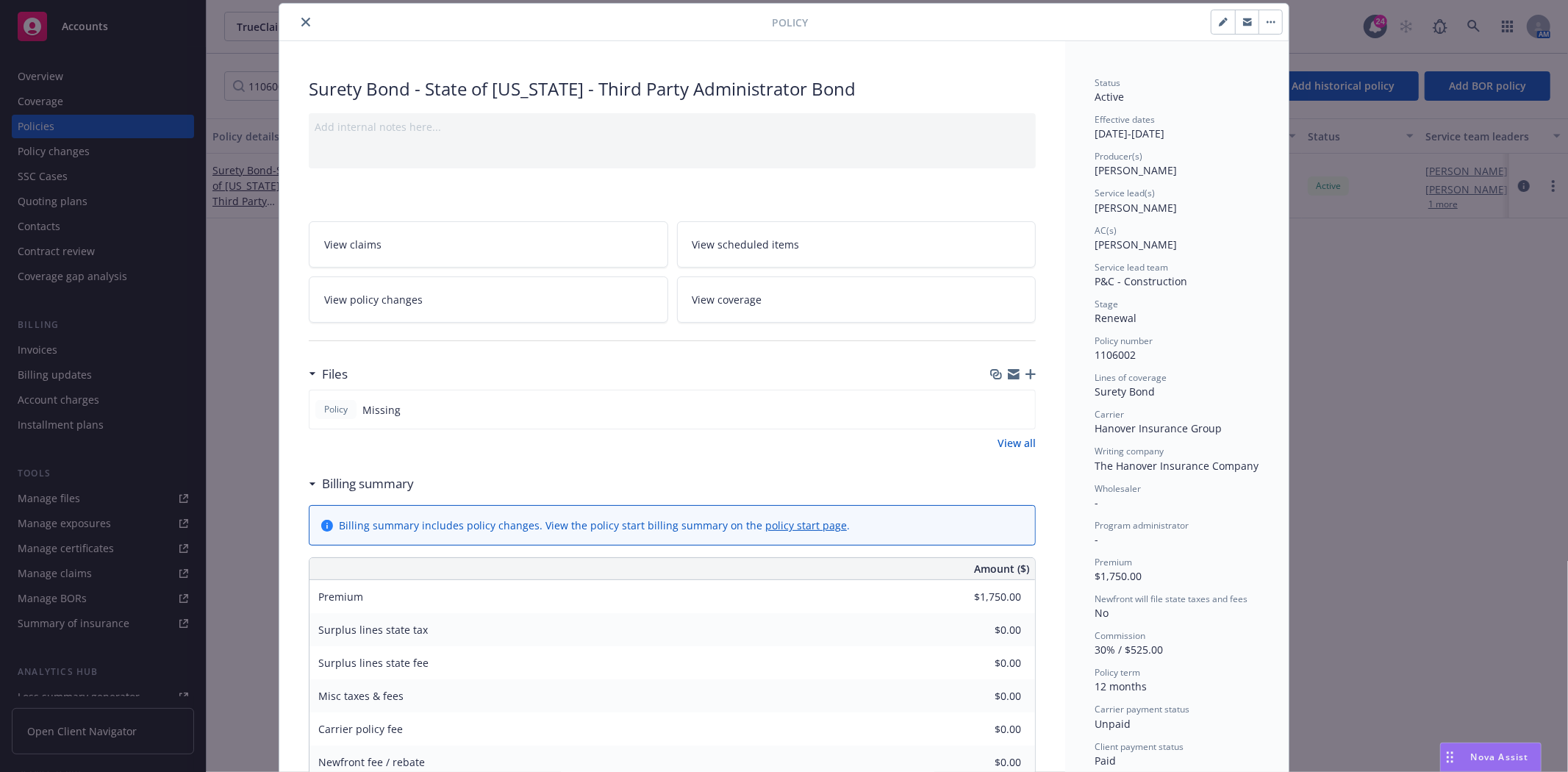
click at [1222, 20] on button "button" at bounding box center [1223, 22] width 24 height 24
select select "RENEWAL"
select select "12"
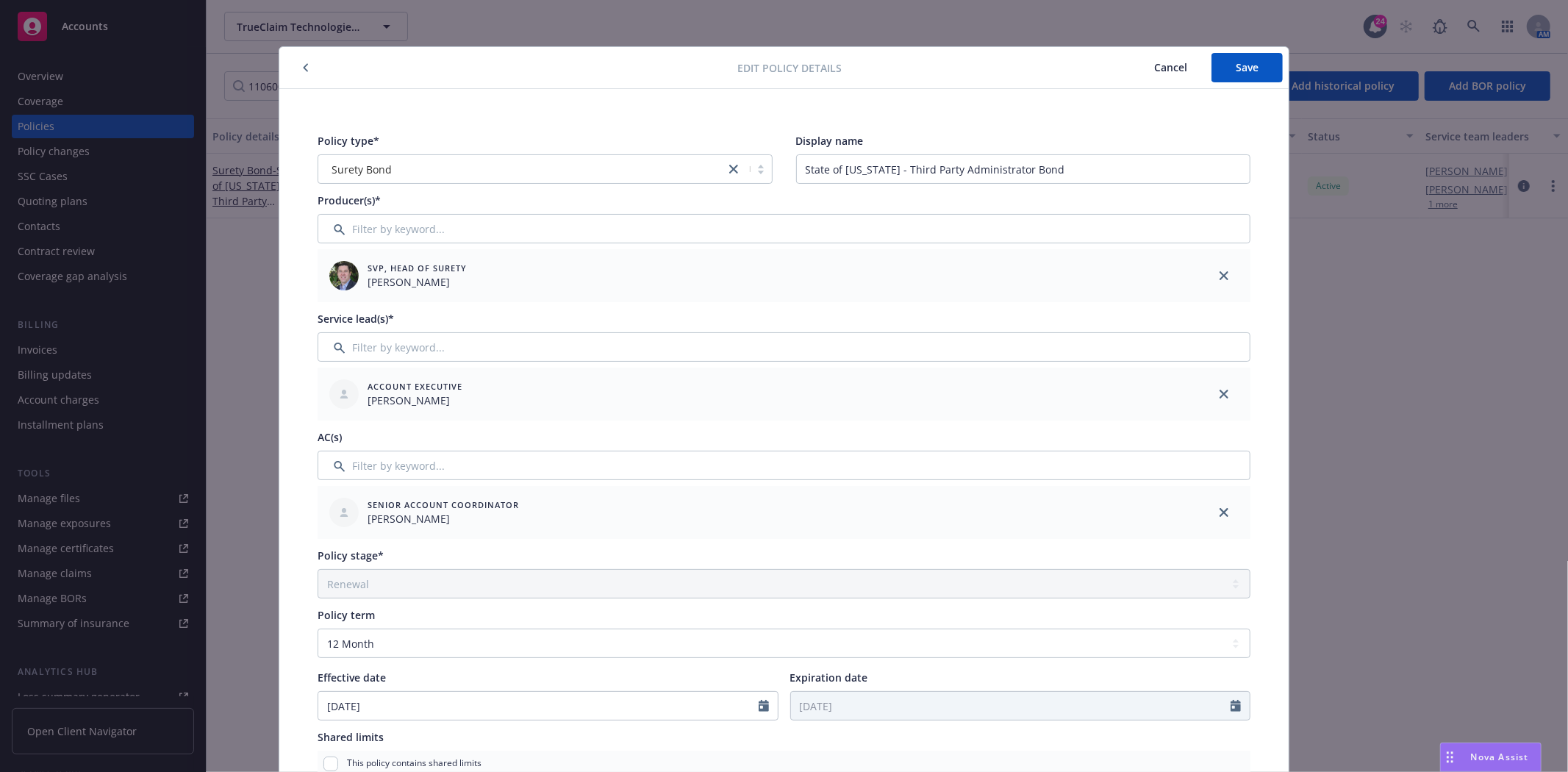
scroll to position [0, 0]
click at [1172, 71] on span "Cancel" at bounding box center [1171, 67] width 33 height 14
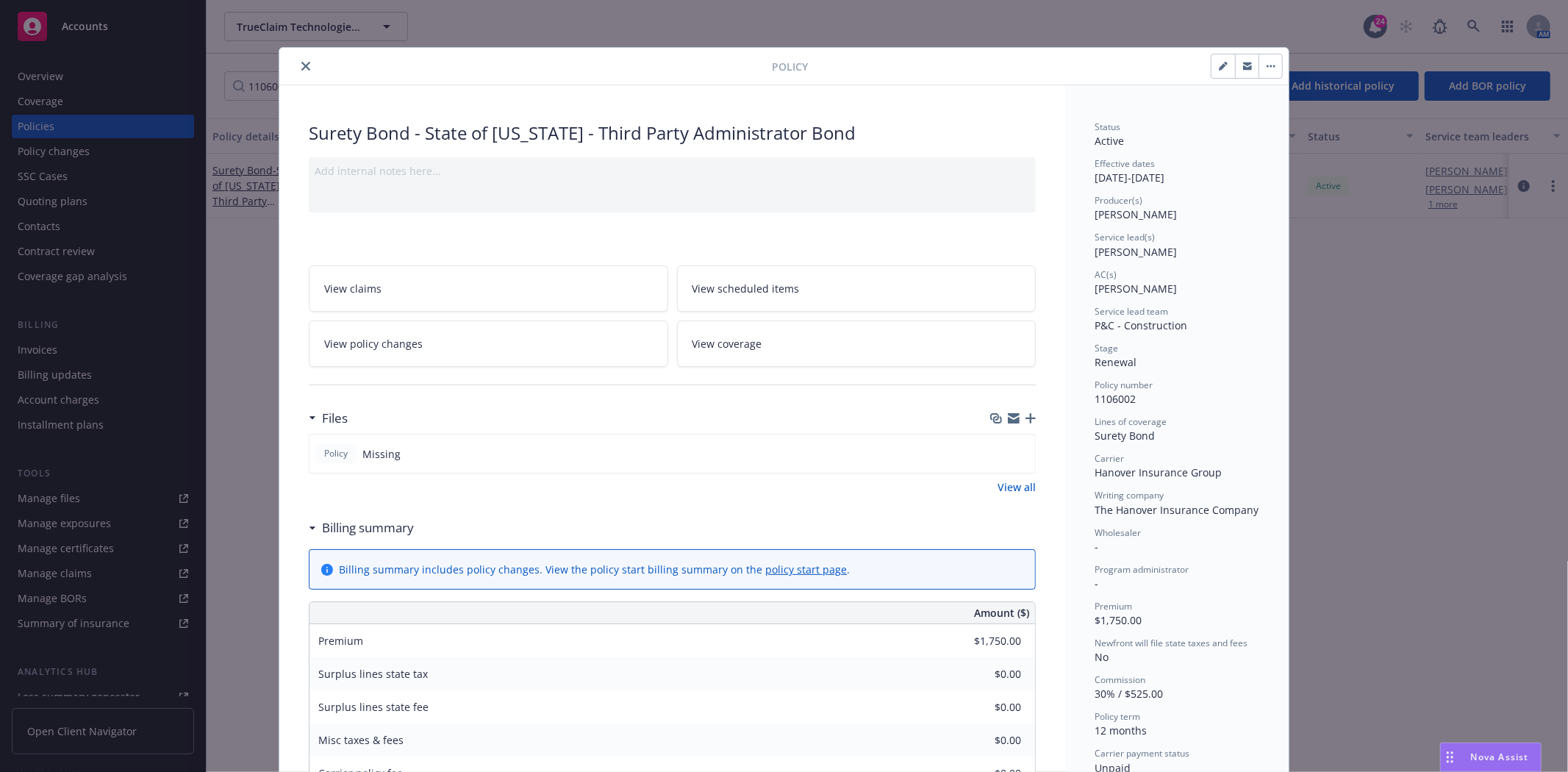
click at [1026, 417] on icon "button" at bounding box center [1030, 418] width 11 height 11
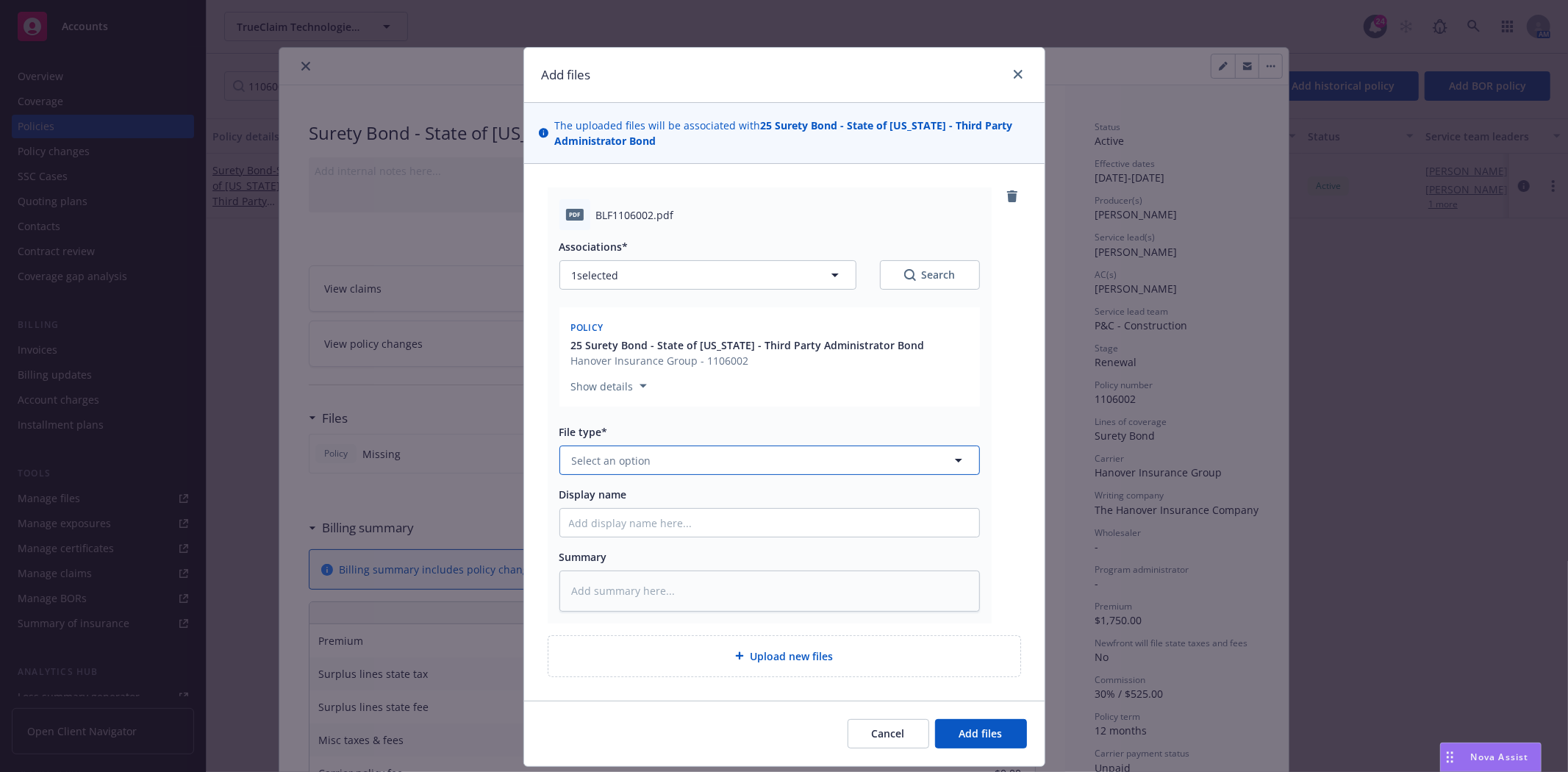
click at [650, 457] on button "Select an option" at bounding box center [769, 460] width 421 height 29
type input "Invoic"
click at [636, 534] on span "Invoice - Third Party" at bounding box center [625, 539] width 101 height 15
click at [636, 504] on div "Display name" at bounding box center [769, 512] width 421 height 51
click at [633, 519] on input "Display name" at bounding box center [769, 522] width 419 height 28
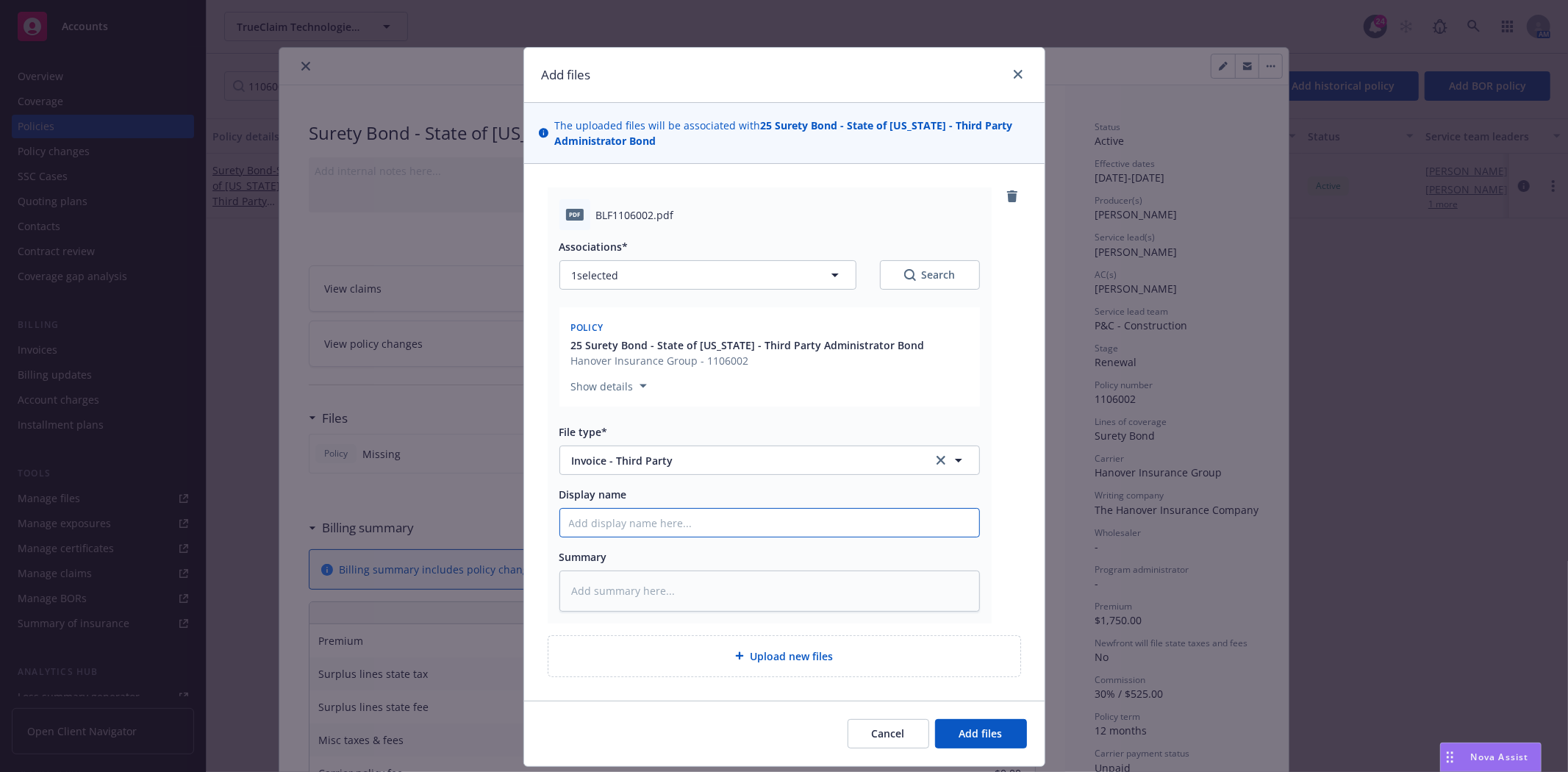
type textarea "x"
type input "H"
type textarea "x"
type input "Ha"
type textarea "x"
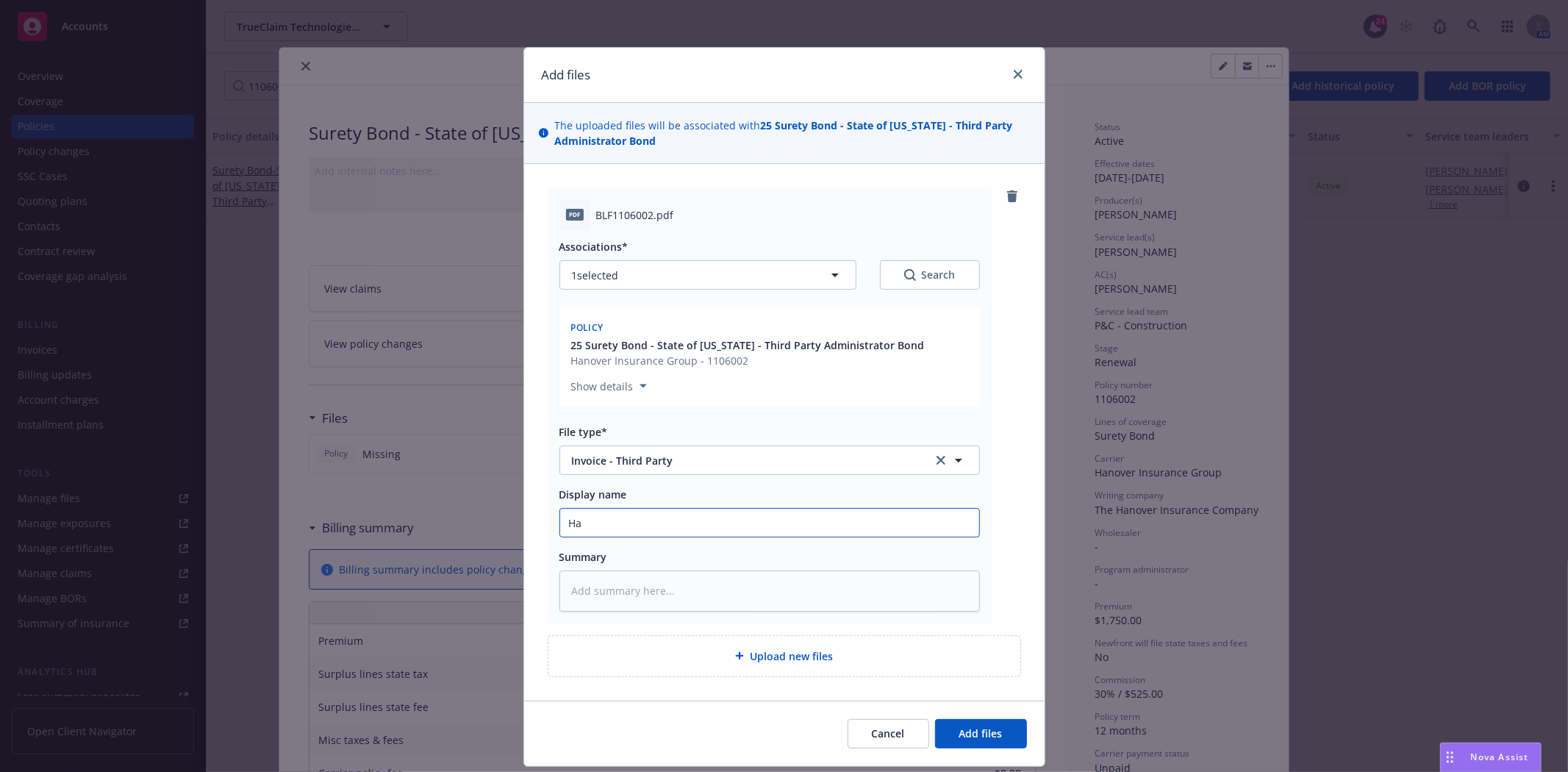
type input "[PERSON_NAME]"
type textarea "x"
type input "Hano"
type textarea "x"
type input "[PERSON_NAME]"
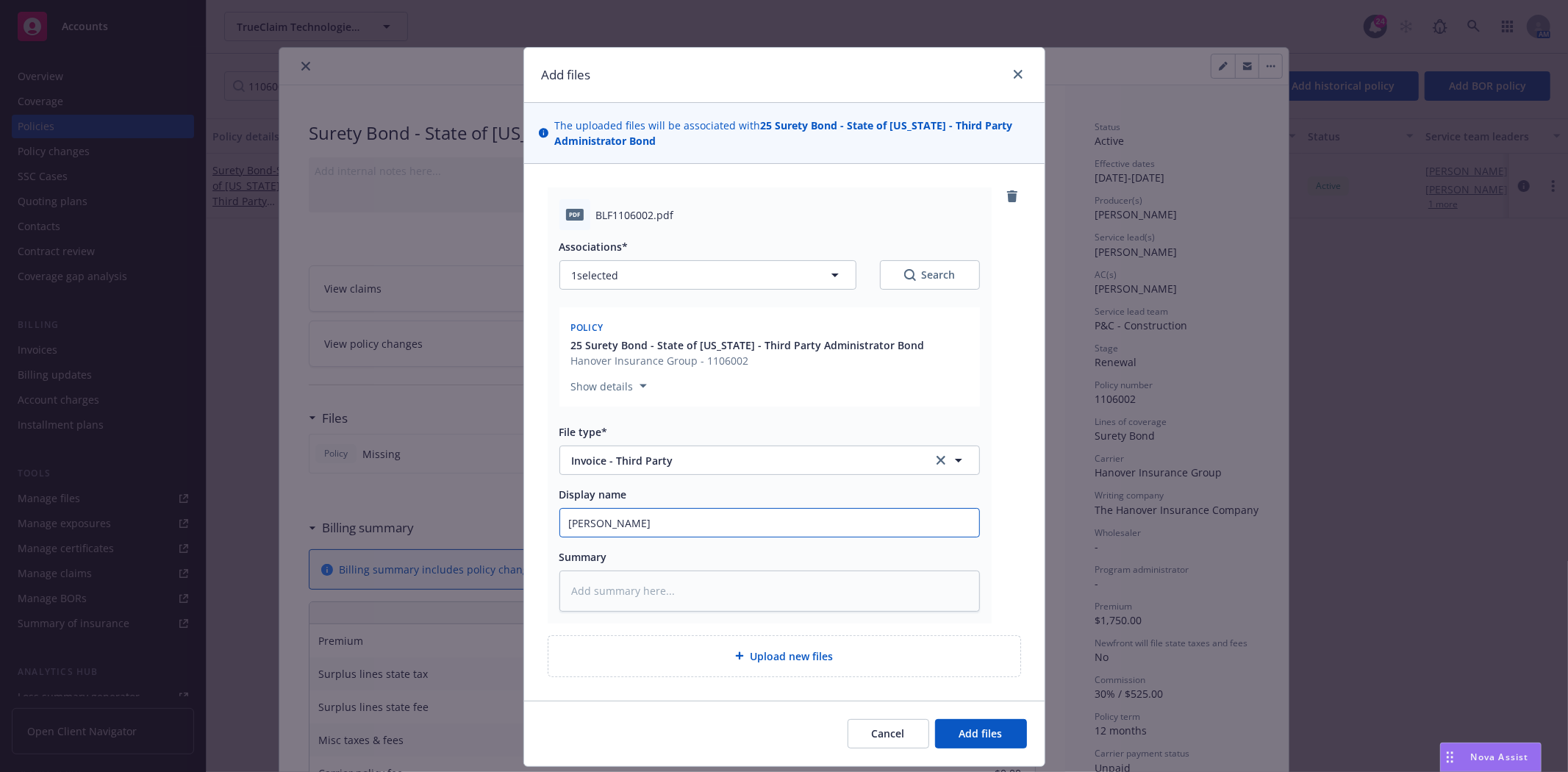
type textarea "x"
type input "Hanovr"
type textarea "x"
type input "[PERSON_NAME]"
type textarea "x"
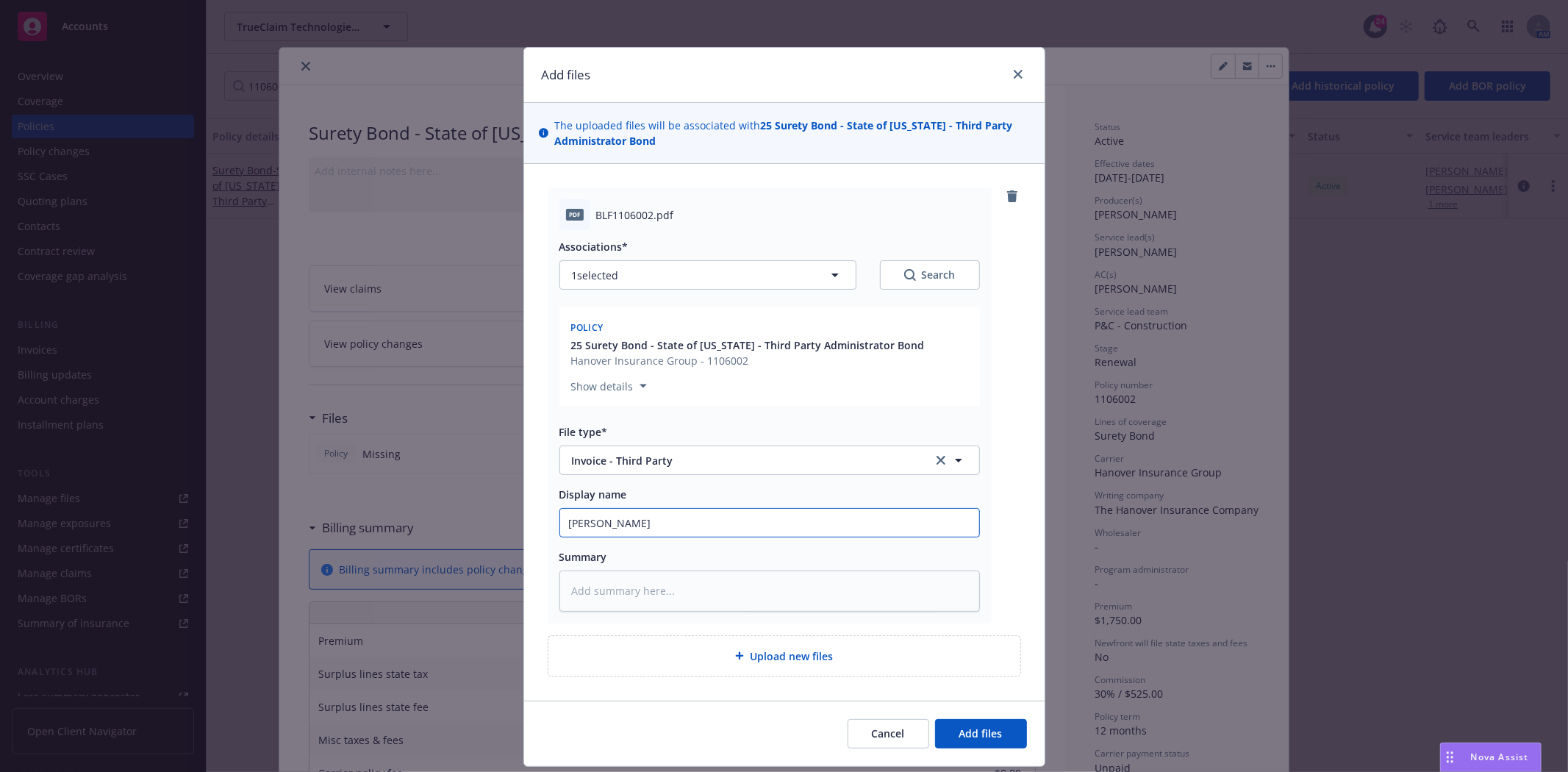
type input "Hanove"
type textarea "x"
type input "[GEOGRAPHIC_DATA]"
type textarea "x"
type input "[GEOGRAPHIC_DATA]"
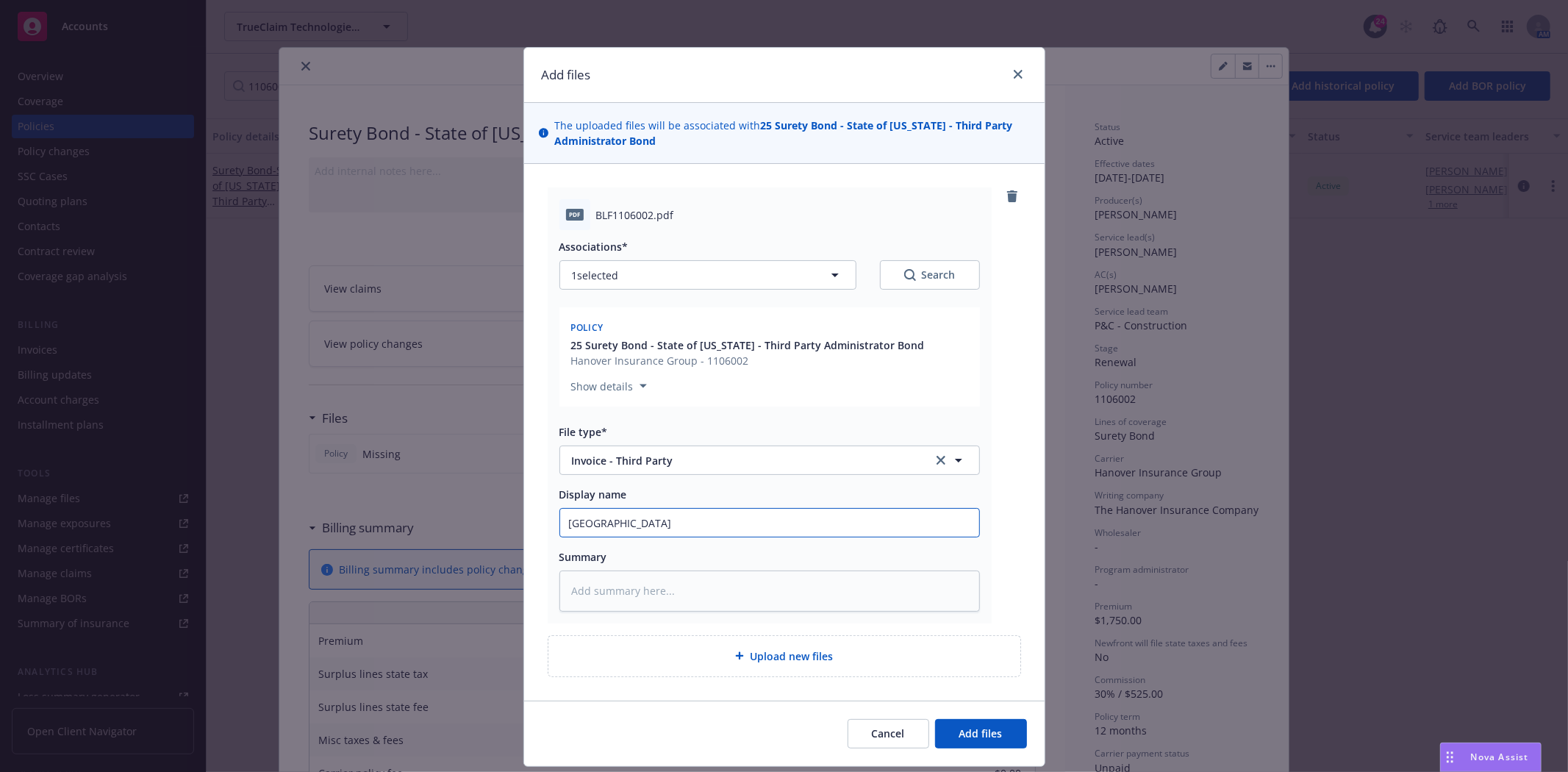
type textarea "x"
type input "Hanover 2"
type textarea "x"
type input "Hanover 202"
type textarea "x"
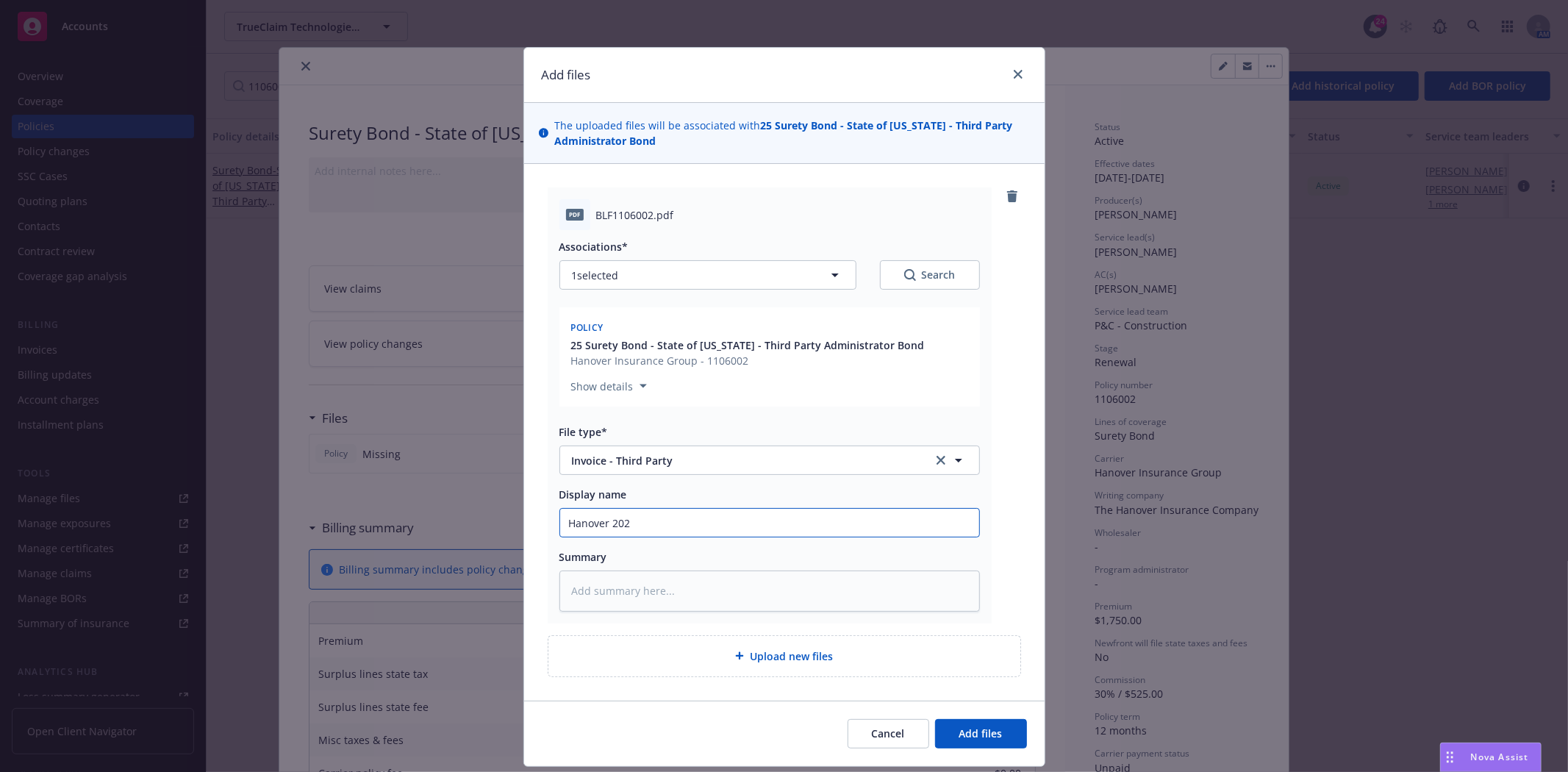
type input "Hanover 2025"
type textarea "x"
type input "Hanover 2025"
type textarea "x"
type input "Hanover 2025 R"
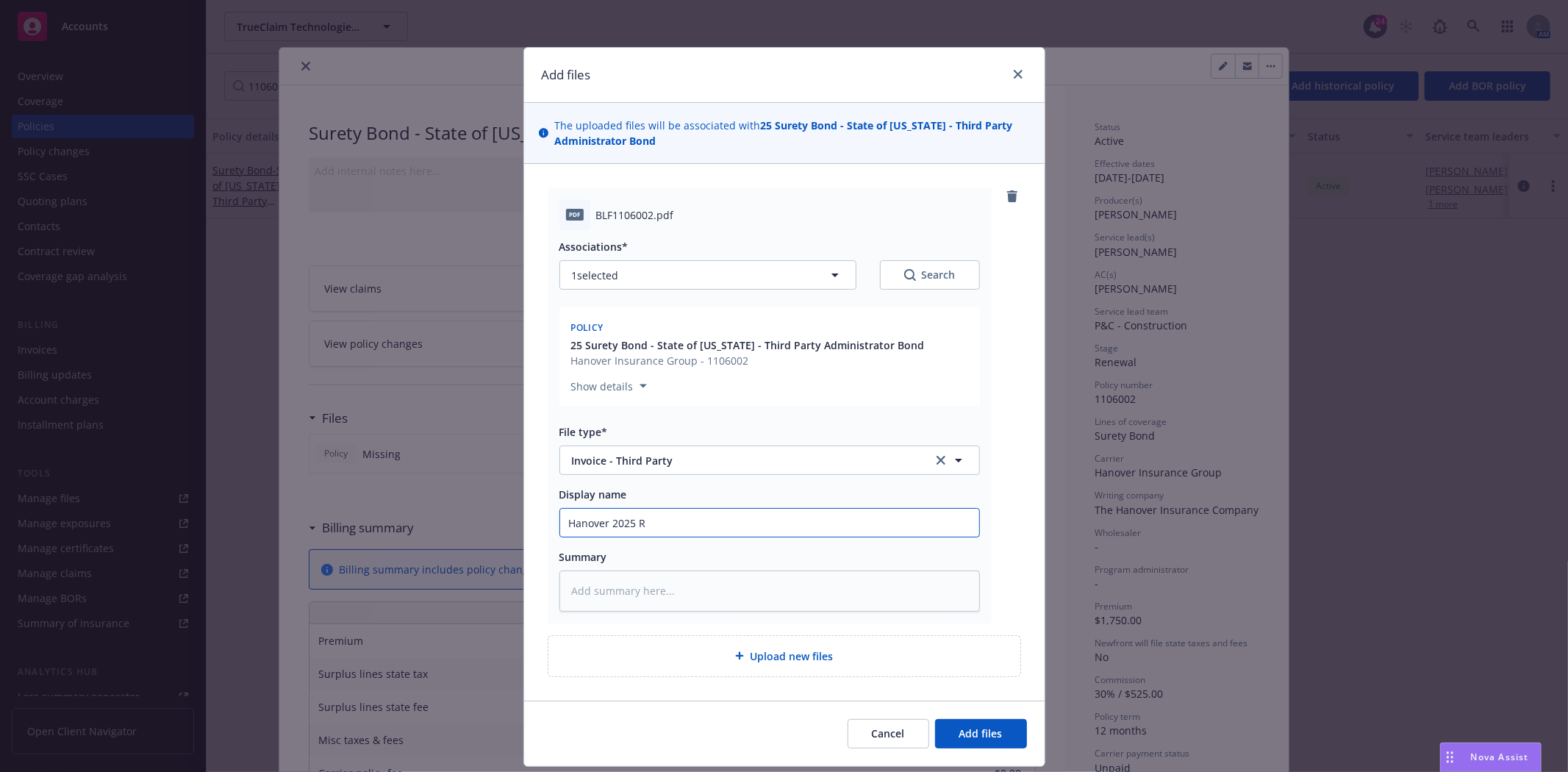
type textarea "x"
type input "Hanover 2025 Re"
type textarea "x"
type input "Hanover 2025 Ren"
type textarea "x"
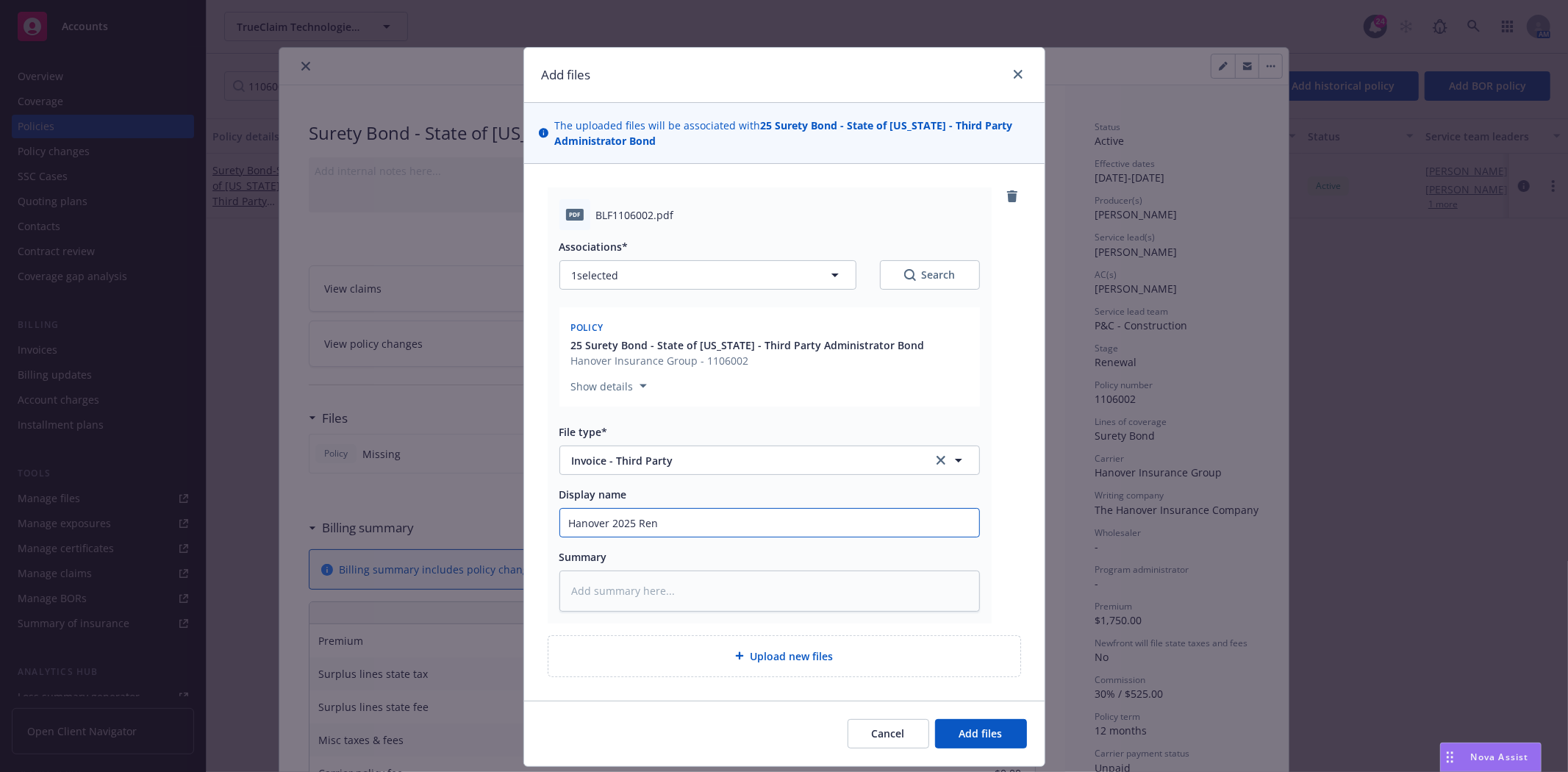
type input "Hanover 2025 [PERSON_NAME]"
type textarea "x"
type input "Hanover 2025 Renew"
type textarea "x"
type input "Hanover 2025 Renewa"
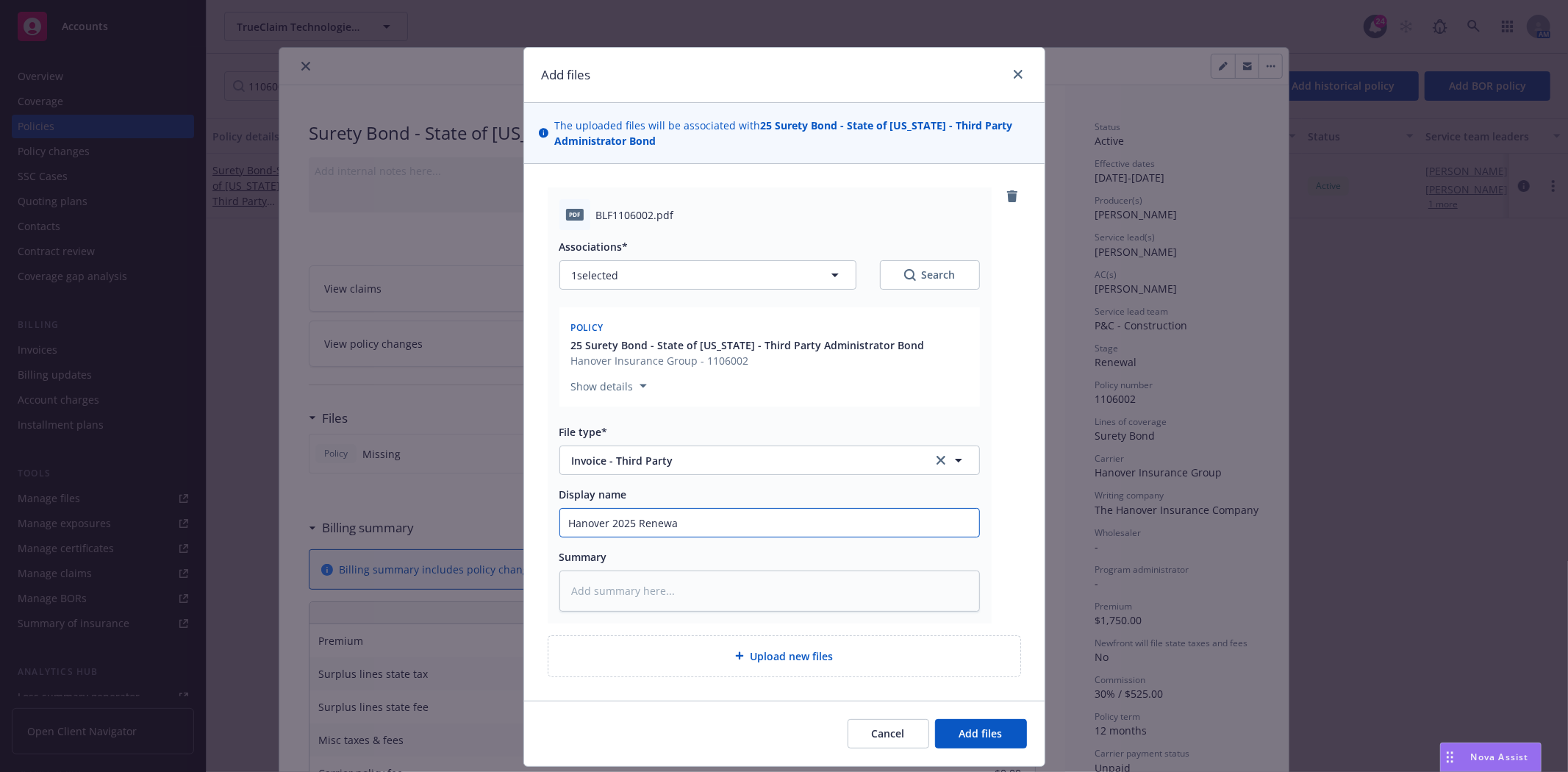
type textarea "x"
type input "Hanover 2025 Renewal"
type textarea "x"
type input "Hanover 2025 Renewal"
type textarea "x"
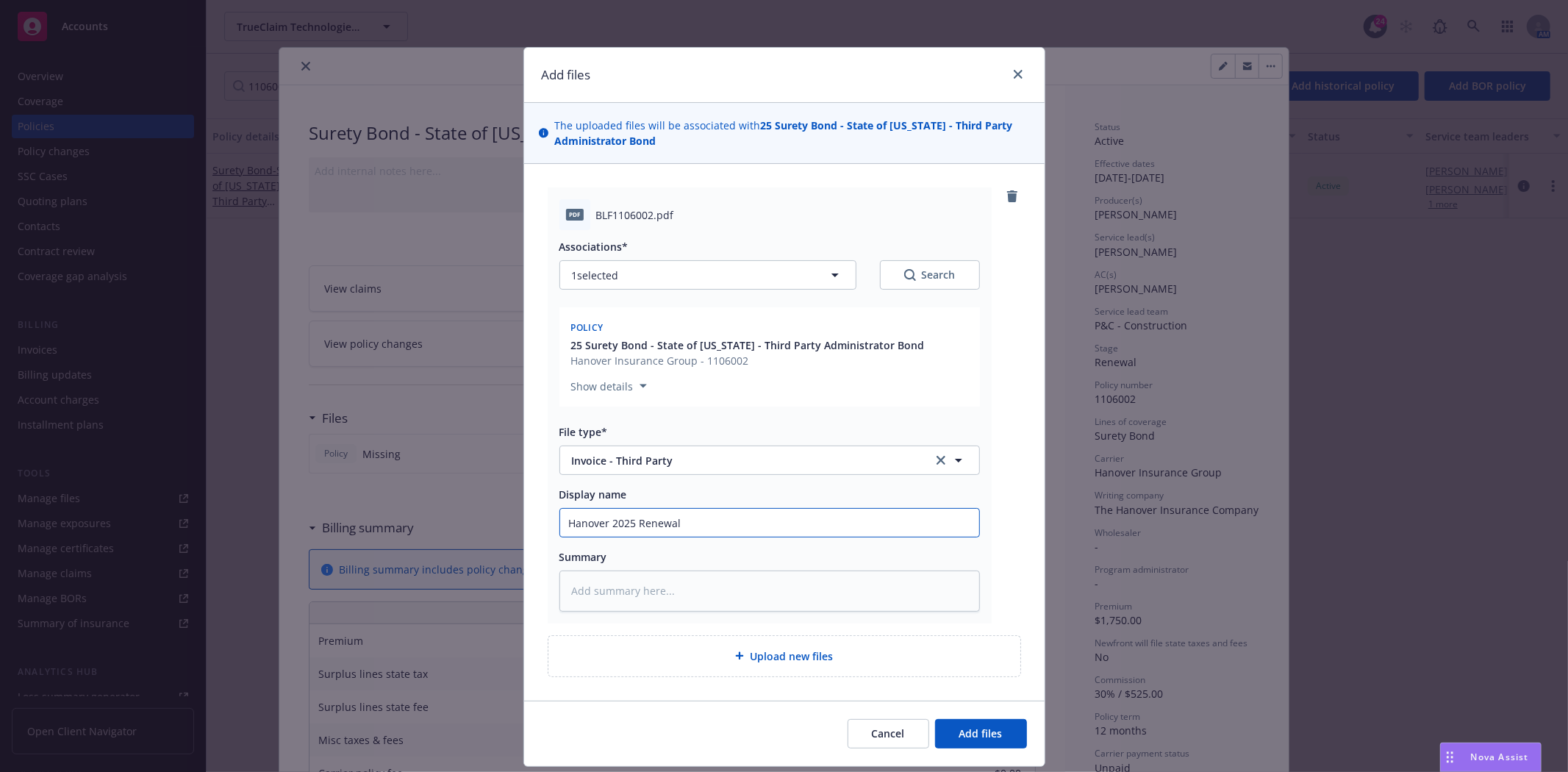
type input "Hanover 2025 Renewal B"
type textarea "x"
type input "Hanover 2025 Renewal Bo"
type textarea "x"
type input "Hanover 2025 Renewal Bon"
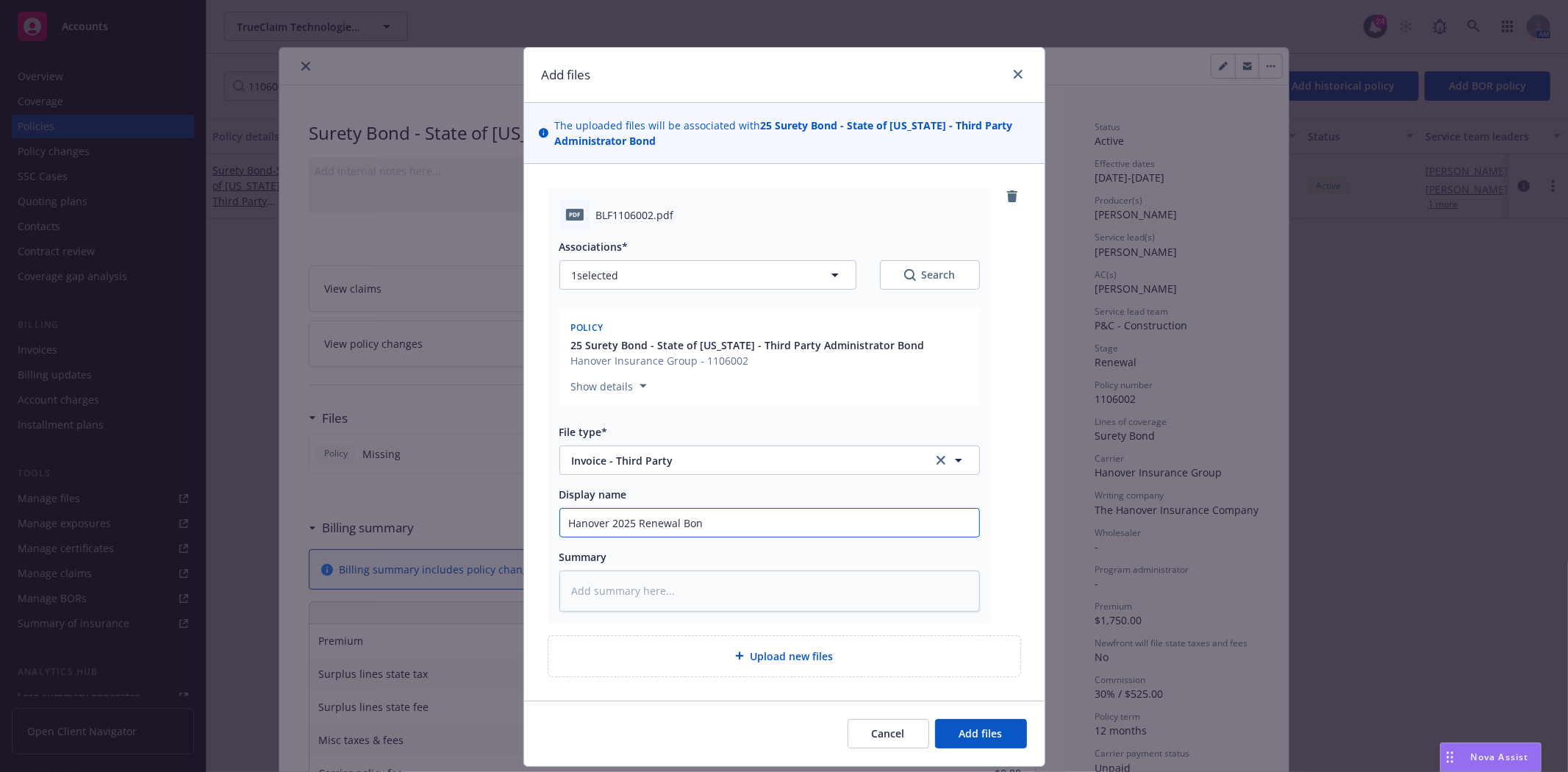
type textarea "x"
type input "Hanover 2025 Renewal Bond"
type textarea "x"
type input "Hanover 2025 Renewal Bond"
type textarea "x"
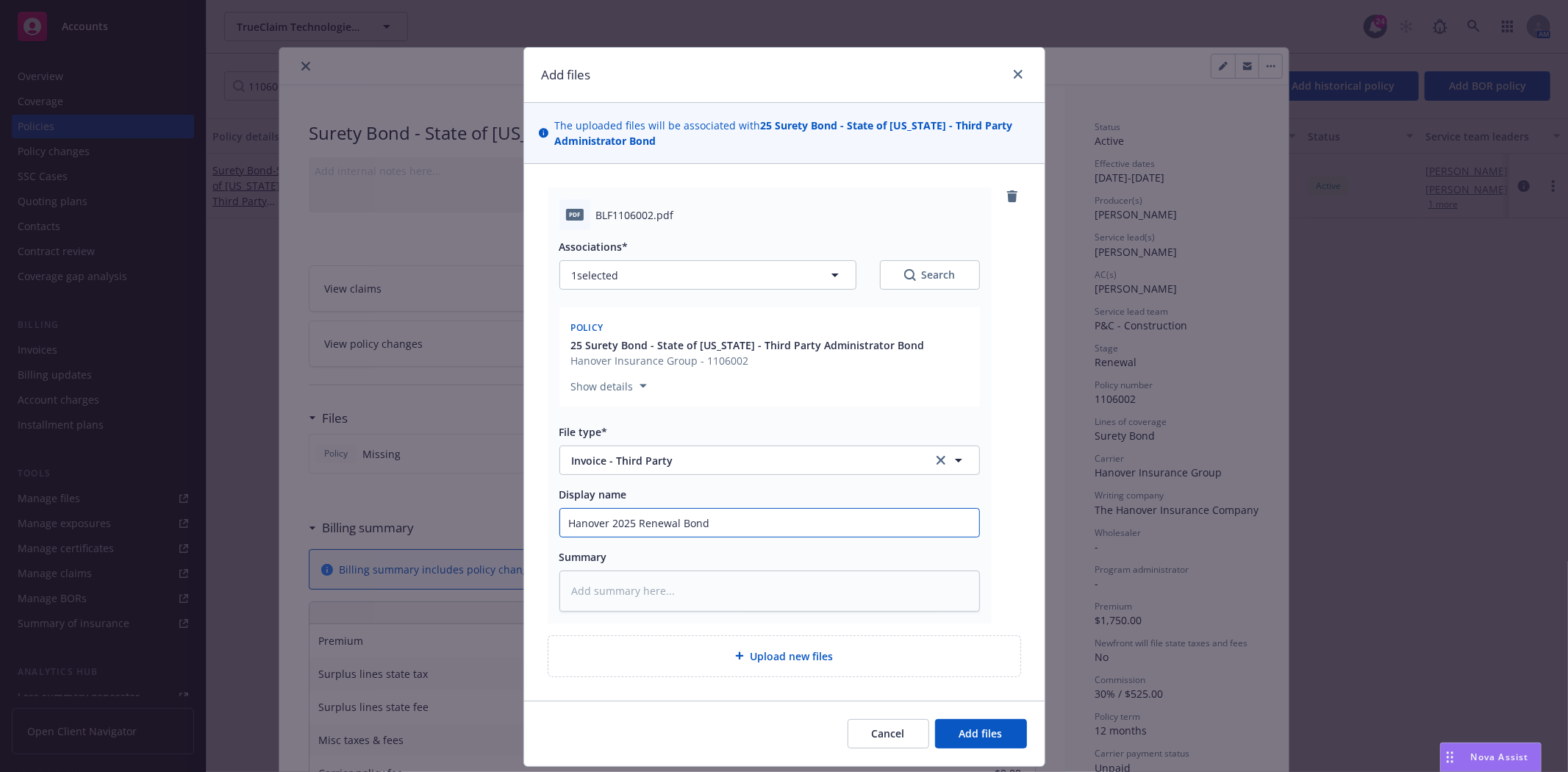
type input "Hanover 2025 Renewal Bond #"
type textarea "x"
type input "Hanover 2025 Renewal Bond #1"
type textarea "x"
type input "Hanover 2025 Renewal Bond #11"
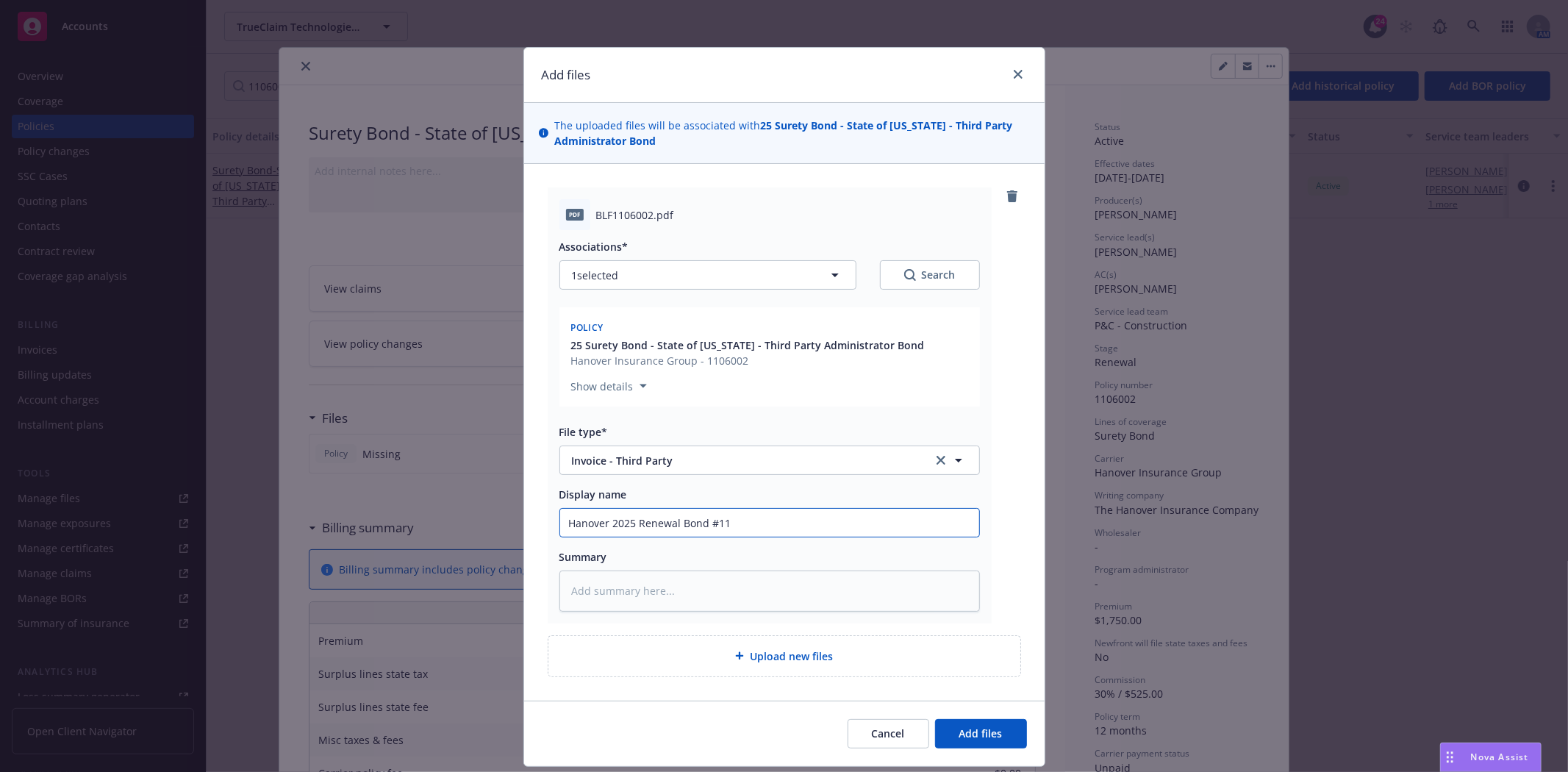
type textarea "x"
type input "Hanover 2025 Renewal Bond #110"
type textarea "x"
type input "Hanover 2025 Renewal Bond #1106"
type textarea "x"
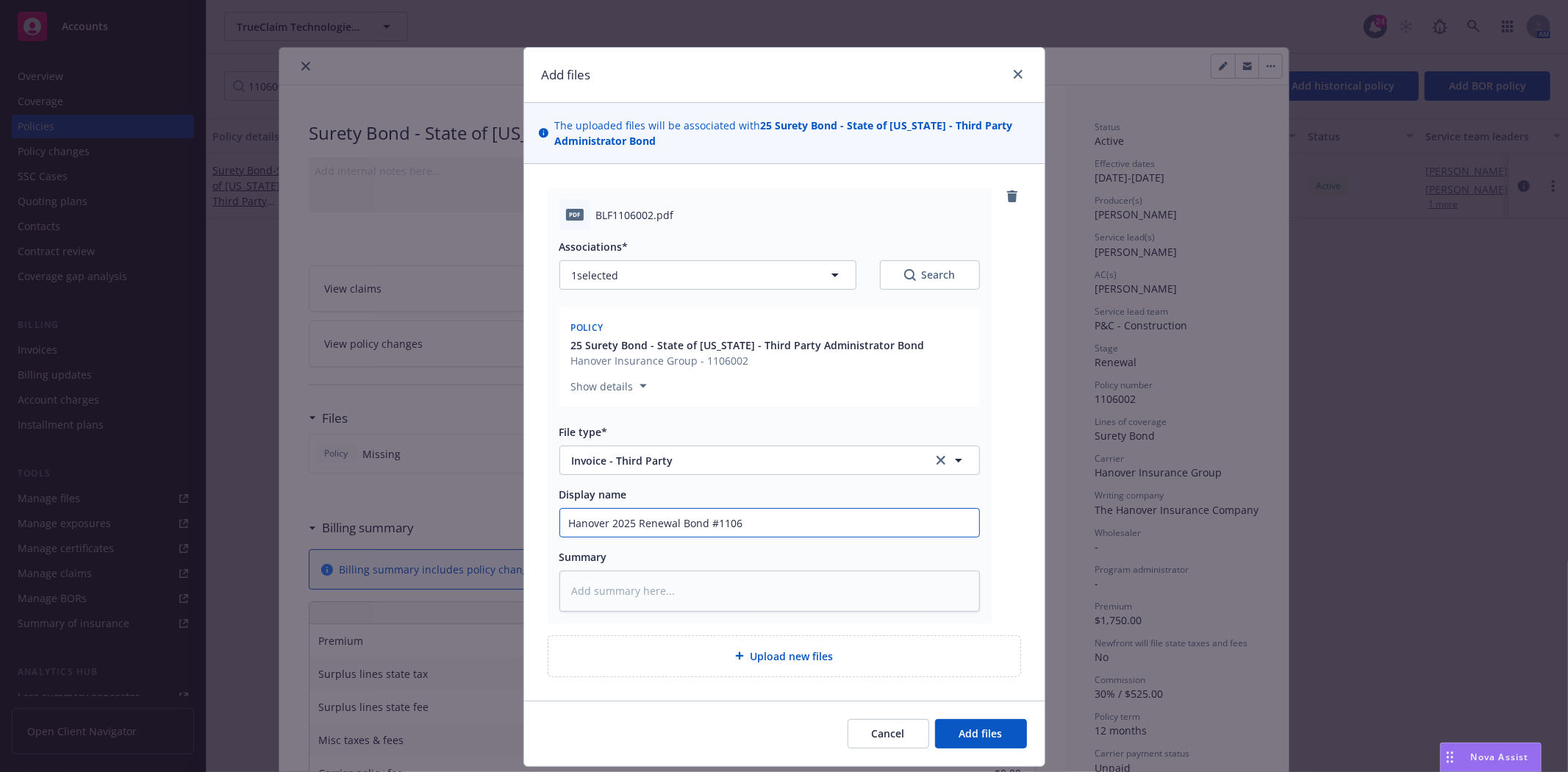
type input "Hanover 2025 Renewal Bond #11060"
type textarea "x"
type input "Hanover 2025 Renewal Bond #110600"
type textarea "x"
type input "Hanover 2025 Renewal Bond #1106002"
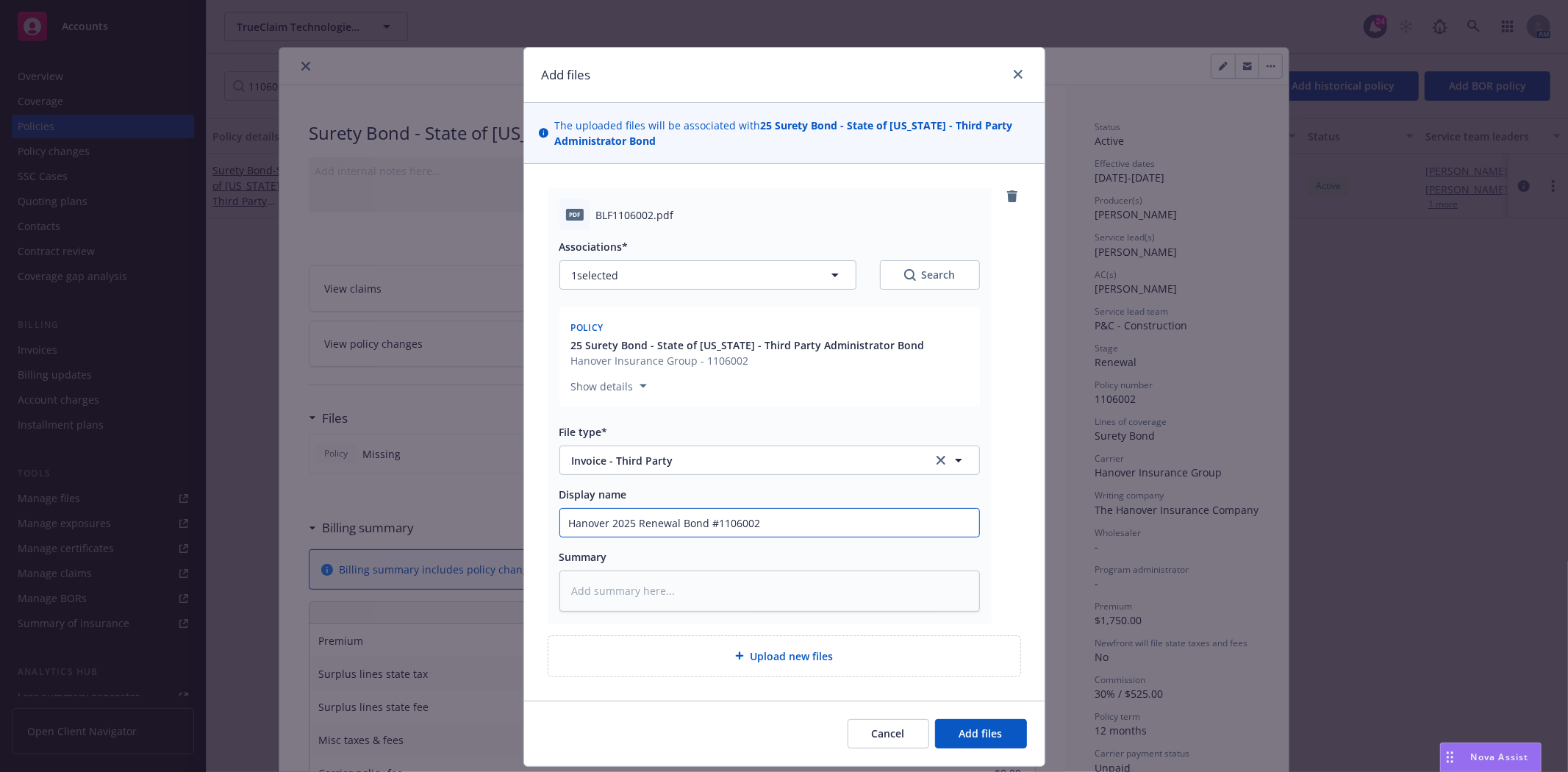
click at [935, 719] on button "Add files" at bounding box center [980, 734] width 92 height 29
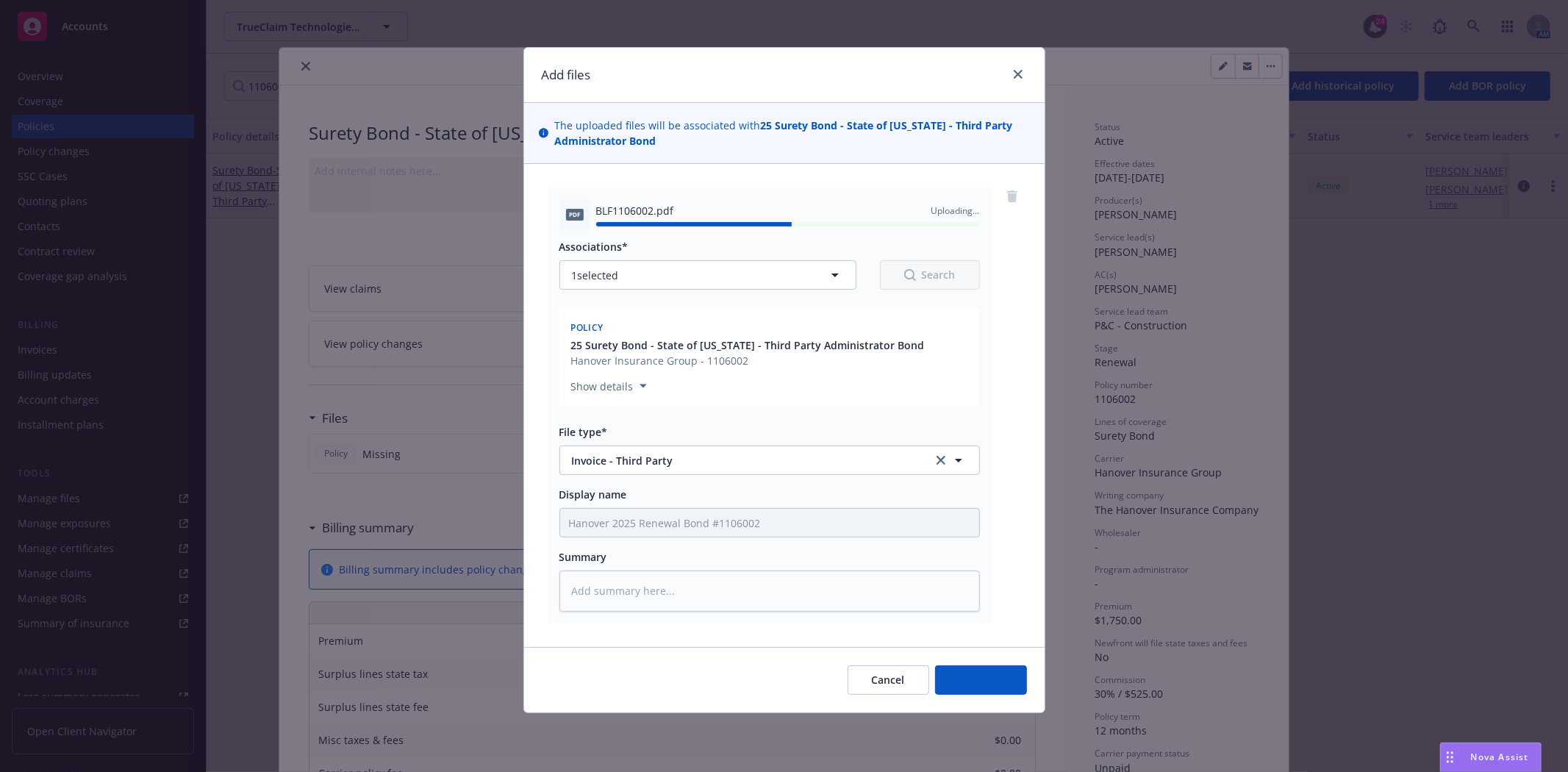
type textarea "x"
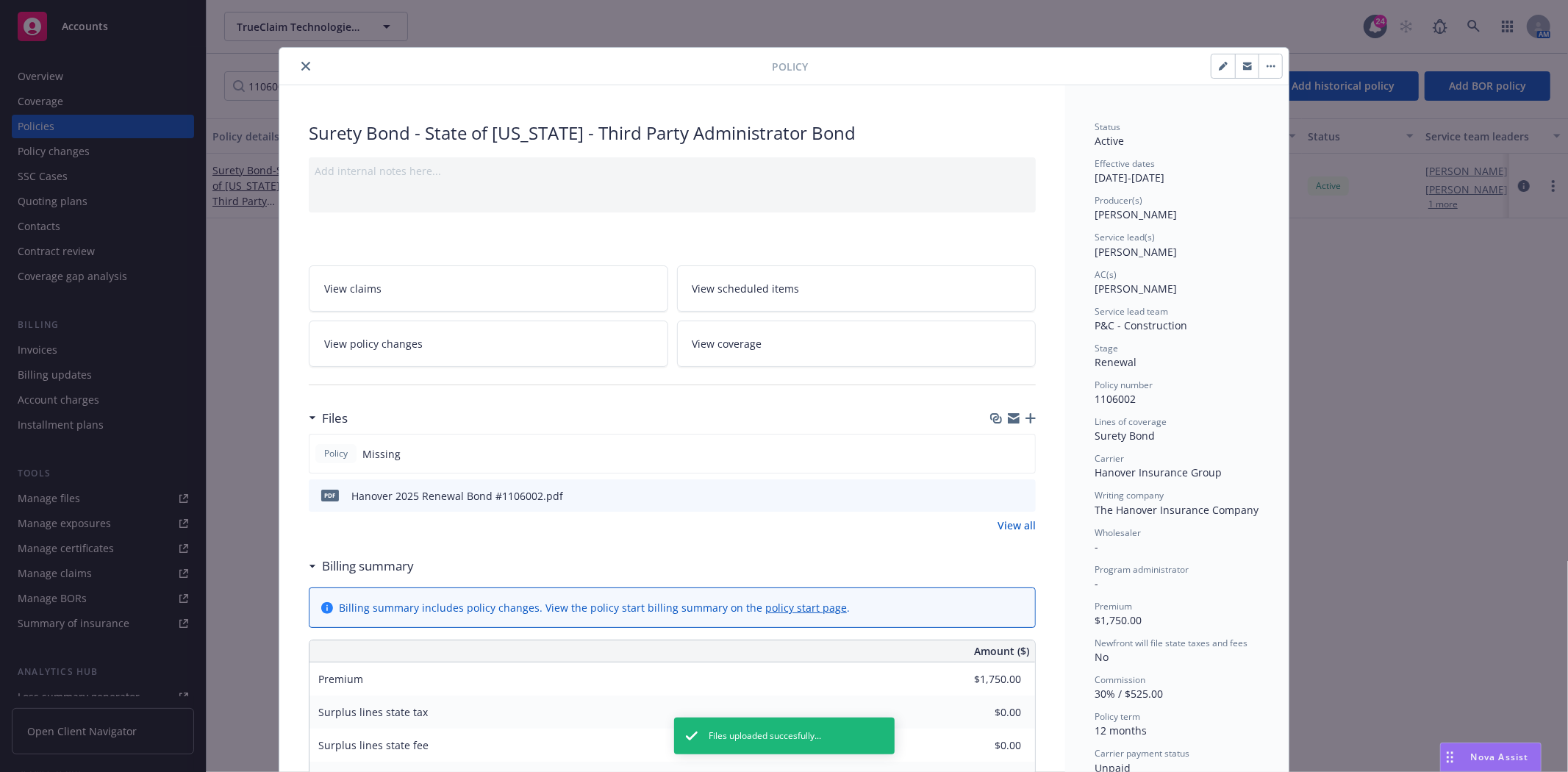
click at [295, 58] on div at bounding box center [529, 66] width 486 height 18
click at [302, 70] on icon "close" at bounding box center [306, 66] width 9 height 9
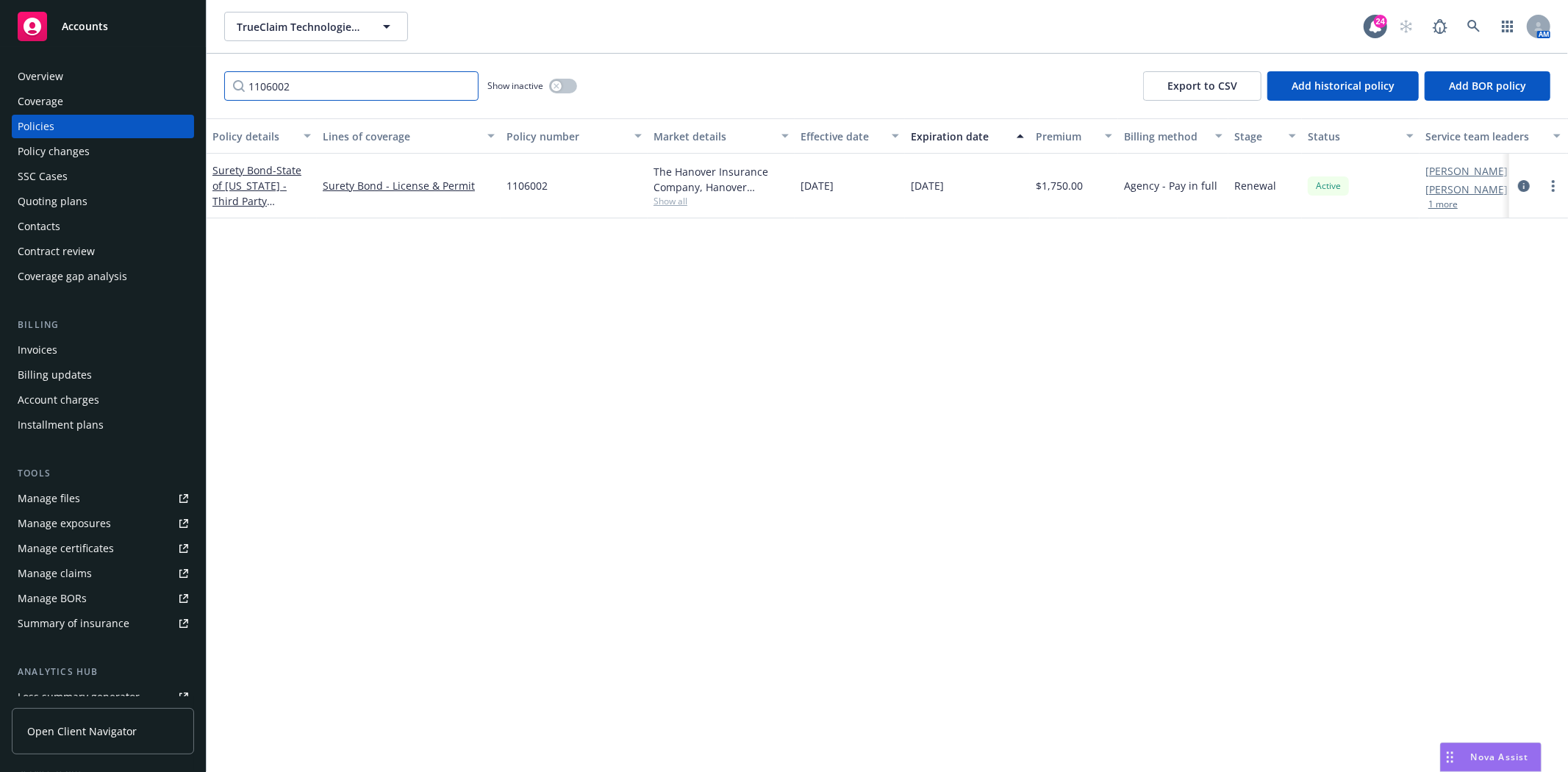
click at [369, 84] on input "1106002" at bounding box center [352, 86] width 255 height 29
paste input "BLF1105999"
type input "105999"
click at [242, 191] on div "Surety Bond - Treasurer of the State of [US_STATE] - Third Party Administrator …" at bounding box center [262, 185] width 99 height 46
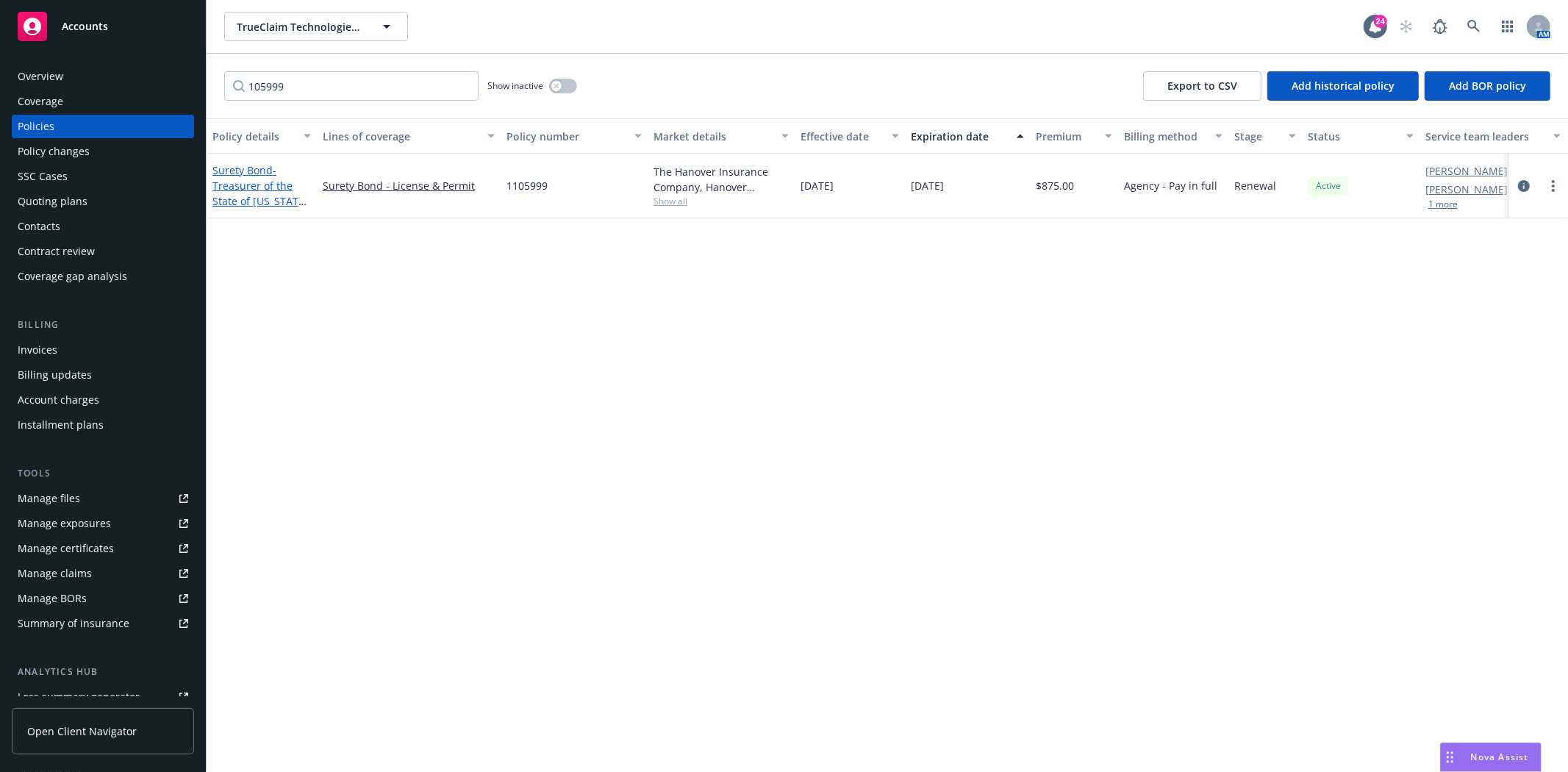
click at [246, 195] on span "- Treasurer of the State of [US_STATE] - Third Party Administrator Bond" at bounding box center [261, 200] width 97 height 75
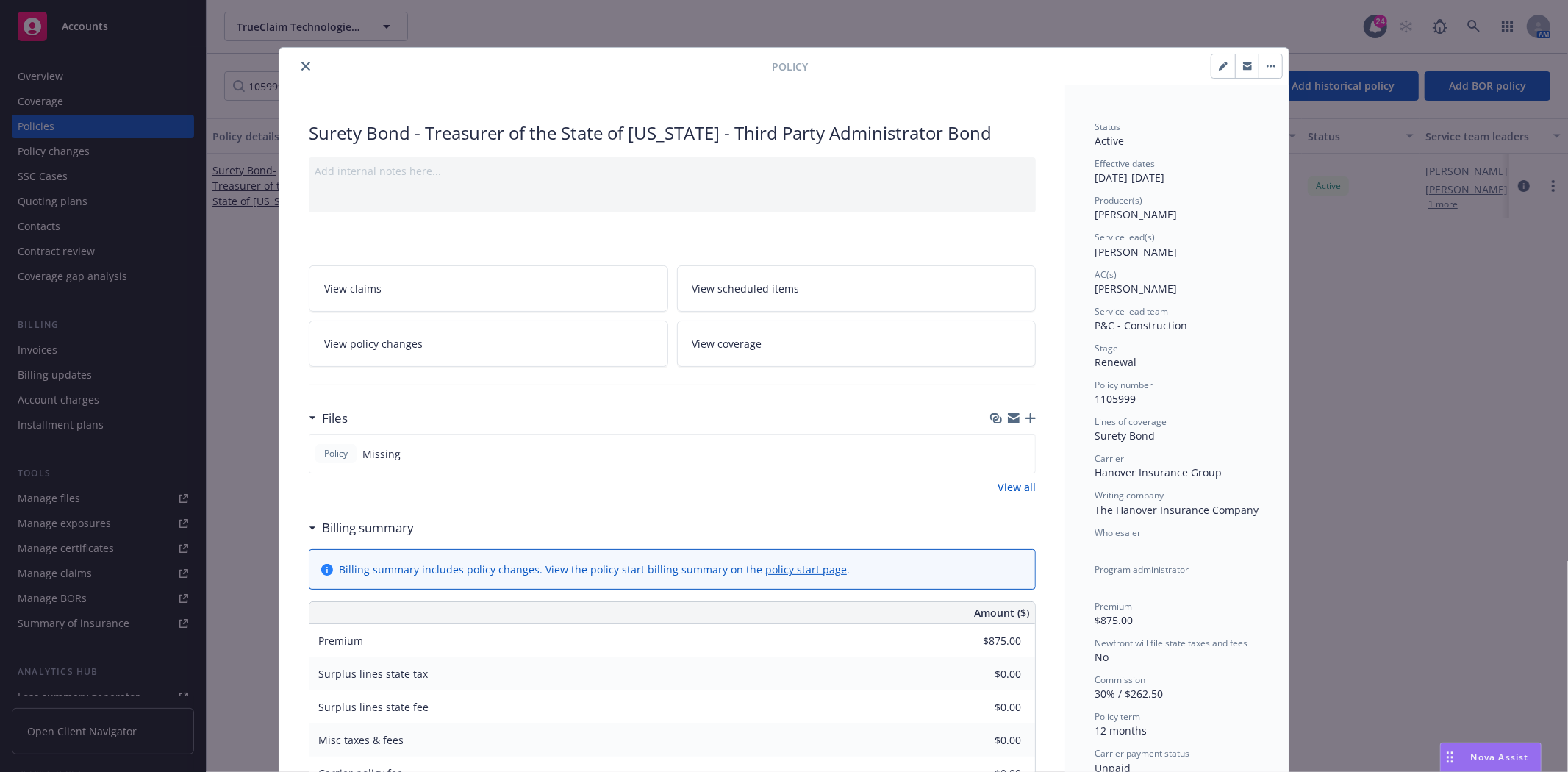
click at [1026, 418] on icon "button" at bounding box center [1030, 418] width 11 height 11
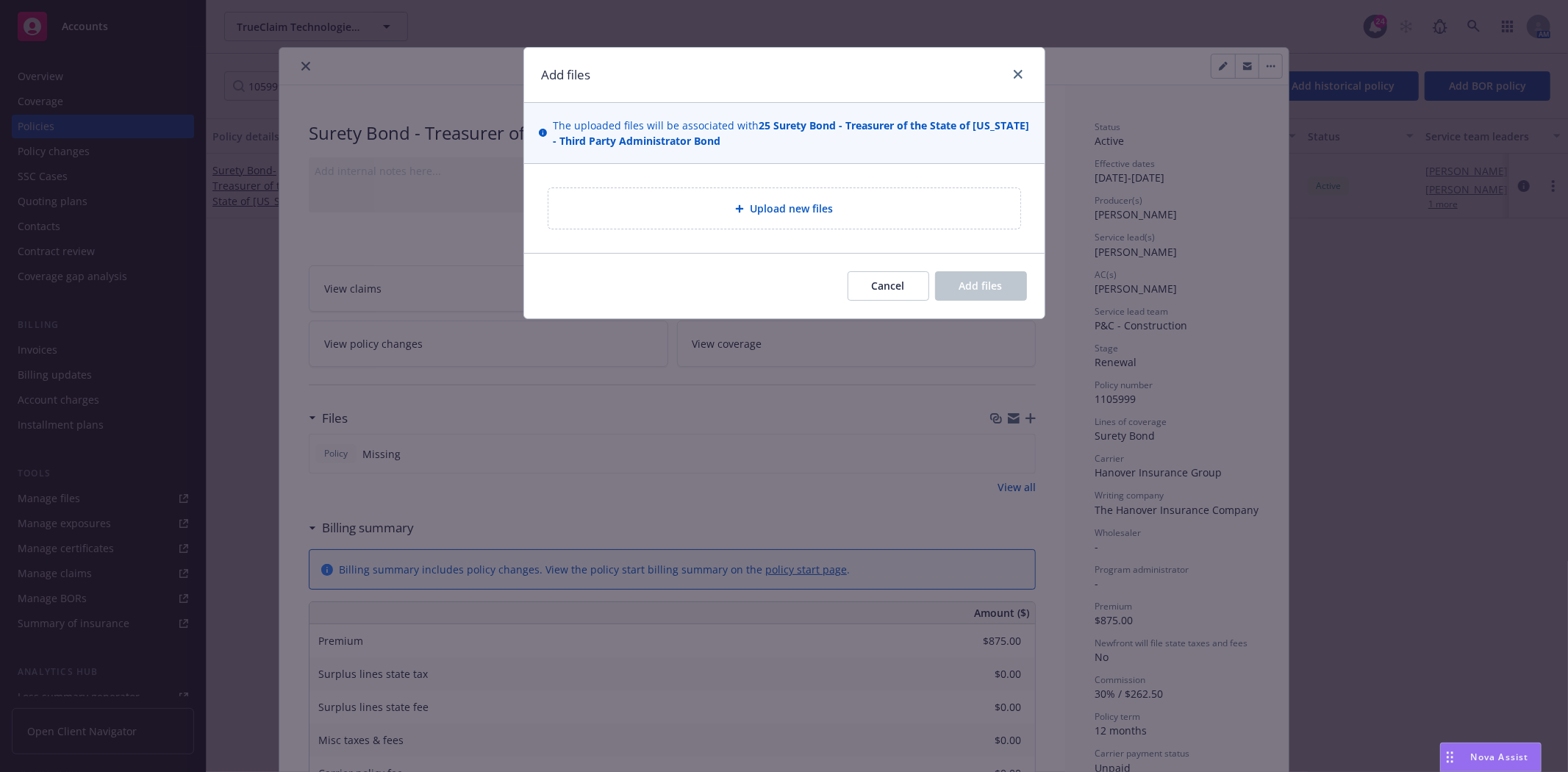
type textarea "x"
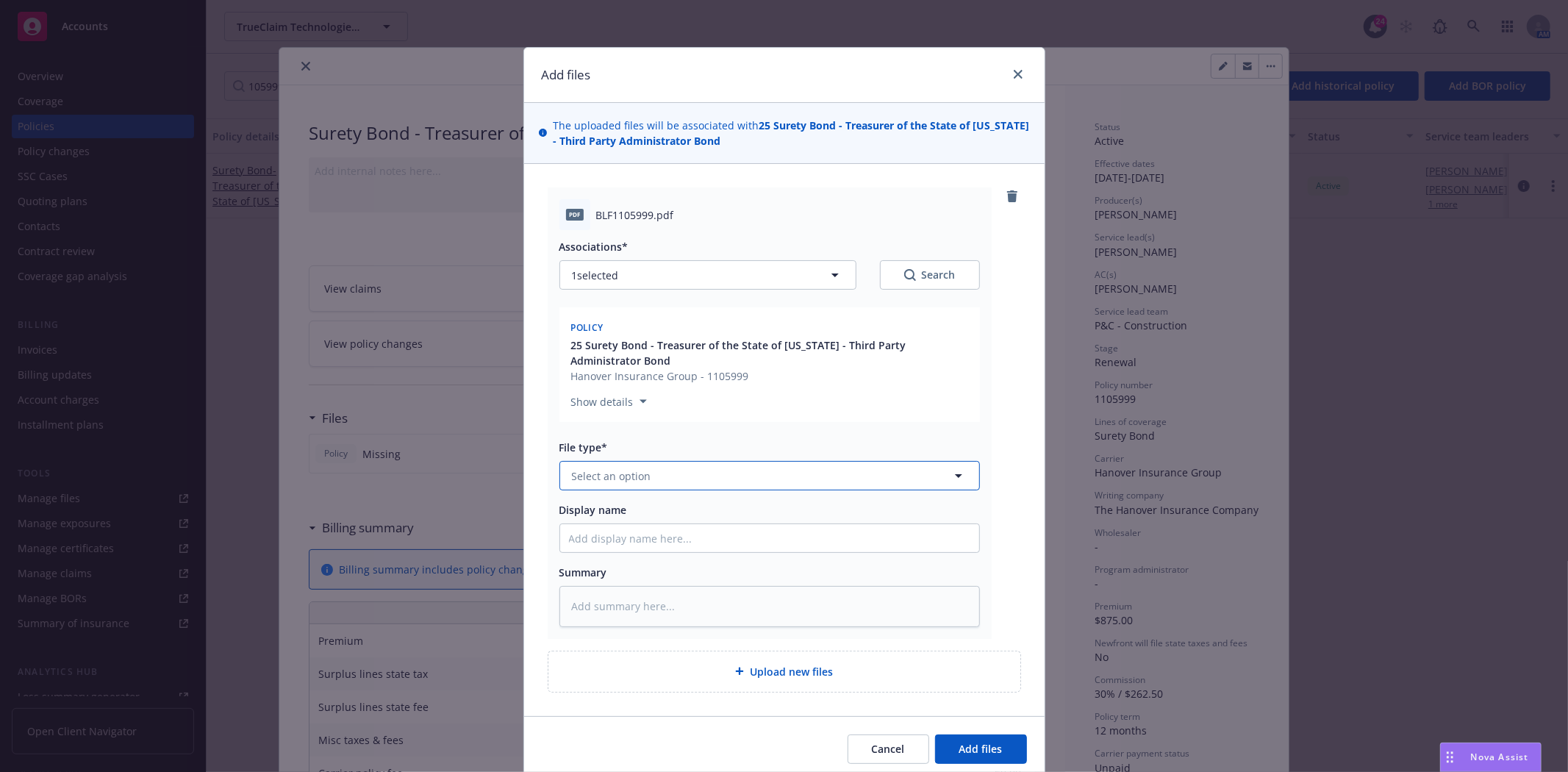
click at [625, 474] on span "Select an option" at bounding box center [611, 476] width 79 height 15
type input "Inv"
click at [593, 546] on div "Invoice - Third Party" at bounding box center [624, 555] width 110 height 21
click at [606, 534] on input "Display name" at bounding box center [769, 538] width 419 height 28
type textarea "x"
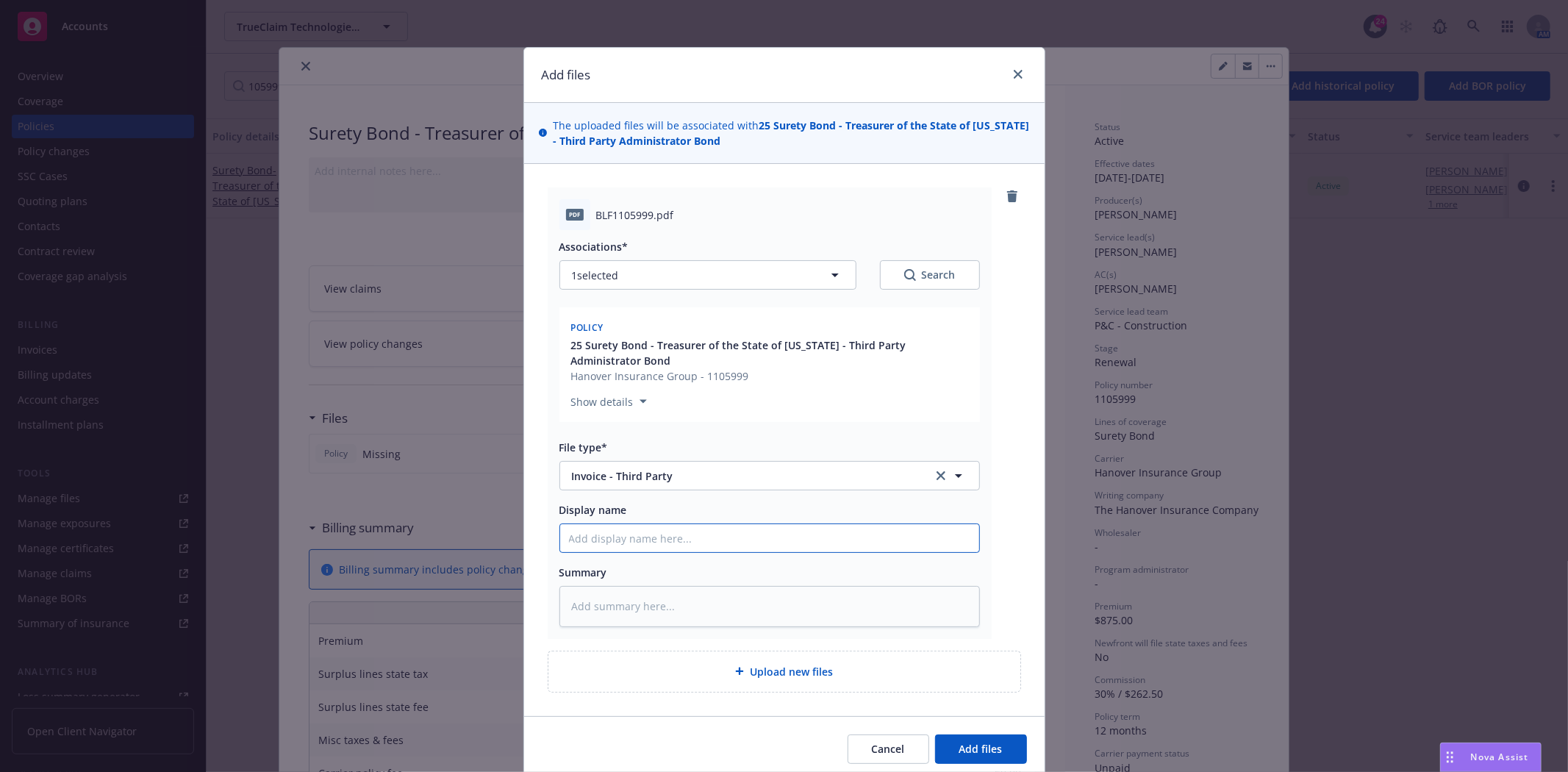
type input "H"
type textarea "x"
type input "Ha"
type textarea "x"
type input "[PERSON_NAME]"
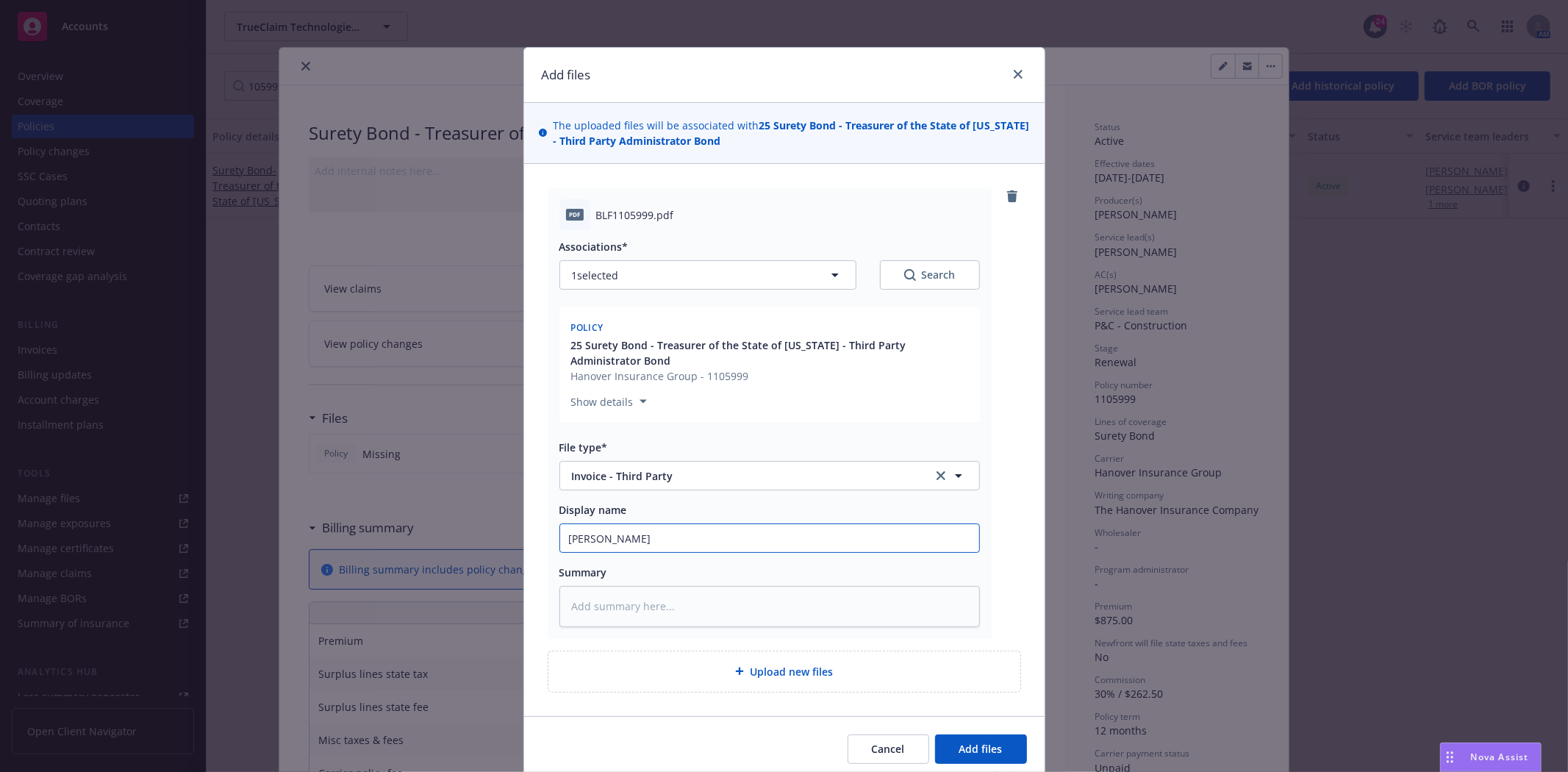
type textarea "x"
type input "Hano"
type textarea "x"
type input "[PERSON_NAME]"
type textarea "x"
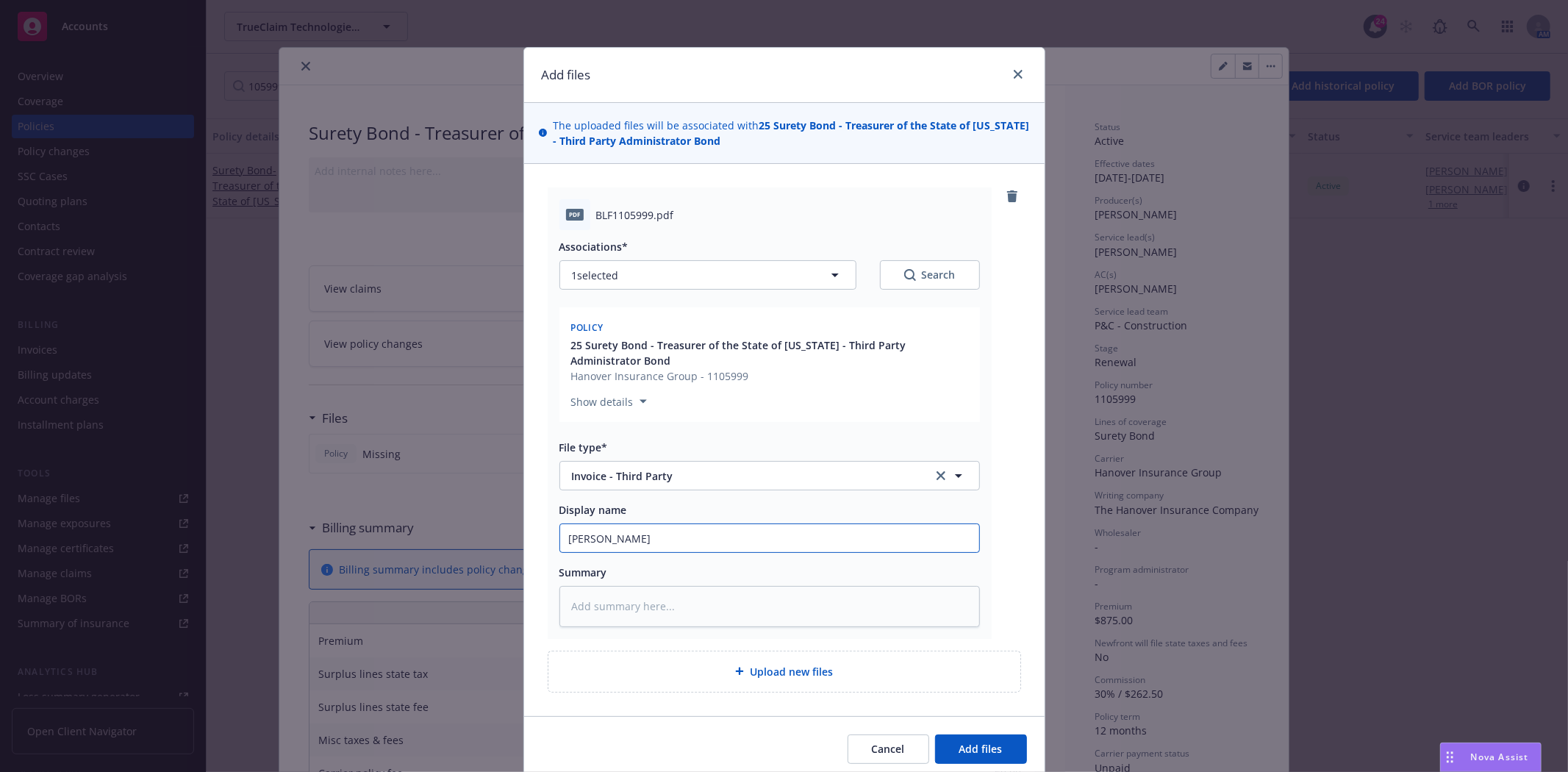
type input "Hanove"
type textarea "x"
type input "[GEOGRAPHIC_DATA]"
type textarea "x"
type input "[GEOGRAPHIC_DATA]"
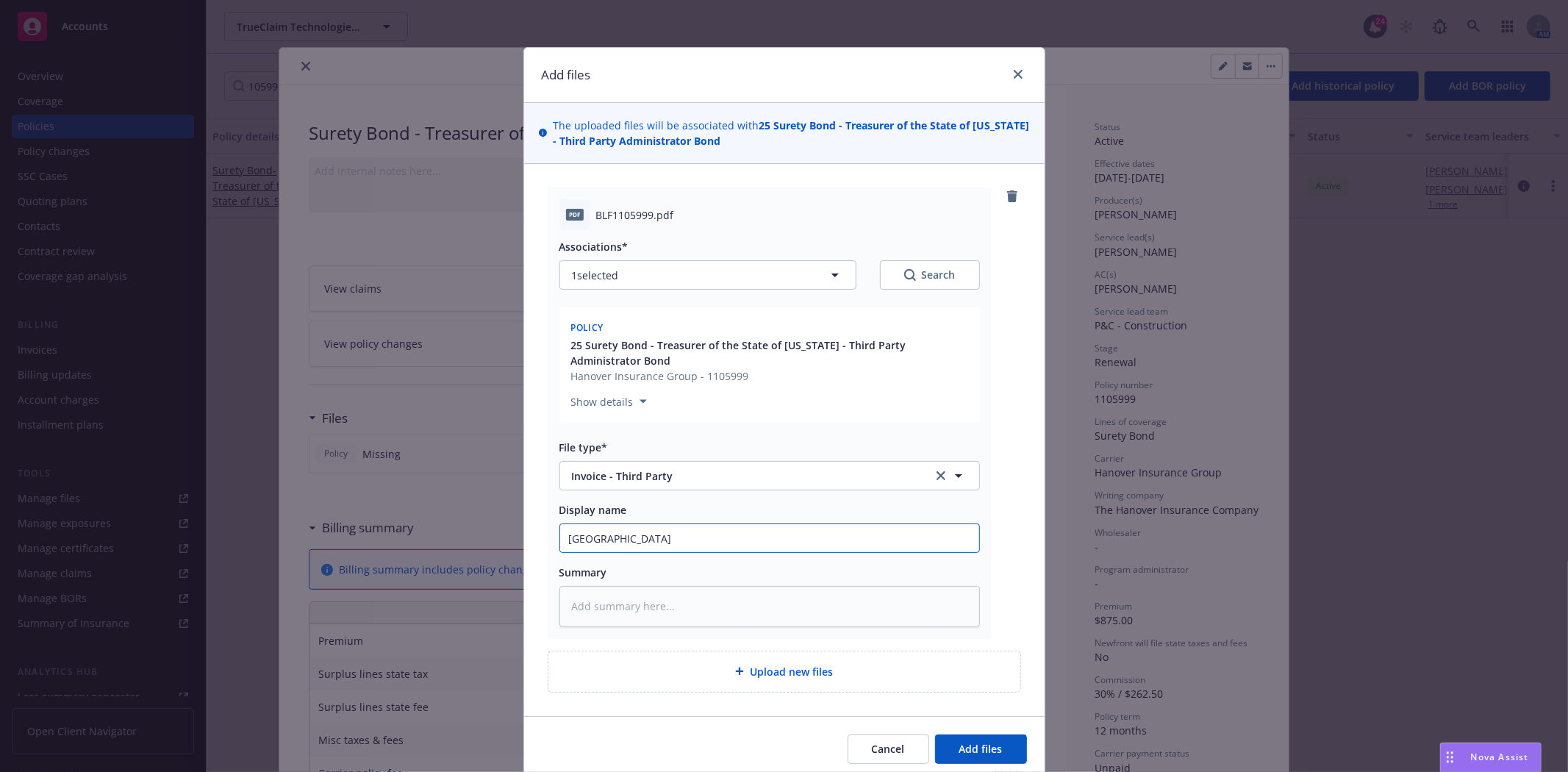
type textarea "x"
type input "Hanover 2"
type textarea "x"
type input "Hanover 20"
type textarea "x"
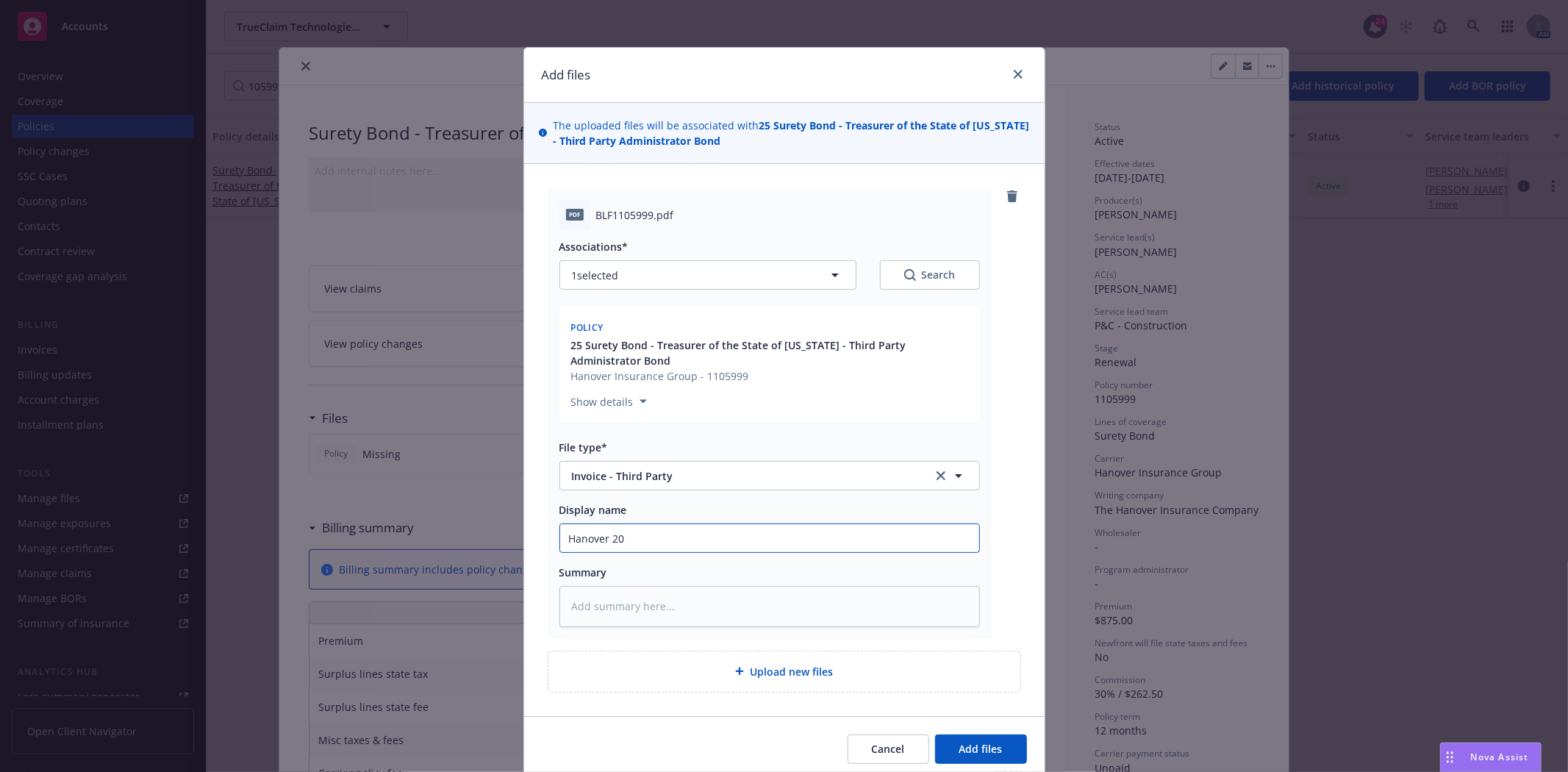
type input "Hanover 202"
type textarea "x"
type input "Hanover 2025"
type textarea "x"
type input "Hanover 2025"
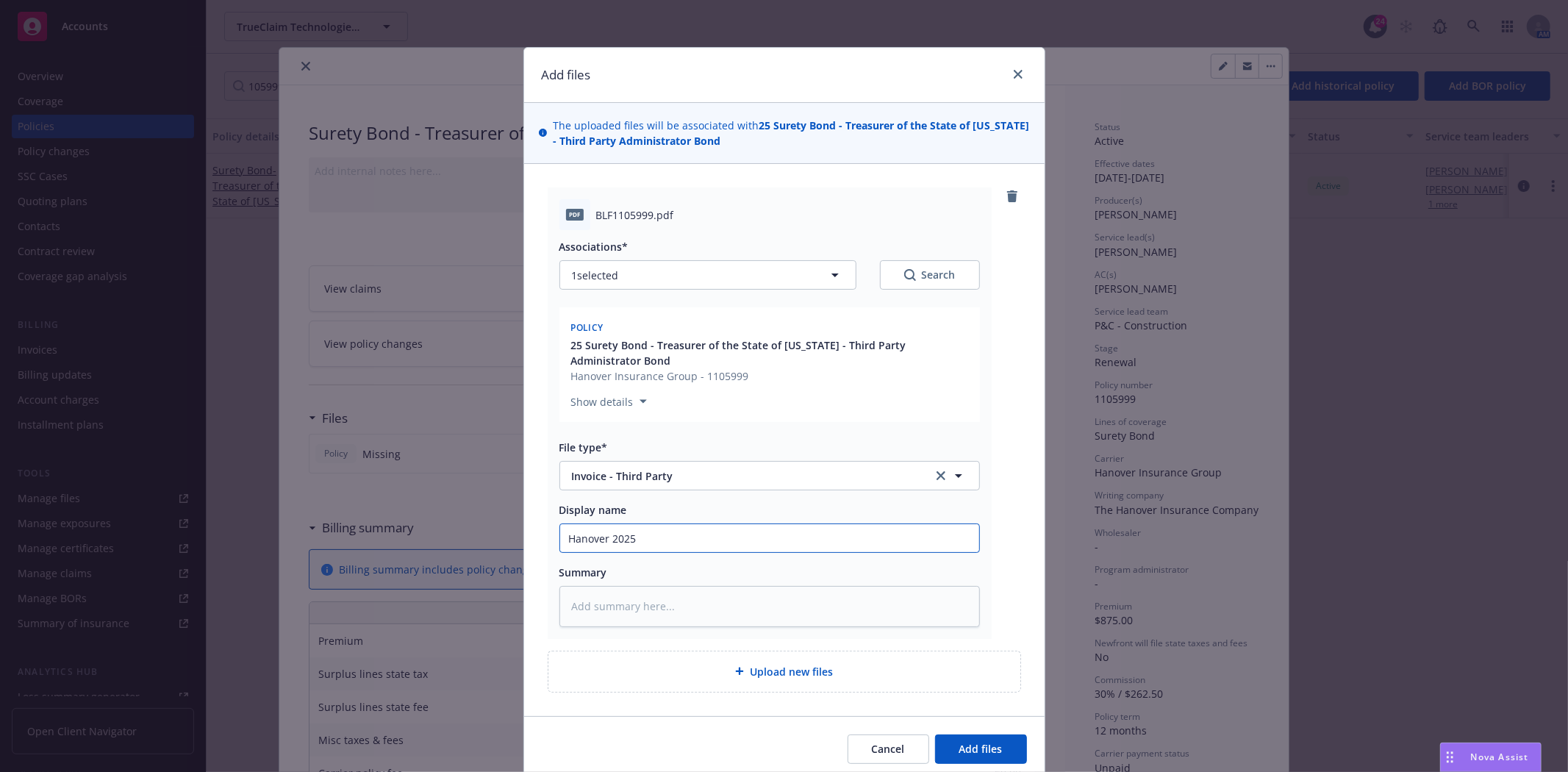
type textarea "x"
type input "Hanover 2025 R"
type textarea "x"
type input "Hanover 2025 Re"
type textarea "x"
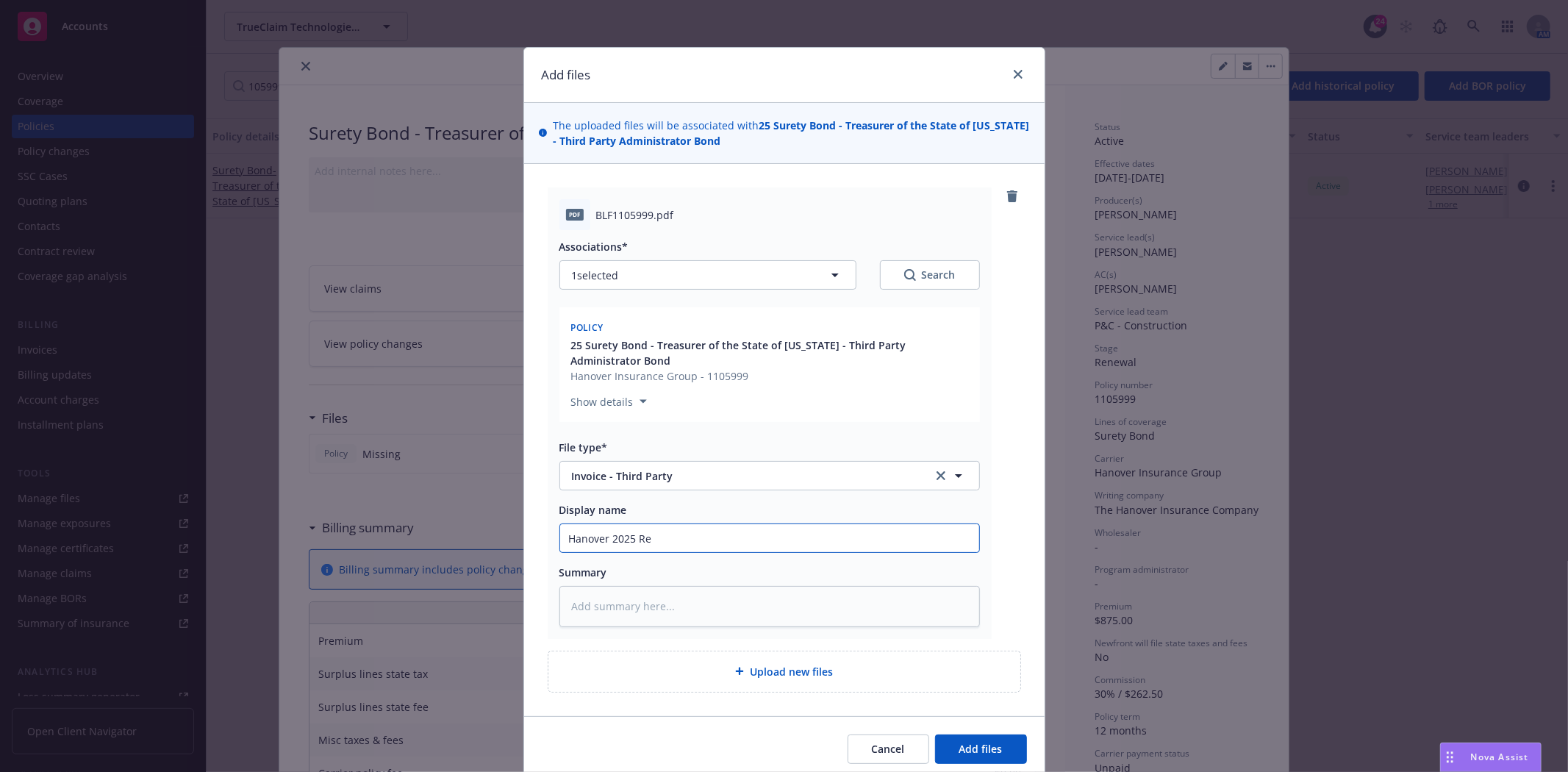
type input "Hanover 2025 Ren"
type textarea "x"
type input "Hanover 2025 [PERSON_NAME]"
type textarea "x"
type input "Hanover 2025 Renew"
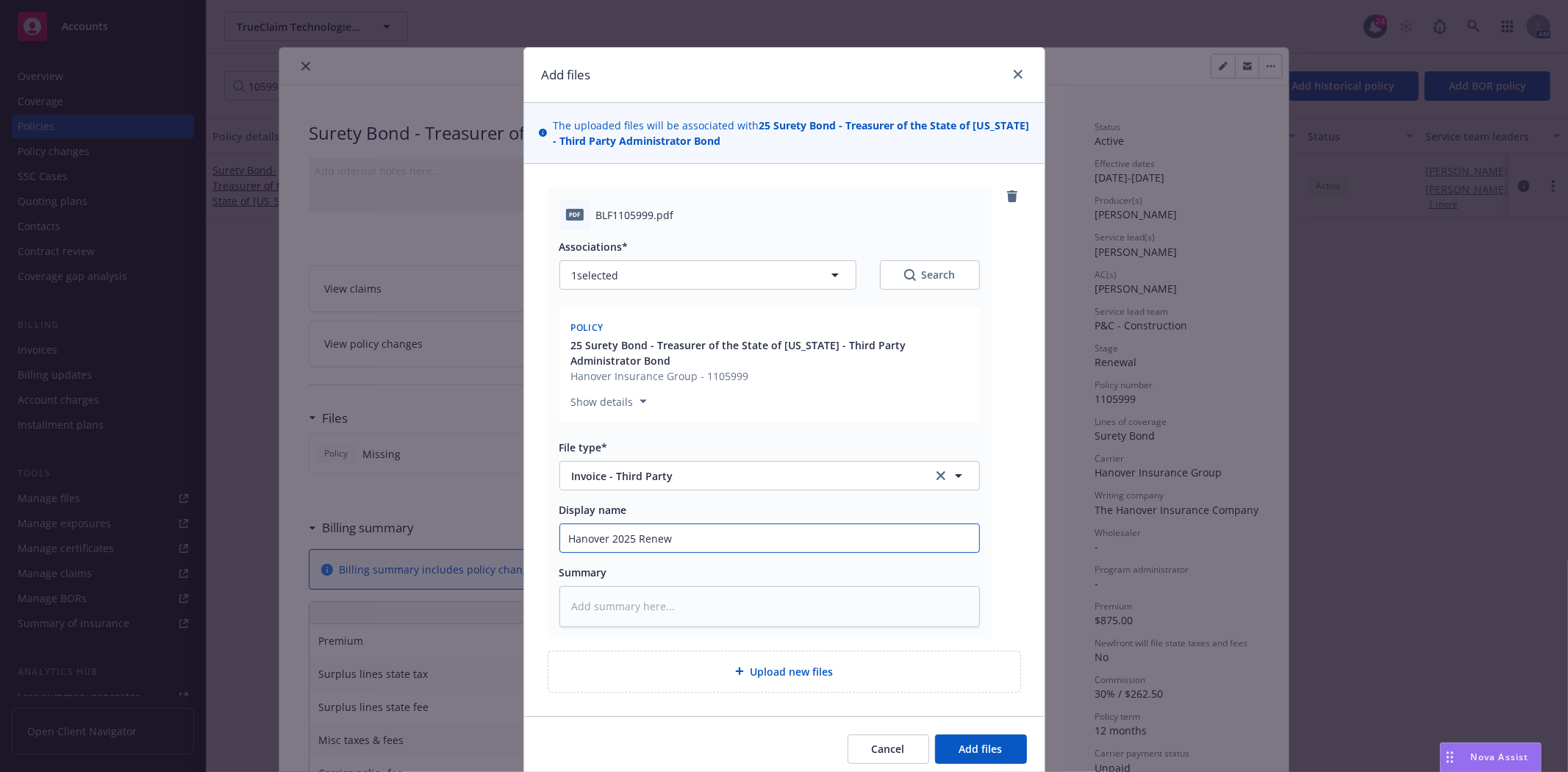
type textarea "x"
type input "Hanover 2025 Renewa"
type textarea "x"
type input "Hanover 2025 Renewal"
type textarea "x"
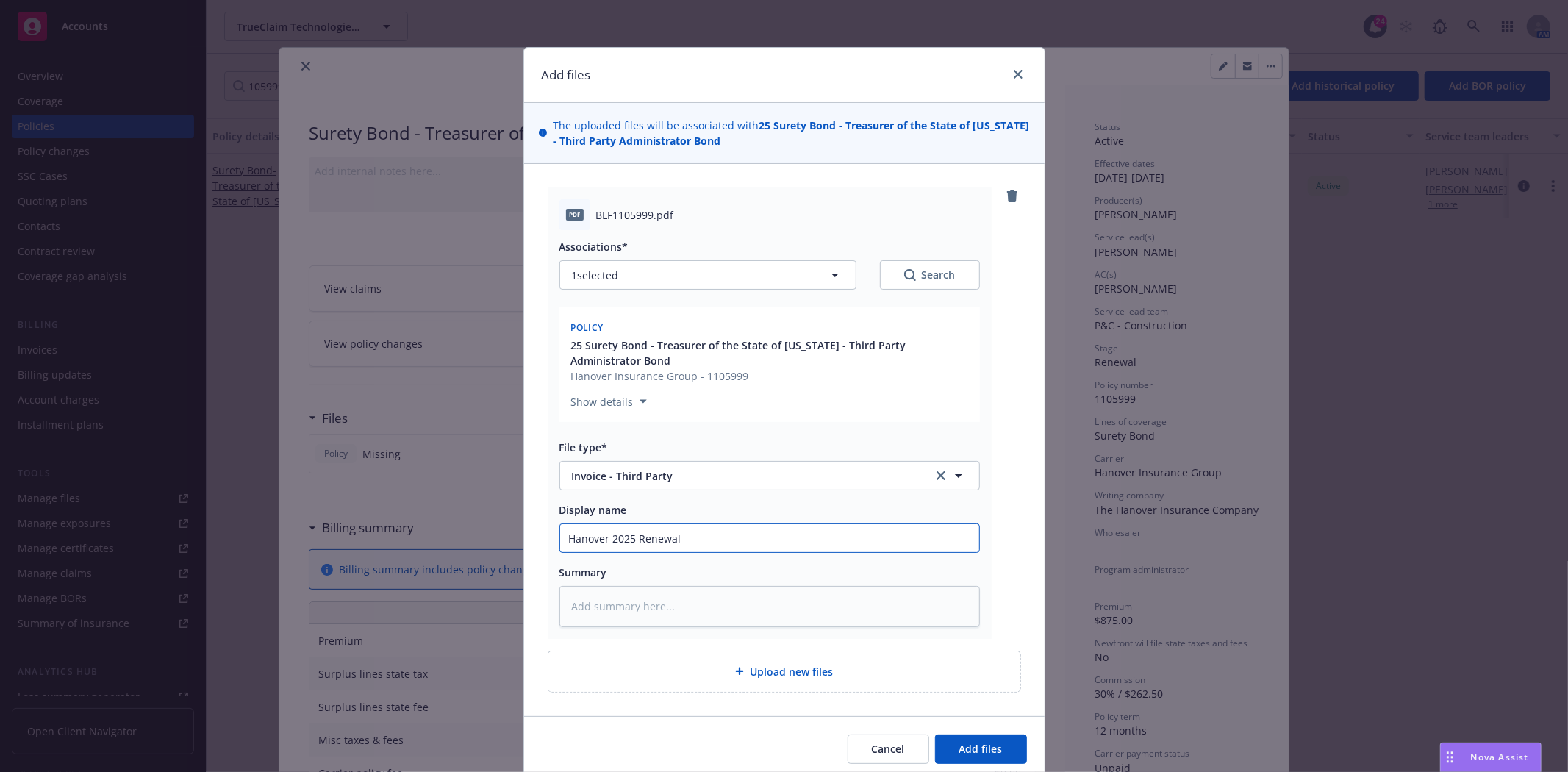
type input "Hanover 2025 Renewal"
type textarea "x"
type input "Hanover 2025 Renewal B"
type textarea "x"
type input "Hanover 2025 Renewal Bo"
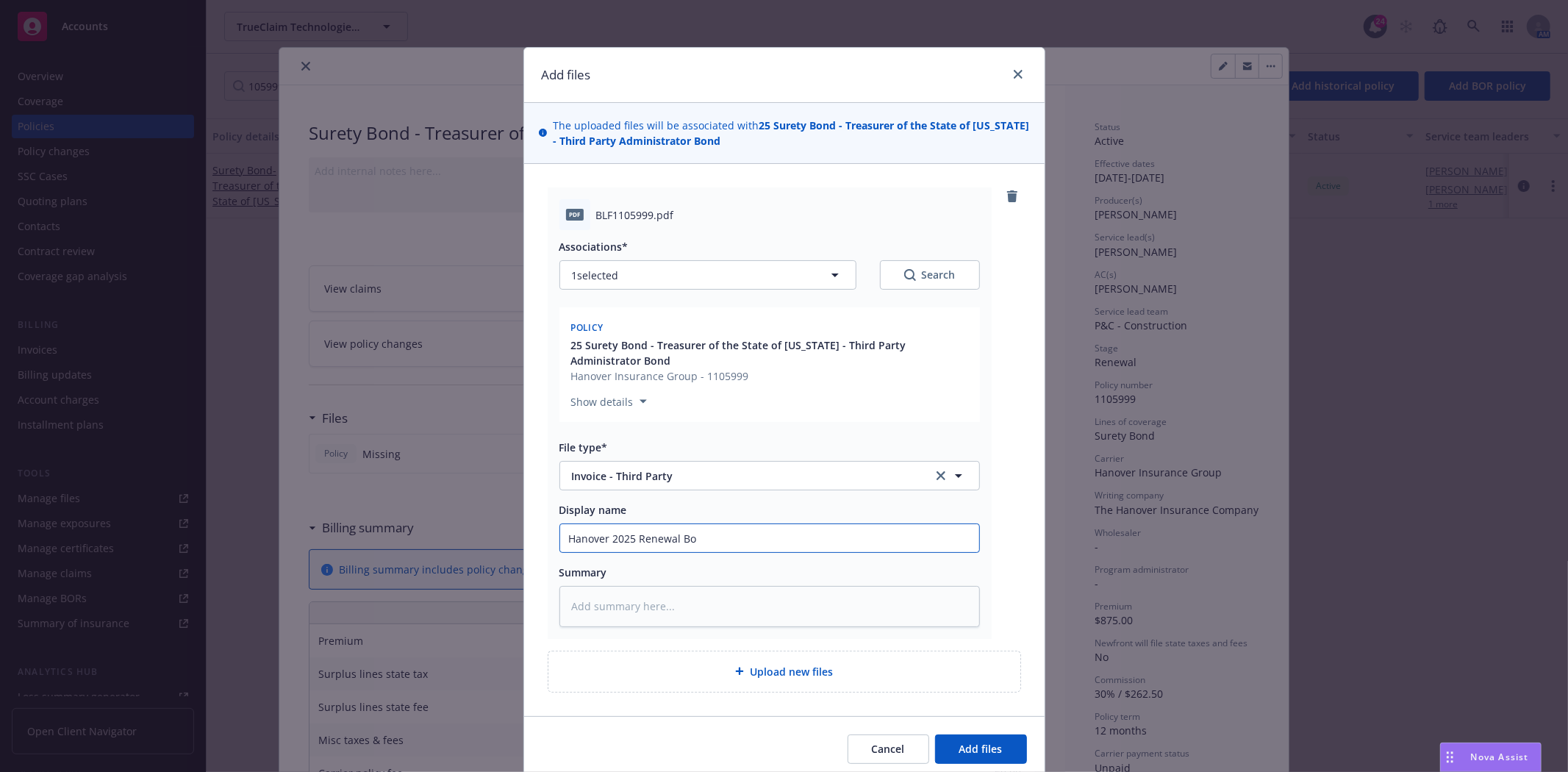
type textarea "x"
type input "Hanover 2025 Renewal Bon"
type textarea "x"
type input "Hanover 2025 Renewal Bond"
type textarea "x"
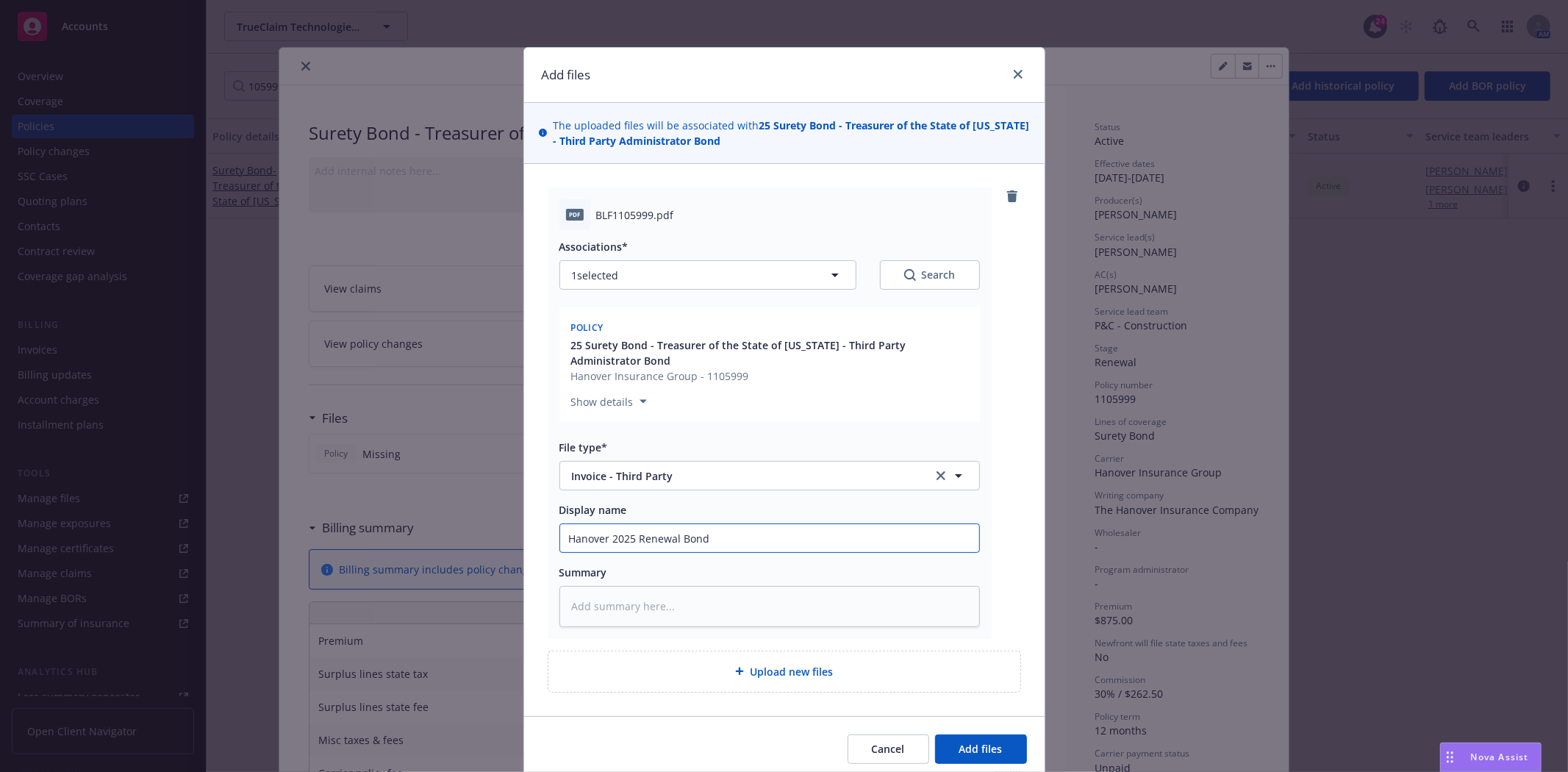
type input "Hanover 2025 Renewal Bond"
type textarea "x"
type input "Hanover 2025 Renewal Bond #"
type textarea "x"
type input "Hanover 2025 Renewal Bond #1"
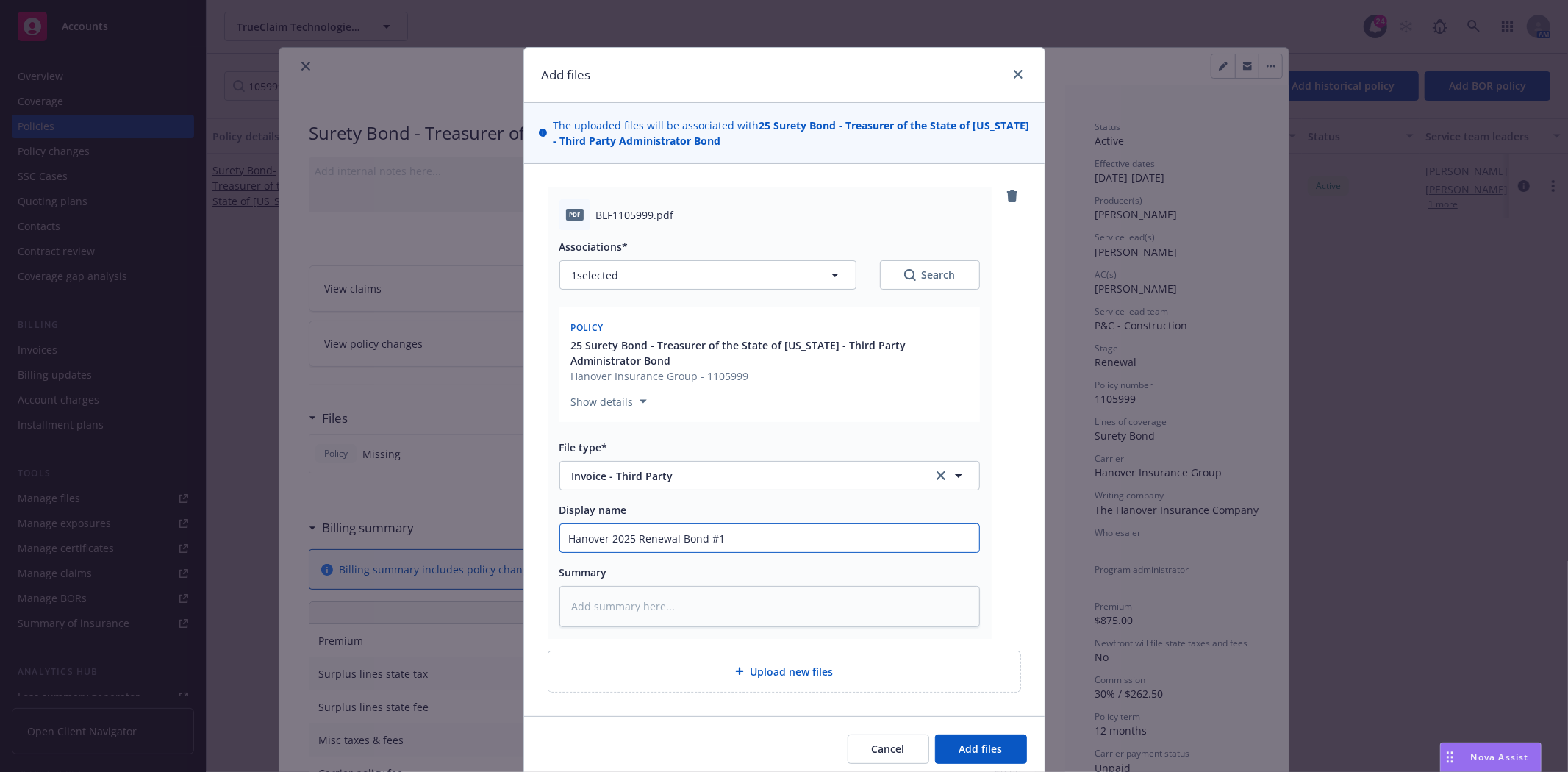
type textarea "x"
type input "Hanover 2025 Renewal Bond #11"
type textarea "x"
type input "Hanover 2025 Renewal Bond #110"
type textarea "x"
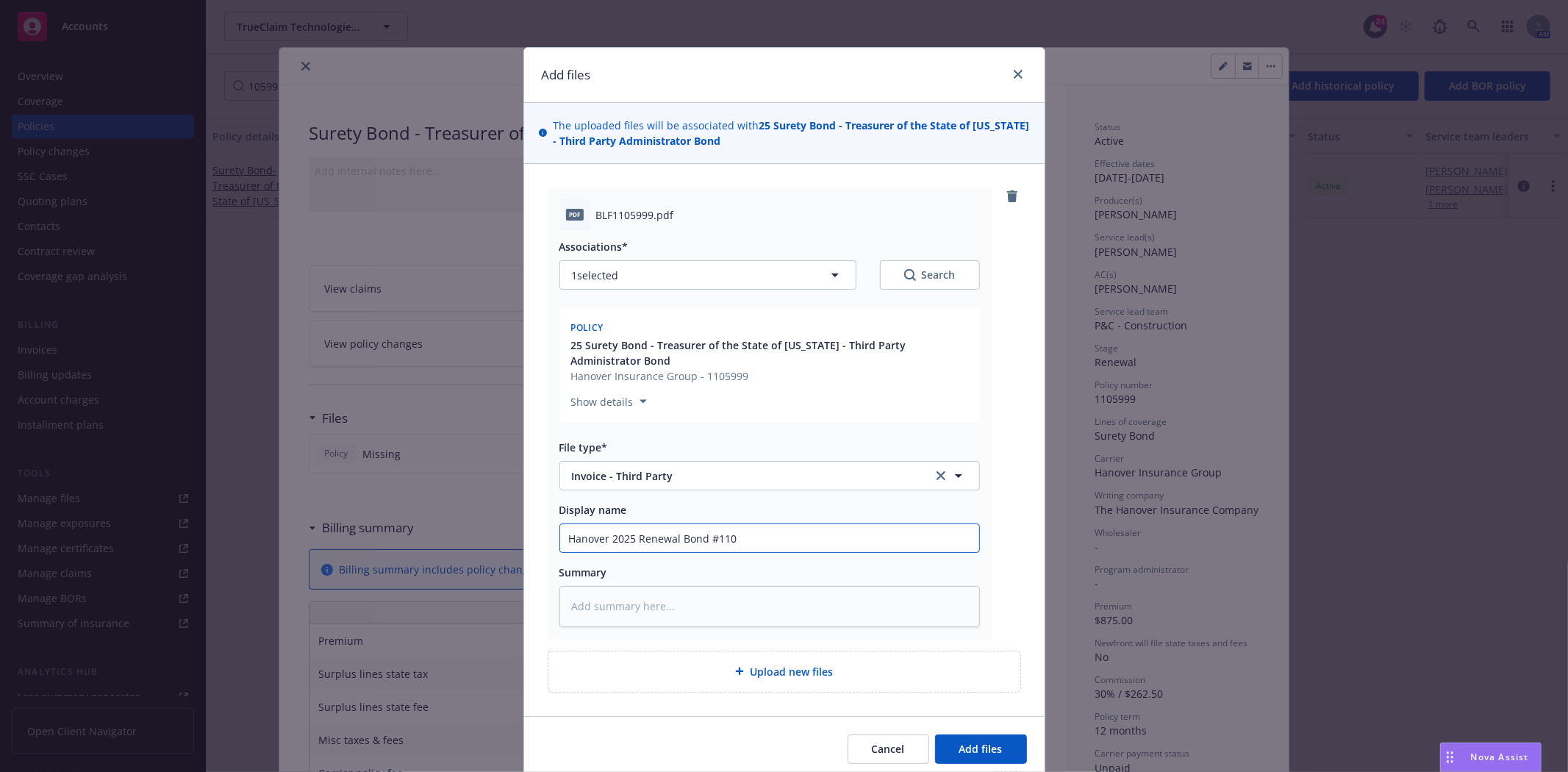
type input "Hanover 2025 Renewal Bond #1105"
type textarea "x"
type input "Hanover 2025 Renewal Bond #11059"
type textarea "x"
type input "Hanover 2025 Renewal Bond #110599"
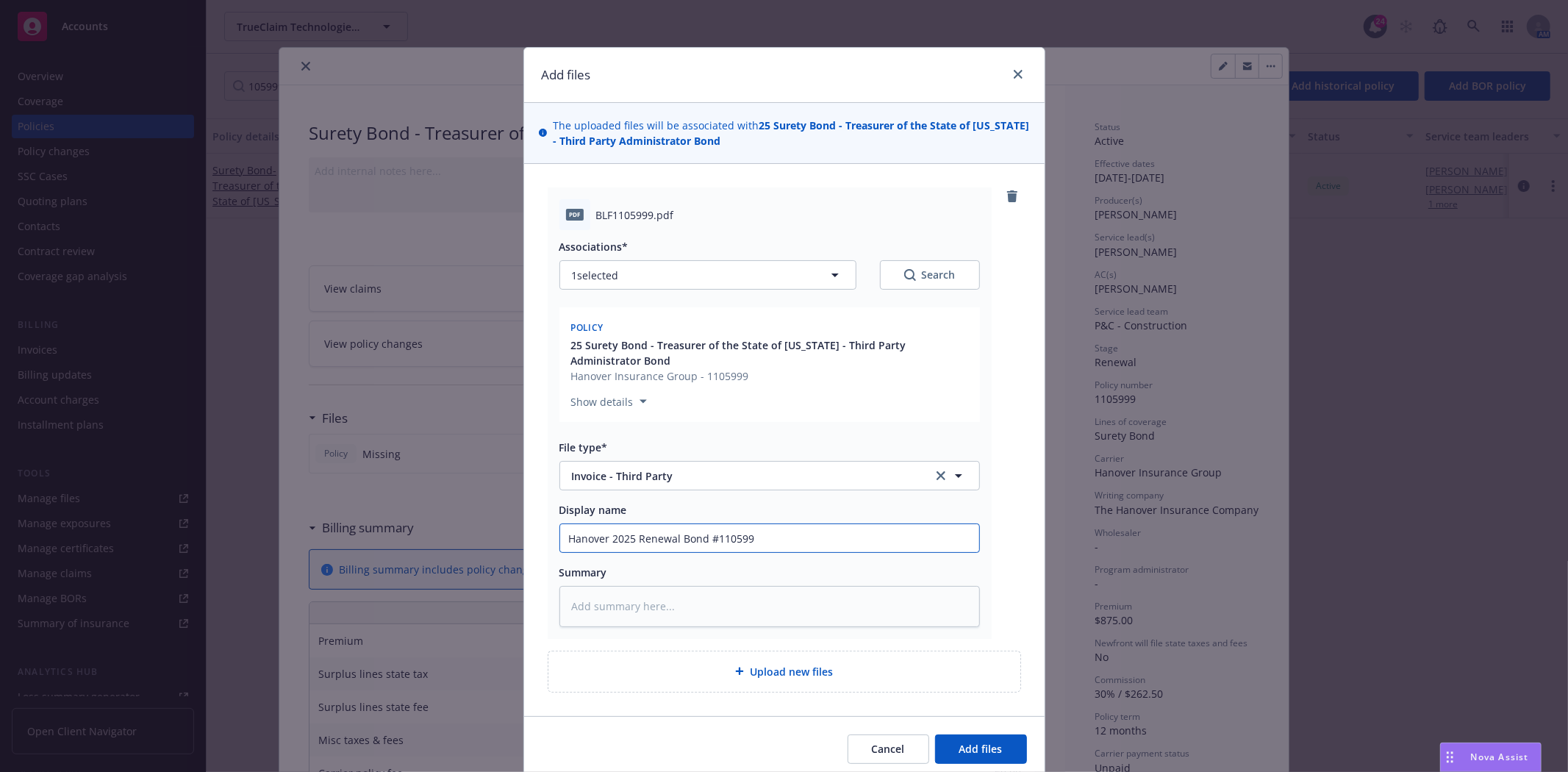
type textarea "x"
type input "Hanover 2025 Renewal Bond #1105999"
click at [935, 735] on button "Add files" at bounding box center [980, 749] width 92 height 29
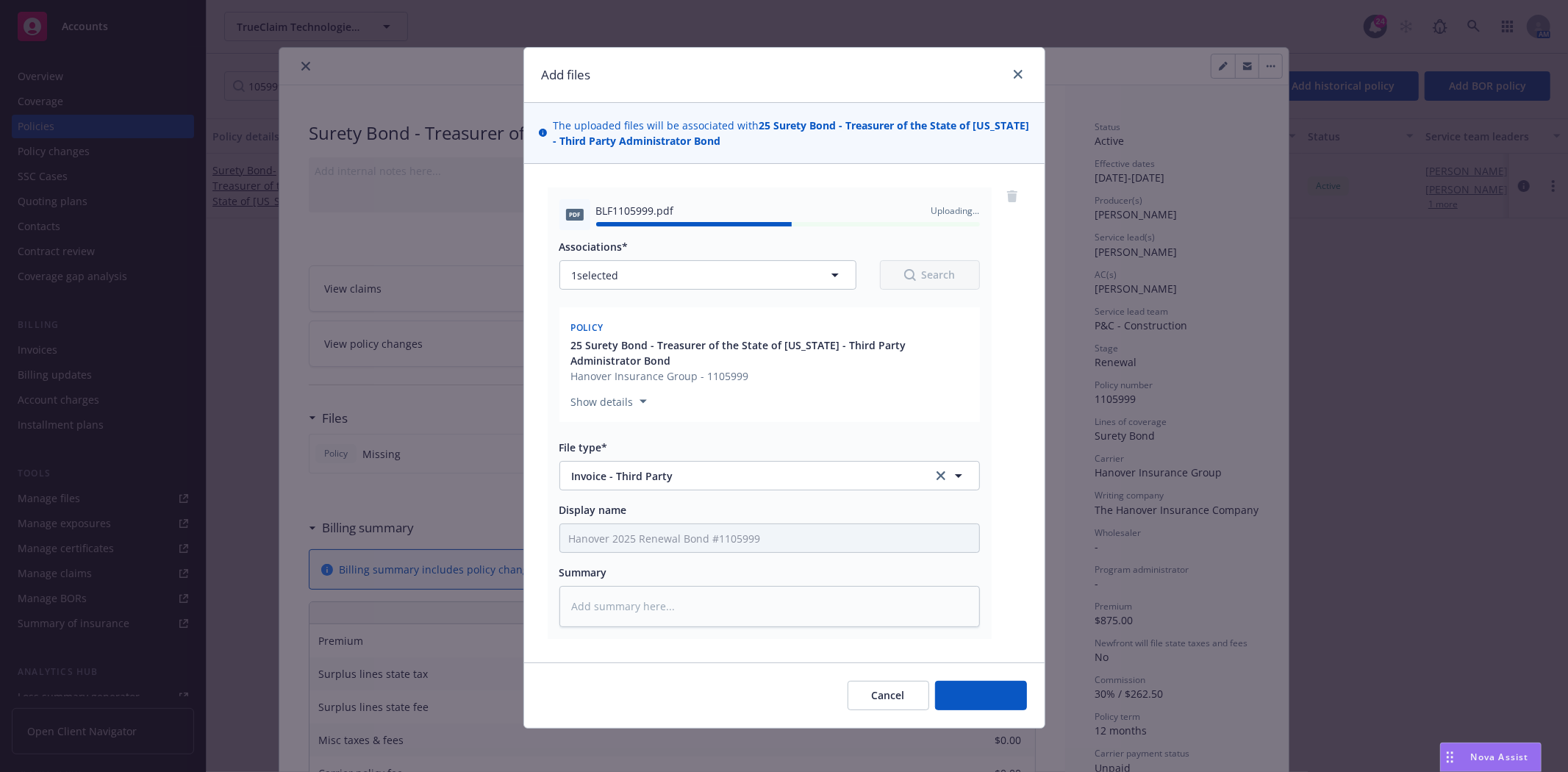
type textarea "x"
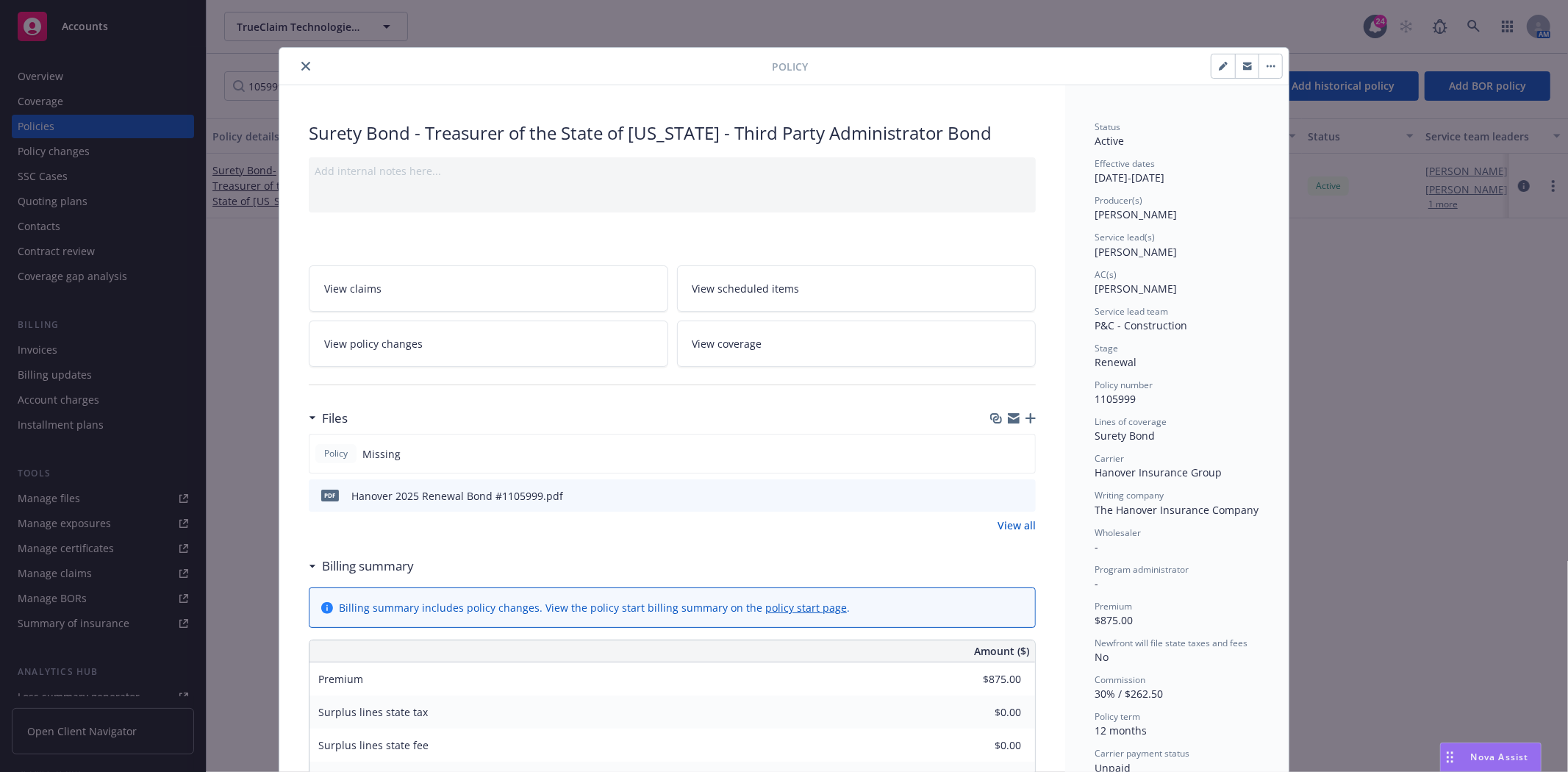
drag, startPoint x: 302, startPoint y: 67, endPoint x: 278, endPoint y: 34, distance: 40.8
click at [302, 67] on icon "close" at bounding box center [306, 66] width 9 height 9
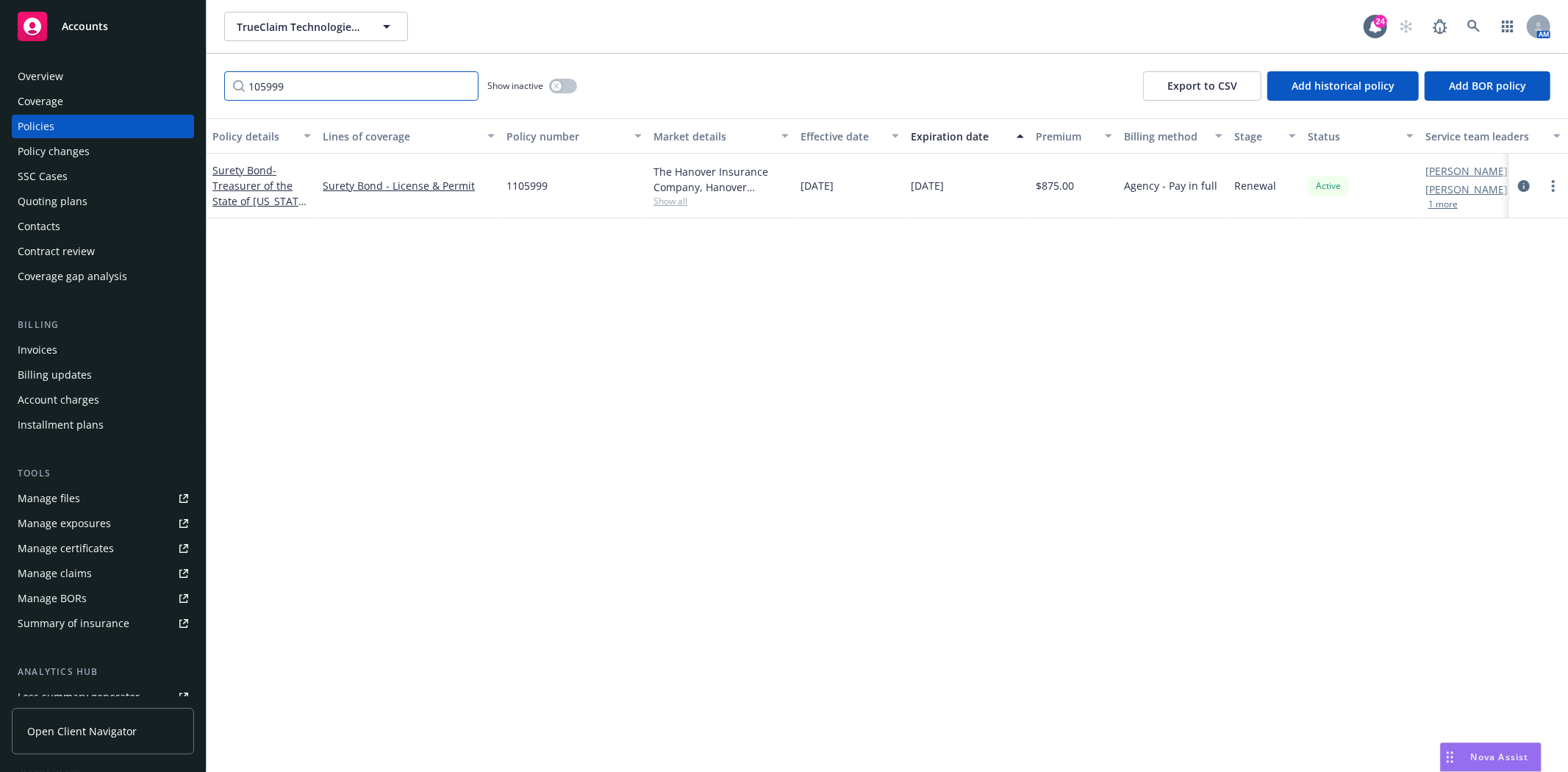
click at [309, 91] on input "105999" at bounding box center [352, 86] width 255 height 29
paste input "106000"
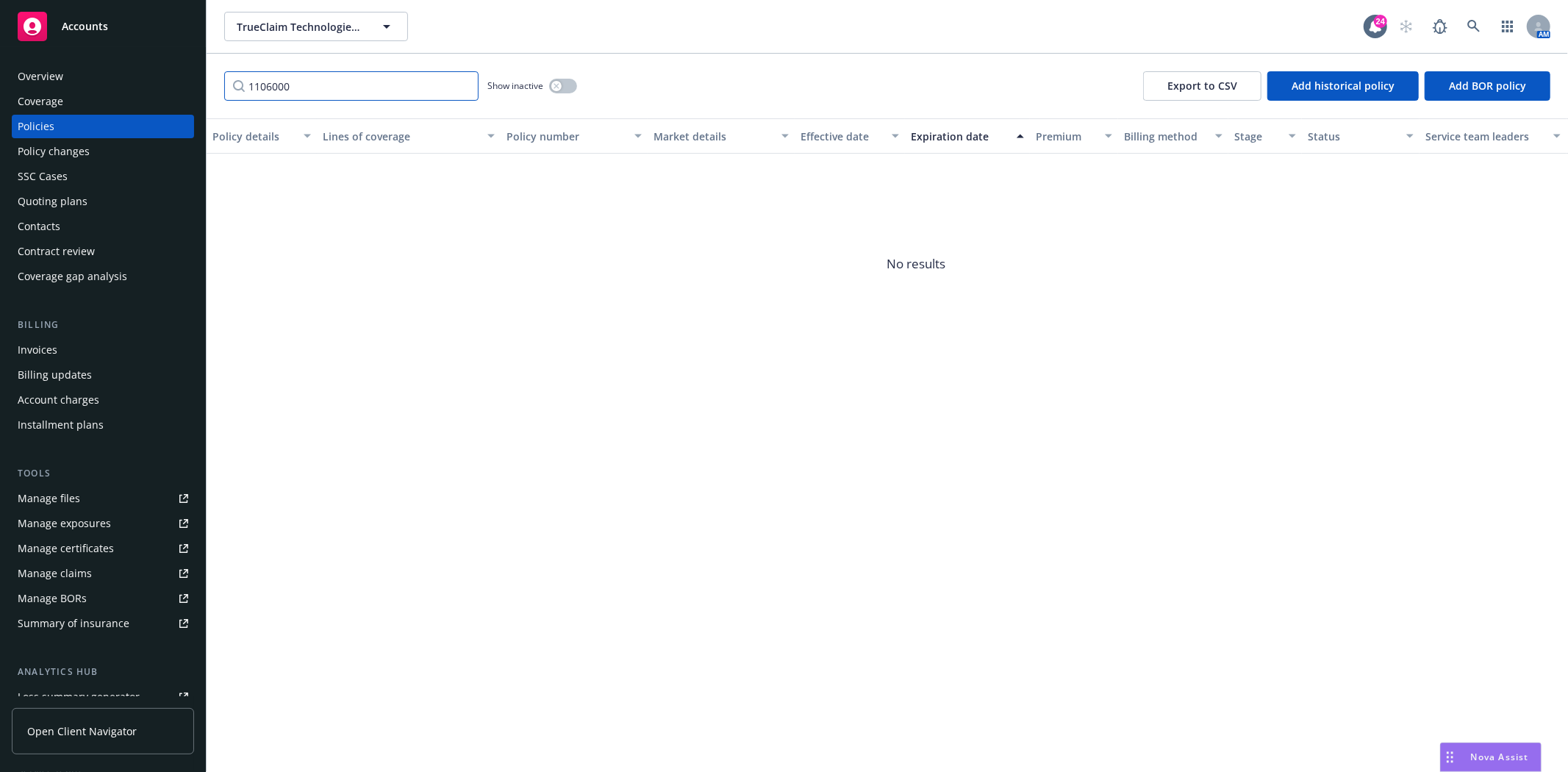
click at [390, 88] on input "1106000" at bounding box center [352, 86] width 255 height 29
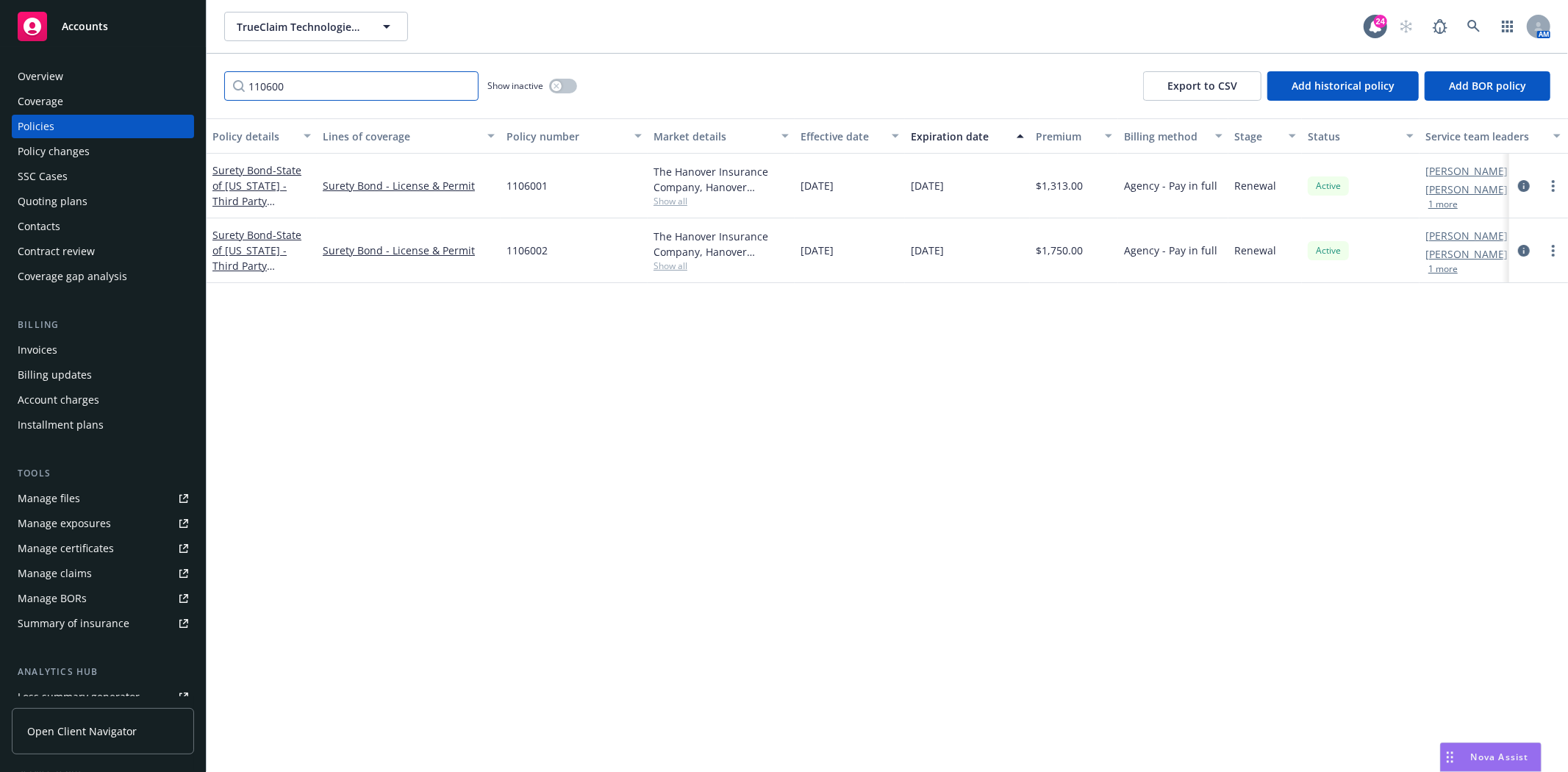
click at [333, 86] on input "110600" at bounding box center [352, 86] width 255 height 29
type input "[US_STATE]"
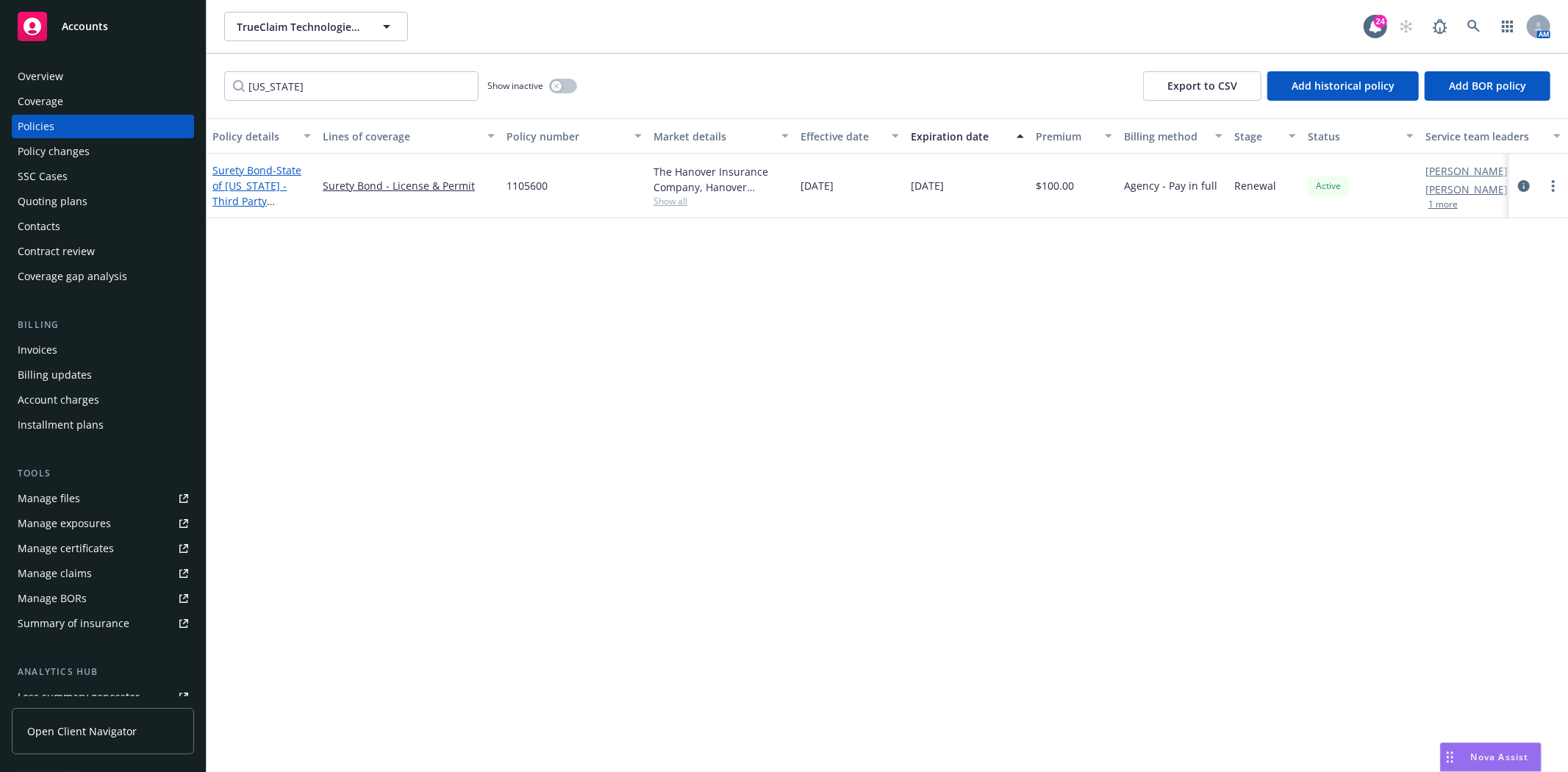
click at [300, 184] on span "- State of [US_STATE] - Third Party Administrator Bond" at bounding box center [261, 193] width 97 height 60
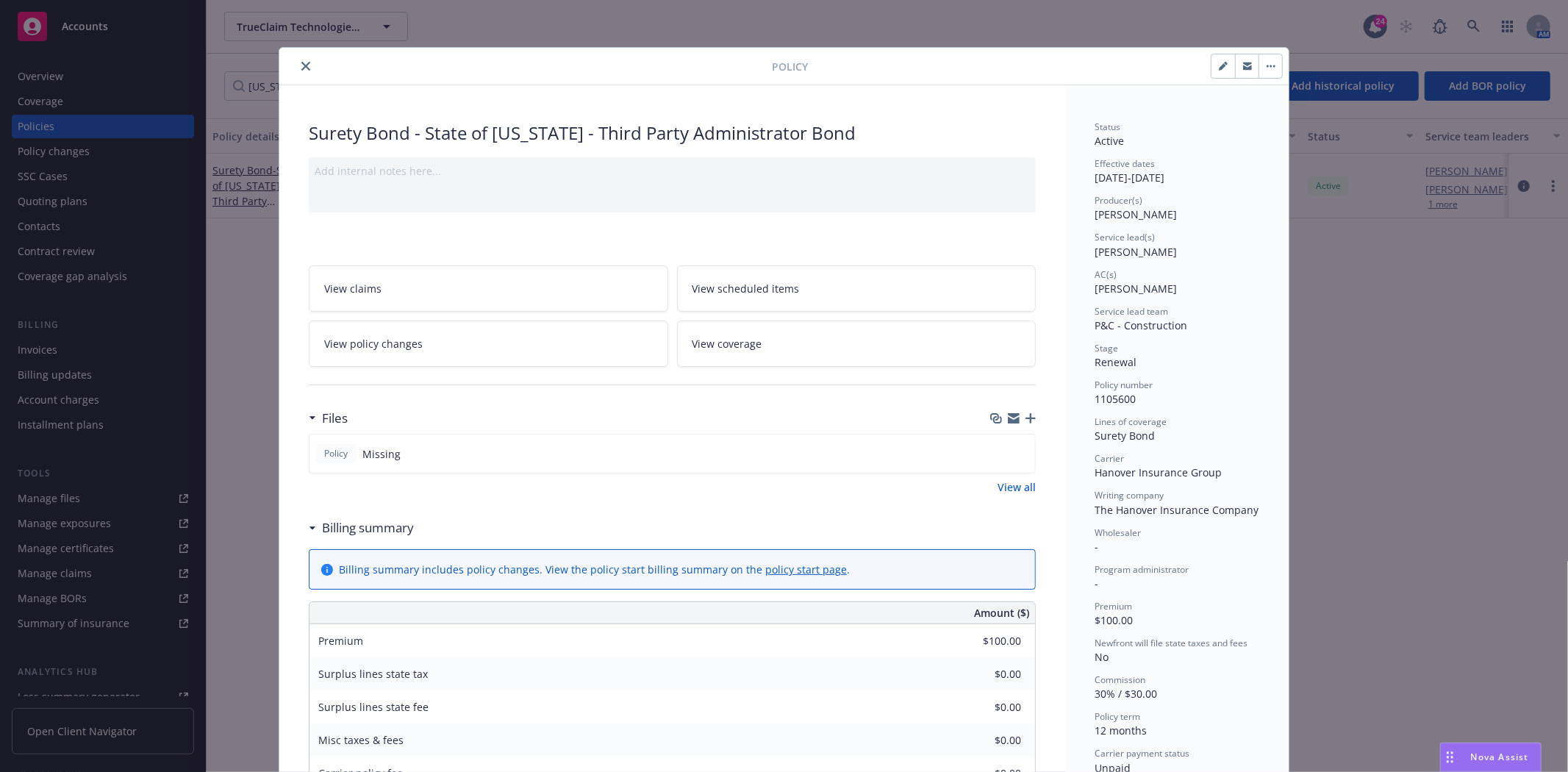
click at [1018, 418] on div at bounding box center [1013, 418] width 45 height 12
click at [1026, 417] on icon "button" at bounding box center [1030, 418] width 11 height 11
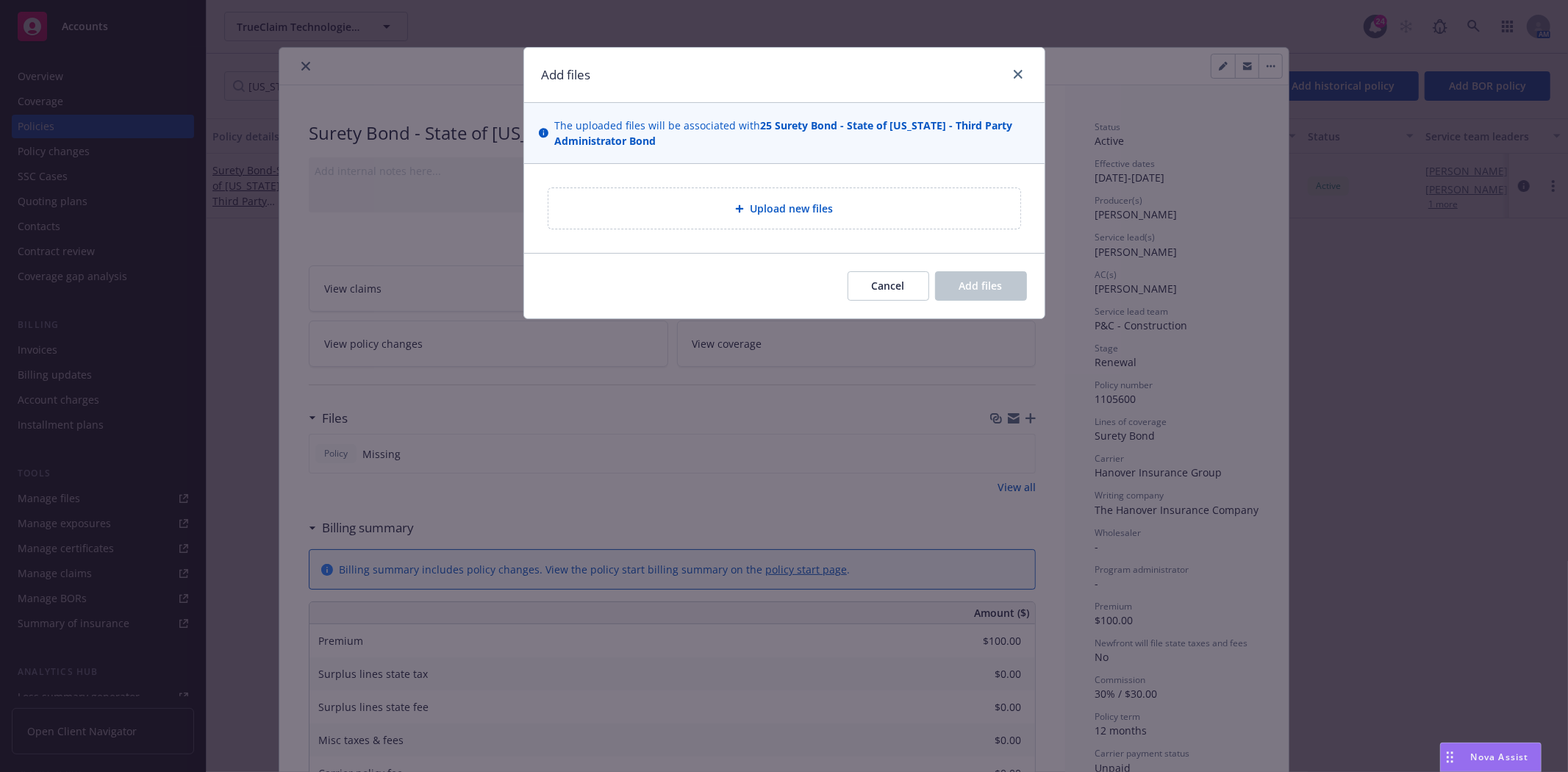
type textarea "x"
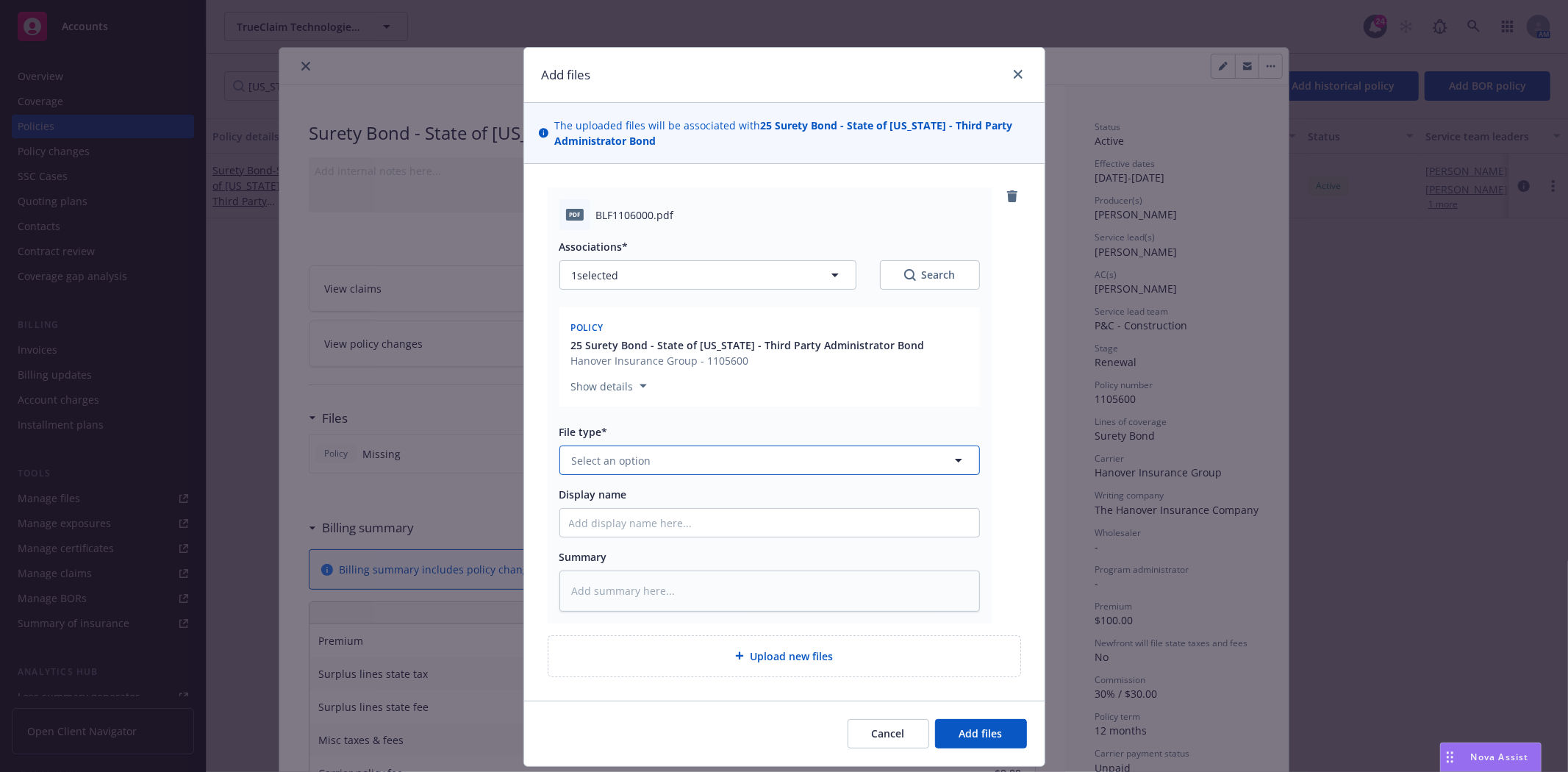
click at [632, 459] on span "Select an option" at bounding box center [611, 461] width 79 height 15
type input "Invoic"
click at [619, 534] on span "Invoice - Third Party" at bounding box center [625, 539] width 101 height 15
click at [606, 504] on div "Display name" at bounding box center [769, 512] width 421 height 51
click at [609, 518] on input "Display name" at bounding box center [769, 522] width 419 height 28
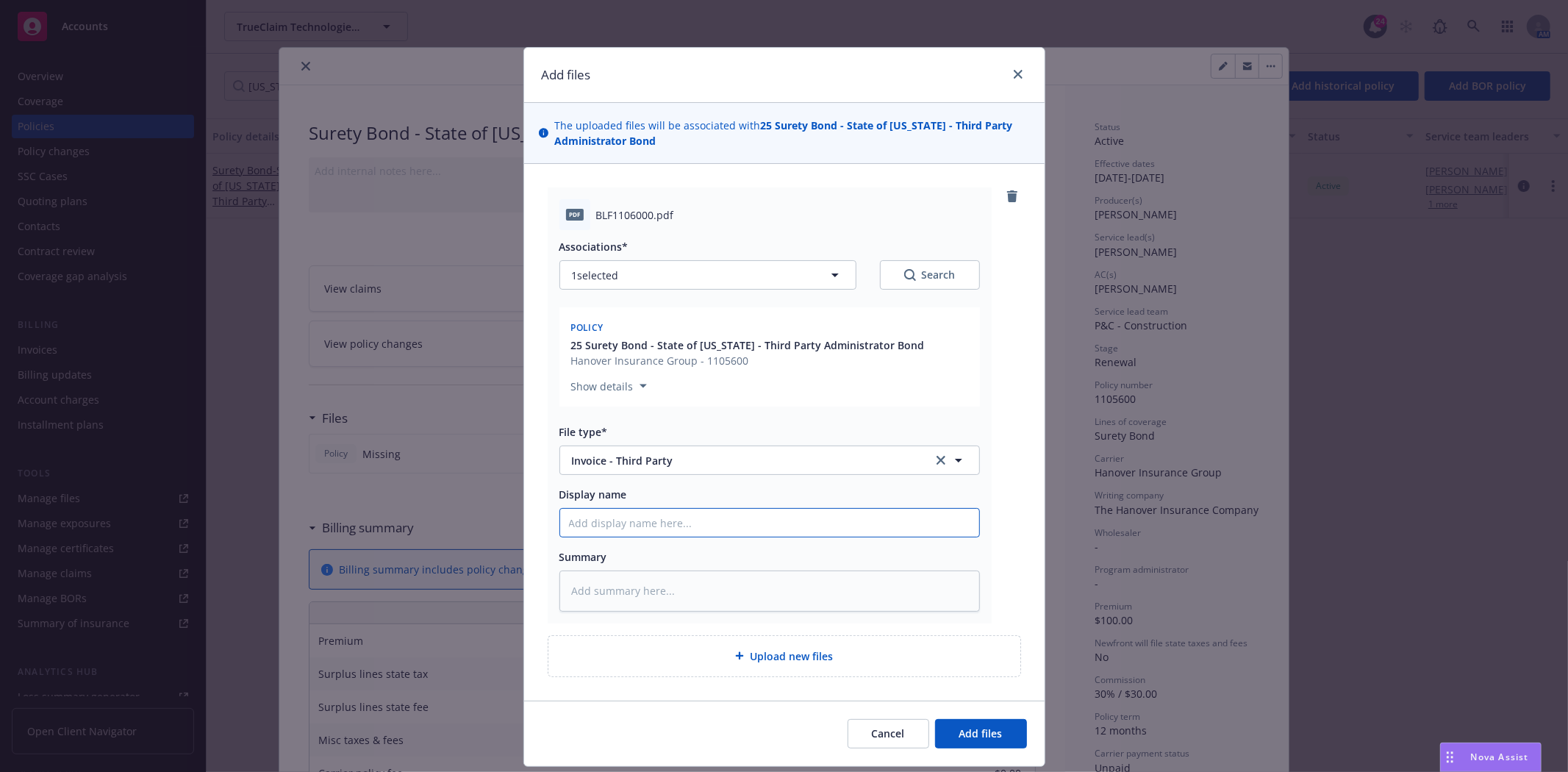
type textarea "x"
type input "H"
type textarea "x"
type input "Ha"
type textarea "x"
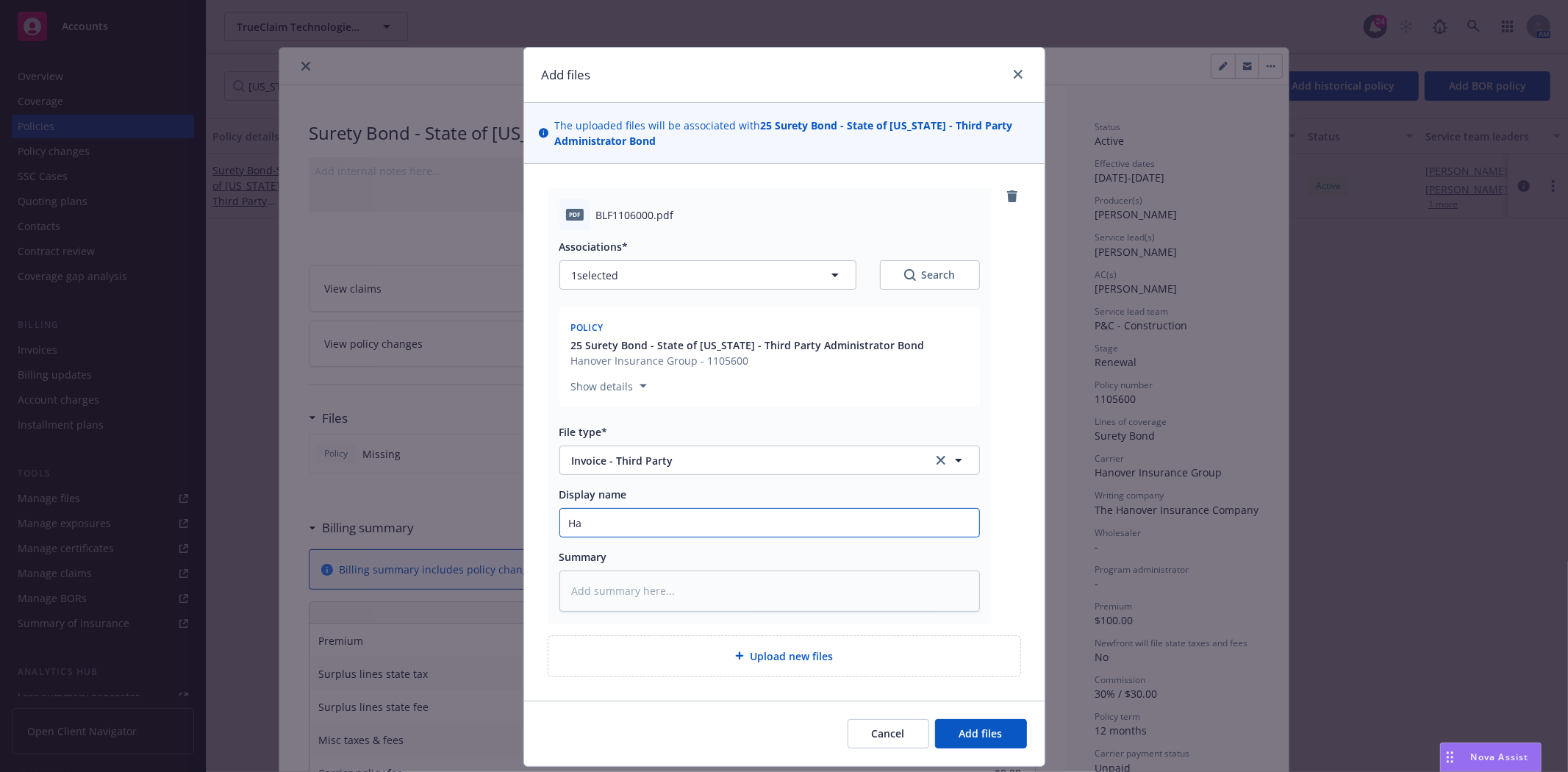
type input "Hao"
type textarea "x"
type input "Haov"
type textarea "x"
type input "Haove"
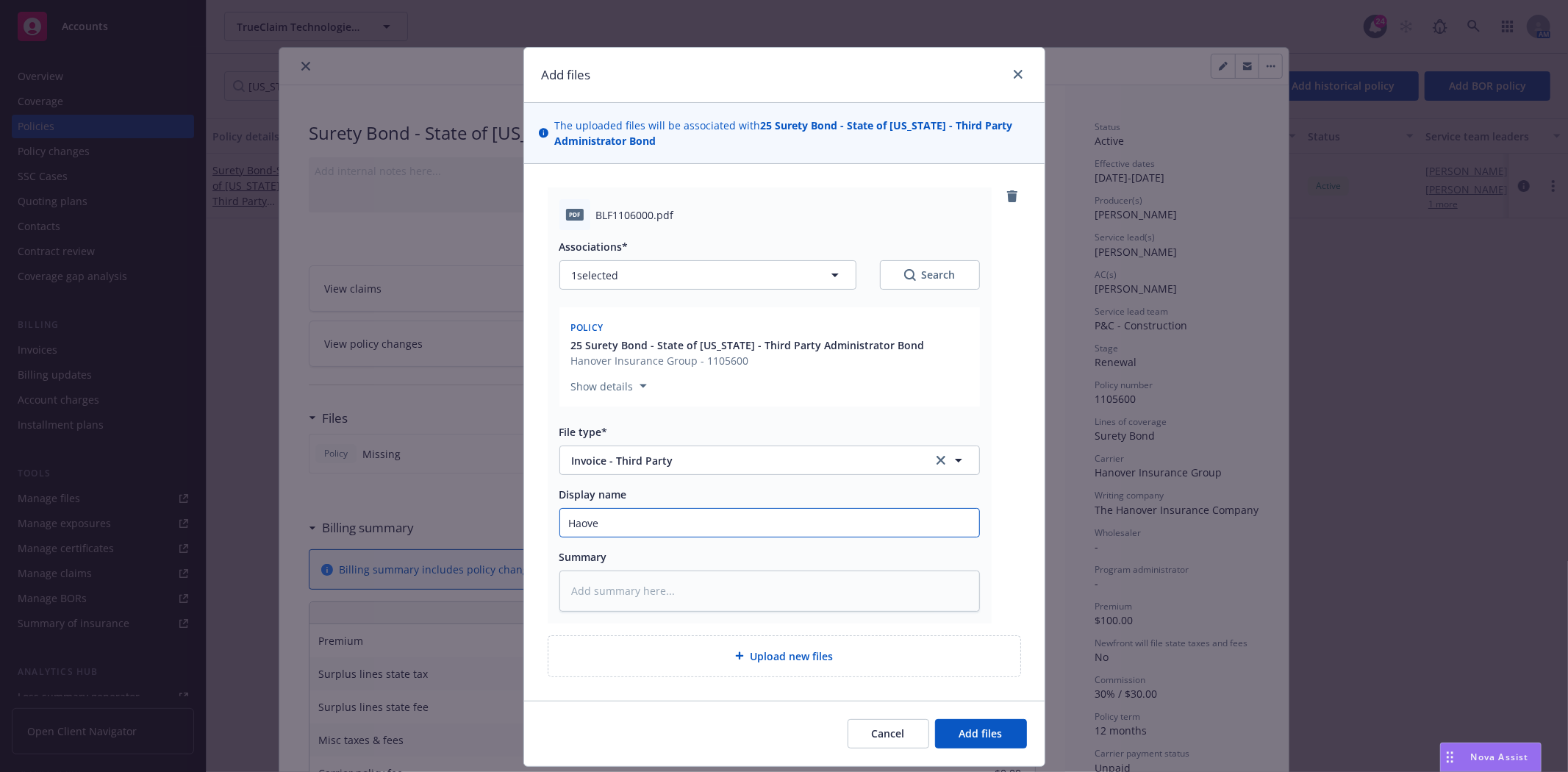
type textarea "x"
type input "Haover"
type textarea "x"
type input "Haover"
type textarea "x"
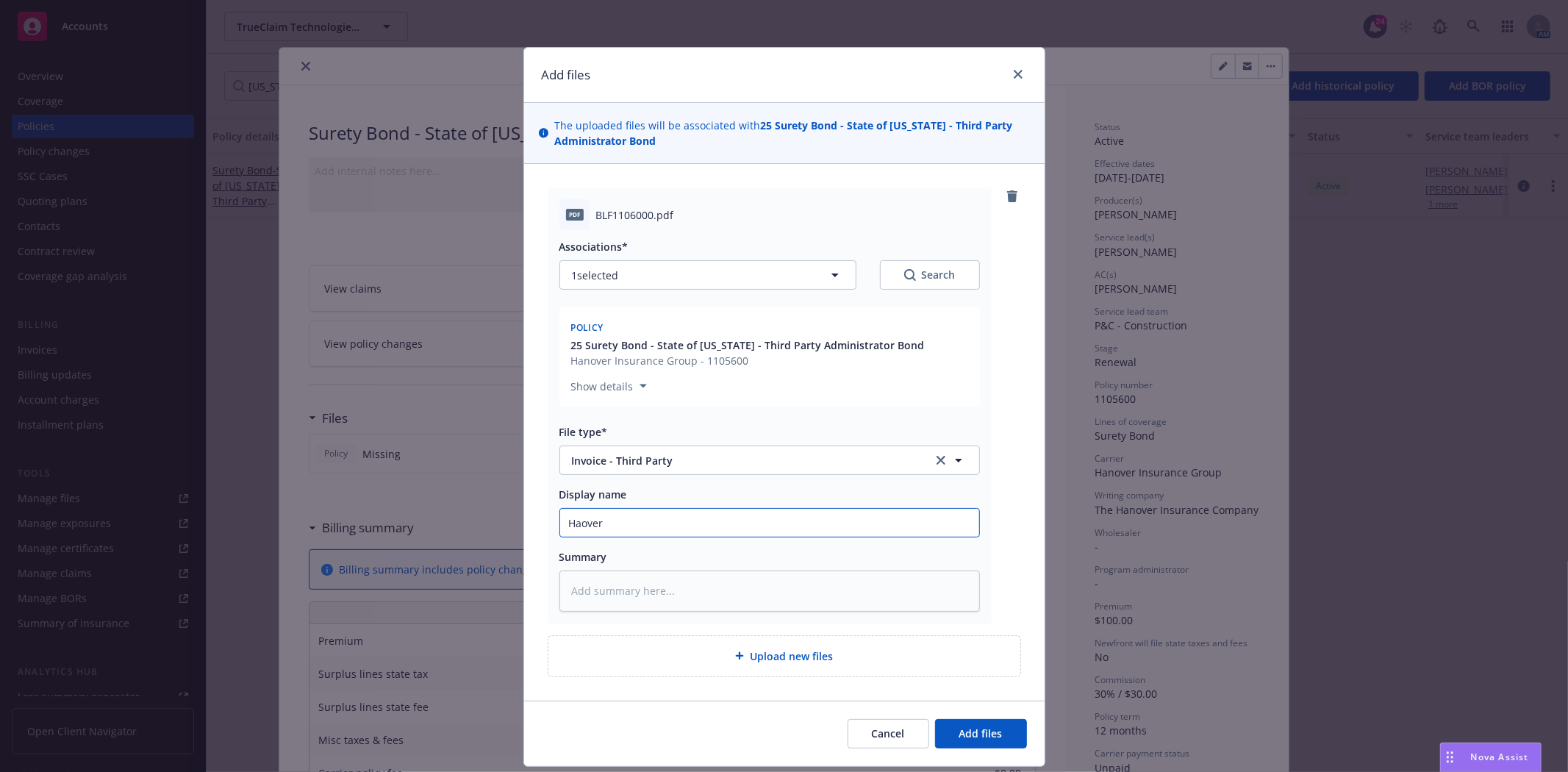
type input "Haover"
type textarea "x"
type input "Haove"
type textarea "x"
type input "Haov"
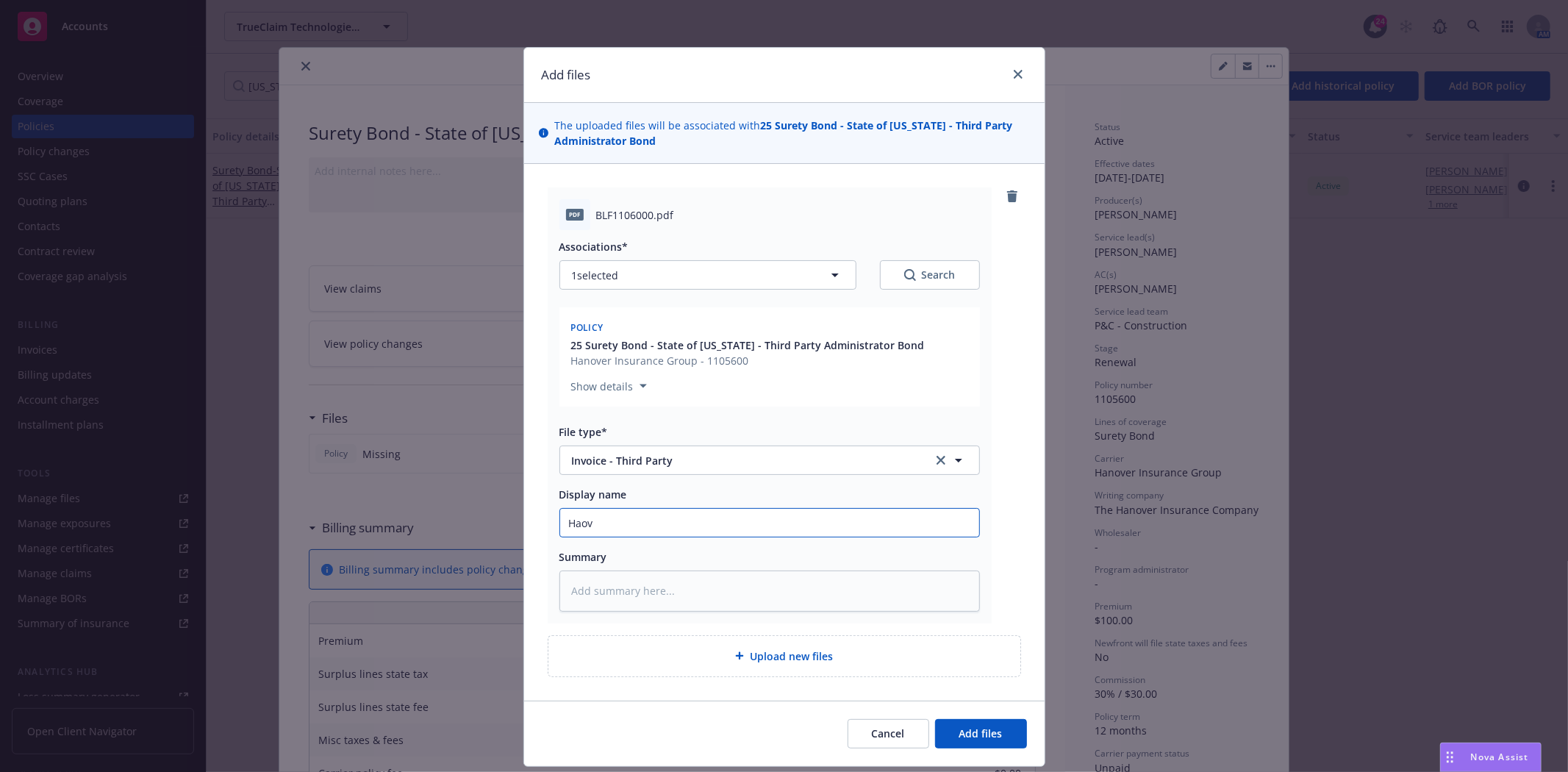
type textarea "x"
type input "Hao"
type textarea "x"
type input "Ha"
type textarea "x"
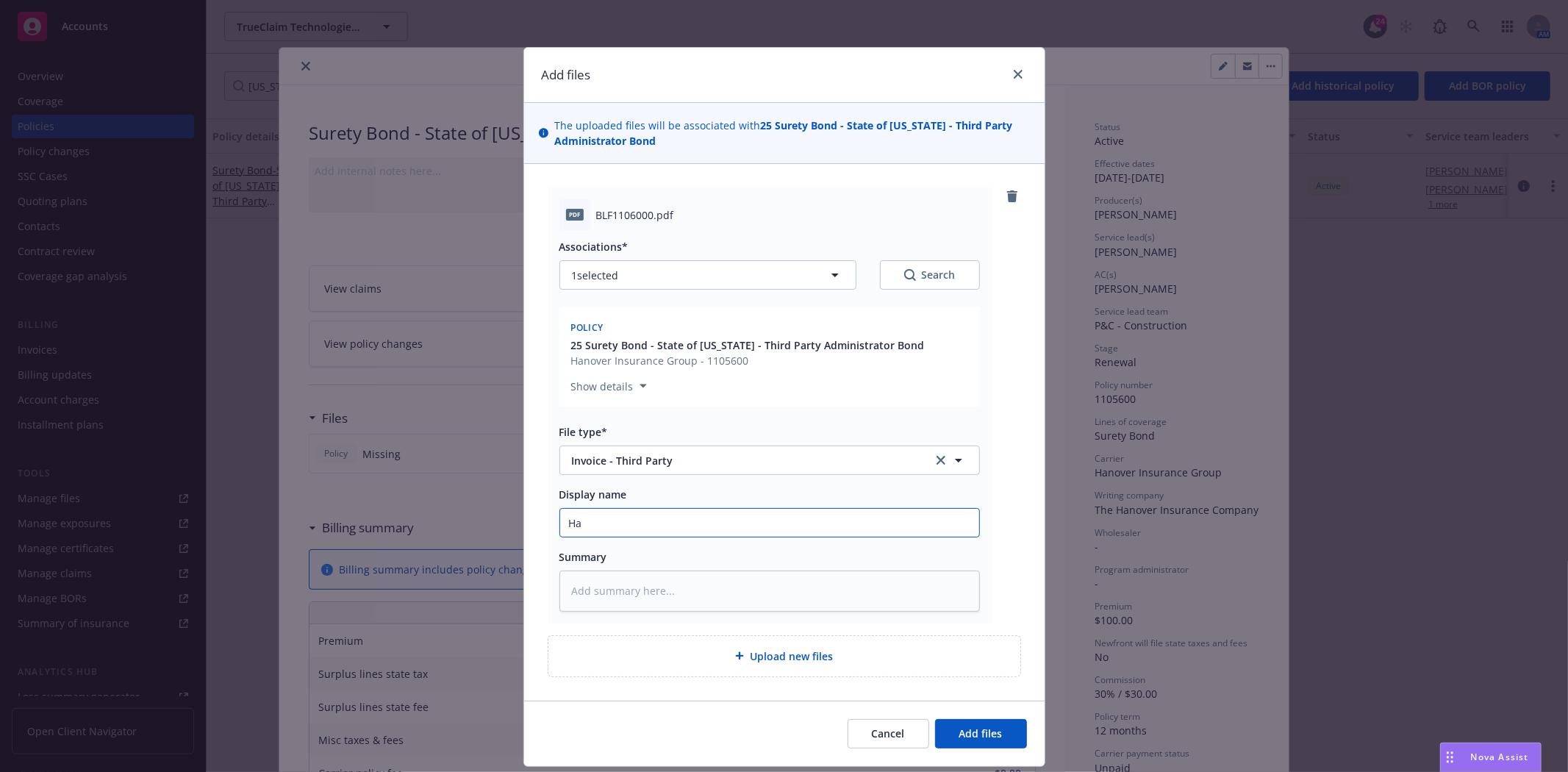
type input "[PERSON_NAME]"
type textarea "x"
type input "Hano"
type textarea "x"
type input "[PERSON_NAME]"
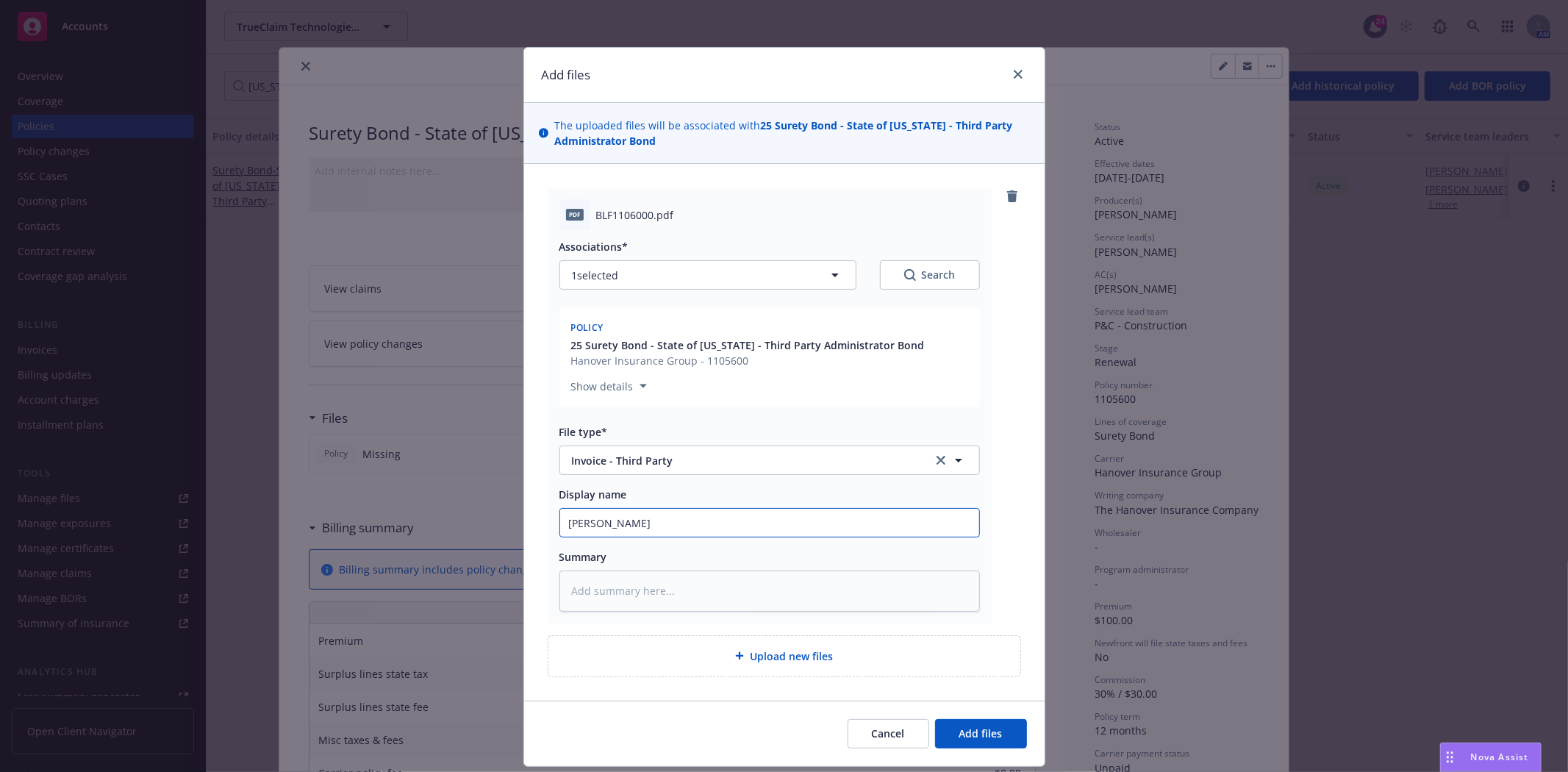
type textarea "x"
type input "Hanove"
type textarea "x"
type input "[GEOGRAPHIC_DATA]"
type textarea "x"
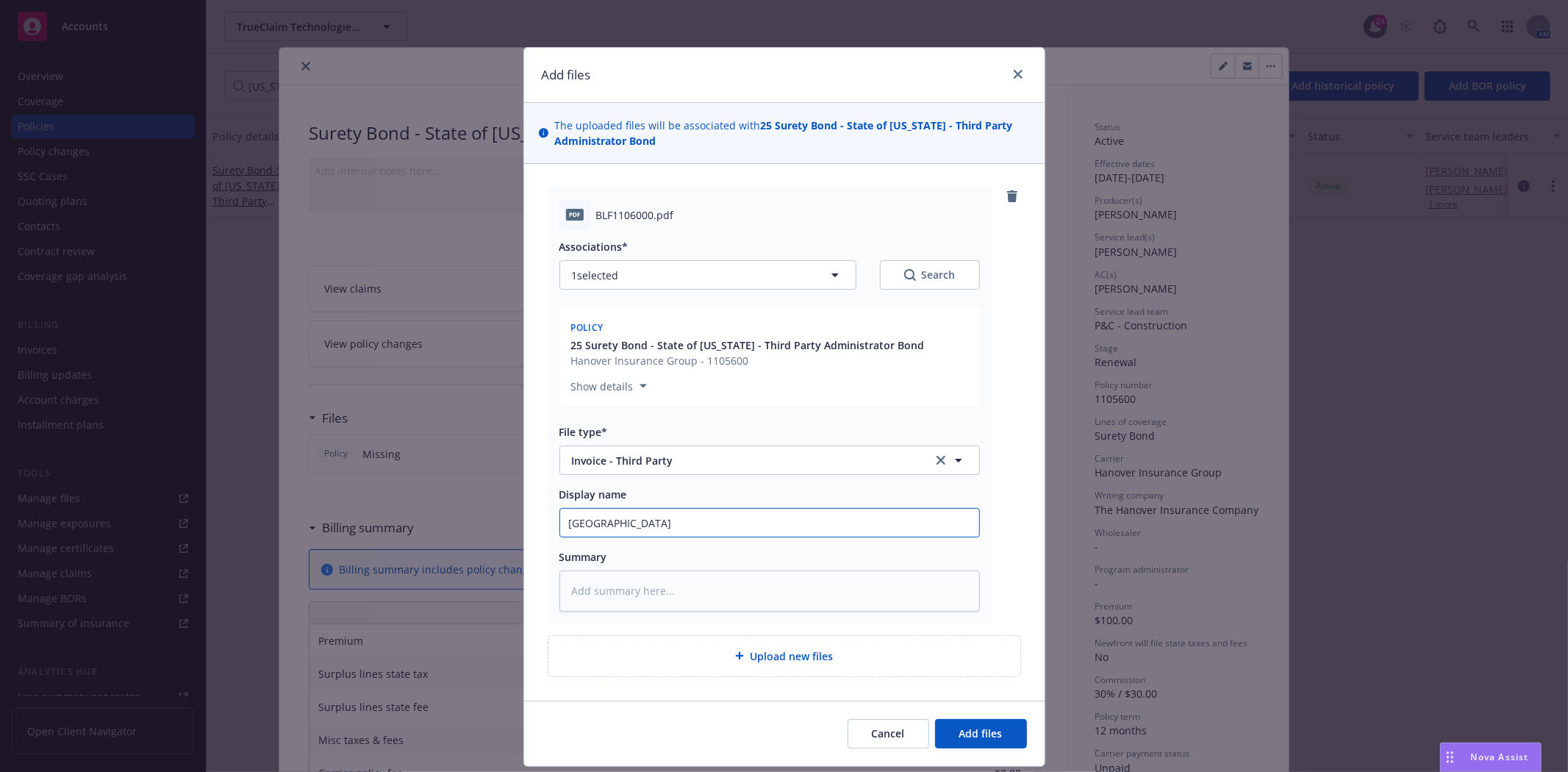
type input "[GEOGRAPHIC_DATA]"
type textarea "x"
type input "Hanover 2"
type textarea "x"
type input "Hanover 202"
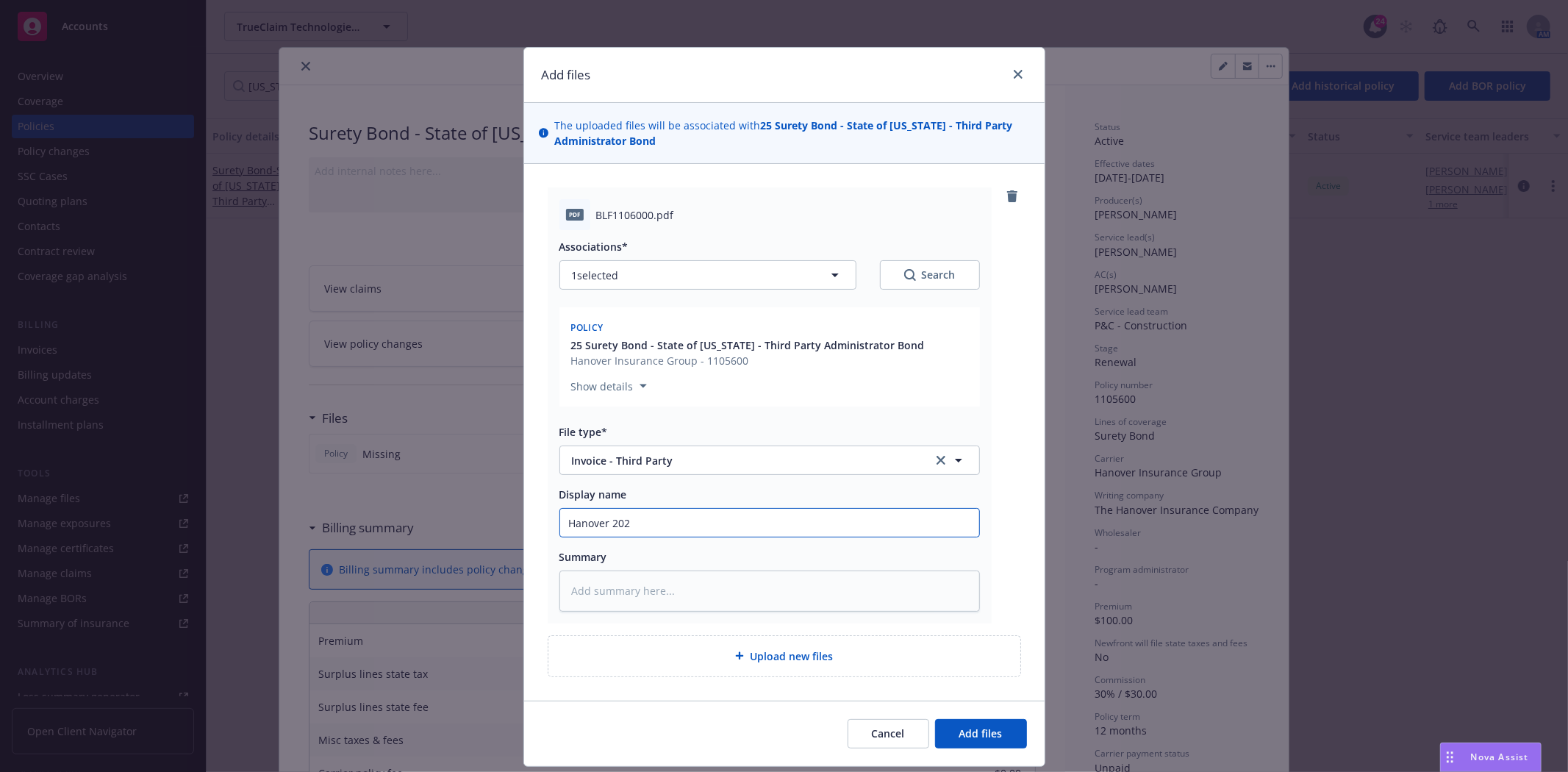
type textarea "x"
type input "Hanover 2025"
type textarea "x"
type input "Hanover 2025"
type textarea "x"
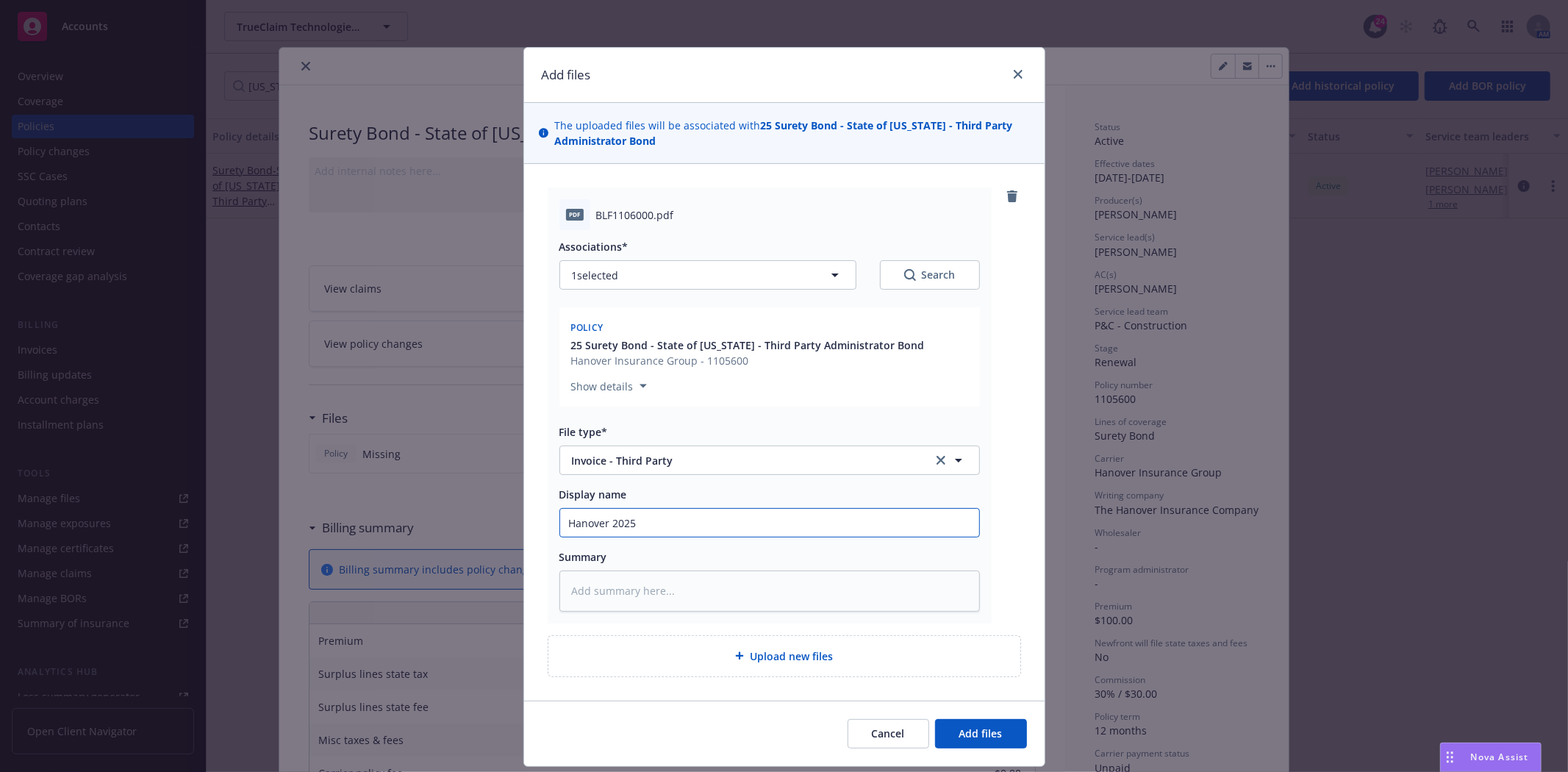
type input "Hanover 2025 R"
type textarea "x"
type input "Hanover 2025 Re"
type textarea "x"
click at [935, 719] on button "Add files" at bounding box center [980, 734] width 92 height 29
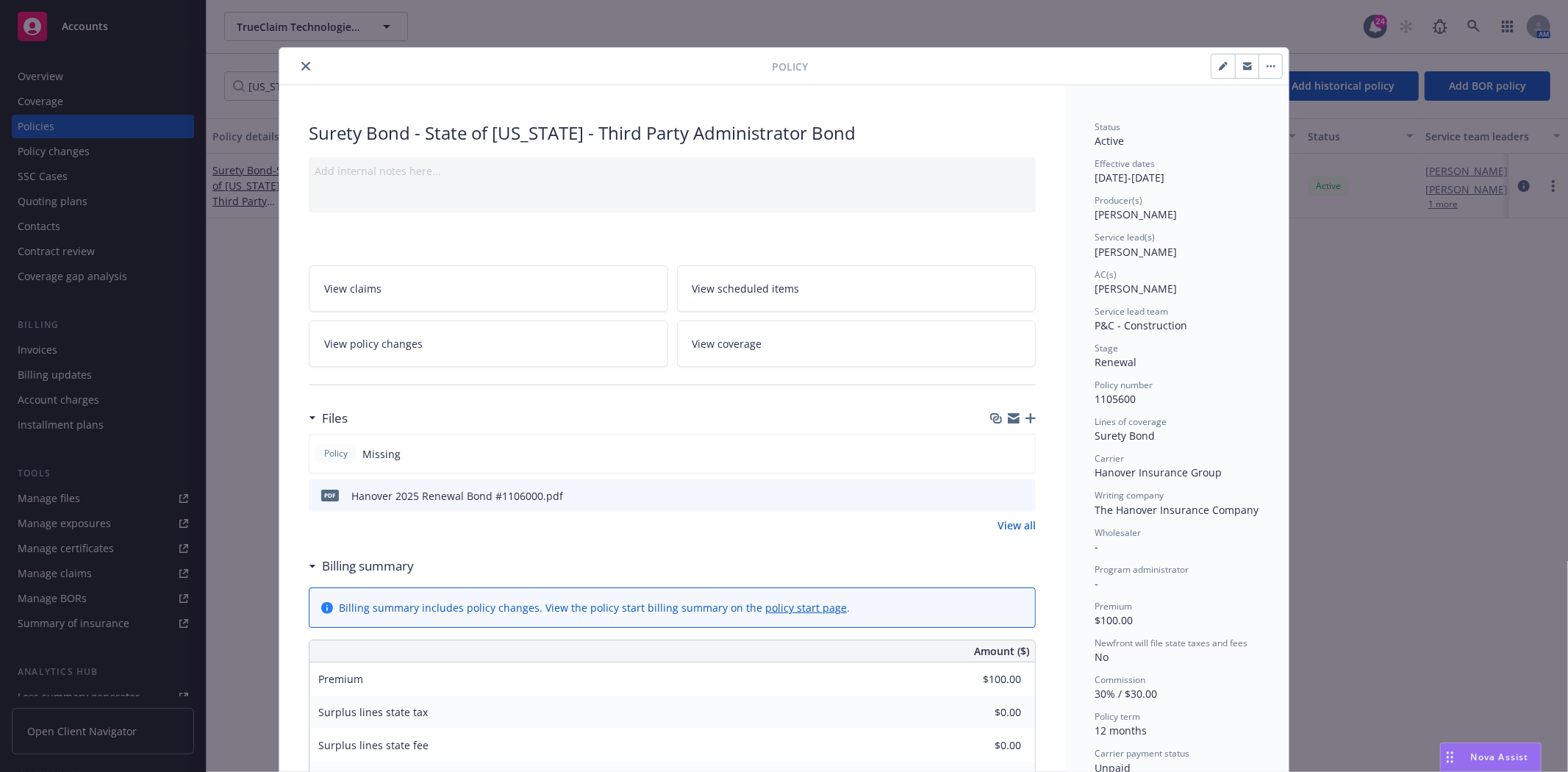
click at [302, 64] on icon "close" at bounding box center [306, 66] width 9 height 9
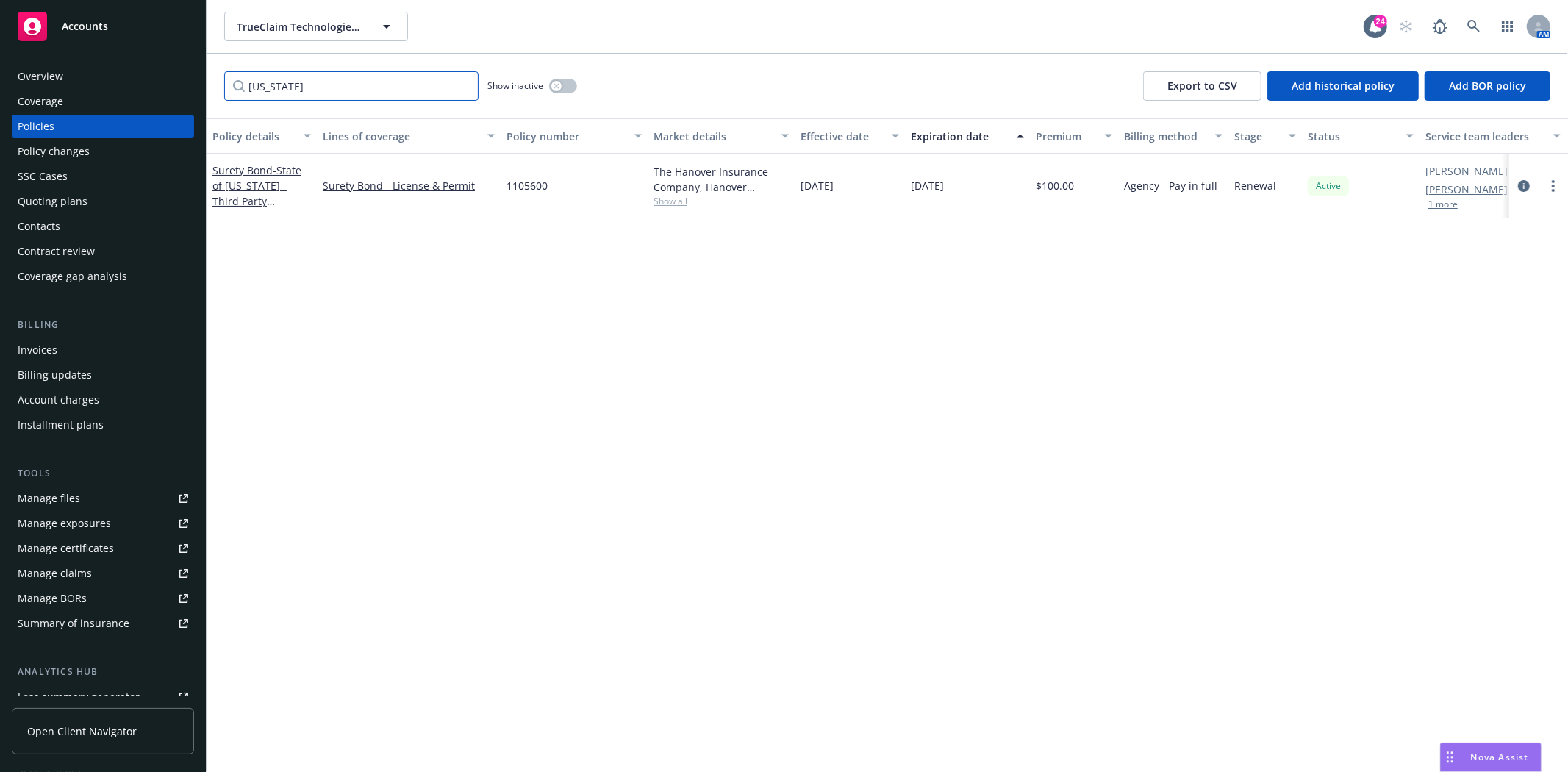
click at [285, 84] on input "[US_STATE]" at bounding box center [352, 86] width 255 height 29
click at [238, 193] on span "- Treasurer of the State of [US_STATE] - Third Party Administrator Bond" at bounding box center [261, 200] width 97 height 75
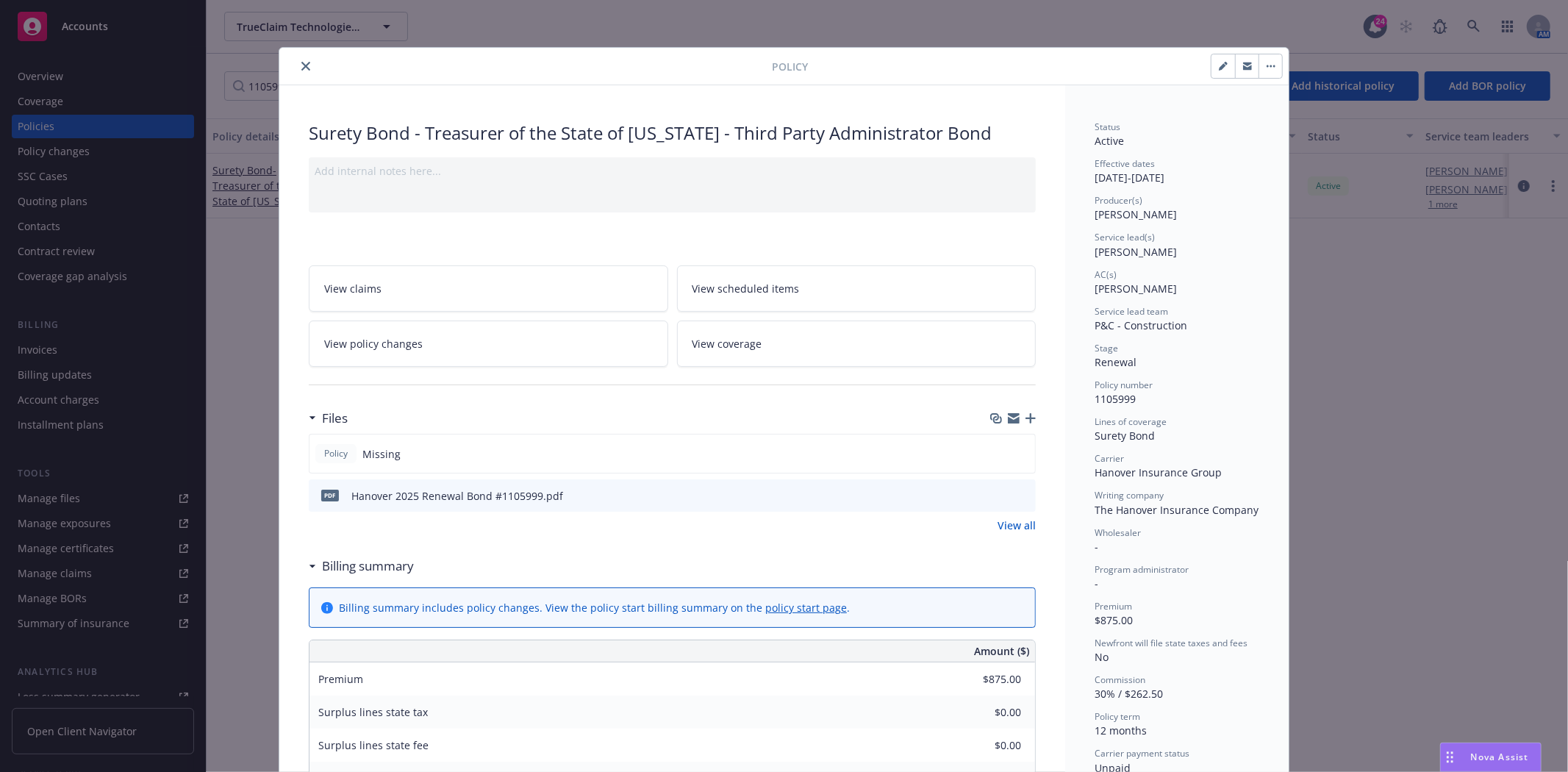
scroll to position [44, 0]
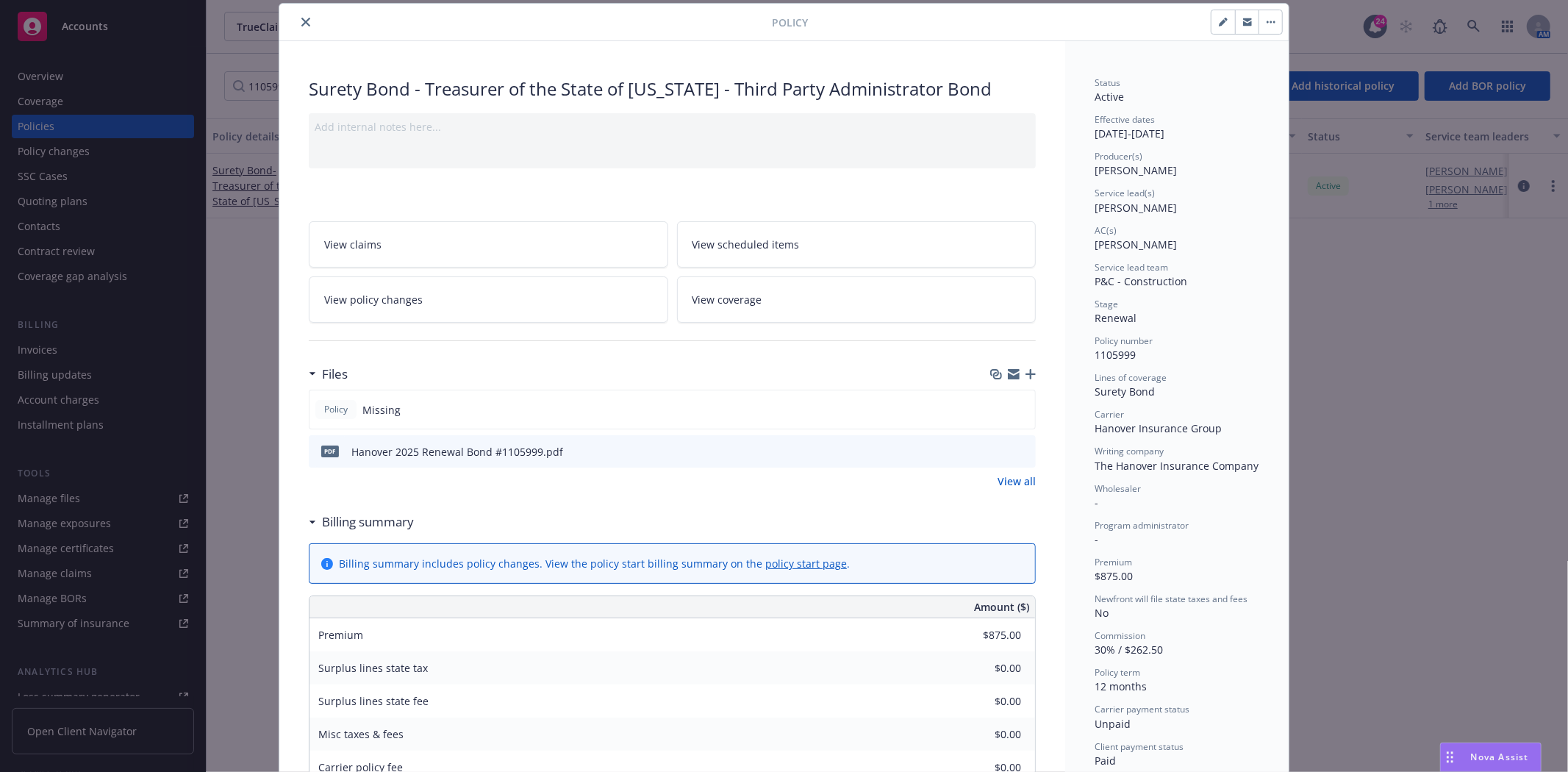
click at [302, 25] on icon "close" at bounding box center [306, 22] width 9 height 9
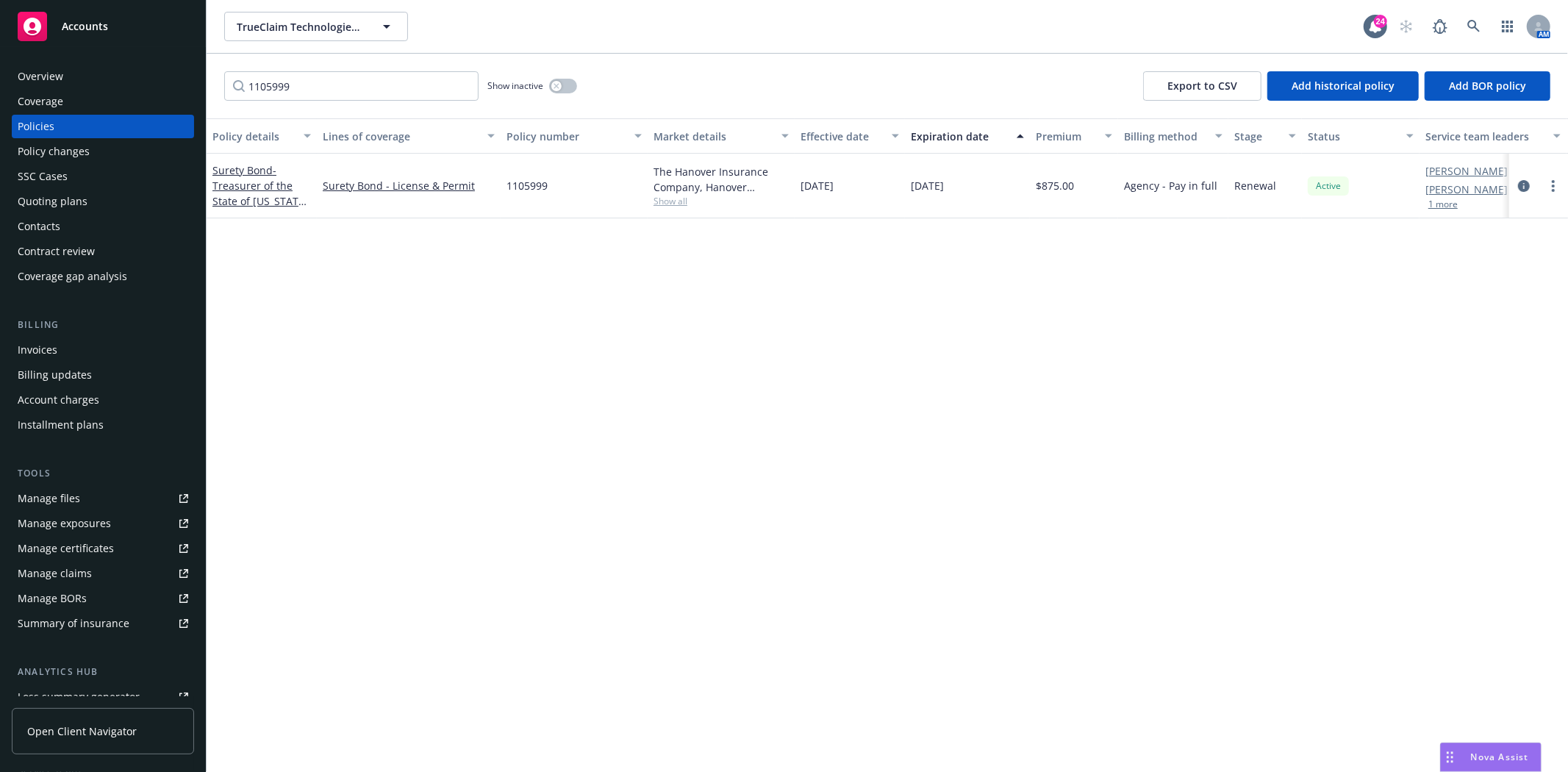
click at [114, 32] on div "Accounts" at bounding box center [103, 27] width 170 height 29
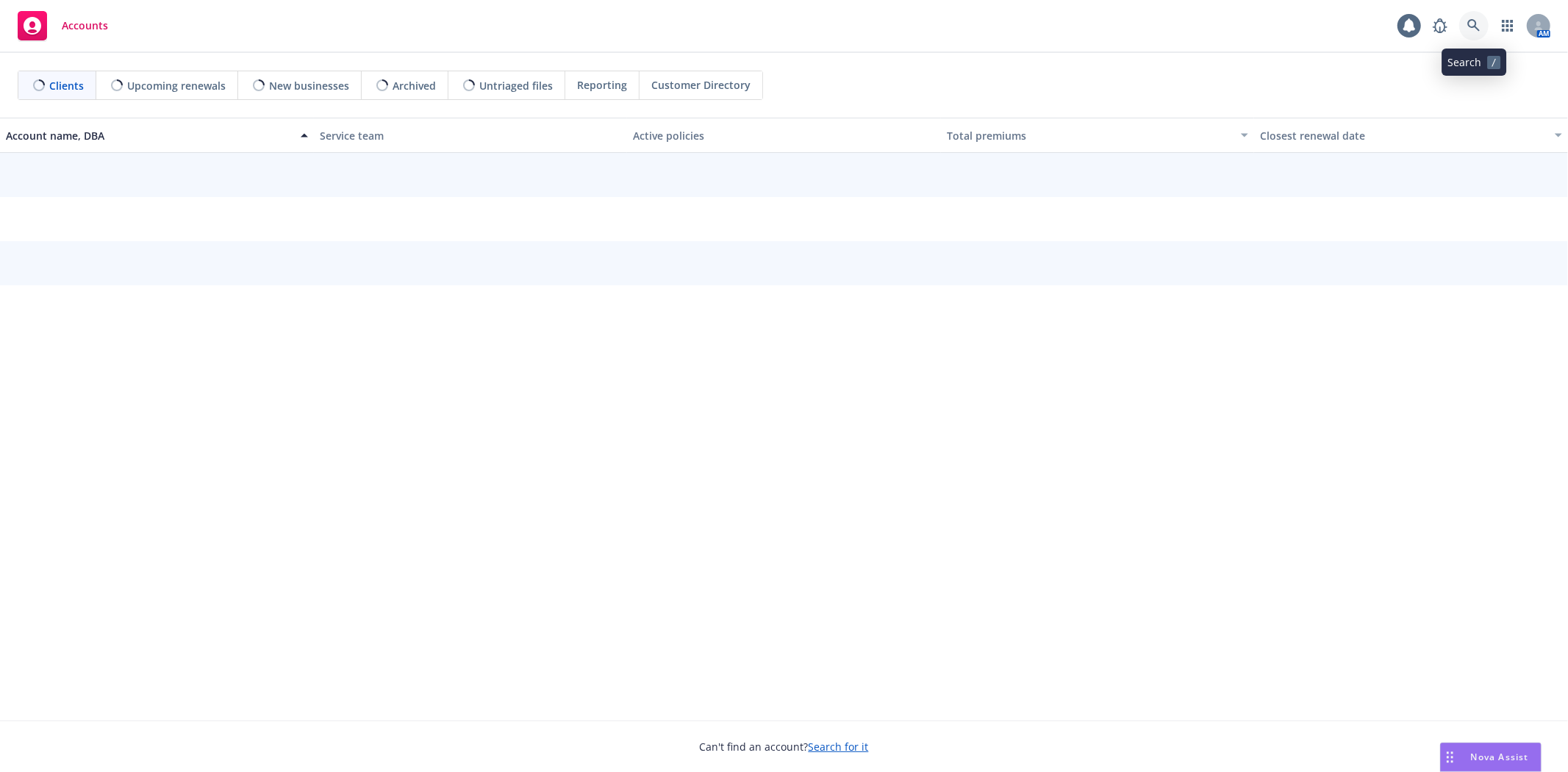
click at [1480, 29] on icon at bounding box center [1474, 26] width 13 height 13
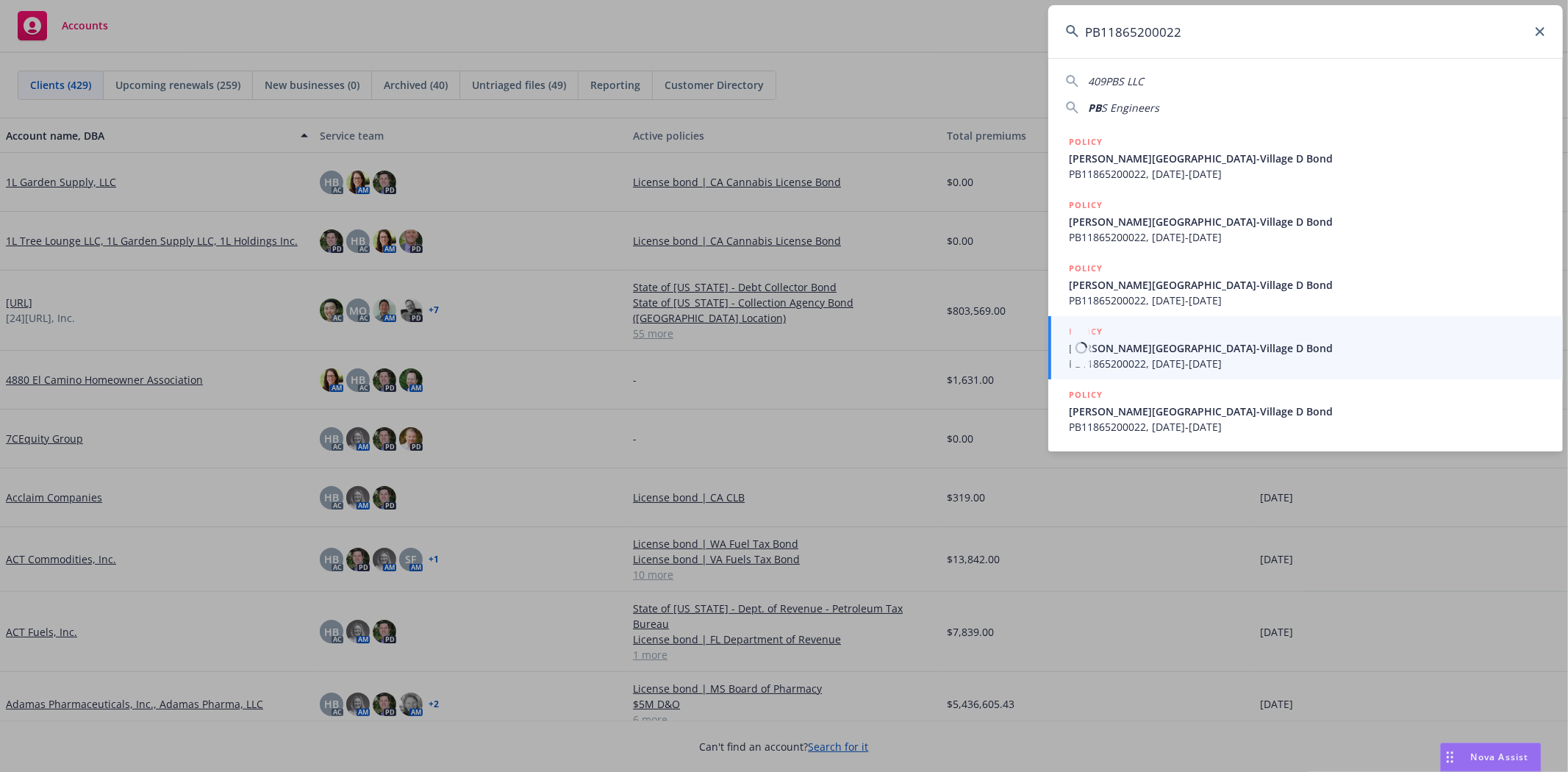
click at [1148, 365] on span "PB11865200022, [DATE]-[DATE]" at bounding box center [1307, 363] width 477 height 15
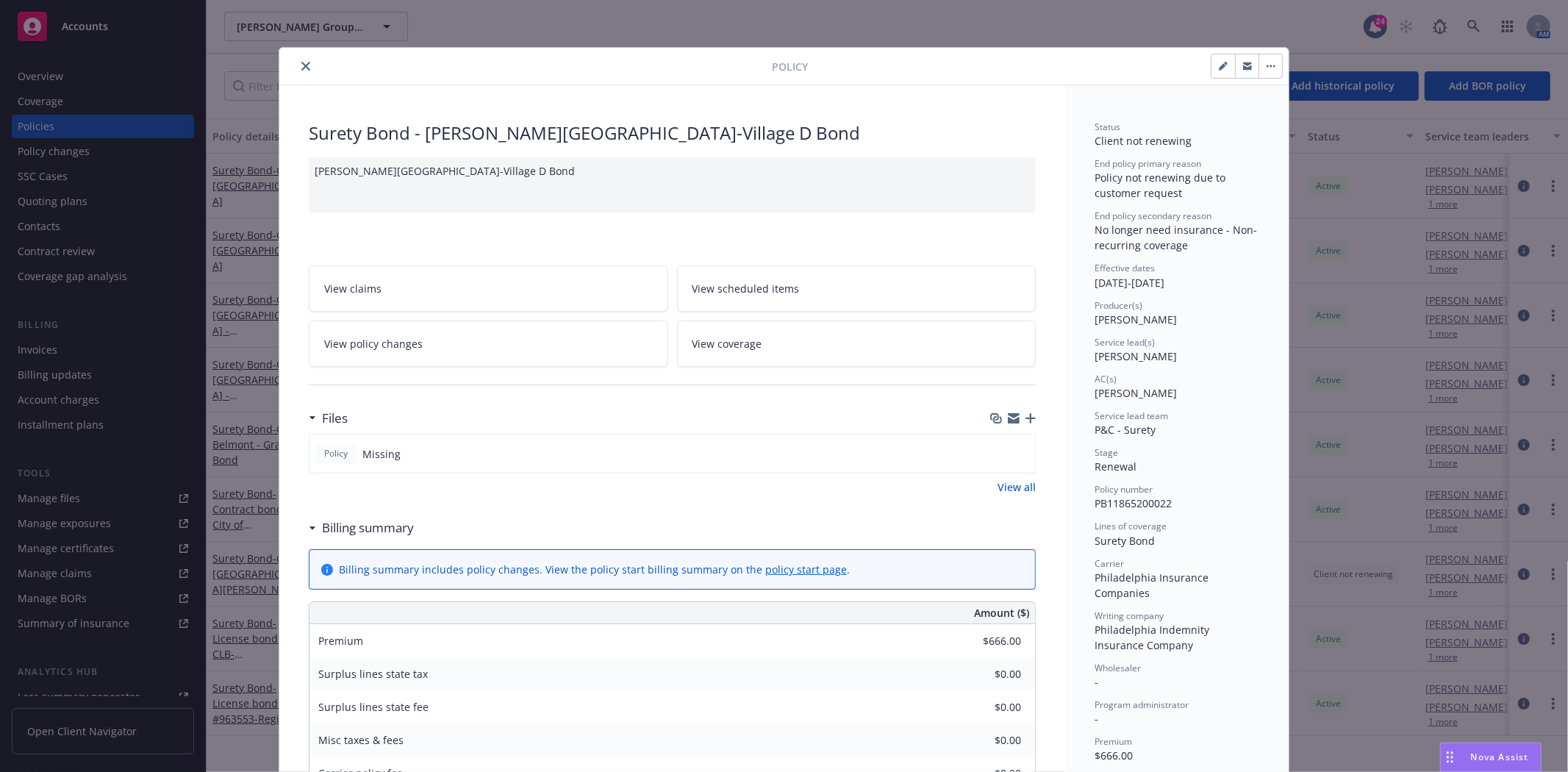
click at [304, 62] on button "close" at bounding box center [306, 66] width 18 height 18
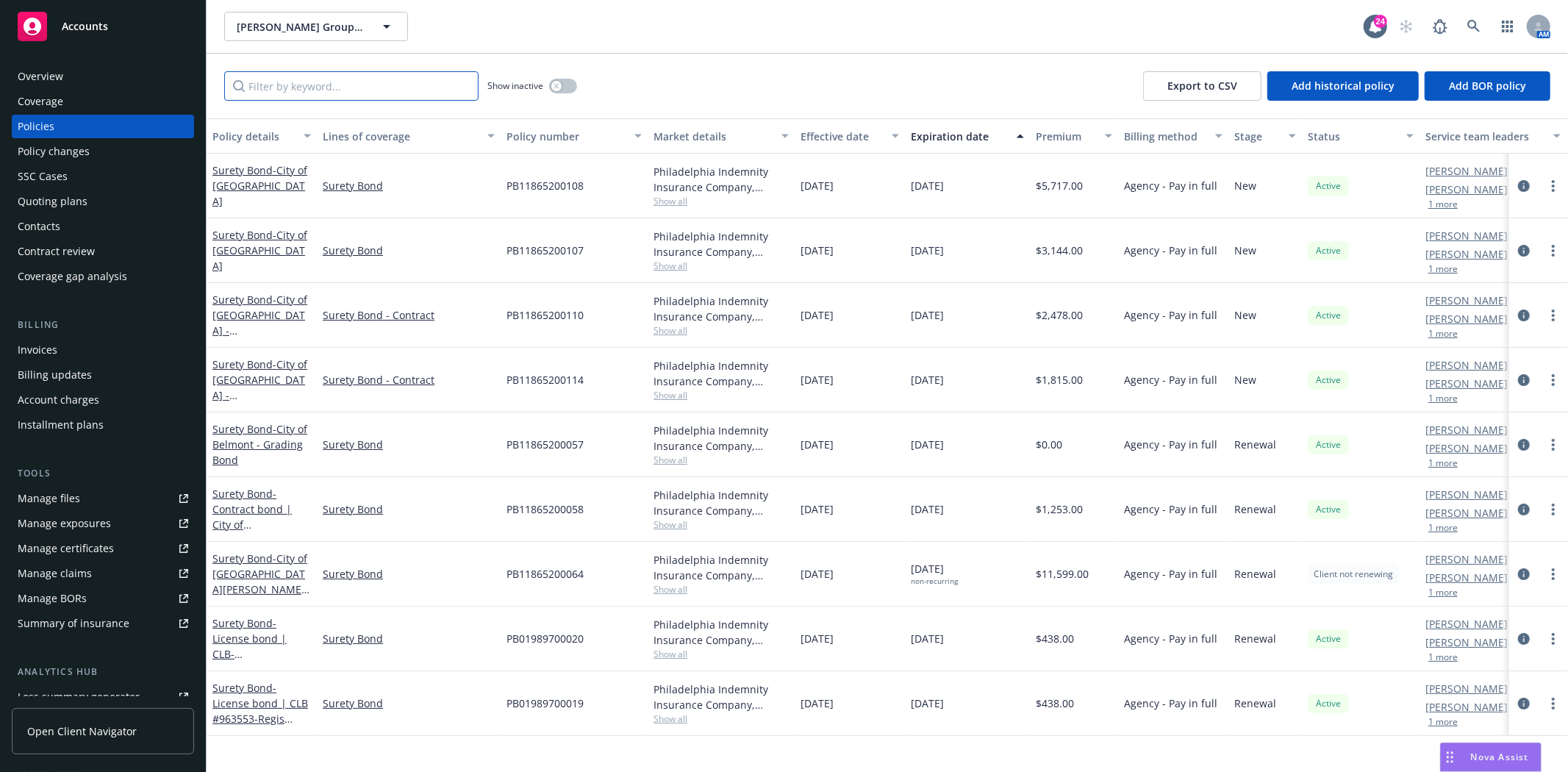
click at [302, 79] on input "Filter by keyword..." at bounding box center [352, 86] width 255 height 29
paste input "PB11865200022"
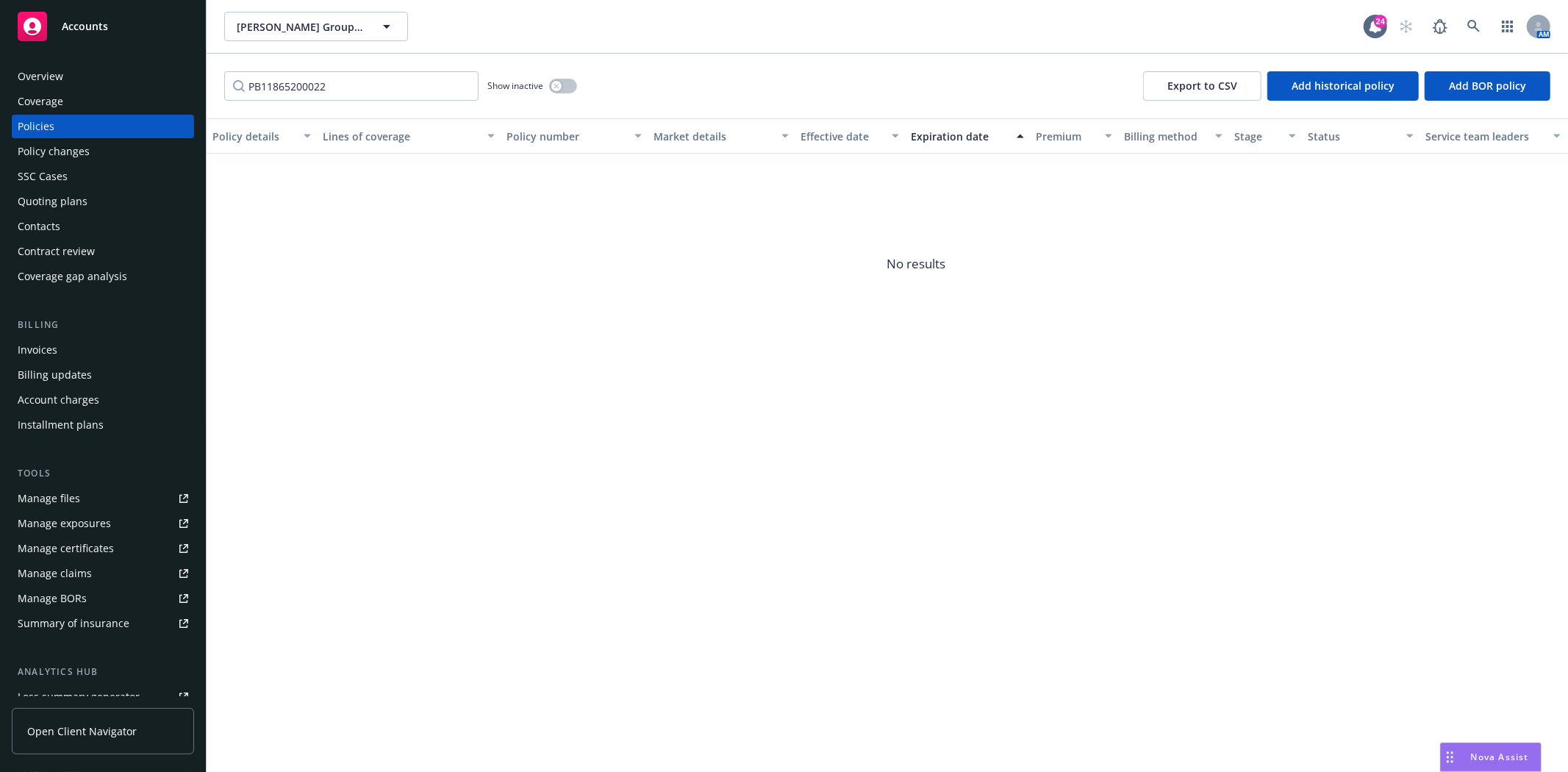
click at [145, 343] on div "Invoices" at bounding box center [103, 350] width 170 height 24
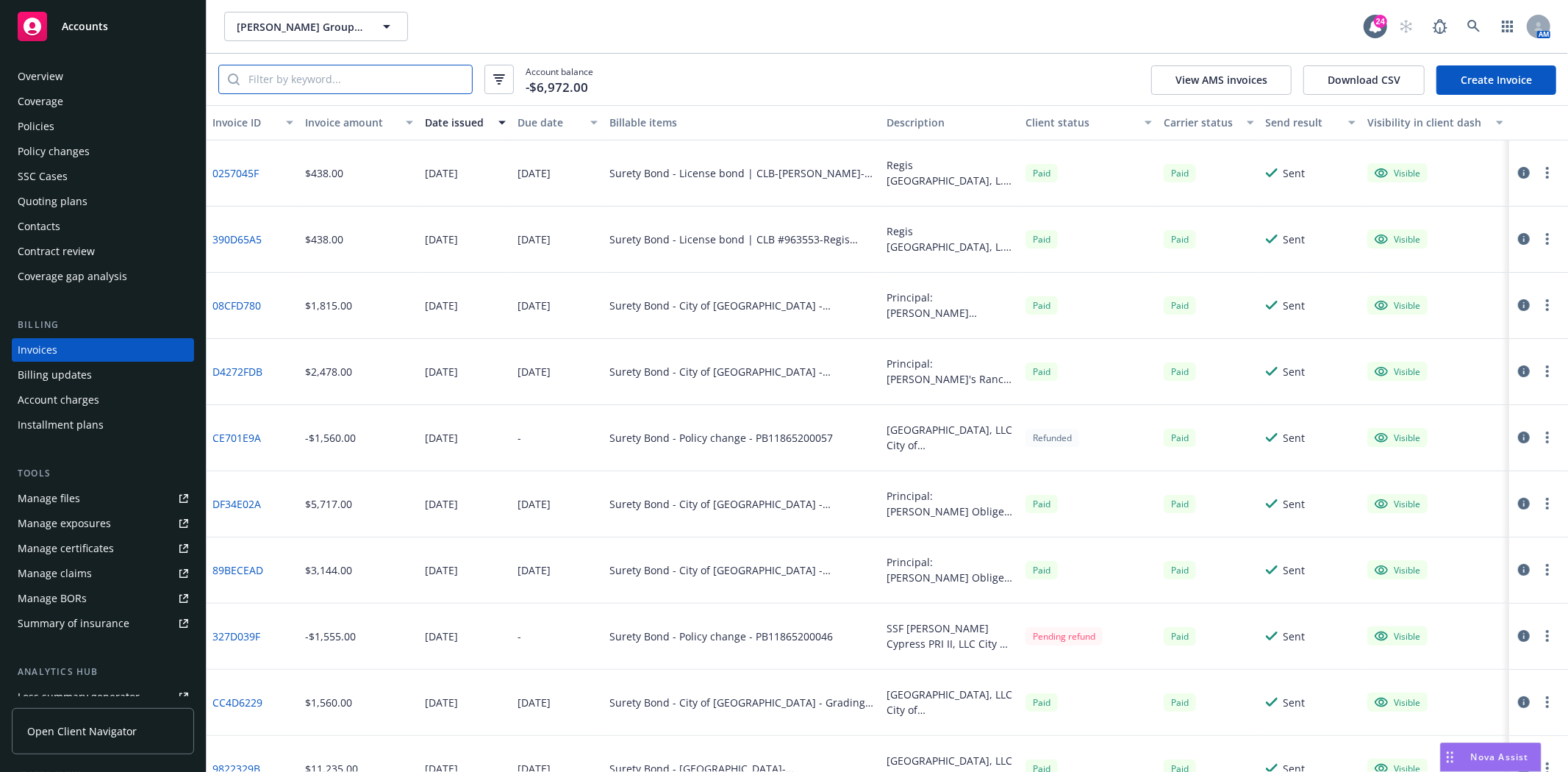
click at [291, 84] on input "search" at bounding box center [356, 79] width 233 height 28
paste input "PB11865200022"
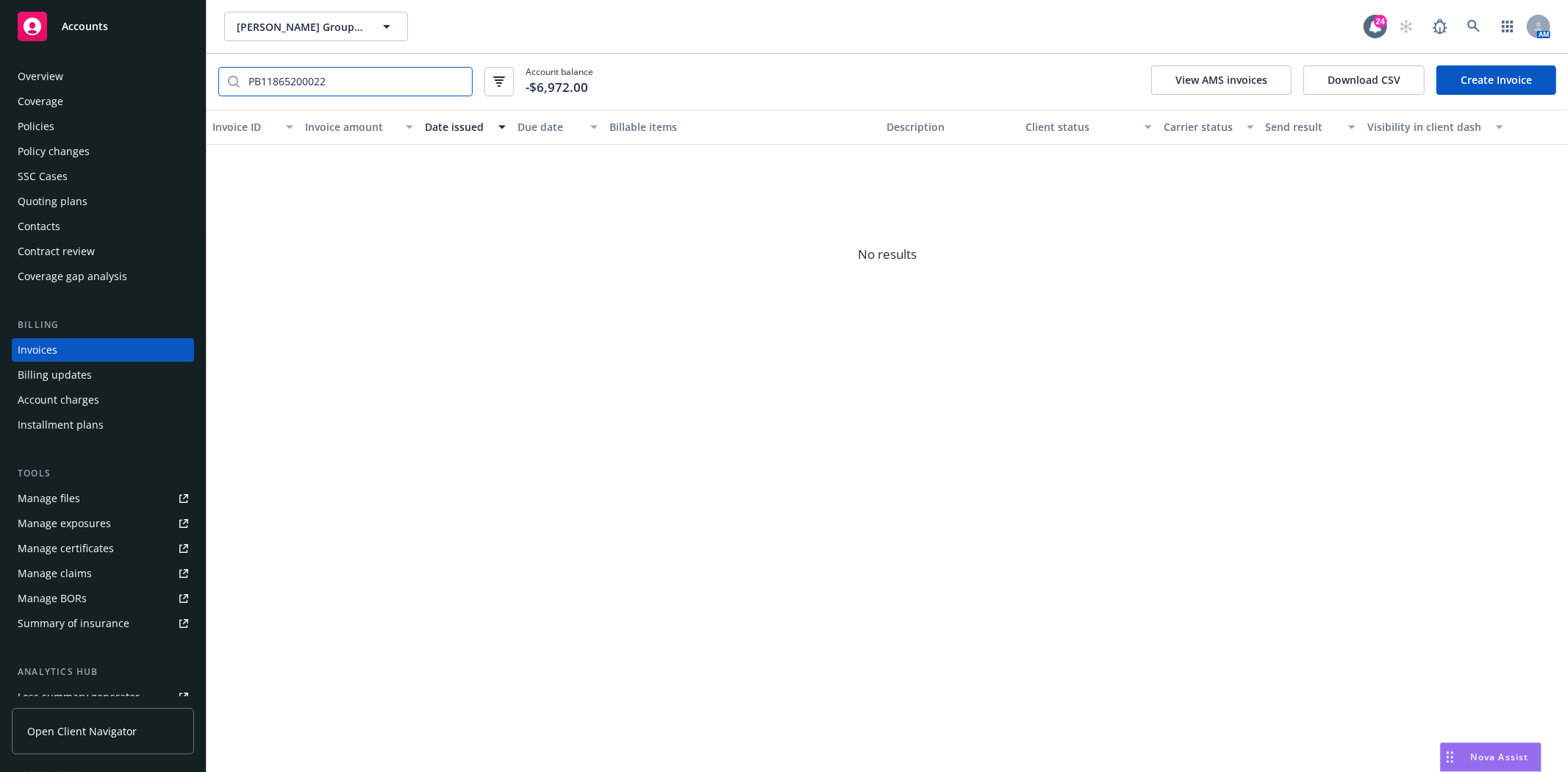
click at [343, 84] on input "PB11865200022" at bounding box center [356, 81] width 233 height 28
click at [38, 125] on div "Policies" at bounding box center [36, 126] width 36 height 24
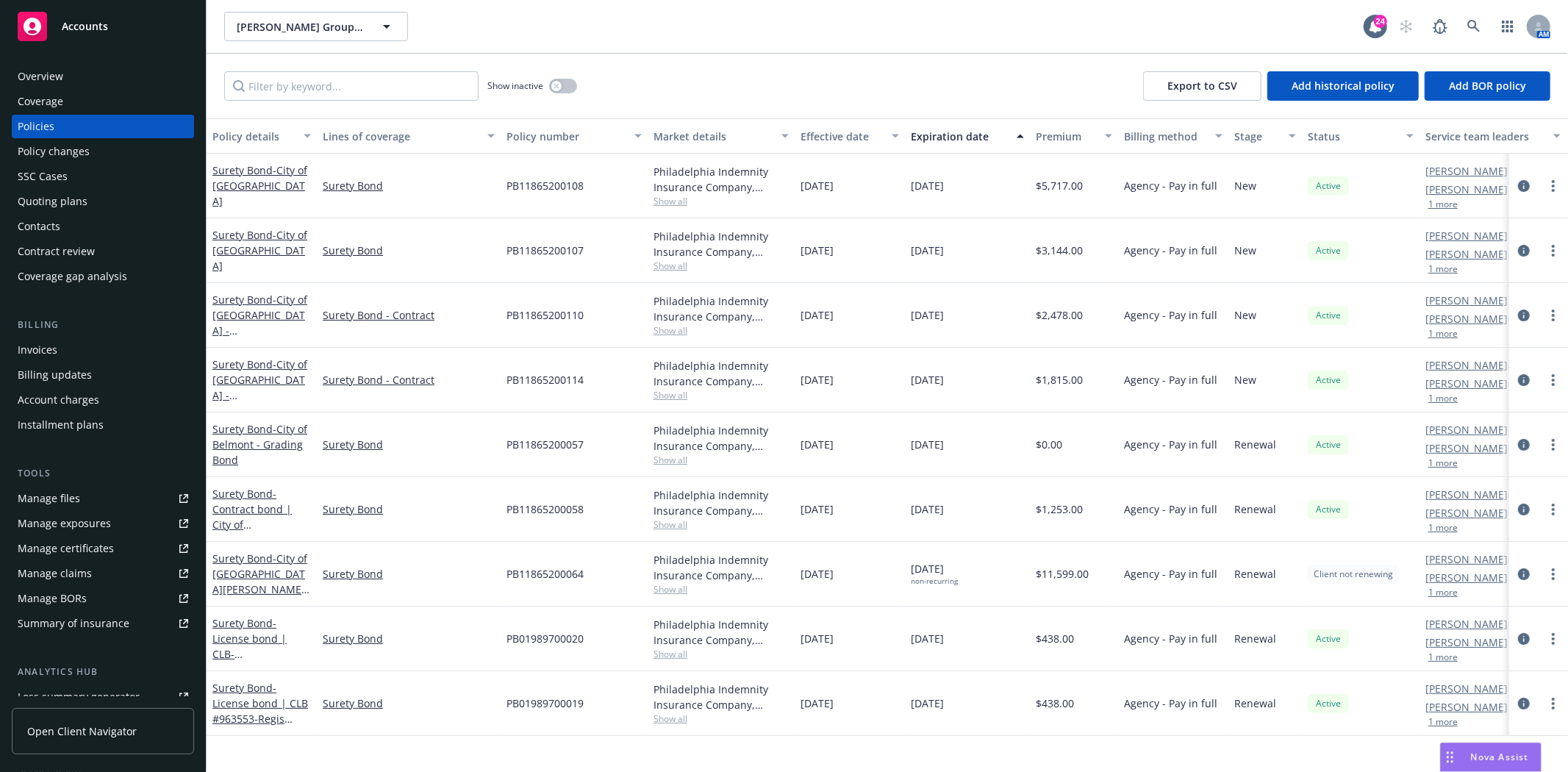
click at [373, 103] on div "Show inactive Export to CSV Add historical policy Add BOR policy" at bounding box center [887, 86] width 1361 height 65
click at [379, 83] on input "Filter by keyword..." at bounding box center [352, 86] width 255 height 29
paste input "PB11865200022"
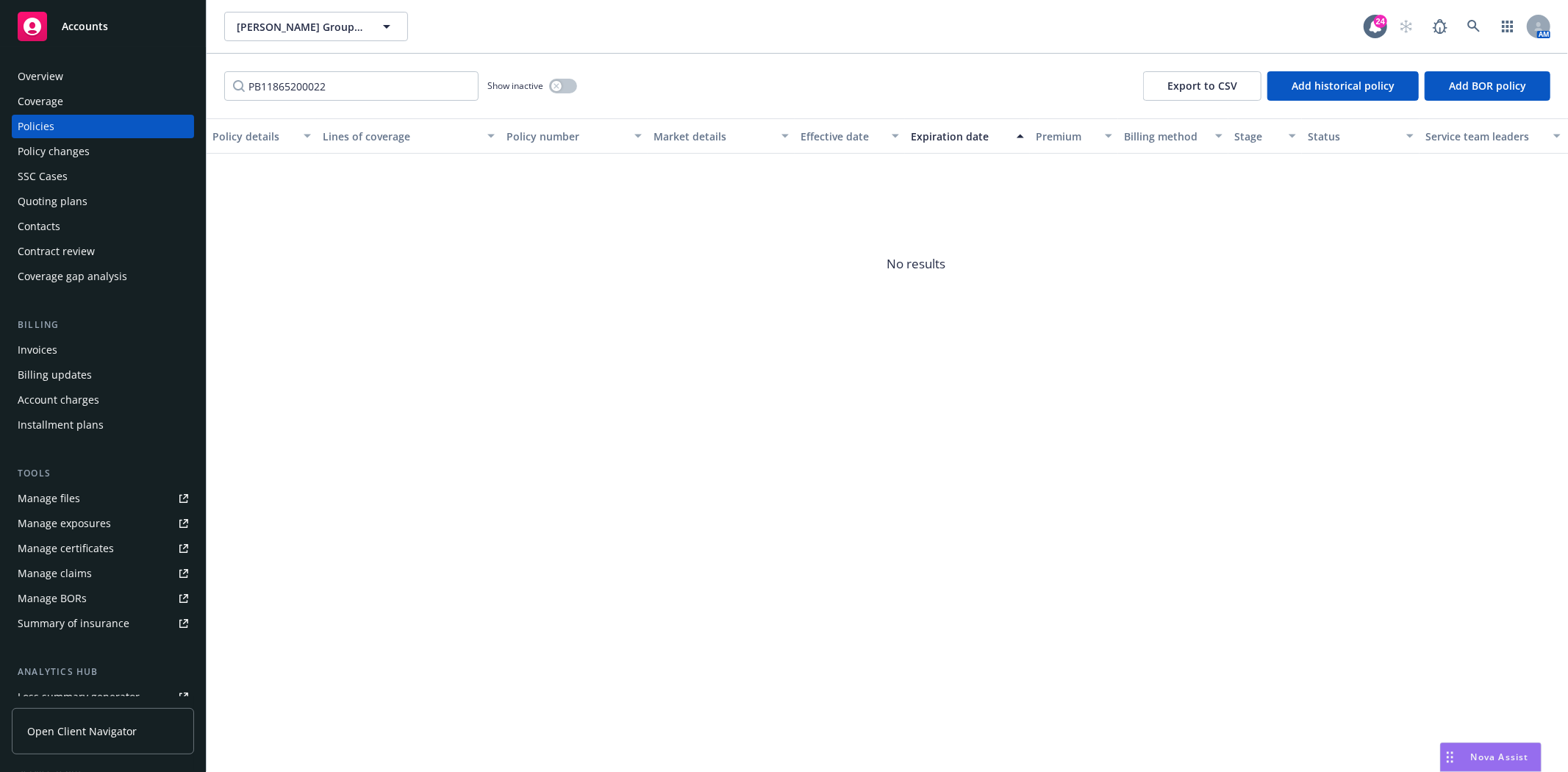
click at [546, 89] on div "Show inactive" at bounding box center [532, 86] width 90 height 29
click at [555, 85] on icon "button" at bounding box center [556, 85] width 6 height 6
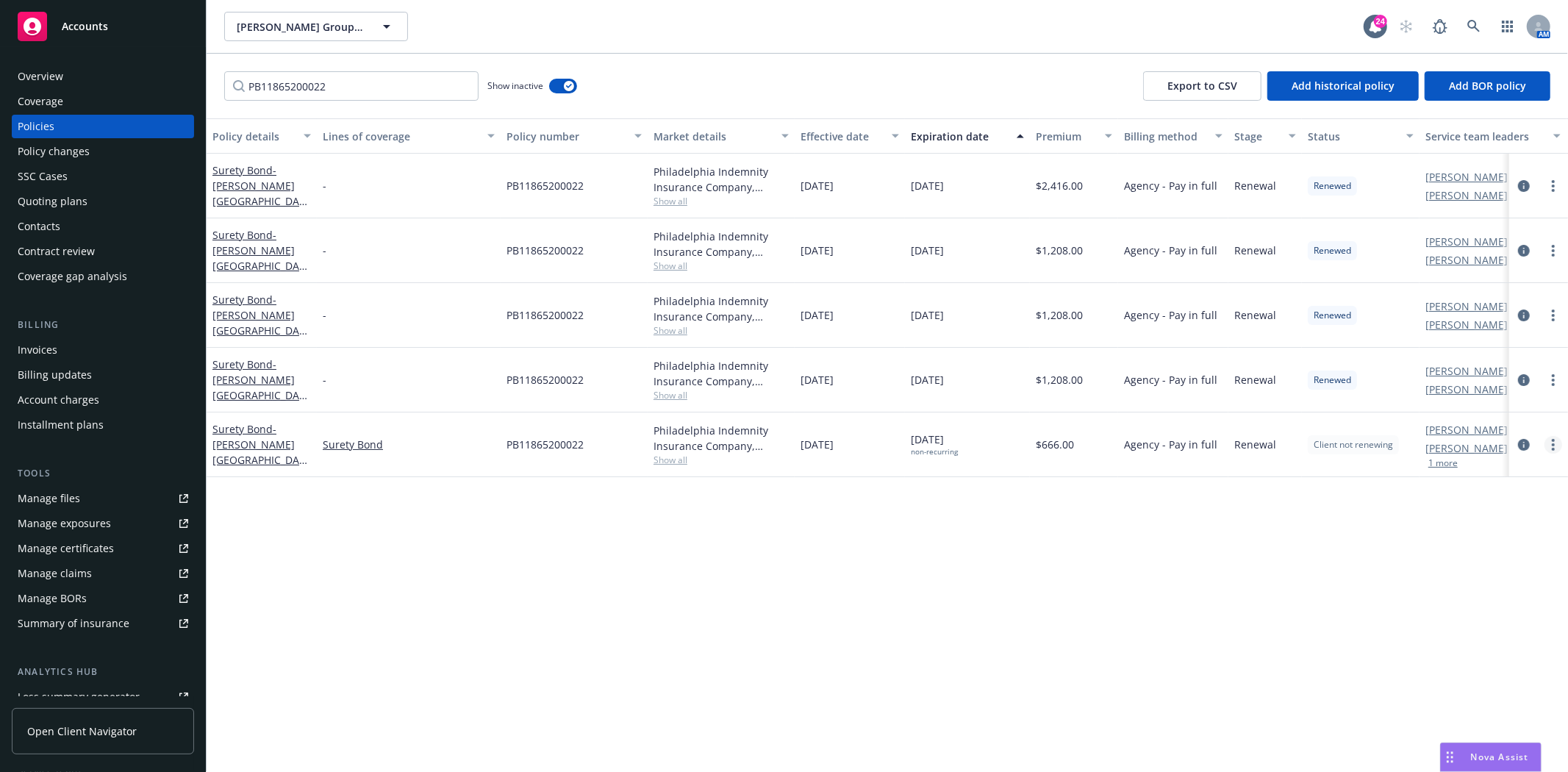
click at [1555, 447] on link "more" at bounding box center [1553, 445] width 18 height 18
click at [269, 447] on span "- [PERSON_NAME][GEOGRAPHIC_DATA]-Village D Bond" at bounding box center [259, 452] width 95 height 60
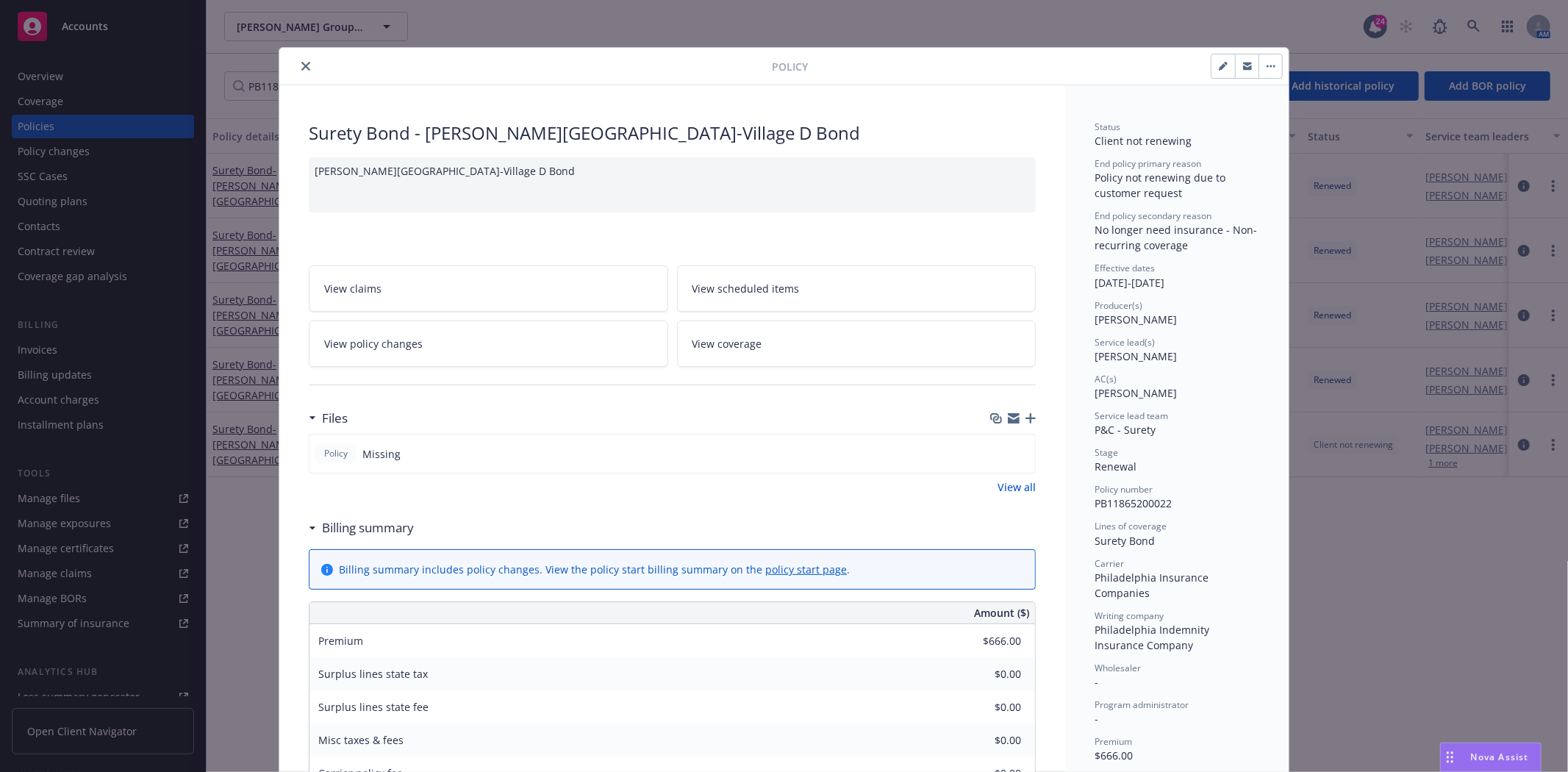
scroll to position [44, 0]
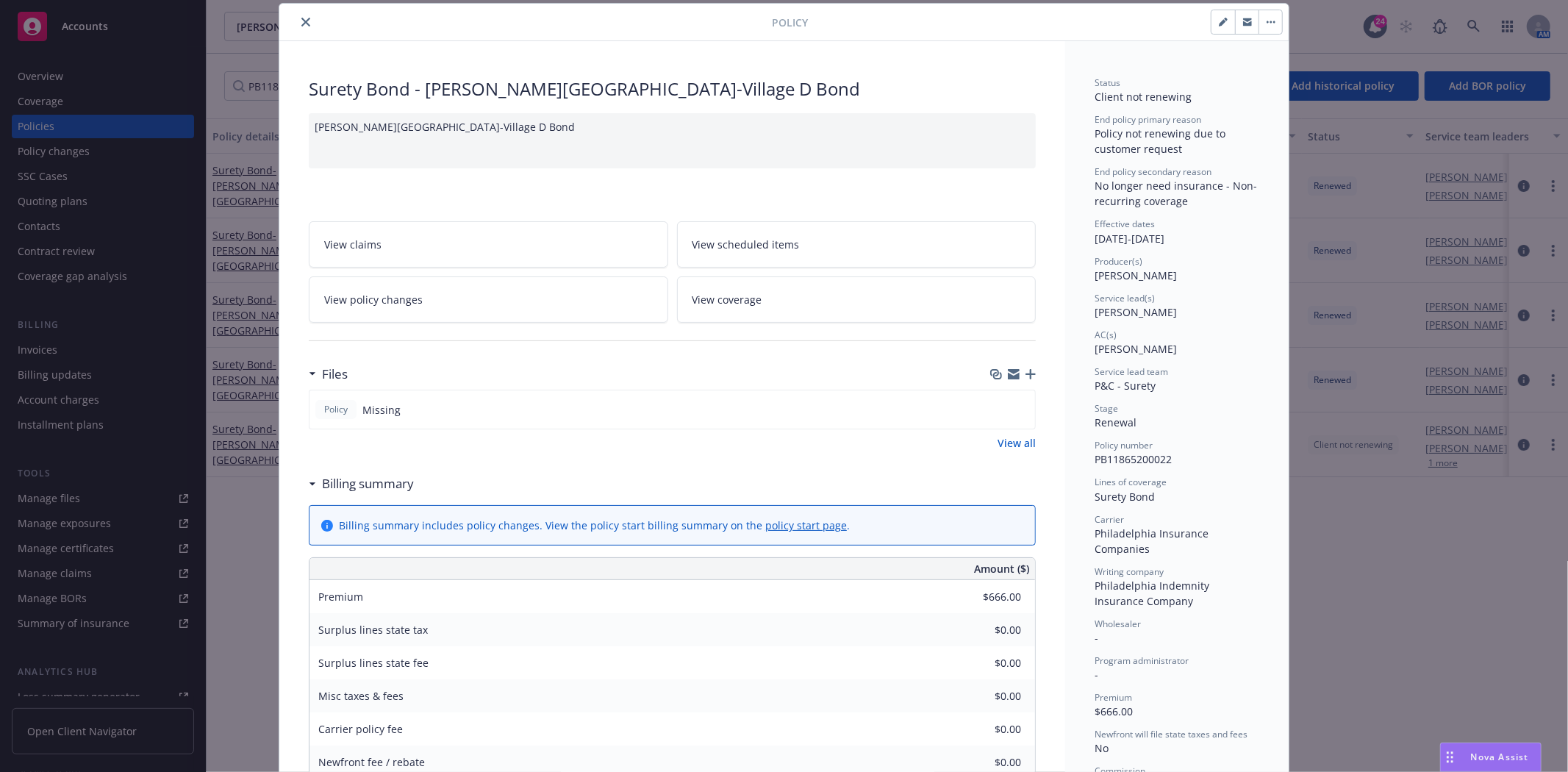
click at [1219, 24] on icon "button" at bounding box center [1222, 23] width 7 height 7
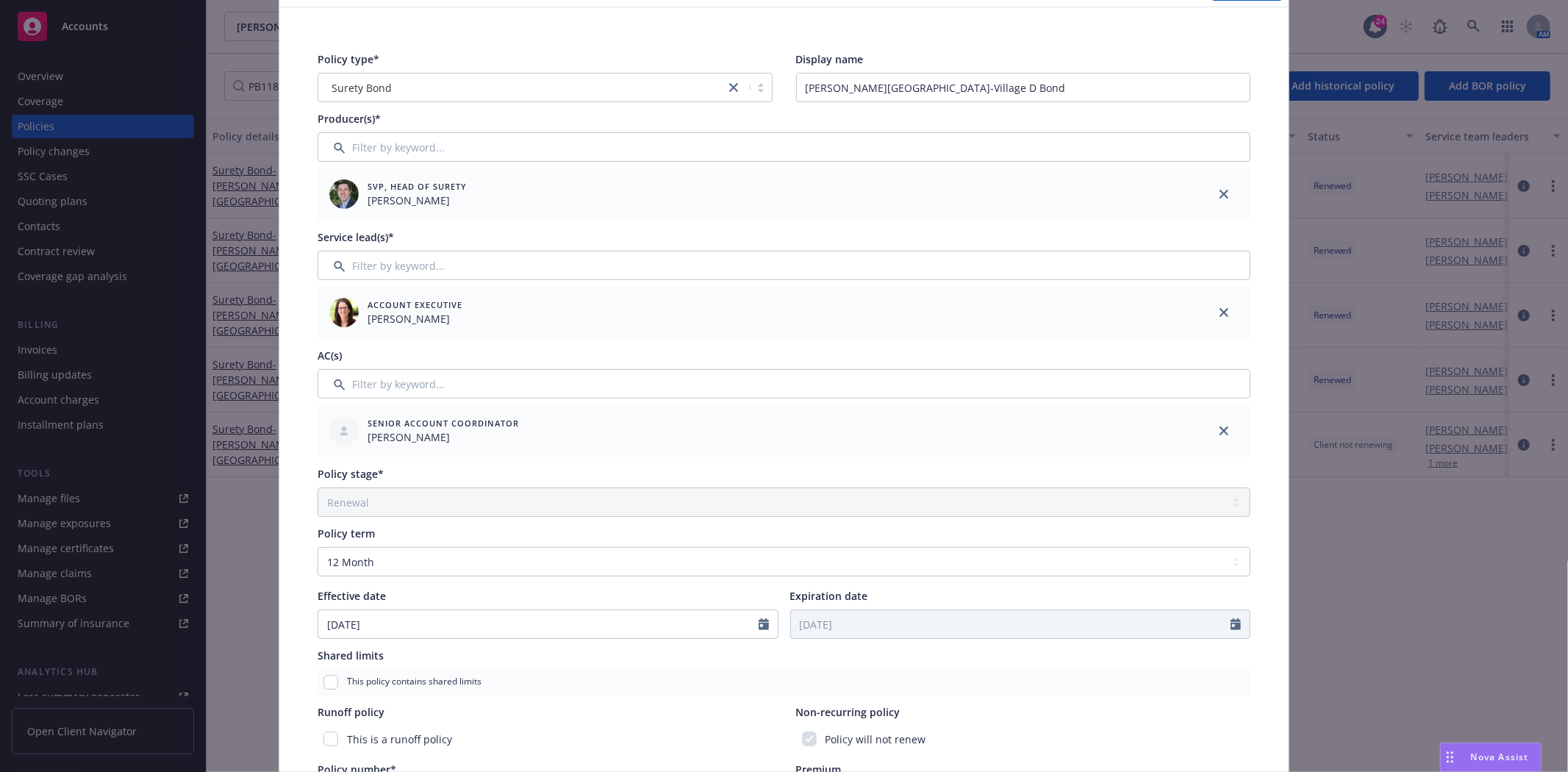
scroll to position [0, 0]
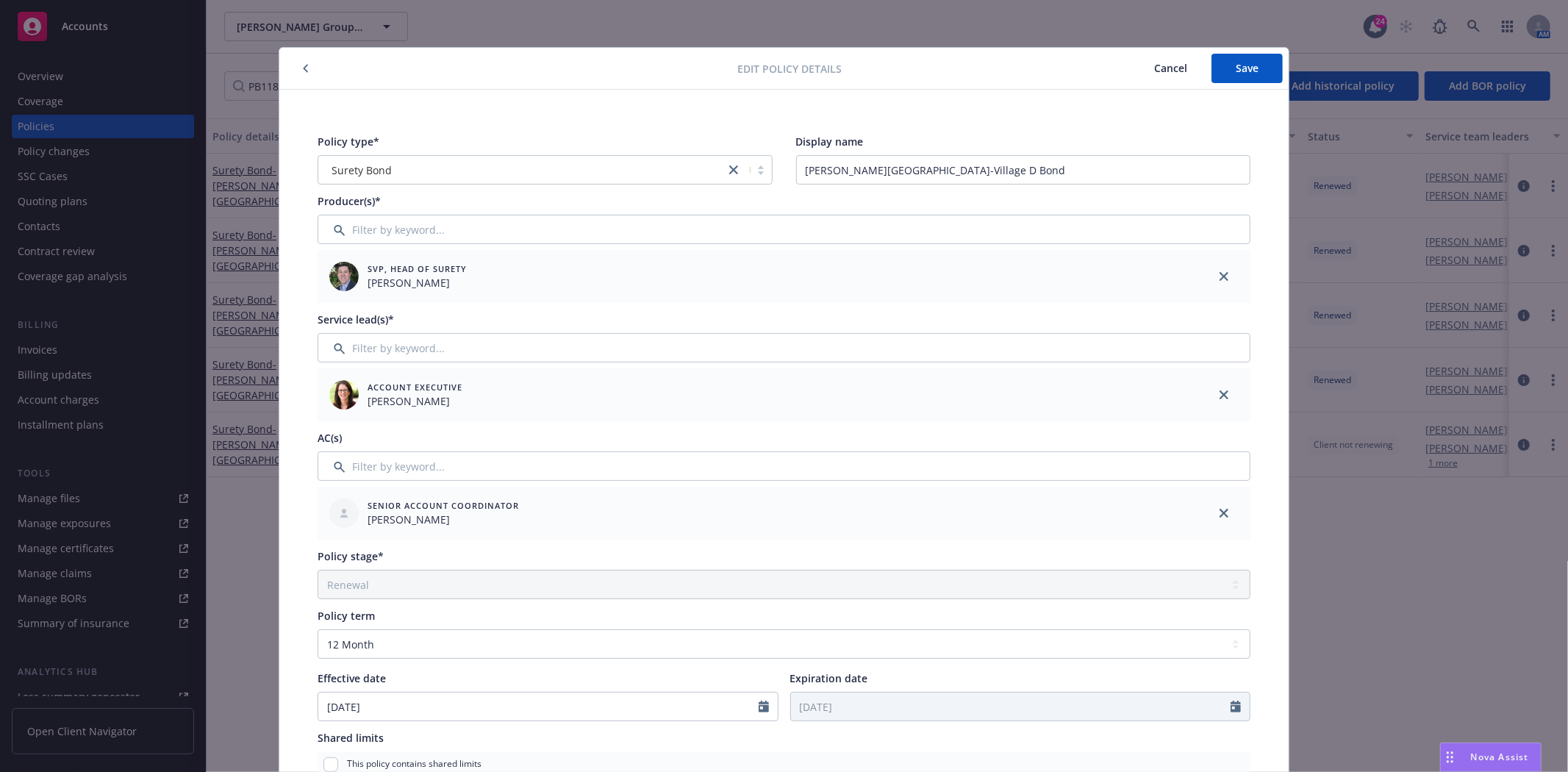
click at [303, 66] on icon "button" at bounding box center [305, 69] width 4 height 8
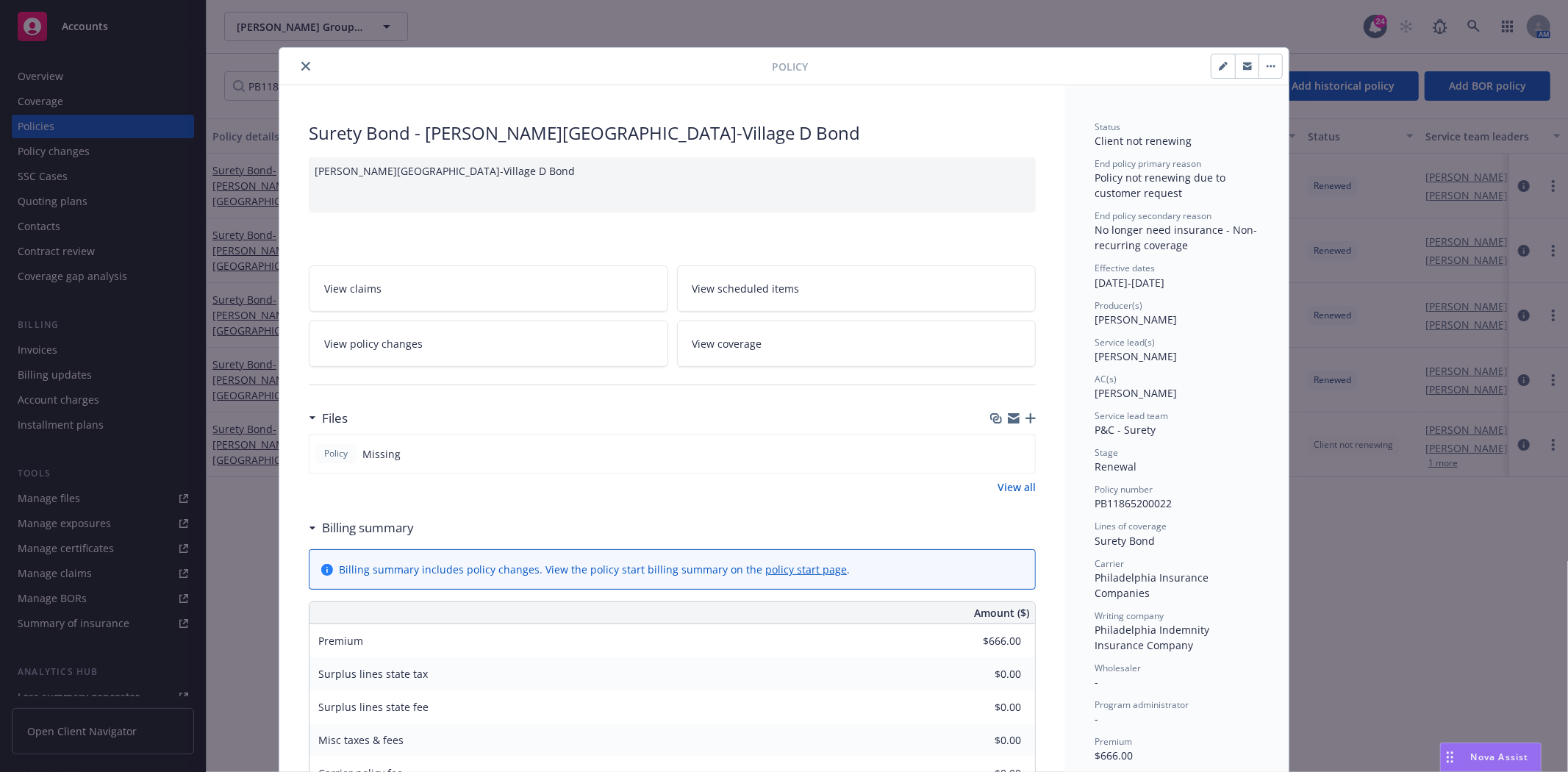
click at [297, 64] on button "close" at bounding box center [306, 66] width 18 height 18
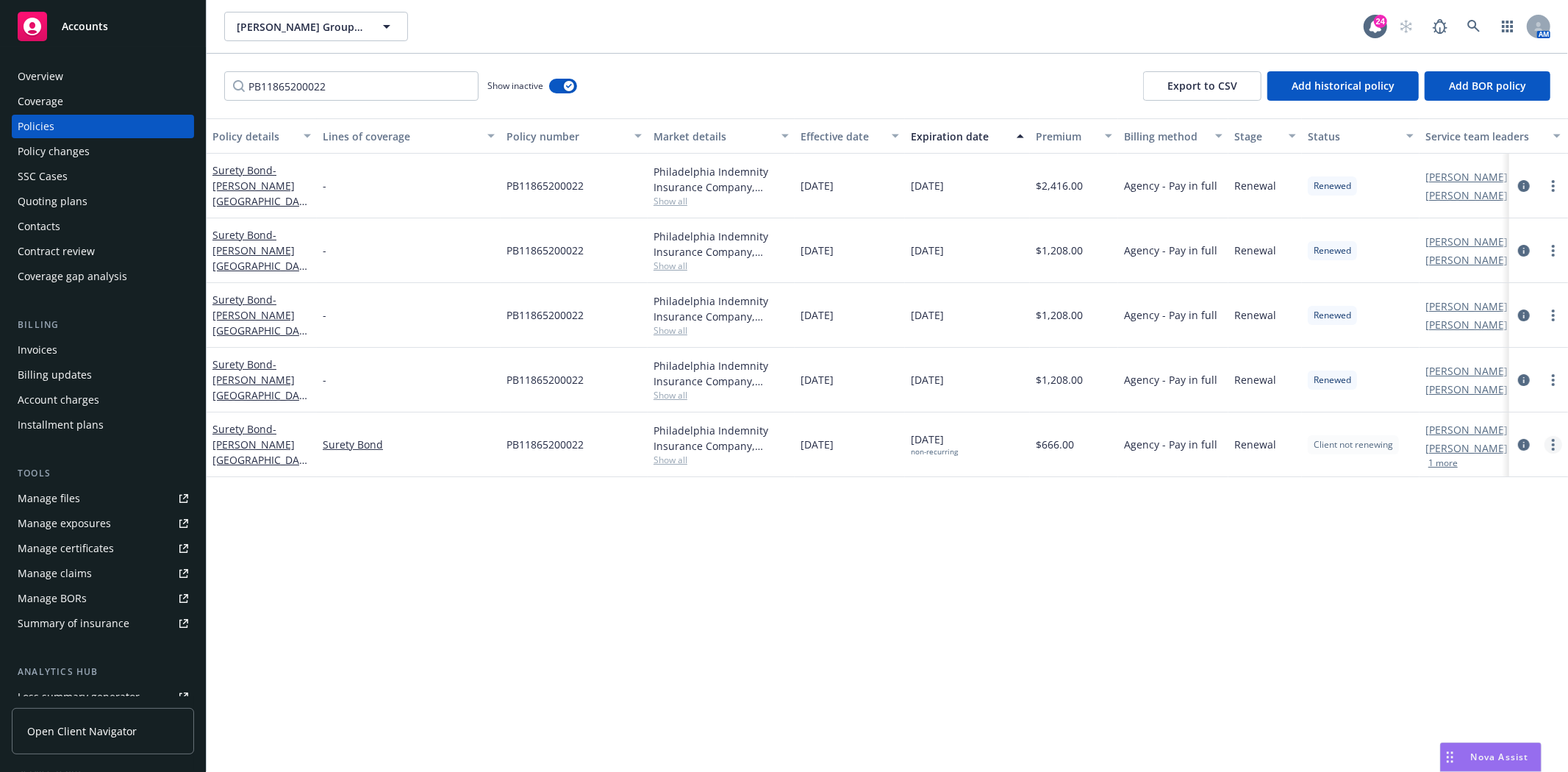
click at [1555, 447] on link "more" at bounding box center [1553, 445] width 18 height 18
drag, startPoint x: 114, startPoint y: 32, endPoint x: 204, endPoint y: 31, distance: 90.0
click at [114, 32] on div "Accounts" at bounding box center [103, 27] width 170 height 29
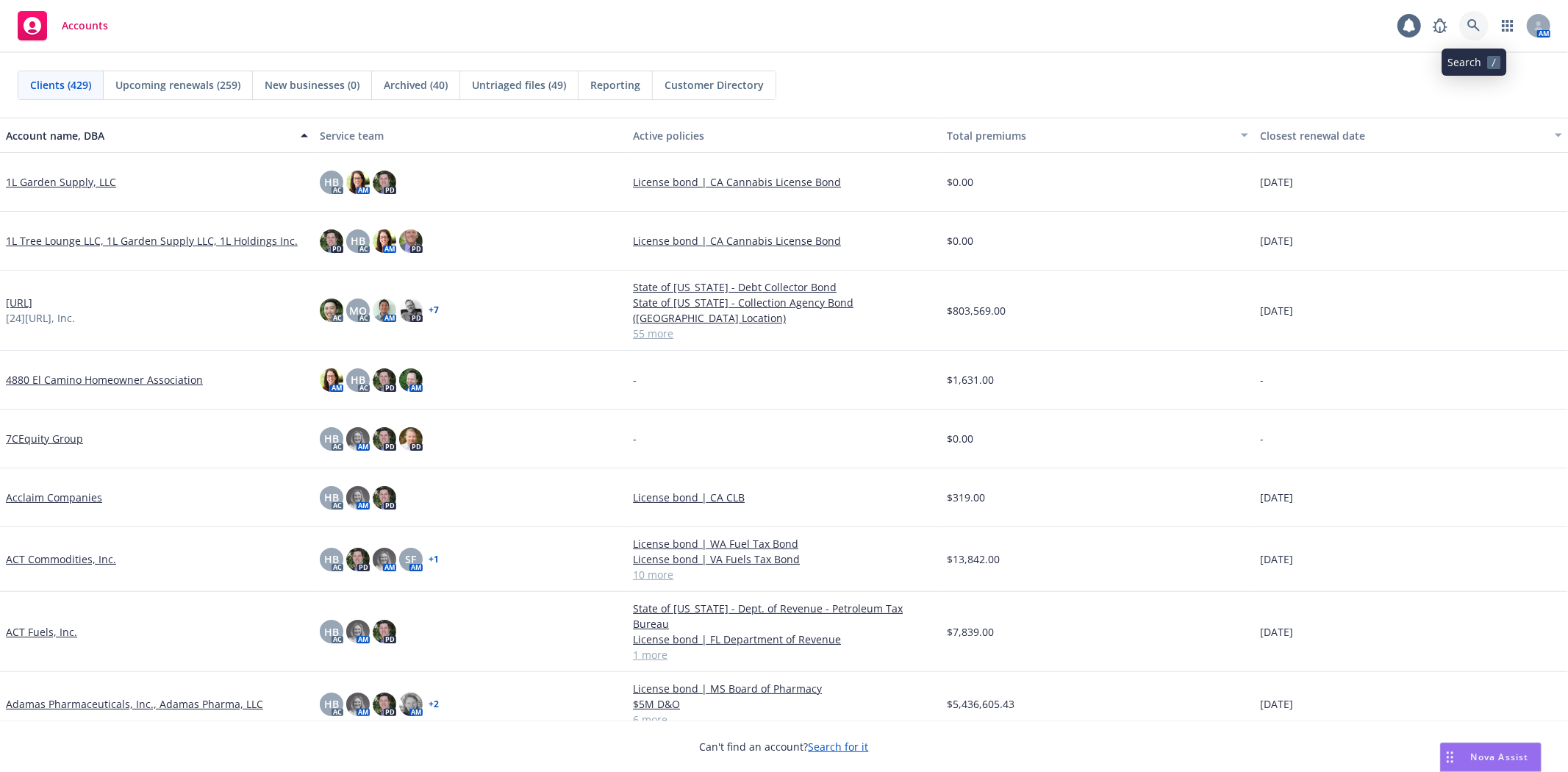
click at [1467, 28] on icon at bounding box center [1474, 26] width 13 height 13
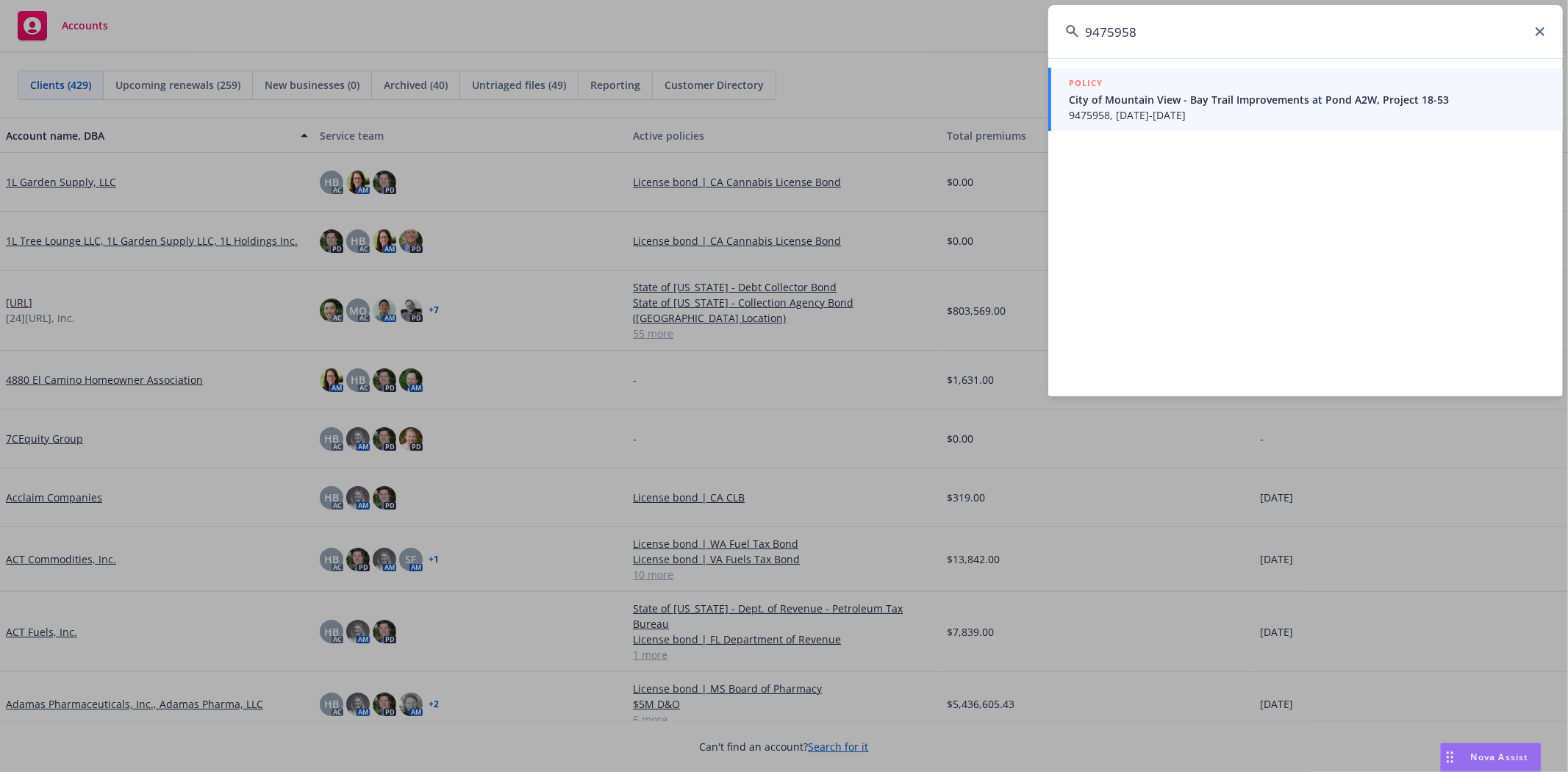
click at [1107, 85] on div "POLICY" at bounding box center [1307, 84] width 477 height 16
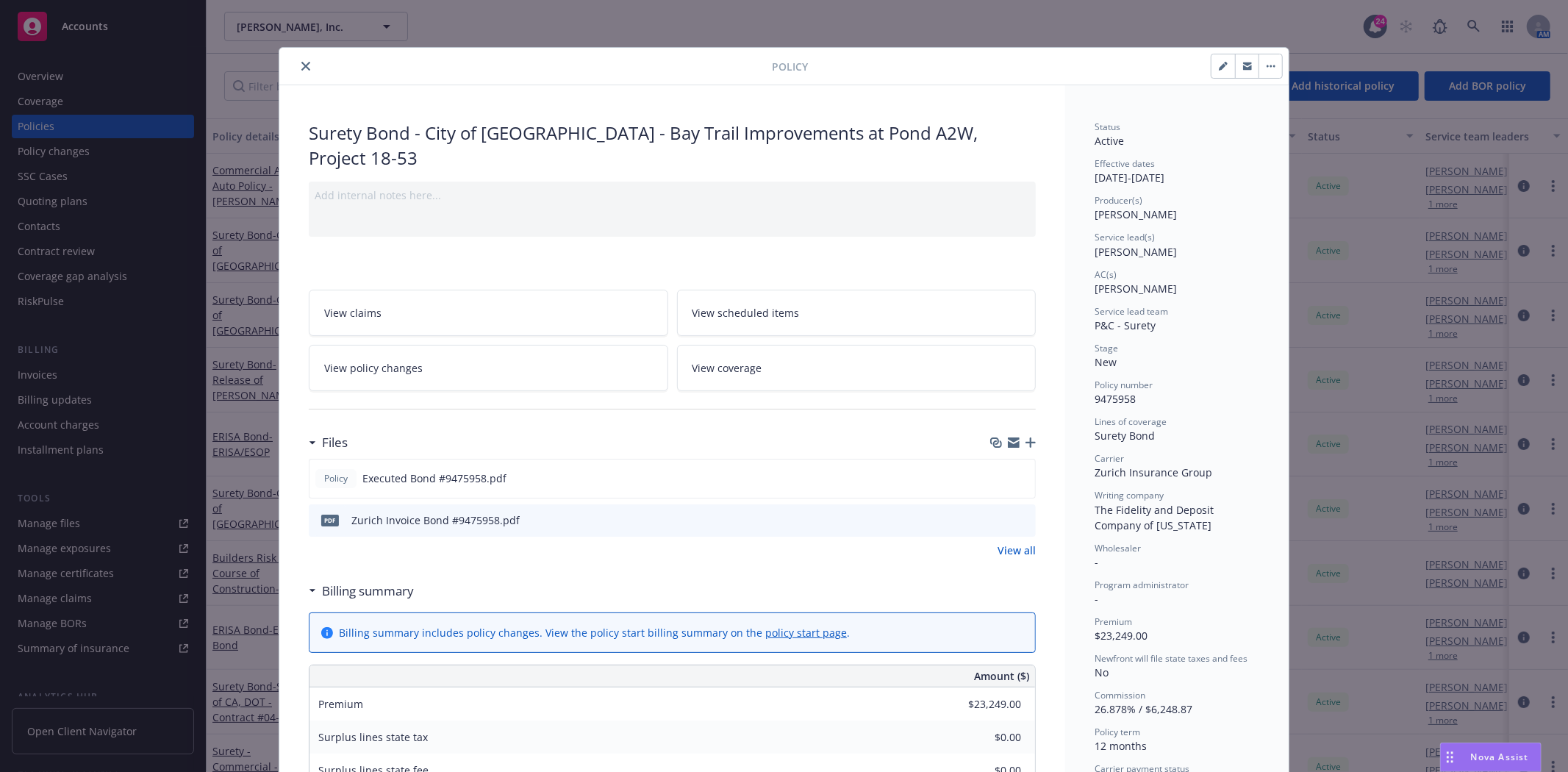
click at [302, 69] on icon "close" at bounding box center [306, 66] width 9 height 9
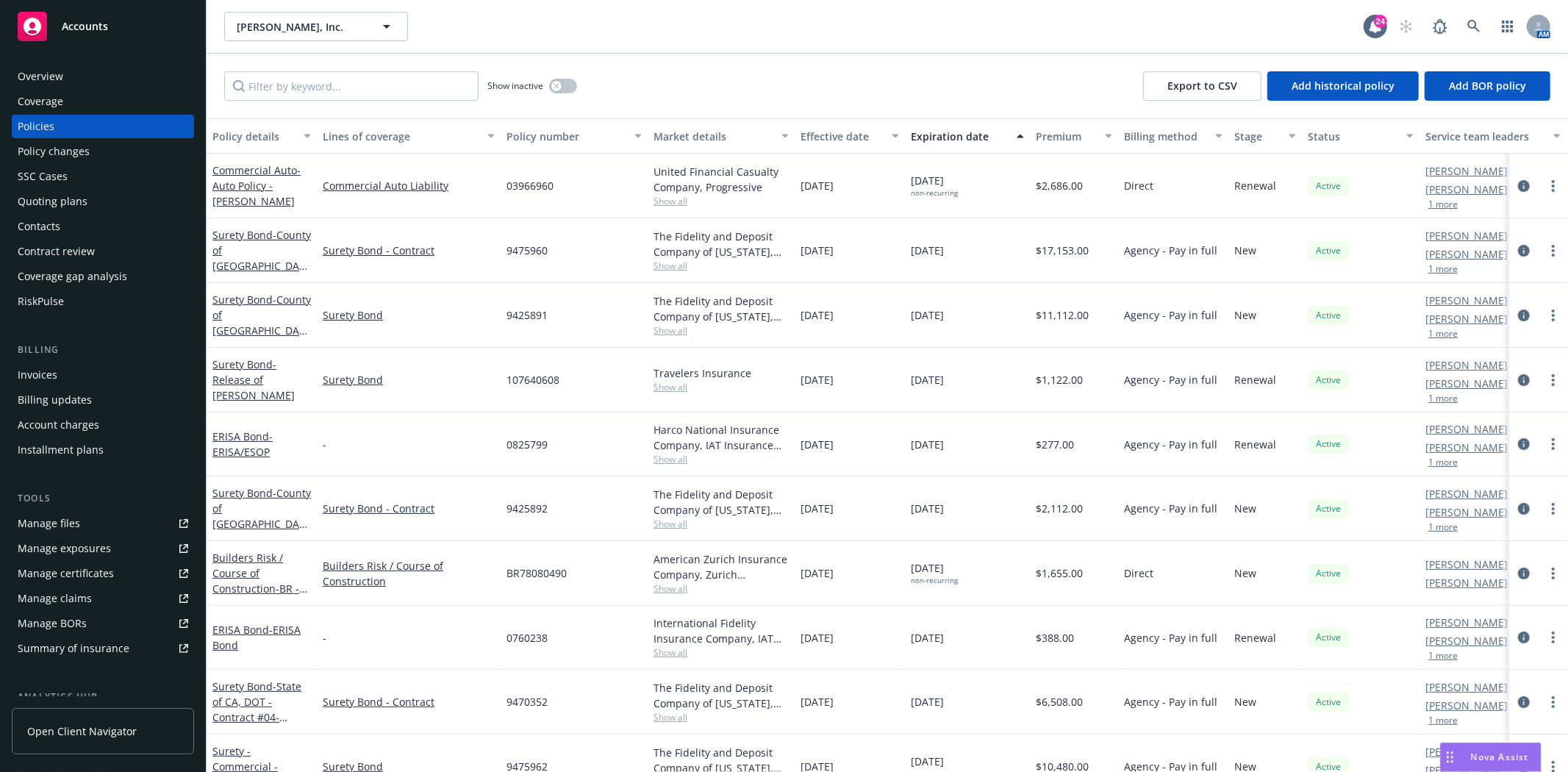
click at [37, 375] on div "Invoices" at bounding box center [37, 375] width 40 height 24
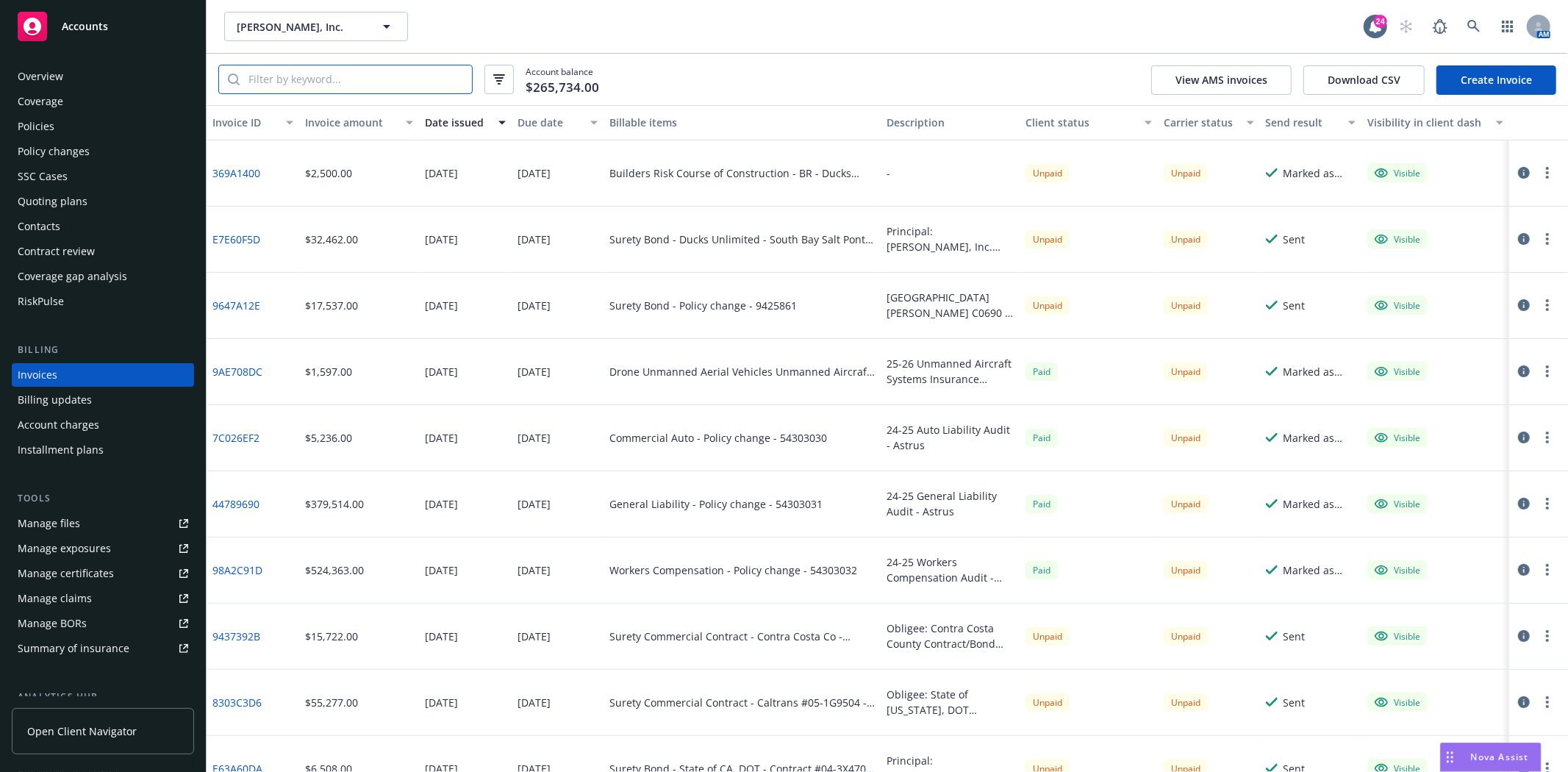
click at [296, 87] on input "search" at bounding box center [356, 79] width 233 height 28
paste input "9475958"
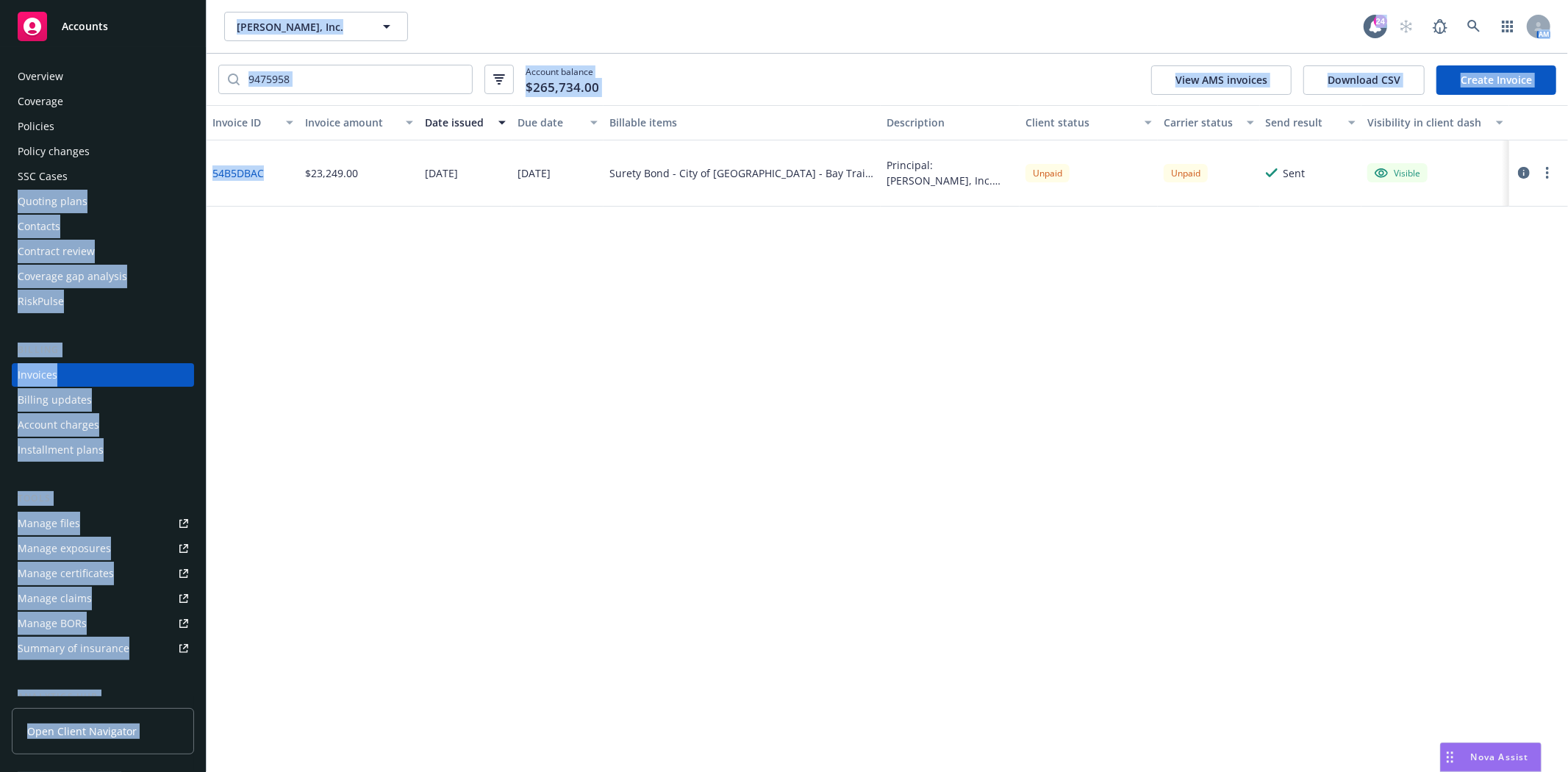
drag, startPoint x: 276, startPoint y: 174, endPoint x: 201, endPoint y: 174, distance: 75.0
click at [201, 174] on div "Accounts Overview Coverage Policies Policy changes SSC Cases Quoting plans Cont…" at bounding box center [784, 386] width 1568 height 772
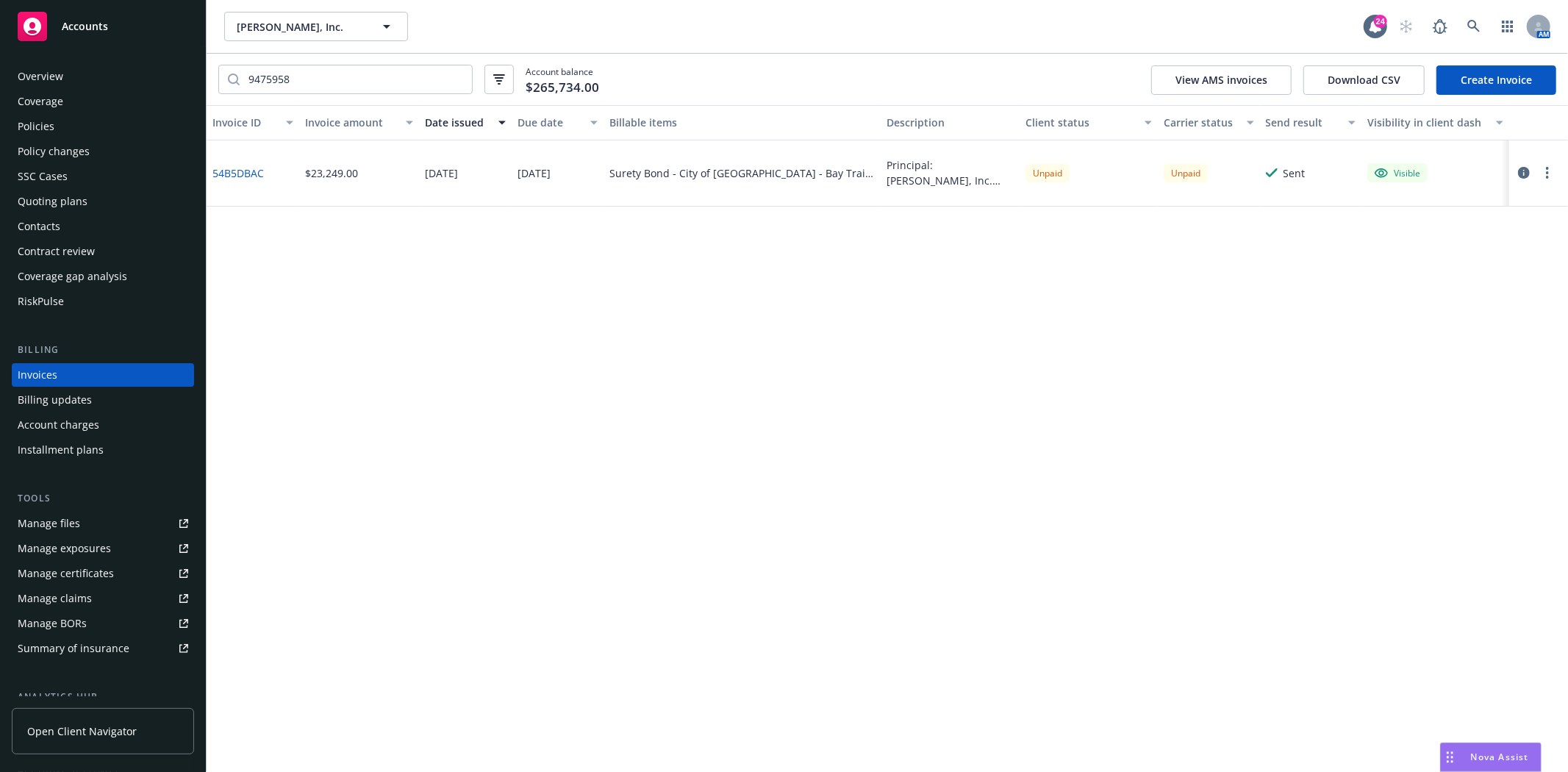
click at [310, 195] on div "$23,249.00" at bounding box center [359, 174] width 120 height 66
drag, startPoint x: 276, startPoint y: 171, endPoint x: 211, endPoint y: 174, distance: 65.1
click at [211, 174] on div "54B5DBAC" at bounding box center [253, 174] width 92 height 66
copy link "54B5DBAC"
click at [135, 32] on div "Accounts" at bounding box center [103, 27] width 170 height 29
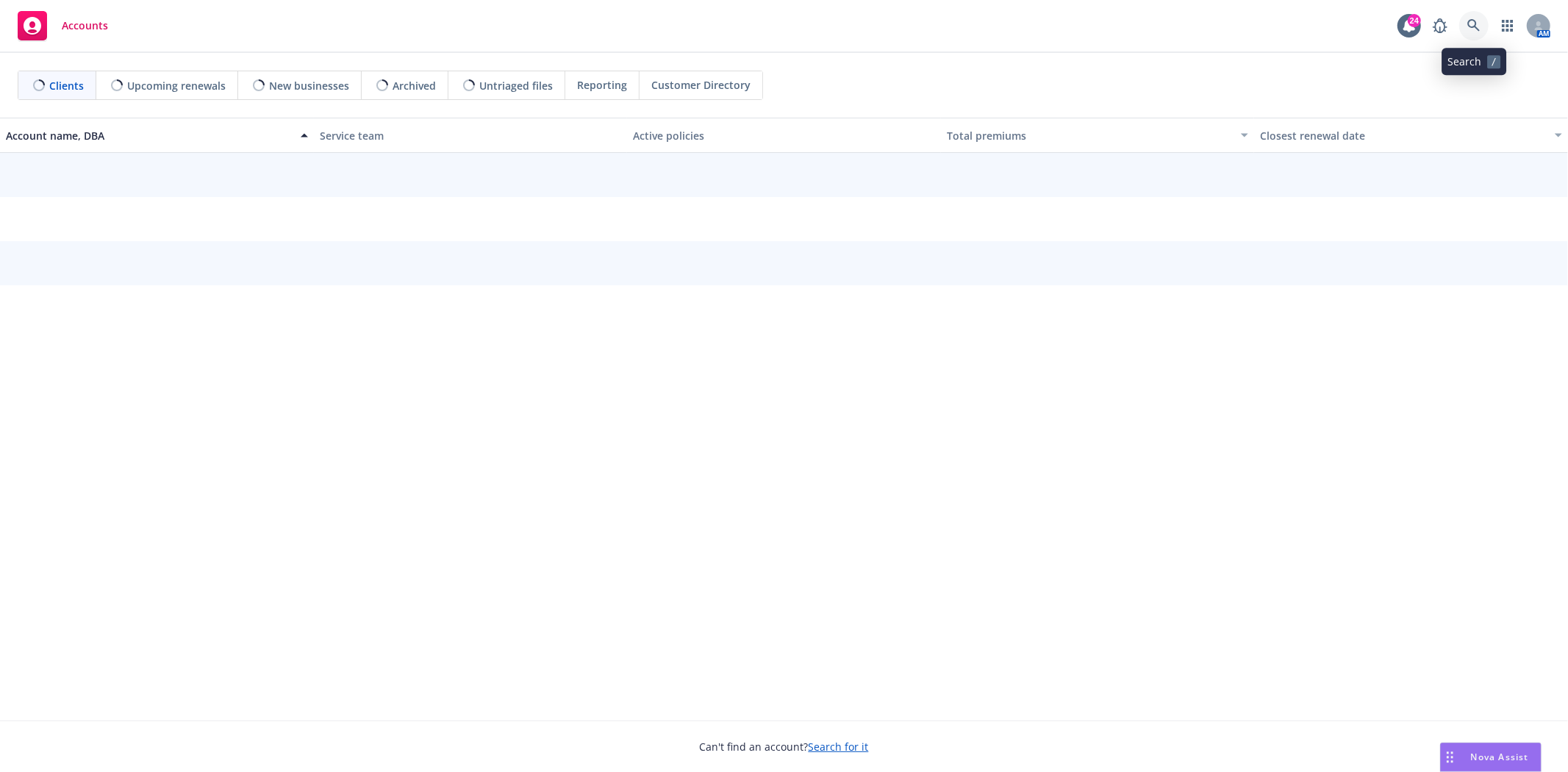
click at [1471, 24] on icon at bounding box center [1474, 26] width 13 height 13
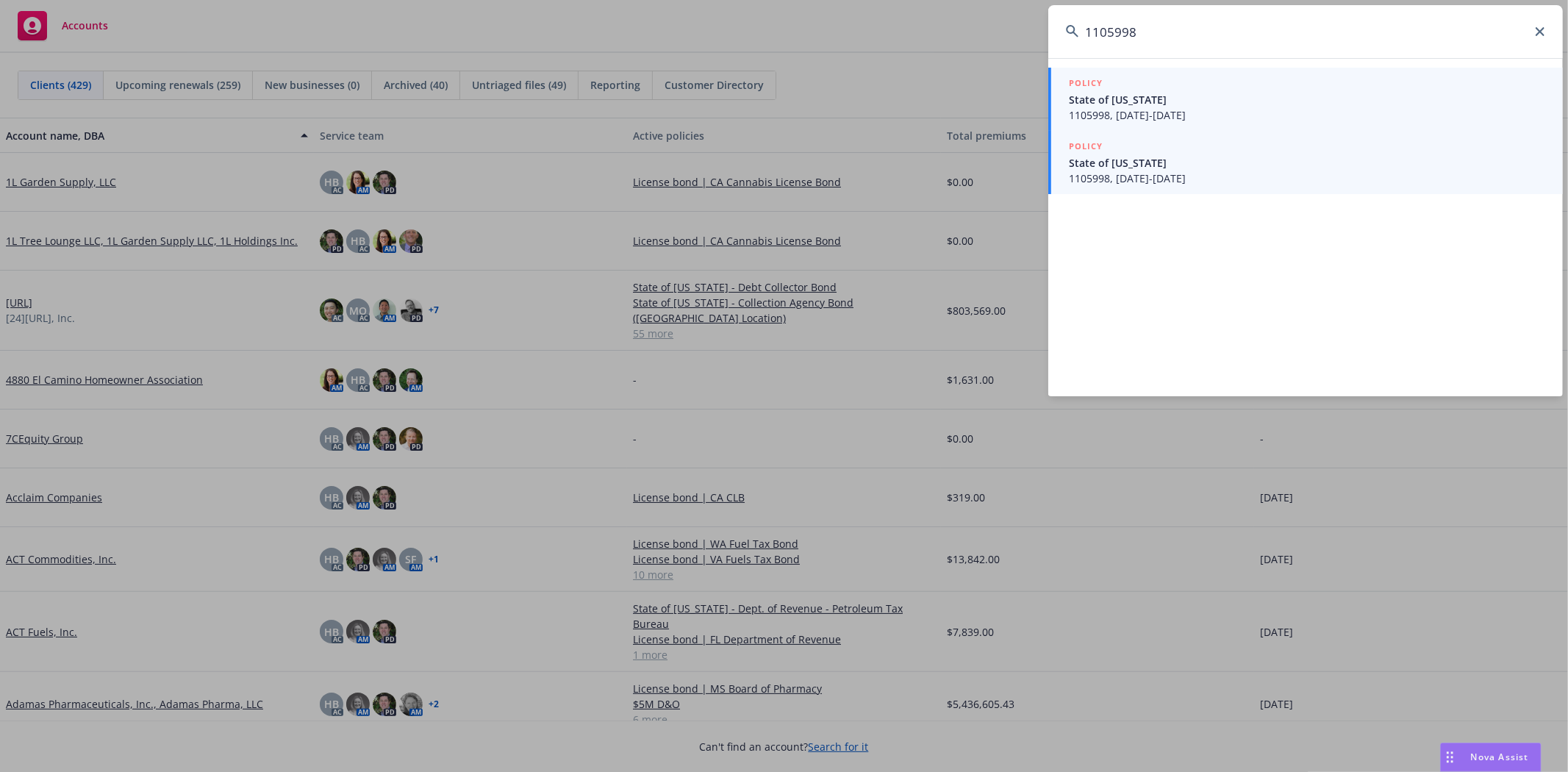
click at [1217, 92] on span "State of [US_STATE]" at bounding box center [1307, 99] width 477 height 15
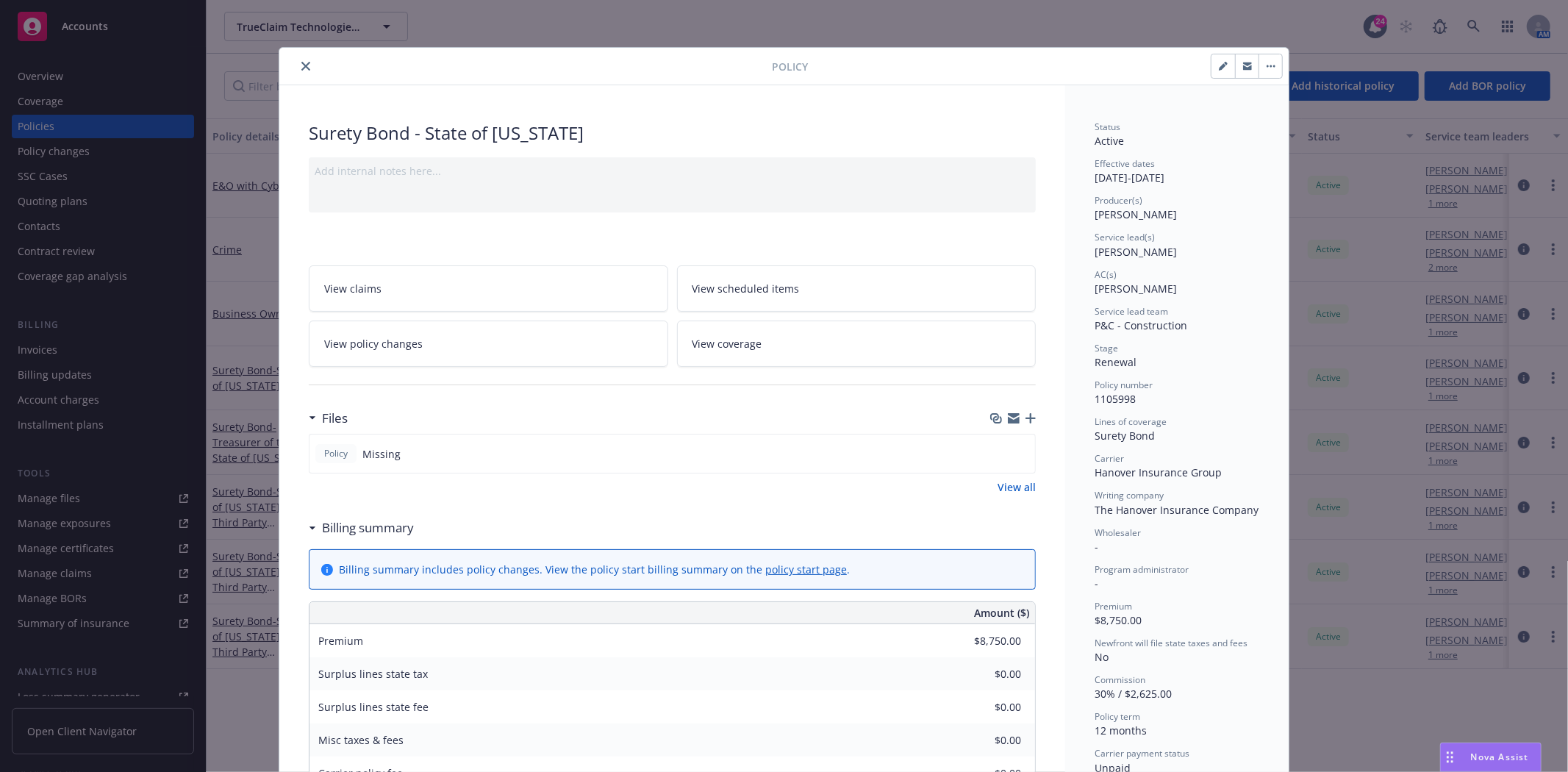
click at [1026, 414] on icon "button" at bounding box center [1030, 418] width 11 height 11
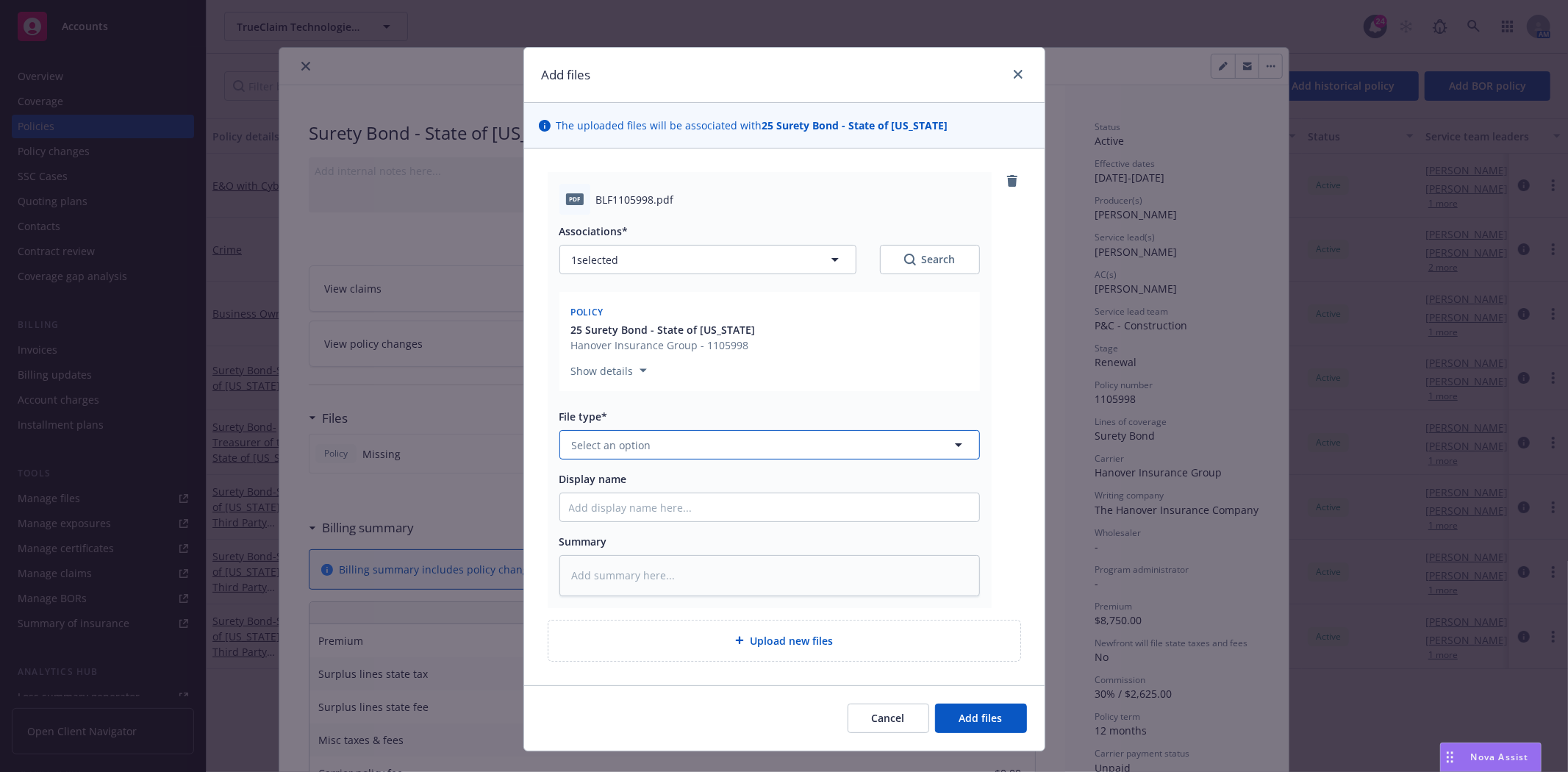
click at [619, 451] on span "Select an option" at bounding box center [611, 445] width 79 height 15
click at [643, 525] on span "Invoice - Third Party" at bounding box center [625, 524] width 101 height 15
click at [614, 489] on div "Display name" at bounding box center [769, 496] width 421 height 51
click at [621, 506] on input "Display name" at bounding box center [769, 507] width 419 height 28
click at [935, 704] on button "Add files" at bounding box center [980, 718] width 92 height 29
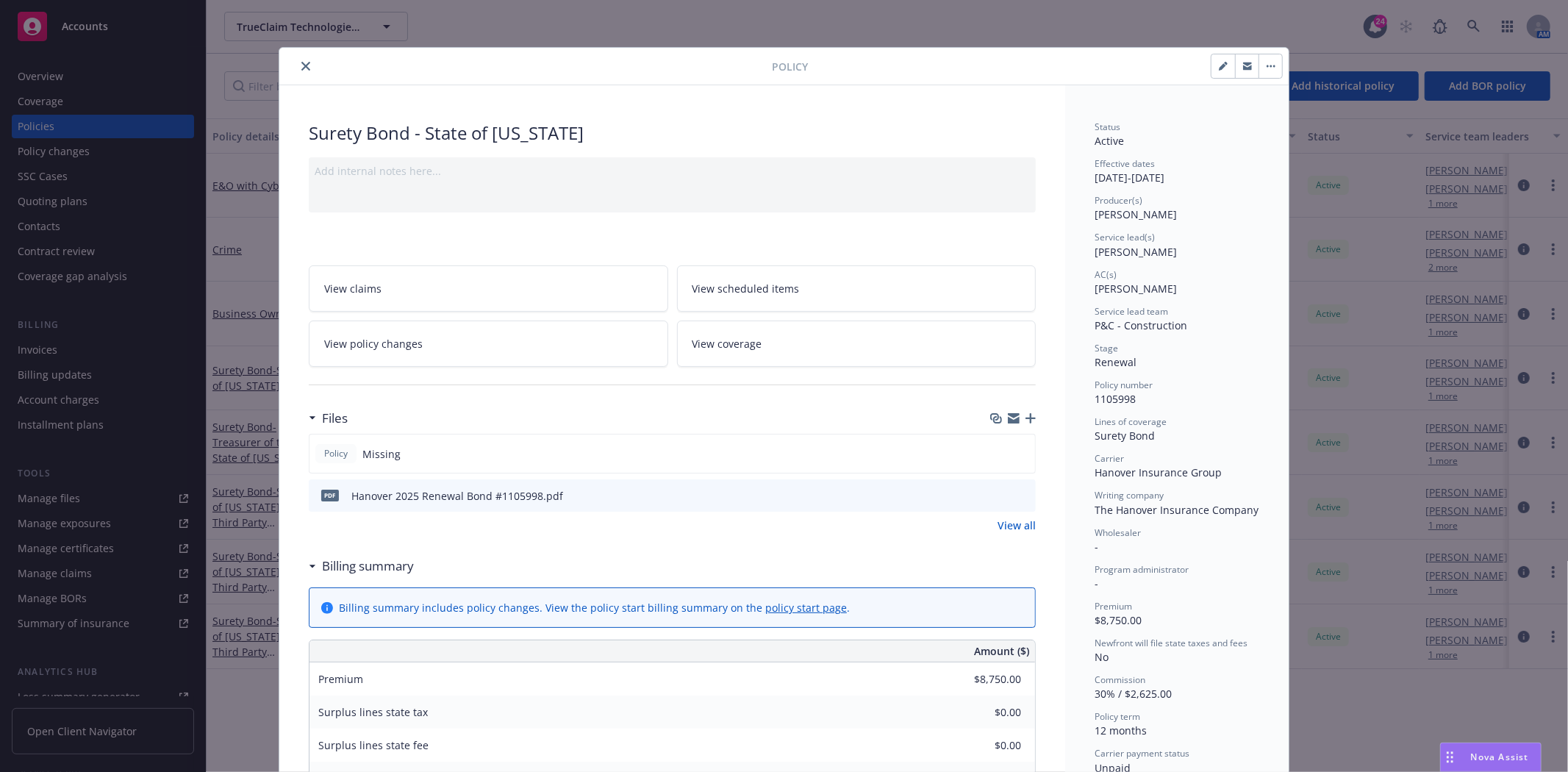
drag, startPoint x: 303, startPoint y: 64, endPoint x: 175, endPoint y: 83, distance: 129.4
click at [303, 63] on icon "close" at bounding box center [306, 66] width 9 height 9
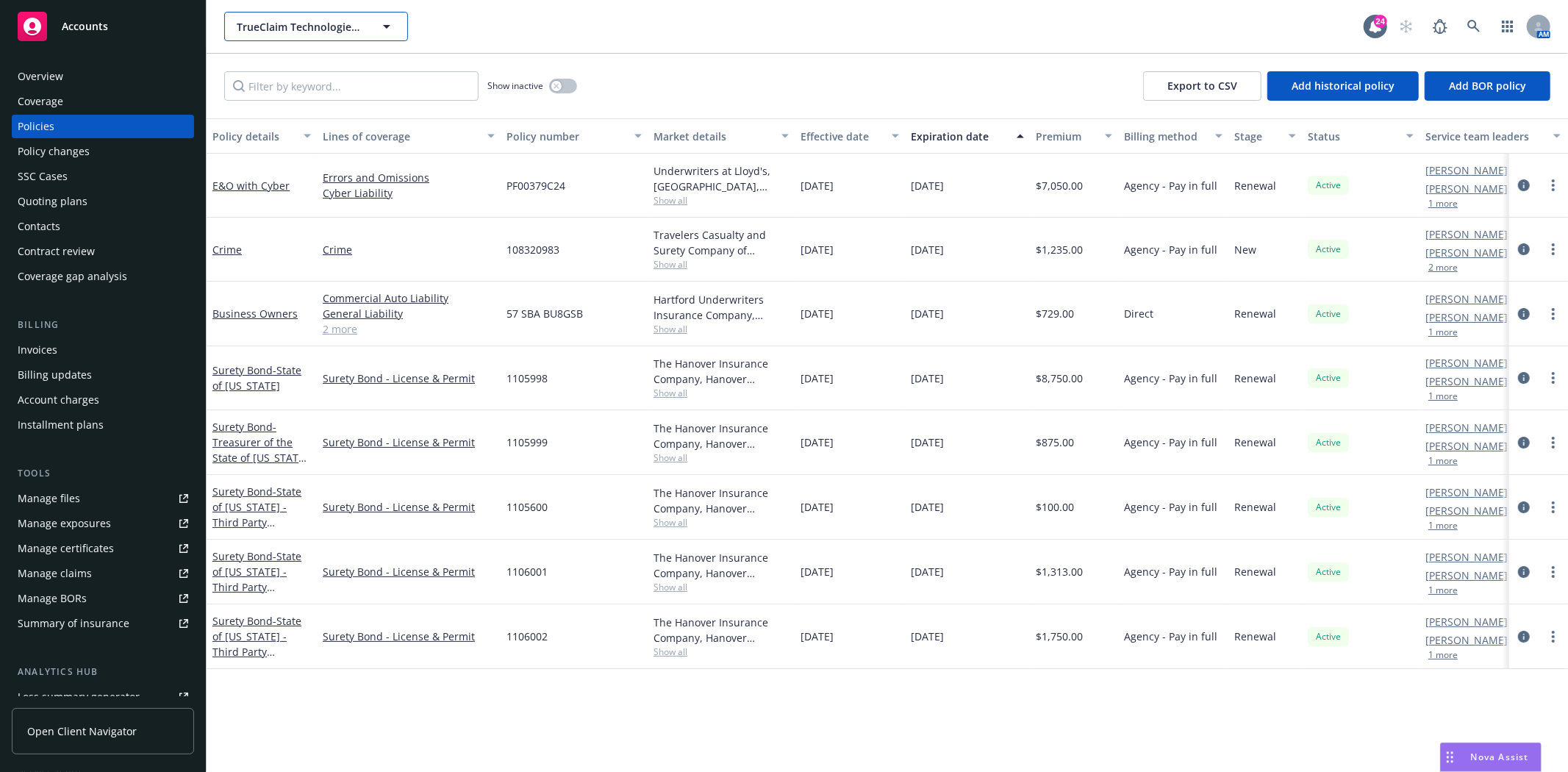
click at [306, 32] on span "TrueClaim Technologies, Inc." at bounding box center [300, 27] width 127 height 15
click at [155, 40] on div "Accounts" at bounding box center [103, 27] width 170 height 29
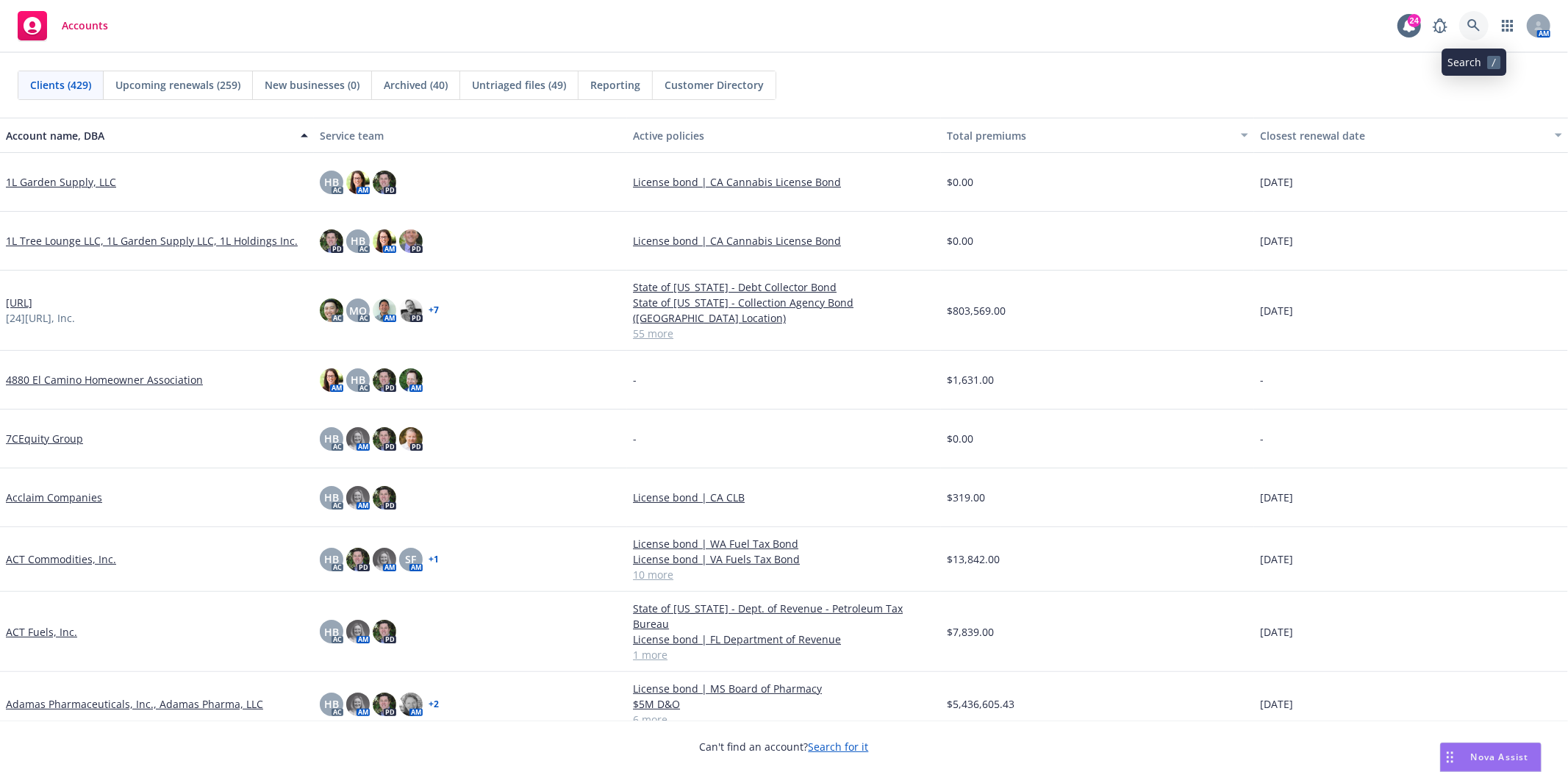
click at [1465, 28] on link at bounding box center [1474, 26] width 29 height 29
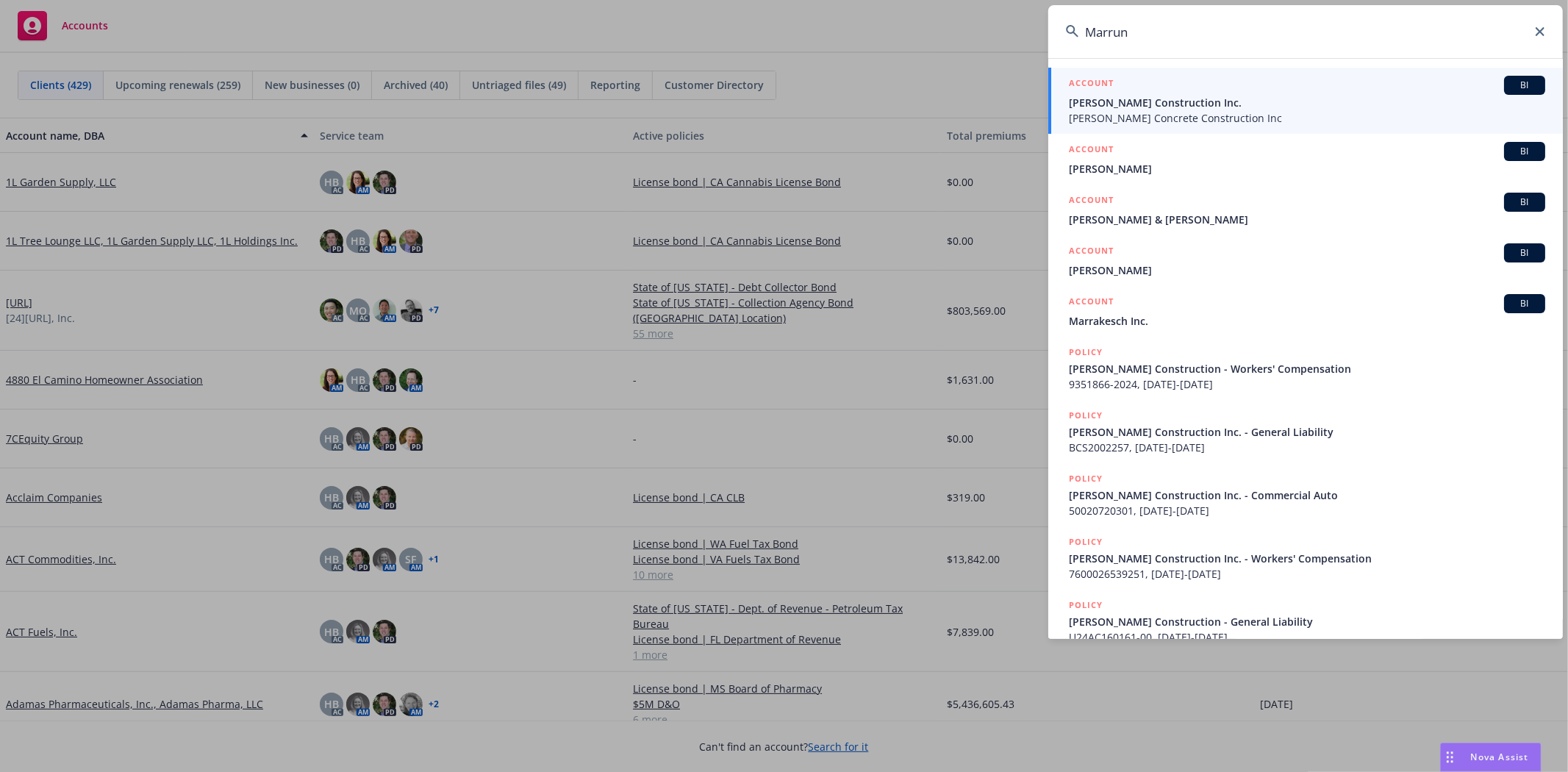
click at [1232, 84] on div "ACCOUNT BI" at bounding box center [1307, 85] width 477 height 19
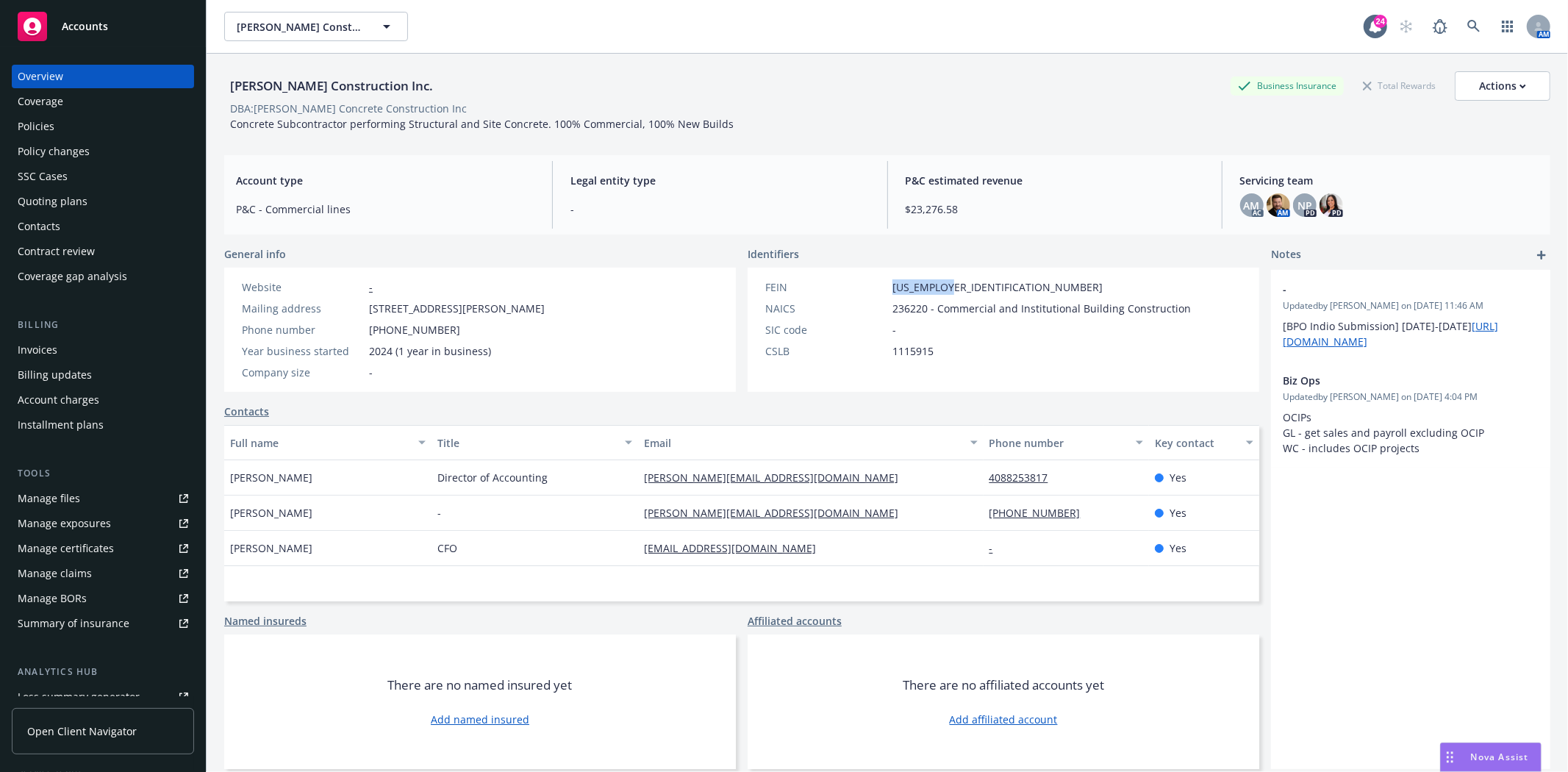
drag, startPoint x: 887, startPoint y: 285, endPoint x: 946, endPoint y: 281, distance: 59.1
click at [946, 281] on div "FEIN [US_EMPLOYER_IDENTIFICATION_NUMBER]" at bounding box center [979, 287] width 438 height 15
copy span "[US_EMPLOYER_IDENTIFICATION_NUMBER]"
drag, startPoint x: 365, startPoint y: 307, endPoint x: 672, endPoint y: 313, distance: 307.1
click at [672, 313] on div "Website - Mailing address [STREET_ADDRESS][PERSON_NAME] Phone number [PHONE_NUM…" at bounding box center [480, 329] width 512 height 124
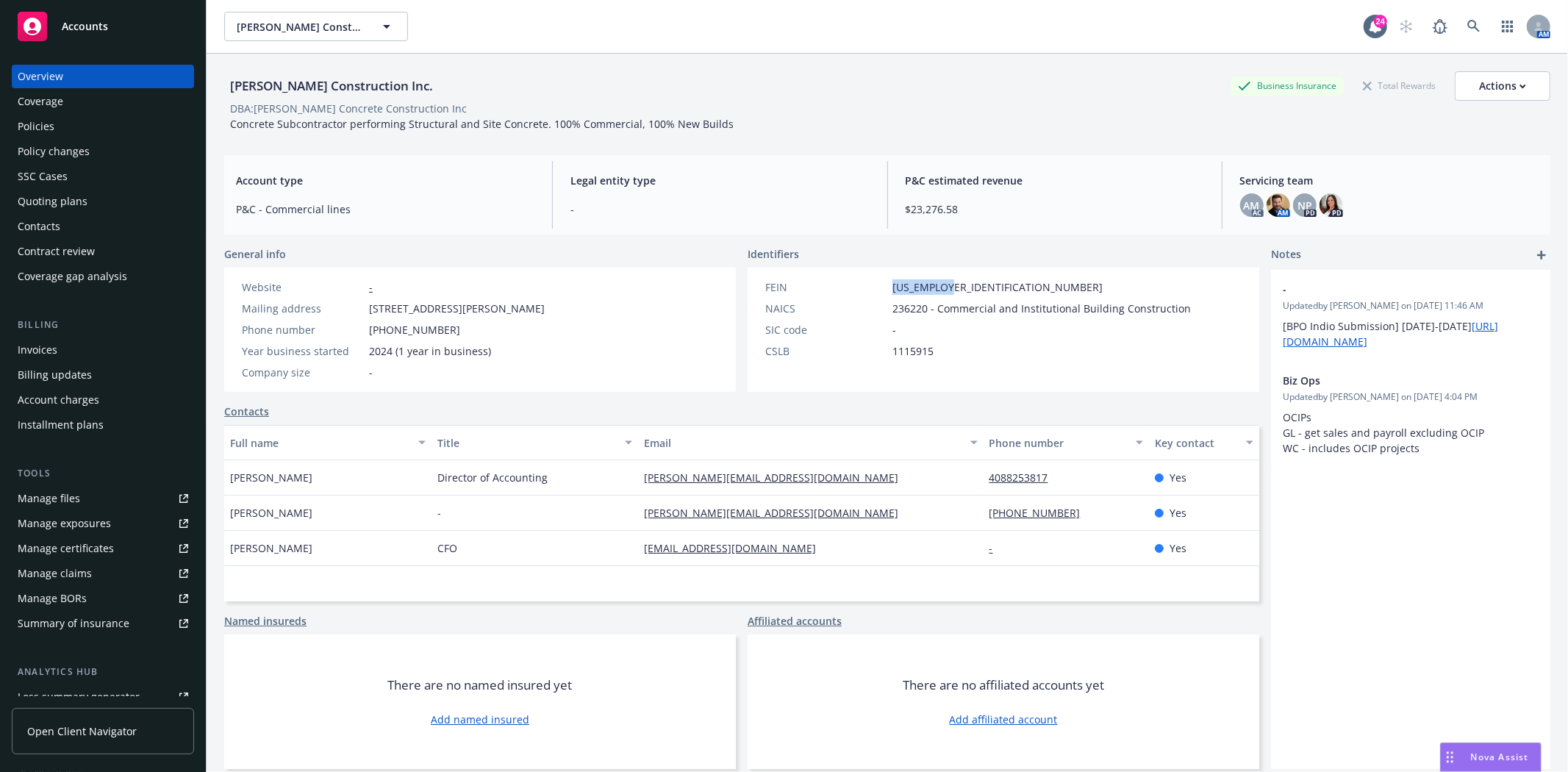
copy div "[STREET_ADDRESS][PERSON_NAME]"
